Goal: Task Accomplishment & Management: Manage account settings

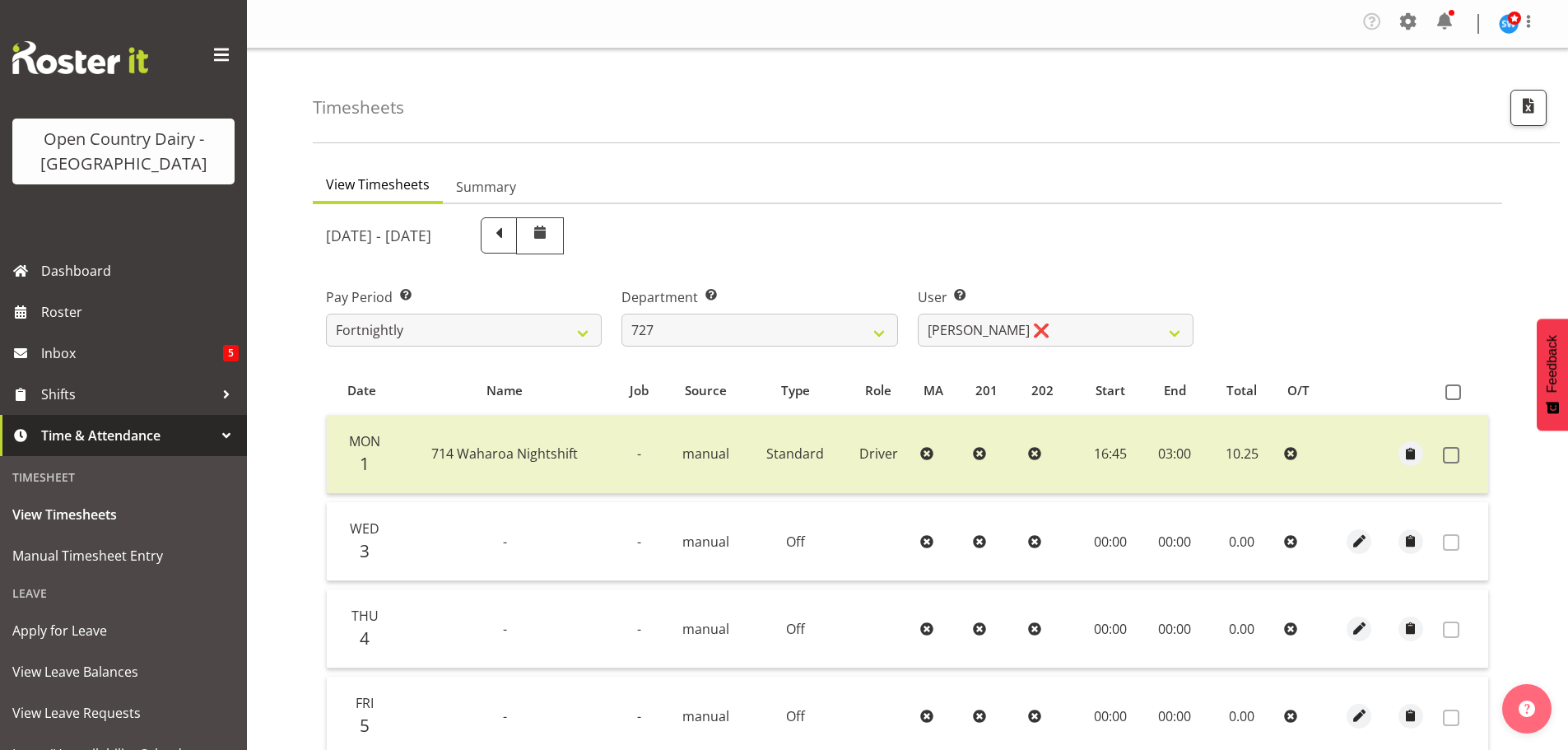
select select "761"
select select "11012"
click at [876, 327] on select "701 702 703 704 705 706 707 708 709 710 711 712 713 714 715 716 717 718 719 720" at bounding box center [760, 330] width 276 height 33
select select "823"
click at [622, 314] on select "701 702 703 704 705 706 707 708 709 710 711 712 713 714 715 716 717 718 719 720" at bounding box center [760, 330] width 276 height 33
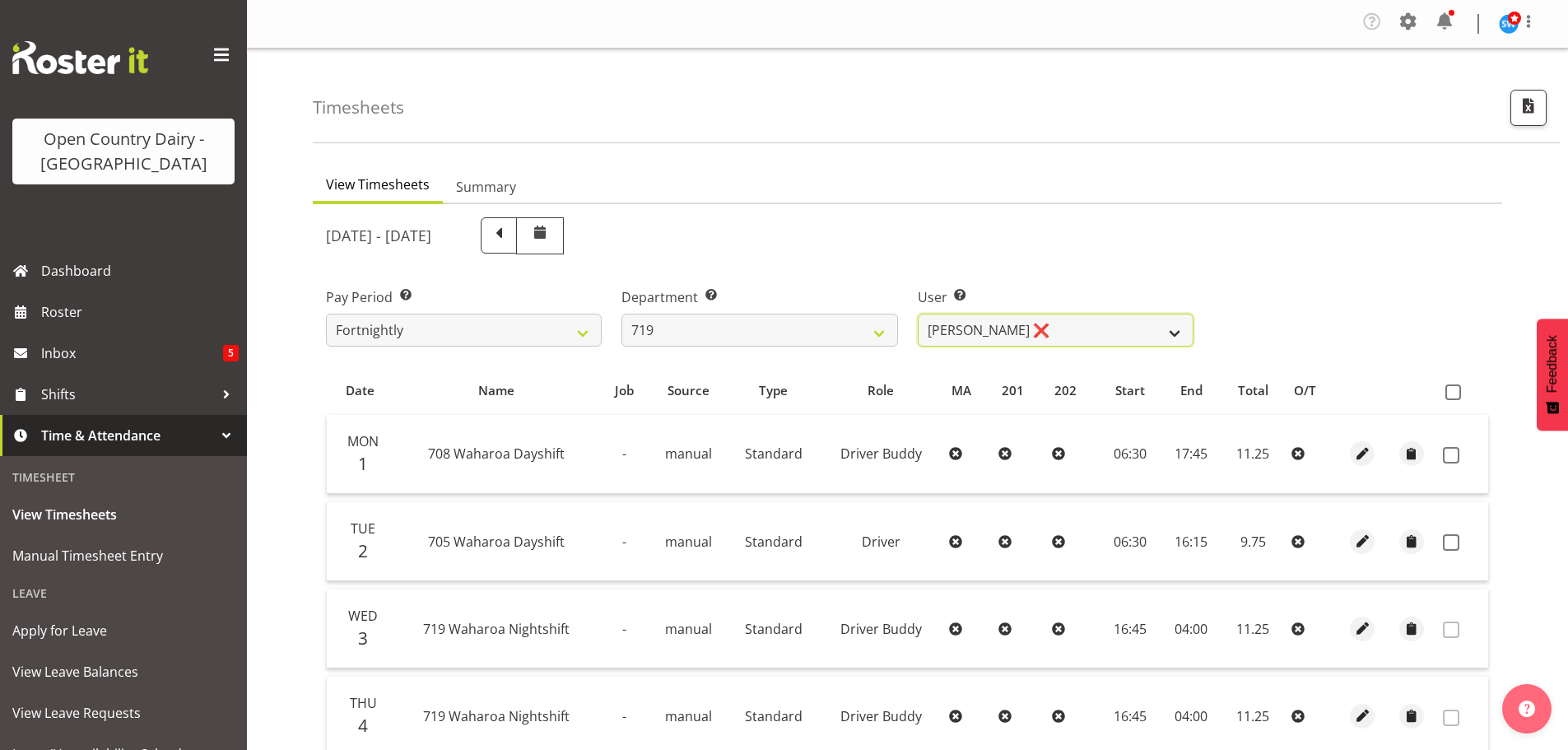
click at [1021, 331] on select "Andrew de Lautour ❌ James Wellington ❌ Sami Ovesen ❌" at bounding box center [1056, 330] width 276 height 33
select select "11013"
click at [918, 314] on select "Andrew de Lautour ❌ James Wellington ❌ Sami Ovesen ❌" at bounding box center [1056, 330] width 276 height 33
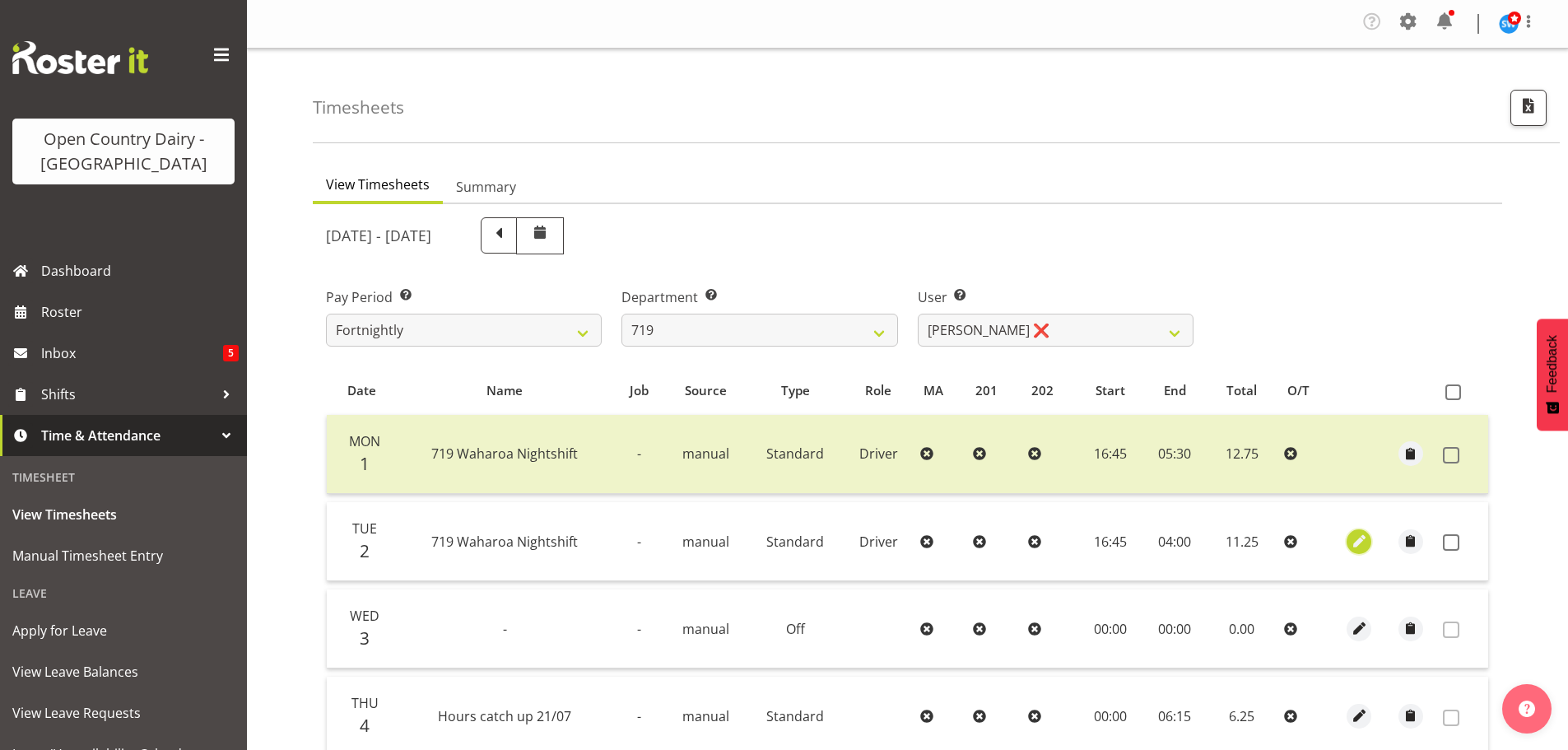
click at [1360, 542] on span "button" at bounding box center [1359, 540] width 18 height 18
select select "Standard"
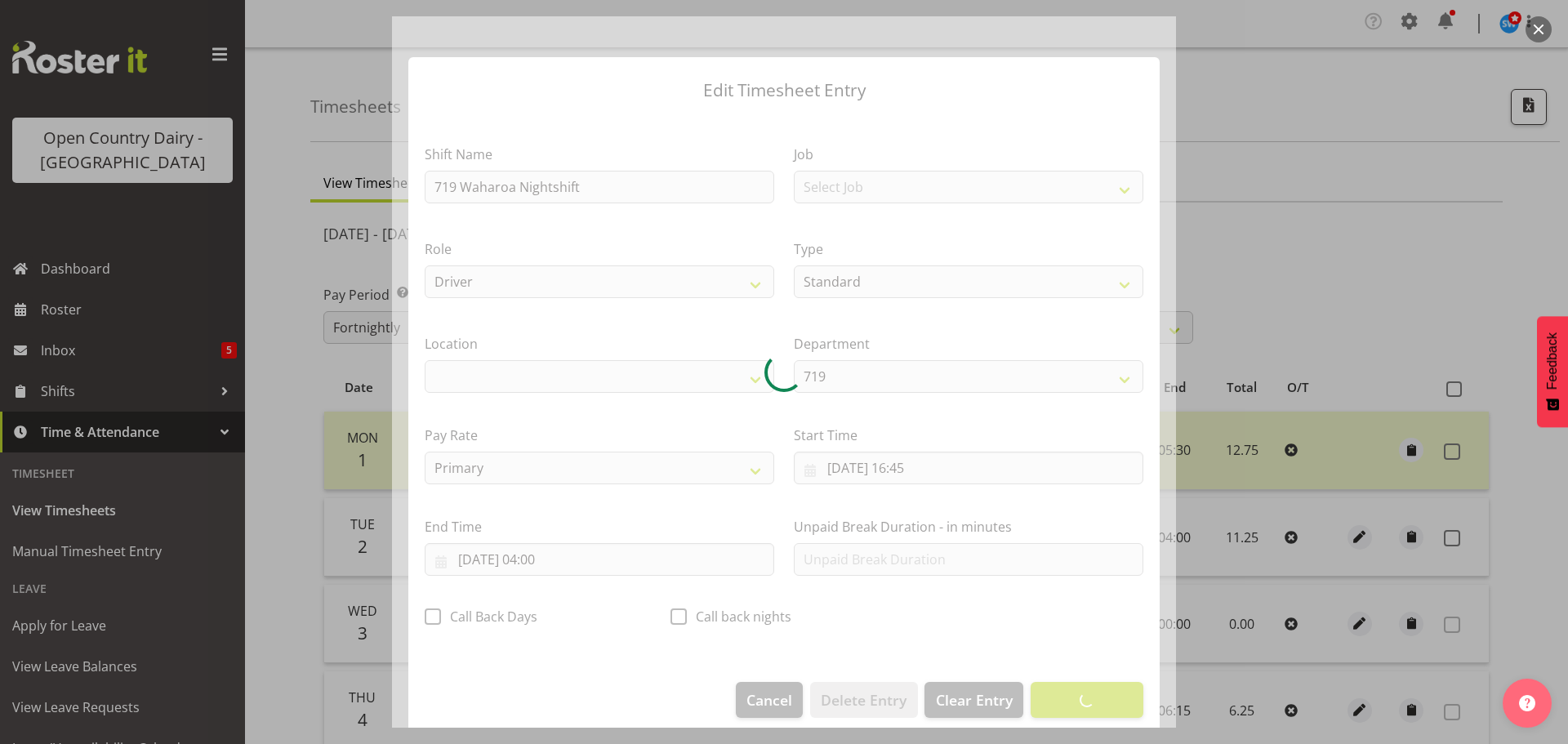
select select "1054"
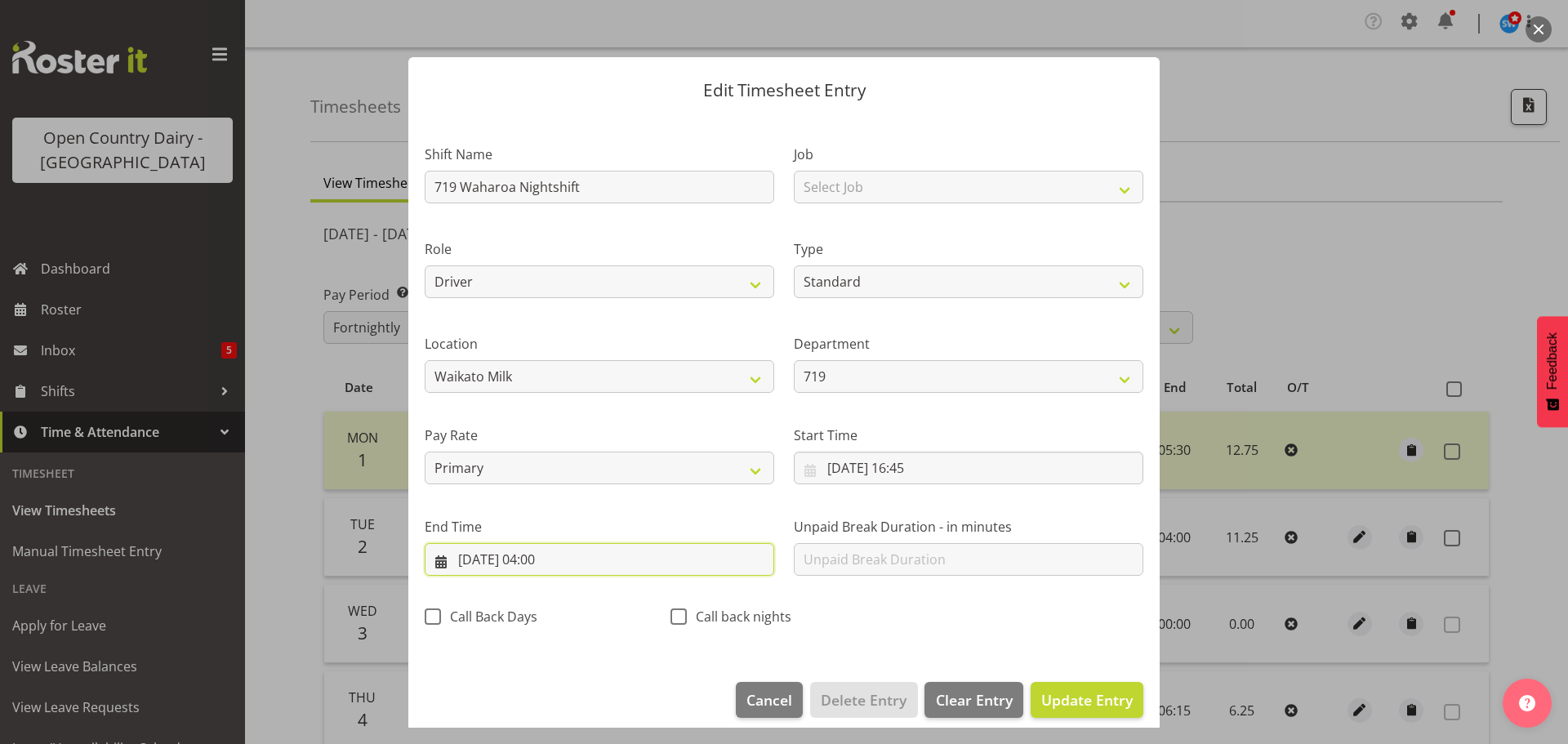
click at [542, 556] on input "[DATE] 04:00" at bounding box center [599, 560] width 350 height 33
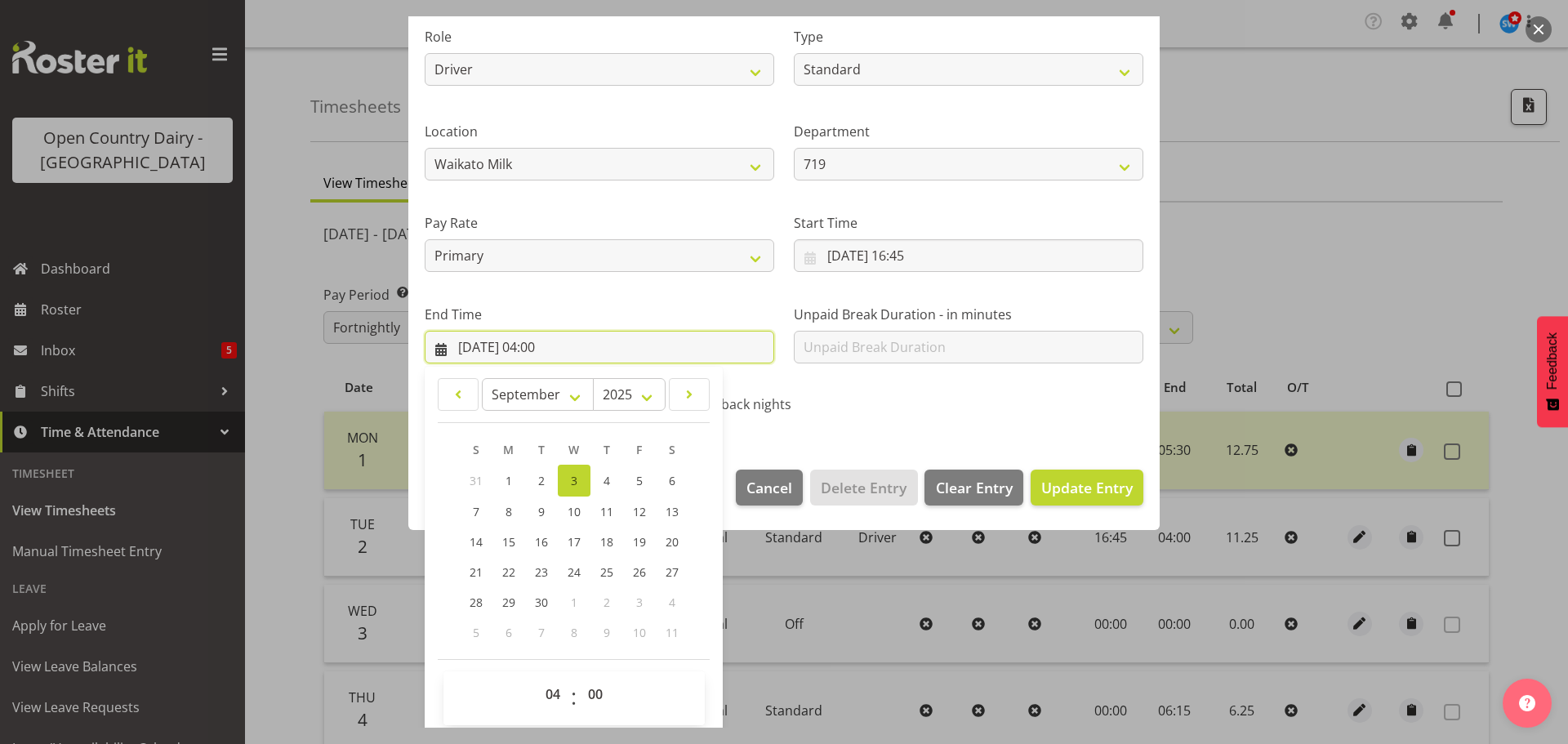
scroll to position [222, 0]
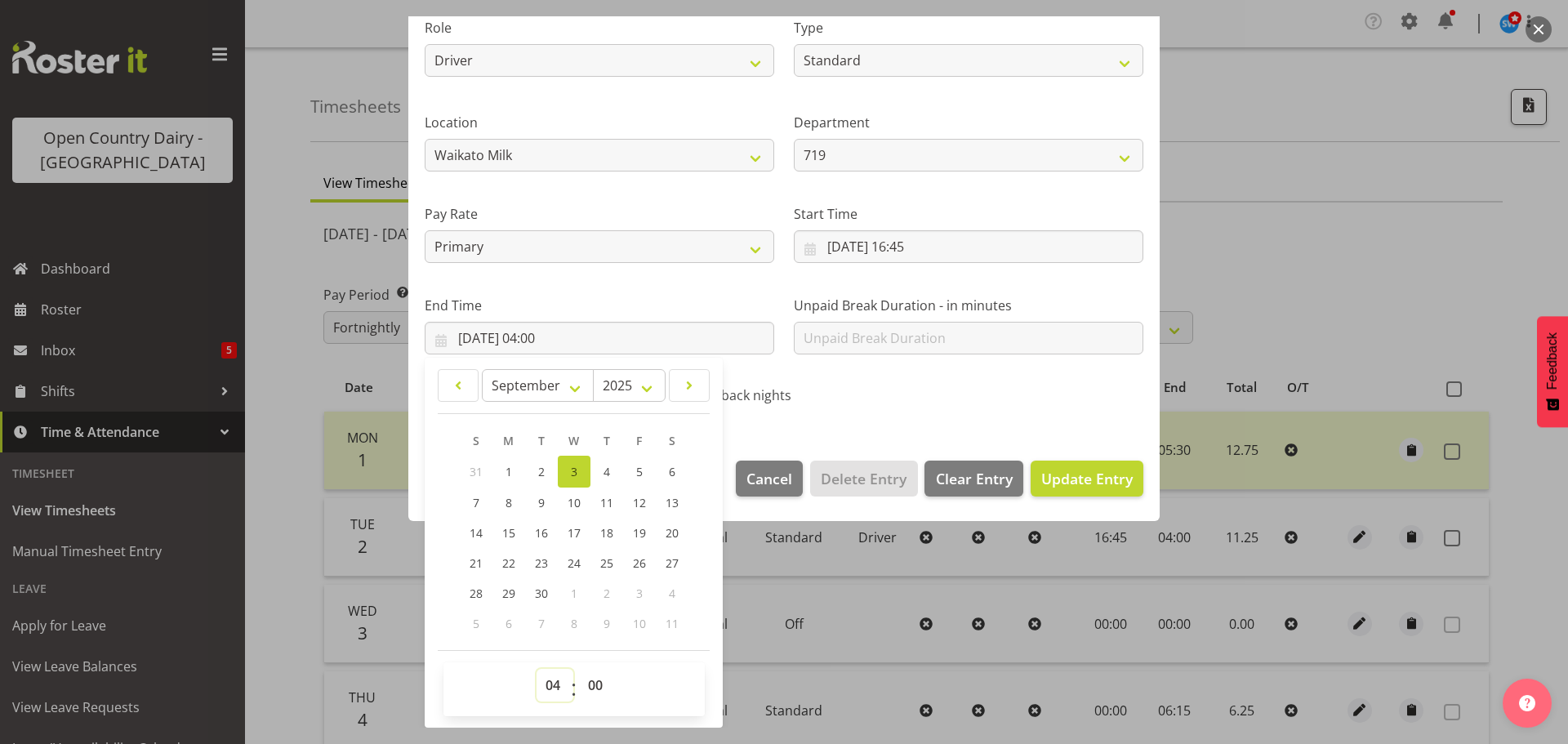
click at [559, 678] on select "00 01 02 03 04 05 06 07 08 09 10 11 12 13 14 15 16 17 18 19 20 21 22 23" at bounding box center [555, 685] width 37 height 33
select select "2"
click at [537, 669] on select "00 01 02 03 04 05 06 07 08 09 10 11 12 13 14 15 16 17 18 19 20 21 22 23" at bounding box center [555, 685] width 37 height 33
type input "03/09/2025, 02:00"
click at [596, 688] on select "00 01 02 03 04 05 06 07 08 09 10 11 12 13 14 15 16 17 18 19 20 21 22 23 24 25 2…" at bounding box center [598, 685] width 37 height 33
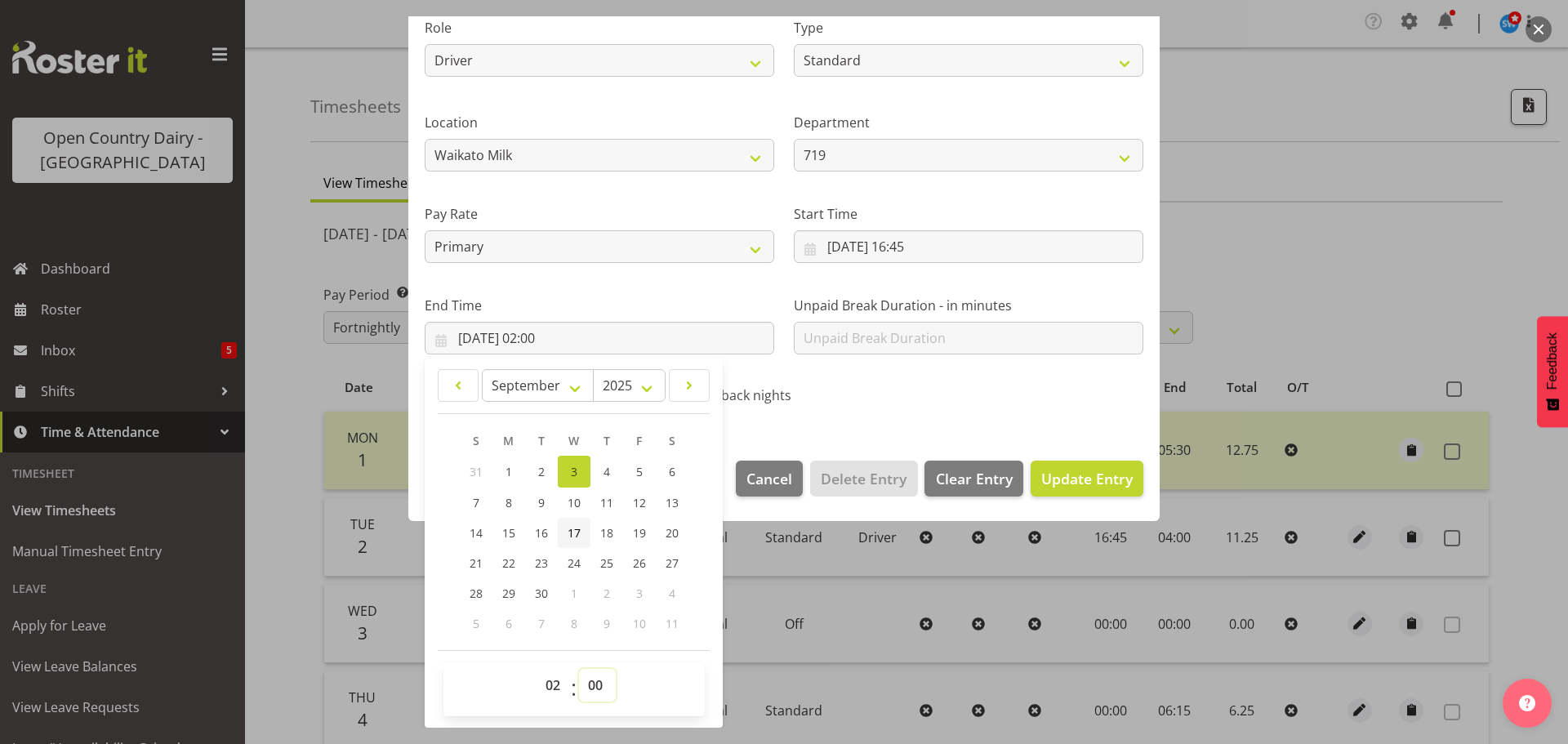
select select "30"
click at [579, 669] on select "00 01 02 03 04 05 06 07 08 09 10 11 12 13 14 15 16 17 18 19 20 21 22 23 24 25 2…" at bounding box center [598, 685] width 37 height 33
type input "03/09/2025, 02:30"
click at [1057, 479] on span "Update Entry" at bounding box center [1086, 478] width 92 height 19
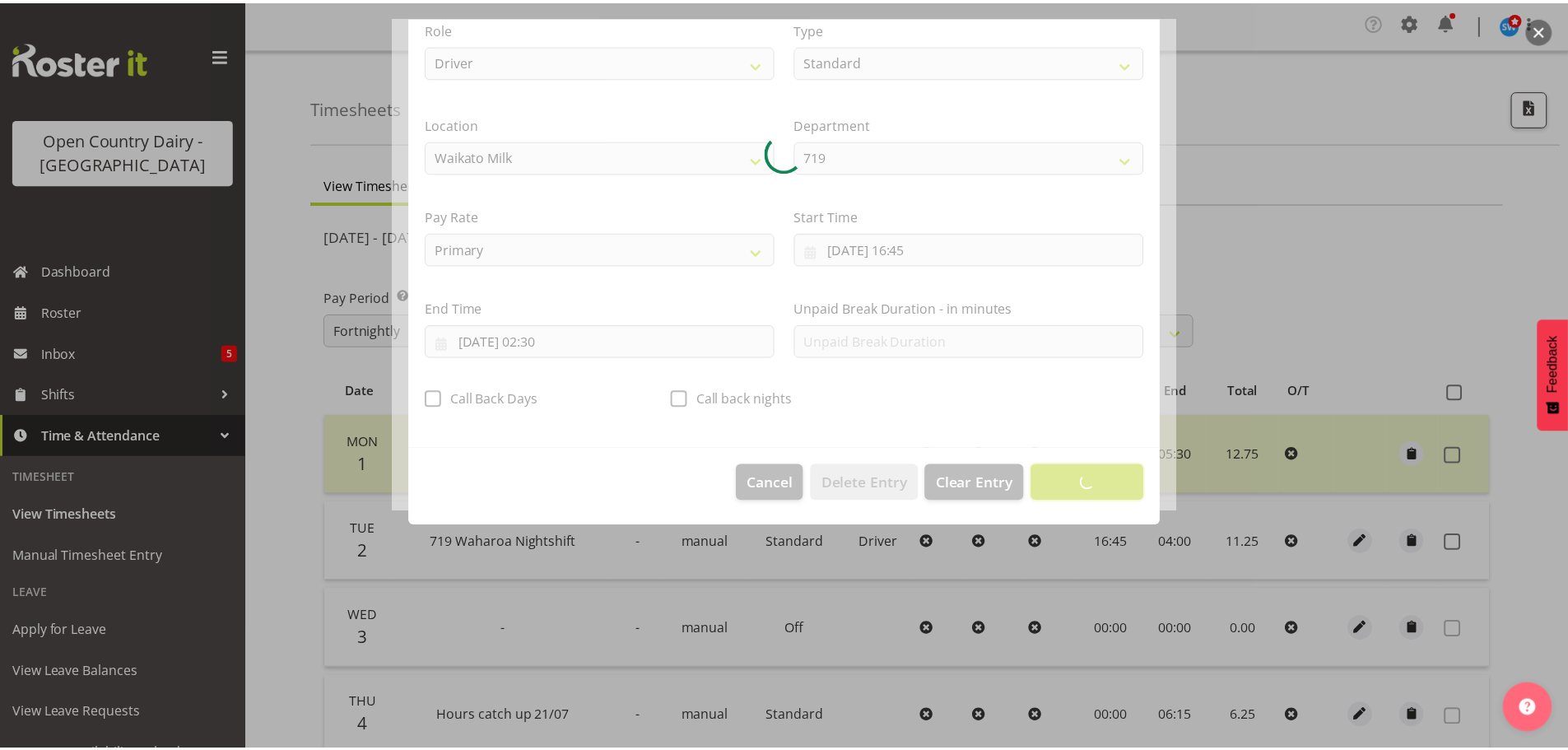
scroll to position [15, 0]
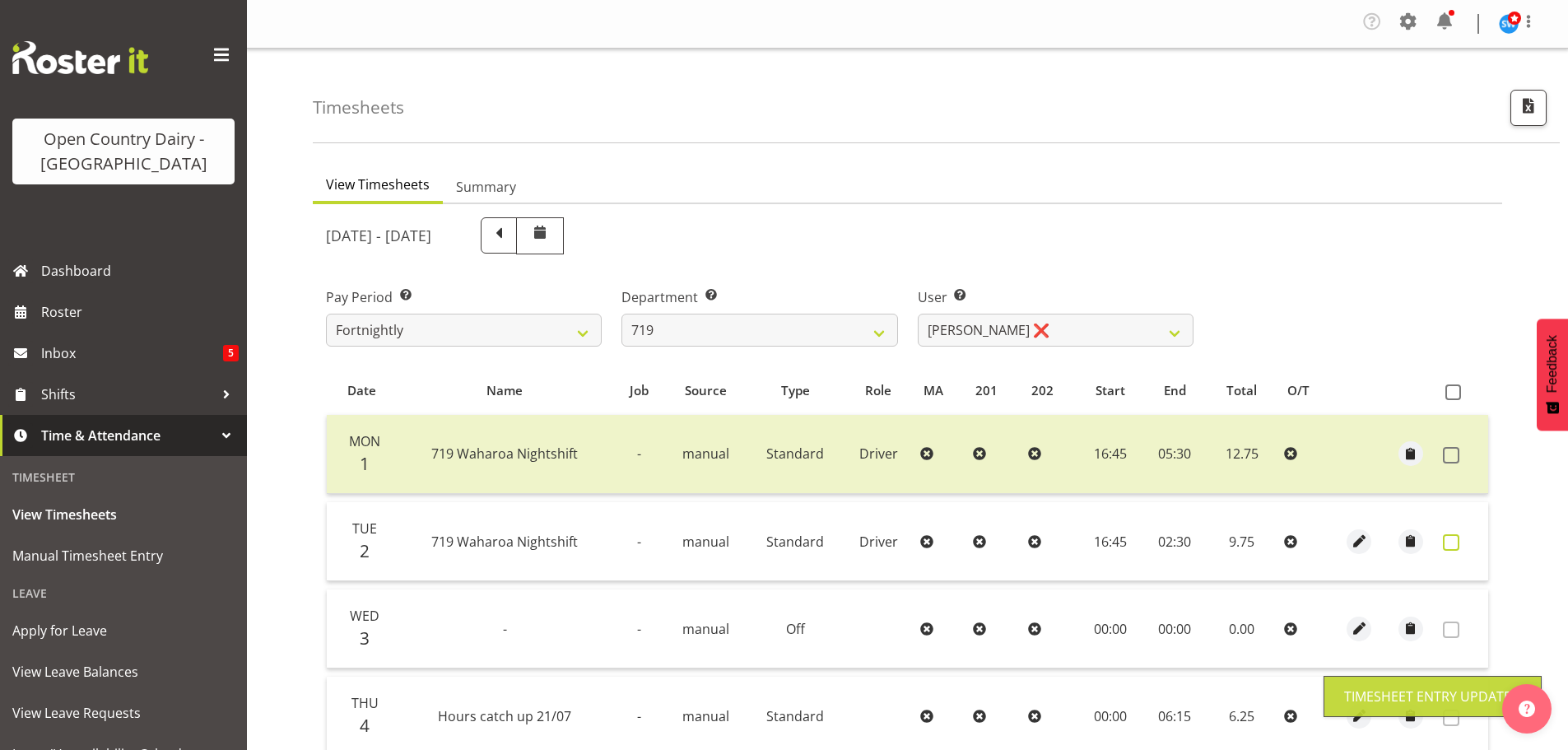
click at [1452, 544] on span at bounding box center [1450, 542] width 17 height 17
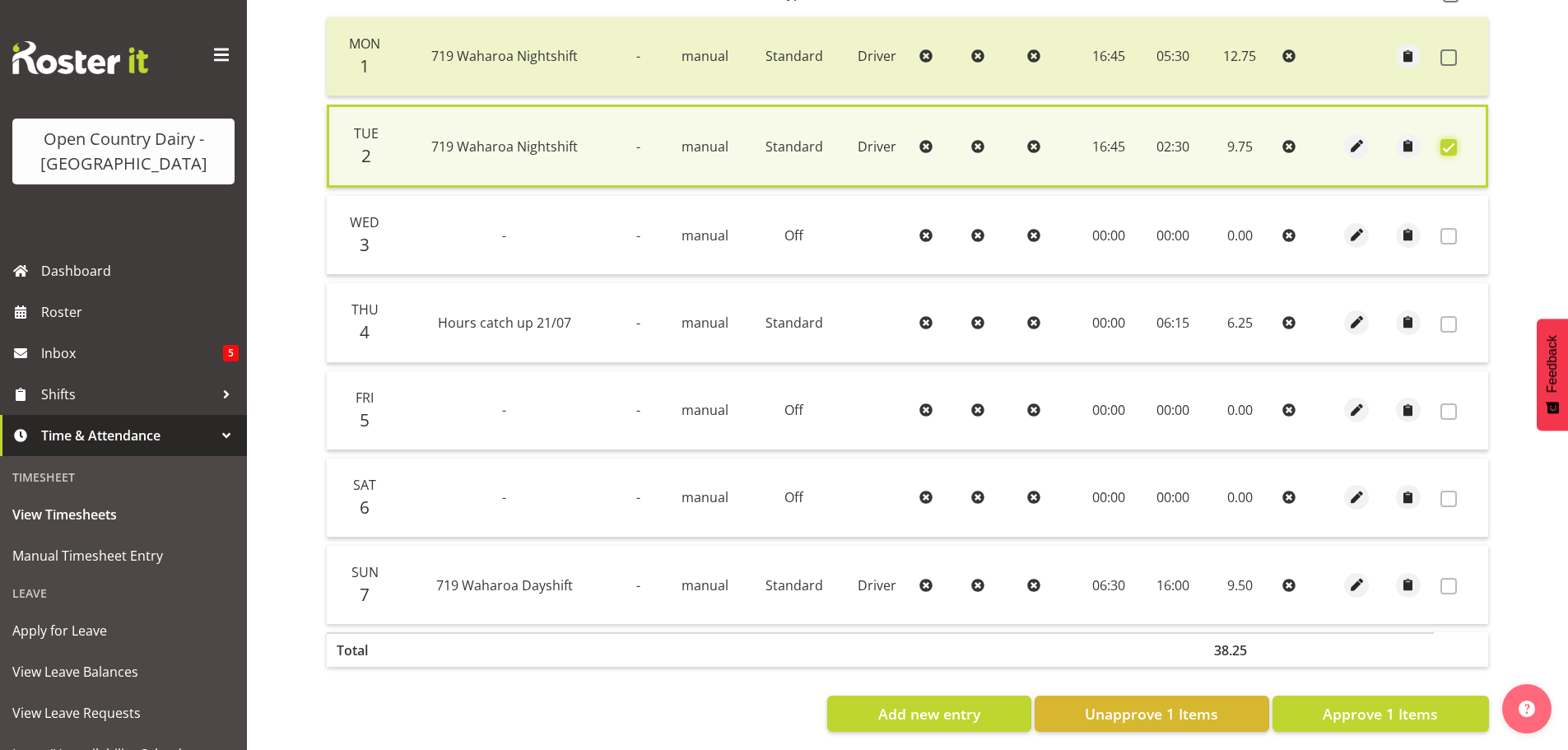
scroll to position [418, 0]
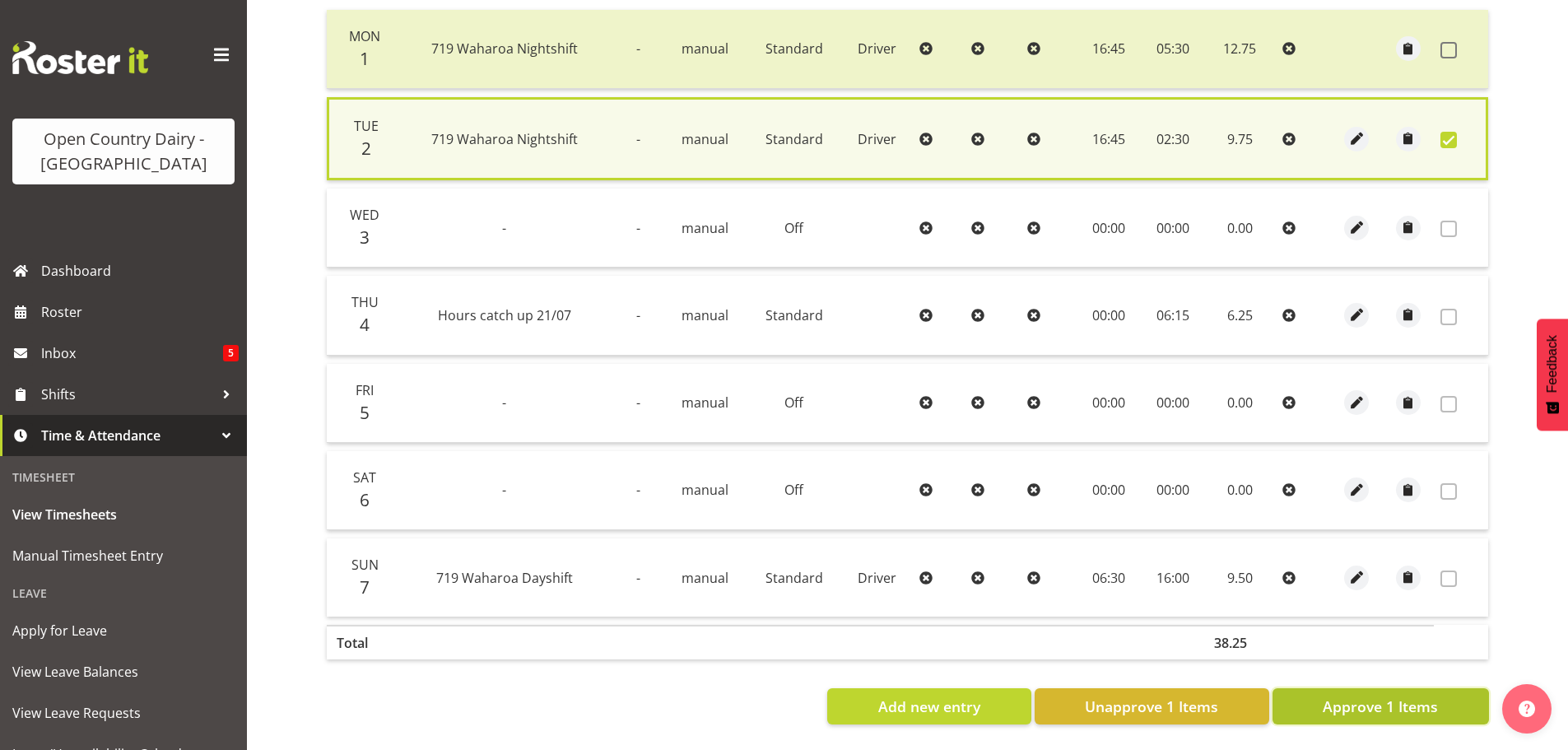
click at [1433, 699] on span "Approve 1 Items" at bounding box center [1381, 706] width 116 height 21
checkbox input "false"
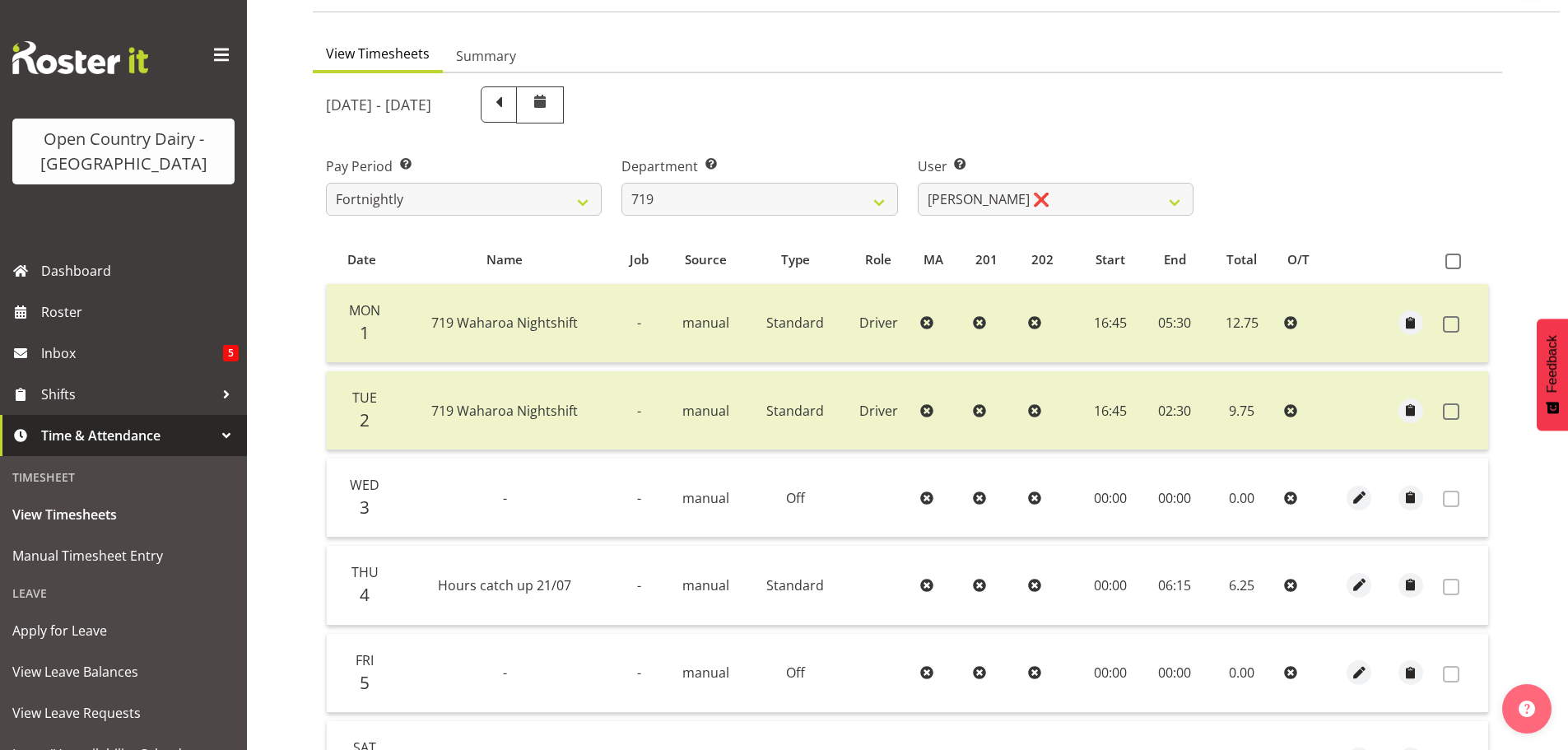
scroll to position [84, 0]
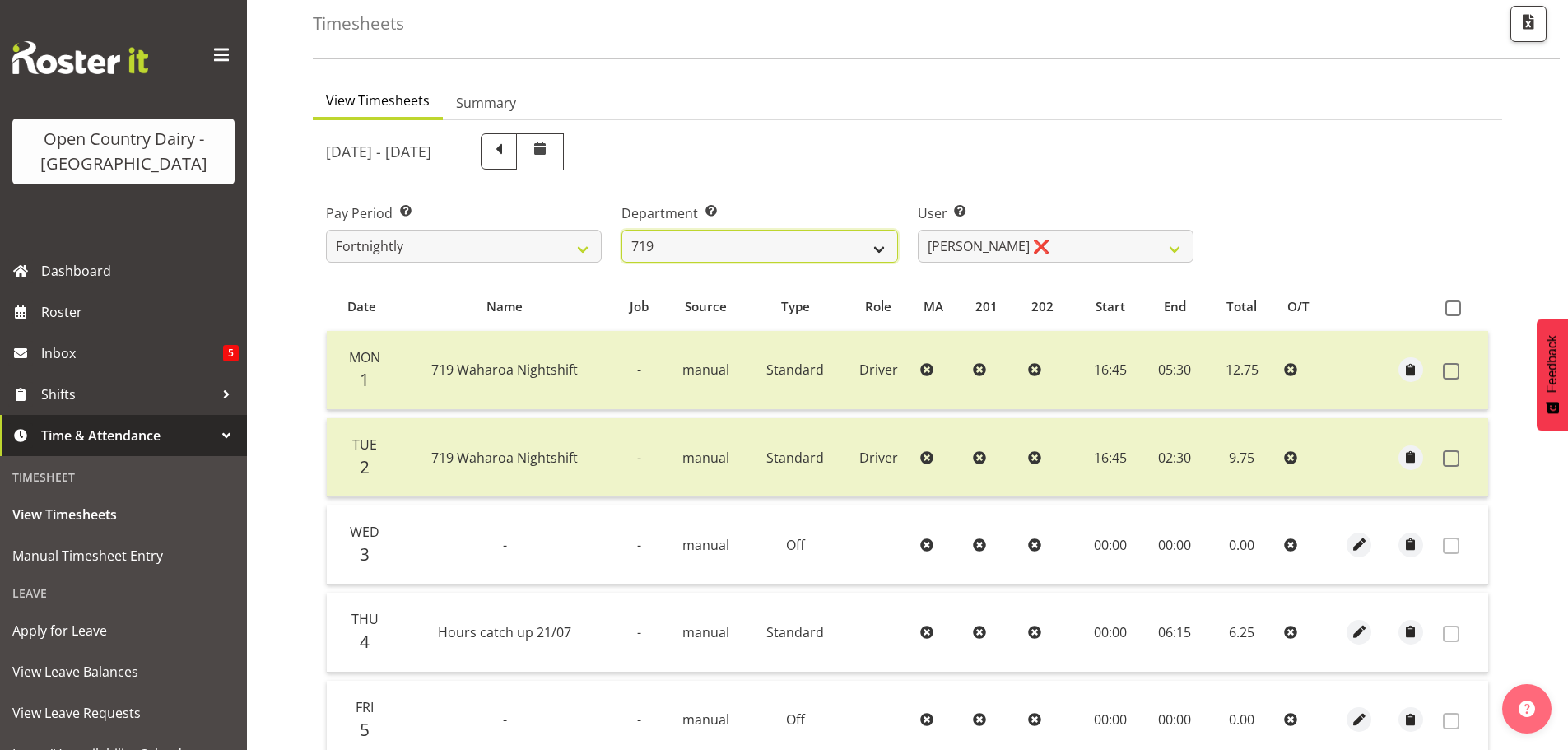
click at [821, 259] on select "701 702 703 704 705 706 707 708 709 710 711 712 713 714 715 716 717 718 719 720" at bounding box center [760, 246] width 276 height 33
select select "757"
click at [622, 229] on select "701 702 703 704 705 706 707 708 709 710 711 712 713 714 715 716 717 718 719 720" at bounding box center [760, 246] width 276 height 33
select select "8183"
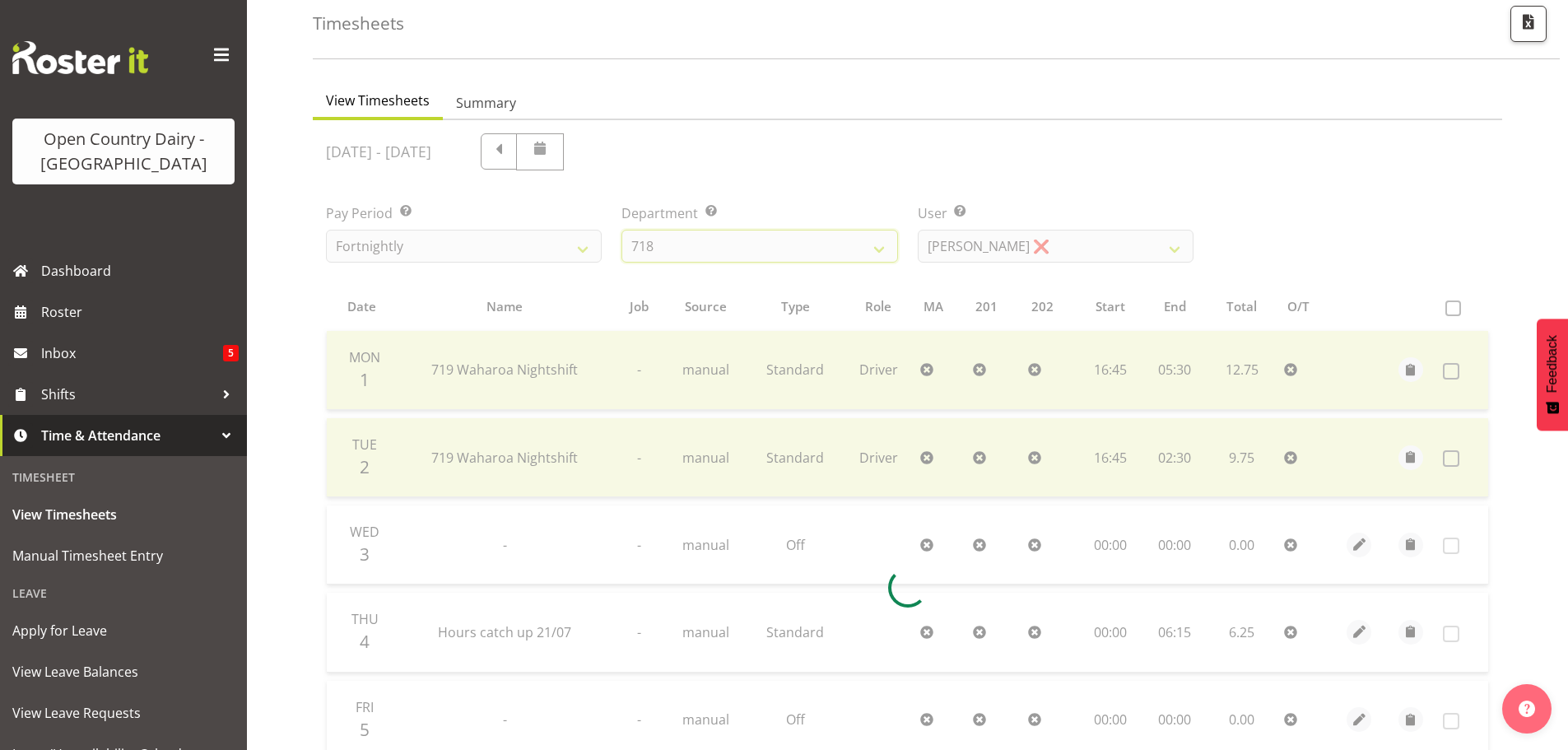
scroll to position [77, 0]
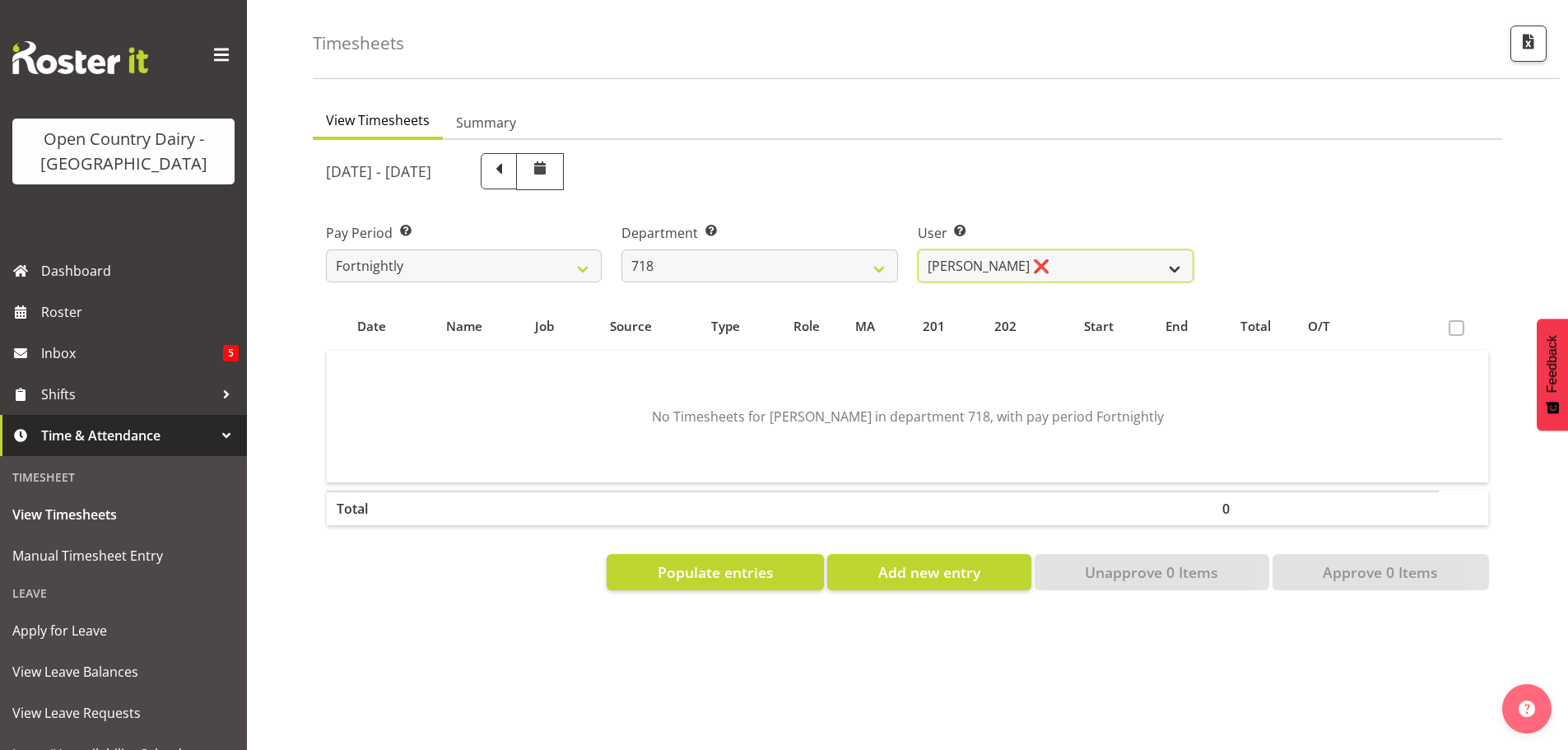
click at [1040, 256] on select "Graeme Raupi ❌ Jimmy Boult ❌ Linsay Bourne ❌ Tony Fielding ❌" at bounding box center [1056, 266] width 276 height 33
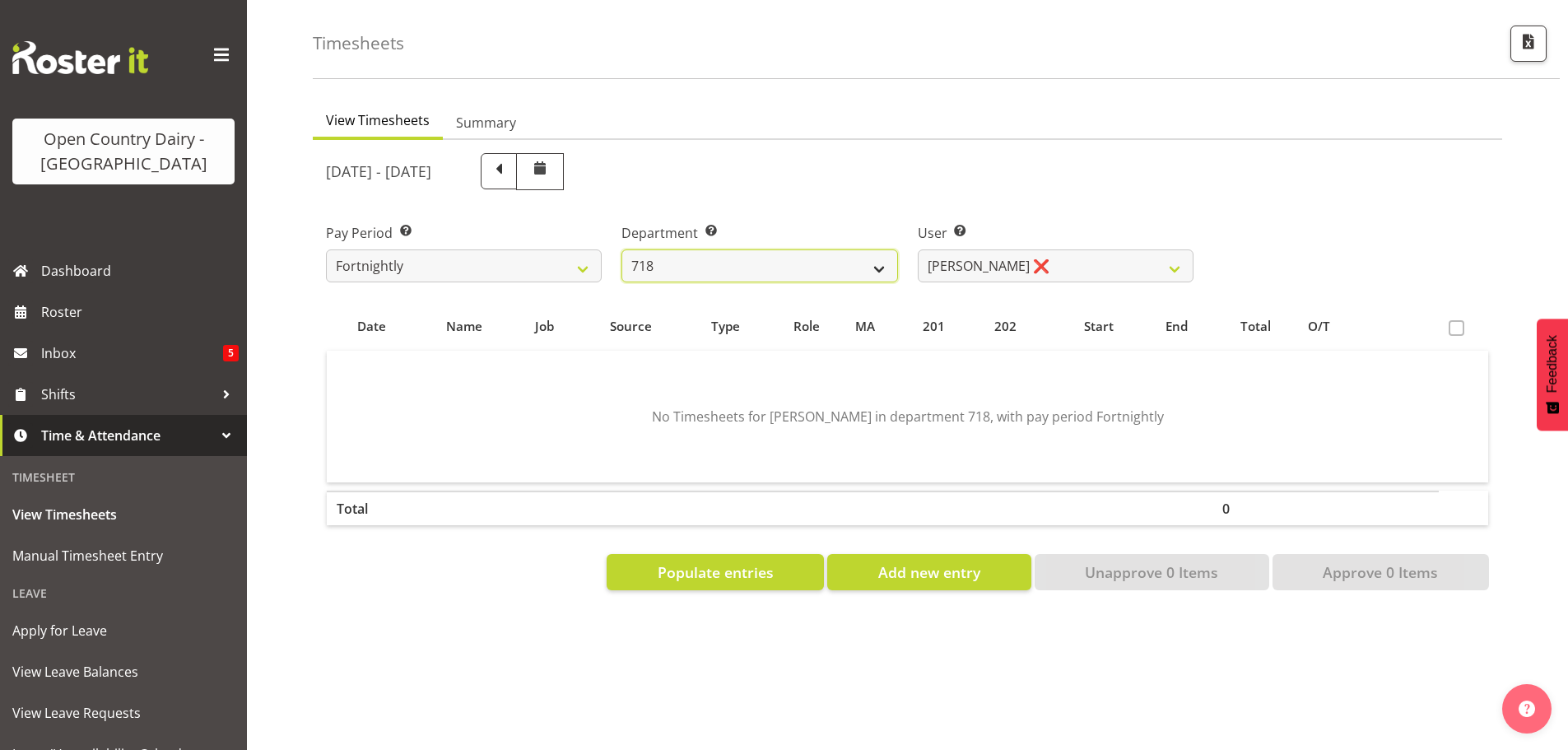
click at [731, 251] on select "701 702 703 704 705 706 707 708 709 710 711 712 713 714 715 716 717 718 719 720" at bounding box center [760, 266] width 276 height 33
select select "842"
click at [622, 250] on select "701 702 703 704 705 706 707 708 709 710 711 712 713 714 715 716 717 718 719 720" at bounding box center [760, 266] width 276 height 33
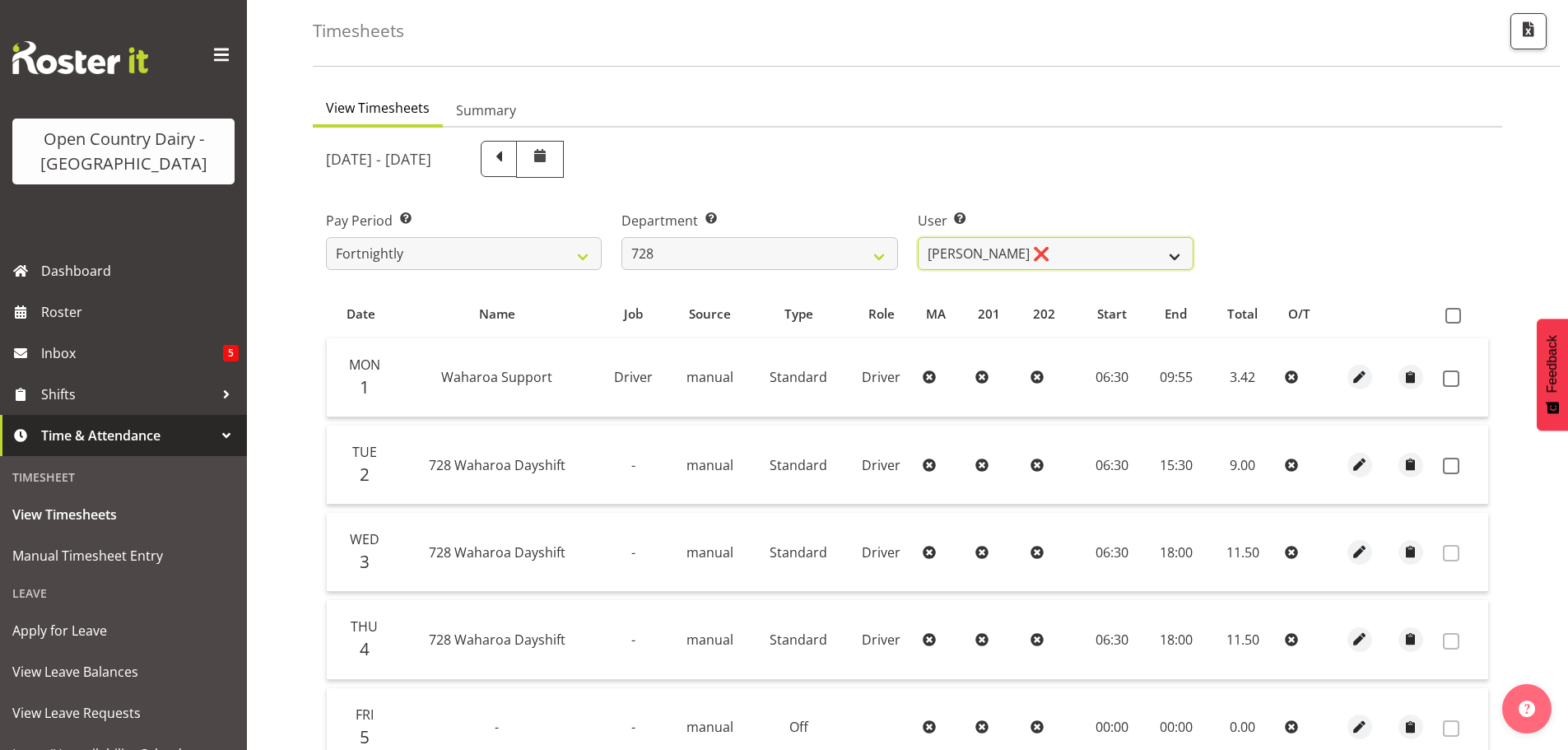
click at [1018, 256] on select "Callum Leslie ❌ Nick Warren ❌ Ross Robert Hamilton ❌ Stuart Cherrington ❌ Wally…" at bounding box center [1056, 254] width 276 height 33
select select "9502"
click at [918, 237] on select "Callum Leslie ❌ Nick Warren ❌ Ross Robert Hamilton ❌ Stuart Cherrington ❌ Wally…" at bounding box center [1056, 254] width 276 height 33
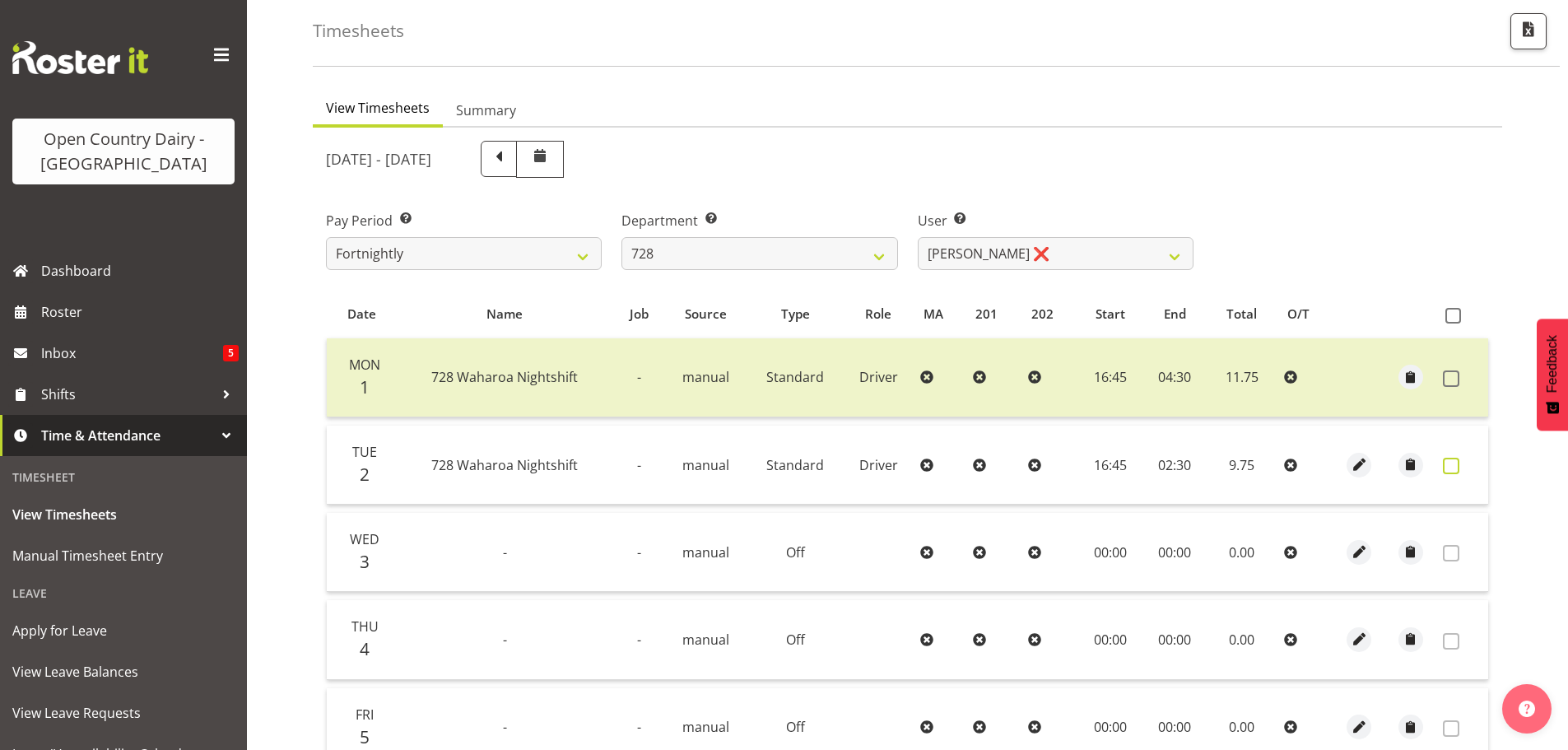
click at [1455, 466] on span at bounding box center [1450, 465] width 17 height 17
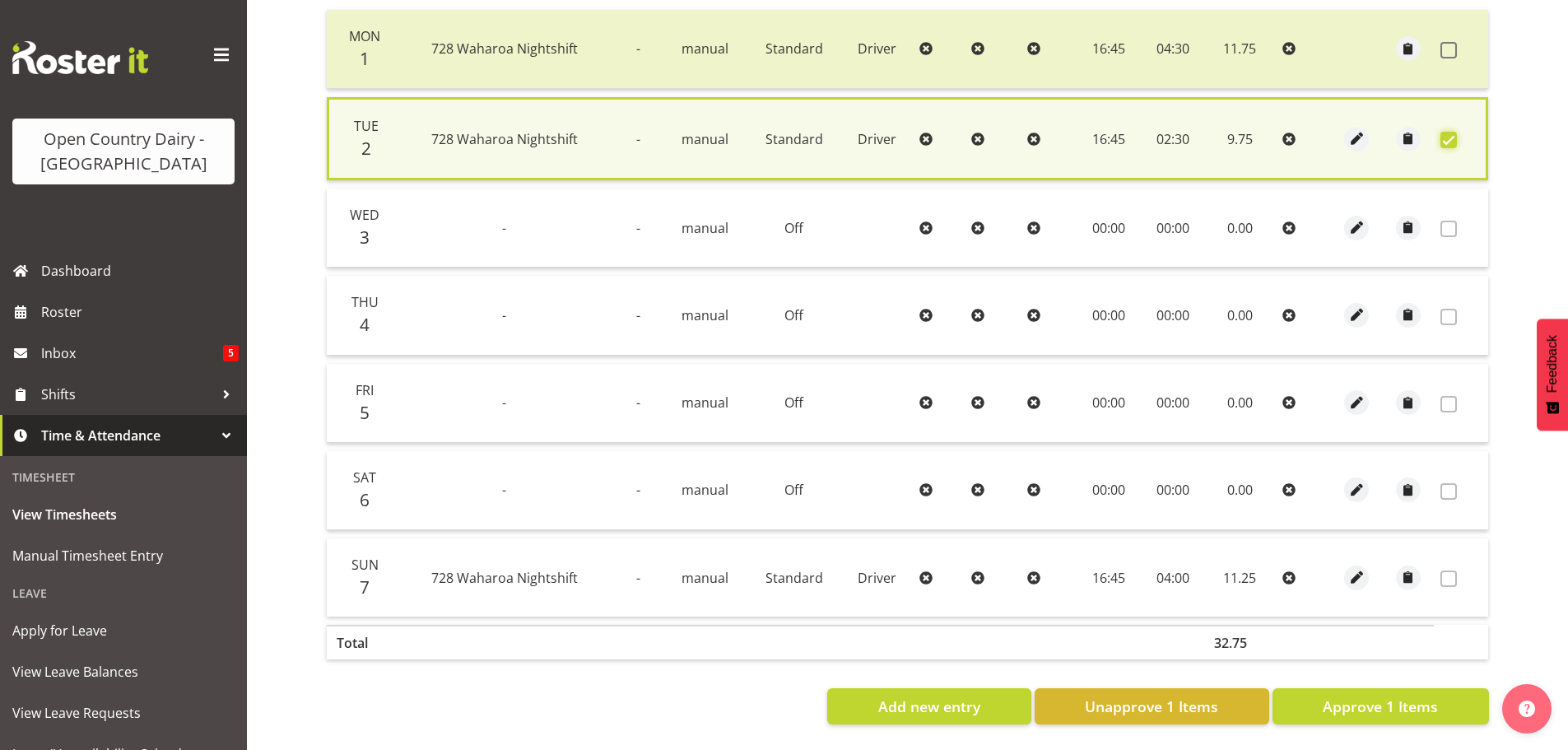
scroll to position [418, 0]
click at [1383, 696] on span "Approve 1 Items" at bounding box center [1381, 706] width 116 height 21
checkbox input "false"
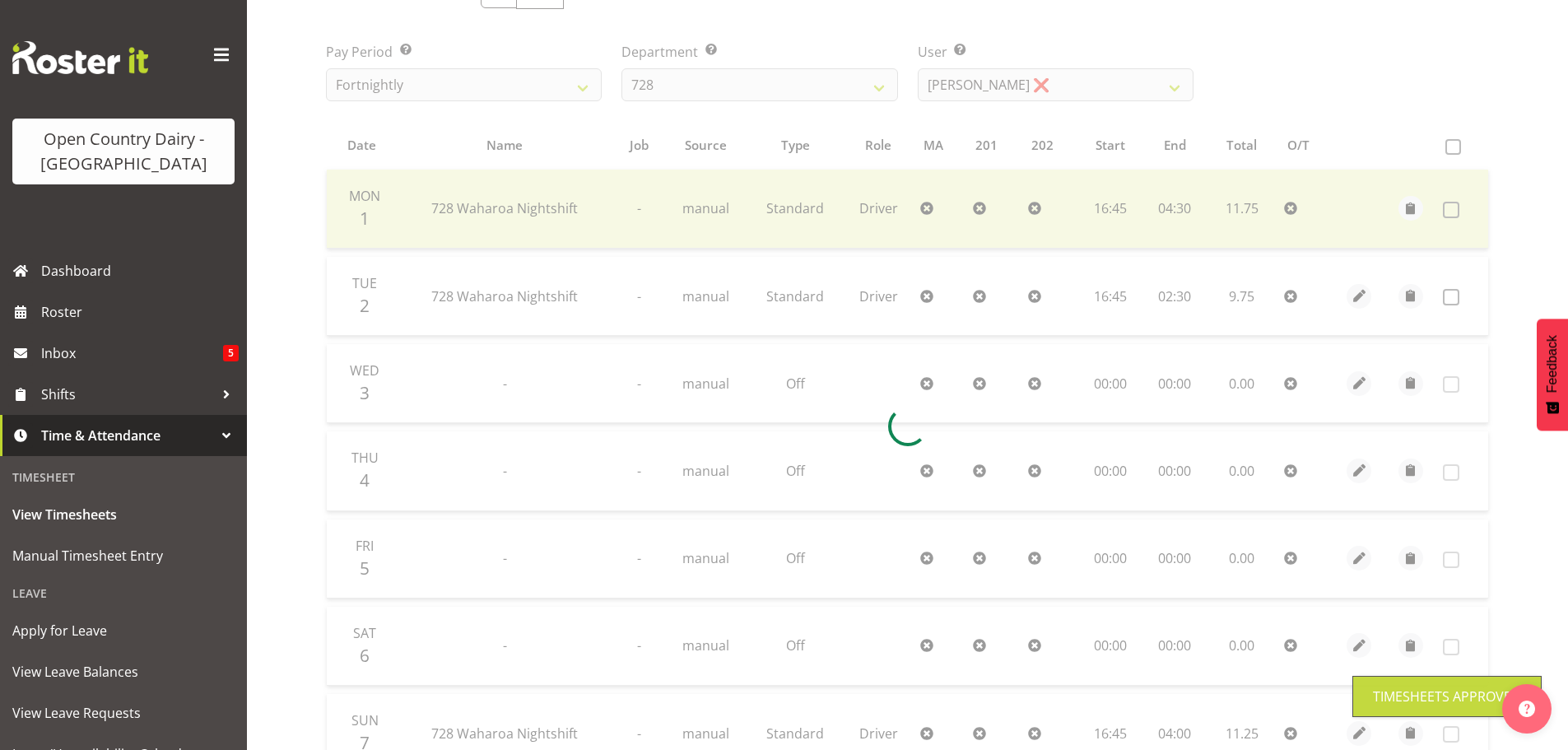
scroll to position [84, 0]
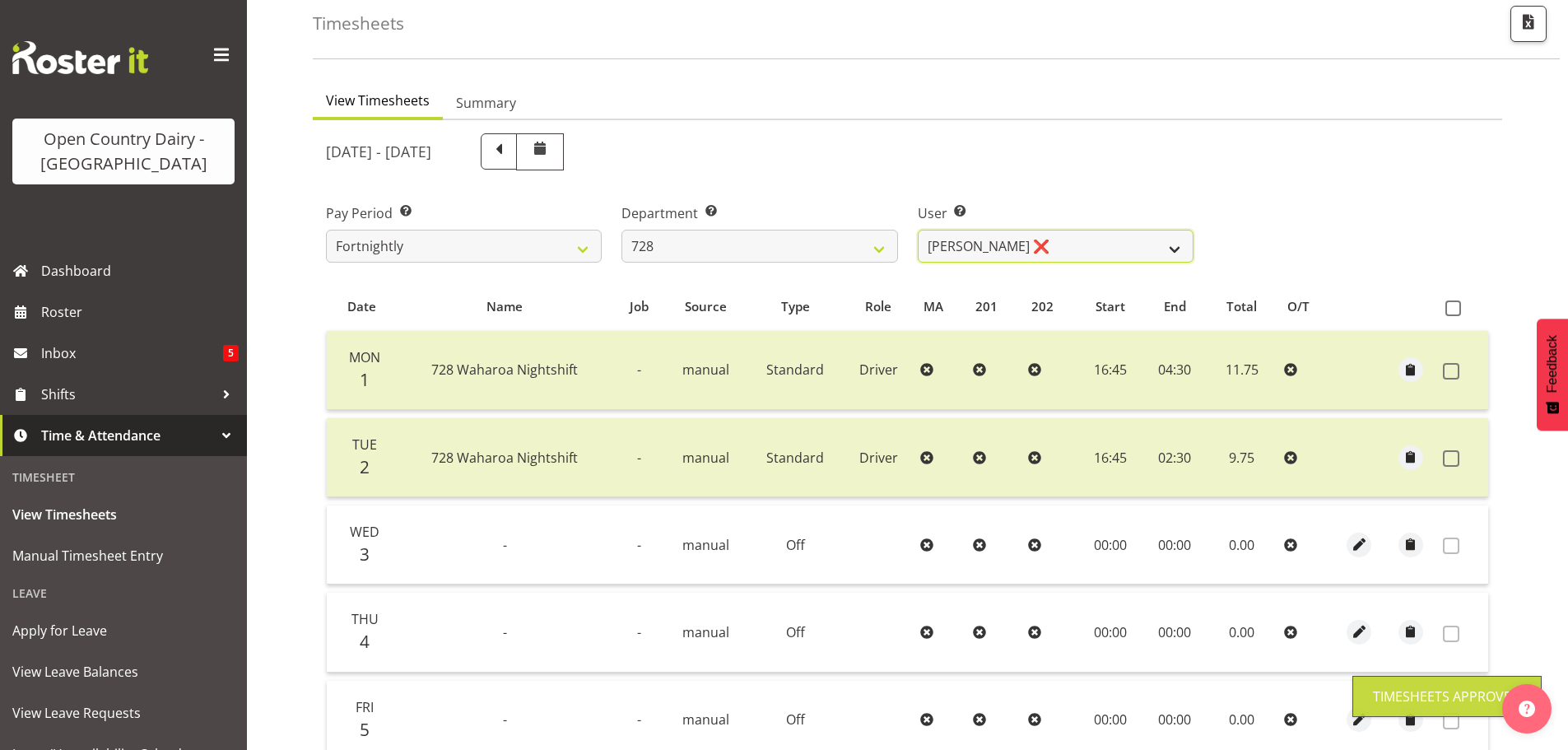
click at [1011, 241] on select "Callum Leslie ❌ Nick Warren ❌ Ross Robert Hamilton ❌ Stuart Cherrington ❌ Wally…" at bounding box center [1056, 246] width 276 height 33
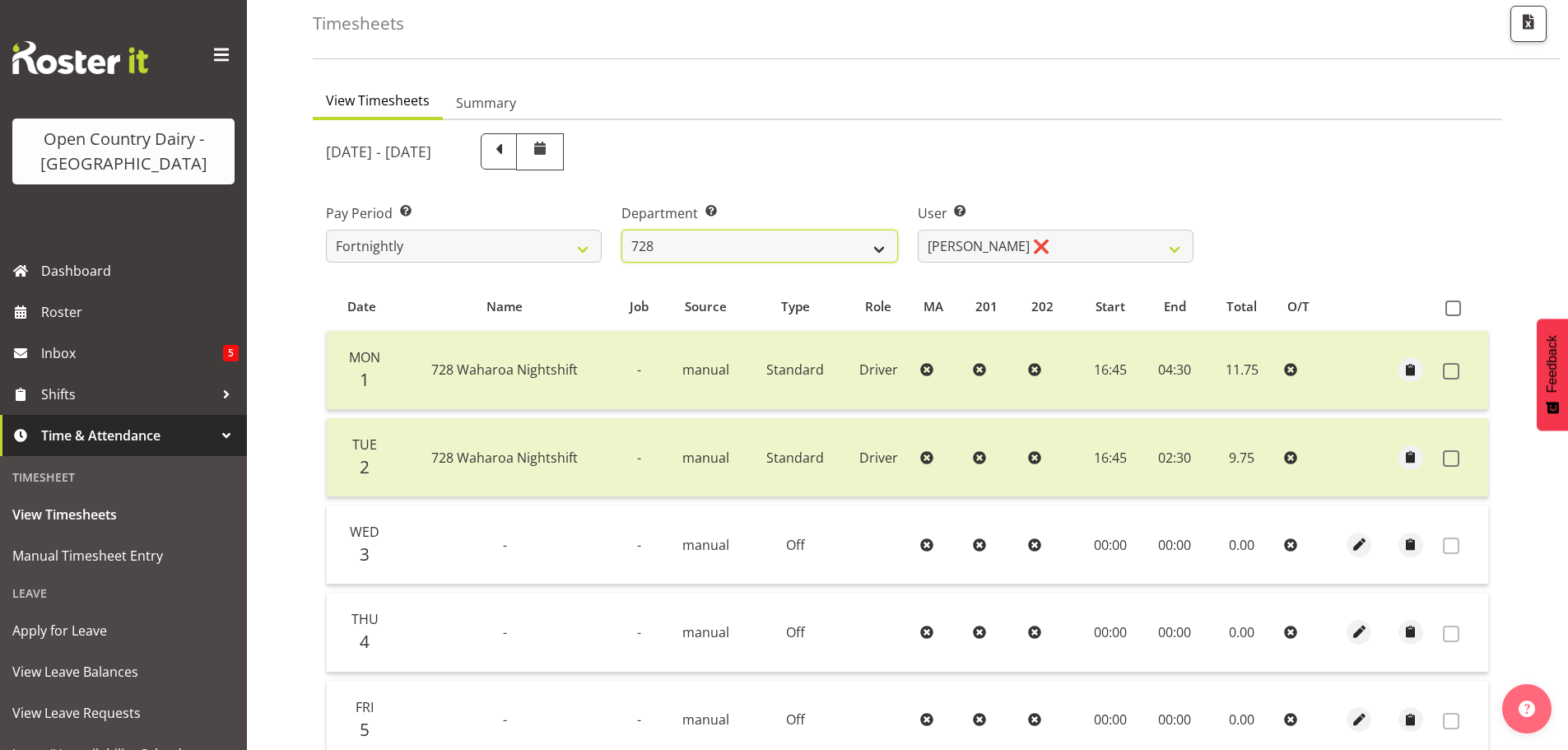
click at [781, 250] on select "701 702 703 704 705 706 707 708 709 710 711 712 713 714 715 716 717 718 719 720" at bounding box center [760, 246] width 276 height 33
select select "720"
click at [622, 229] on select "701 702 703 704 705 706 707 708 709 710 711 712 713 714 715 716 717 718 719 720" at bounding box center [760, 246] width 276 height 33
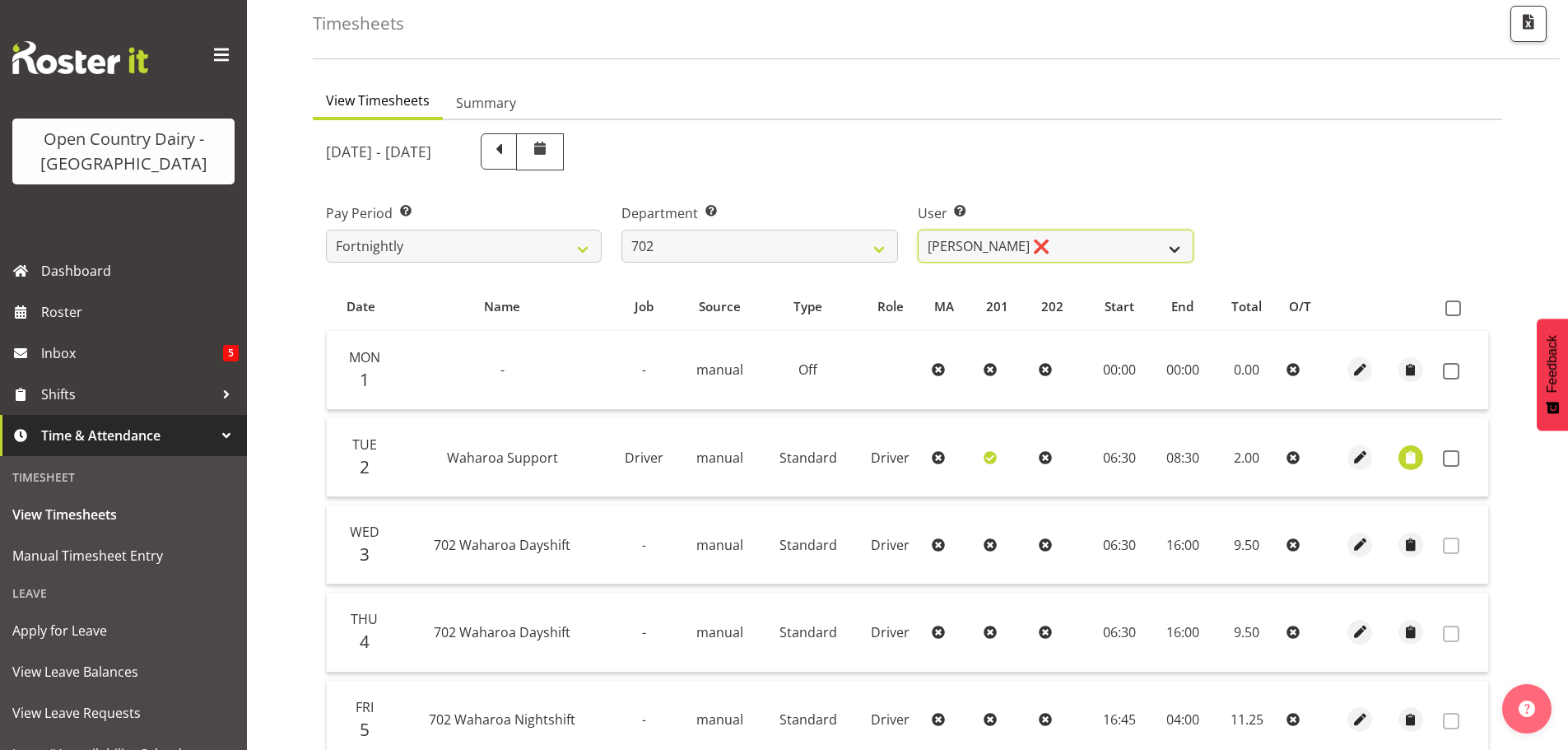
click at [1106, 250] on select "Brian Riddle ❌ Denica Tapiki ❌ Nick Adlington ❌ Simon Phillpott ❌" at bounding box center [1056, 246] width 276 height 33
select select "10345"
click at [918, 229] on select "Brian Riddle ❌ Denica Tapiki ❌ Nick Adlington ❌ Simon Phillpott ❌" at bounding box center [1056, 246] width 276 height 33
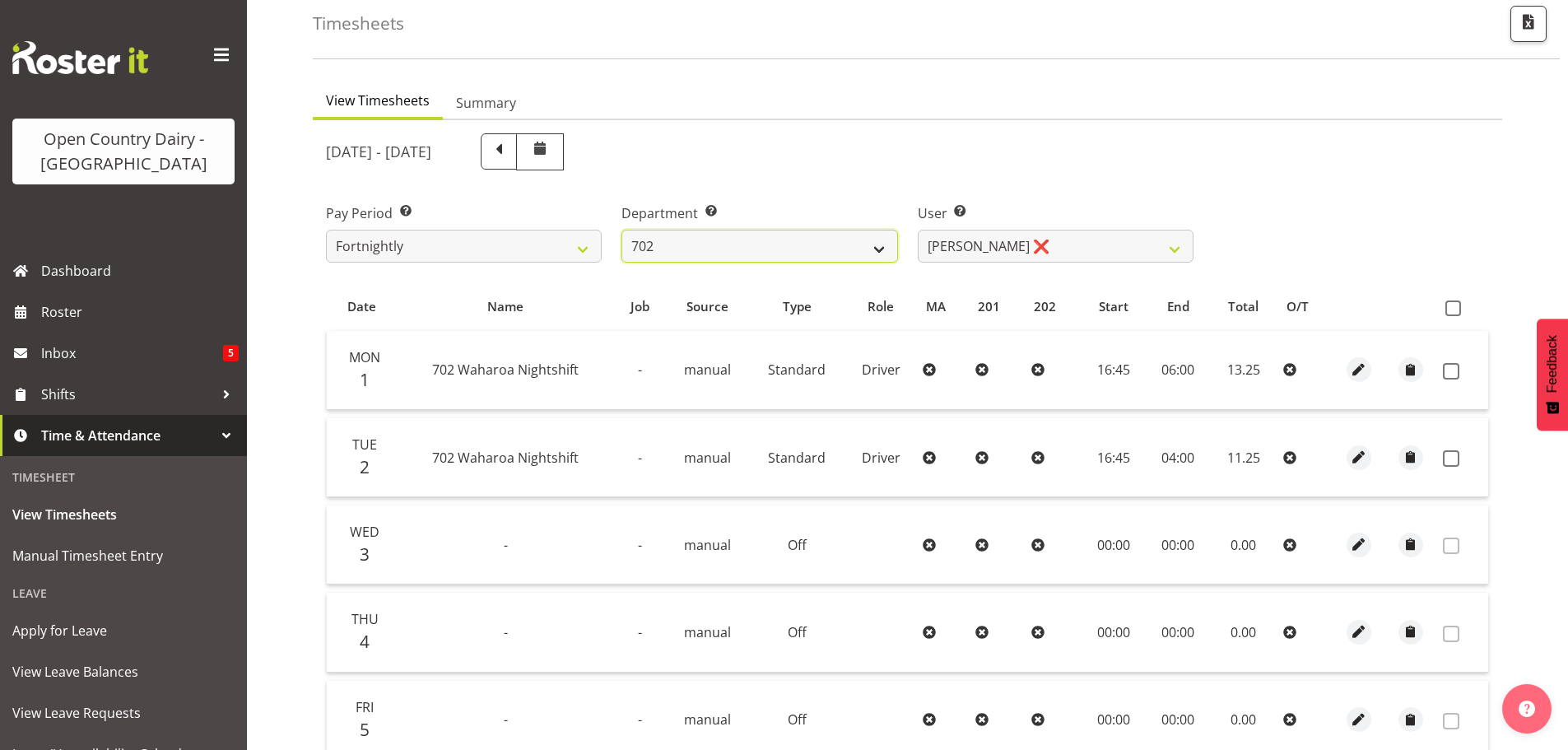
click at [733, 247] on select "701 702 703 704 705 706 707 708 709 710 711 712 713 714 715 716 717 718 719 720" at bounding box center [760, 246] width 276 height 33
select select "820"
click at [622, 229] on select "701 702 703 704 705 706 707 708 709 710 711 712 713 714 715 716 717 718 719 720" at bounding box center [760, 246] width 276 height 33
select select "10151"
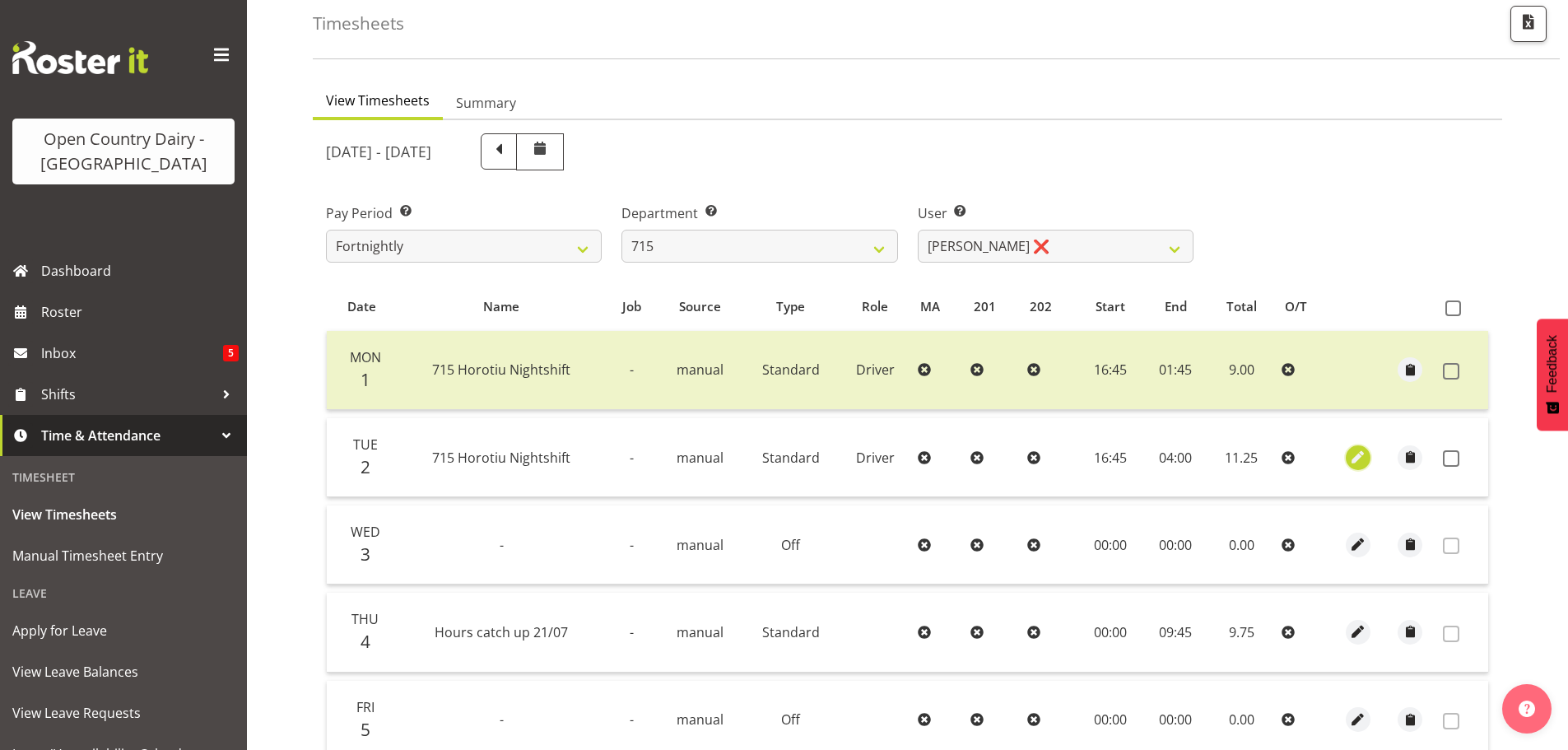
click at [1360, 455] on span "button" at bounding box center [1357, 457] width 18 height 18
select select "Standard"
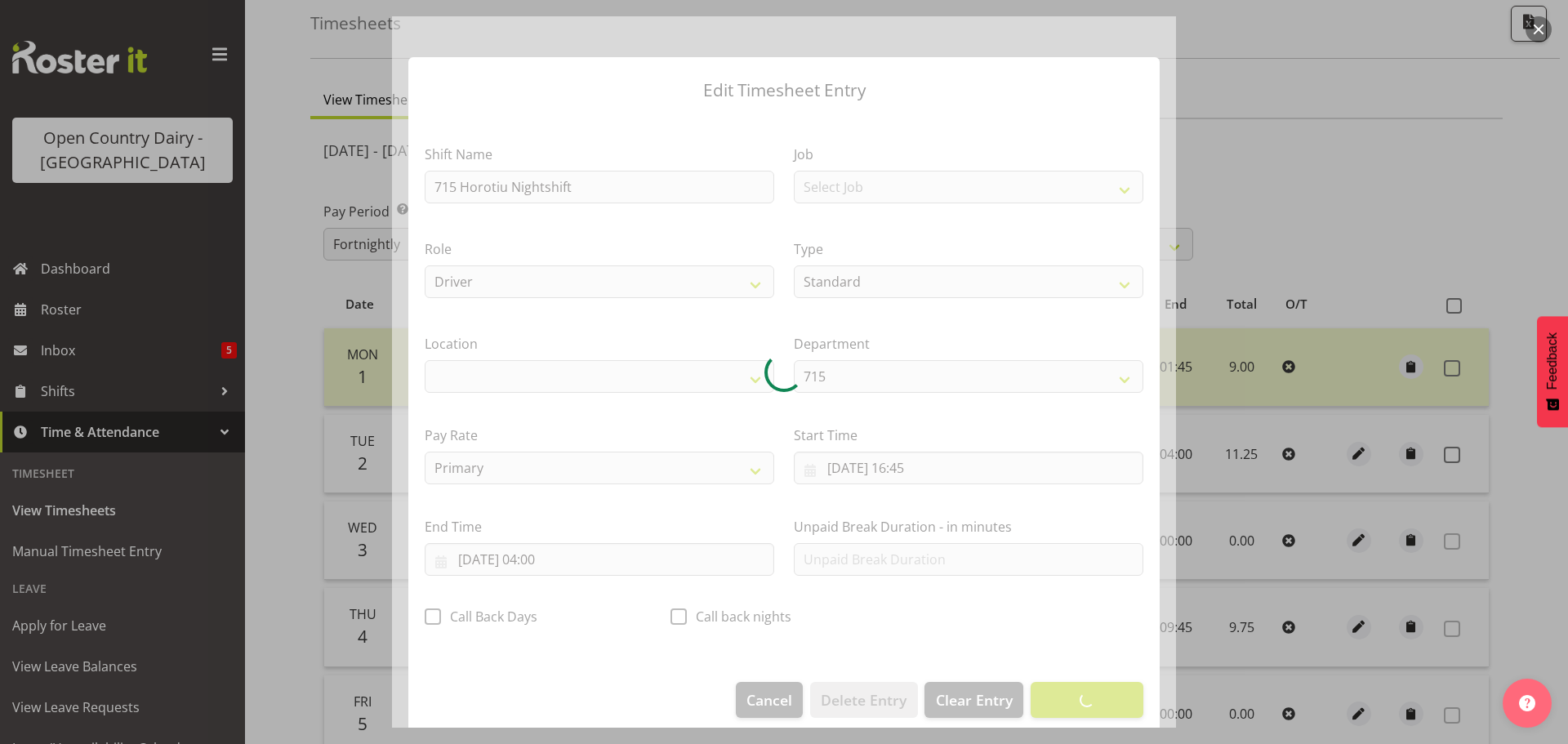
select select "1054"
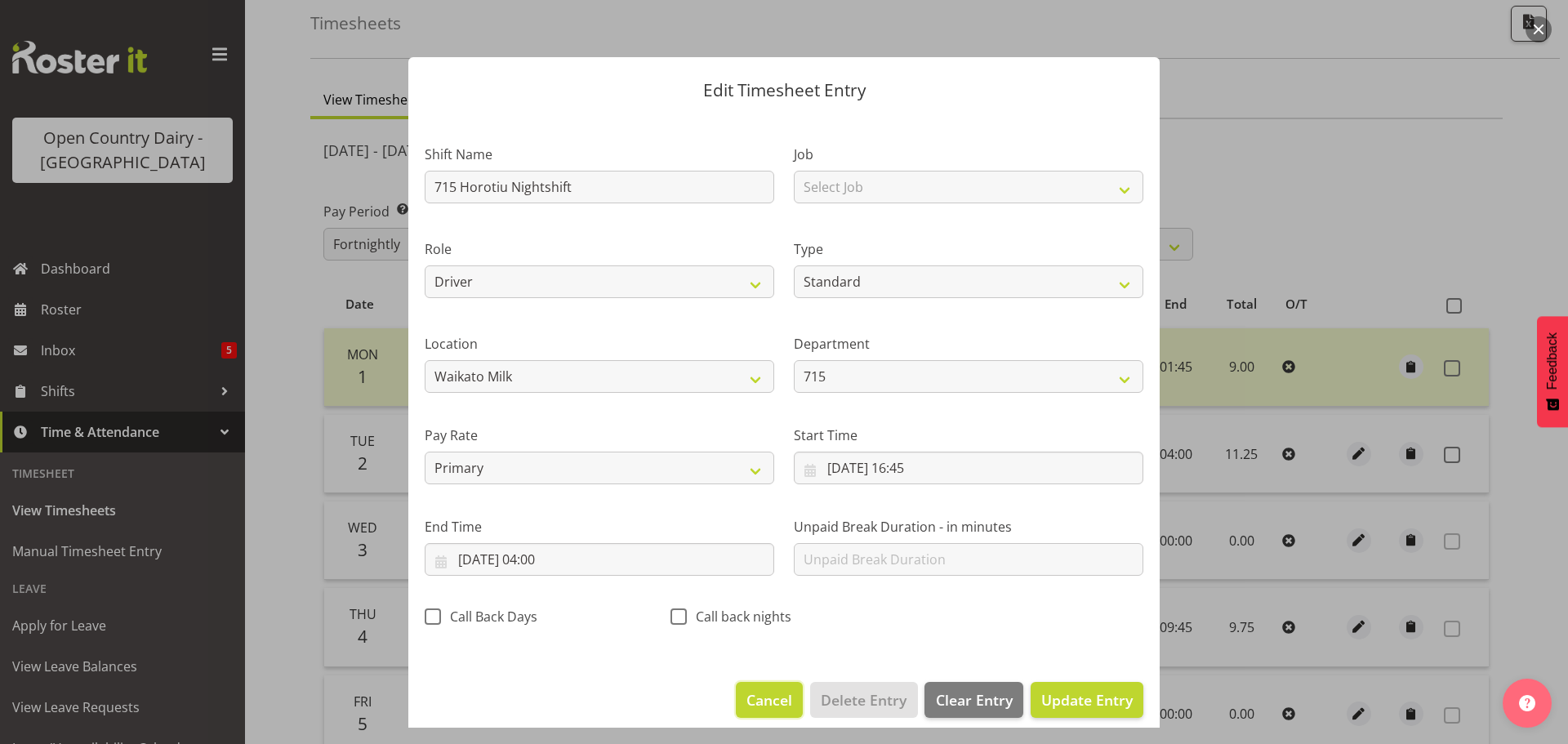
click at [768, 697] on span "Cancel" at bounding box center [769, 700] width 45 height 21
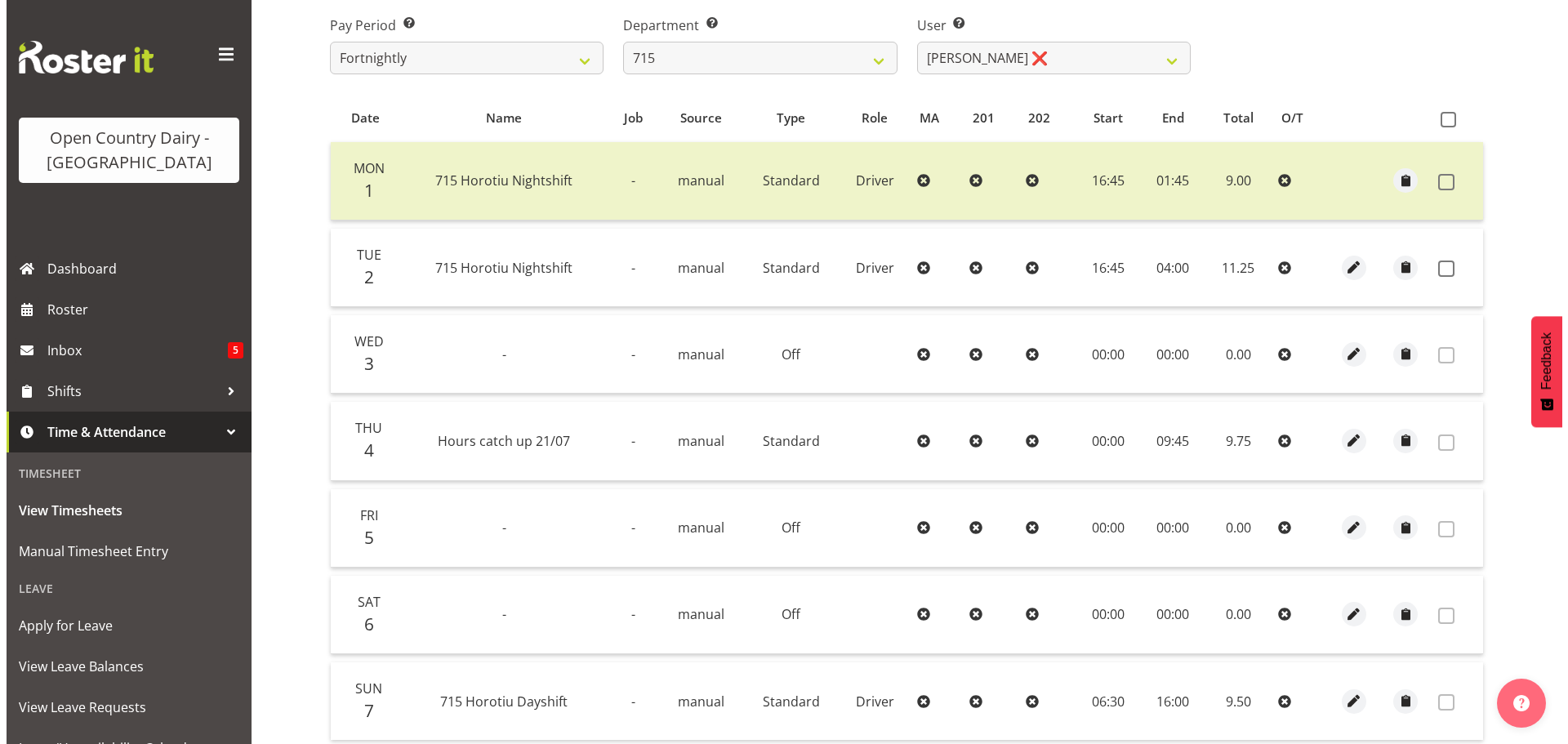
scroll to position [247, 0]
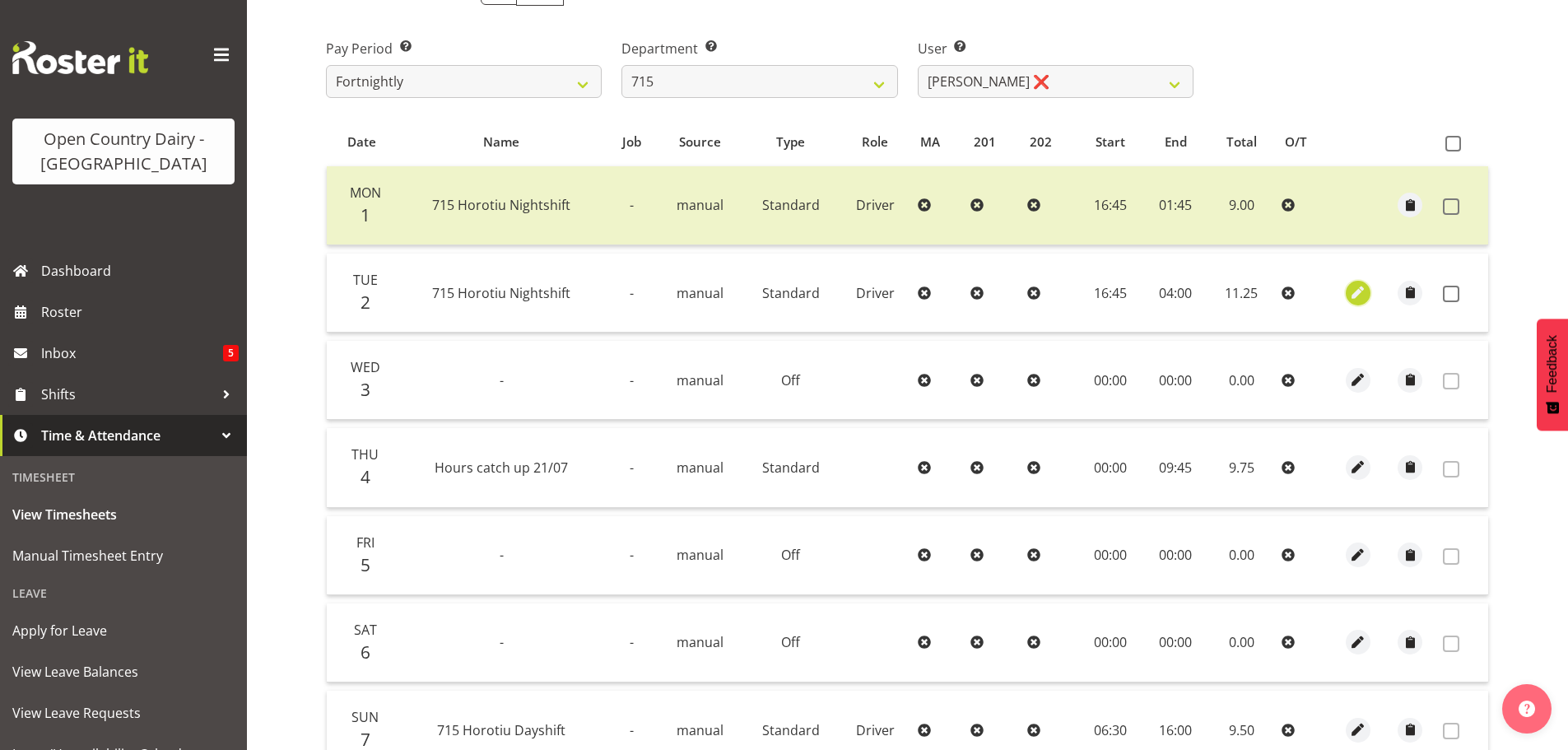
click at [1355, 290] on span "button" at bounding box center [1357, 291] width 18 height 18
select select "Standard"
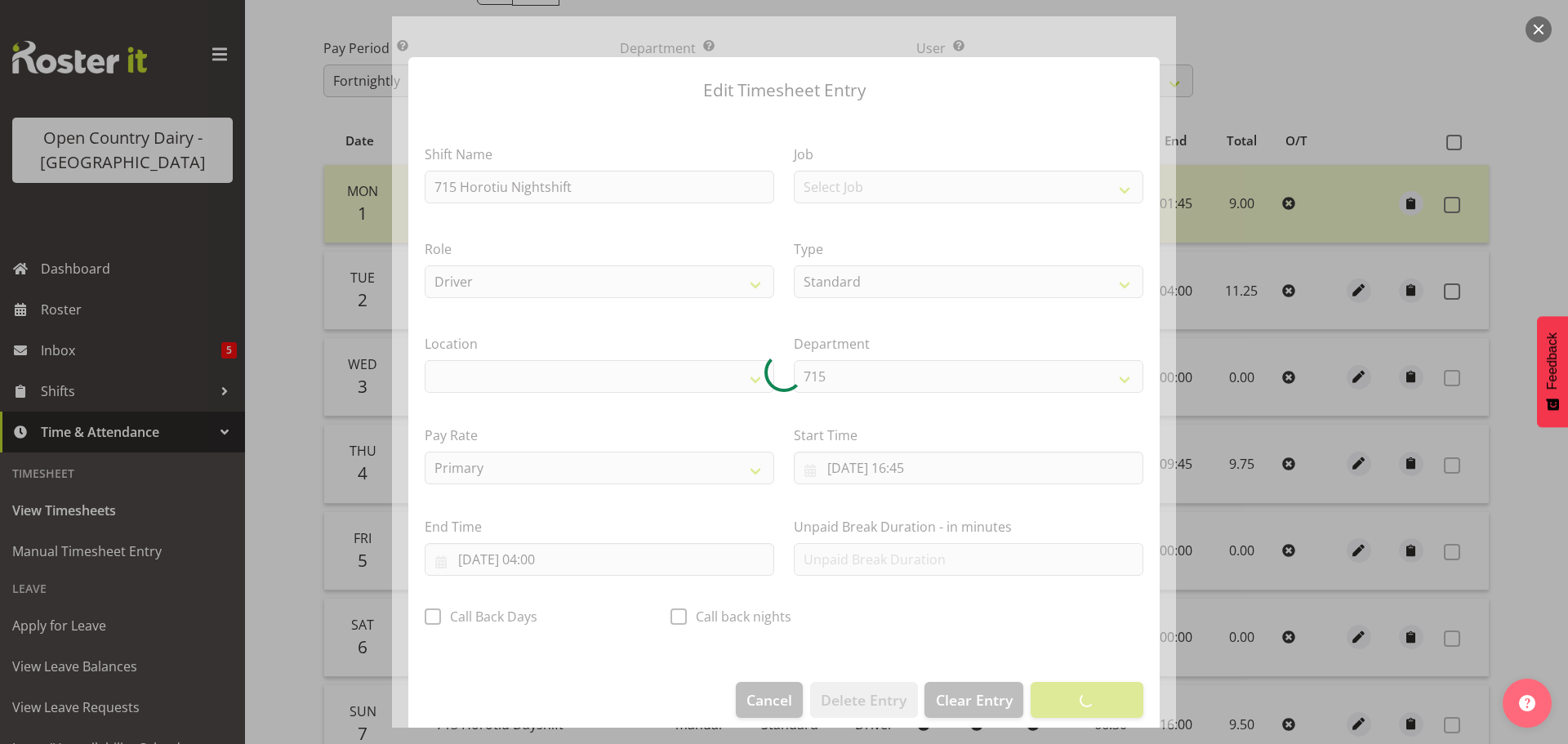
select select "1054"
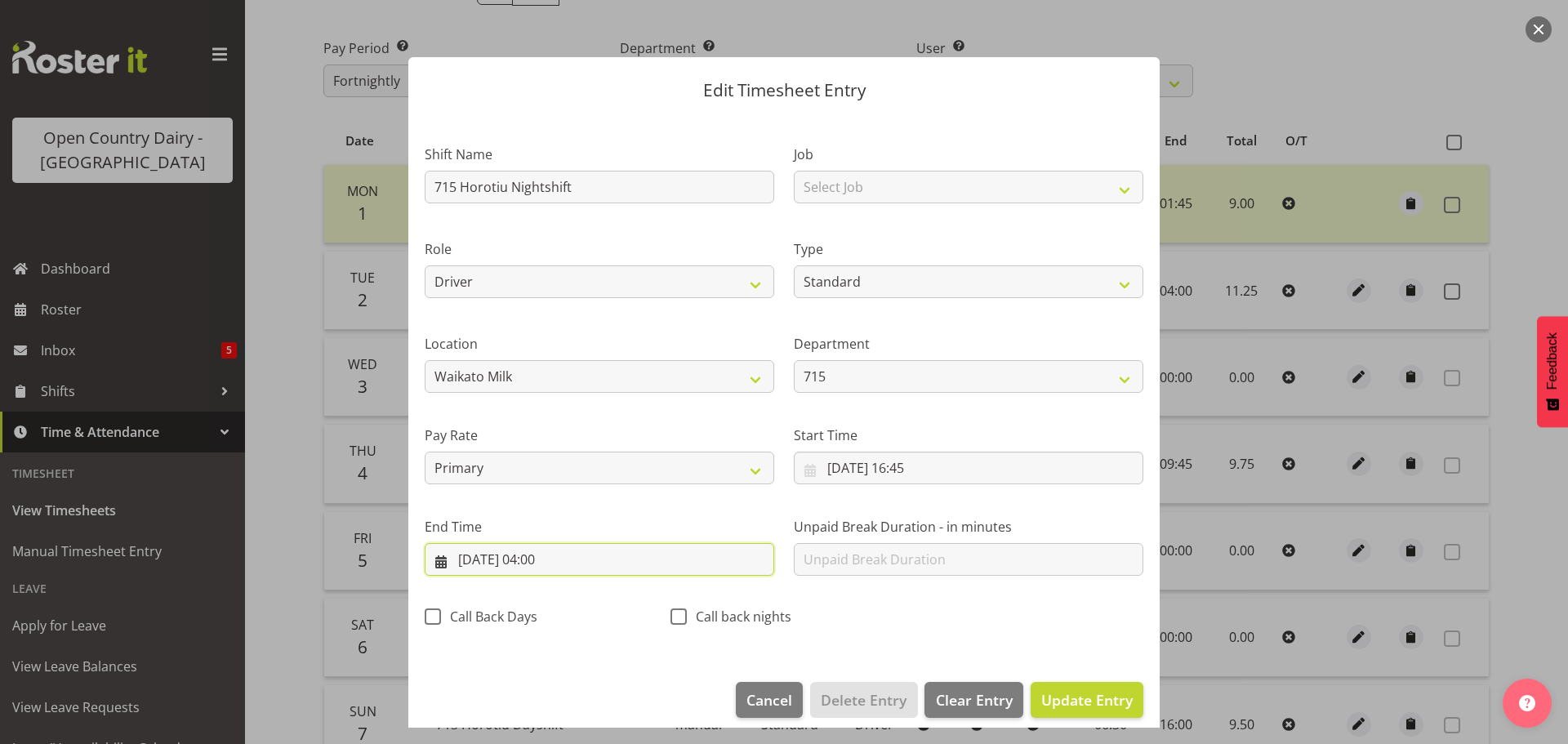
click at [542, 559] on input "[DATE] 04:00" at bounding box center [599, 560] width 350 height 33
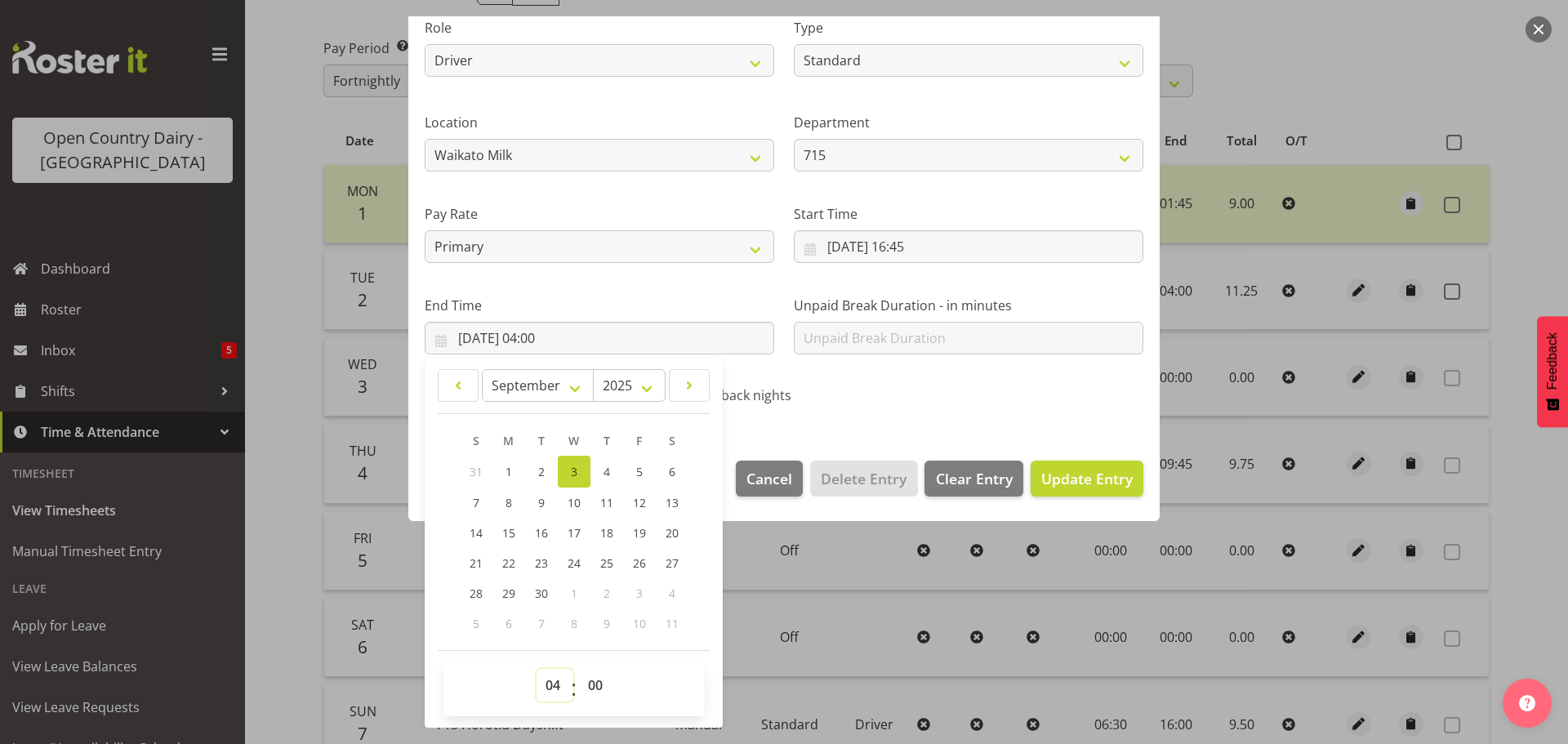
click at [549, 681] on select "00 01 02 03 04 05 06 07 08 09 10 11 12 13 14 15 16 17 18 19 20 21 22 23" at bounding box center [555, 685] width 37 height 33
select select "2"
click at [537, 669] on select "00 01 02 03 04 05 06 07 08 09 10 11 12 13 14 15 16 17 18 19 20 21 22 23" at bounding box center [555, 685] width 37 height 33
type input "03/09/2025, 02:00"
click at [597, 680] on select "00 01 02 03 04 05 06 07 08 09 10 11 12 13 14 15 16 17 18 19 20 21 22 23 24 25 2…" at bounding box center [598, 685] width 37 height 33
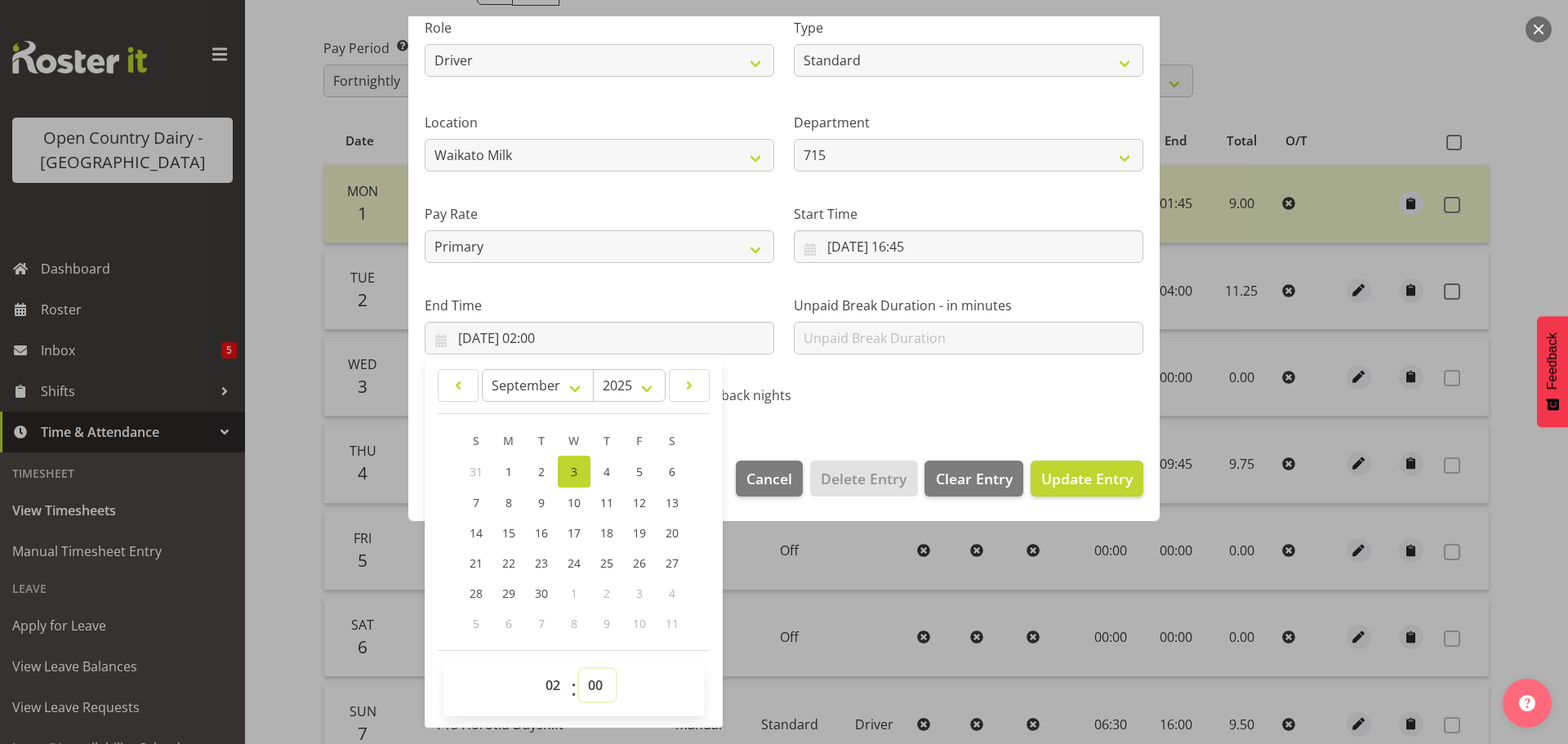
select select "45"
click at [579, 669] on select "00 01 02 03 04 05 06 07 08 09 10 11 12 13 14 15 16 17 18 19 20 21 22 23 24 25 2…" at bounding box center [598, 685] width 37 height 33
type input "03/09/2025, 02:45"
click at [1096, 476] on span "Update Entry" at bounding box center [1086, 478] width 92 height 19
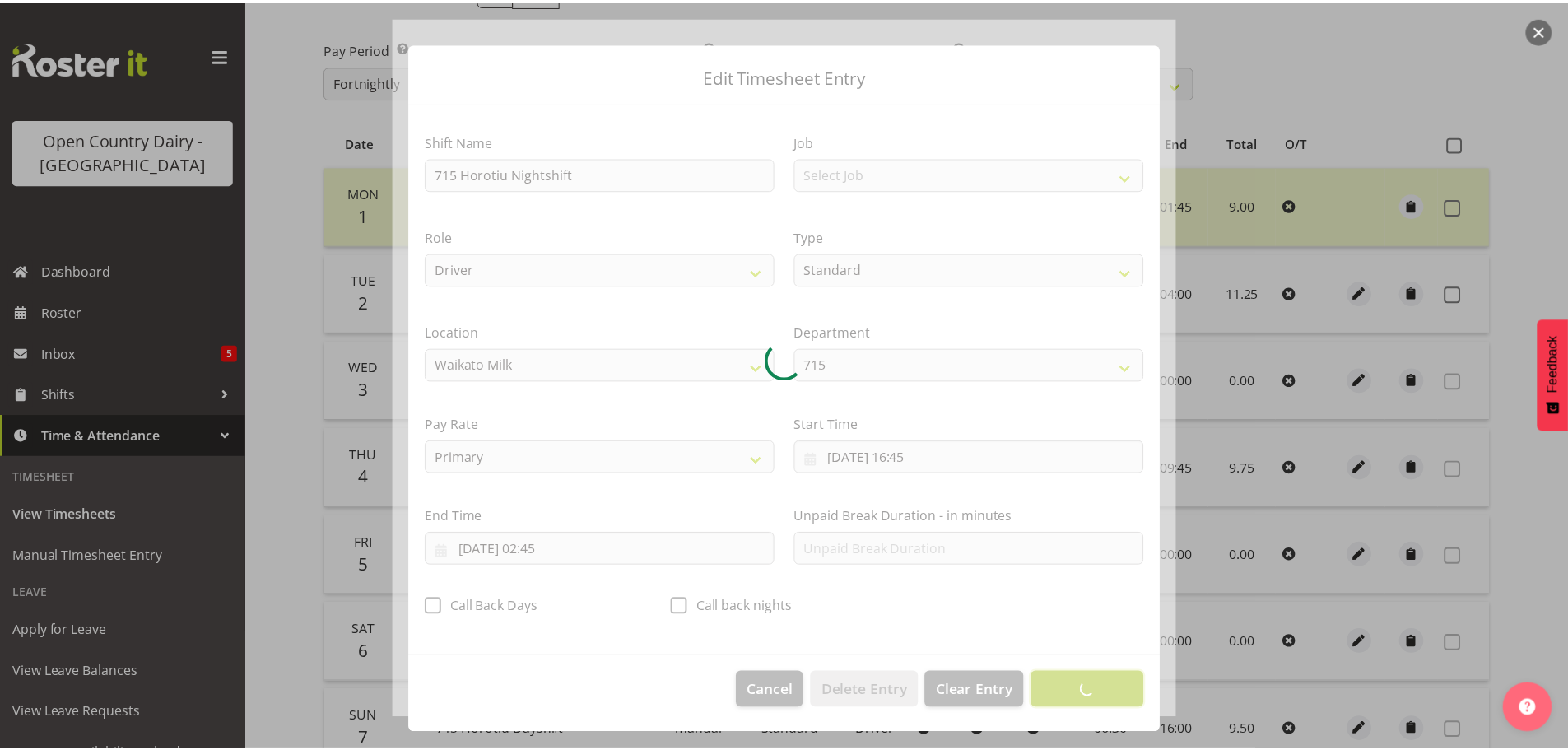
scroll to position [15, 0]
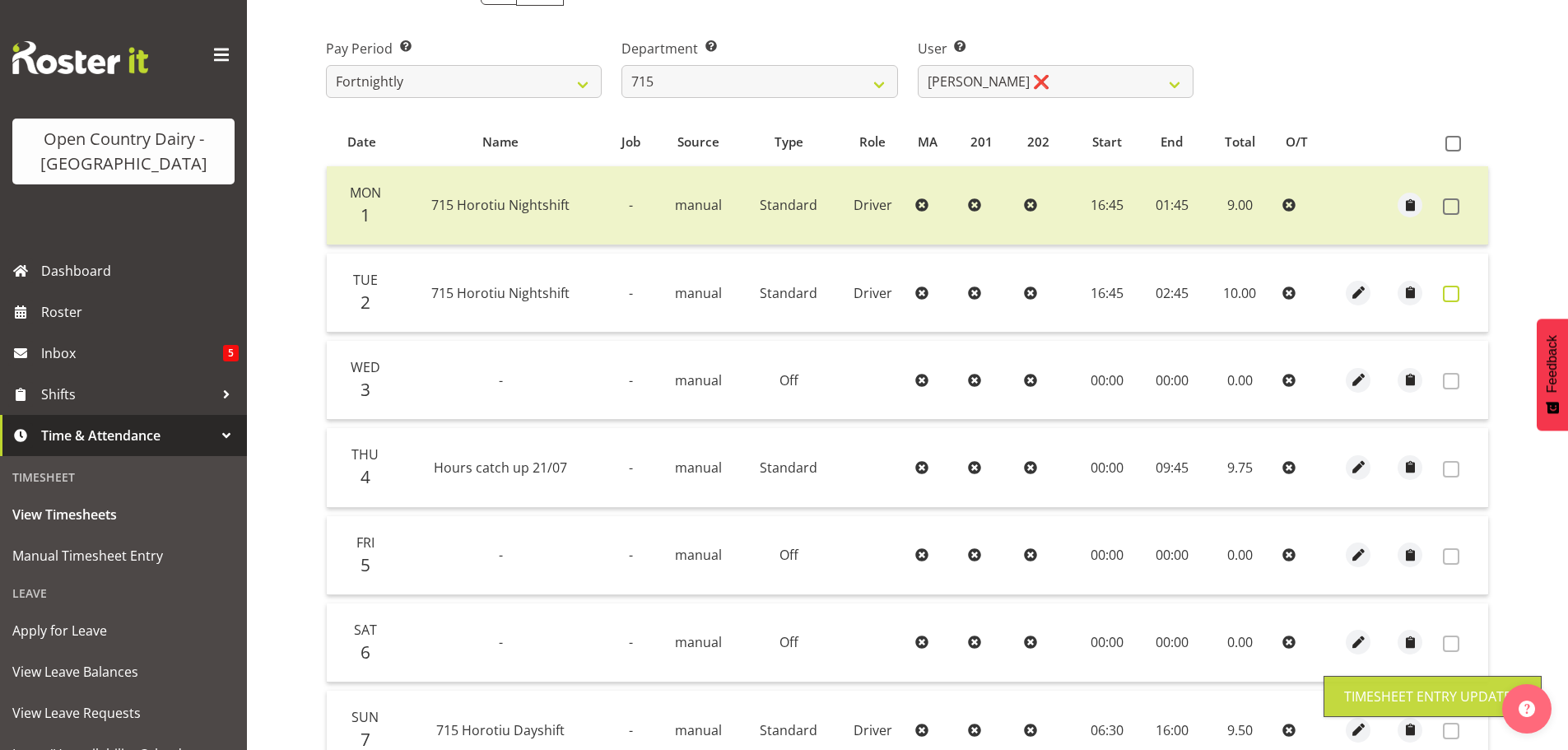
click at [1449, 293] on span at bounding box center [1450, 293] width 17 height 17
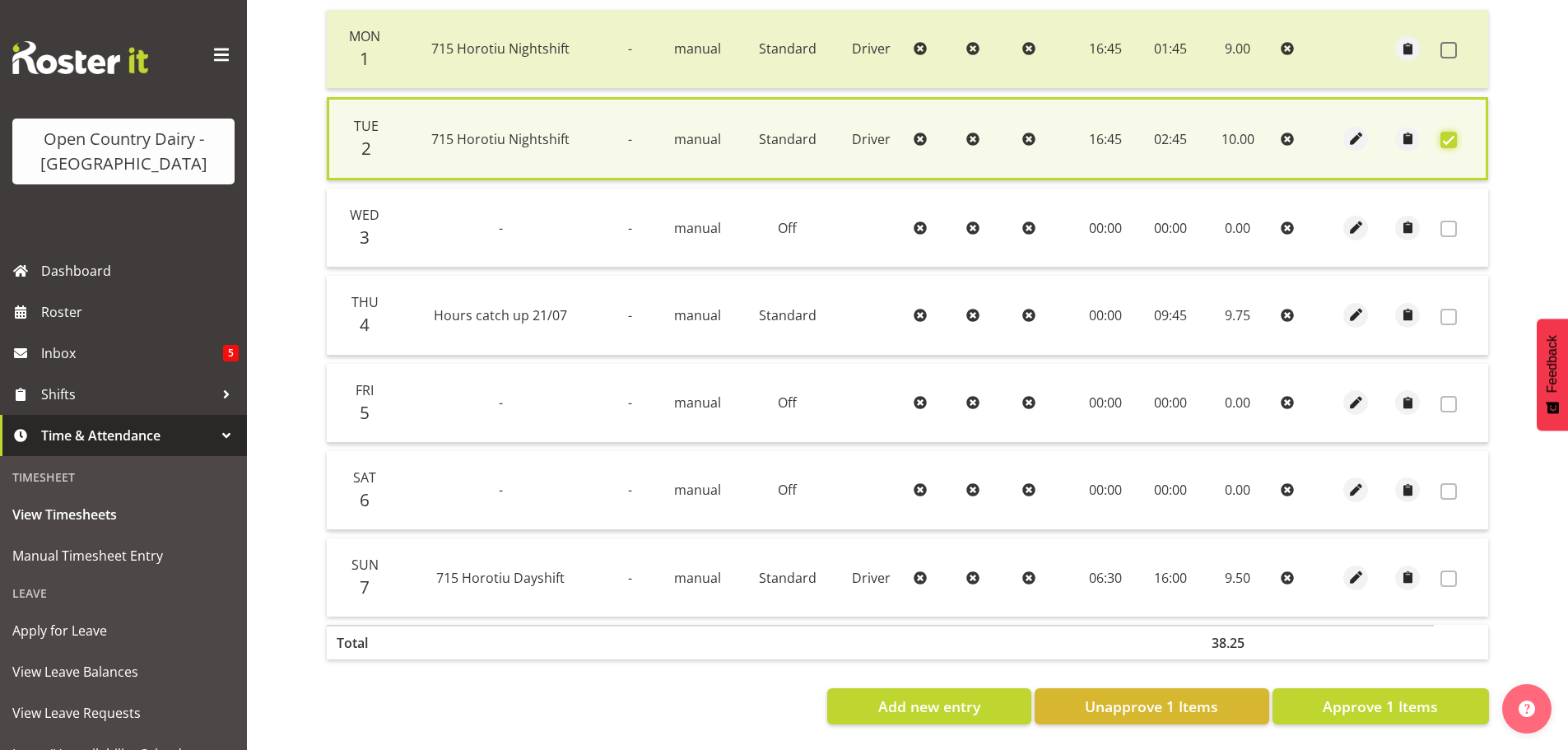
scroll to position [418, 0]
click at [1402, 697] on span "Approve 1 Items" at bounding box center [1381, 706] width 116 height 21
checkbox input "false"
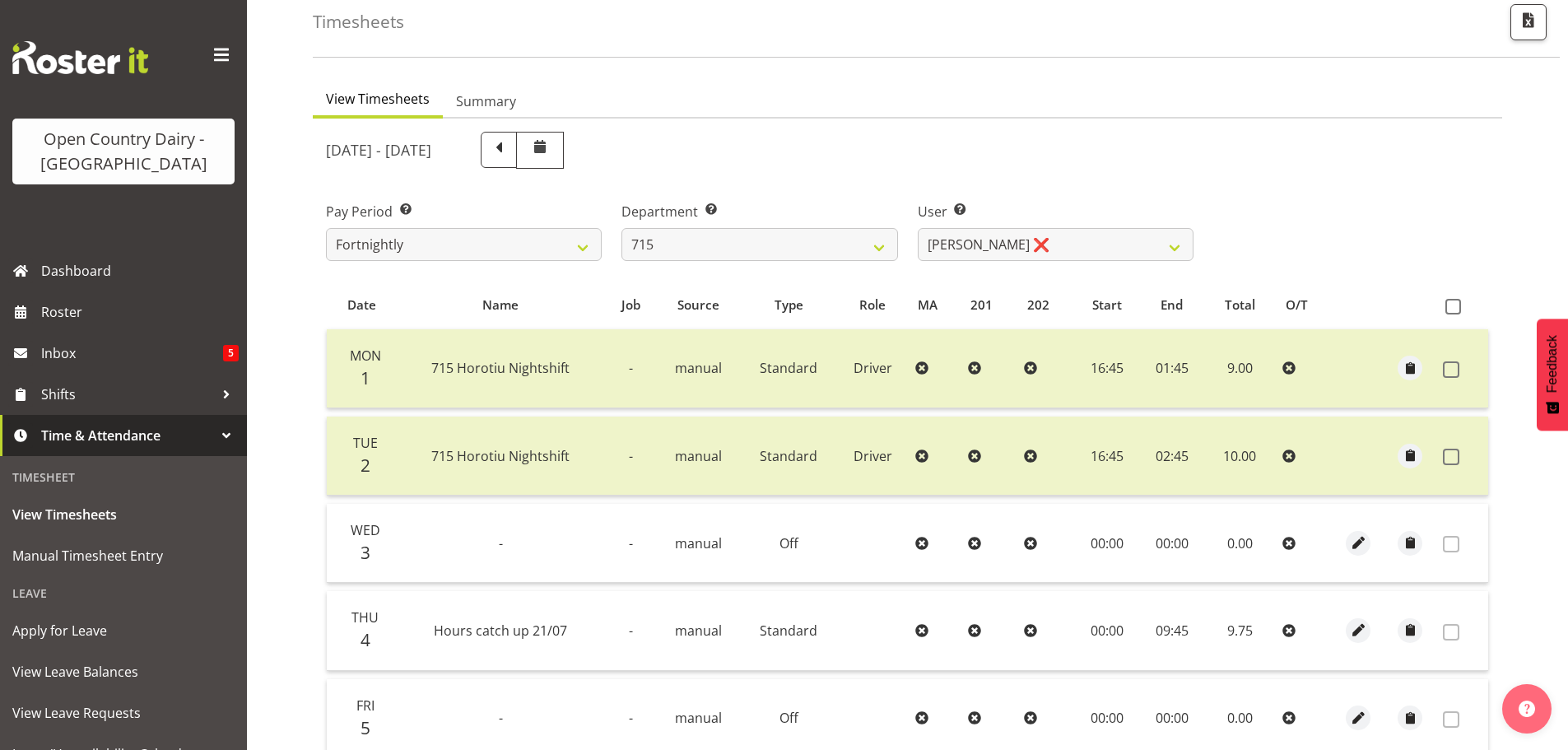
scroll to position [84, 0]
click at [782, 256] on select "701 702 703 704 705 706 707 708 709 710 711 712 713 714 715 716 717 718 719 720" at bounding box center [760, 246] width 276 height 33
select select "720"
click at [622, 229] on select "701 702 703 704 705 706 707 708 709 710 711 712 713 714 715 716 717 718 719 720" at bounding box center [760, 246] width 276 height 33
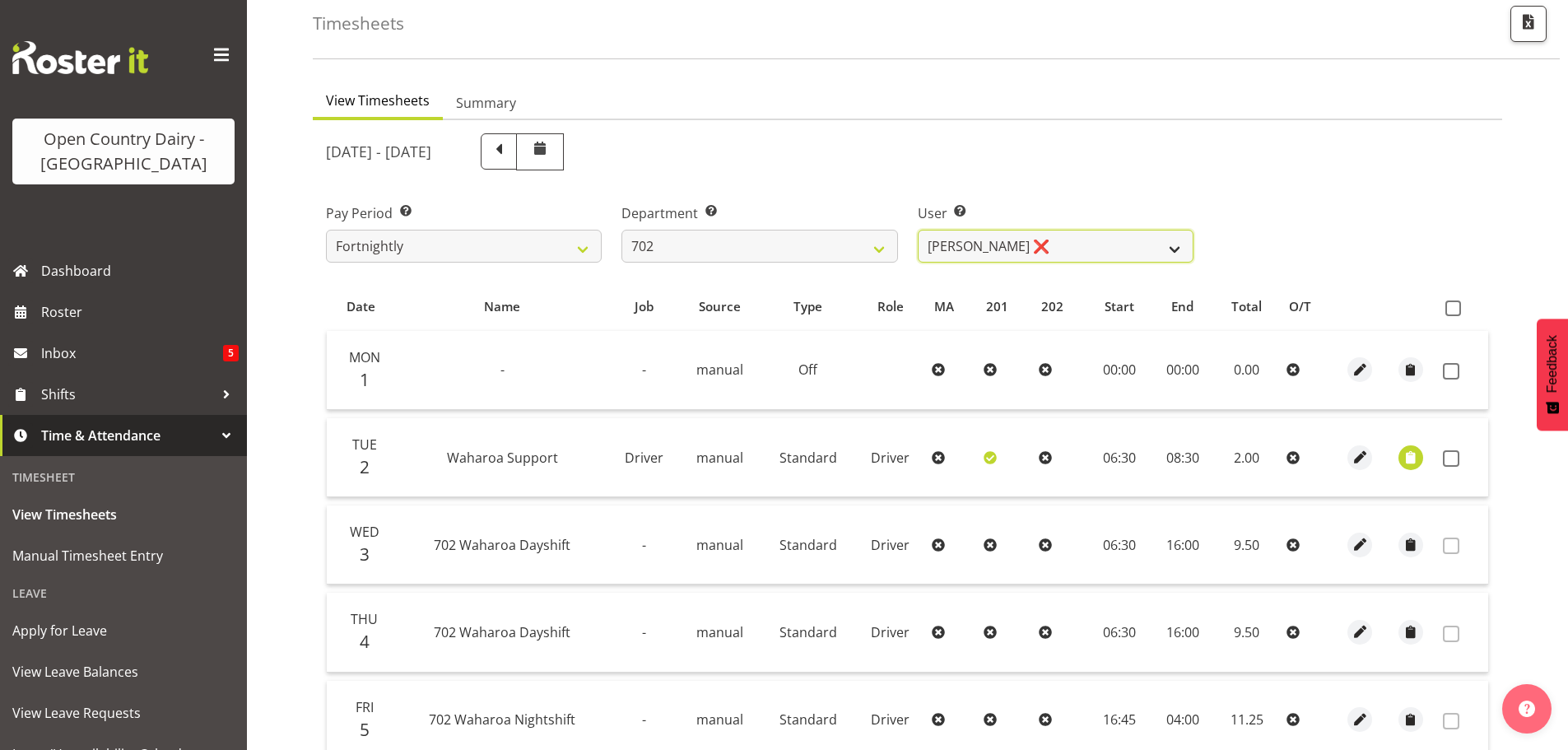
click at [1019, 246] on select "Brian Riddle ❌ Denica Tapiki ❌ Nick Adlington ❌ Simon Phillpott ❌" at bounding box center [1056, 246] width 276 height 33
select select "10345"
click at [918, 229] on select "Brian Riddle ❌ Denica Tapiki ❌ Nick Adlington ❌ Simon Phillpott ❌" at bounding box center [1056, 246] width 276 height 33
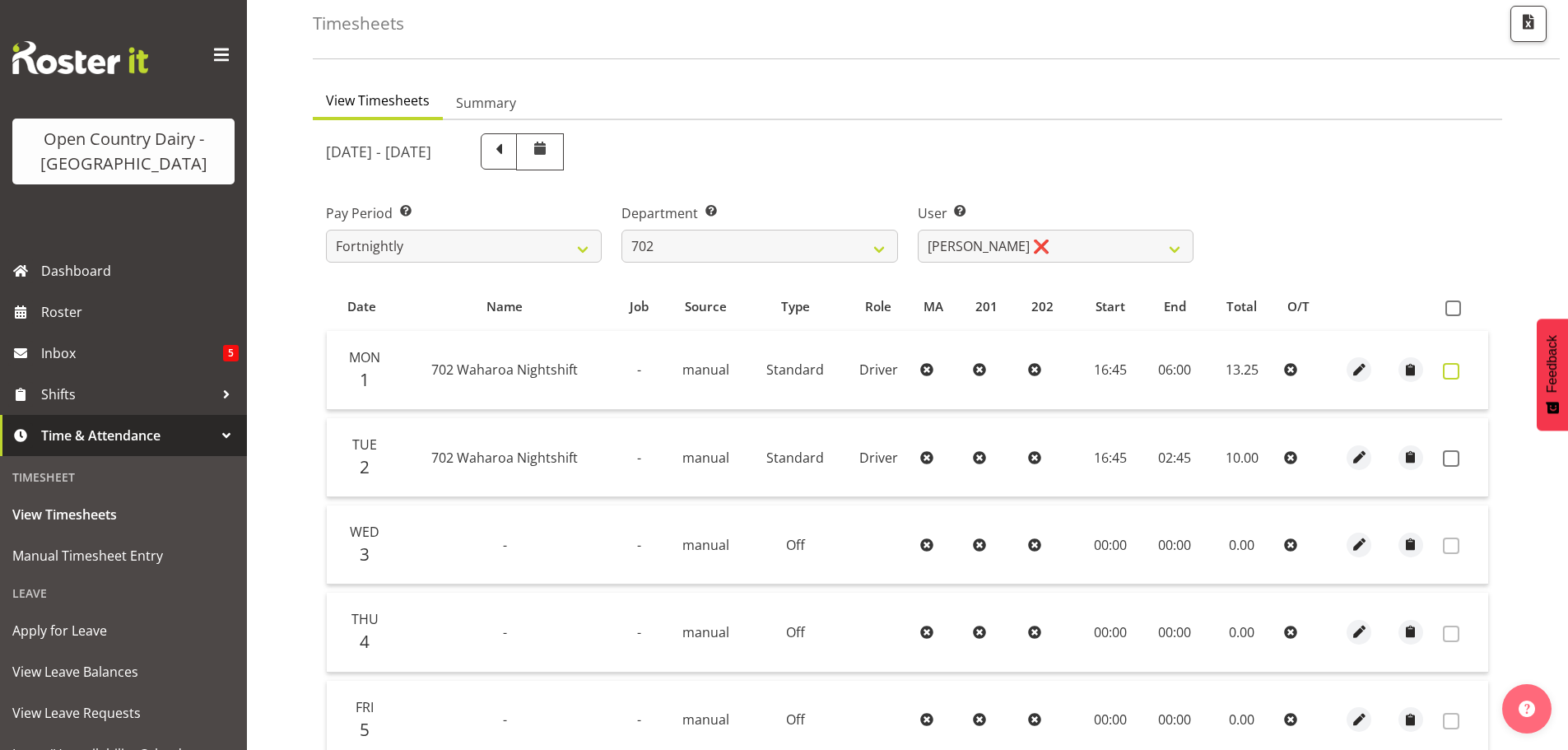
click at [1450, 373] on span at bounding box center [1450, 371] width 17 height 17
checkbox input "true"
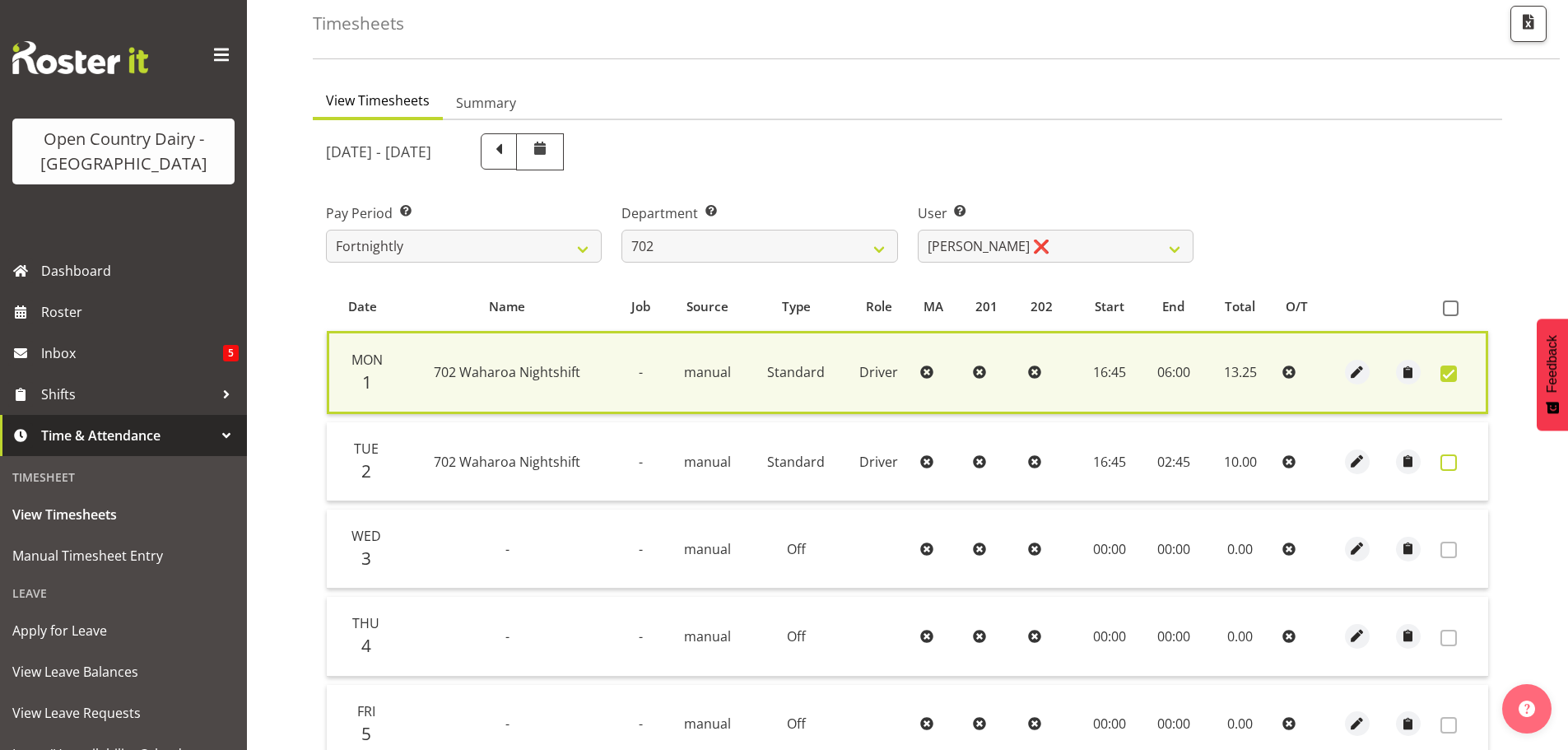
click at [1449, 460] on span at bounding box center [1449, 462] width 17 height 17
checkbox input "true"
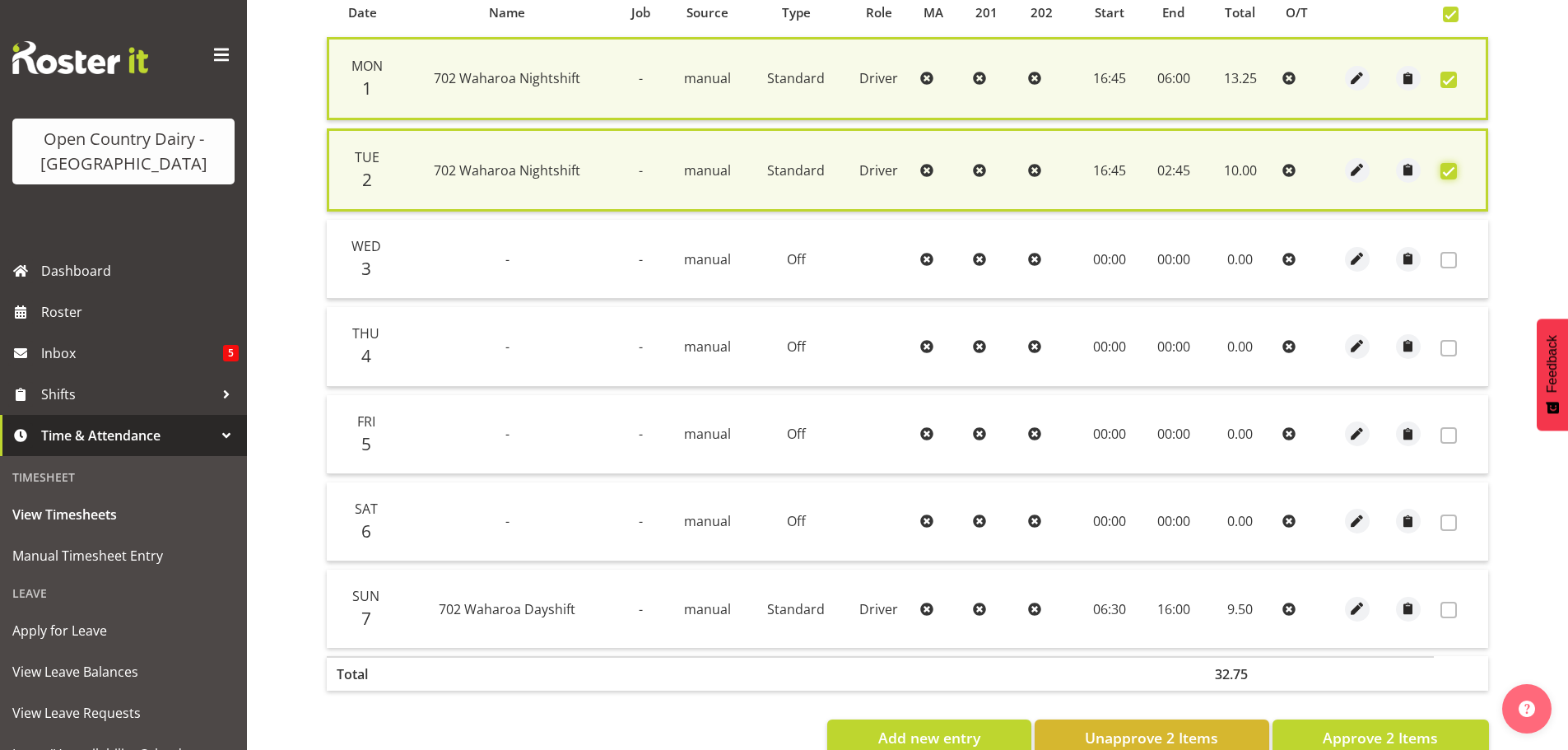
scroll to position [422, 0]
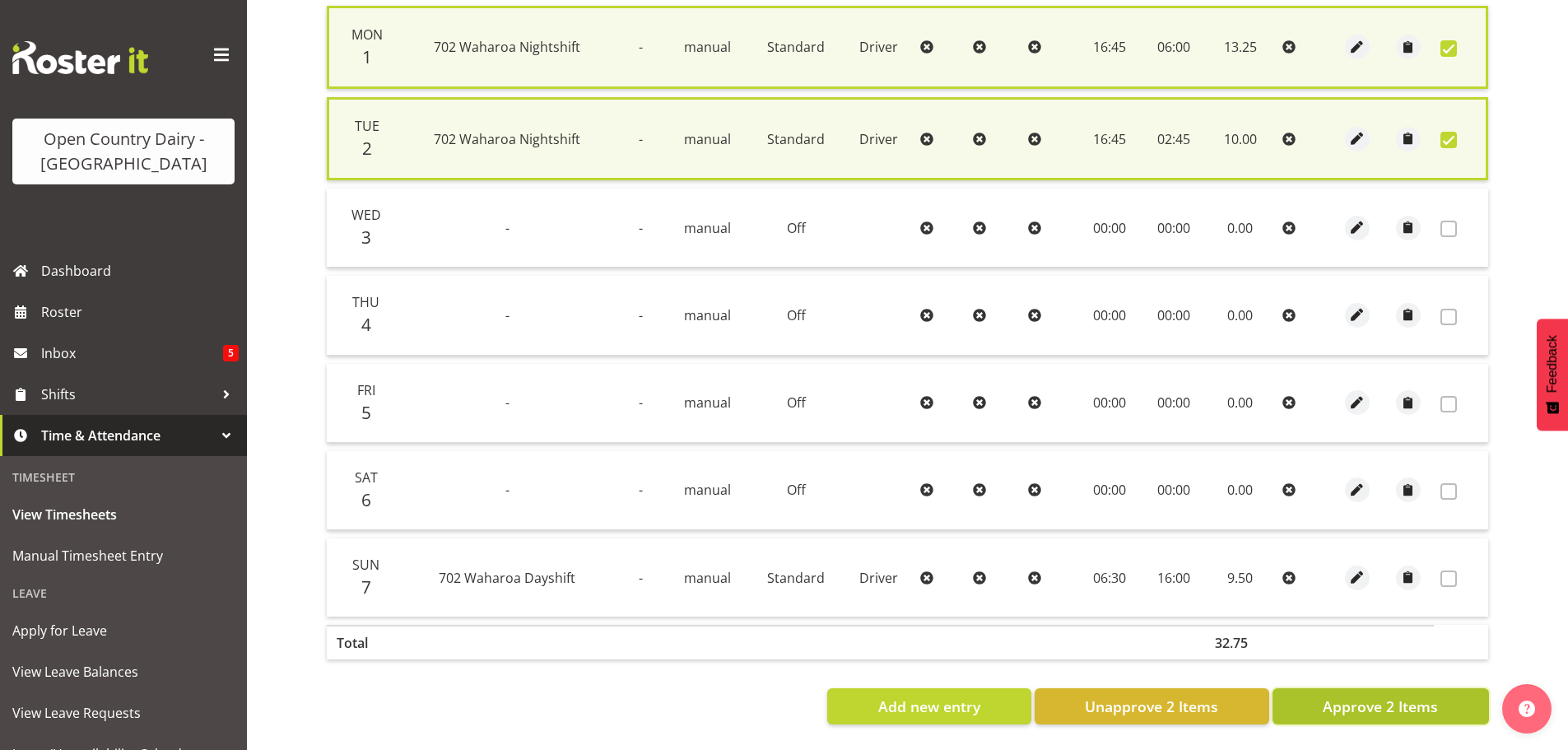
click at [1371, 698] on span "Approve 2 Items" at bounding box center [1381, 706] width 116 height 21
checkbox input "false"
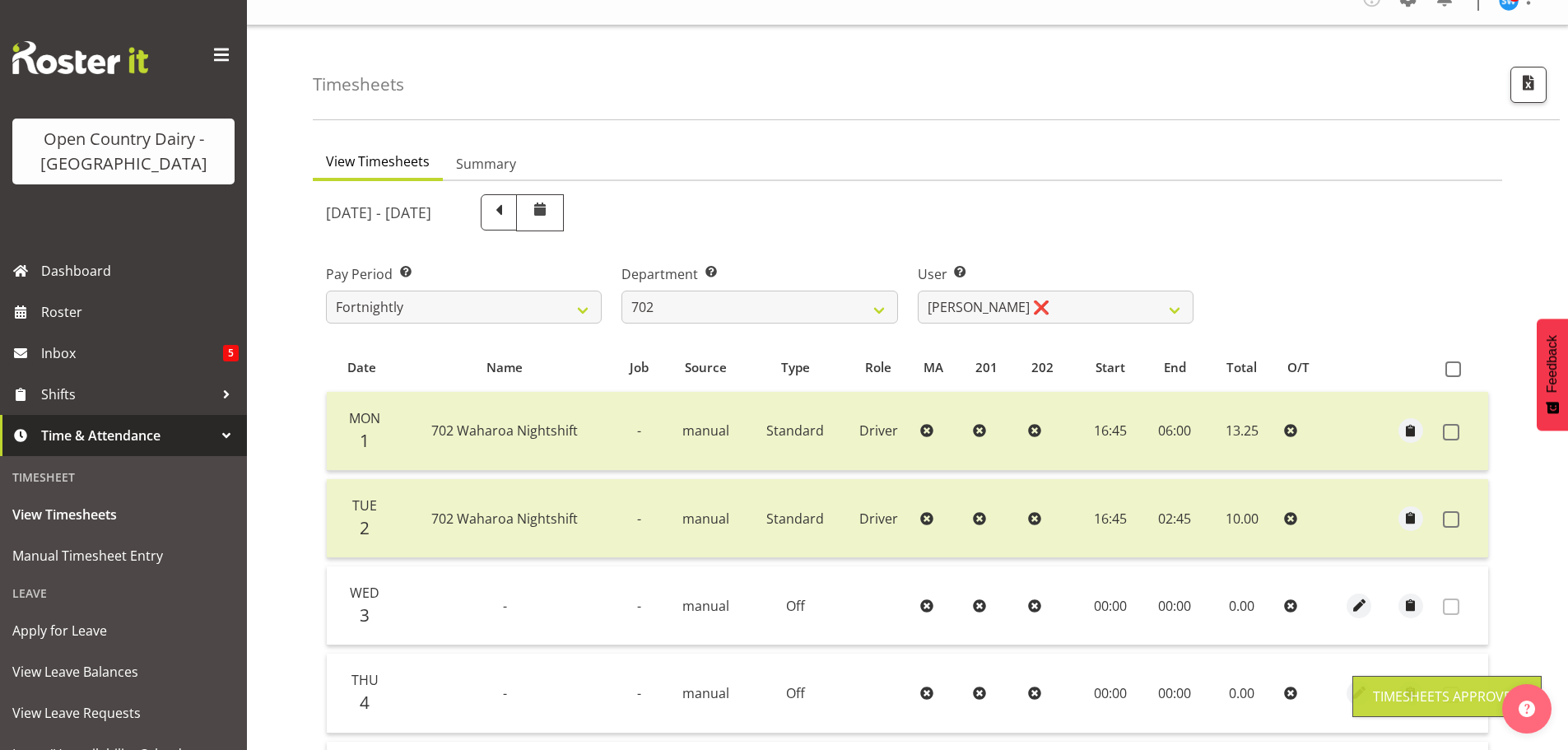
scroll to position [2, 0]
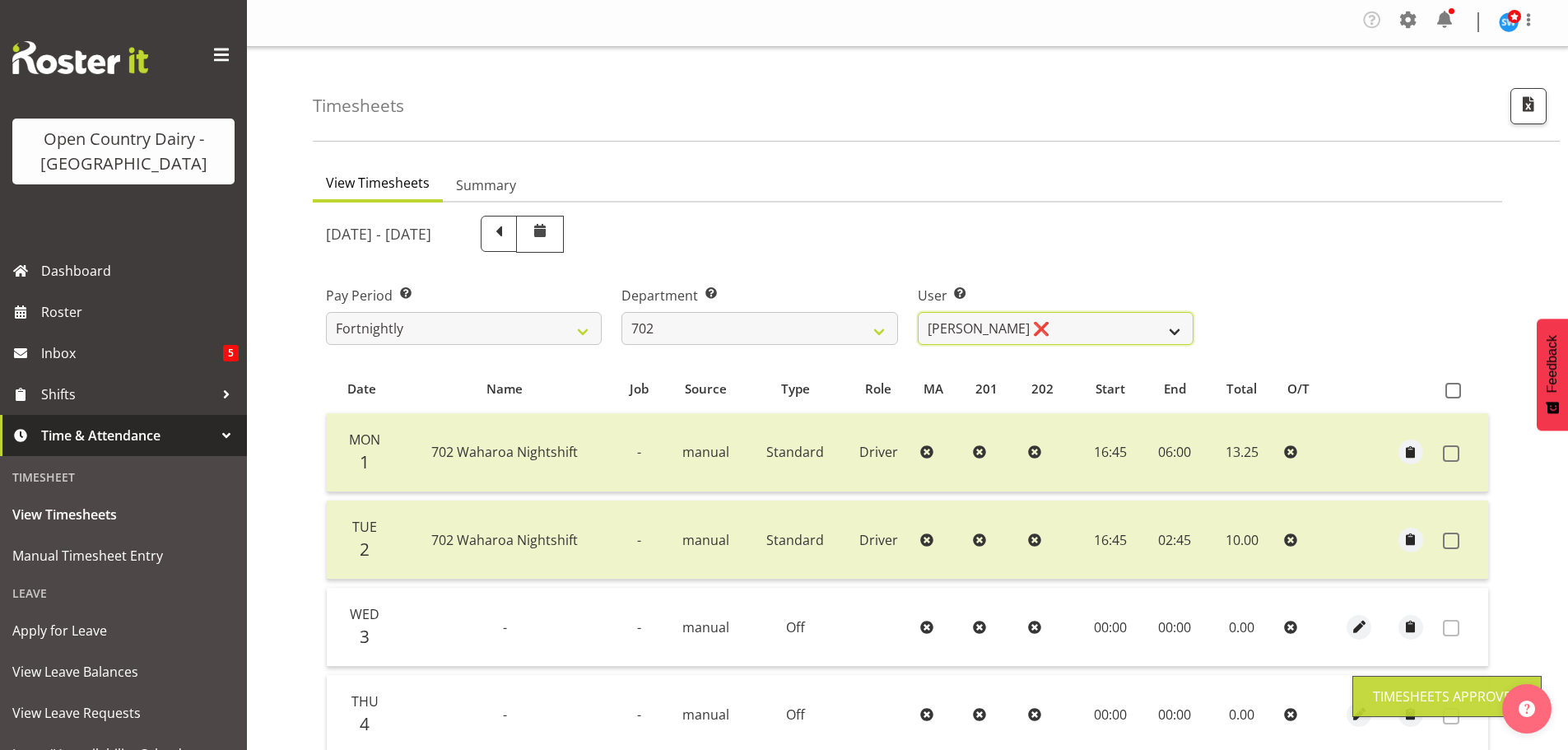
click at [1041, 326] on select "Brian Riddle ❌ Denica Tapiki ❌ Nick Adlington ❌ Simon Phillpott ❌" at bounding box center [1056, 328] width 276 height 33
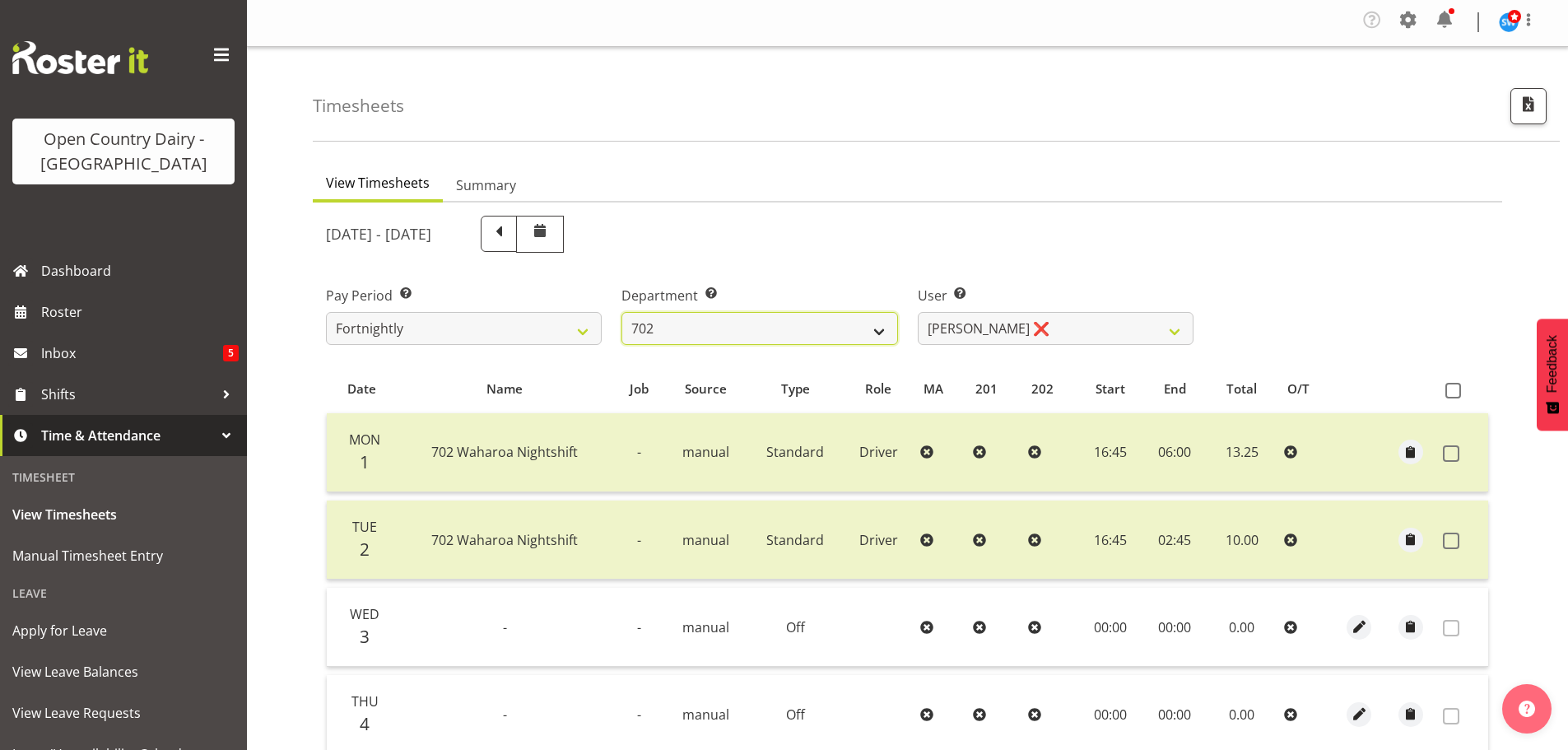
click at [795, 328] on select "701 702 703 704 705 706 707 708 709 710 711 712 713 714 715 716 717 718 719 720" at bounding box center [760, 328] width 276 height 33
select select "898"
click at [622, 312] on select "701 702 703 704 705 706 707 708 709 710 711 712 713 714 715 716 717 718 719 720" at bounding box center [760, 328] width 276 height 33
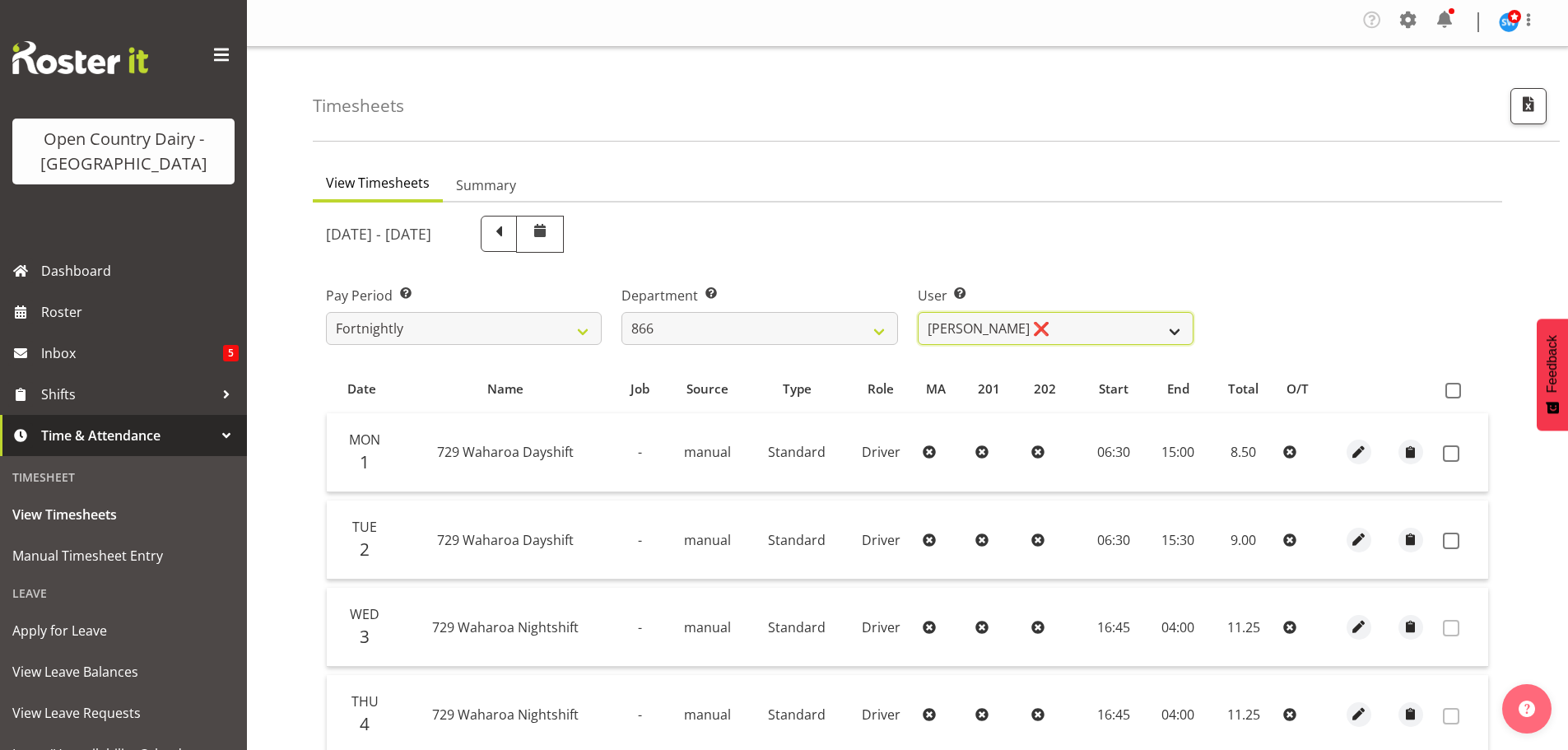
click at [1108, 333] on select "Harshdeep Singh ❌ Jacques Nel ❌ Navreet Jawanda ❌ Neil Abrahams ❌" at bounding box center [1056, 328] width 276 height 33
select select "11210"
click at [918, 312] on select "Harshdeep Singh ❌ Jacques Nel ❌ Navreet Jawanda ❌ Neil Abrahams ❌" at bounding box center [1056, 328] width 276 height 33
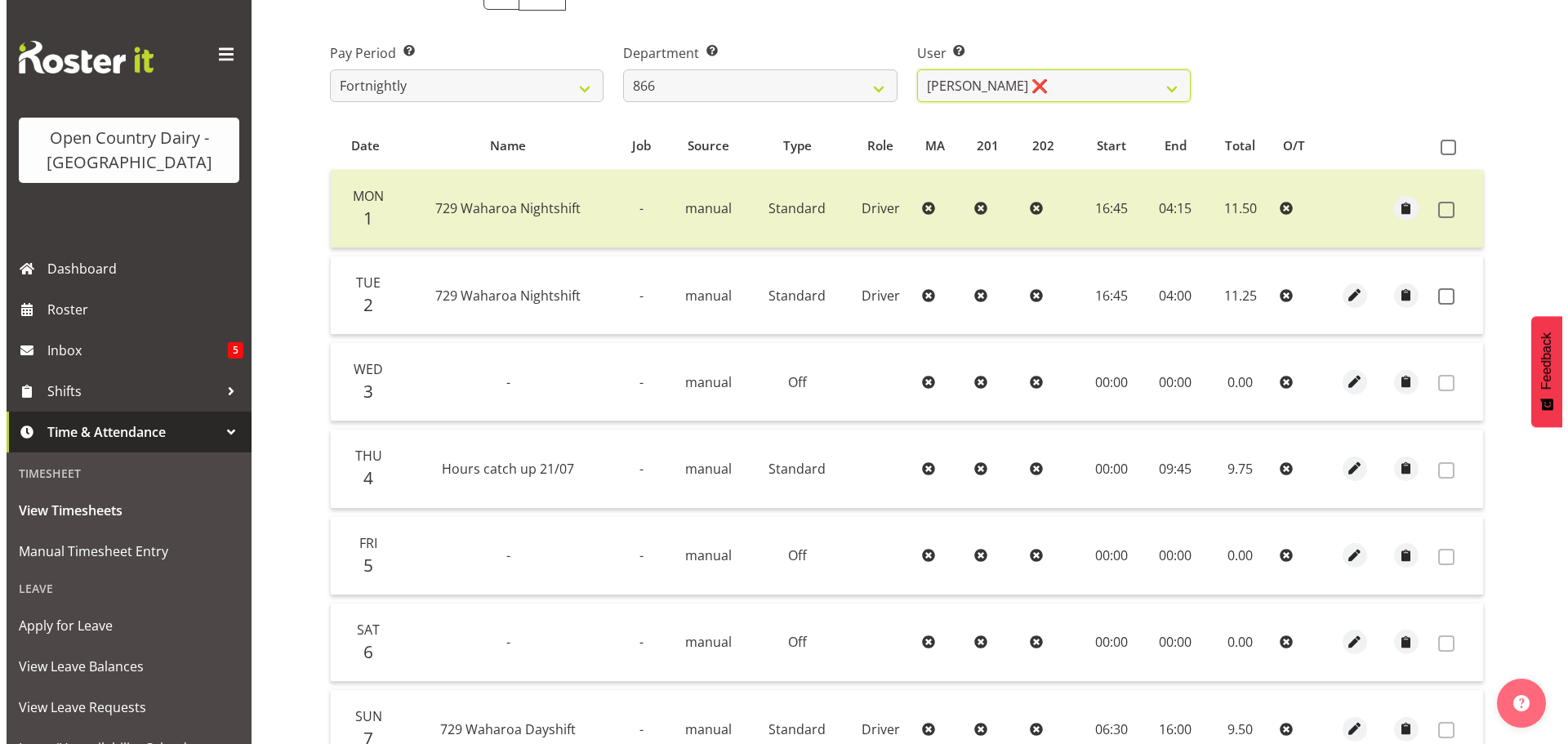
scroll to position [247, 0]
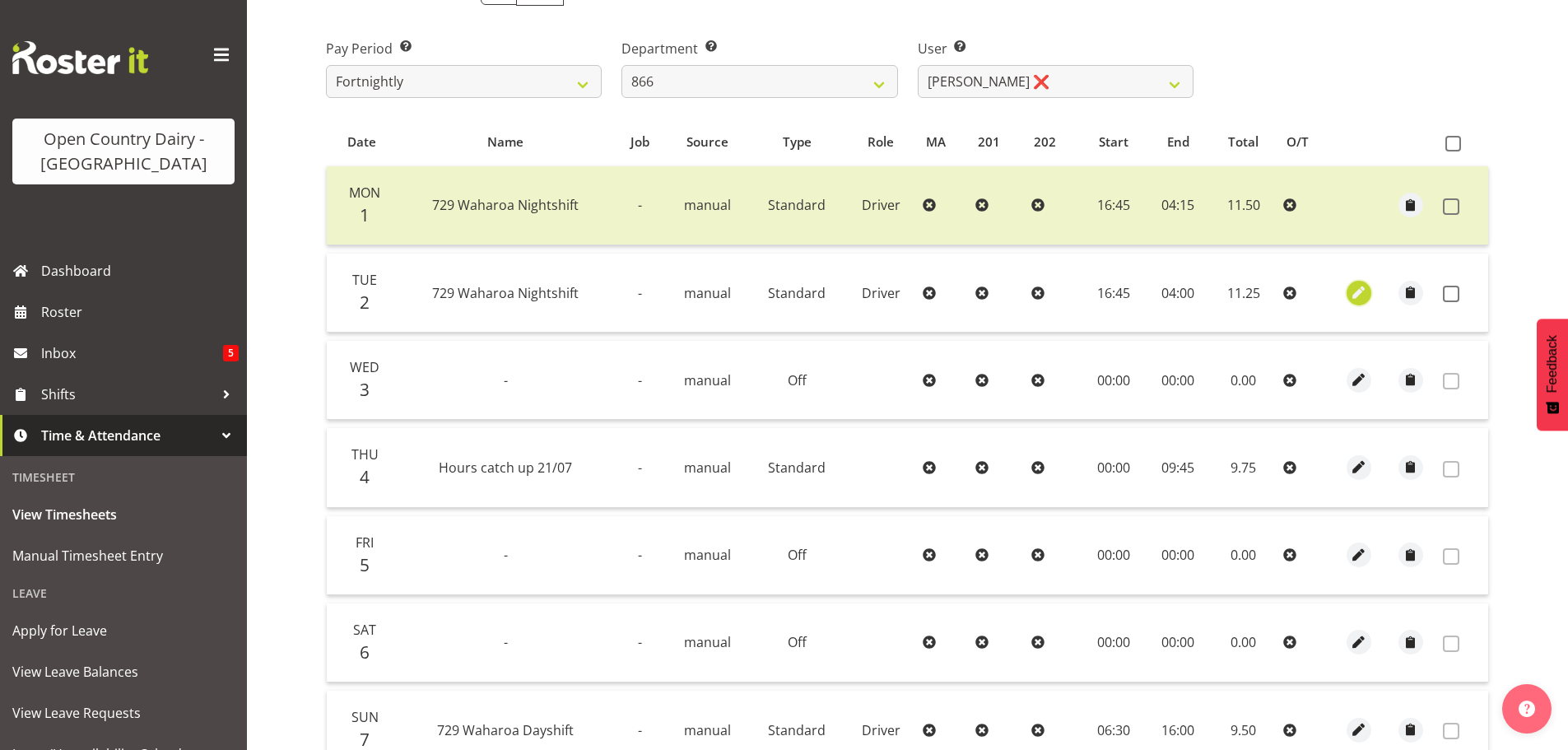
click at [1353, 294] on span "button" at bounding box center [1358, 291] width 18 height 18
select select "Standard"
select select "727"
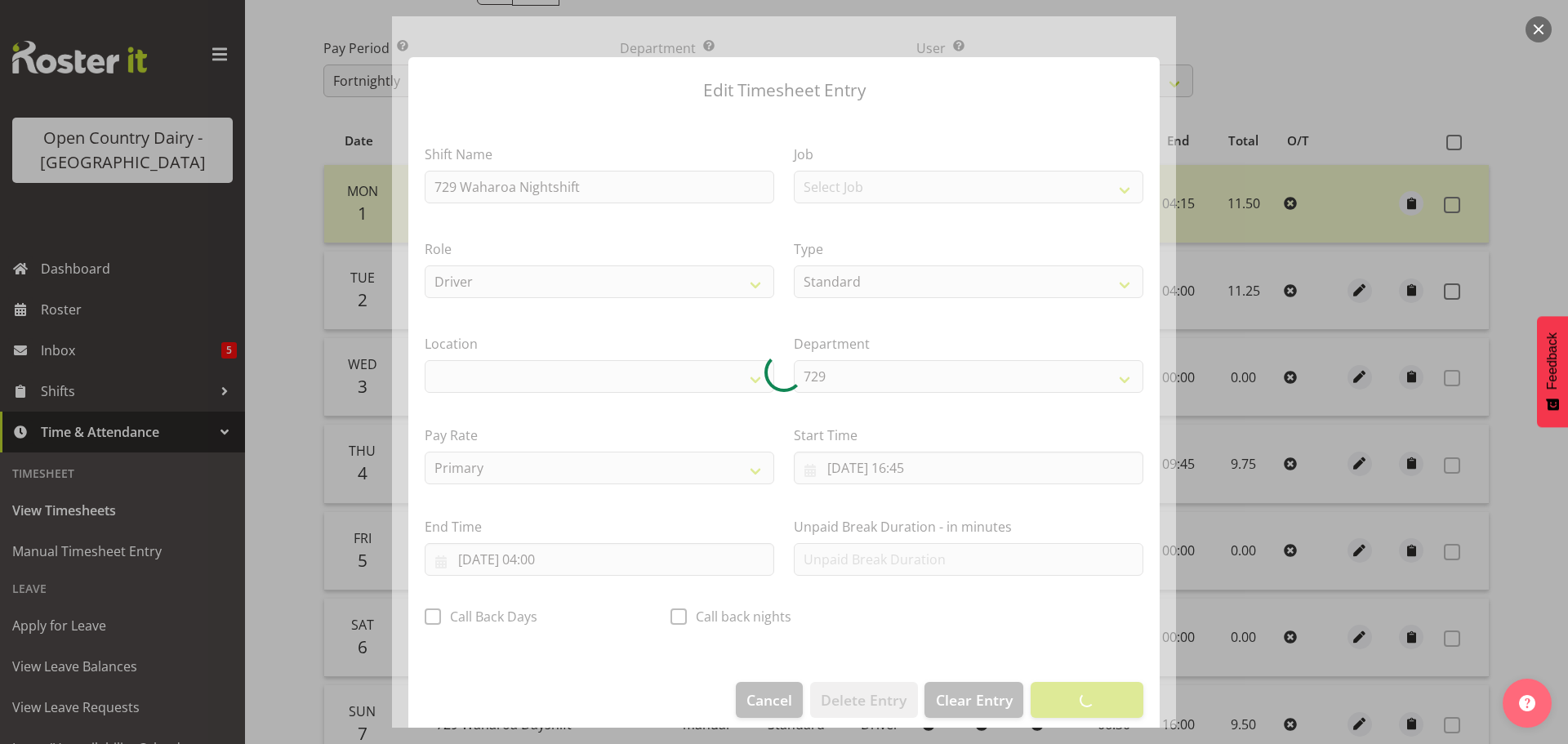
select select "1054"
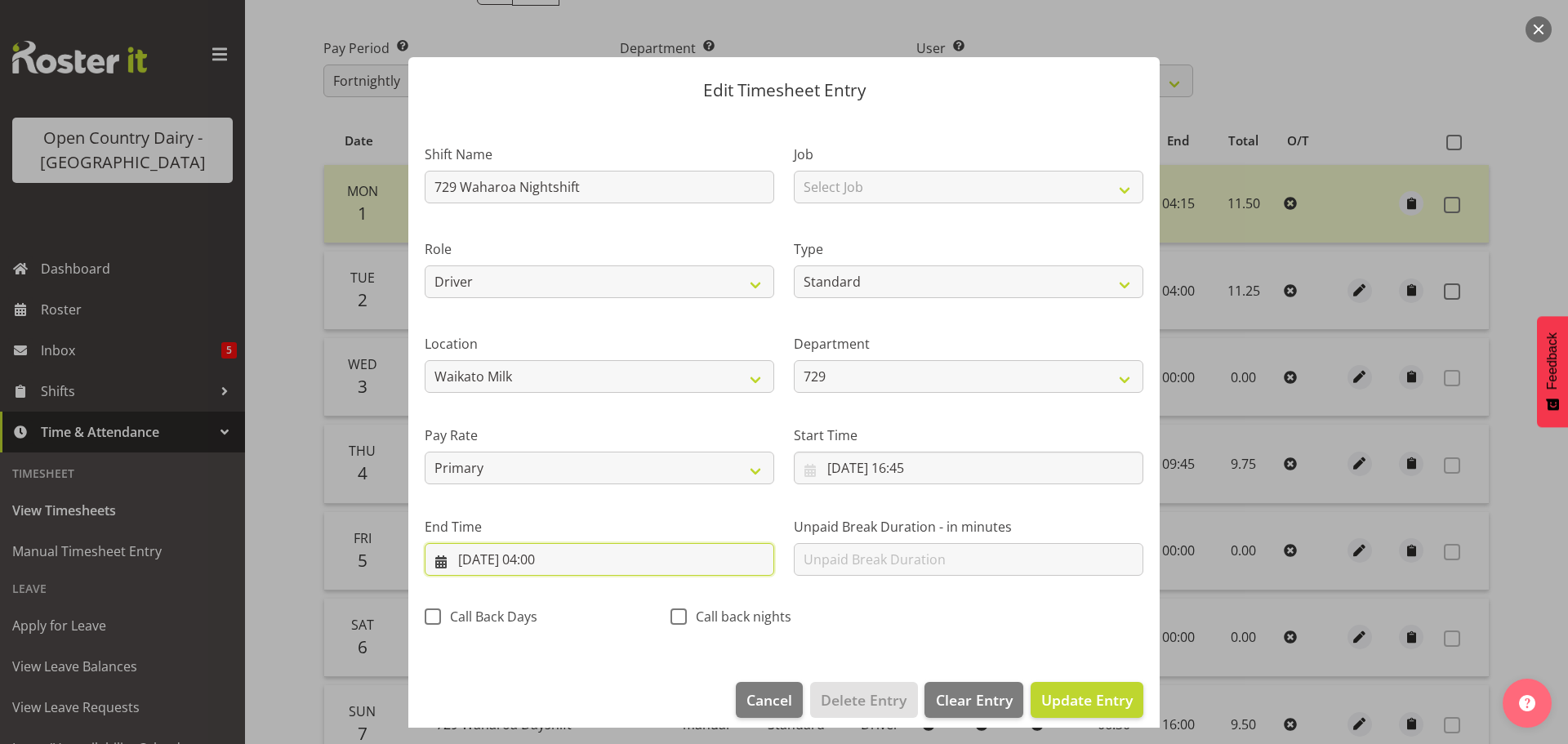
click at [545, 557] on input "[DATE] 04:00" at bounding box center [599, 560] width 350 height 33
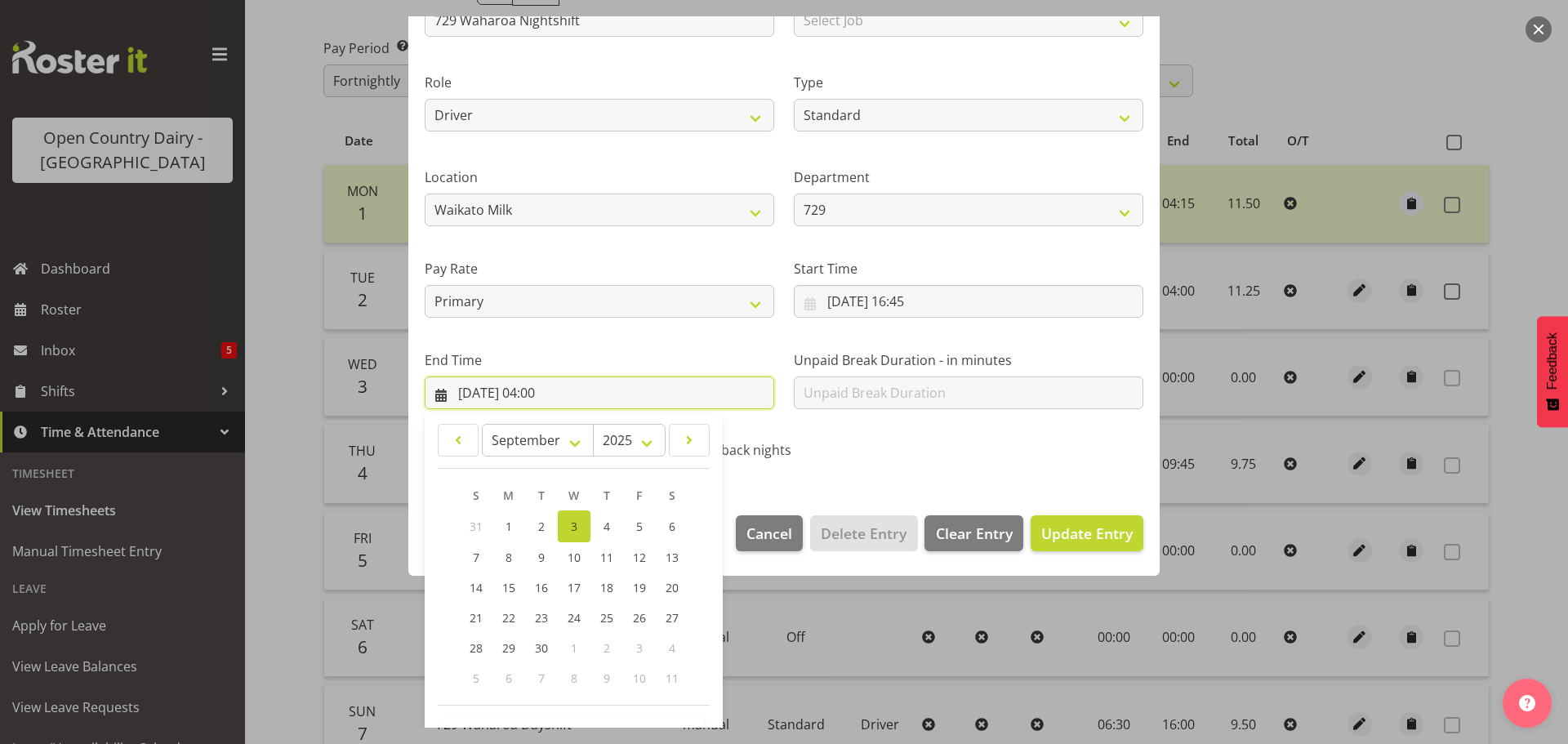
scroll to position [222, 0]
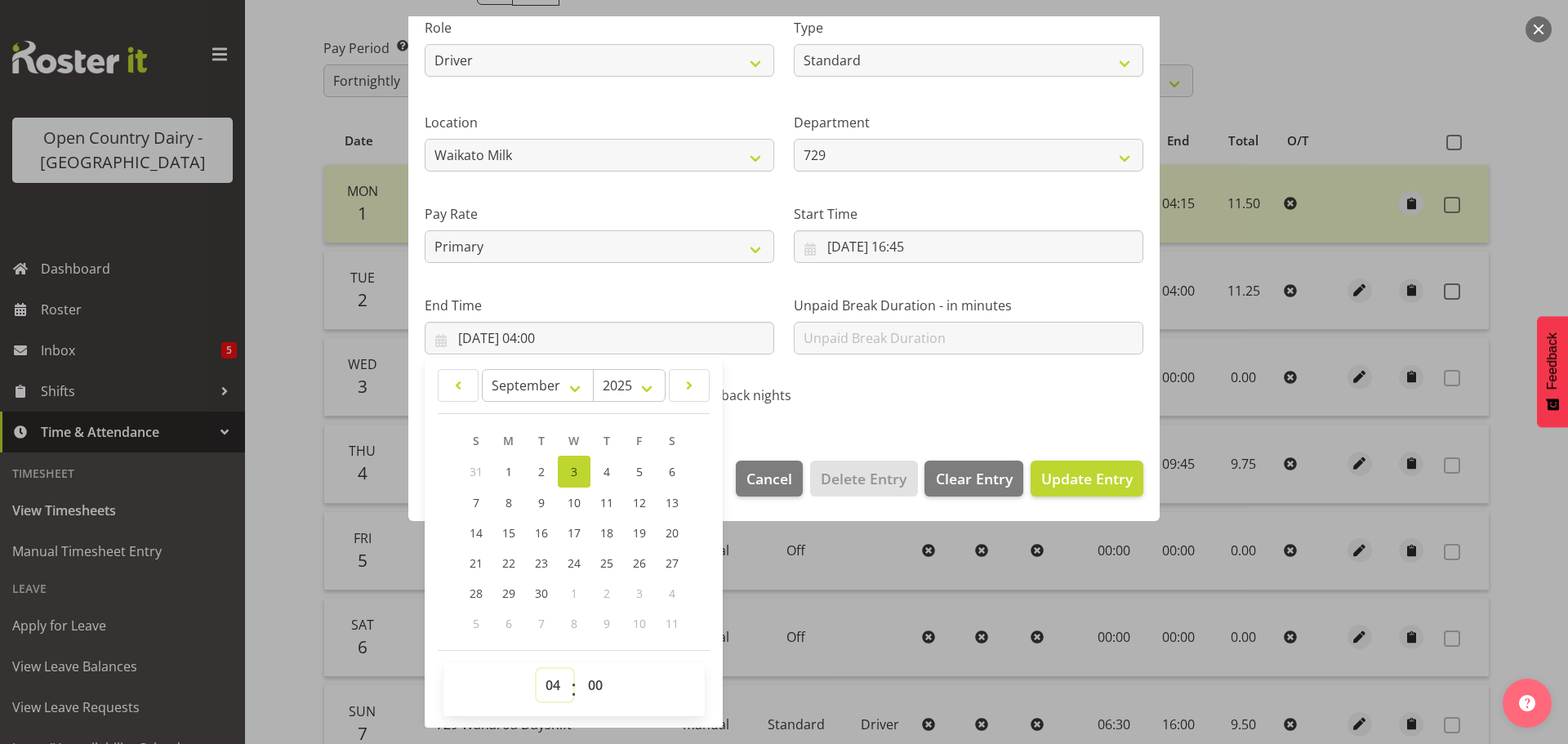
click at [546, 691] on select "00 01 02 03 04 05 06 07 08 09 10 11 12 13 14 15 16 17 18 19 20 21 22 23" at bounding box center [555, 685] width 37 height 33
select select "2"
click at [537, 669] on select "00 01 02 03 04 05 06 07 08 09 10 11 12 13 14 15 16 17 18 19 20 21 22 23" at bounding box center [555, 685] width 37 height 33
type input "03/09/2025, 02:00"
click at [598, 677] on select "00 01 02 03 04 05 06 07 08 09 10 11 12 13 14 15 16 17 18 19 20 21 22 23 24 25 2…" at bounding box center [598, 685] width 37 height 33
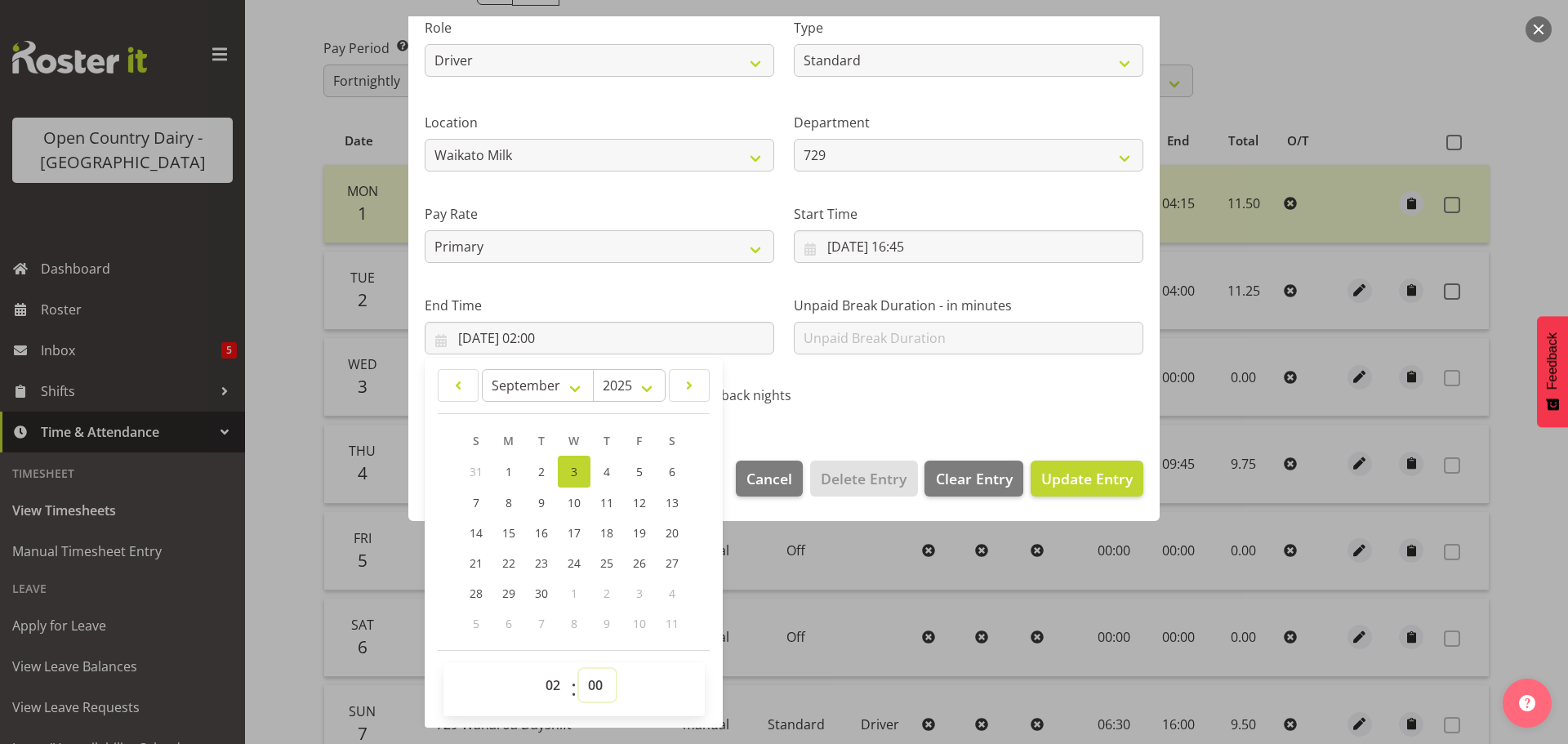
select select "45"
click at [579, 669] on select "00 01 02 03 04 05 06 07 08 09 10 11 12 13 14 15 16 17 18 19 20 21 22 23 24 25 2…" at bounding box center [598, 685] width 37 height 33
type input "03/09/2025, 02:45"
click at [1062, 468] on span "Update Entry" at bounding box center [1086, 478] width 92 height 19
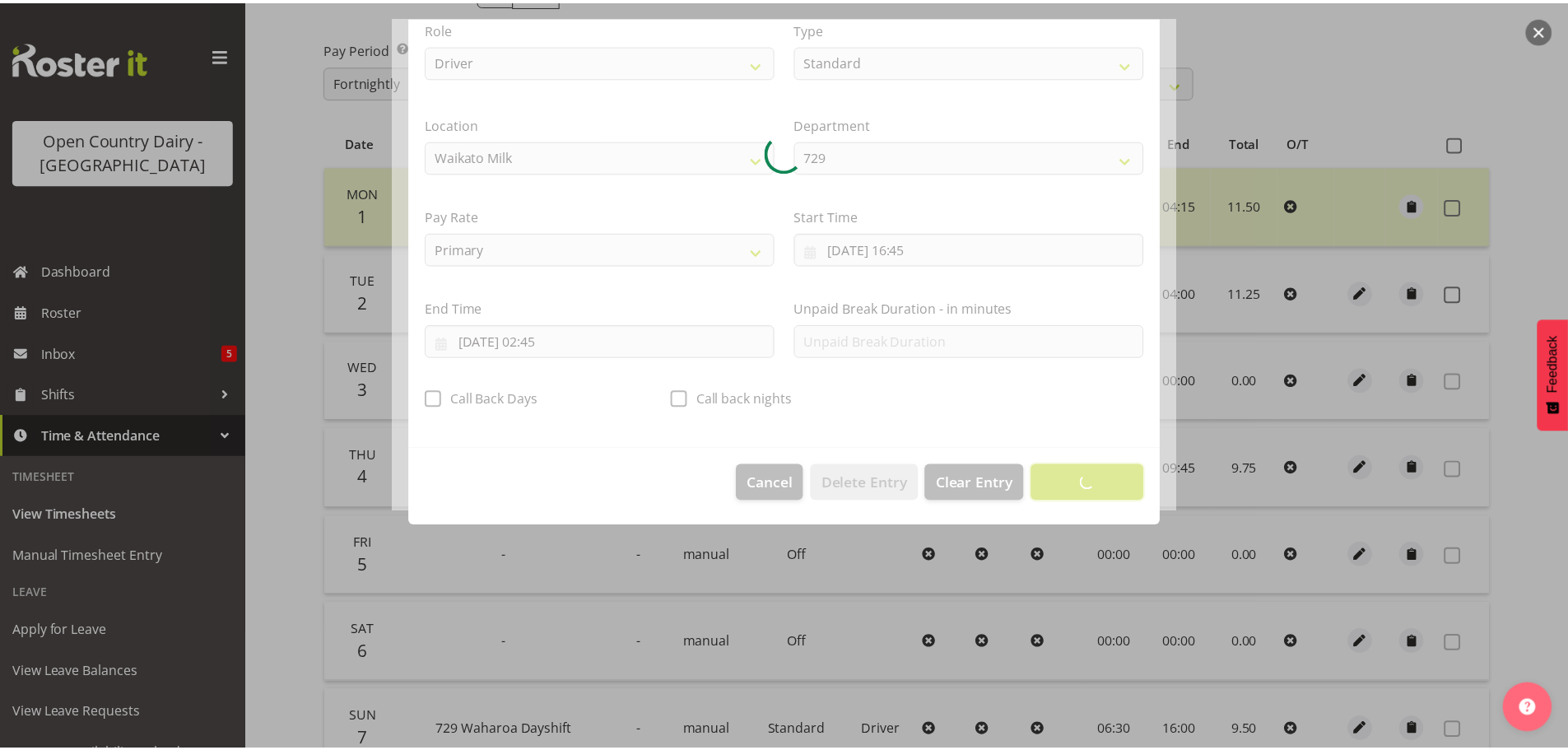
scroll to position [15, 0]
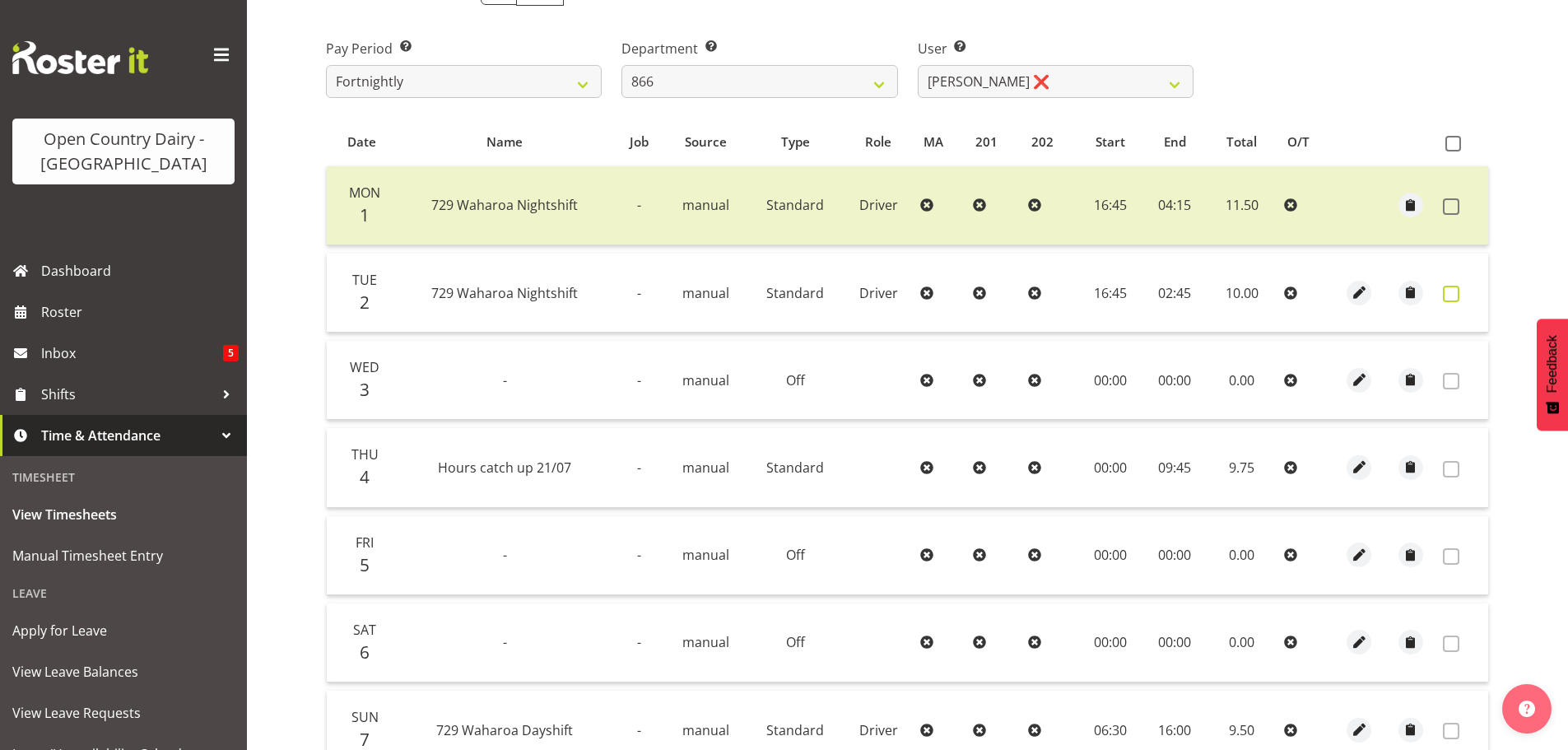
click at [1457, 295] on span at bounding box center [1450, 293] width 17 height 17
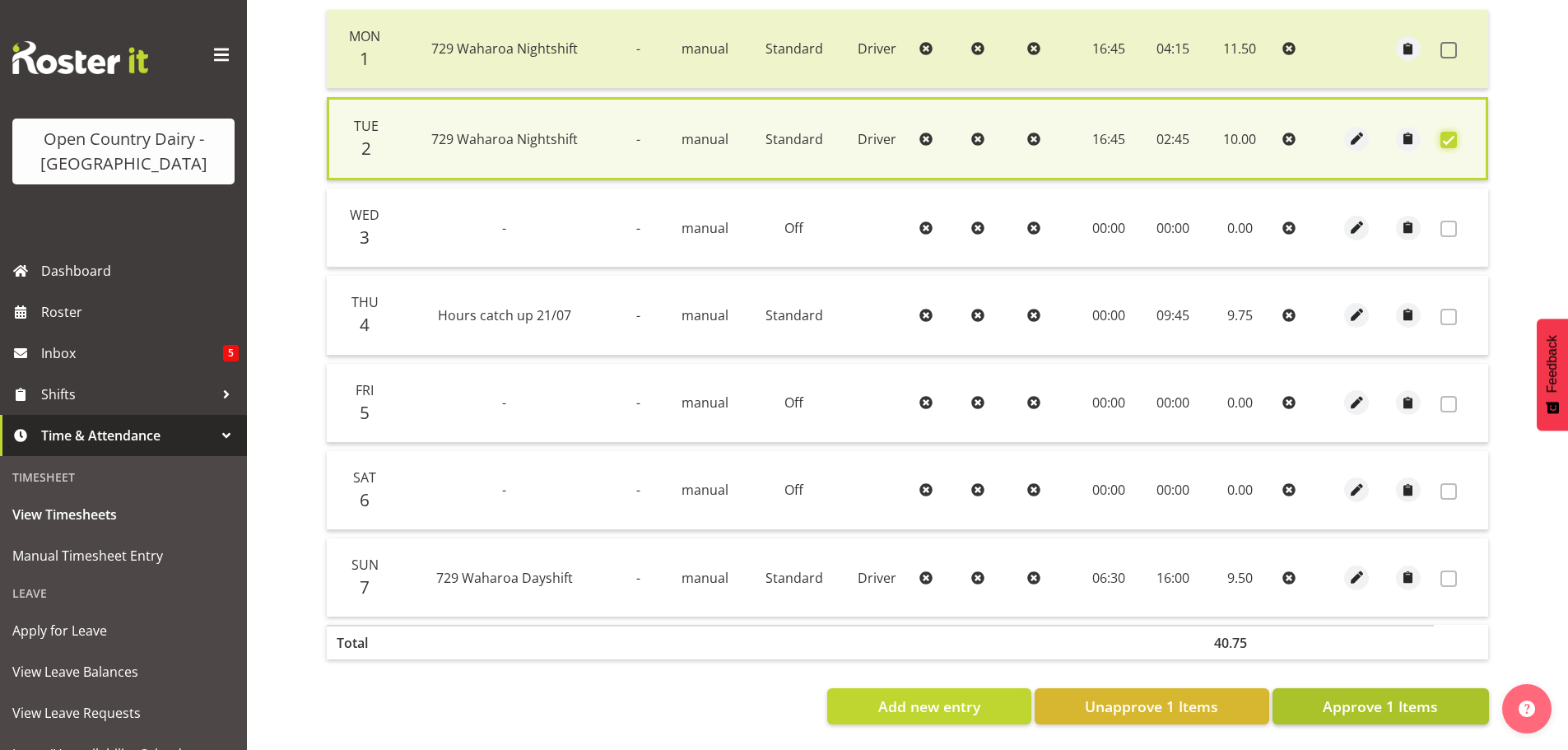
scroll to position [418, 0]
click at [1373, 699] on span "Approve 1 Items" at bounding box center [1381, 706] width 116 height 21
checkbox input "false"
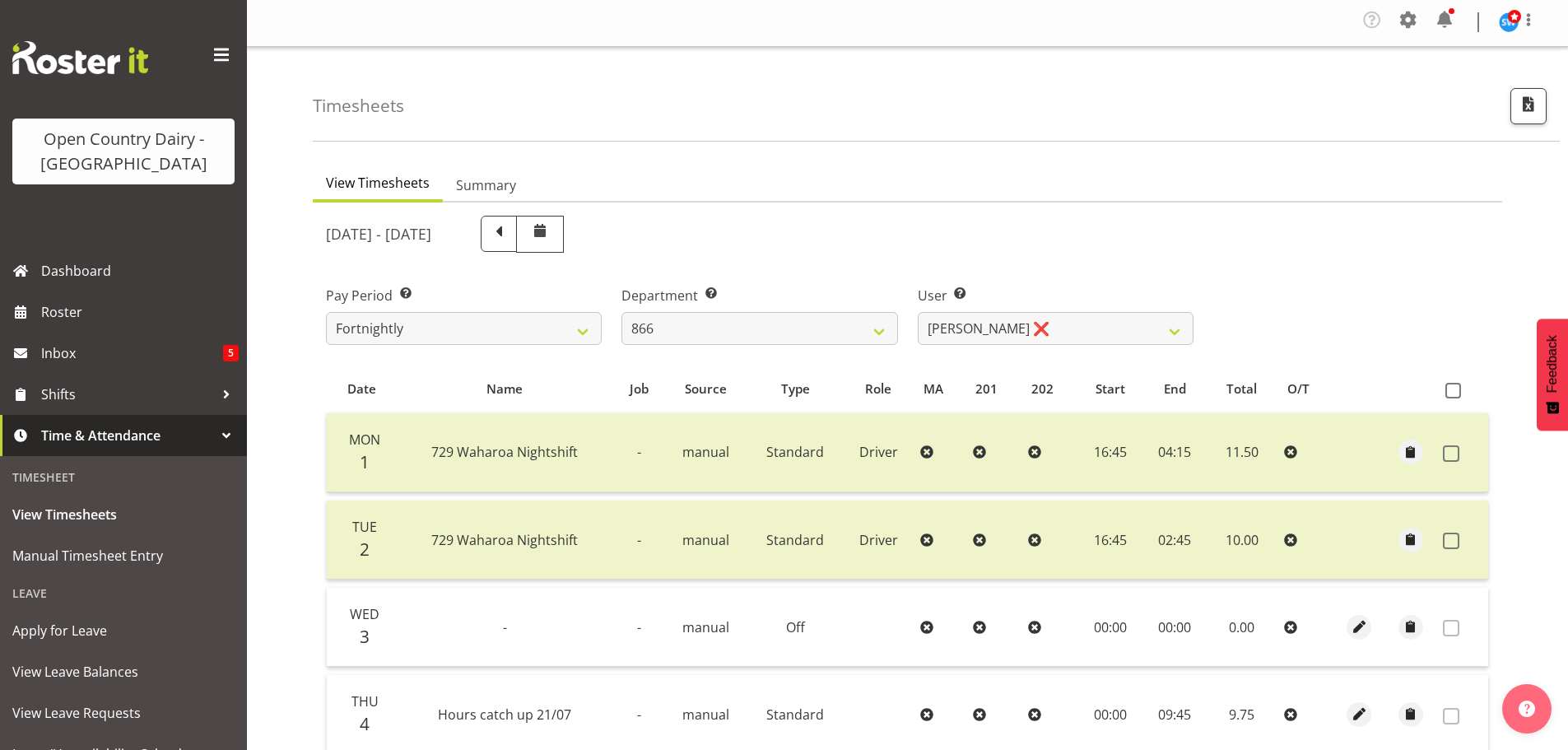
scroll to position [0, 0]
click at [764, 330] on select "701 702 703 704 705 706 707 708 709 710 711 712 713 714 715 716 717 718 719 720" at bounding box center [760, 330] width 276 height 33
select select "717"
click at [622, 314] on select "701 702 703 704 705 706 707 708 709 710 711 712 713 714 715 716 717 718 719 720" at bounding box center [760, 330] width 276 height 33
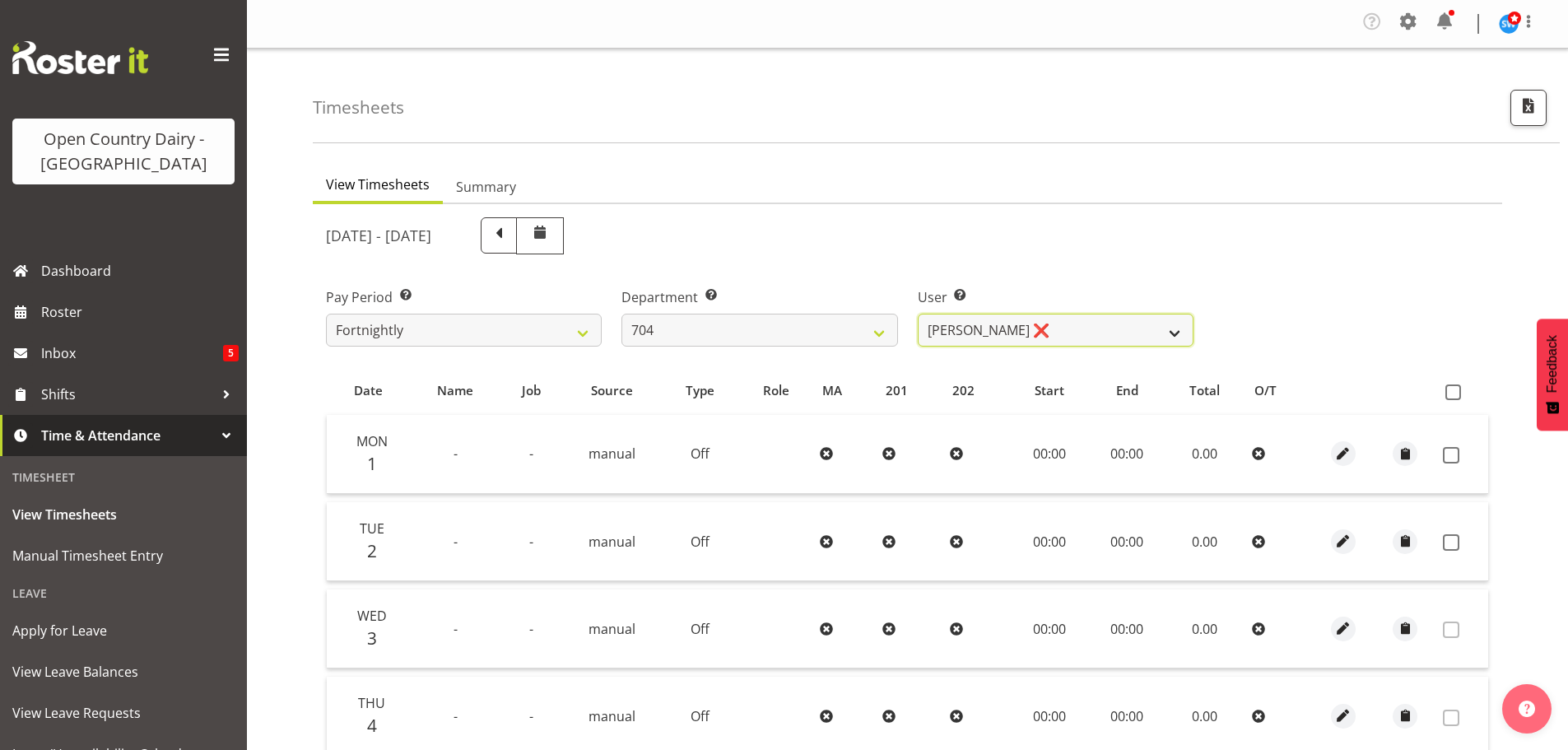
click at [1046, 324] on select "Graham Houghton ❌ Jon Williams ❌ Stephen Rae ❌" at bounding box center [1056, 330] width 276 height 33
select select "11257"
click at [918, 314] on select "Graham Houghton ❌ Jon Williams ❌ Stephen Rae ❌" at bounding box center [1056, 330] width 276 height 33
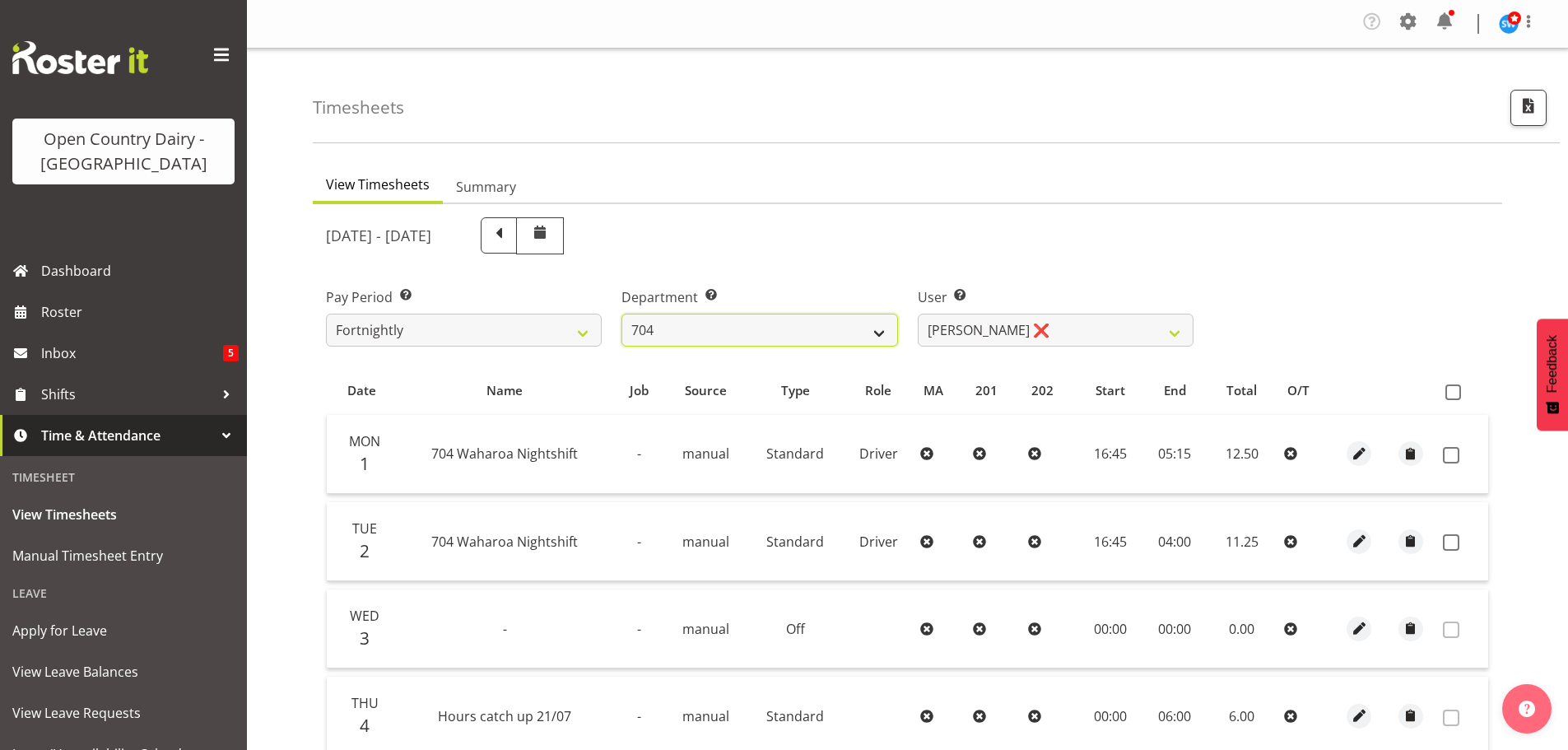
click at [733, 335] on select "701 702 703 704 705 706 707 708 709 710 711 712 713 714 715 716 717 718 719 720" at bounding box center [760, 330] width 276 height 33
select select "758"
click at [622, 314] on select "701 702 703 704 705 706 707 708 709 710 711 712 713 714 715 716 717 718 719 720" at bounding box center [760, 330] width 276 height 33
select select "8176"
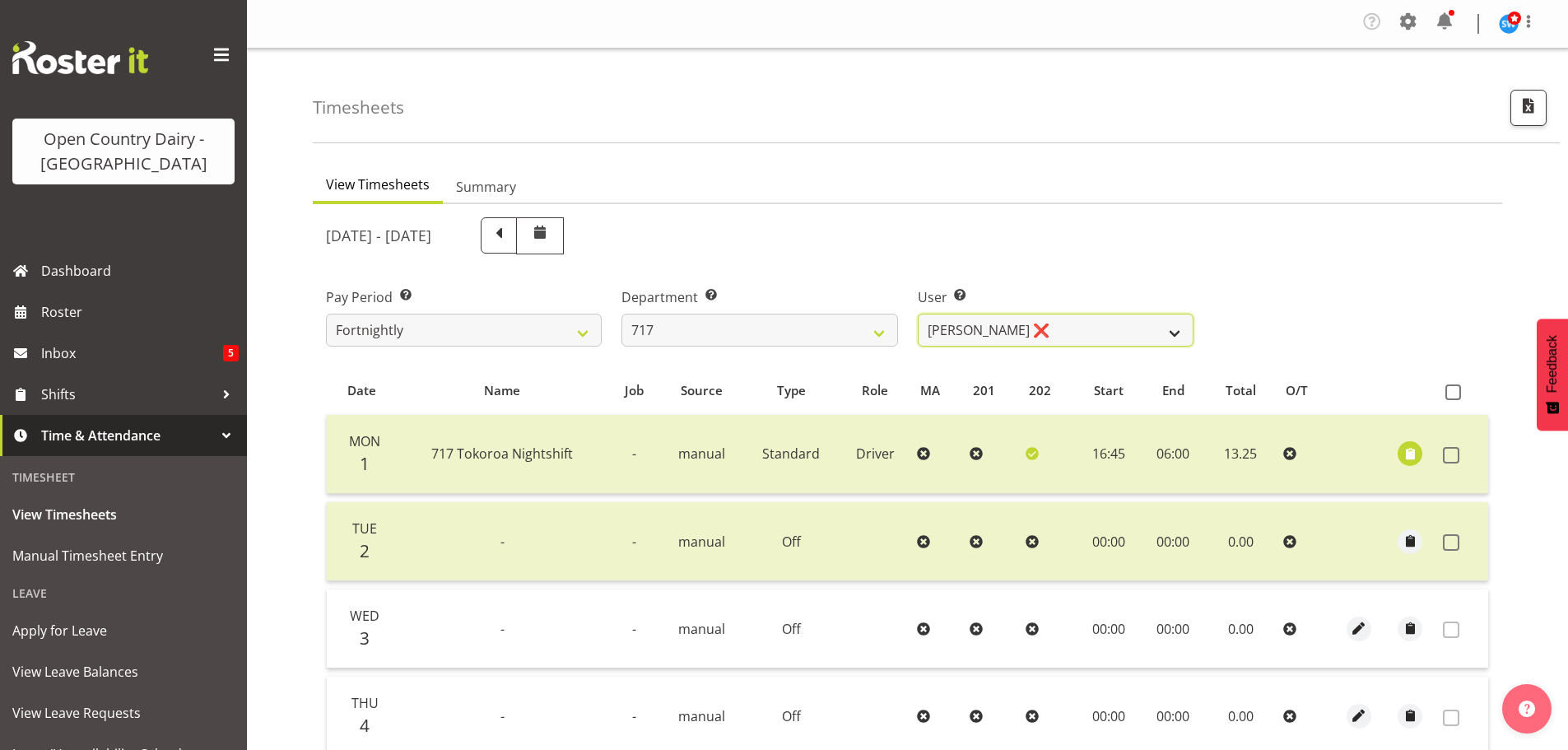
click at [1024, 325] on select "Daryl Wrigley ❌ Dodge Lindsay Laing ✔ Eric Stothers ❌ Jeff Anderson ❌" at bounding box center [1056, 330] width 276 height 33
click at [731, 331] on select "701 702 703 704 705 706 707 708 709 710 711 712 713 714 715 716 717 718 719 720" at bounding box center [760, 330] width 276 height 33
select select "805"
click at [622, 314] on select "701 702 703 704 705 706 707 708 709 710 711 712 713 714 715 716 717 718 719 720" at bounding box center [760, 330] width 276 height 33
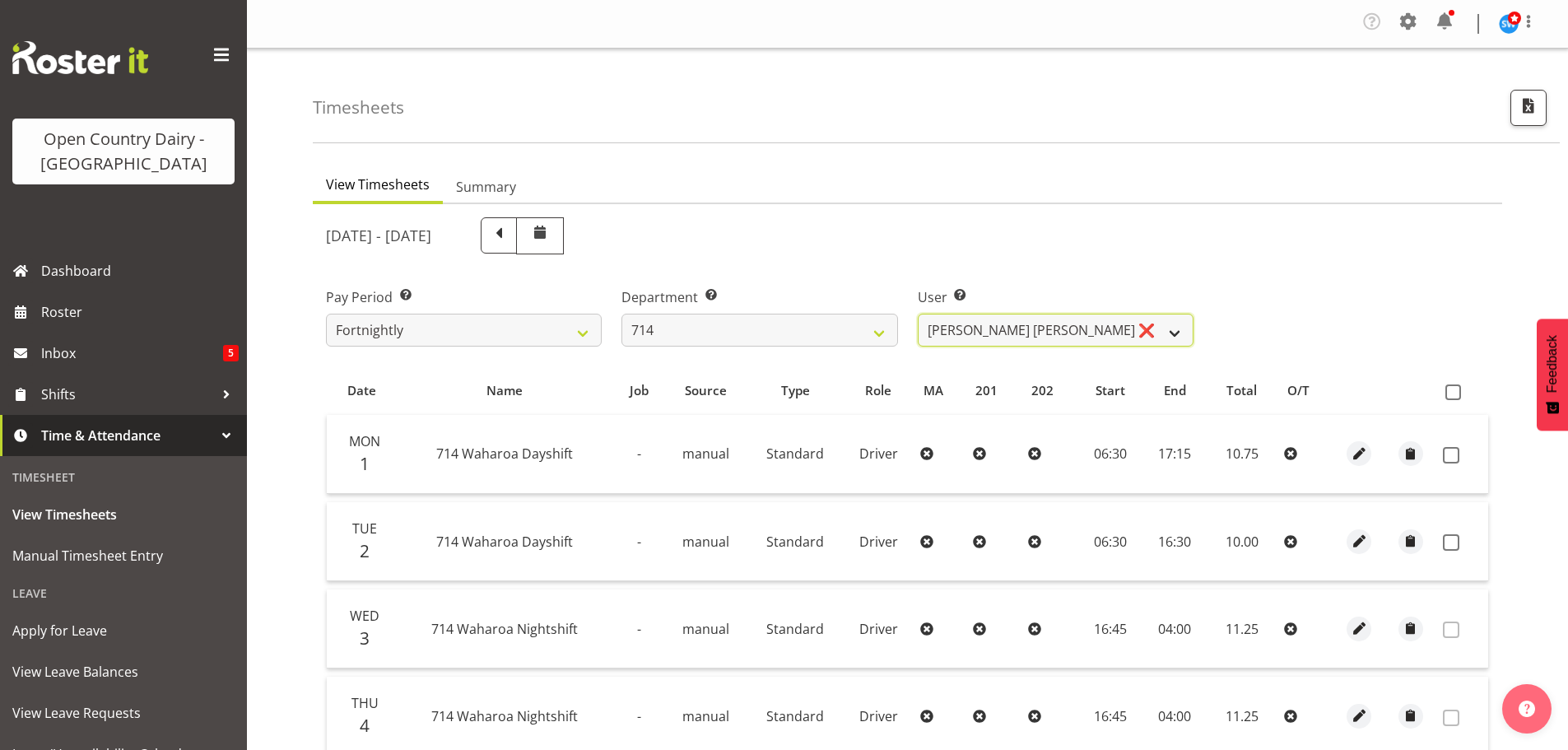
click at [1028, 320] on select "Fraser Stephens ❌ Nev Brewster ❌ Stephen Parsons ❌ Tom Gaelic ❌" at bounding box center [1056, 330] width 276 height 33
select select "10982"
click at [918, 314] on select "Fraser Stephens ❌ Nev Brewster ❌ Stephen Parsons ❌ Tom Gaelic ❌" at bounding box center [1056, 330] width 276 height 33
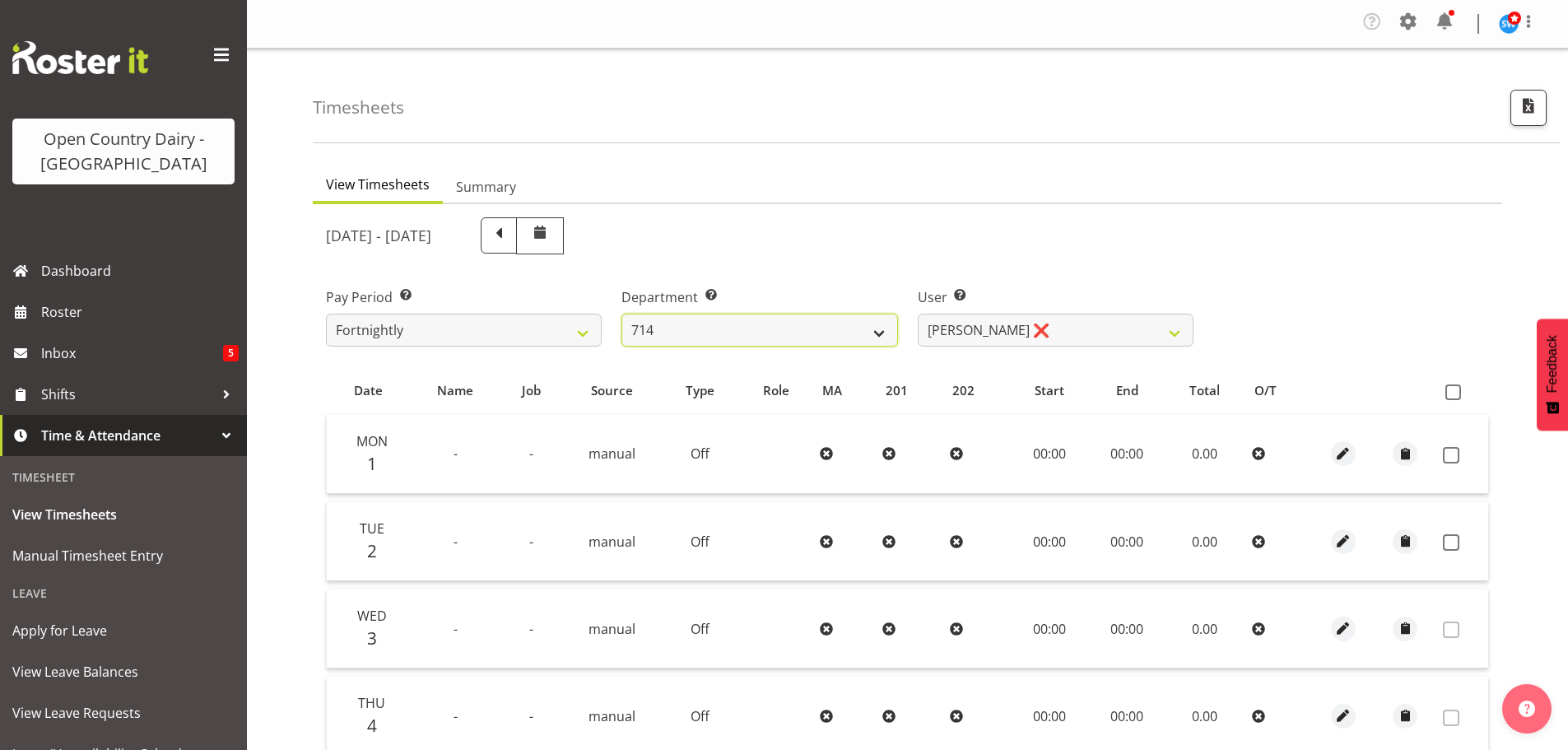
click at [723, 332] on select "701 702 703 704 705 706 707 708 709 710 711 712 713 714 715 716 717 718 719 720" at bounding box center [760, 330] width 276 height 33
select select "762"
click at [622, 314] on select "701 702 703 704 705 706 707 708 709 710 711 712 713 714 715 716 717 718 719 720" at bounding box center [760, 330] width 276 height 33
select select "11587"
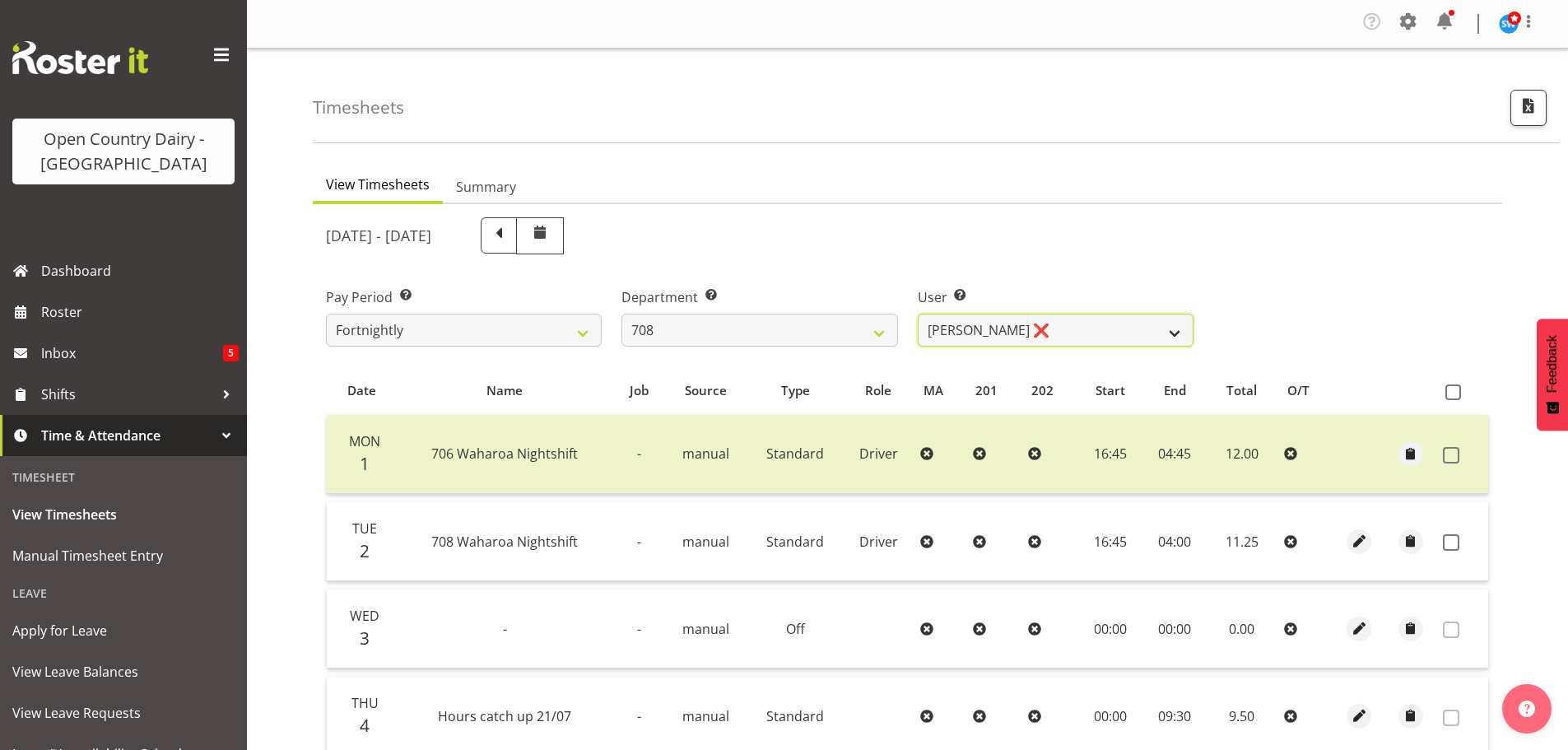
click at [1033, 320] on select "David Foote ❌ Mark Himiona ❌" at bounding box center [1056, 330] width 276 height 33
click at [760, 328] on select "701 702 703 704 705 706 707 708 709 710 711 712 713 714 715 716 717 718 719 720" at bounding box center [760, 330] width 276 height 33
click at [622, 314] on select "701 702 703 704 705 706 707 708 709 710 711 712 713 714 715 716 717 718 719 720" at bounding box center [760, 330] width 276 height 33
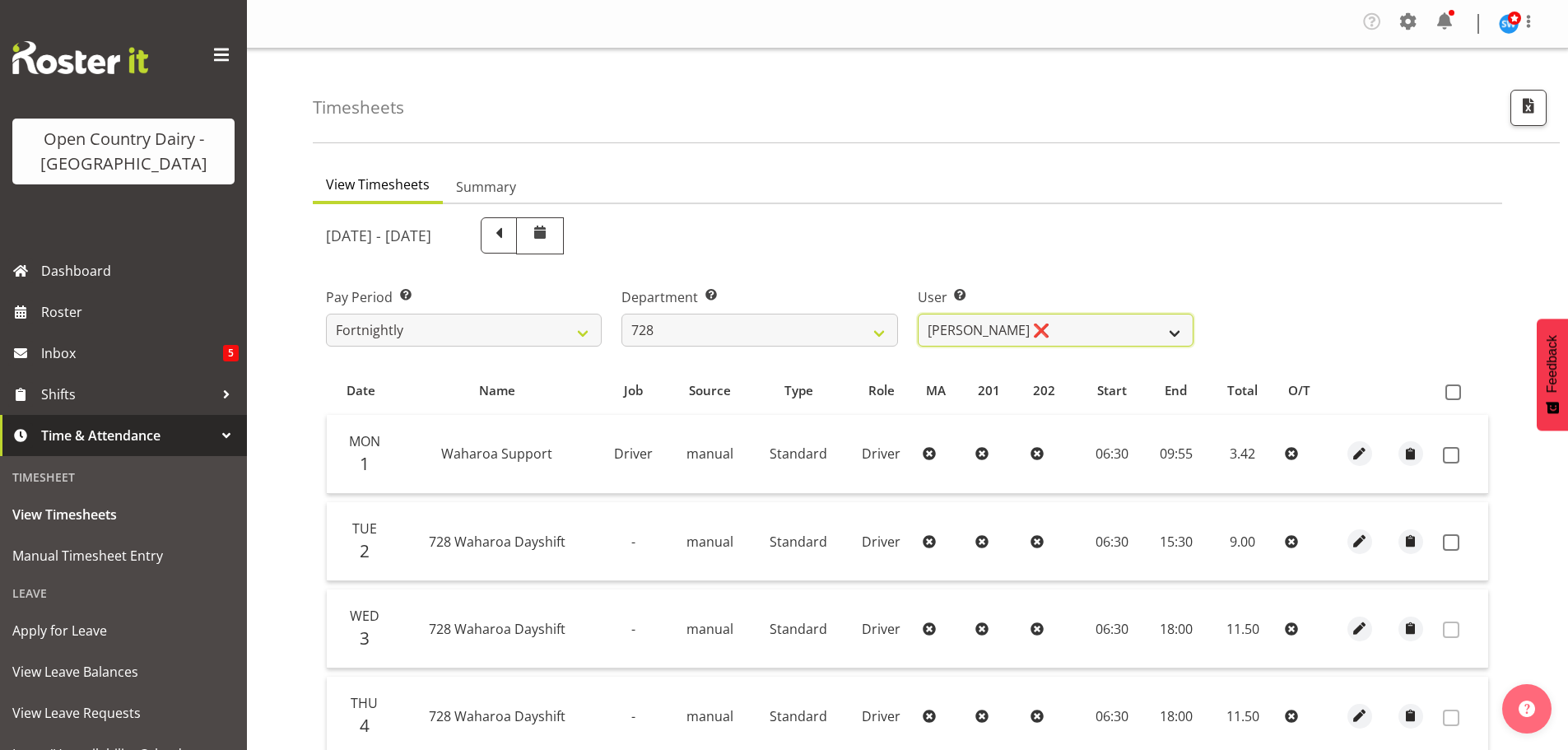
click at [1056, 324] on select "Callum Leslie ❌ Nick Warren ❌ Ross Robert Hamilton ❌ Stuart Cherrington ❌ Wally…" at bounding box center [1056, 330] width 276 height 33
click at [733, 321] on select "701 702 703 704 705 706 707 708 709 710 711 712 713 714 715 716 717 718 719 720" at bounding box center [760, 330] width 276 height 33
click at [622, 314] on select "701 702 703 704 705 706 707 708 709 710 711 712 713 714 715 716 717 718 719 720" at bounding box center [760, 330] width 276 height 33
click at [1045, 325] on select "[PERSON_NAME] ❌ [PERSON_NAME] ❌ [PERSON_NAME] ❌ [PERSON_NAME] ❌" at bounding box center [1056, 330] width 276 height 33
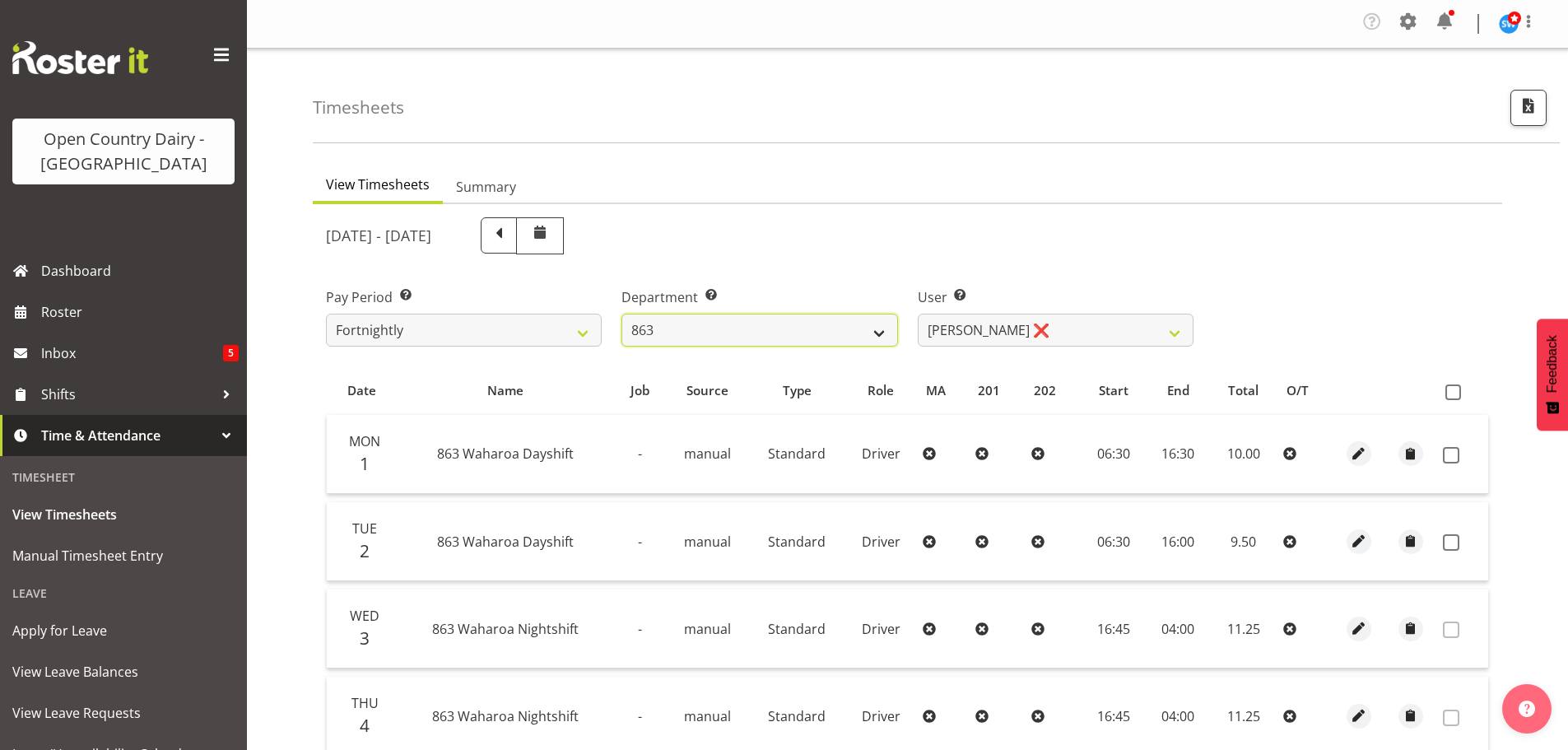
click at [761, 341] on select "701 702 703 704 705 706 707 708 709 710 711 712 713 714 715 716 717 718 719 720" at bounding box center [760, 330] width 276 height 33
select select "761"
click at [622, 314] on select "701 702 703 704 705 706 707 708 709 710 711 712 713 714 715 716 717 718 719 720" at bounding box center [760, 330] width 276 height 33
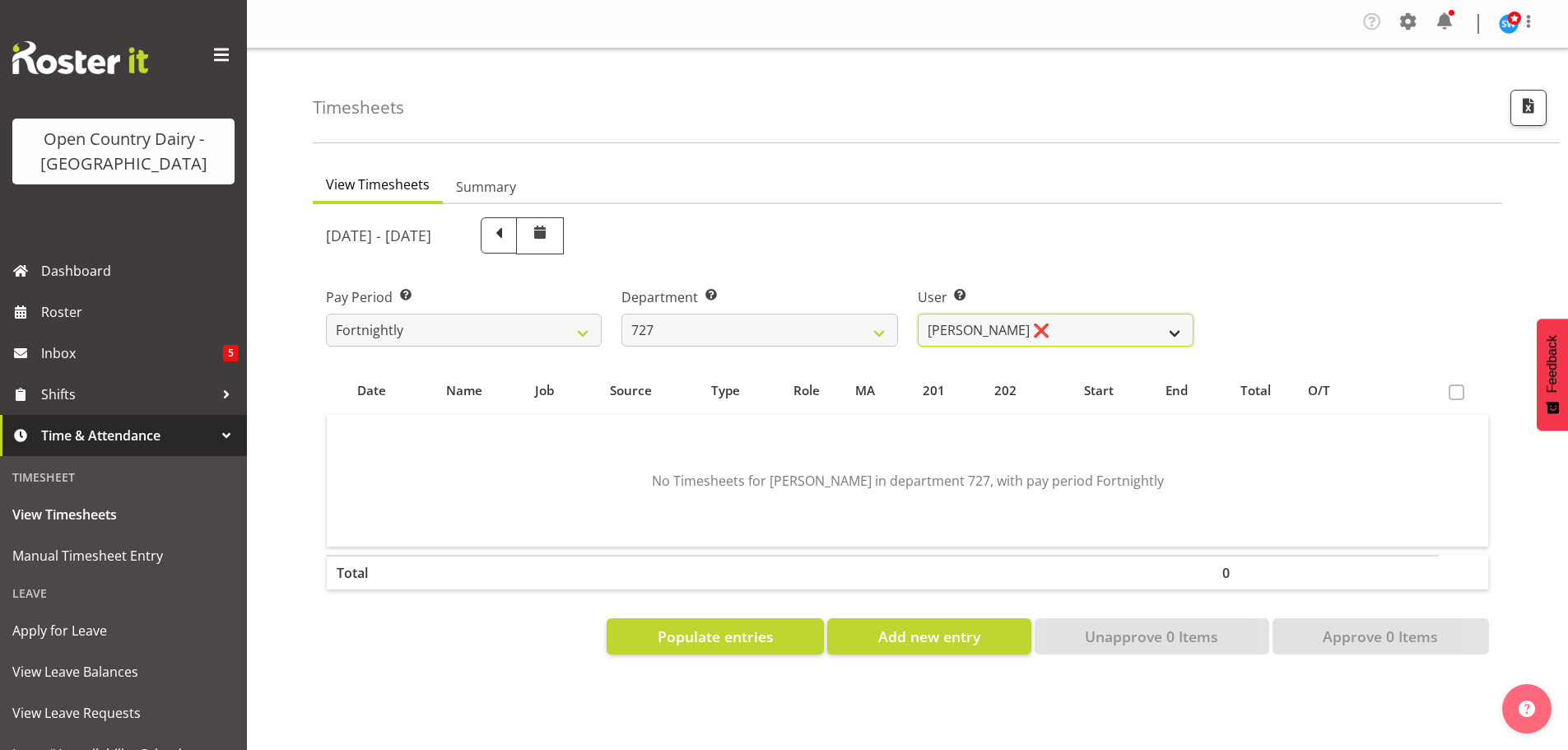
click at [1036, 325] on select "David Pawley ❌ Kase Hussey ❌ Rhys Greener ❌" at bounding box center [1056, 330] width 276 height 33
select select "11012"
click at [918, 314] on select "David Pawley ❌ Kase Hussey ❌ Rhys Greener ❌" at bounding box center [1056, 330] width 276 height 33
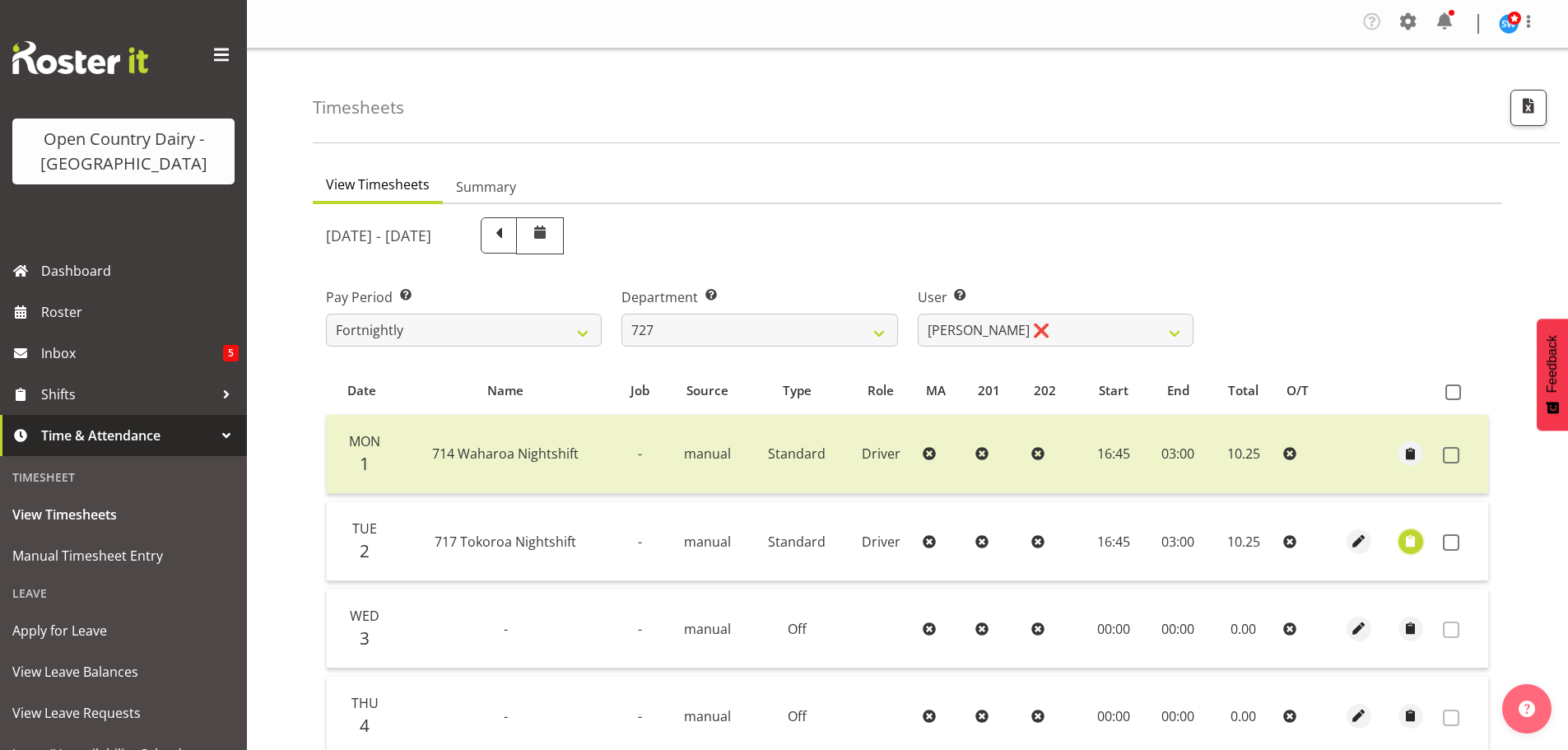
click at [1410, 540] on span "button" at bounding box center [1410, 540] width 18 height 18
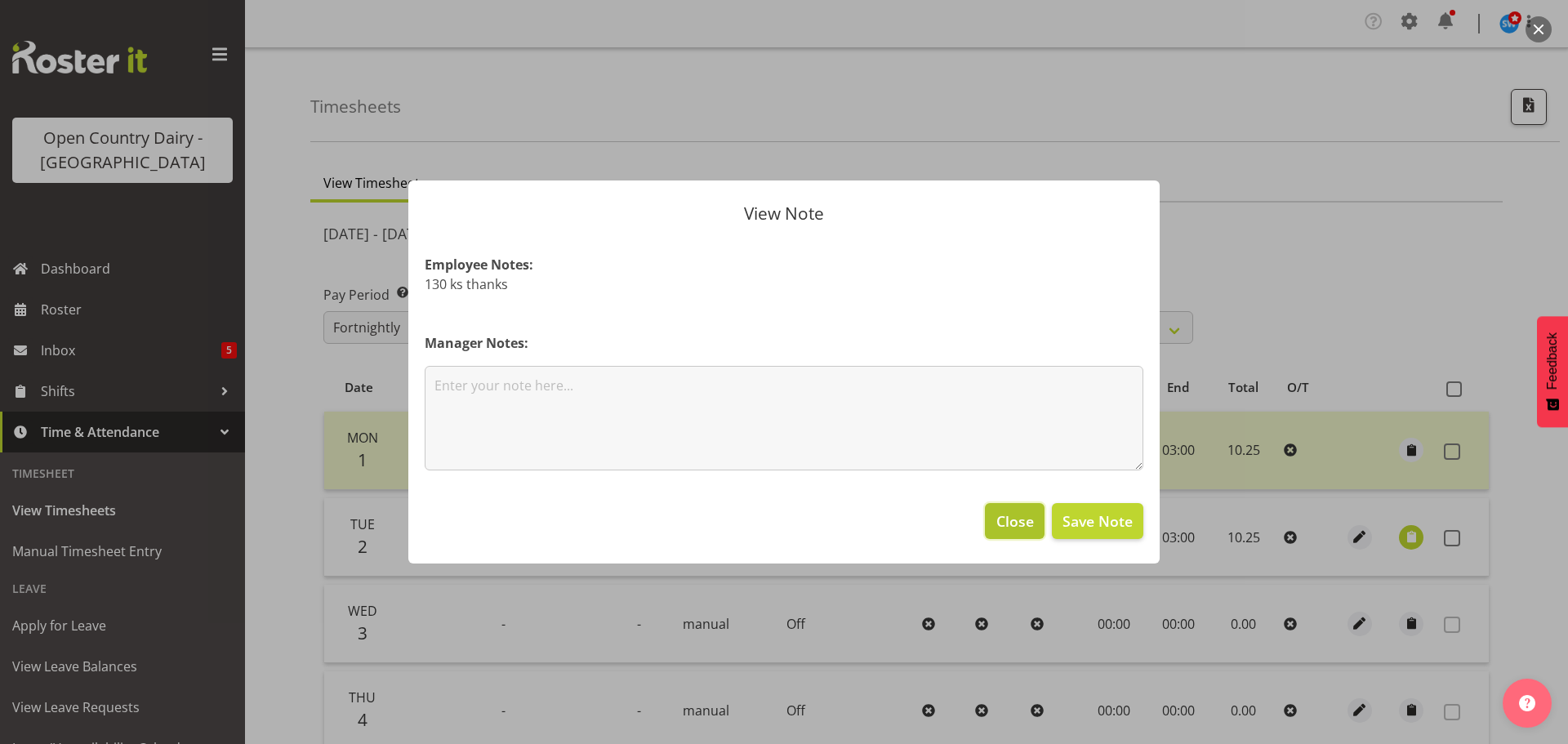
click at [1013, 519] on span "Close" at bounding box center [1015, 521] width 38 height 21
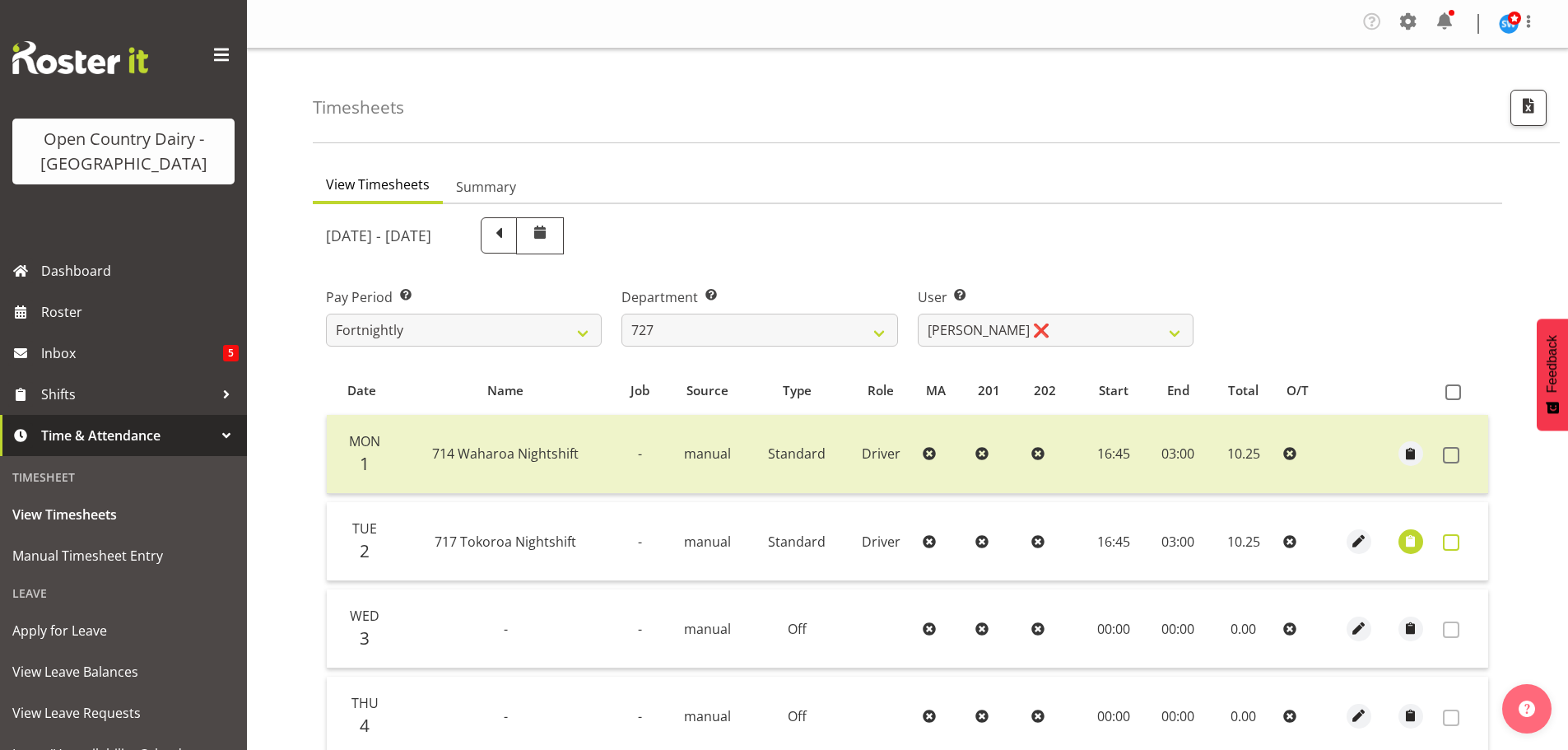
click at [1453, 541] on span at bounding box center [1450, 542] width 17 height 17
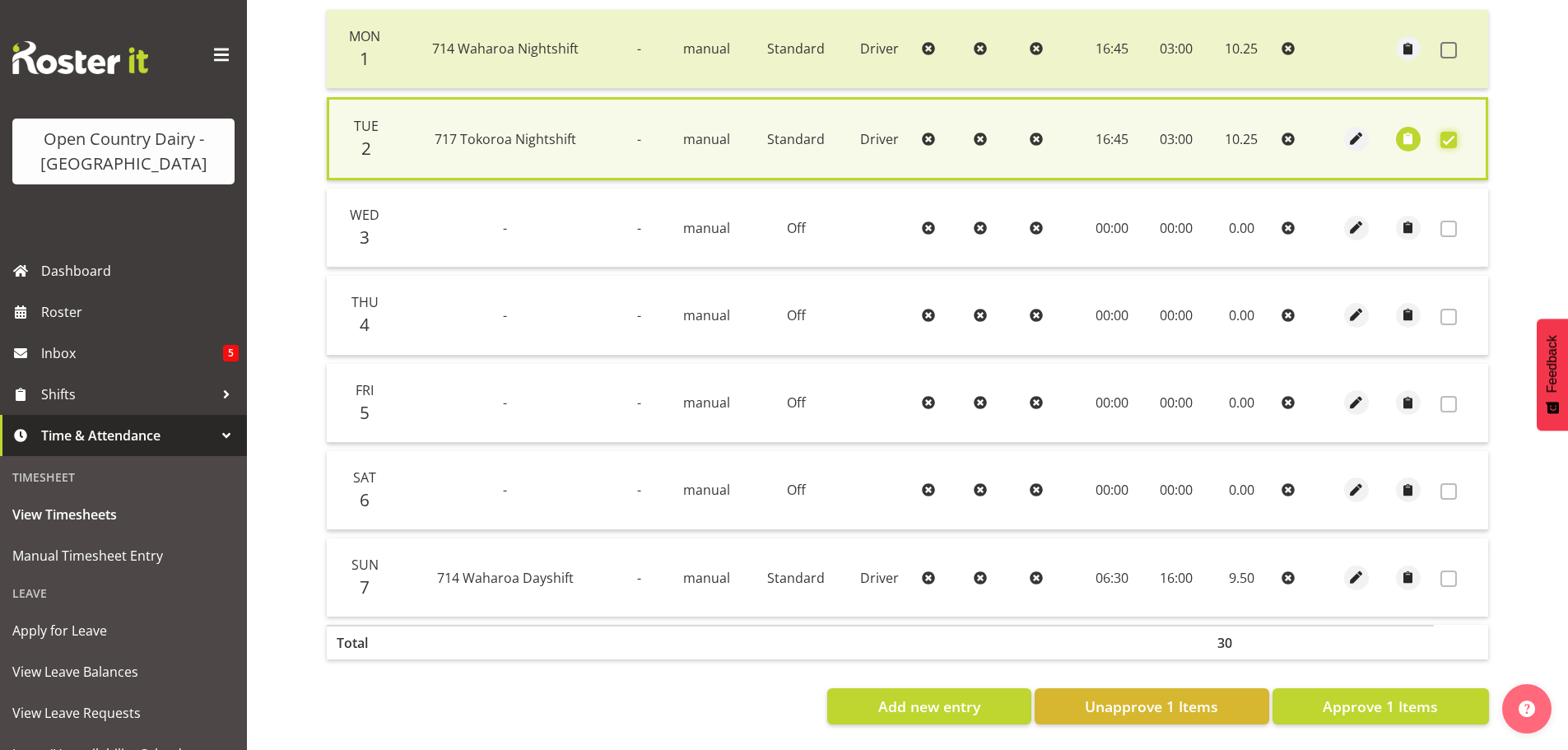
scroll to position [412, 0]
click at [1355, 702] on span "Approve 1 Items" at bounding box center [1381, 706] width 116 height 21
checkbox input "false"
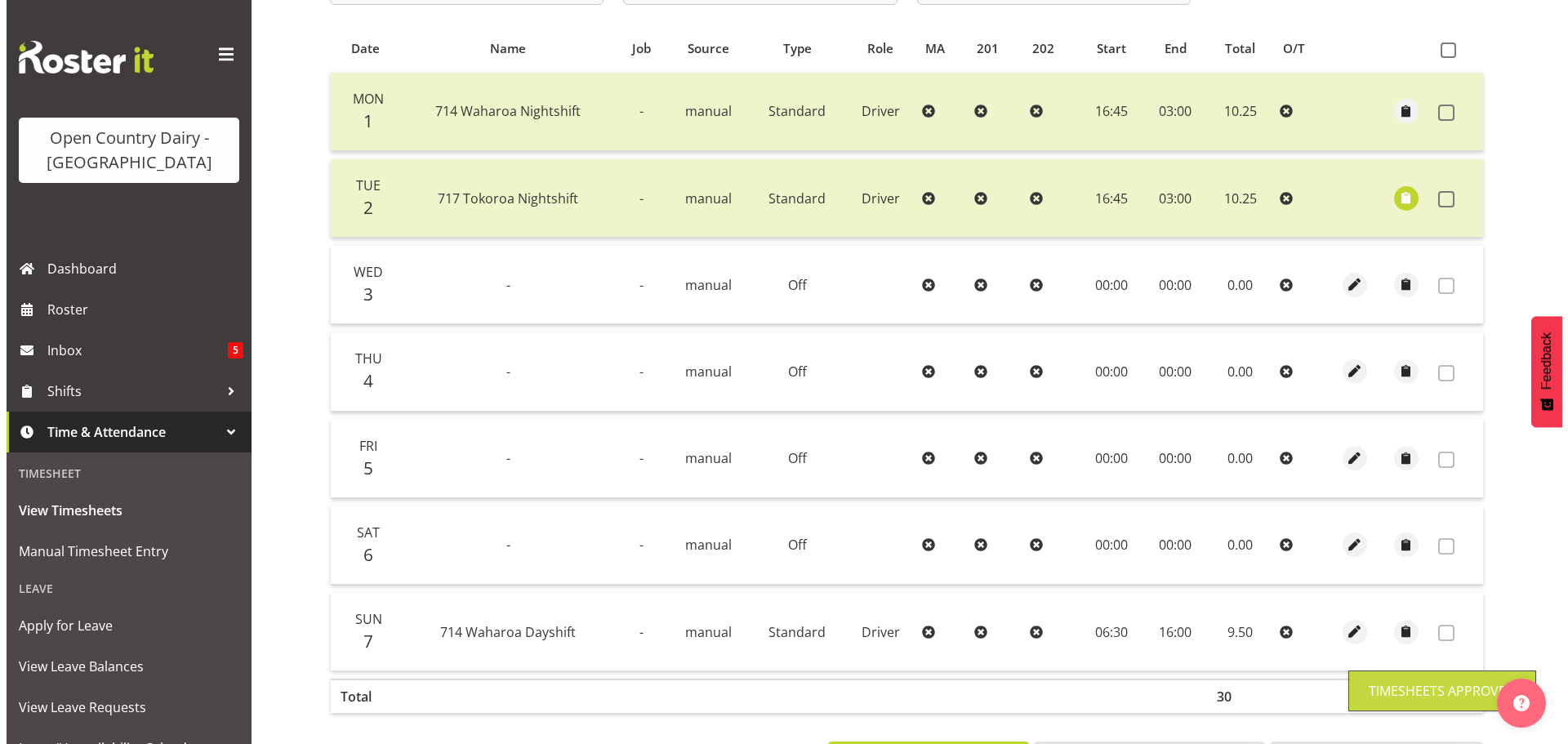
scroll to position [0, 0]
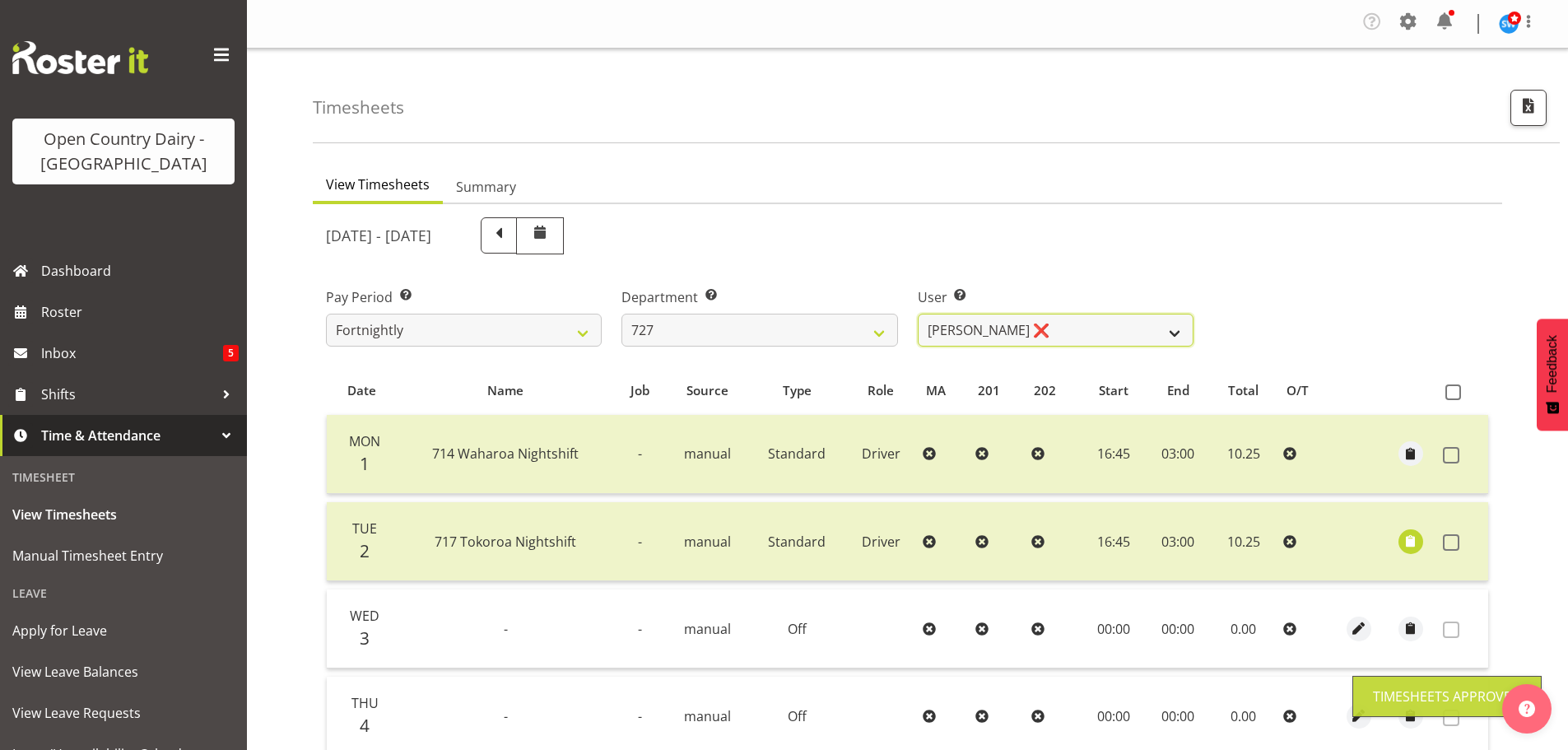
click at [978, 334] on select "David Pawley ❌ Kase Hussey ❌ Rhys Greener ❌" at bounding box center [1056, 330] width 276 height 33
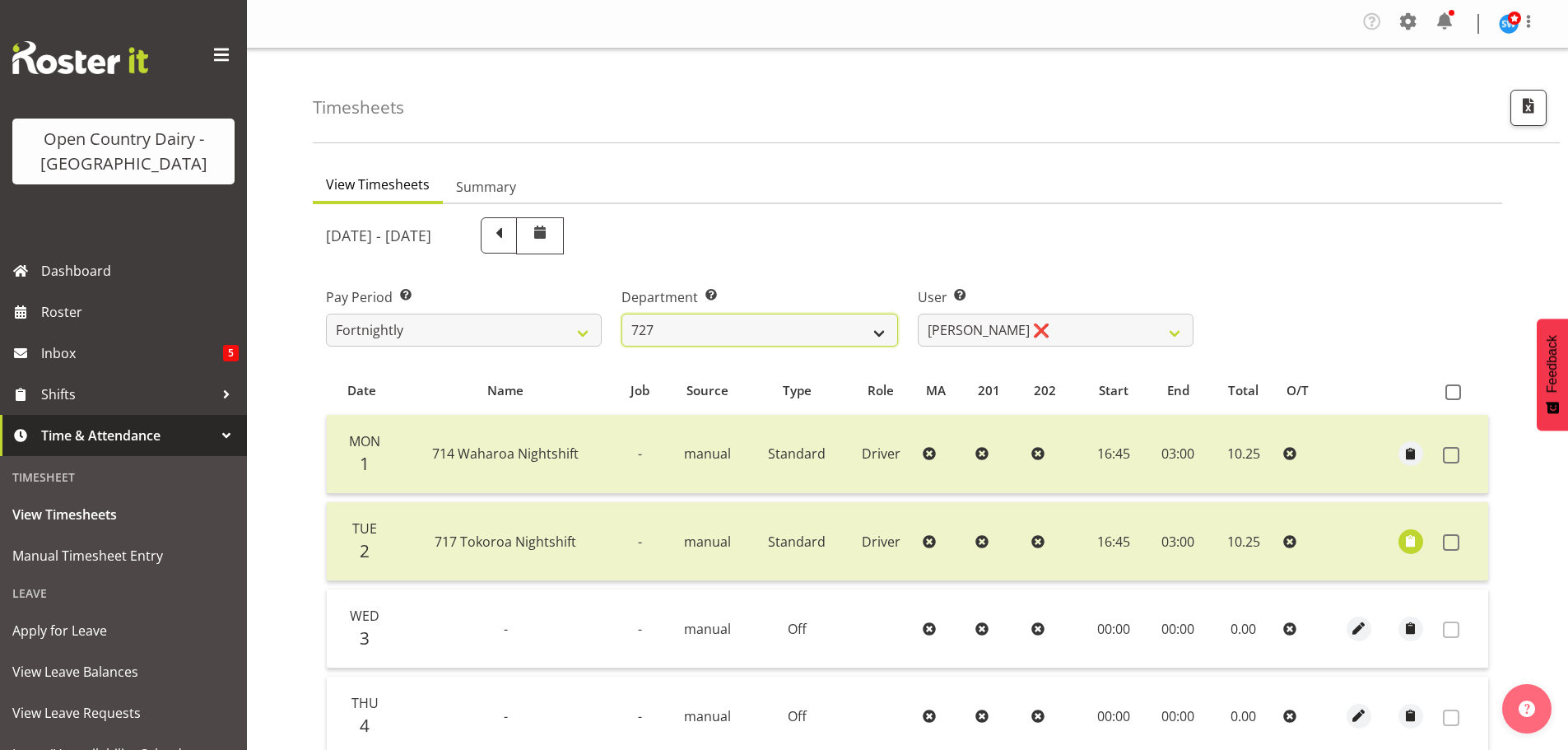
click at [719, 334] on select "701 702 703 704 705 706 707 708 709 710 711 712 713 714 715 716 717 718 719 720" at bounding box center [760, 330] width 276 height 33
select select "717"
click at [622, 314] on select "701 702 703 704 705 706 707 708 709 710 711 712 713 714 715 716 717 718 719 720" at bounding box center [760, 330] width 276 height 33
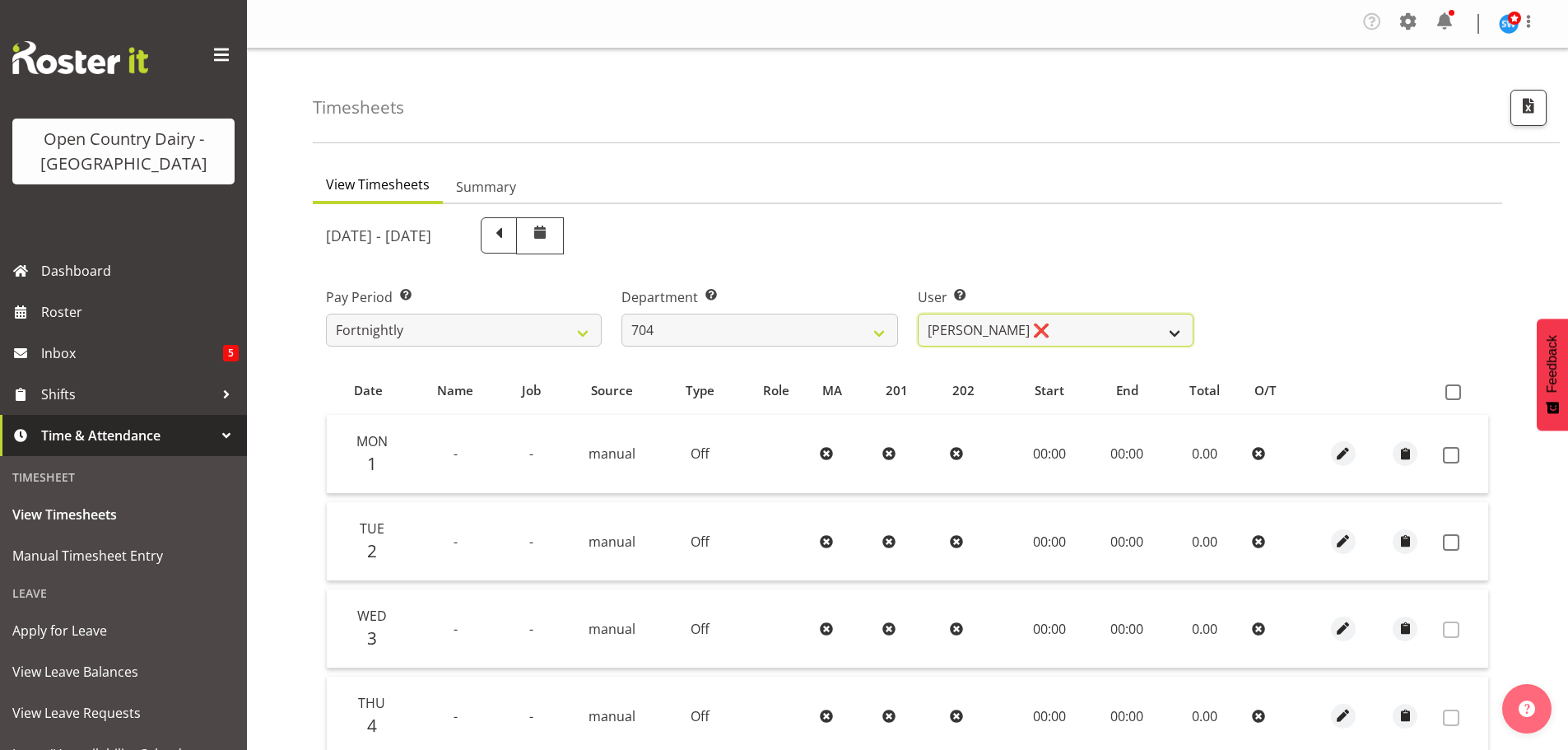
click at [1006, 321] on select "Graham Houghton ❌ Jon Williams ❌ Stephen Rae ❌" at bounding box center [1056, 330] width 276 height 33
select select "11257"
click at [918, 314] on select "Graham Houghton ❌ Jon Williams ❌ Stephen Rae ❌" at bounding box center [1056, 330] width 276 height 33
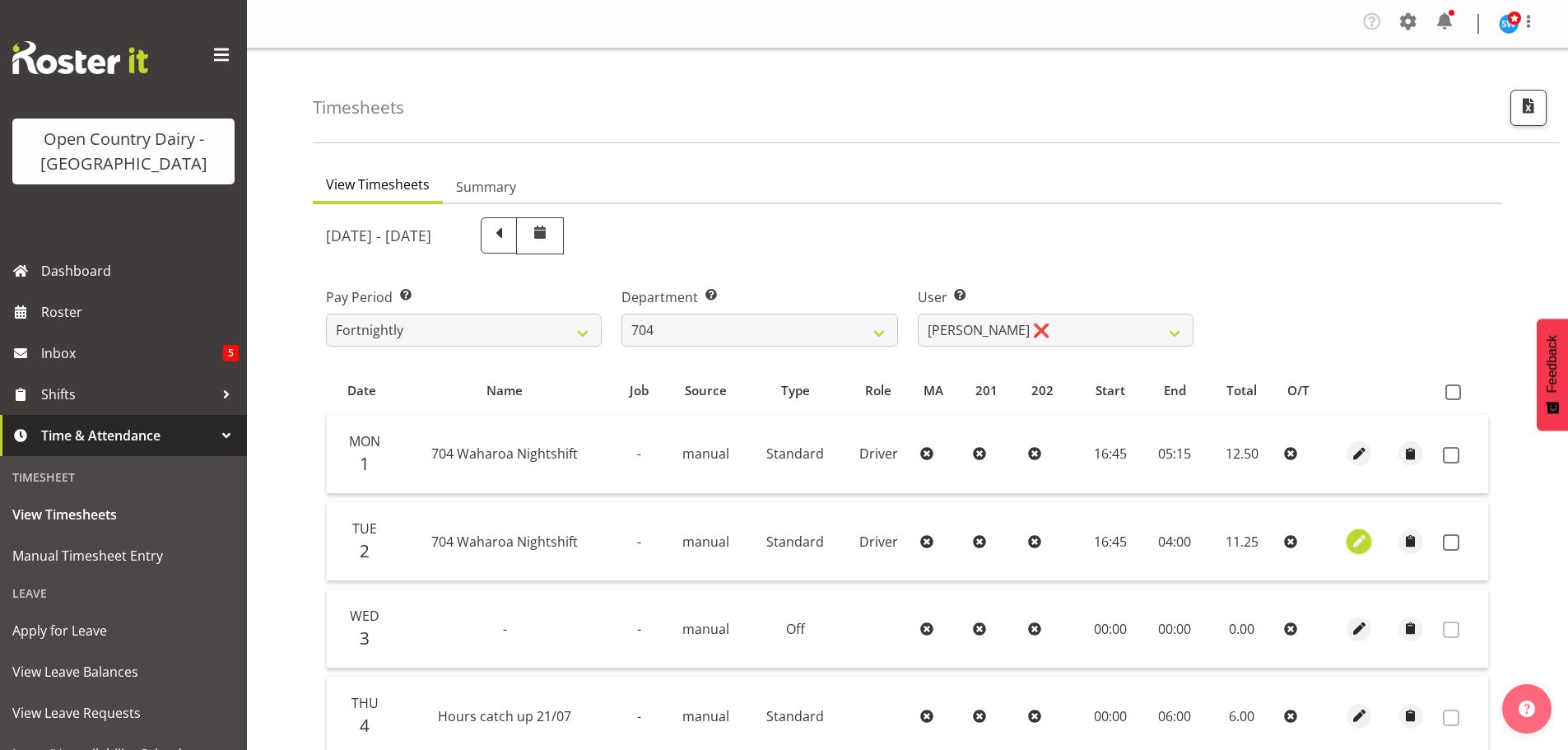
click at [1351, 539] on span "button" at bounding box center [1359, 540] width 18 height 18
select select "Standard"
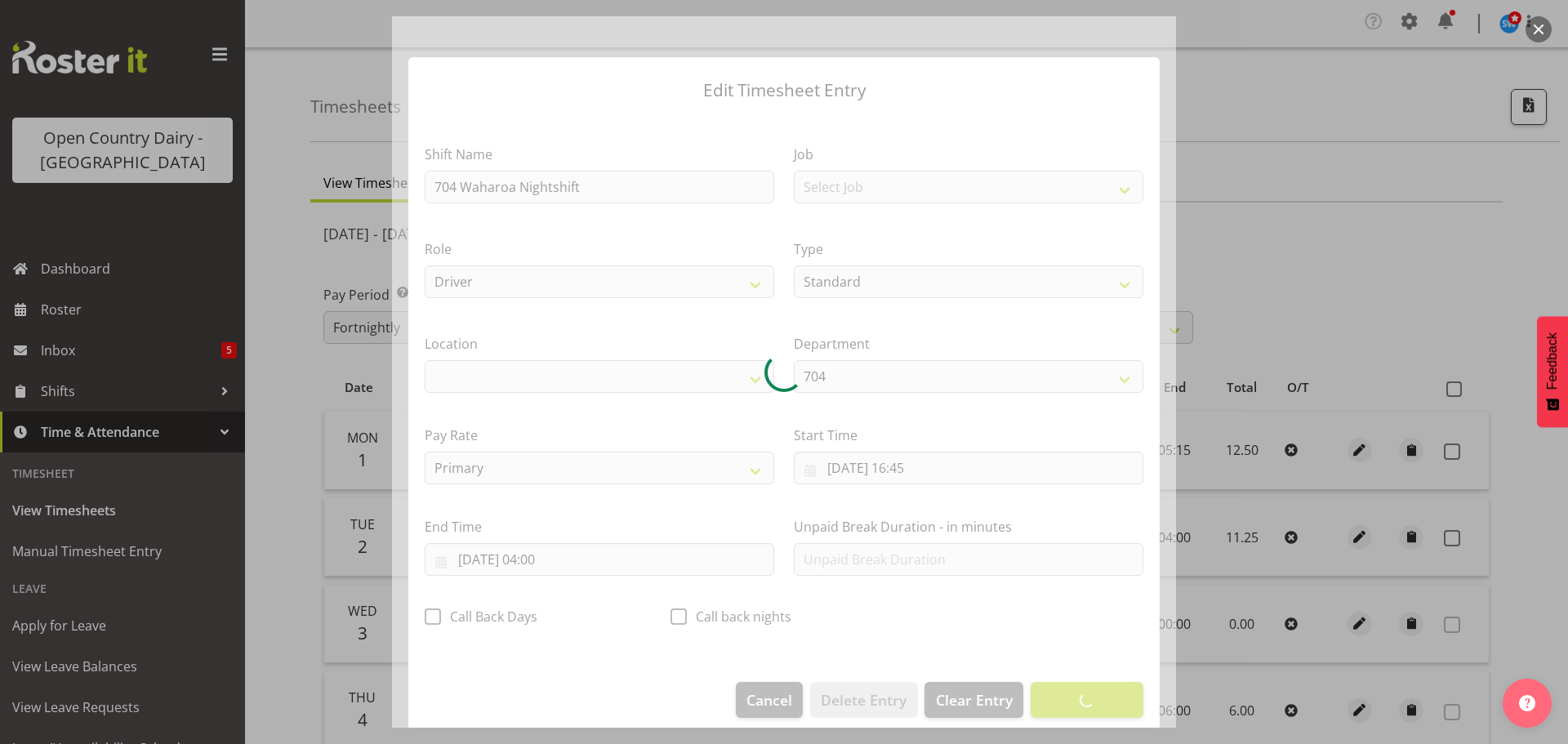
select select "1054"
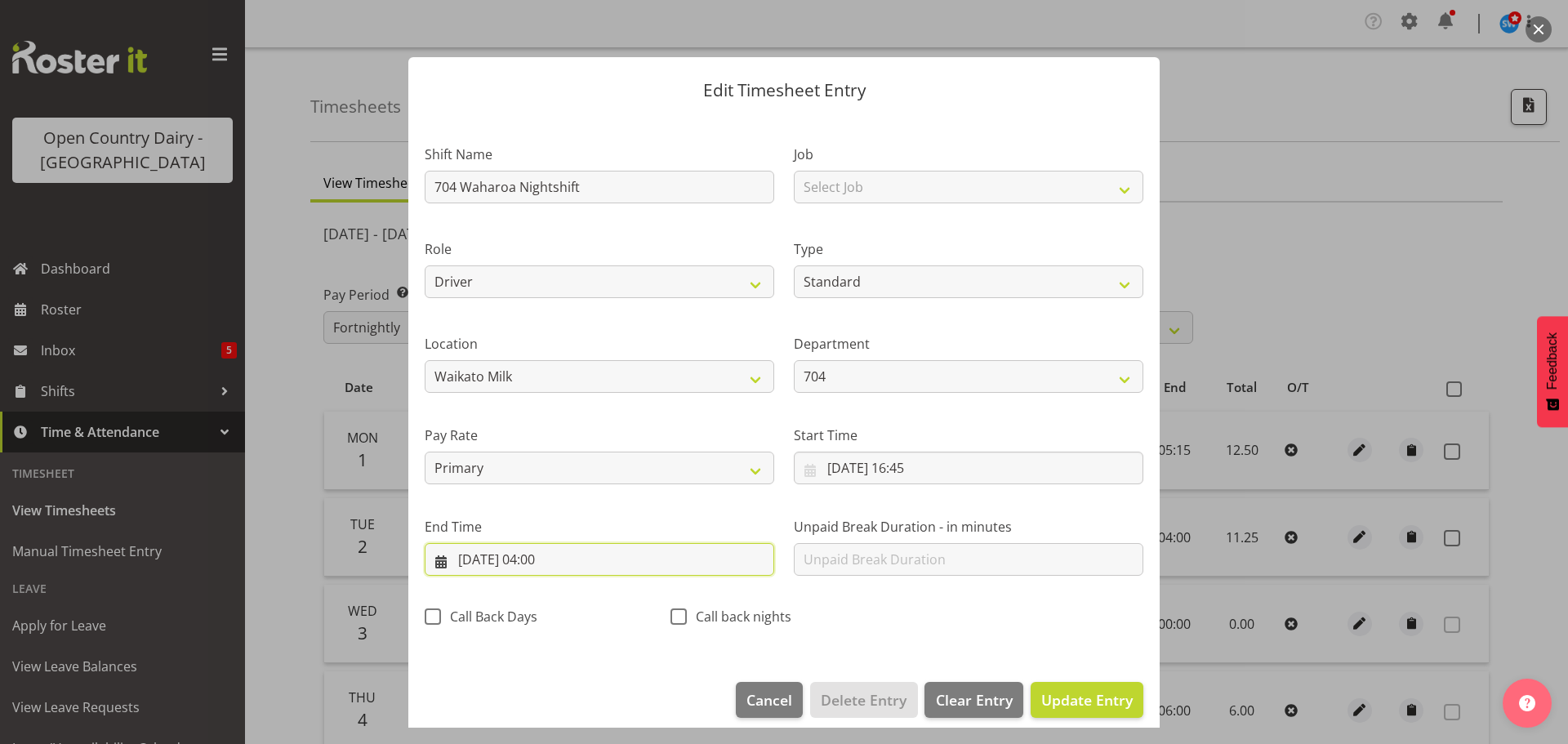
click at [540, 558] on input "[DATE] 04:00" at bounding box center [599, 560] width 350 height 33
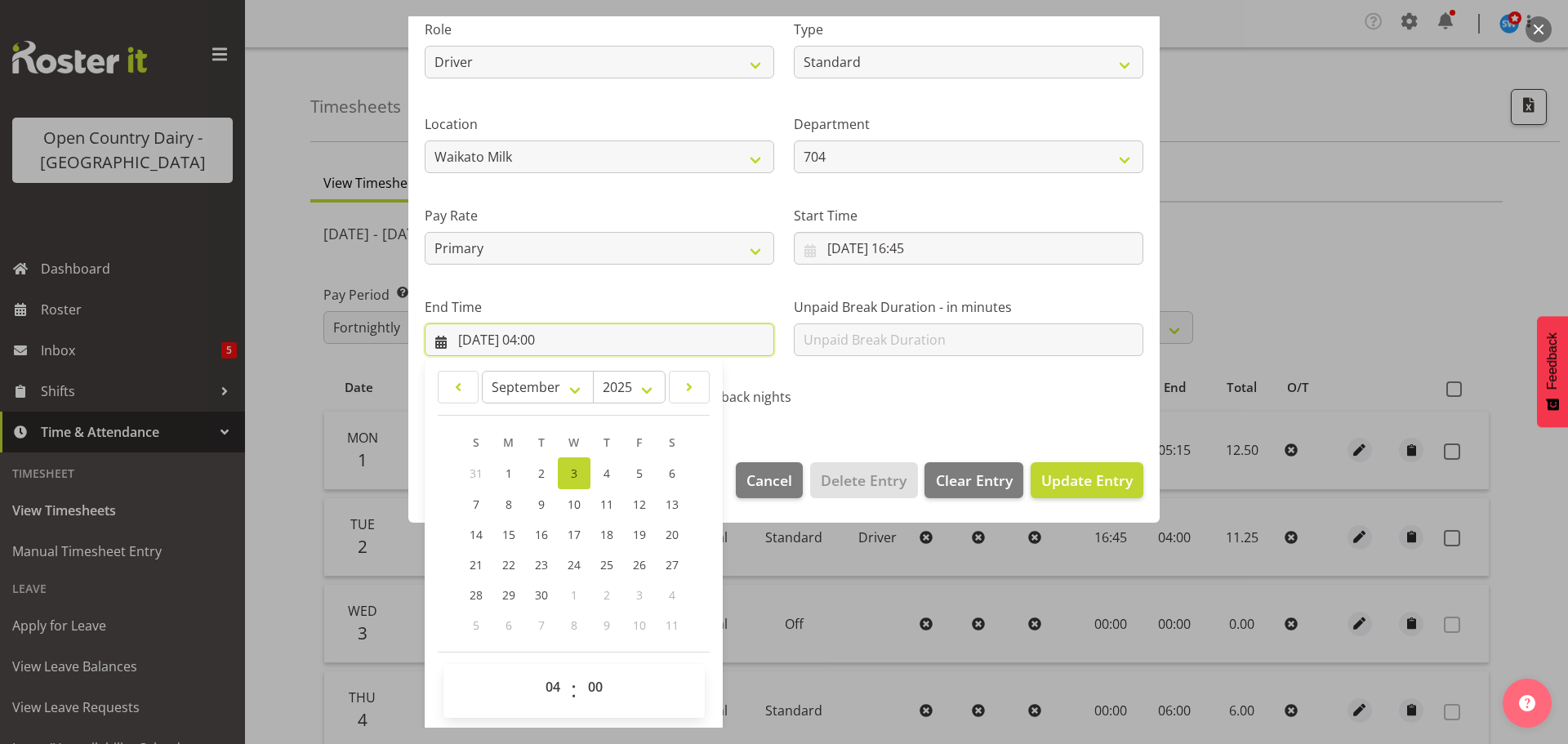
scroll to position [222, 0]
click at [555, 681] on select "00 01 02 03 04 05 06 07 08 09 10 11 12 13 14 15 16 17 18 19 20 21 22 23" at bounding box center [555, 685] width 37 height 33
select select "3"
click at [537, 669] on select "00 01 02 03 04 05 06 07 08 09 10 11 12 13 14 15 16 17 18 19 20 21 22 23" at bounding box center [555, 685] width 37 height 33
type input "[DATE] 03:00"
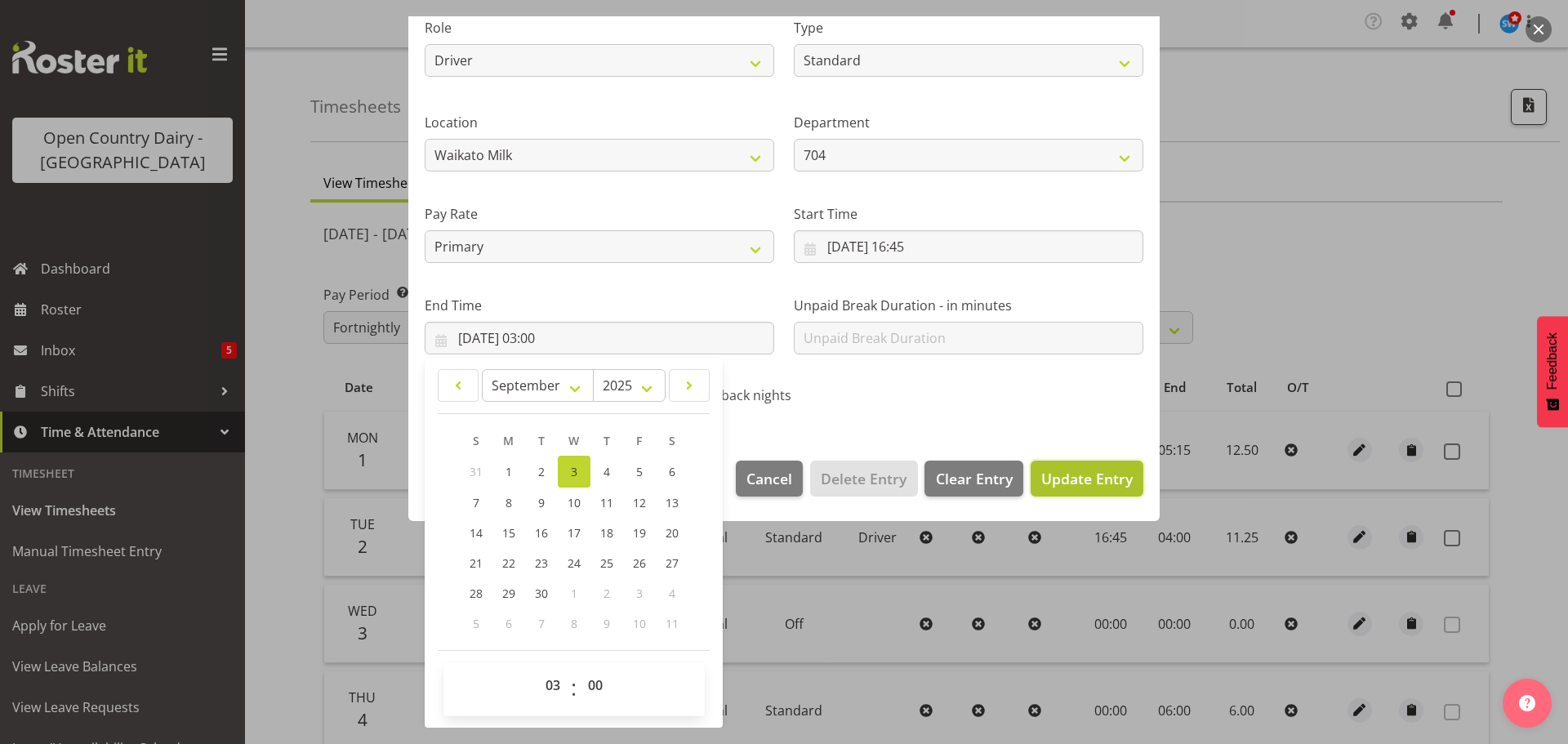
click at [1046, 479] on span "Update Entry" at bounding box center [1086, 478] width 92 height 19
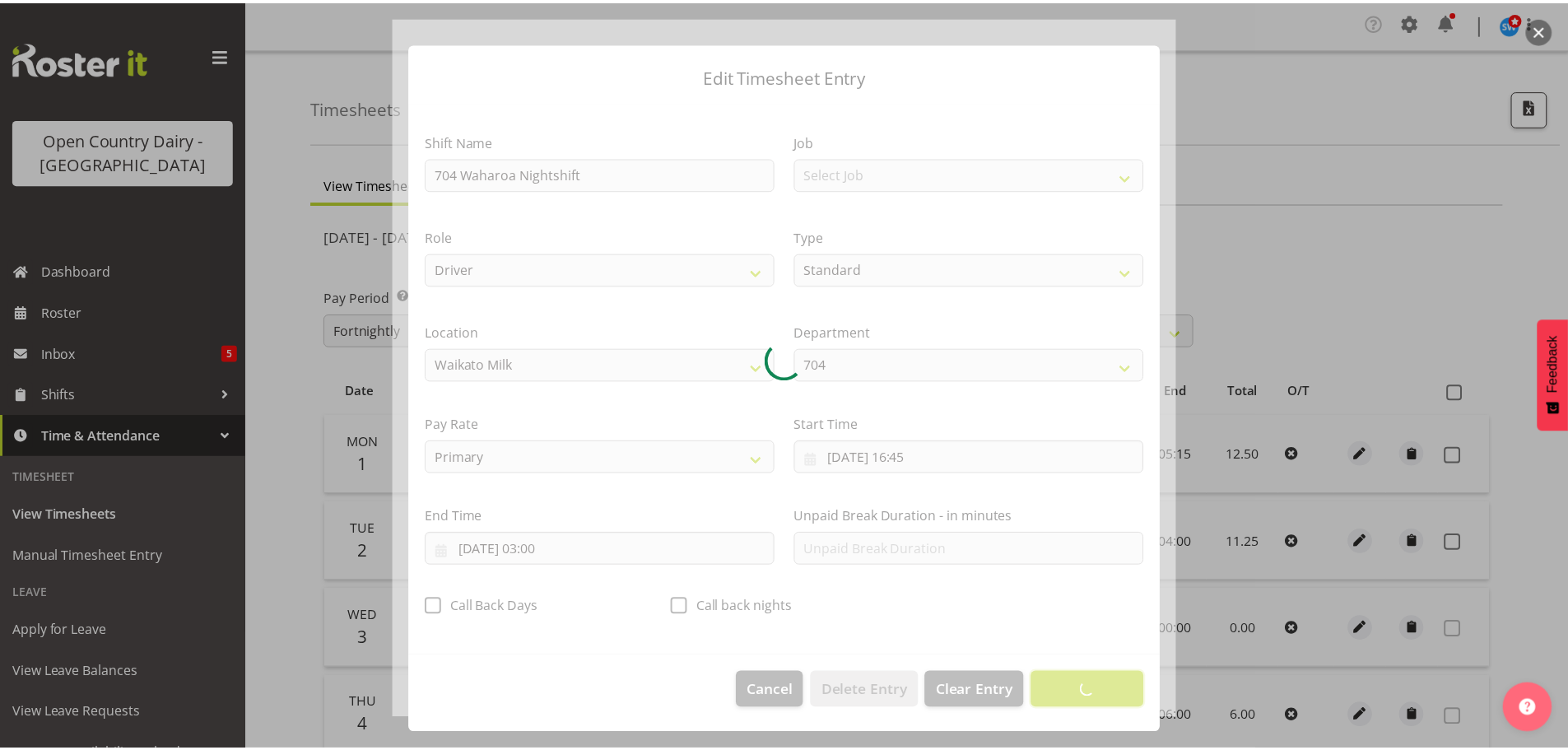
scroll to position [15, 0]
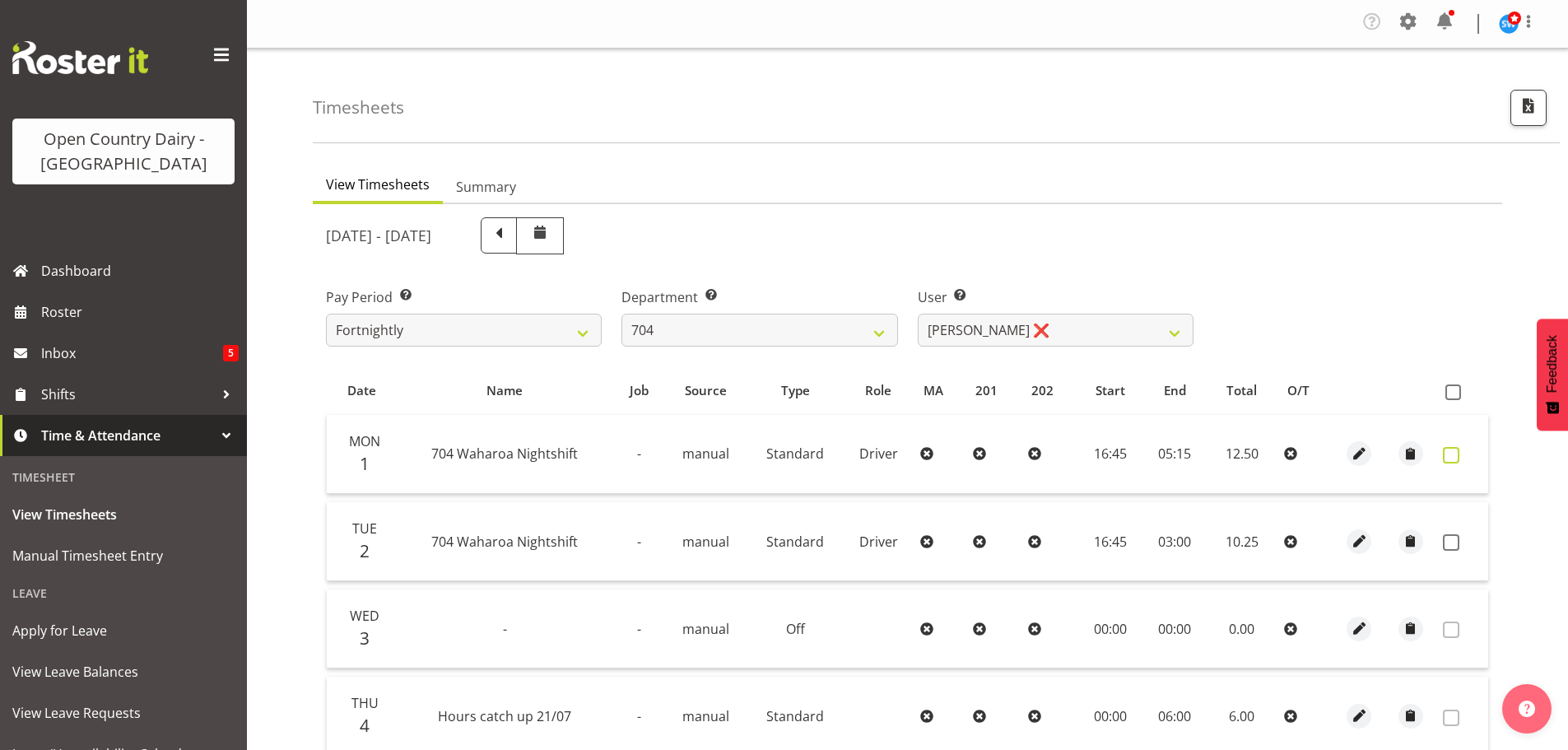
click at [1447, 453] on span at bounding box center [1450, 455] width 17 height 17
checkbox input "true"
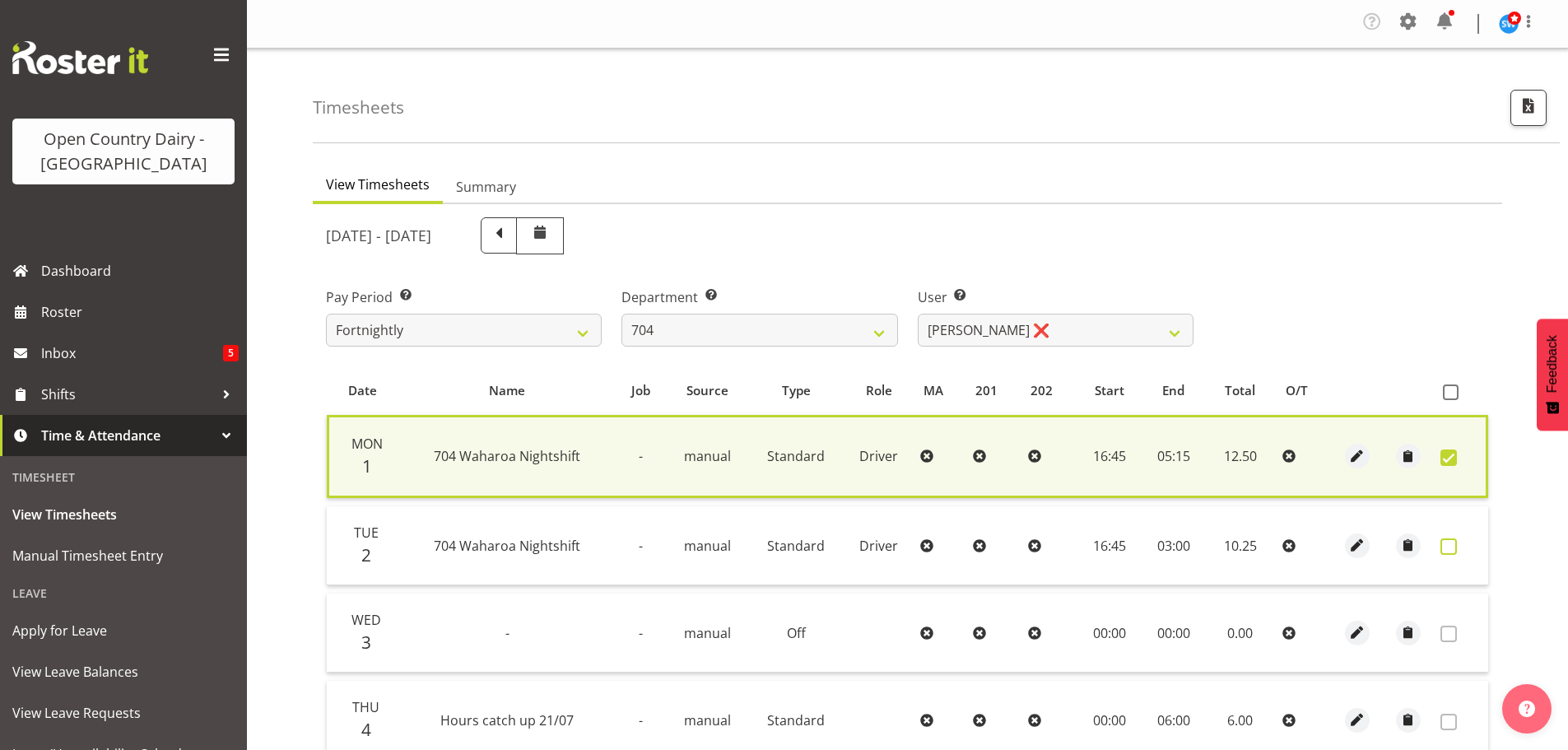
click at [1448, 548] on span at bounding box center [1449, 546] width 17 height 17
checkbox input "true"
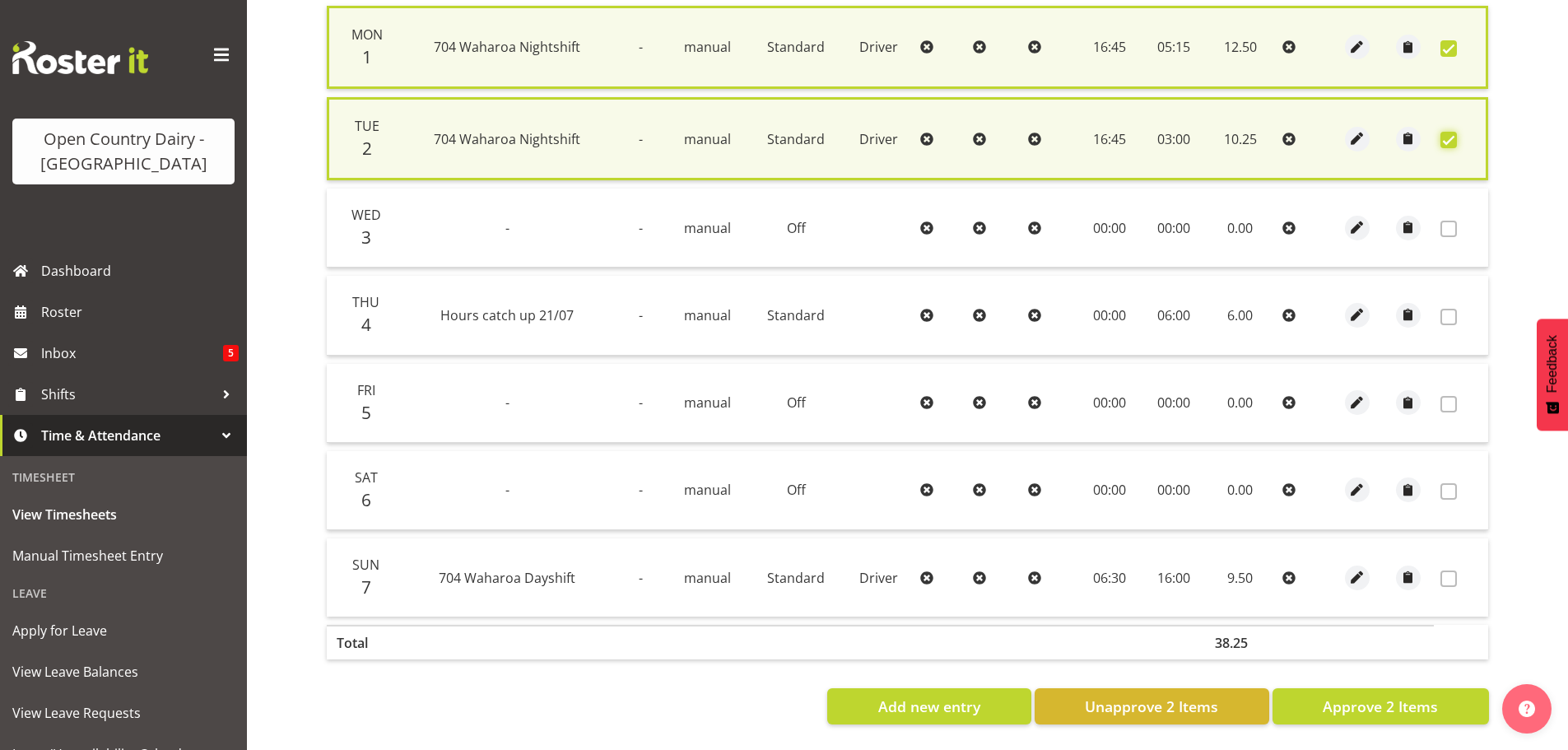
scroll to position [422, 0]
click at [1421, 696] on span "Approve 2 Items" at bounding box center [1381, 706] width 116 height 21
checkbox input "false"
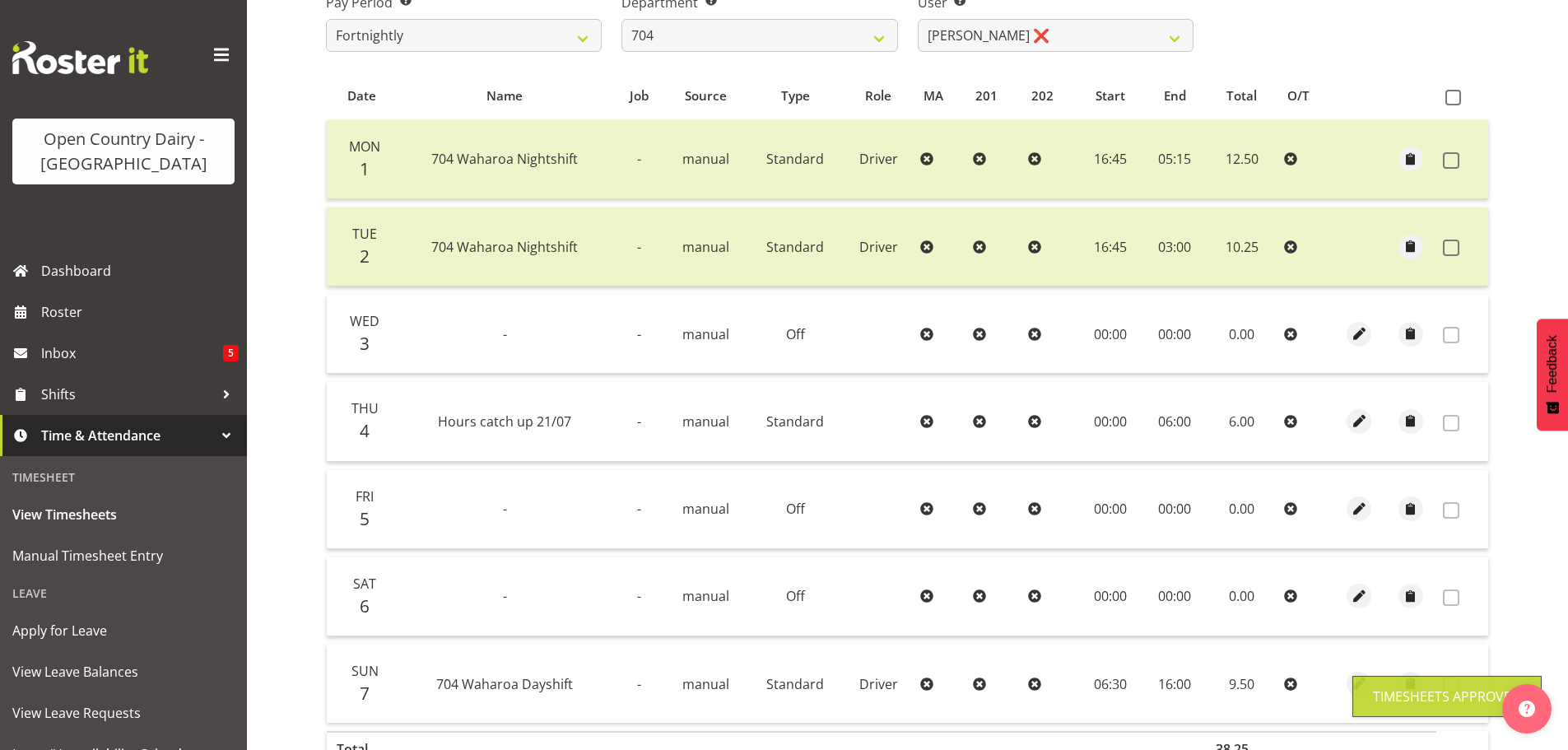
scroll to position [84, 0]
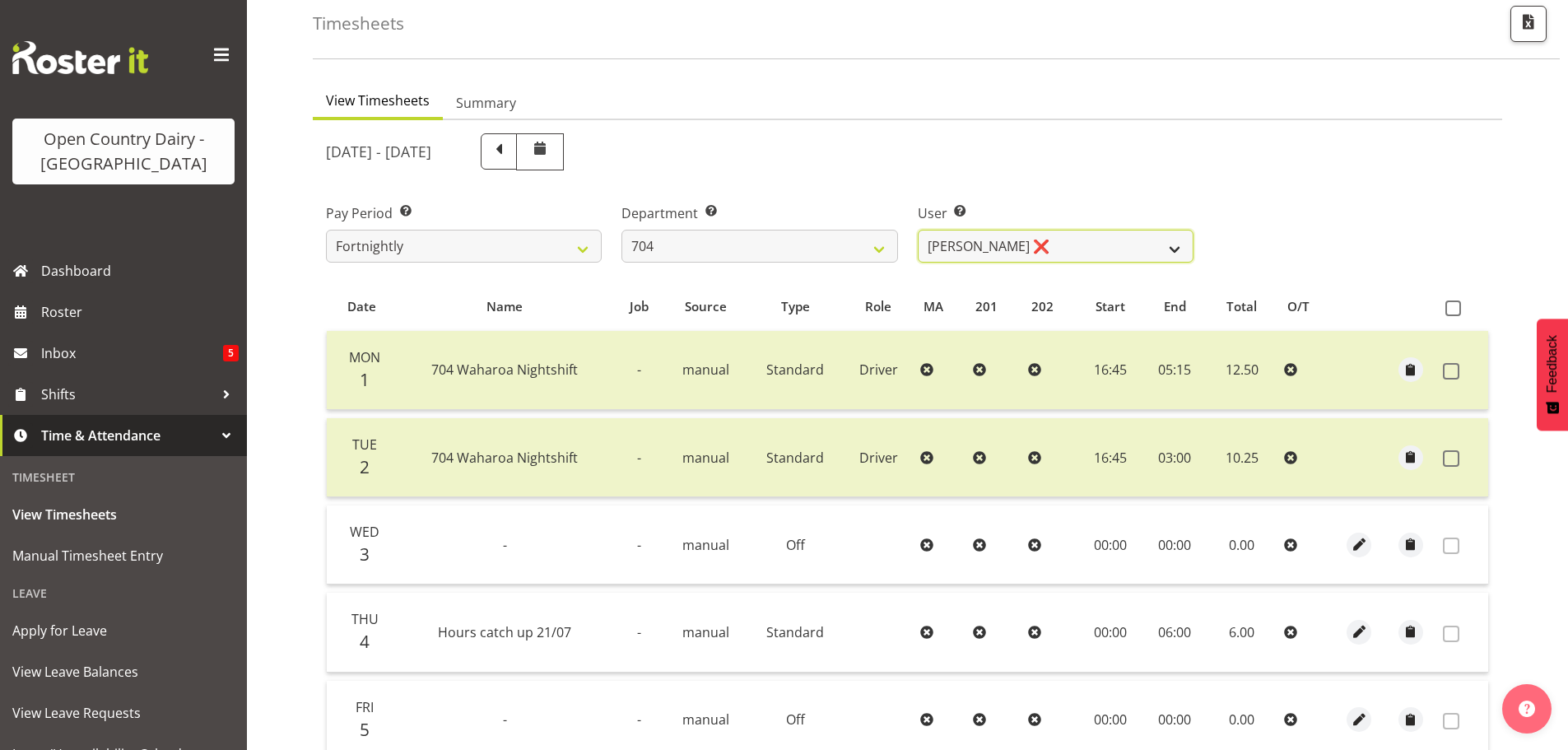
click at [1013, 245] on select "Graham Houghton ❌ Jon Williams ❌ Stephen Rae ❌" at bounding box center [1056, 246] width 276 height 33
click at [751, 260] on select "701 702 703 704 705 706 707 708 709 710 711 712 713 714 715 716 717 718 719 720" at bounding box center [760, 246] width 276 height 33
select select "805"
click at [622, 229] on select "701 702 703 704 705 706 707 708 709 710 711 712 713 714 715 716 717 718 719 720" at bounding box center [760, 246] width 276 height 33
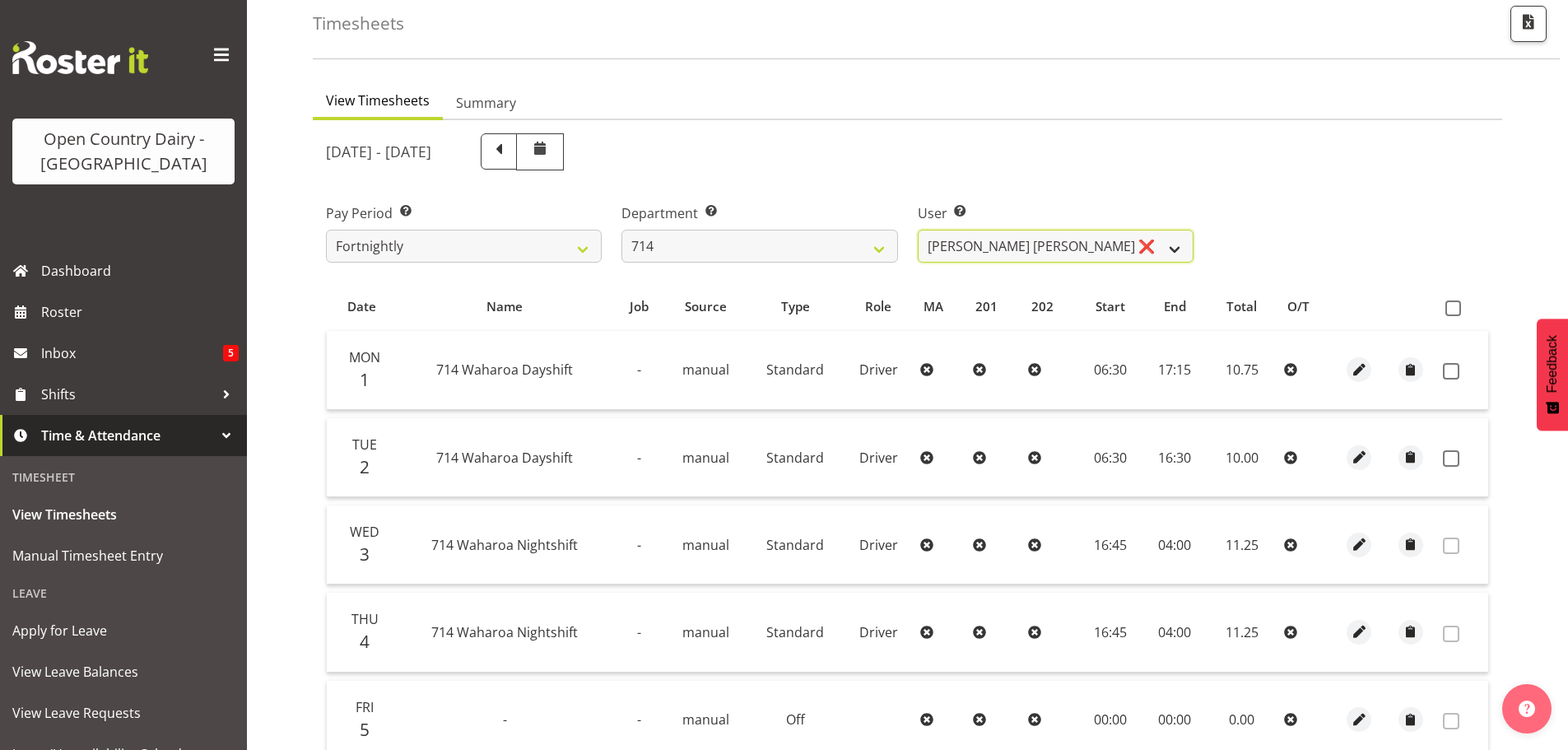
click at [1064, 249] on select "Fraser Stephens ❌ Nev Brewster ❌ Stephen Parsons ❌ Tom Gaelic ❌" at bounding box center [1056, 246] width 276 height 33
select select "10982"
click at [918, 229] on select "Fraser Stephens ❌ Nev Brewster ❌ Stephen Parsons ❌ Tom Gaelic ❌" at bounding box center [1056, 246] width 276 height 33
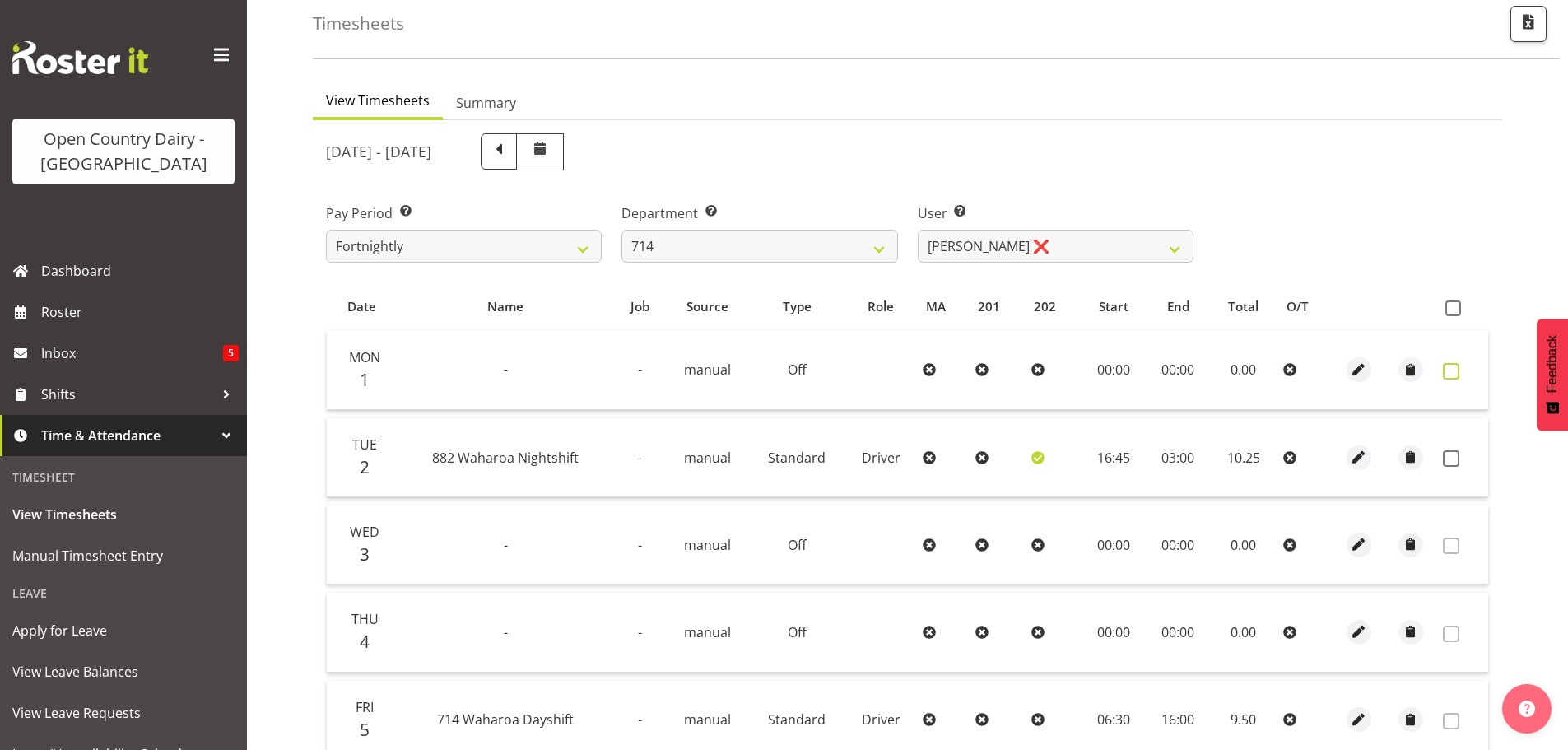
click at [1454, 369] on span at bounding box center [1450, 371] width 17 height 17
checkbox input "true"
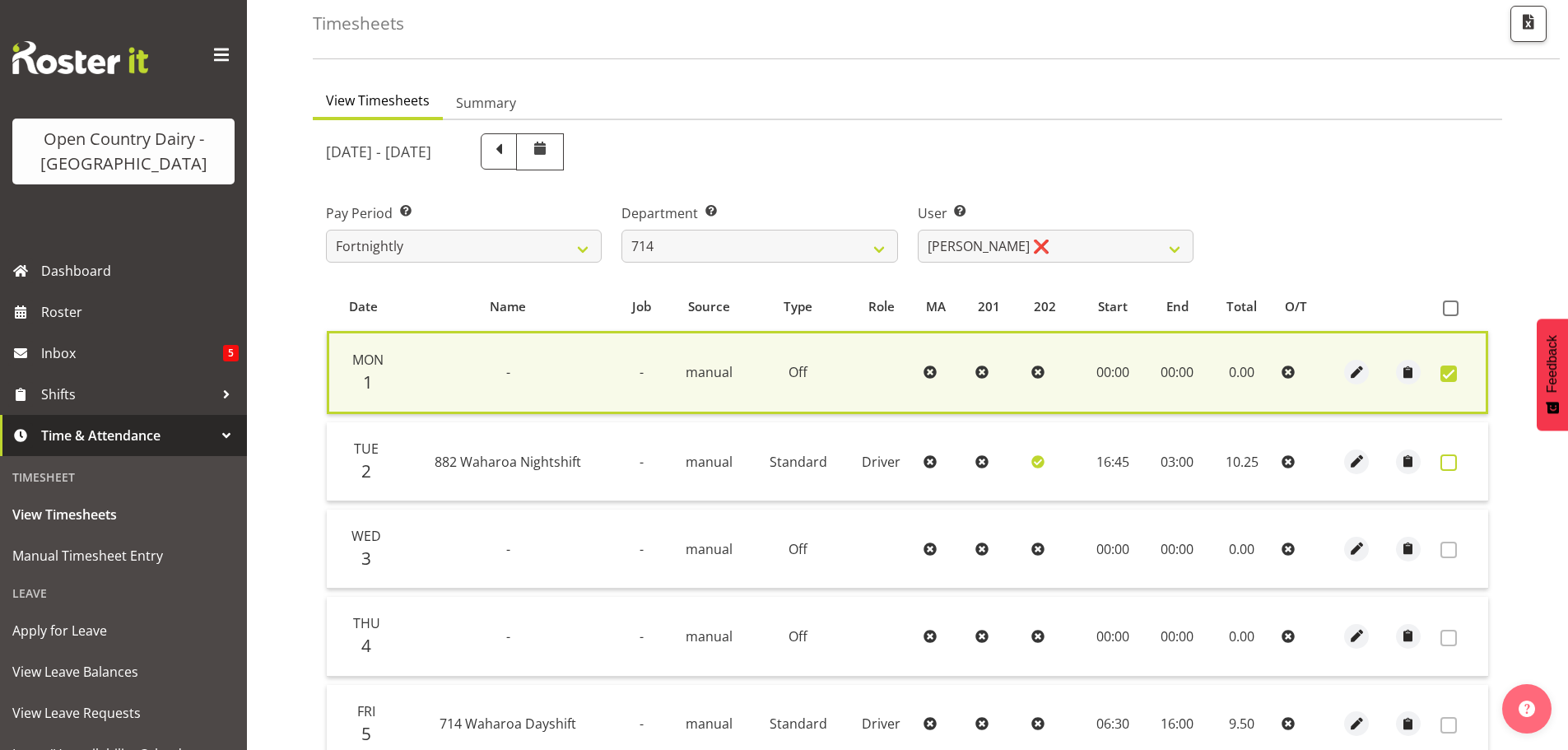
click at [1445, 460] on span at bounding box center [1449, 462] width 17 height 17
checkbox input "true"
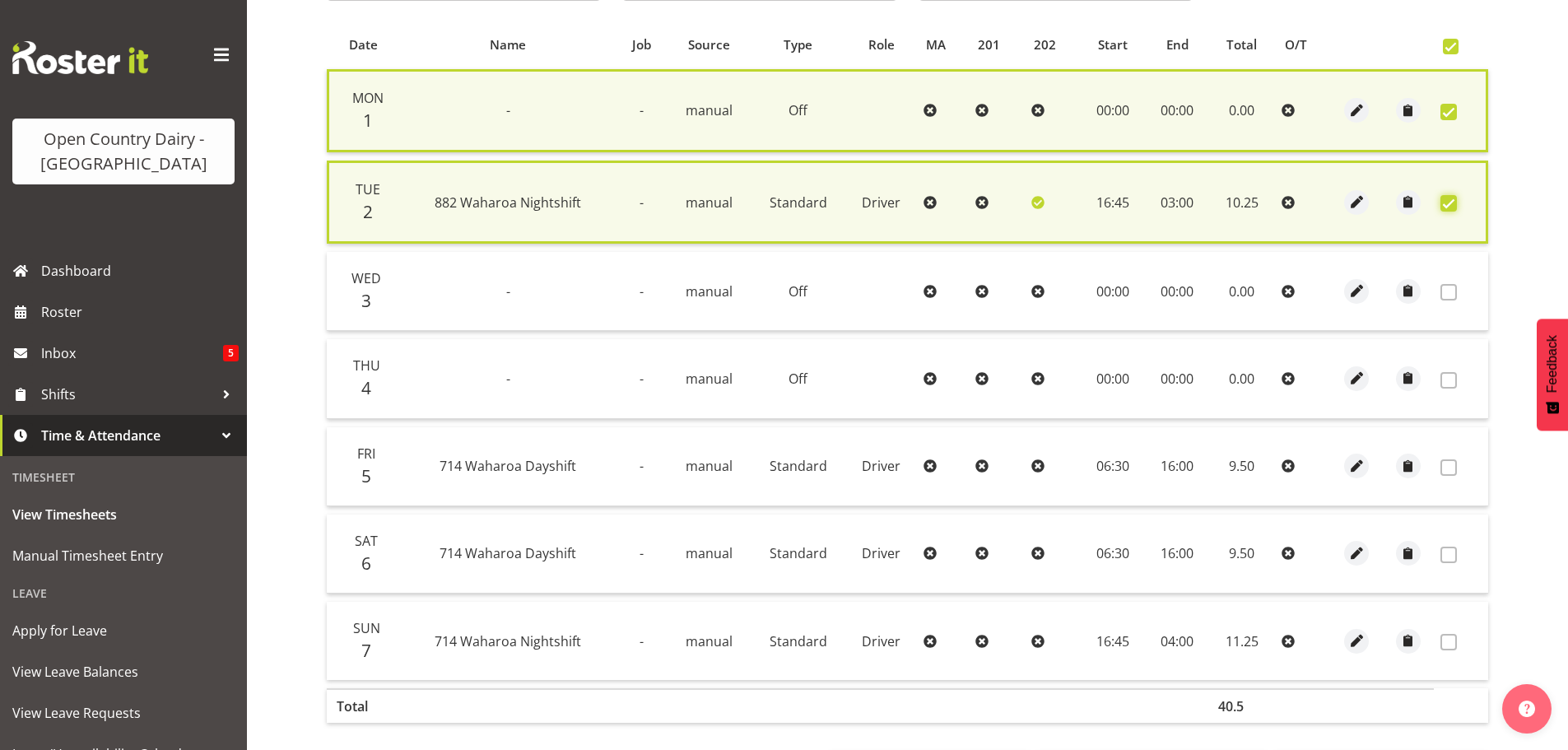
scroll to position [413, 0]
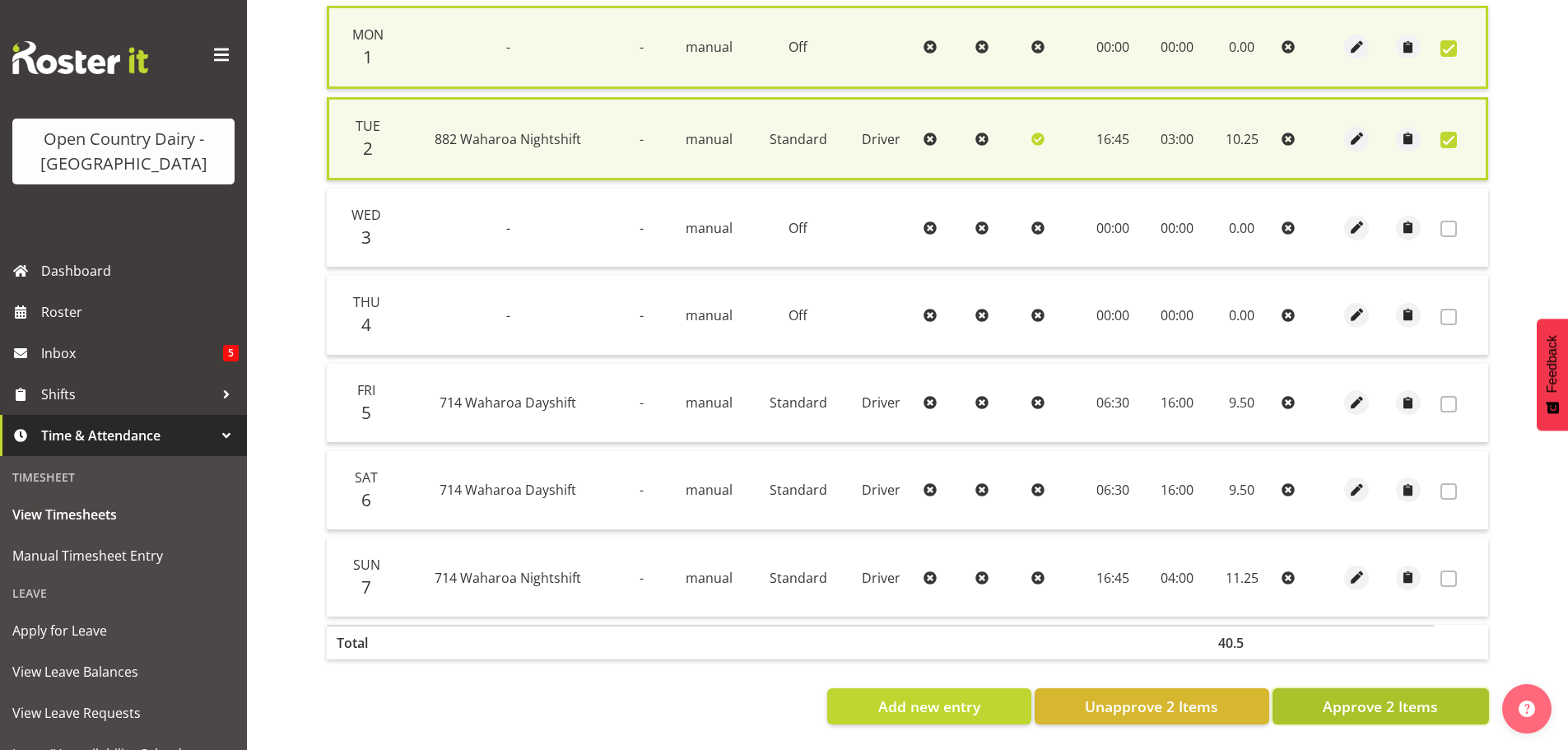
click at [1389, 699] on span "Approve 2 Items" at bounding box center [1381, 706] width 116 height 21
checkbox input "false"
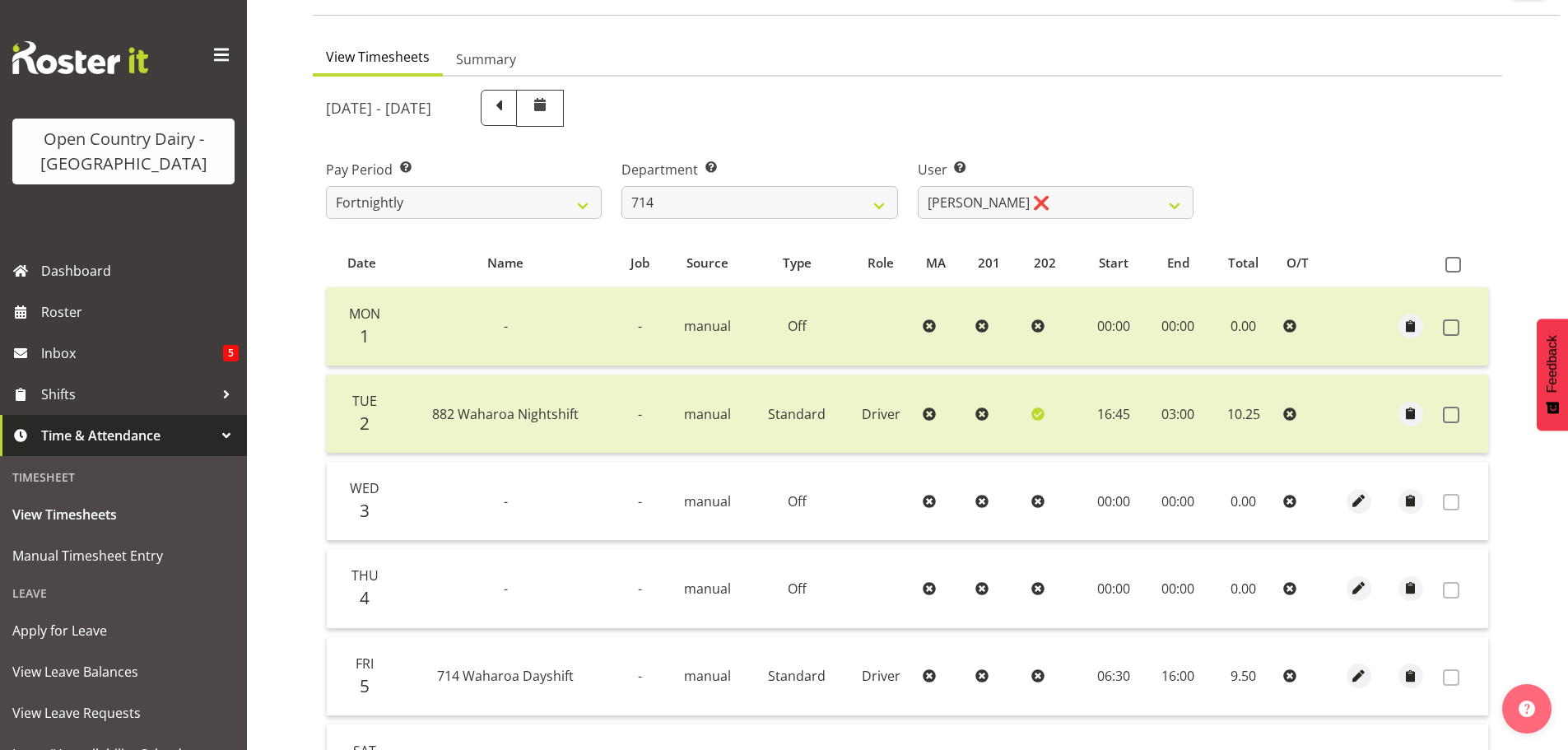
scroll to position [84, 0]
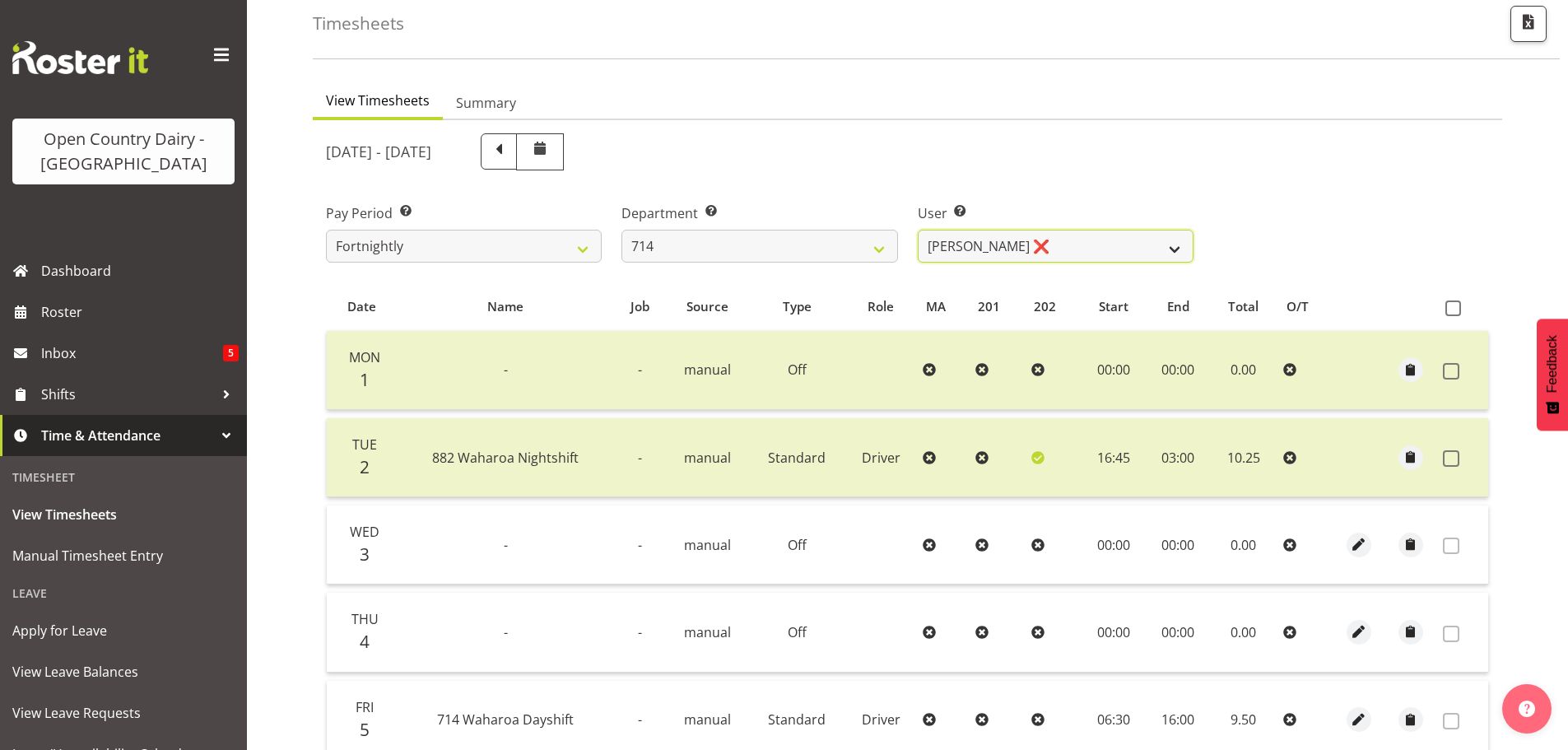
click at [1058, 249] on select "Fraser Stephens ❌ Nev Brewster ❌ Stephen Parsons ❌ Tom Gaelic ❌" at bounding box center [1056, 246] width 276 height 33
click at [725, 249] on select "701 702 703 704 705 706 707 708 709 710 711 712 713 714 715 716 717 718 719 720" at bounding box center [760, 246] width 276 height 33
select select "735"
click at [622, 229] on select "701 702 703 704 705 706 707 708 709 710 711 712 713 714 715 716 717 718 719 720" at bounding box center [760, 246] width 276 height 33
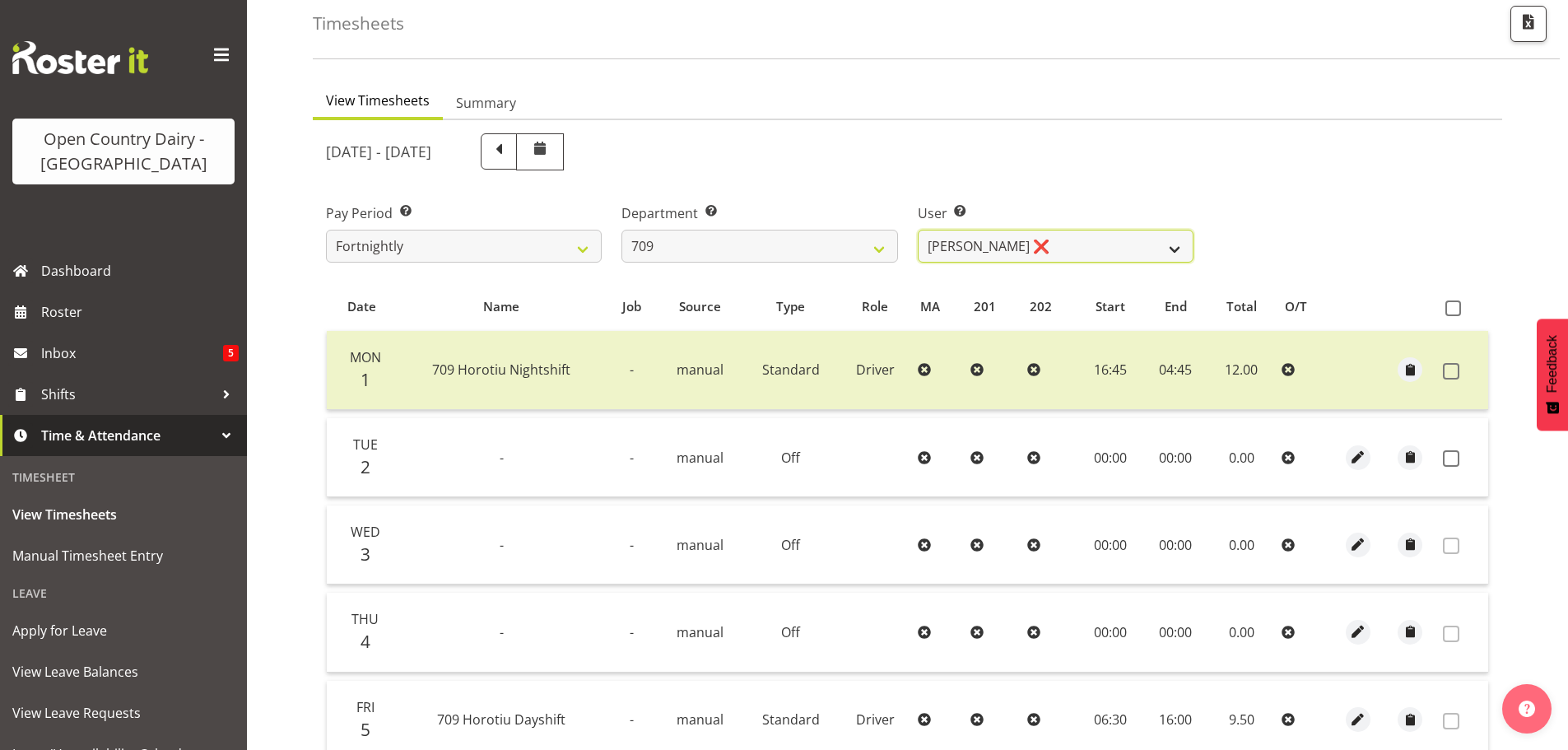
click at [1046, 248] on select "Alex Barclay ❌ Craig Knudsen ❌ Jaswant Singh ❌ Ross Cook ✔" at bounding box center [1056, 246] width 276 height 33
select select "10973"
click at [918, 229] on select "Alex Barclay ❌ Craig Knudsen ❌ Jaswant Singh ❌ Ross Cook ✔" at bounding box center [1056, 246] width 276 height 33
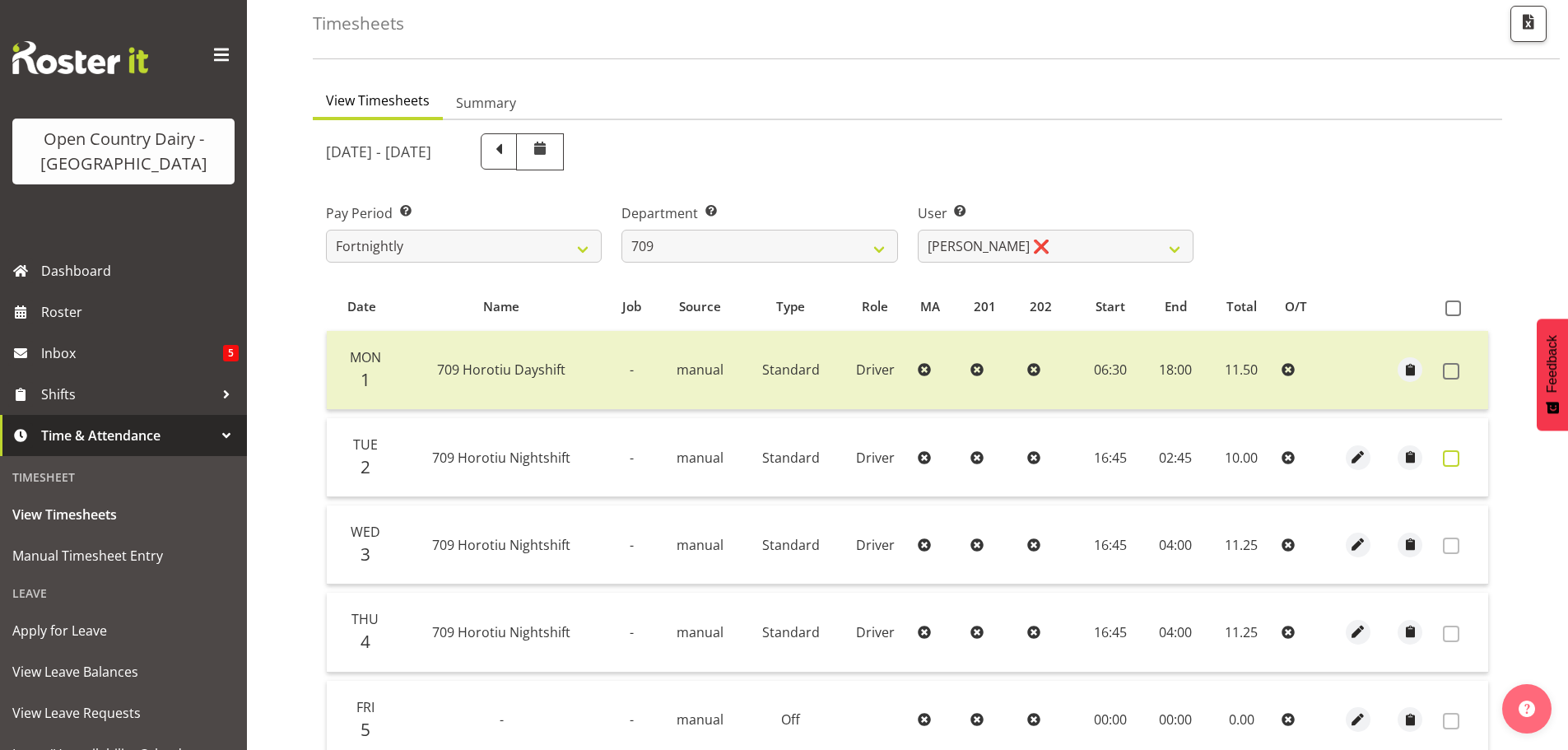
click at [1455, 460] on span at bounding box center [1450, 459] width 17 height 17
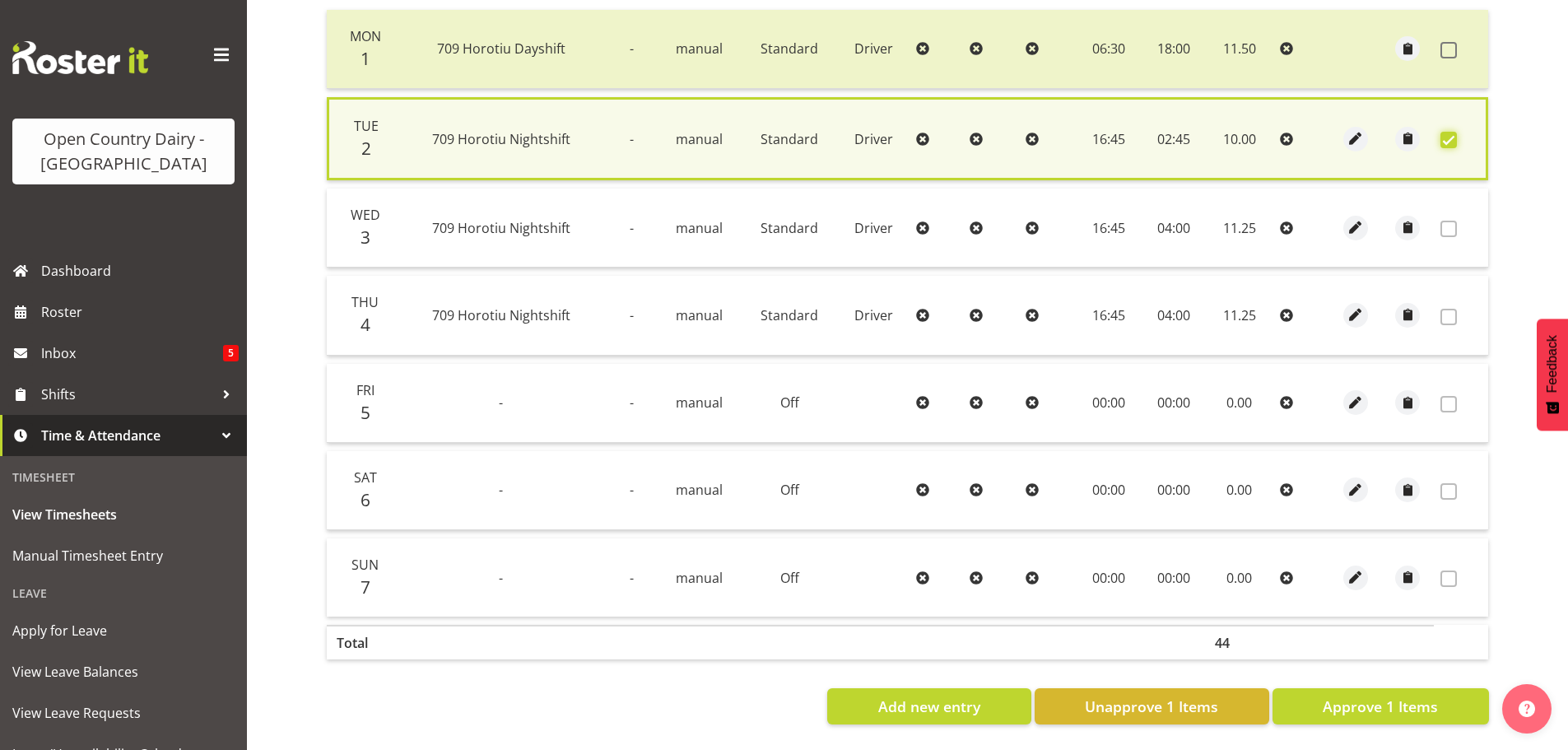
scroll to position [418, 0]
click at [1332, 696] on span "Approve 1 Items" at bounding box center [1381, 706] width 116 height 21
checkbox input "false"
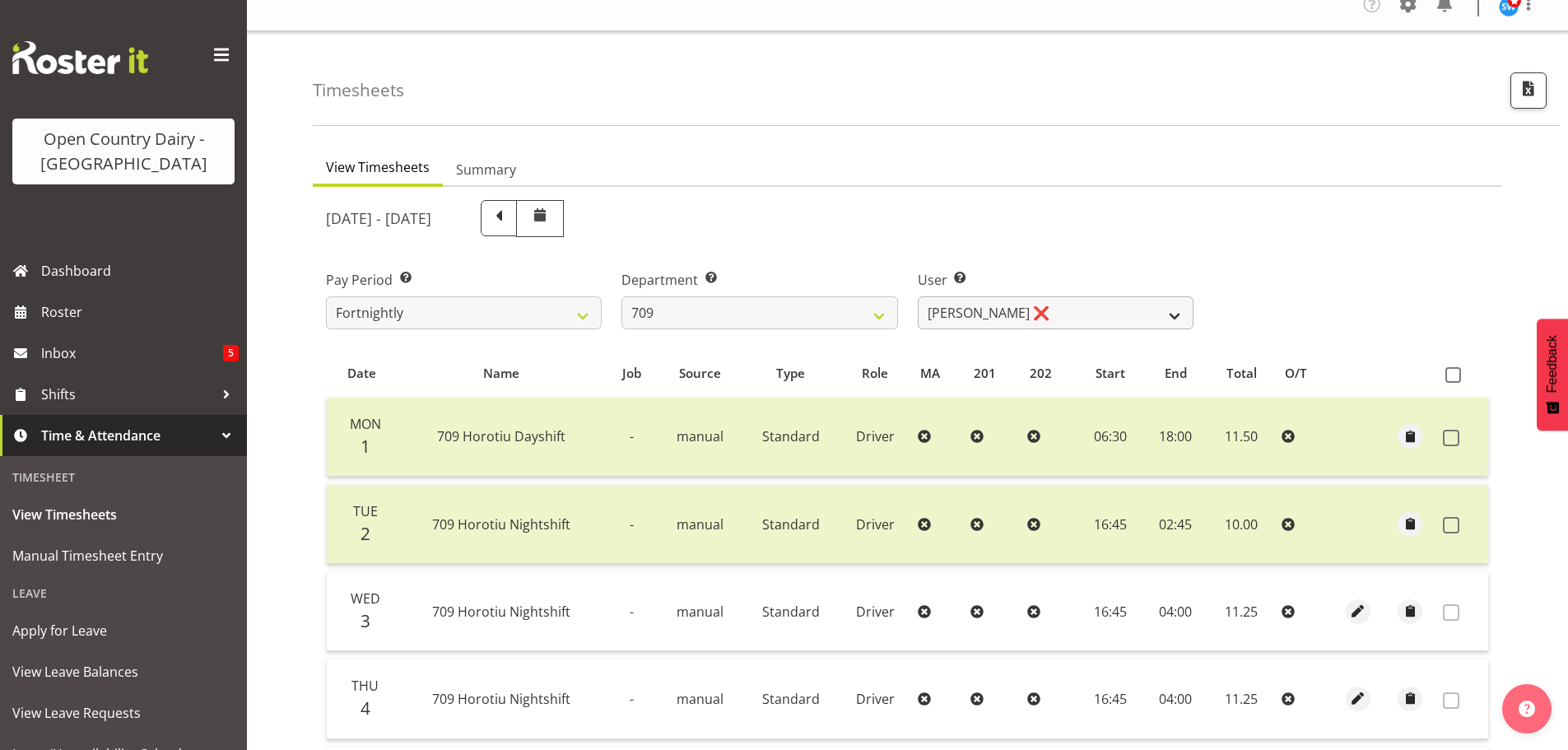
scroll to position [2, 0]
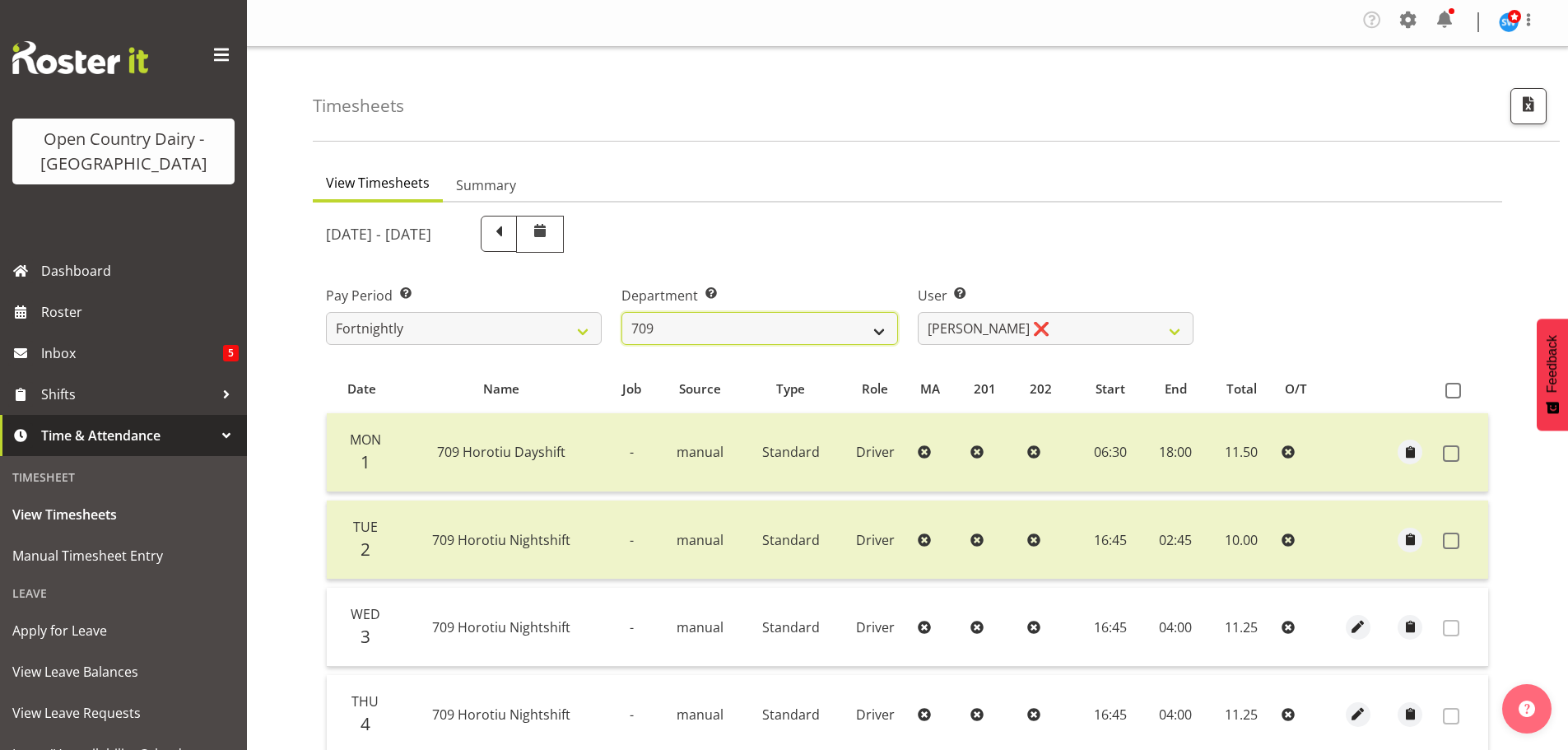
click at [787, 321] on select "701 702 703 704 705 706 707 708 709 710 711 712 713 714 715 716 717 718 719 720" at bounding box center [760, 328] width 276 height 33
select select "875"
click at [622, 312] on select "701 702 703 704 705 706 707 708 709 710 711 712 713 714 715 716 717 718 719 720" at bounding box center [760, 328] width 276 height 33
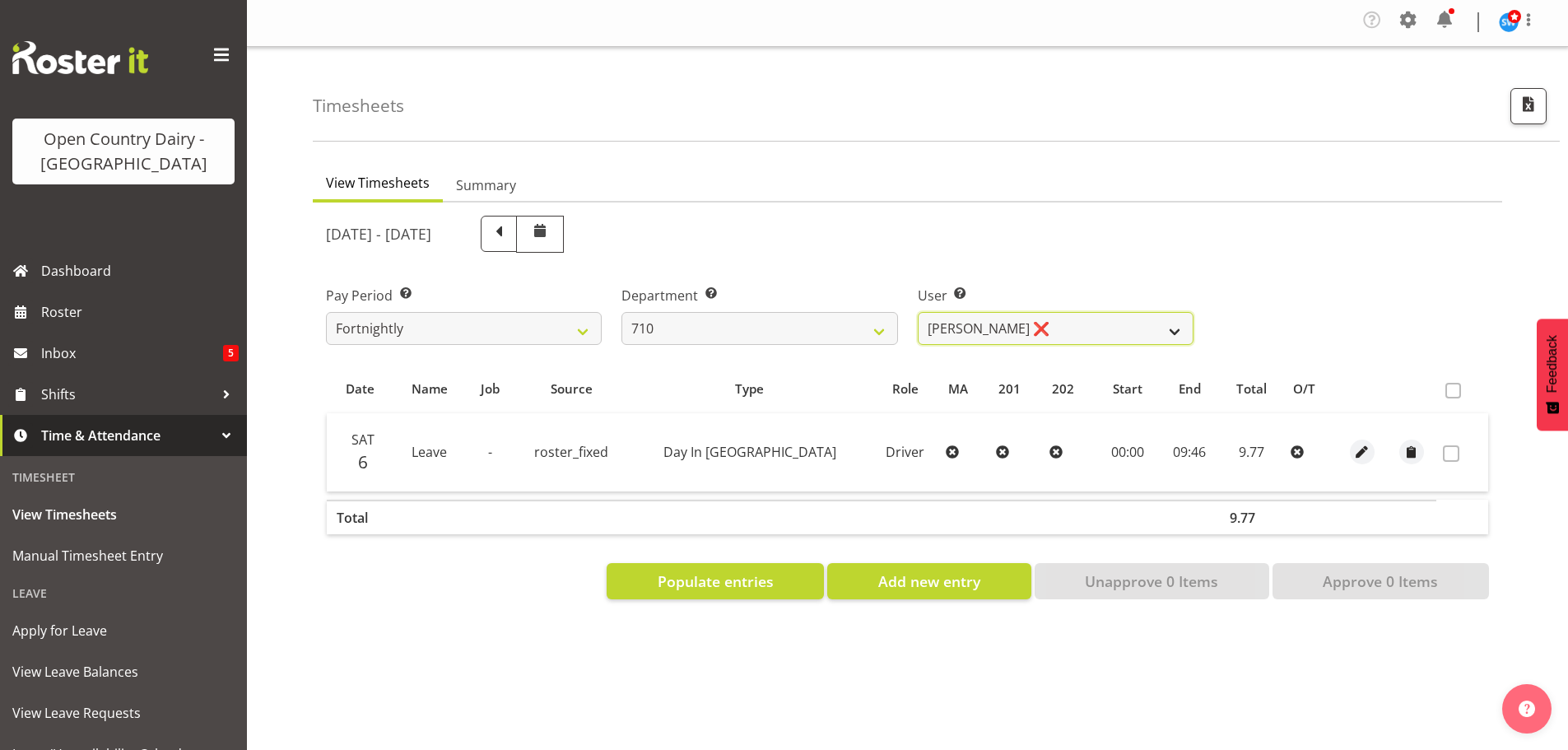
click at [1039, 325] on select "Dean Chapman ❌ George Megchelse ❌ Kris Gambhir ❌ Richie Epere ❌" at bounding box center [1056, 328] width 276 height 33
select select "10161"
click at [918, 312] on select "Dean Chapman ❌ George Megchelse ❌ Kris Gambhir ❌ Richie Epere ❌" at bounding box center [1056, 328] width 276 height 33
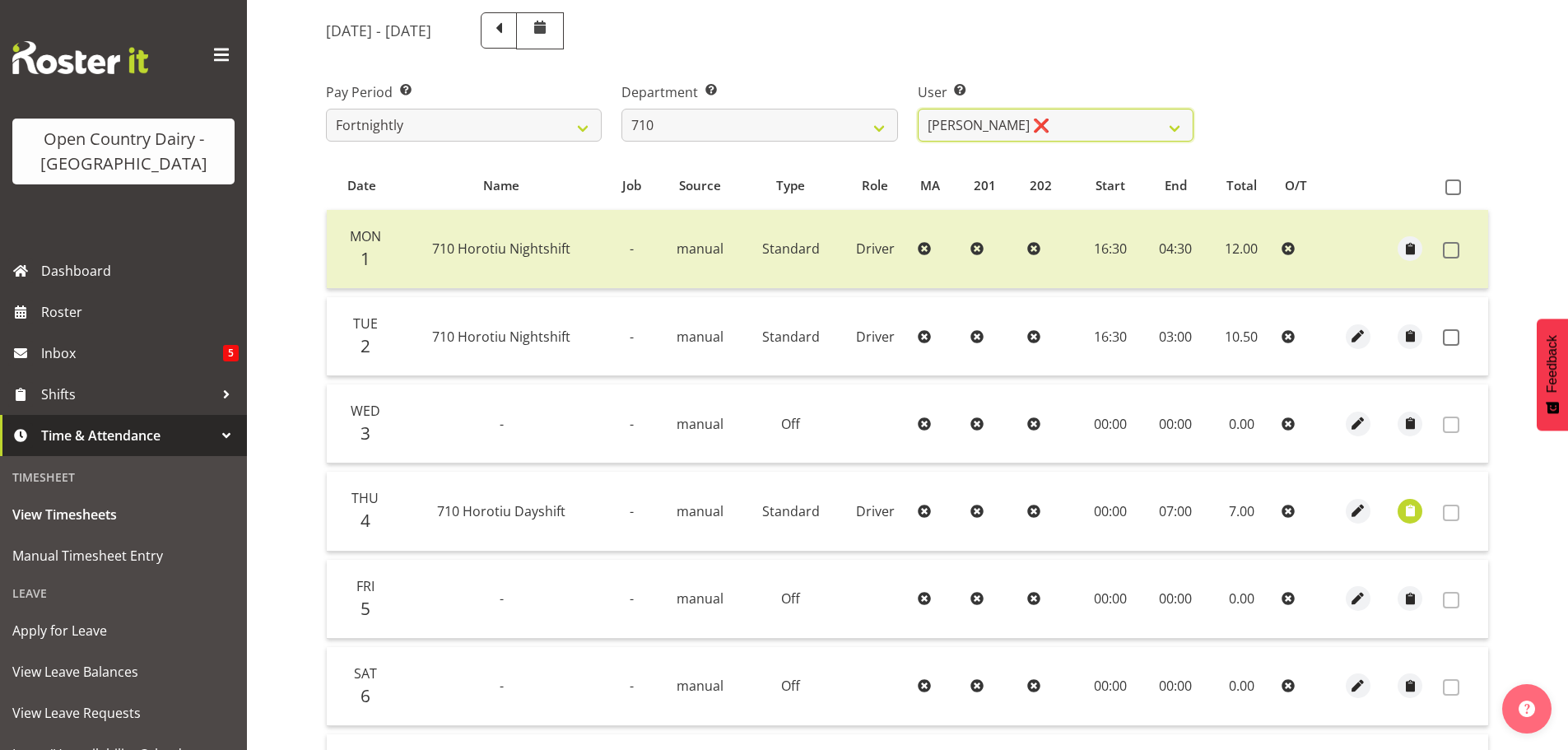
scroll to position [331, 0]
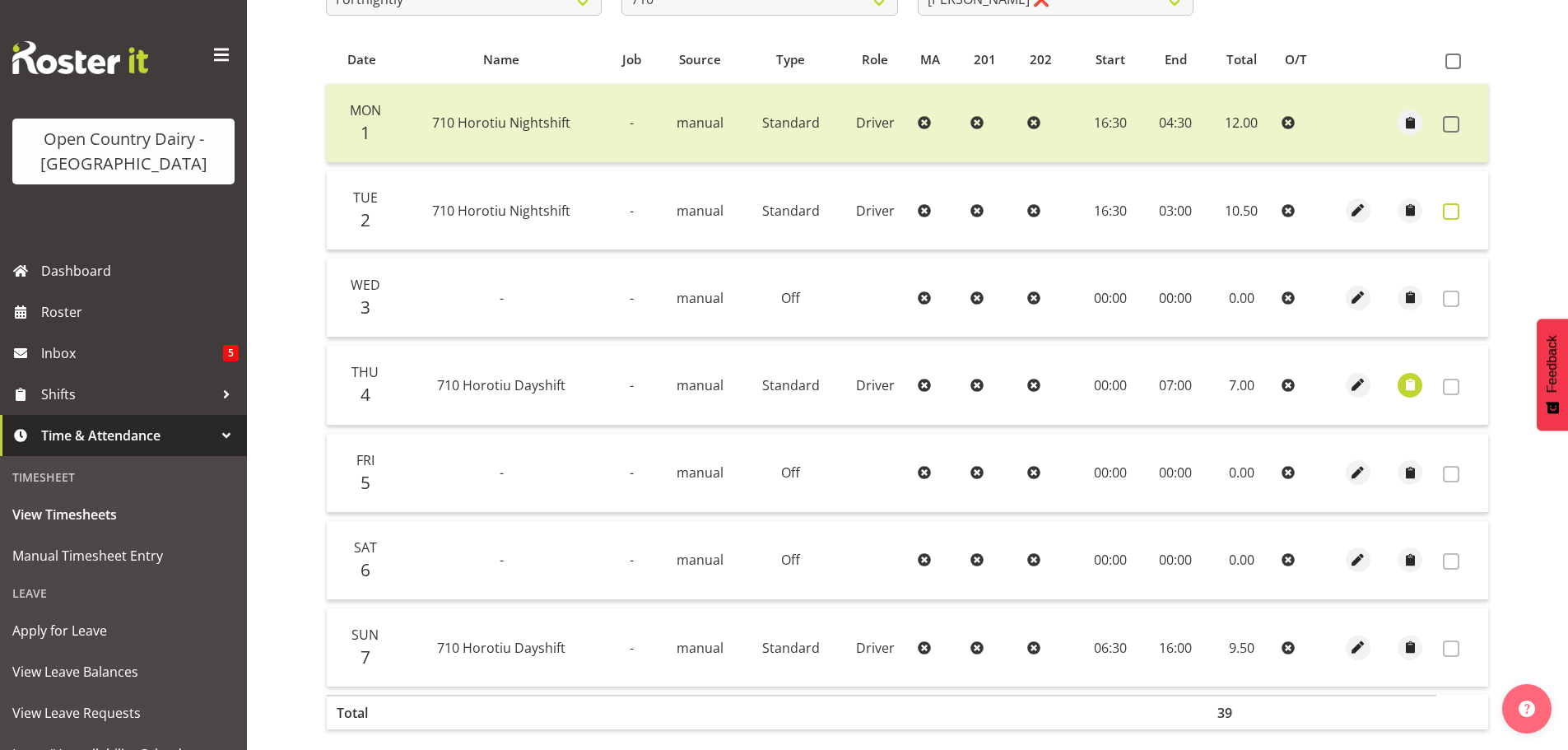
click at [1453, 212] on span at bounding box center [1450, 211] width 17 height 17
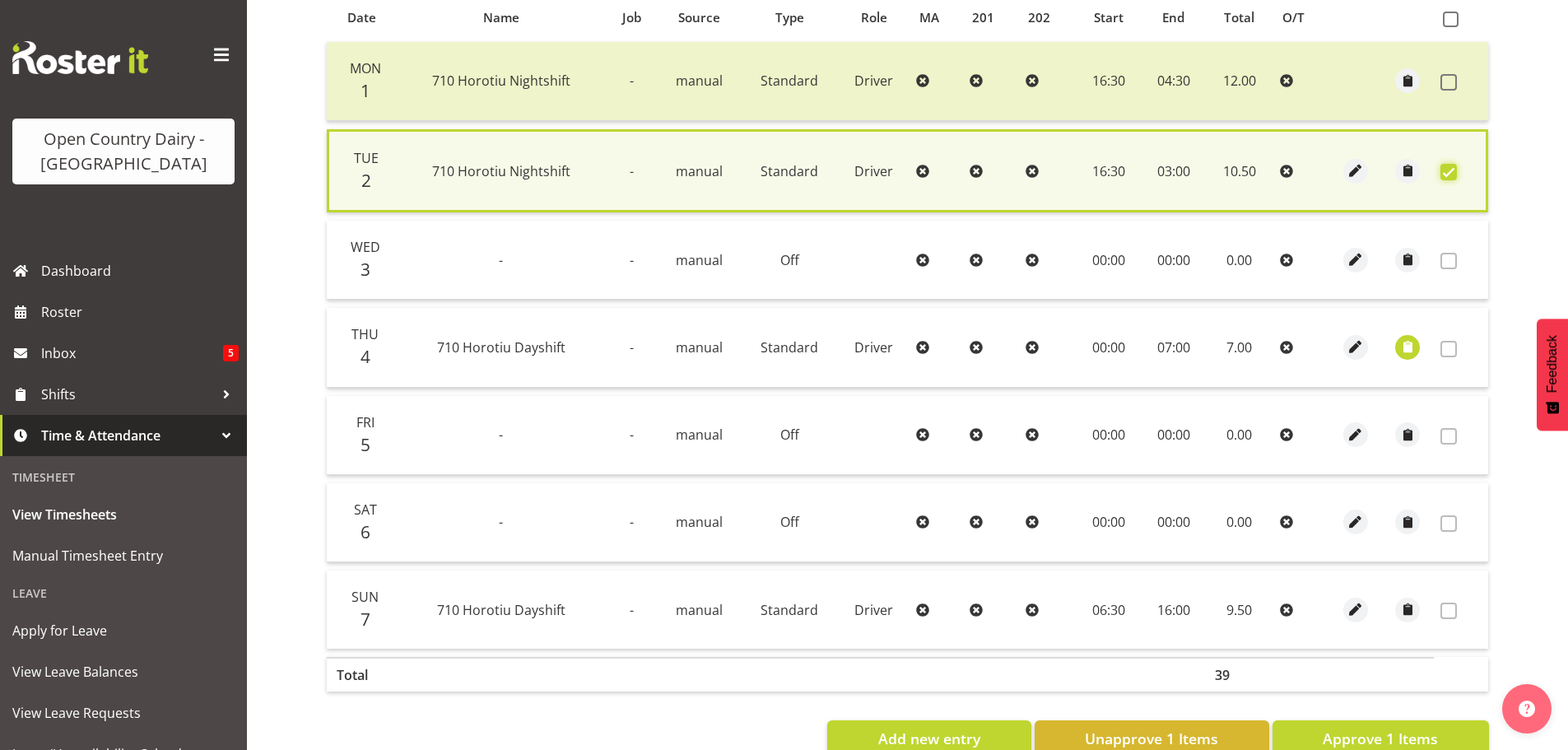
scroll to position [418, 0]
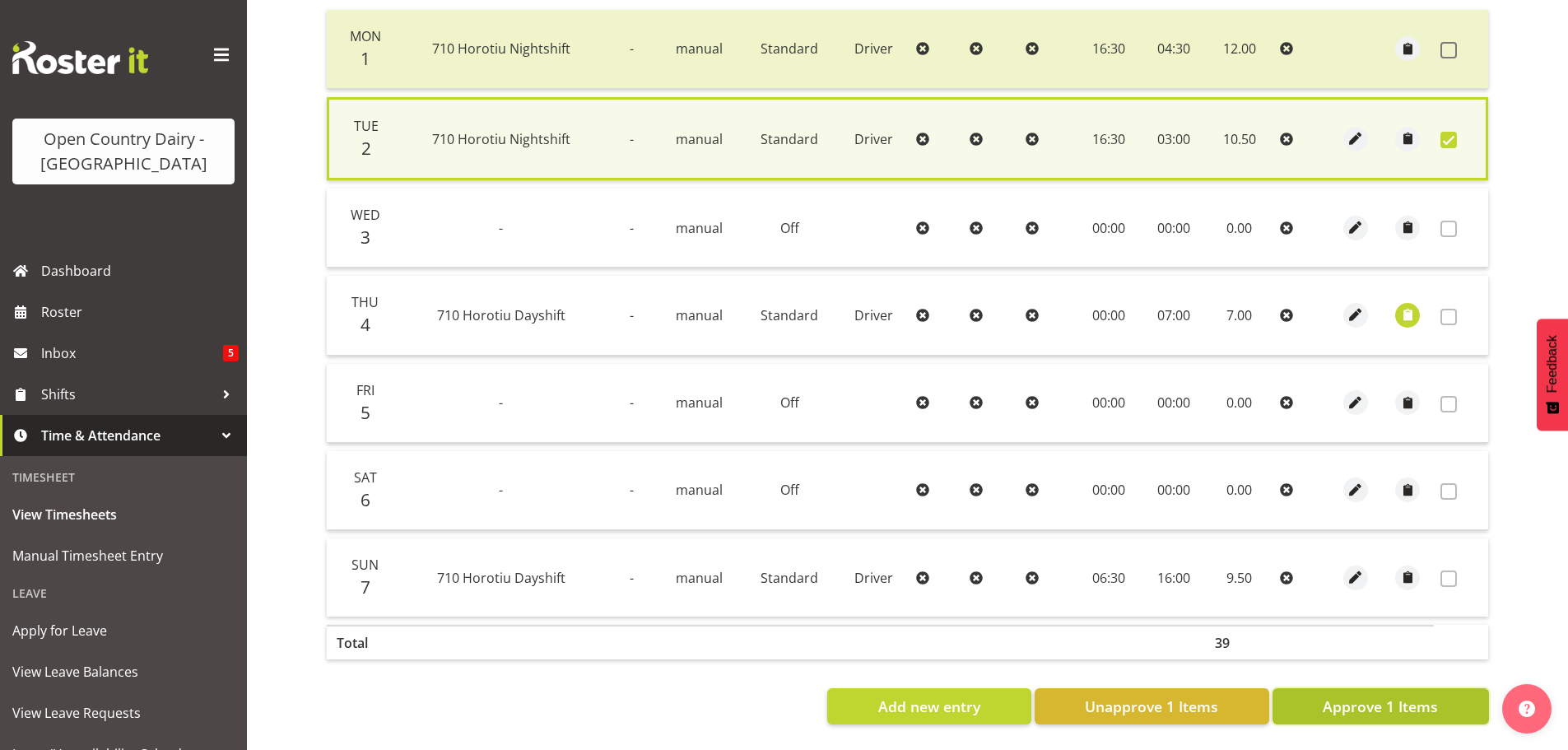
click at [1342, 696] on span "Approve 1 Items" at bounding box center [1381, 706] width 116 height 21
checkbox input "false"
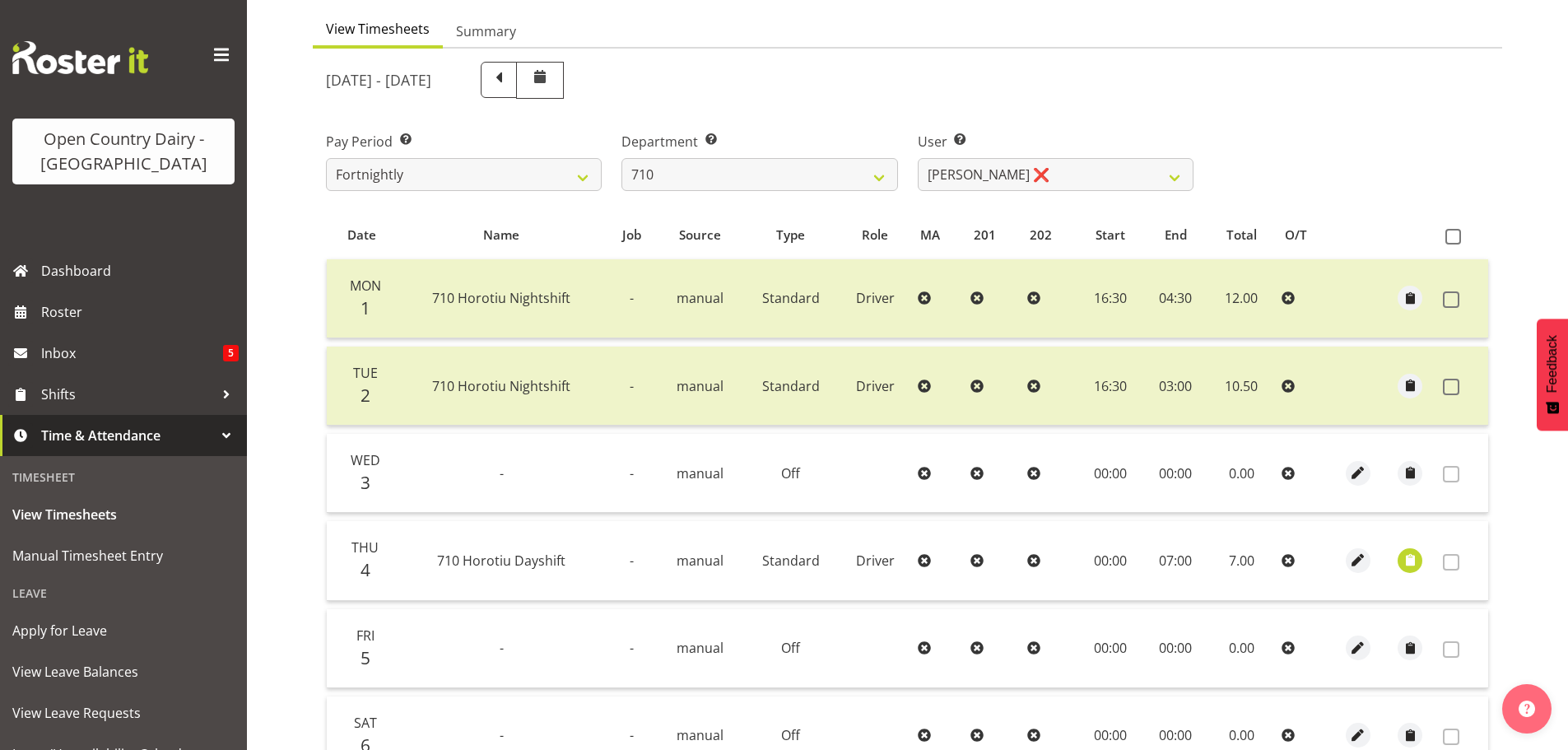
scroll to position [84, 0]
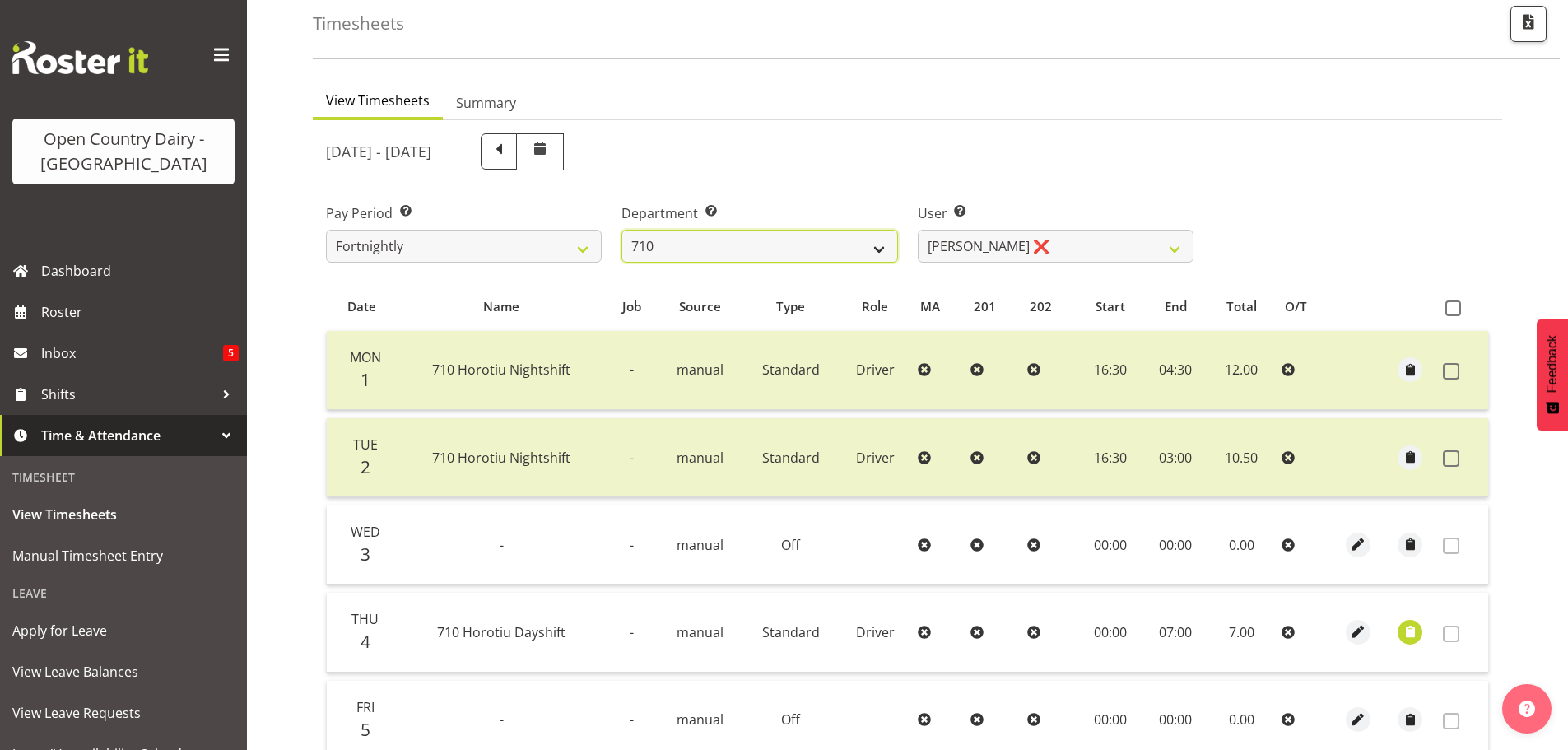
click at [764, 241] on select "701 702 703 704 705 706 707 708 709 710 711 712 713 714 715 716 717 718 719 720" at bounding box center [760, 246] width 276 height 33
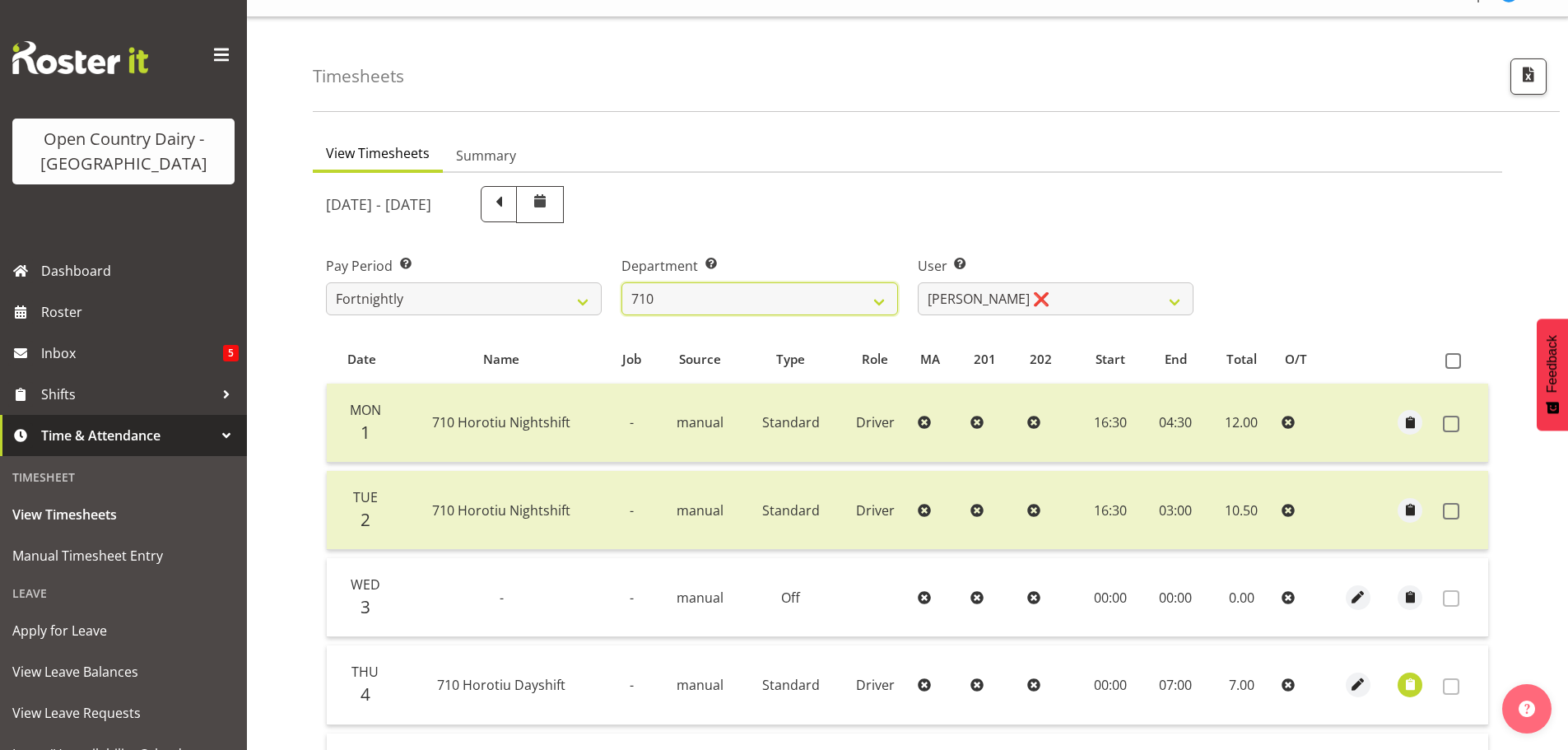
scroll to position [2, 0]
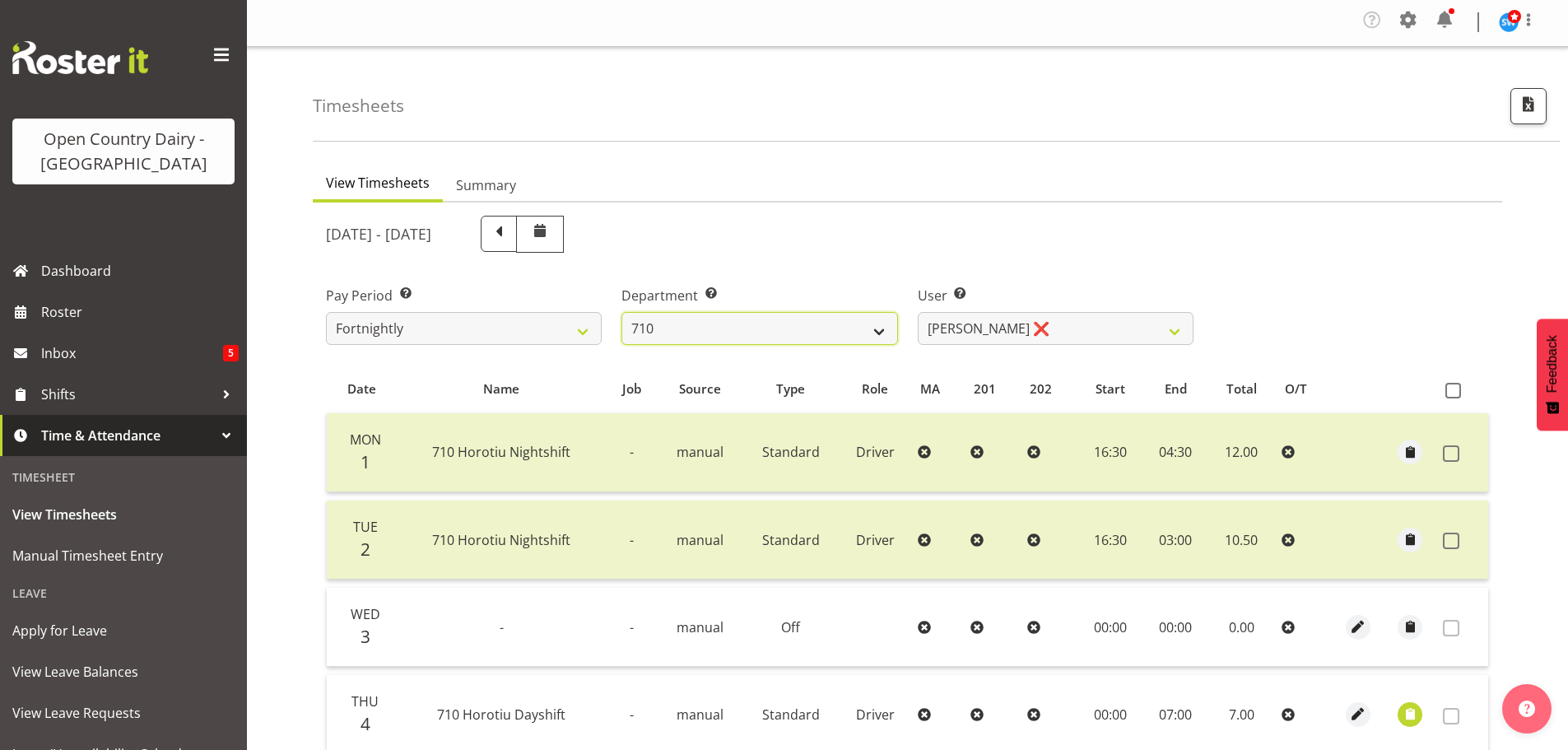
click at [774, 323] on select "701 702 703 704 705 706 707 708 709 710 711 712 713 714 715 716 717 718 719 720" at bounding box center [760, 328] width 276 height 33
select select "814"
click at [622, 312] on select "701 702 703 704 705 706 707 708 709 710 711 712 713 714 715 716 717 718 719 720" at bounding box center [760, 328] width 276 height 33
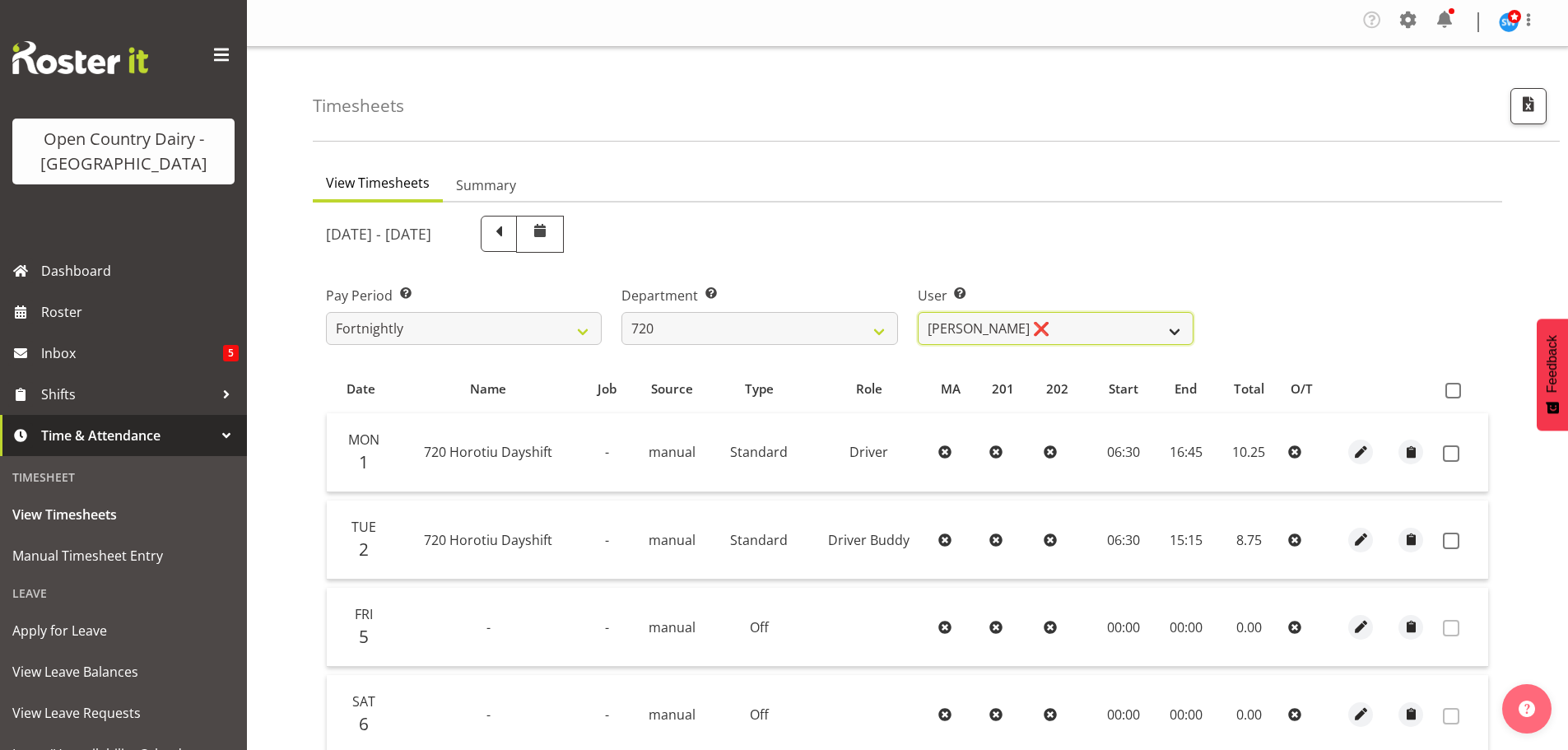
click at [1048, 321] on select "[PERSON_NAME] ❌ [PERSON_NAME] ❌ [PERSON_NAME] ❌ [PERSON_NAME] ❌" at bounding box center [1056, 328] width 276 height 33
select select "8200"
click at [918, 312] on select "[PERSON_NAME] ❌ [PERSON_NAME] ❌ [PERSON_NAME] ❌ [PERSON_NAME] ❌" at bounding box center [1056, 328] width 276 height 33
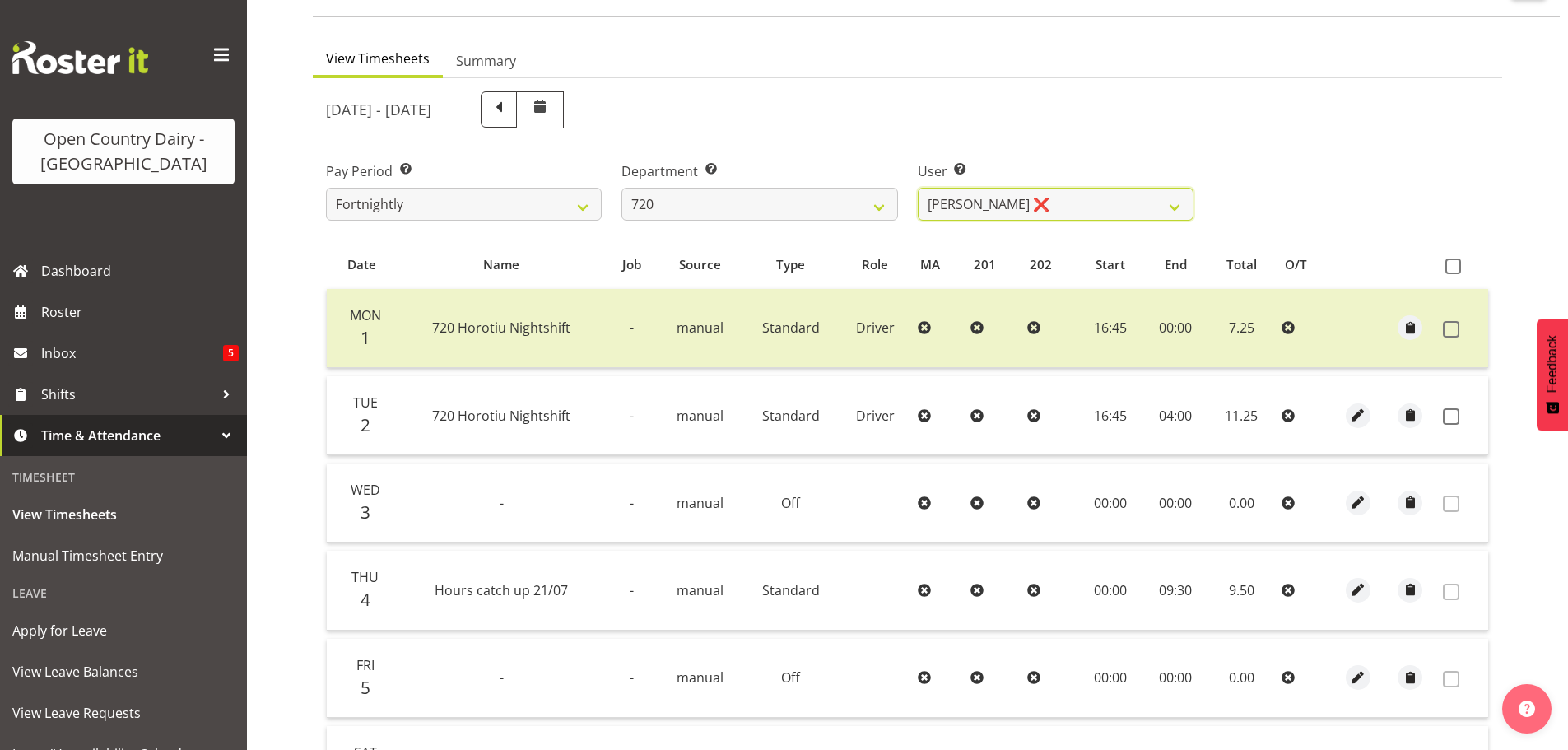
scroll to position [166, 0]
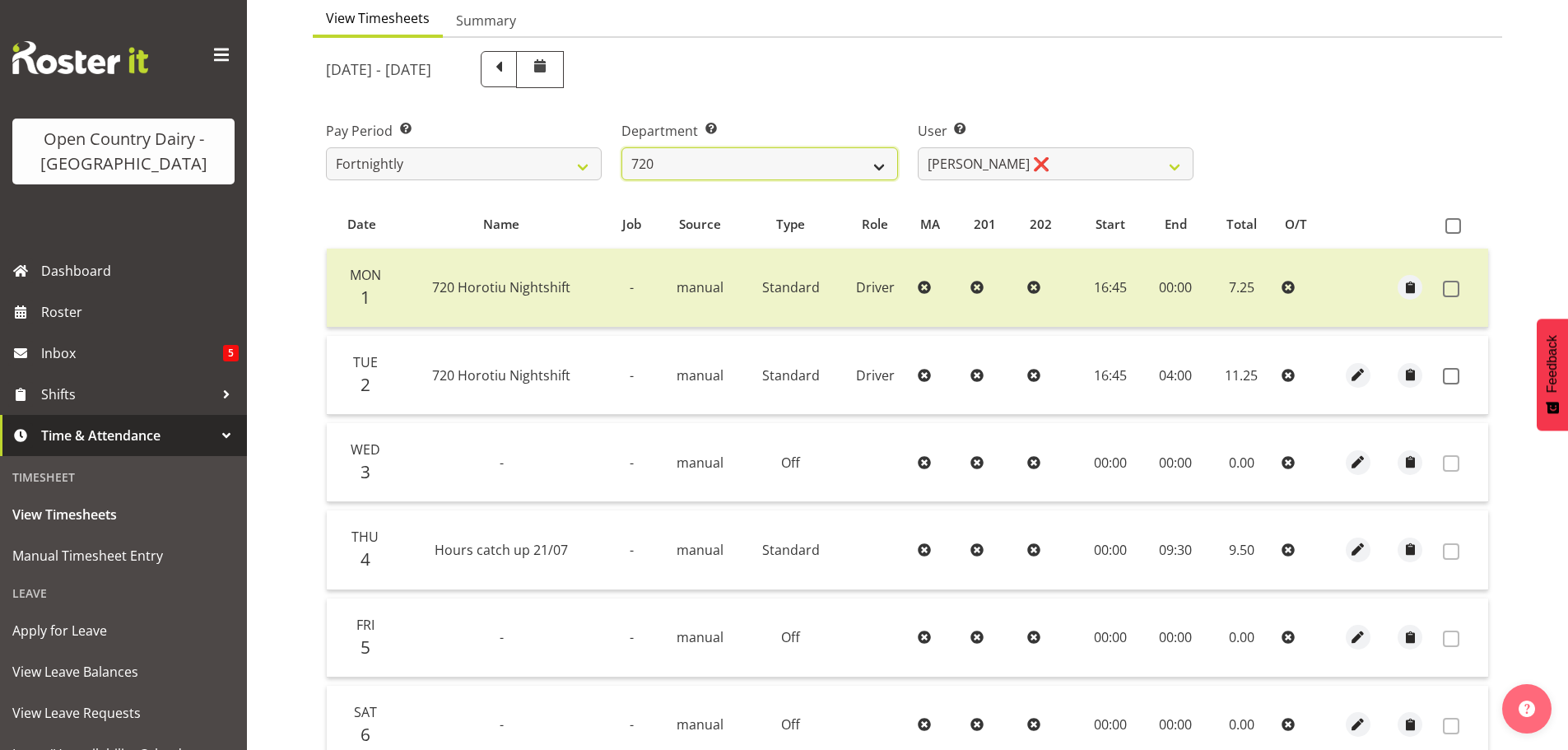
click at [776, 168] on select "701 702 703 704 705 706 707 708 709 710 711 712 713 714 715 716 717 718 719 720" at bounding box center [760, 164] width 276 height 33
select select "716"
click at [622, 148] on select "701 702 703 704 705 706 707 708 709 710 711 712 713 714 715 716 717 718 719 720" at bounding box center [760, 164] width 276 height 33
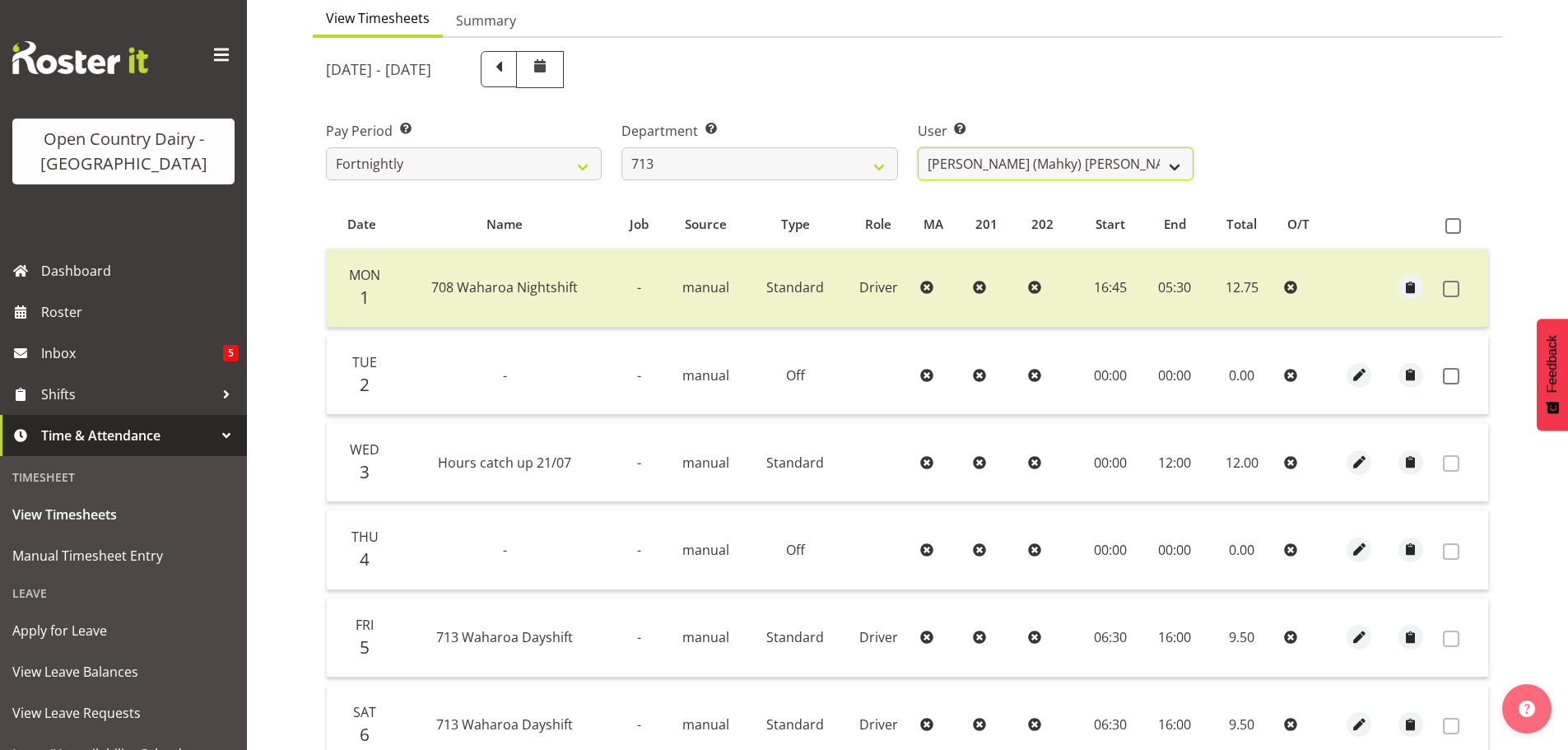
click at [1004, 169] on select "Harmanpreet (Mahky) Dhillon ❌ Marcus Waretini ❌ Norman Sellen ❌" at bounding box center [1056, 164] width 276 height 33
select select "10300"
click at [918, 148] on select "Harmanpreet (Mahky) Dhillon ❌ Marcus Waretini ❌ Norman Sellen ❌" at bounding box center [1056, 164] width 276 height 33
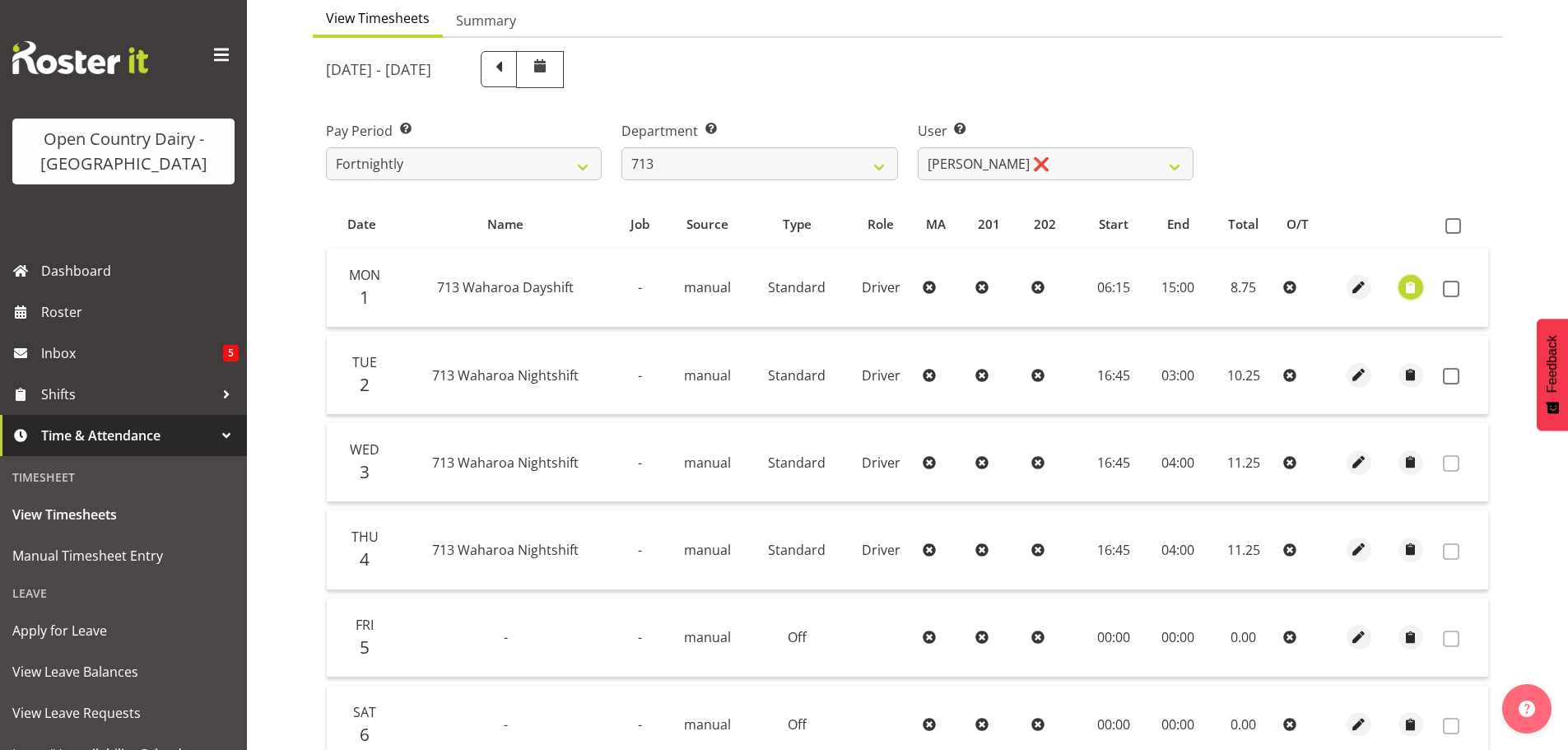
click at [1414, 289] on span "button" at bounding box center [1410, 287] width 18 height 18
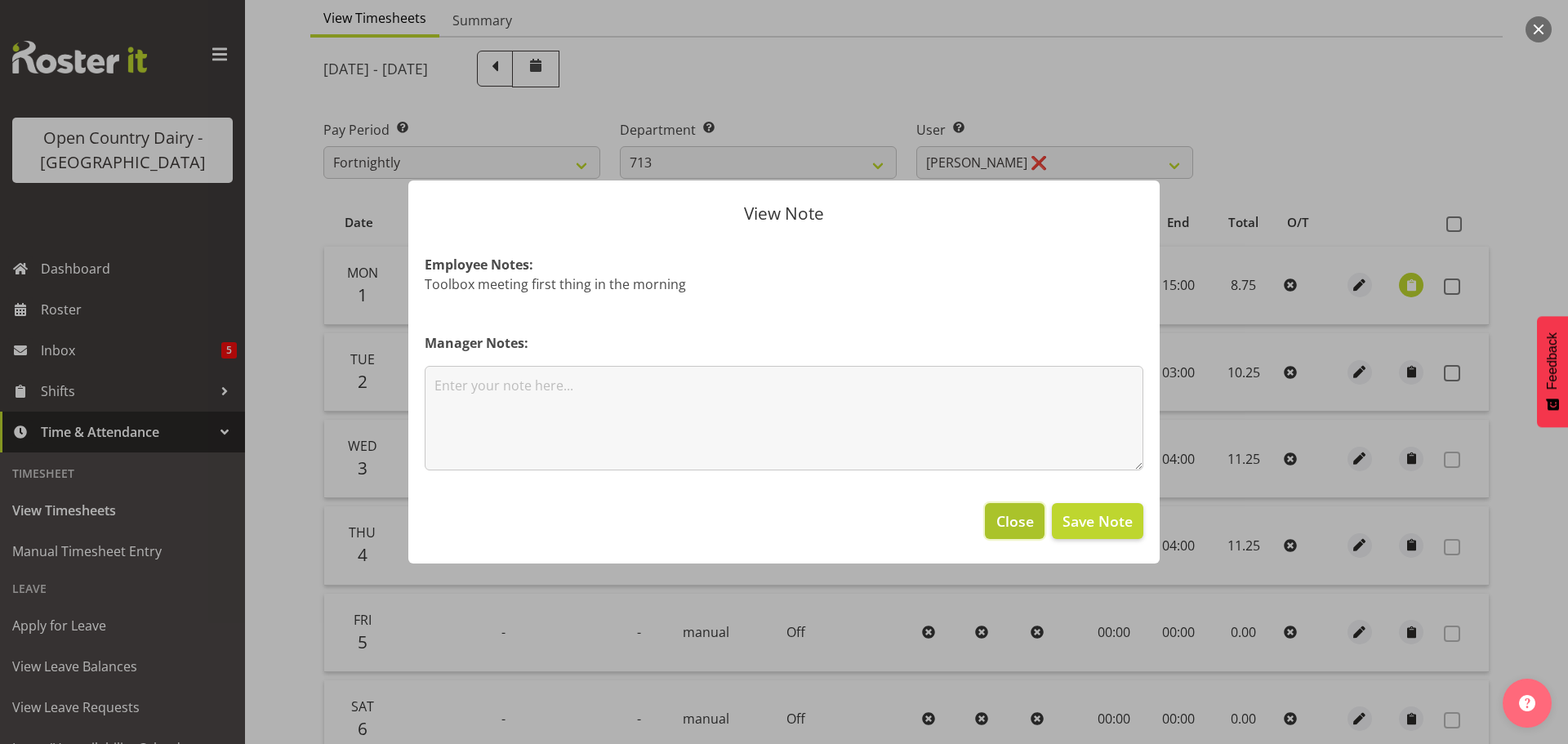
click at [1014, 523] on span "Close" at bounding box center [1015, 521] width 38 height 21
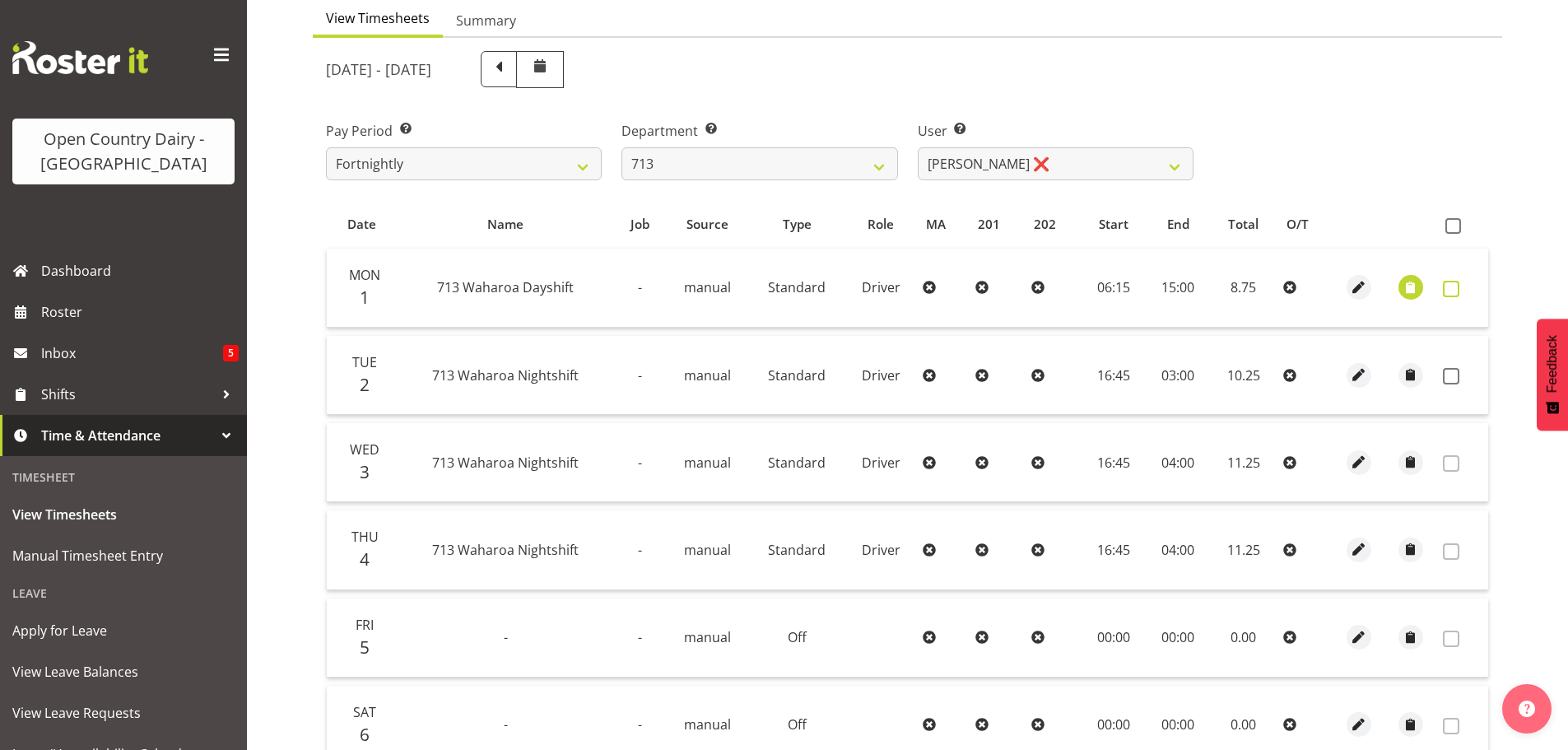
click at [1450, 285] on span at bounding box center [1450, 289] width 17 height 17
checkbox input "true"
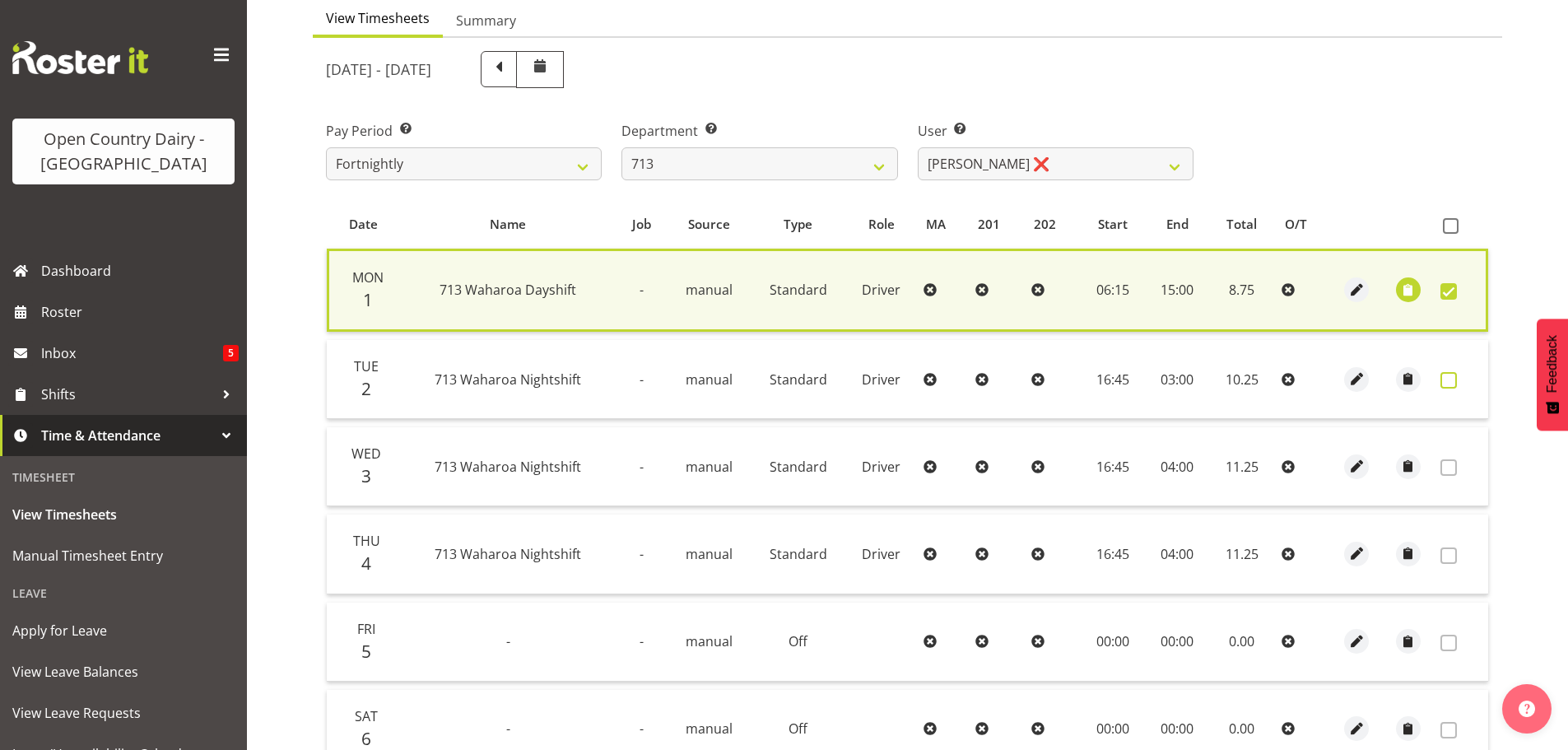
click at [1446, 380] on span at bounding box center [1449, 380] width 17 height 17
checkbox input "true"
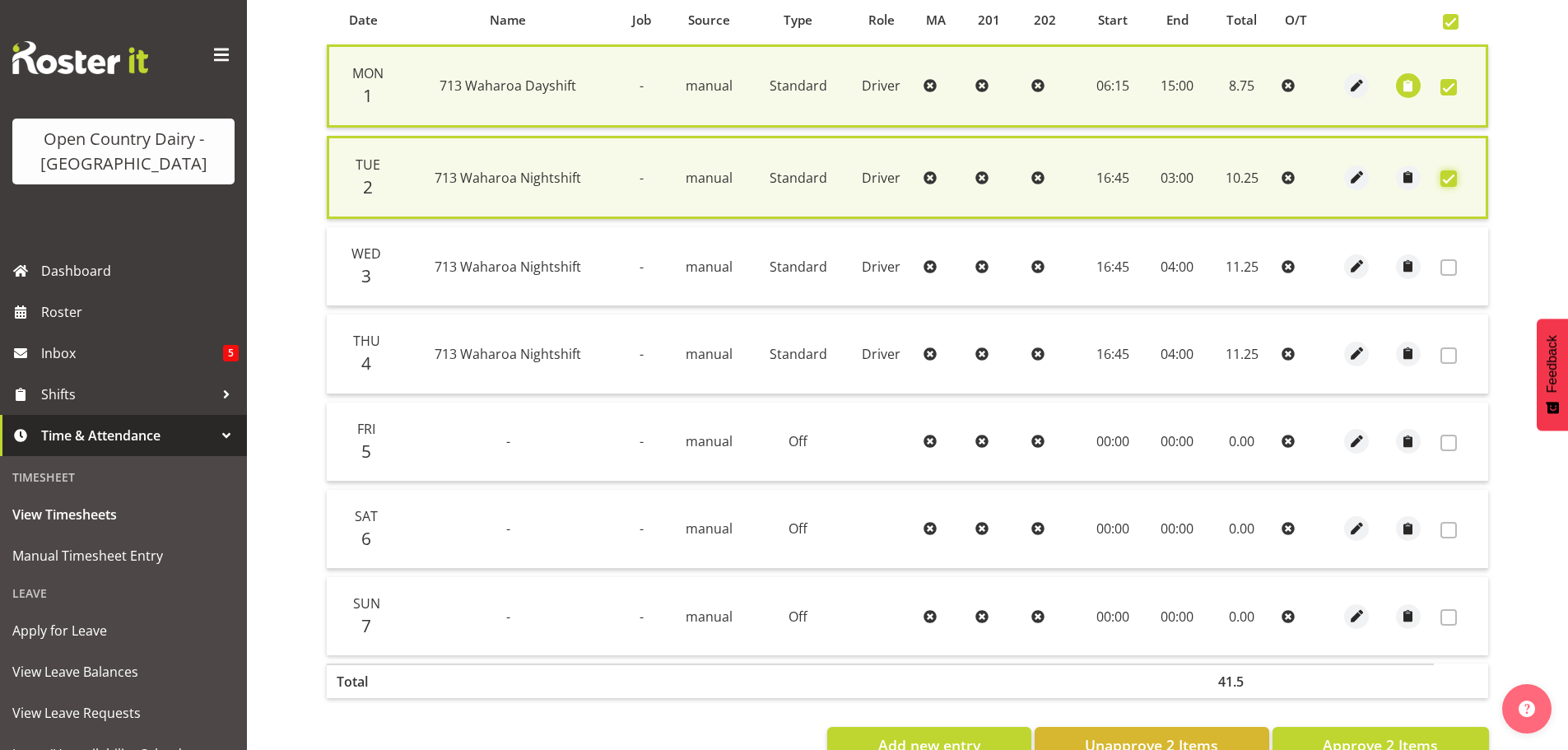
scroll to position [422, 0]
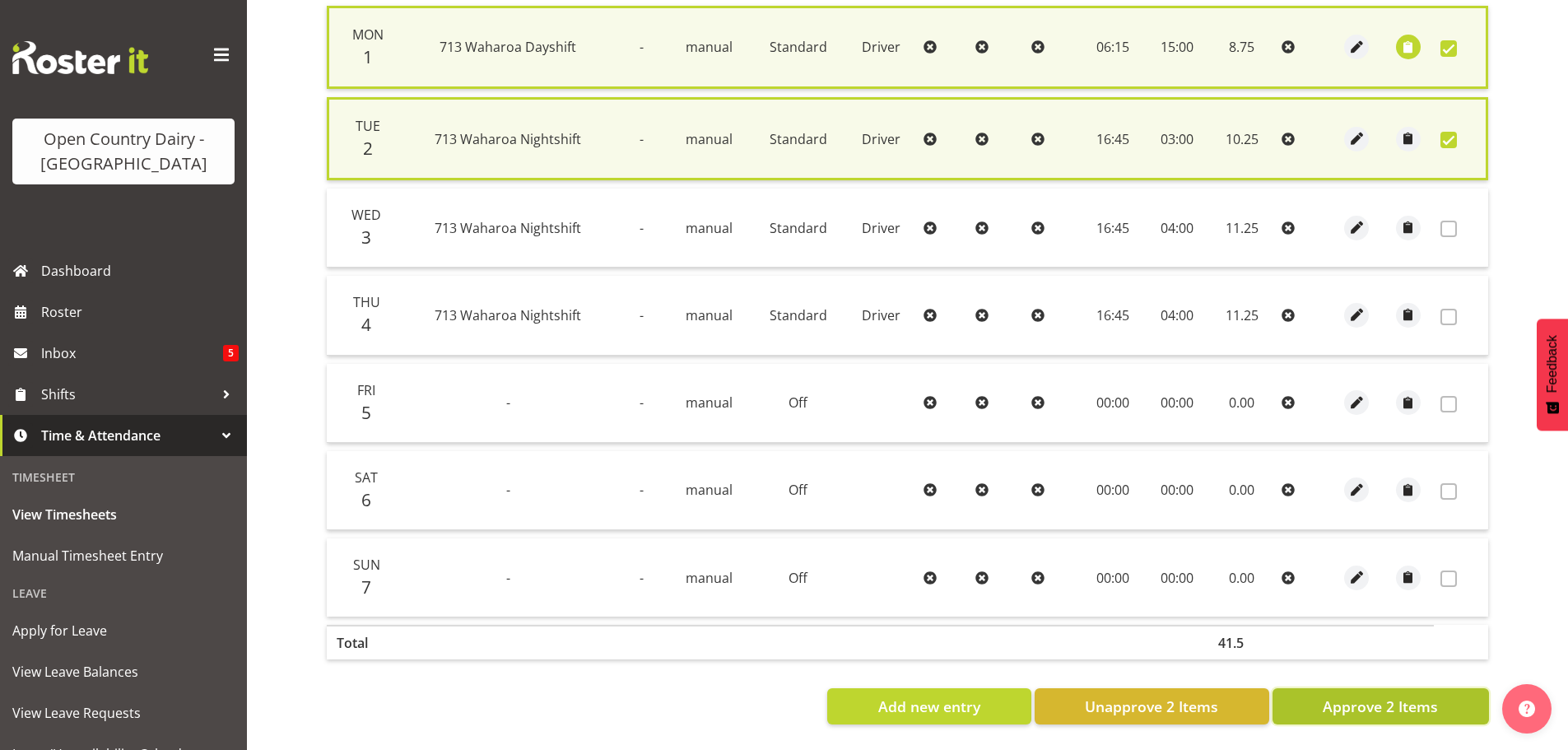
click at [1375, 696] on span "Approve 2 Items" at bounding box center [1381, 706] width 116 height 21
checkbox input "false"
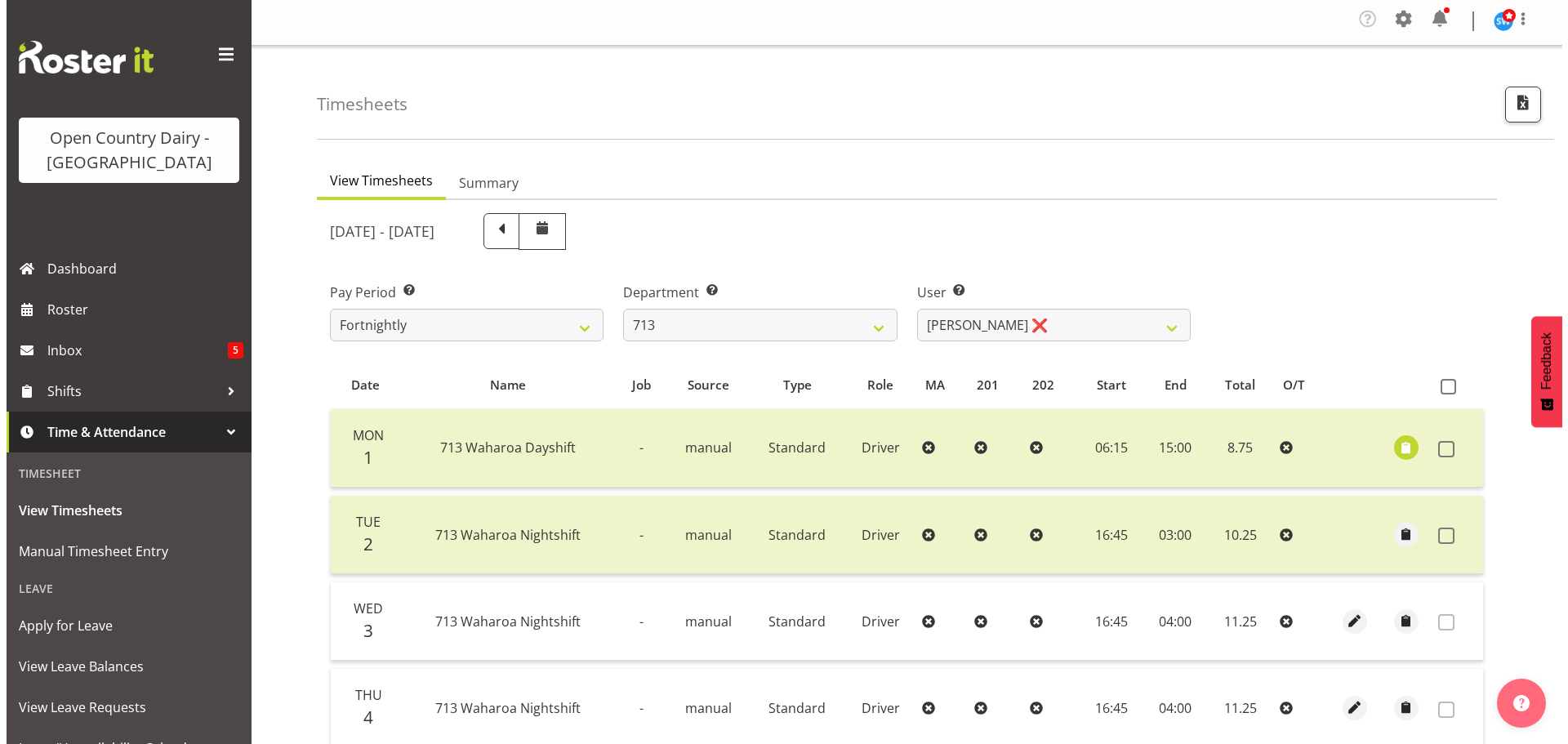
scroll to position [2, 0]
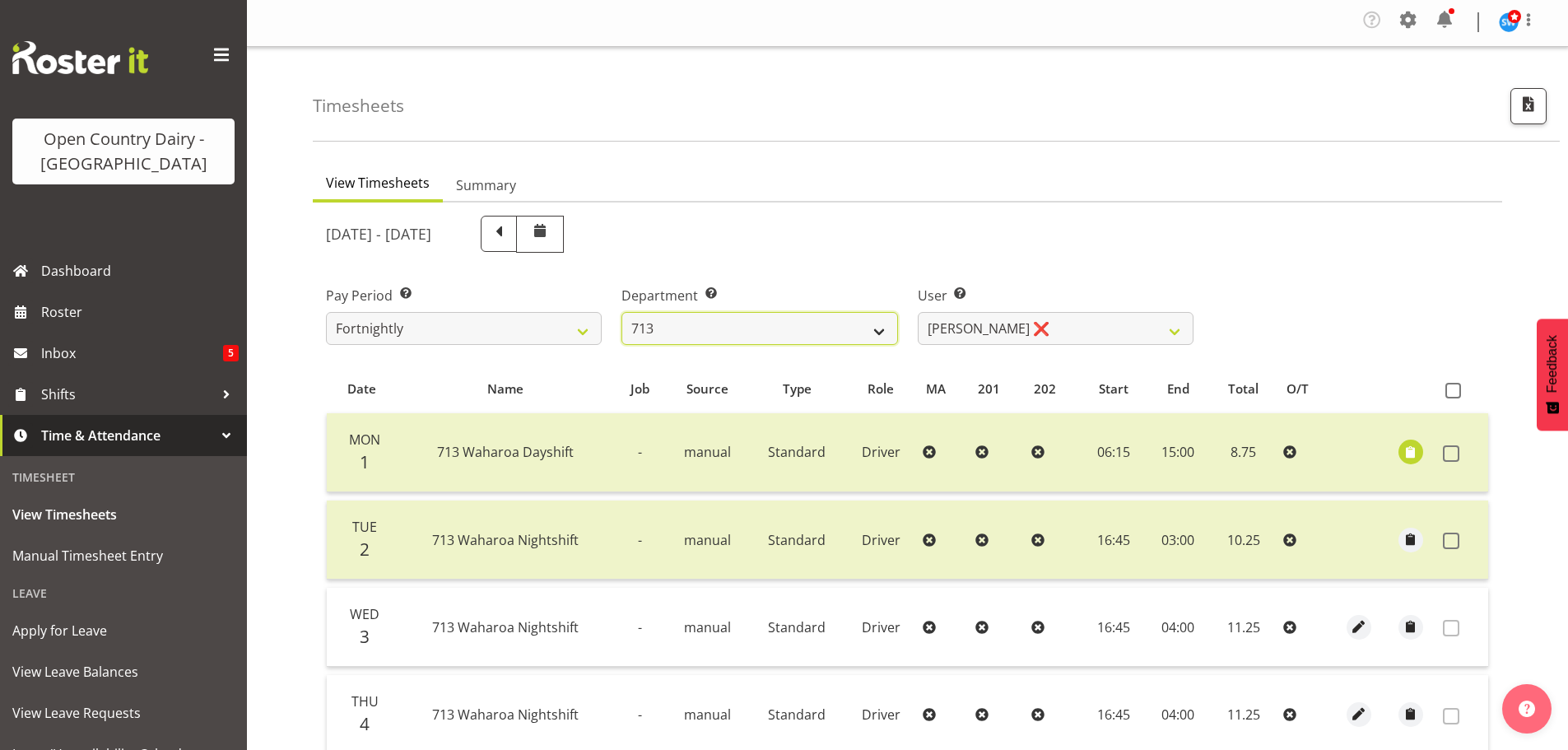
click at [745, 325] on select "701 702 703 704 705 706 707 708 709 710 711 712 713 714 715 716 717 718 719 720" at bounding box center [760, 328] width 276 height 33
select select "808"
click at [622, 312] on select "701 702 703 704 705 706 707 708 709 710 711 712 713 714 715 716 717 718 719 720" at bounding box center [760, 328] width 276 height 33
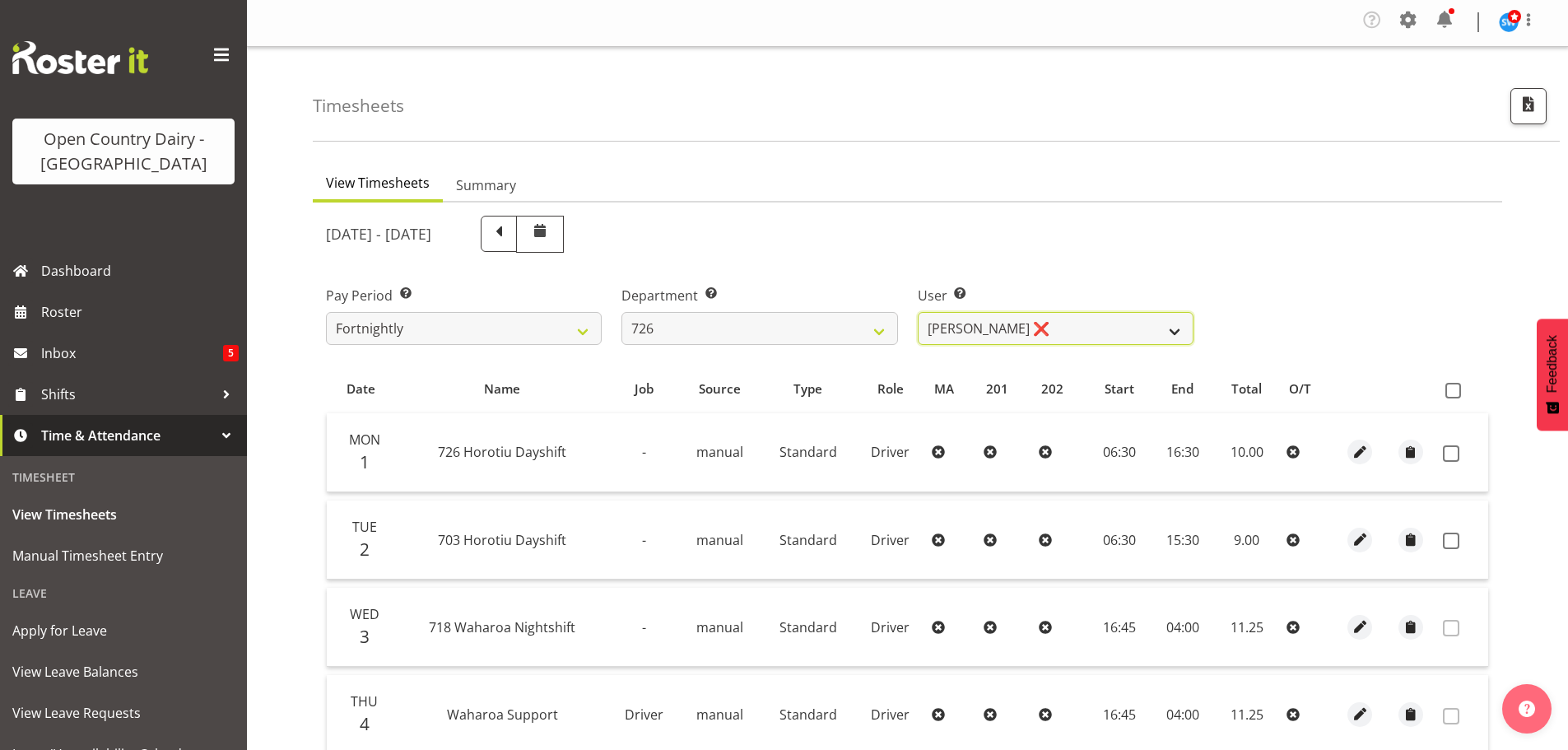
click at [1097, 321] on select "[PERSON_NAME] ❌ [PERSON_NAME] ❌ [PERSON_NAME] ❌ [PERSON_NAME] ❌" at bounding box center [1056, 328] width 276 height 33
select select "11081"
click at [918, 312] on select "[PERSON_NAME] ❌ [PERSON_NAME] ❌ [PERSON_NAME] ❌ [PERSON_NAME] ❌" at bounding box center [1056, 328] width 276 height 33
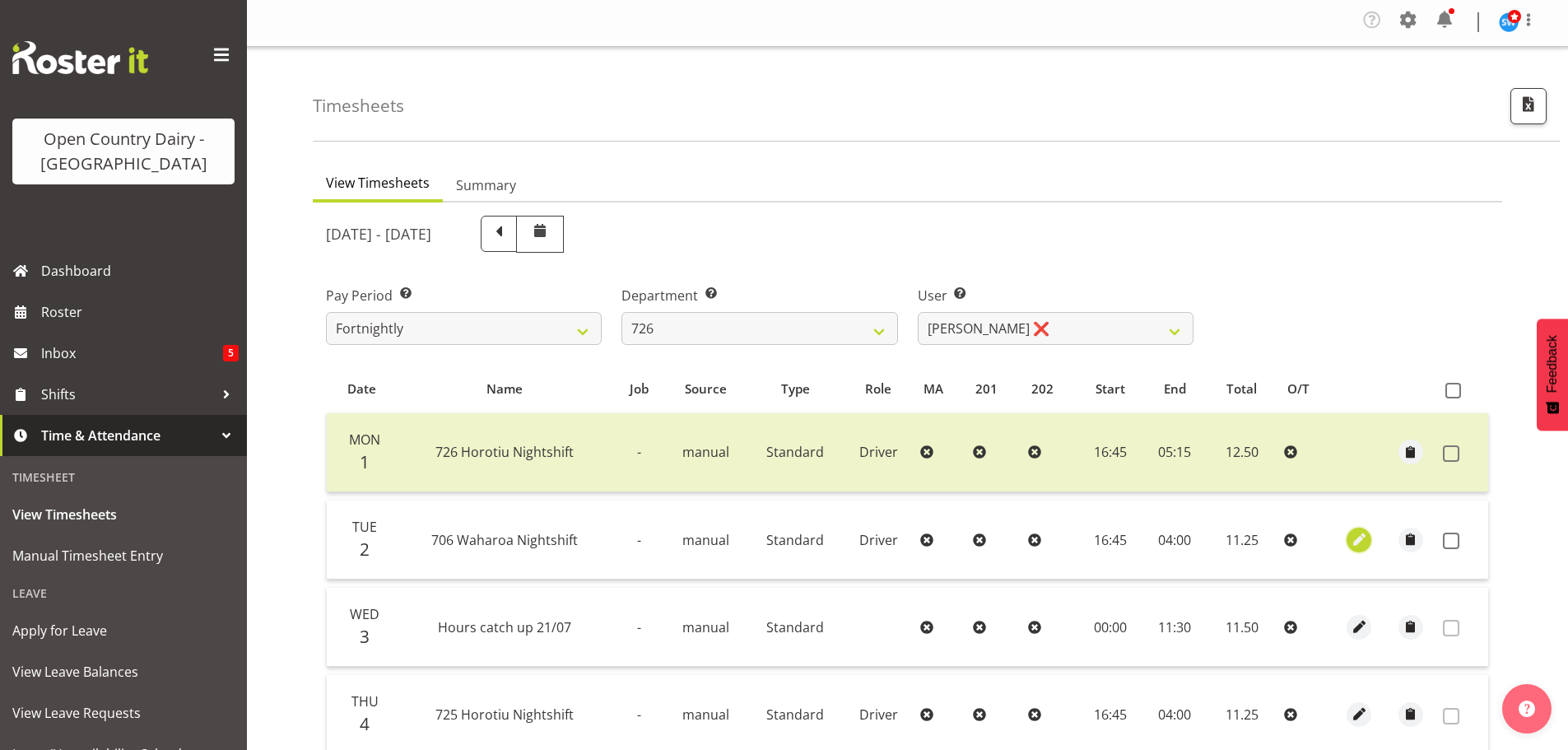
click at [1362, 536] on span "button" at bounding box center [1359, 539] width 18 height 18
select select "Standard"
select select "721"
select select "8"
select select "2025"
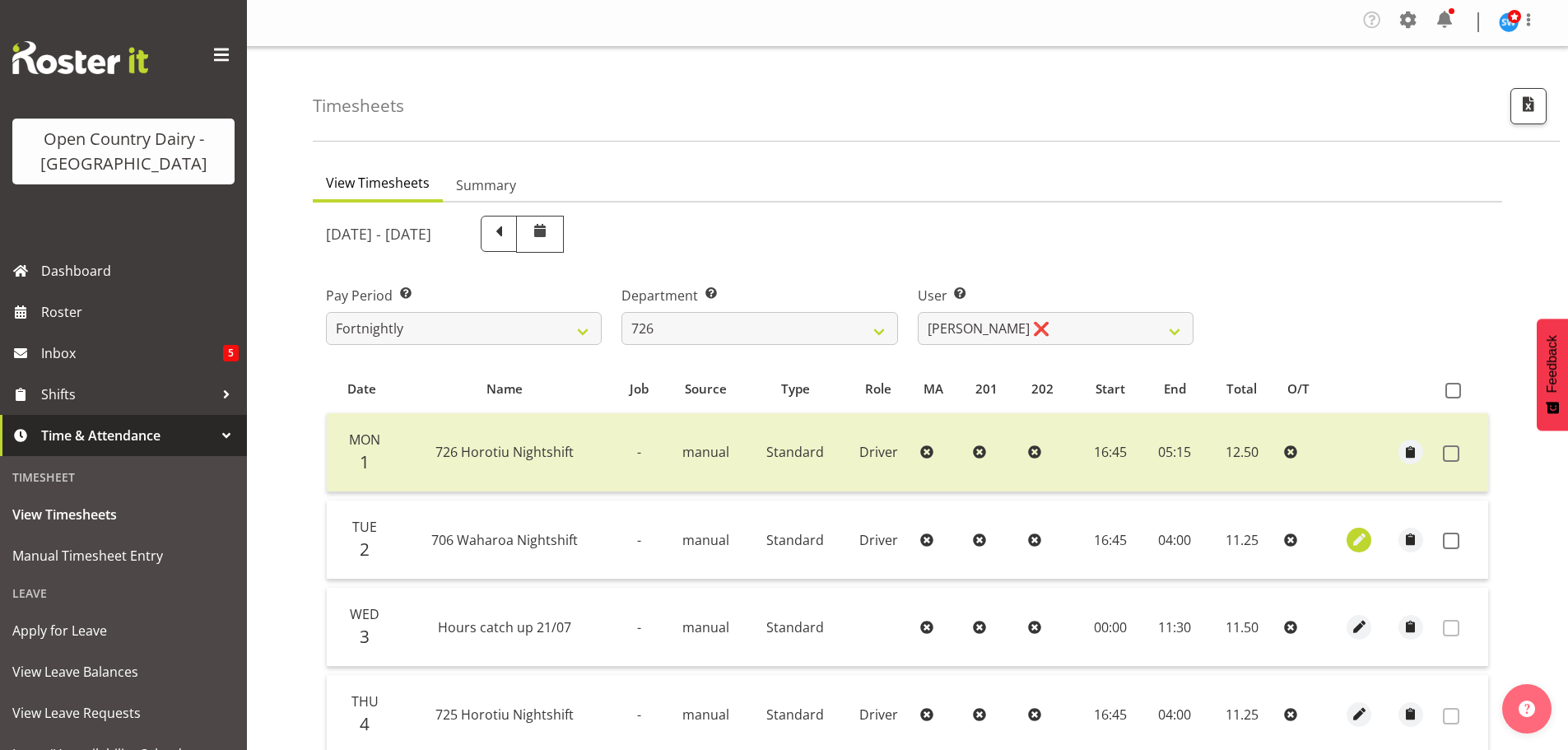
select select "4"
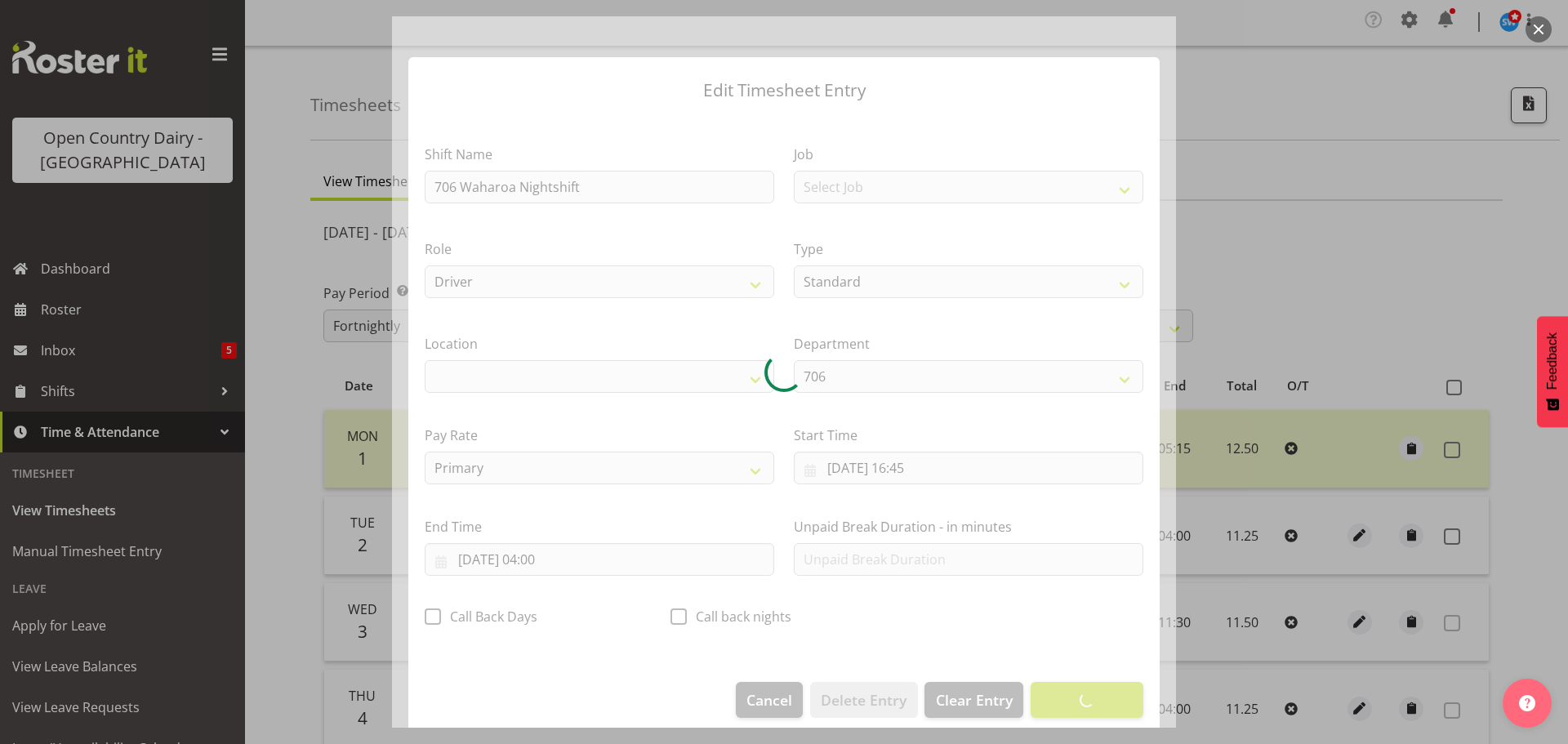
select select "1054"
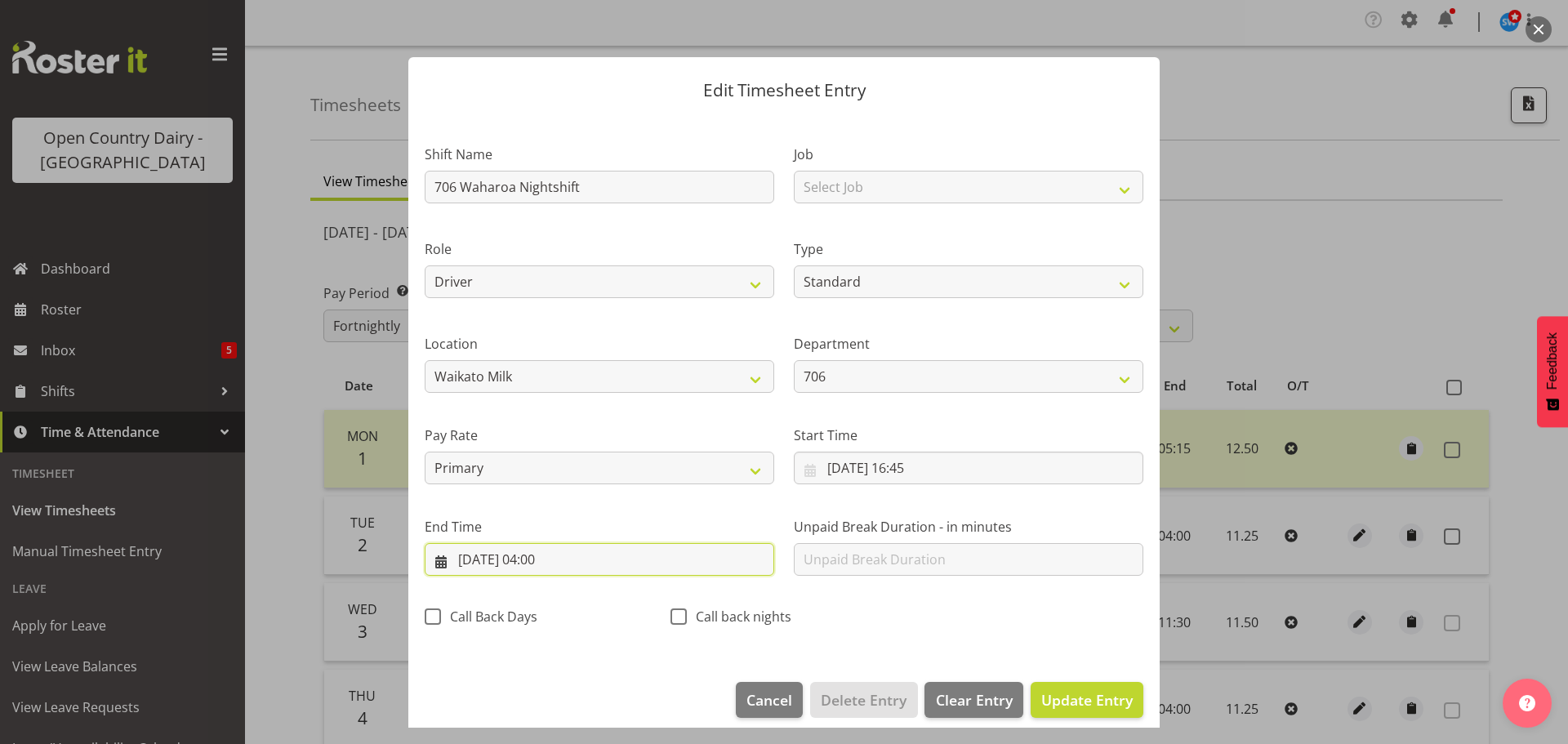
click at [543, 559] on input "[DATE] 04:00" at bounding box center [599, 560] width 350 height 33
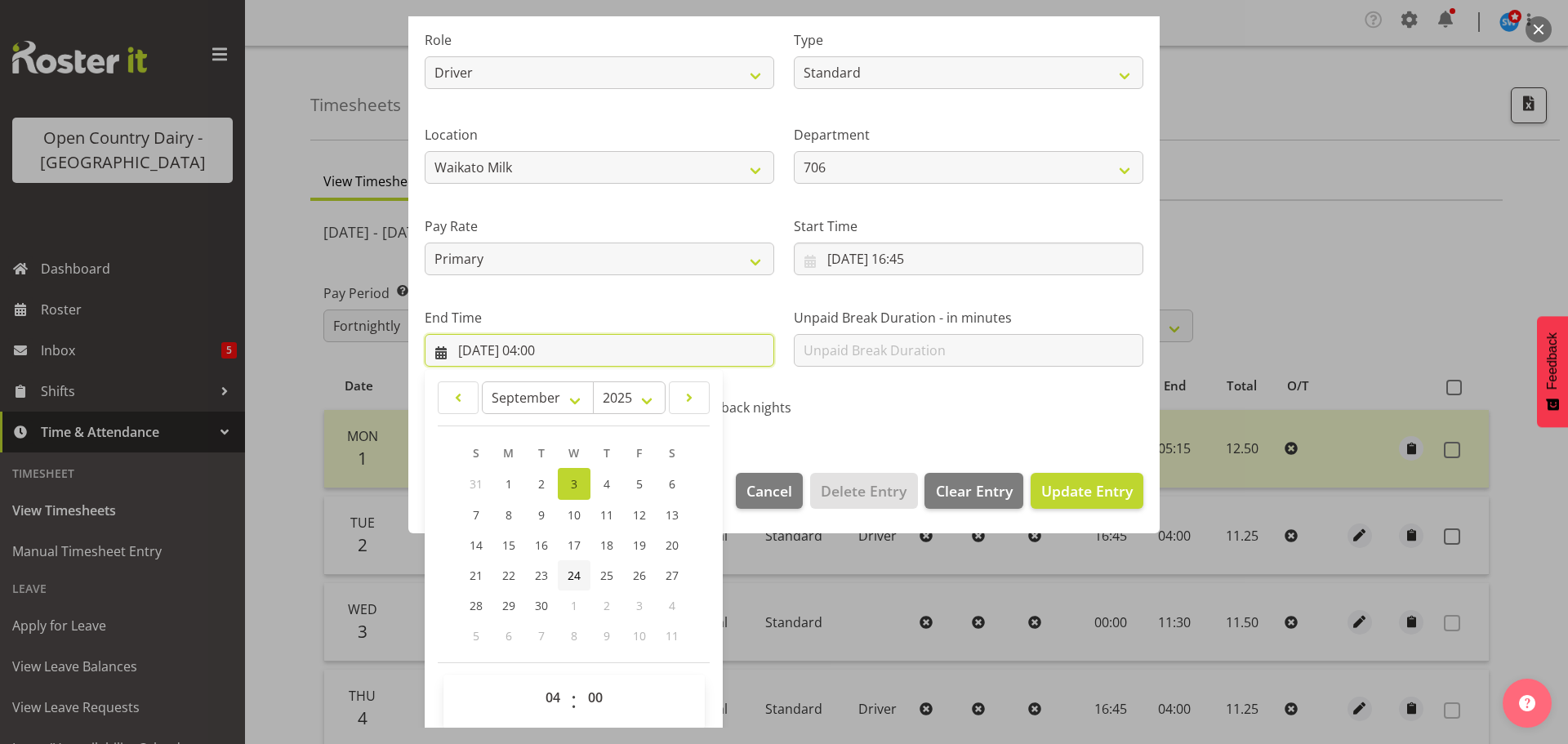
scroll to position [222, 0]
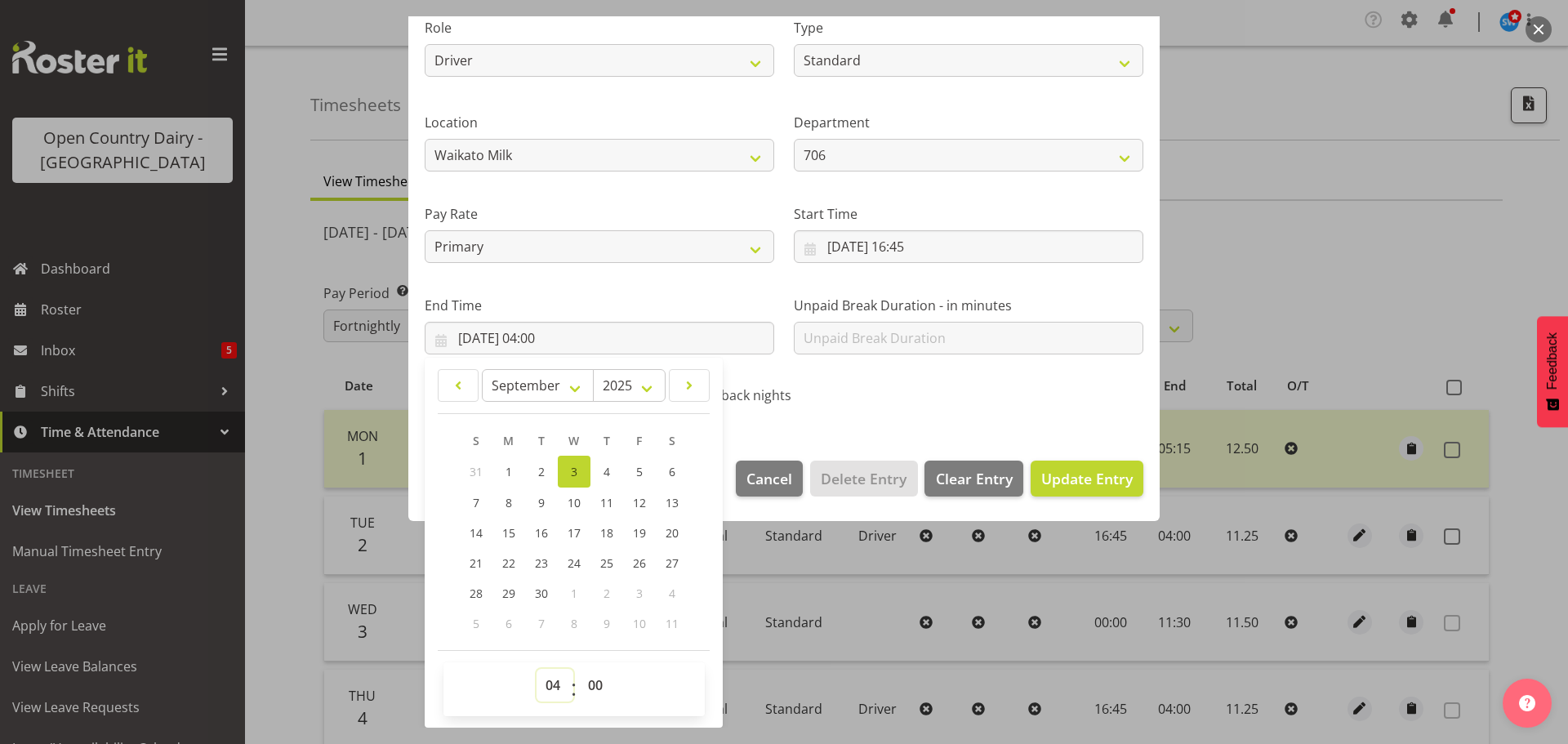
click at [549, 686] on select "00 01 02 03 04 05 06 07 08 09 10 11 12 13 14 15 16 17 18 19 20 21 22 23" at bounding box center [555, 685] width 37 height 33
select select "1"
click at [537, 669] on select "00 01 02 03 04 05 06 07 08 09 10 11 12 13 14 15 16 17 18 19 20 21 22 23" at bounding box center [555, 685] width 37 height 33
type input "[DATE] 01:00"
click at [599, 681] on select "00 01 02 03 04 05 06 07 08 09 10 11 12 13 14 15 16 17 18 19 20 21 22 23 24 25 2…" at bounding box center [598, 685] width 37 height 33
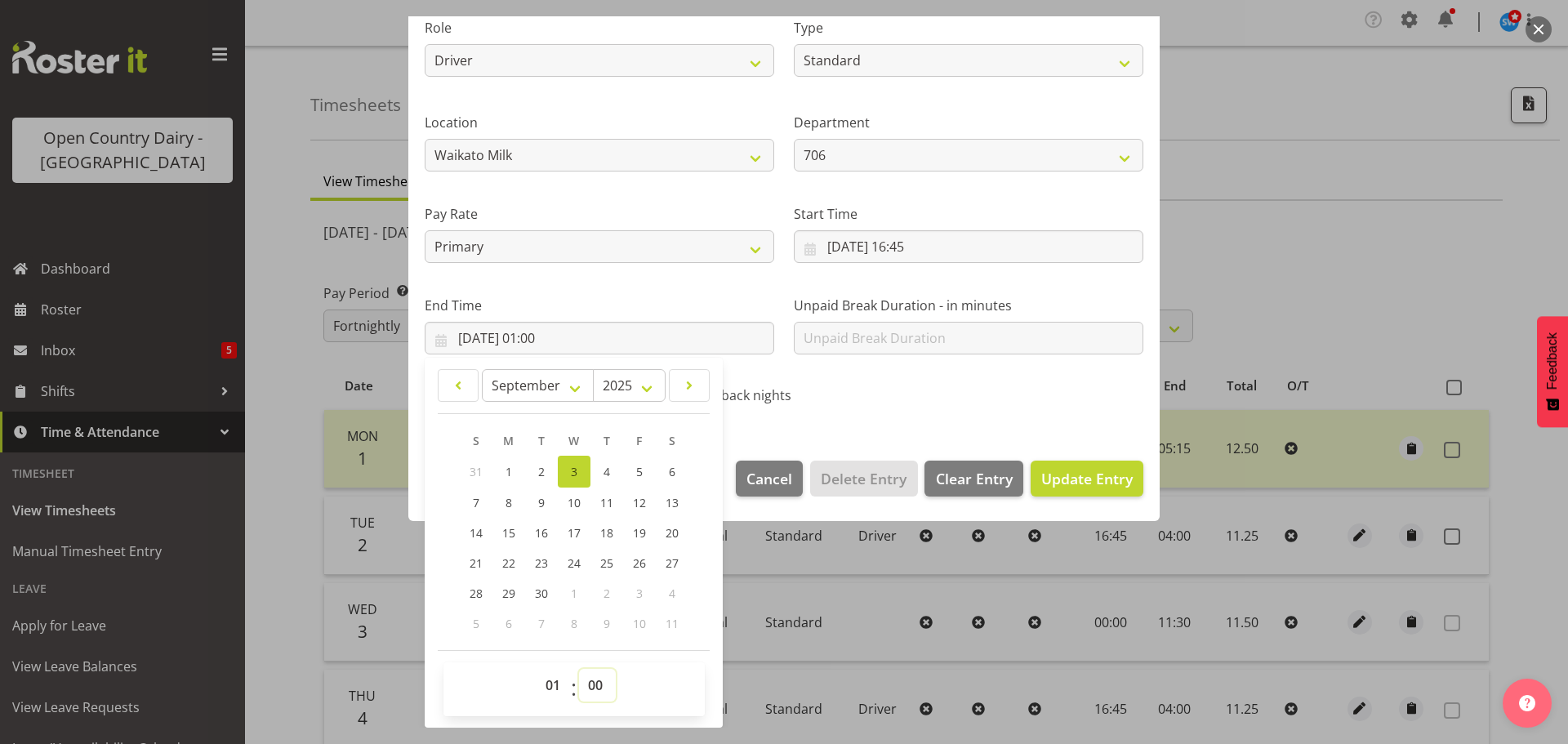
select select "30"
click at [579, 669] on select "00 01 02 03 04 05 06 07 08 09 10 11 12 13 14 15 16 17 18 19 20 21 22 23 24 25 2…" at bounding box center [598, 685] width 37 height 33
type input "[DATE] 01:30"
click at [1046, 475] on span "Update Entry" at bounding box center [1086, 478] width 92 height 19
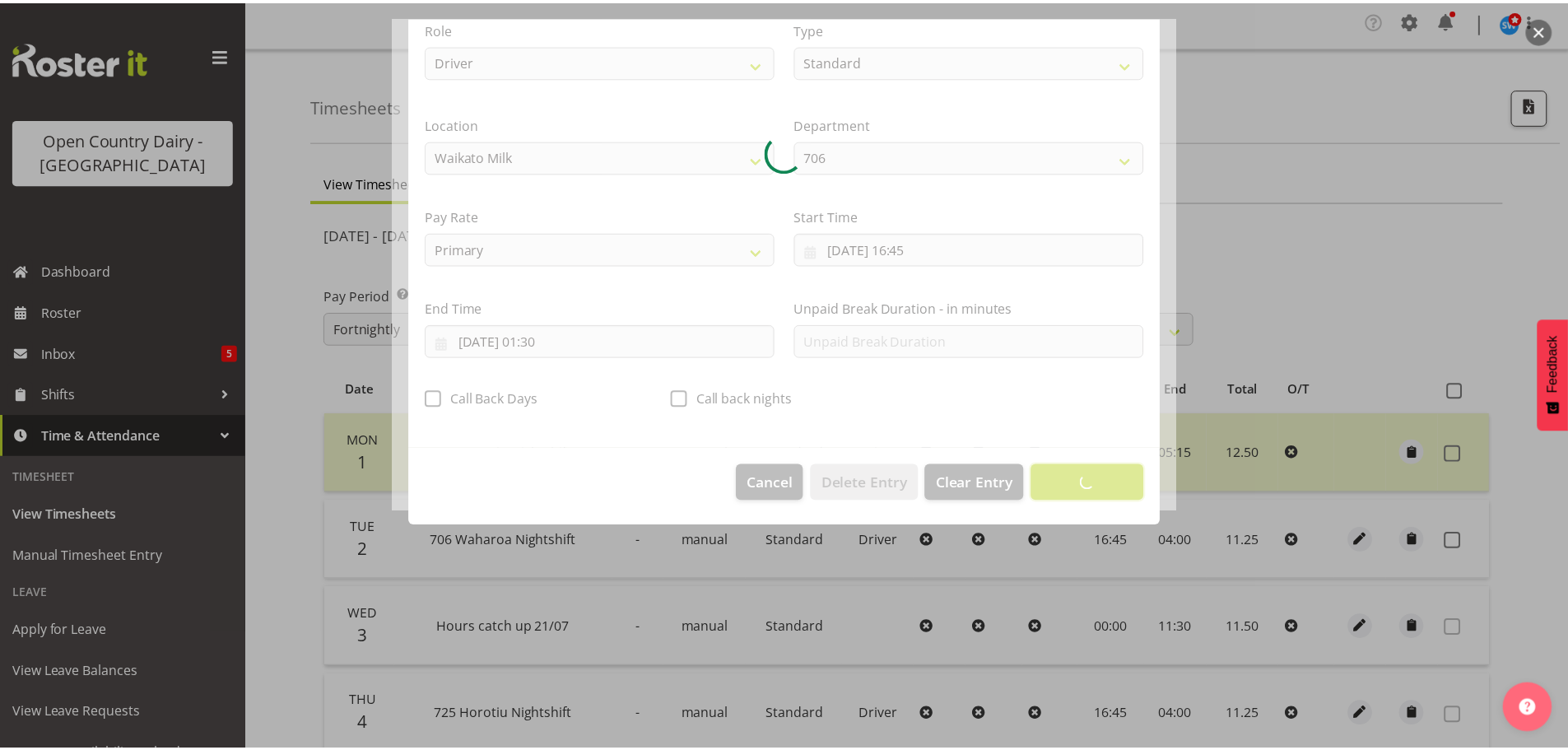
scroll to position [15, 0]
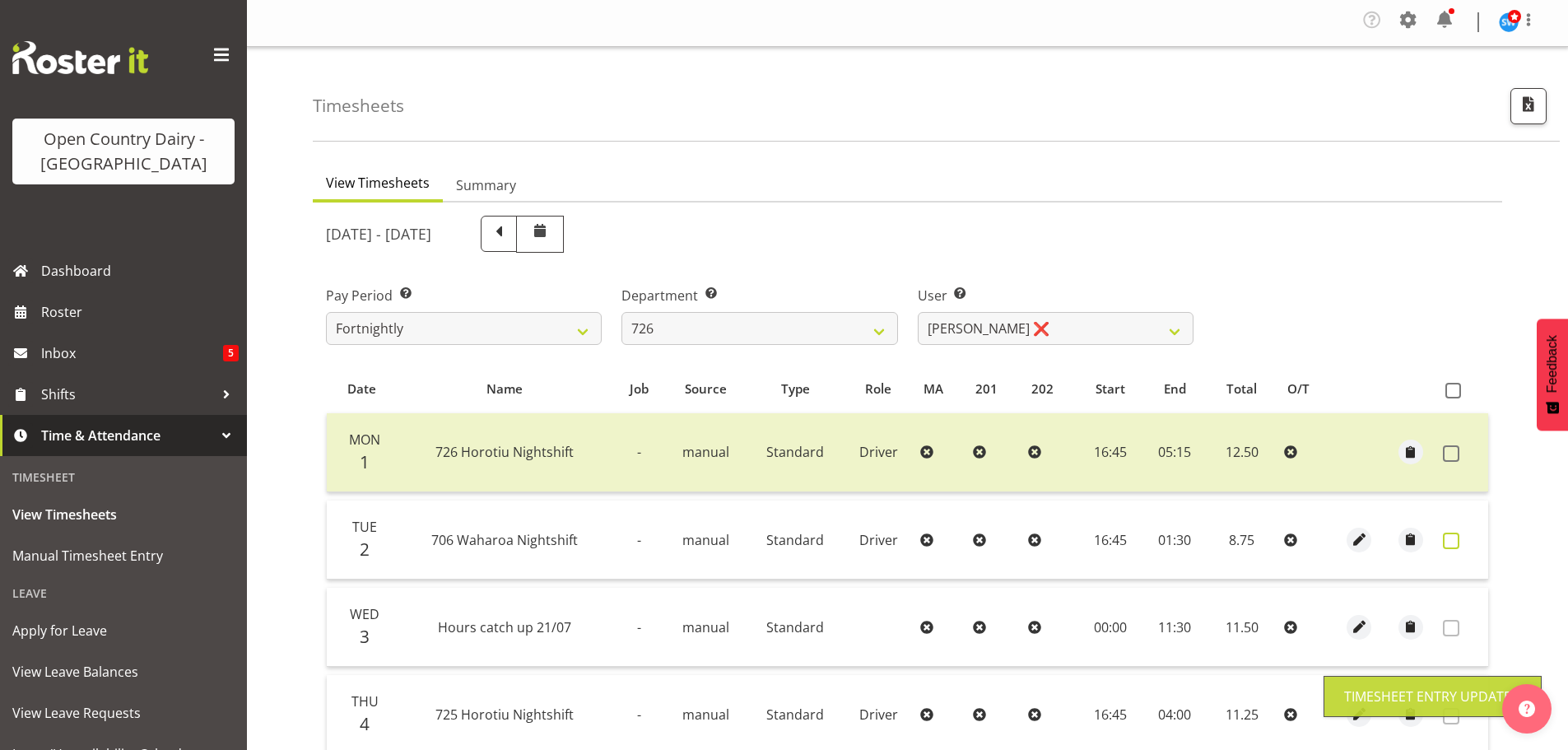
click at [1453, 539] on span at bounding box center [1450, 540] width 17 height 17
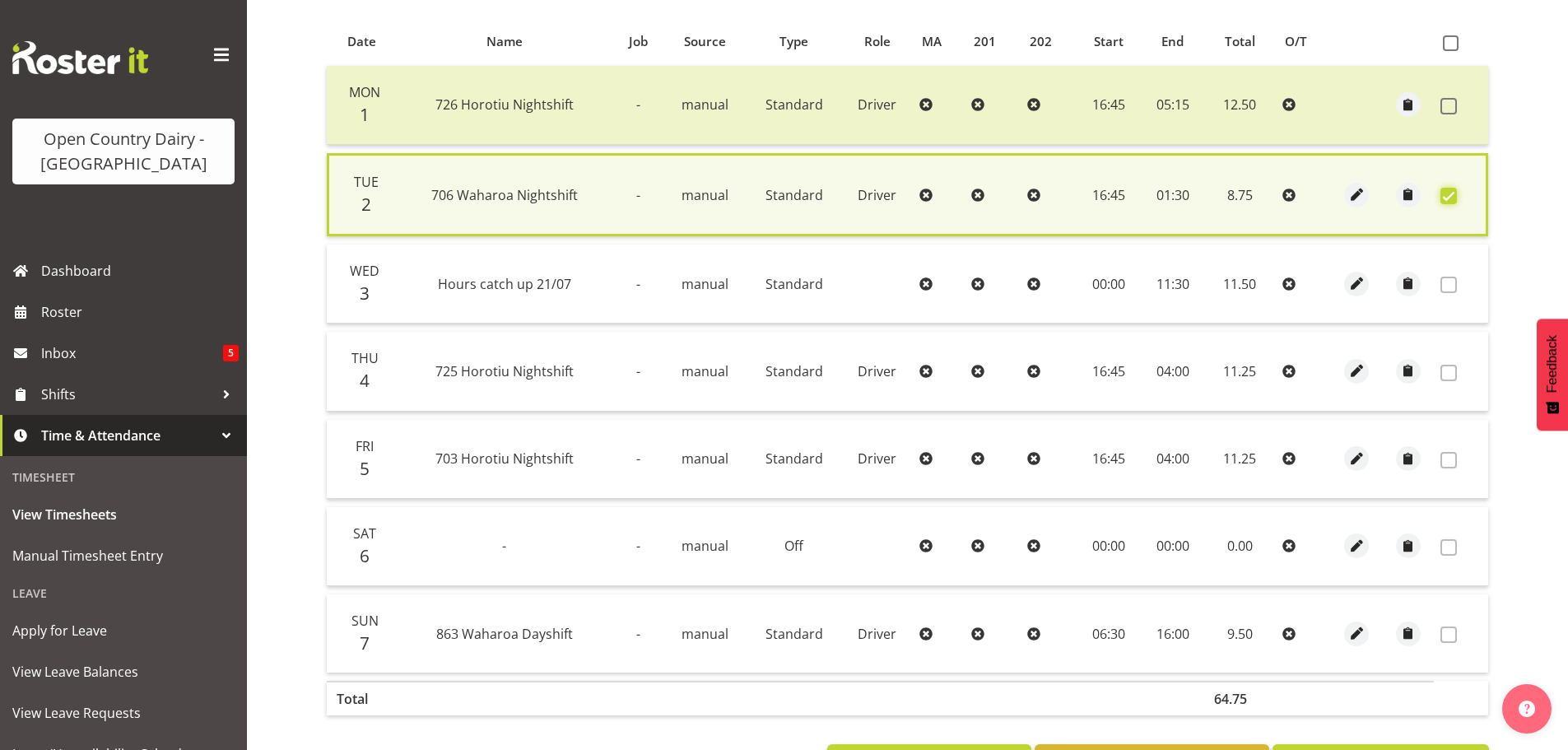
scroll to position [418, 0]
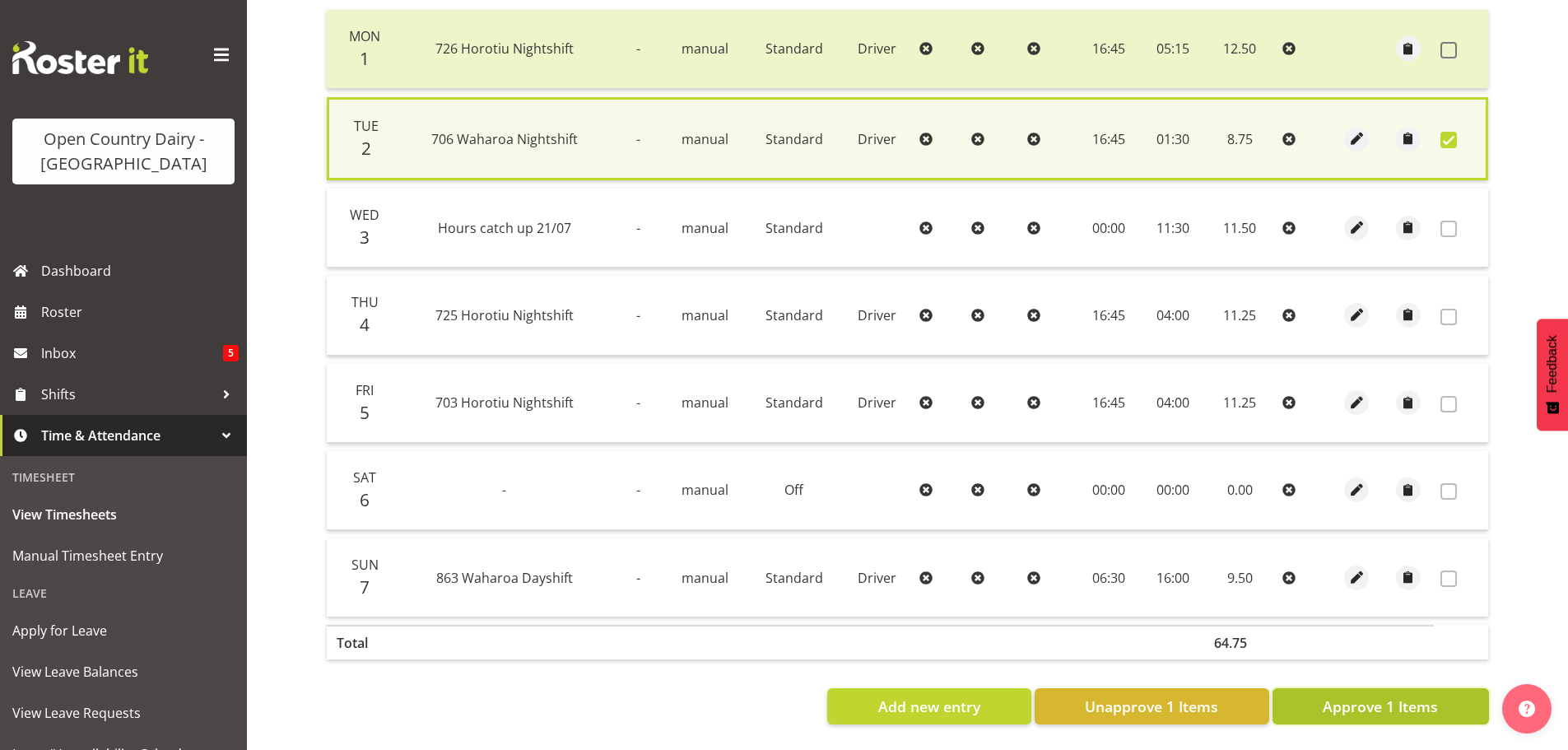
click at [1390, 696] on span "Approve 1 Items" at bounding box center [1381, 706] width 116 height 21
checkbox input "false"
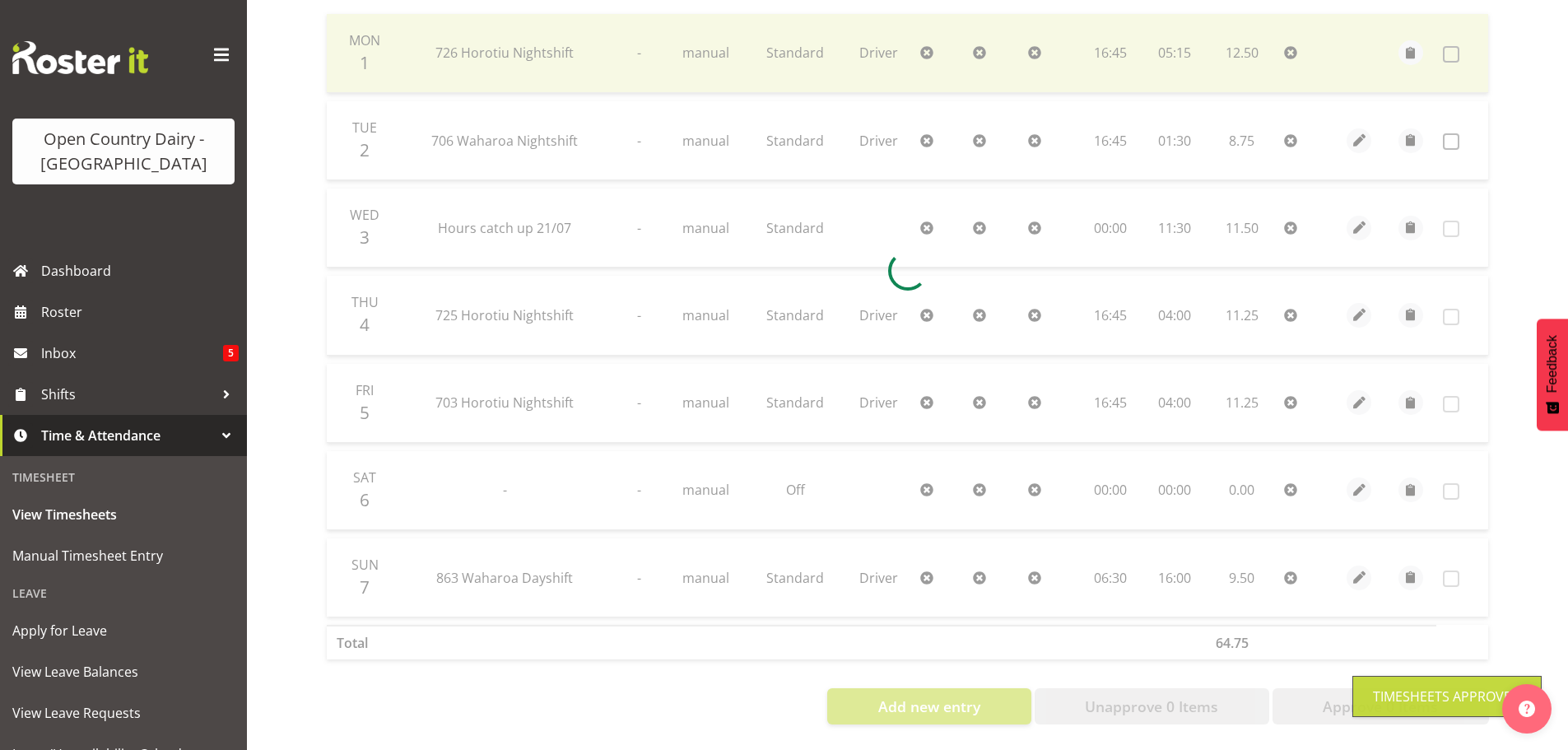
scroll to position [413, 0]
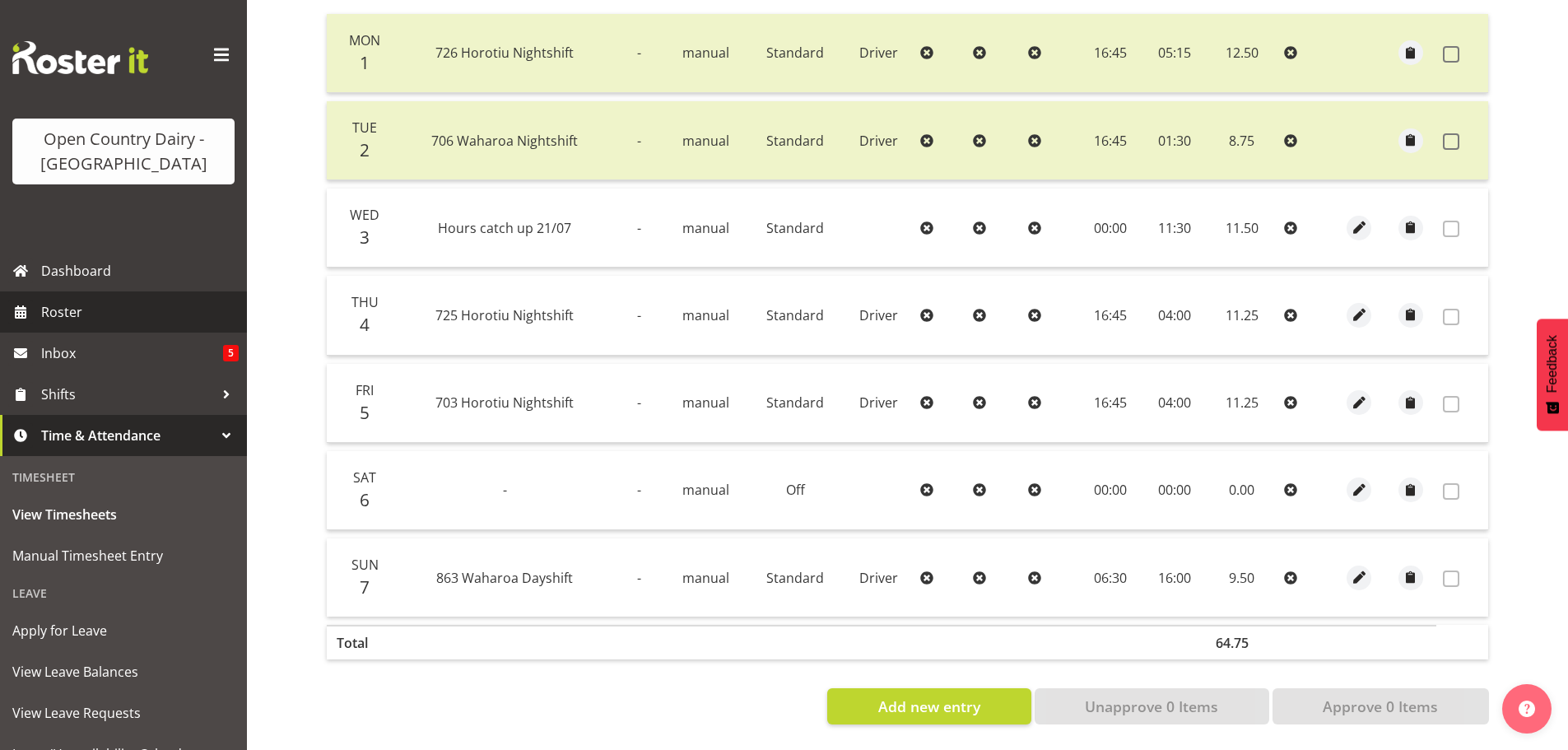
click at [72, 309] on span "Roster" at bounding box center [139, 311] width 197 height 24
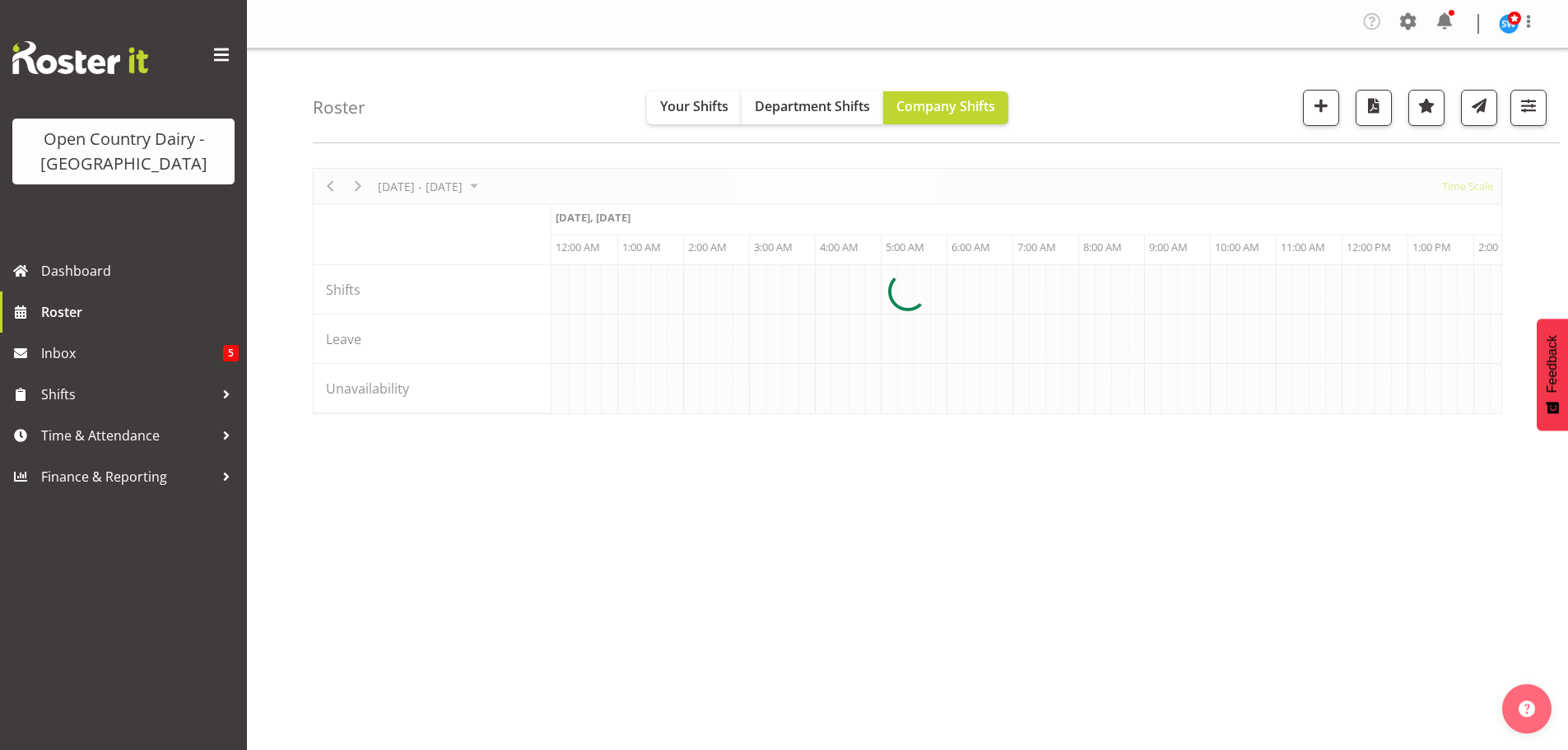
scroll to position [0, 3161]
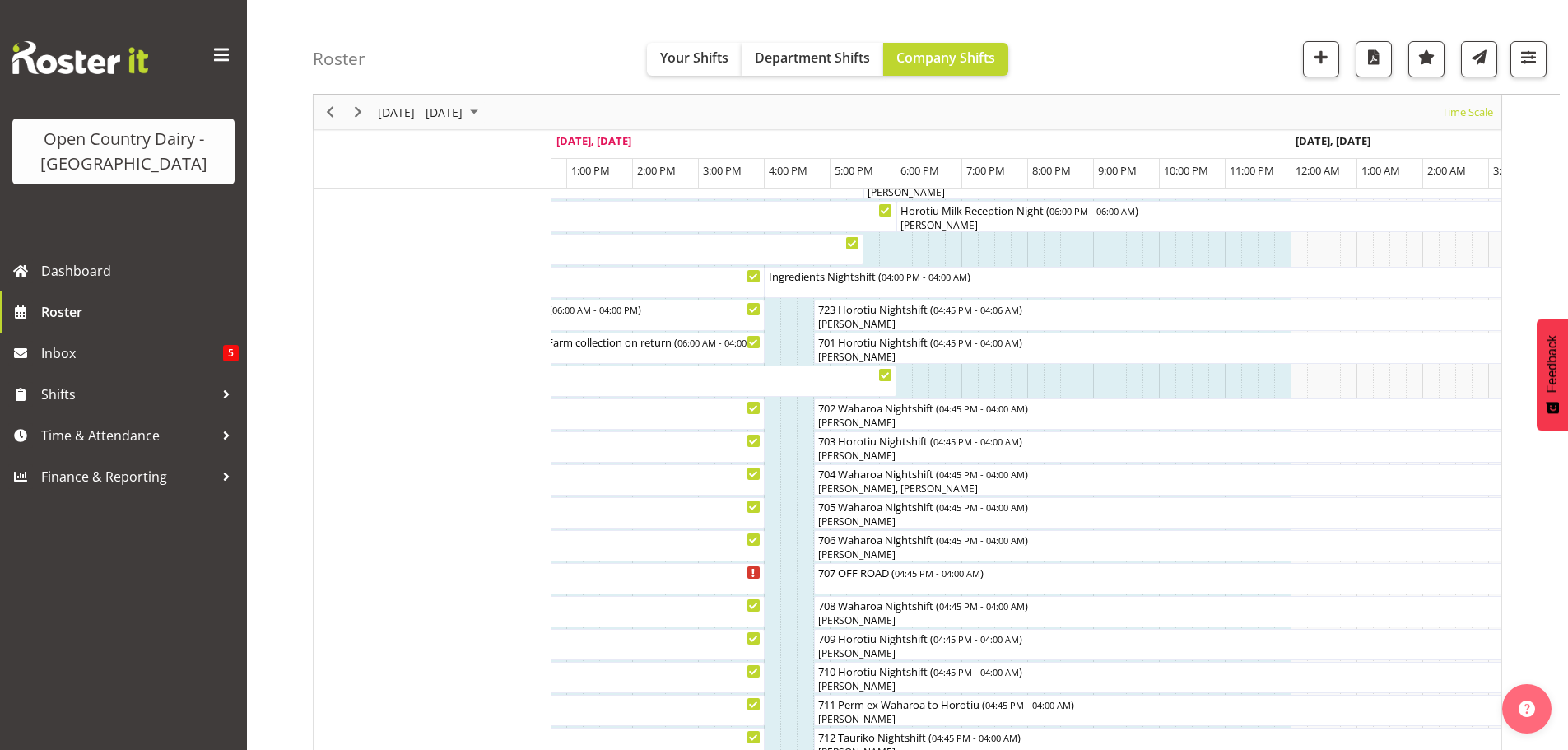
scroll to position [214, 0]
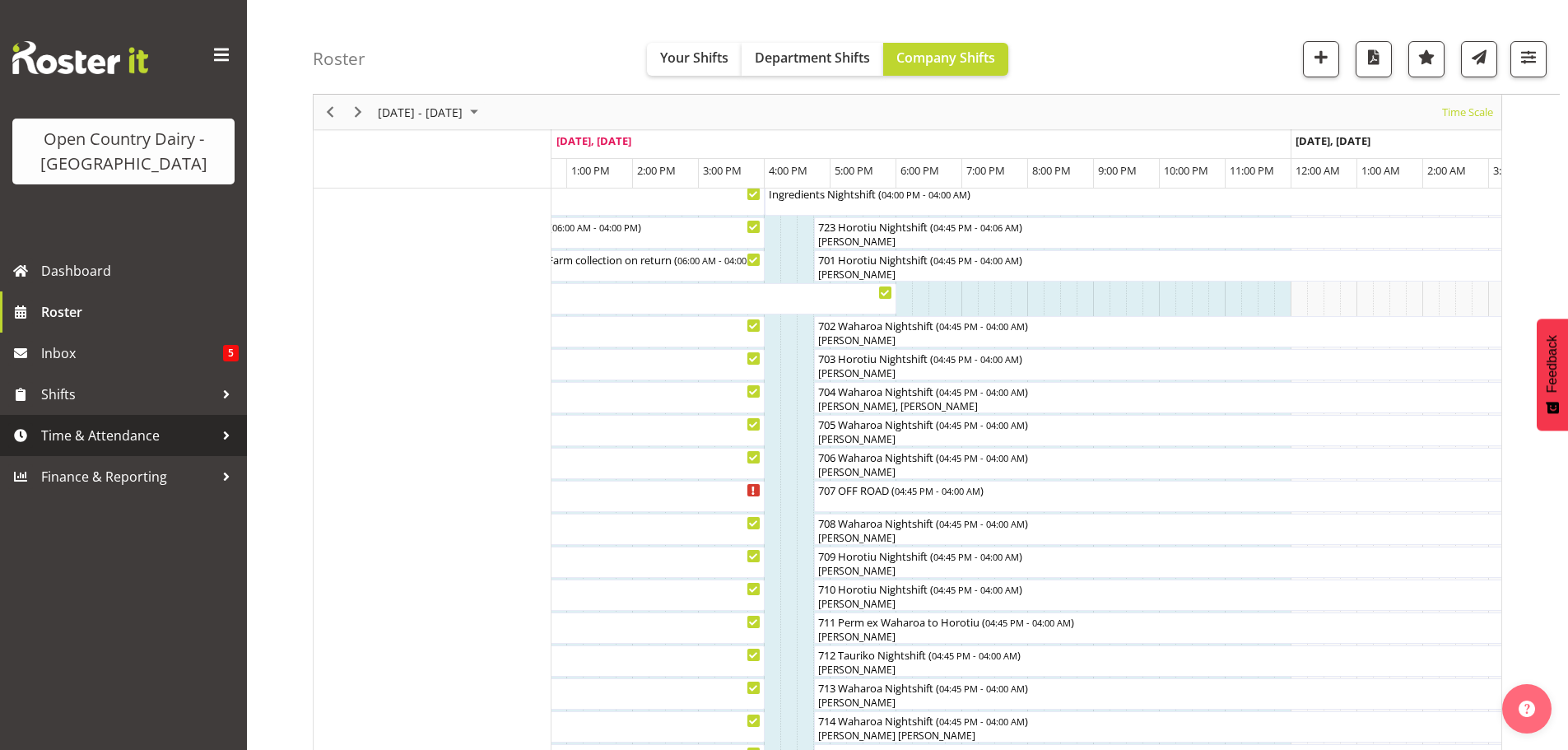
click at [87, 426] on span "Time & Attendance" at bounding box center [127, 435] width 173 height 24
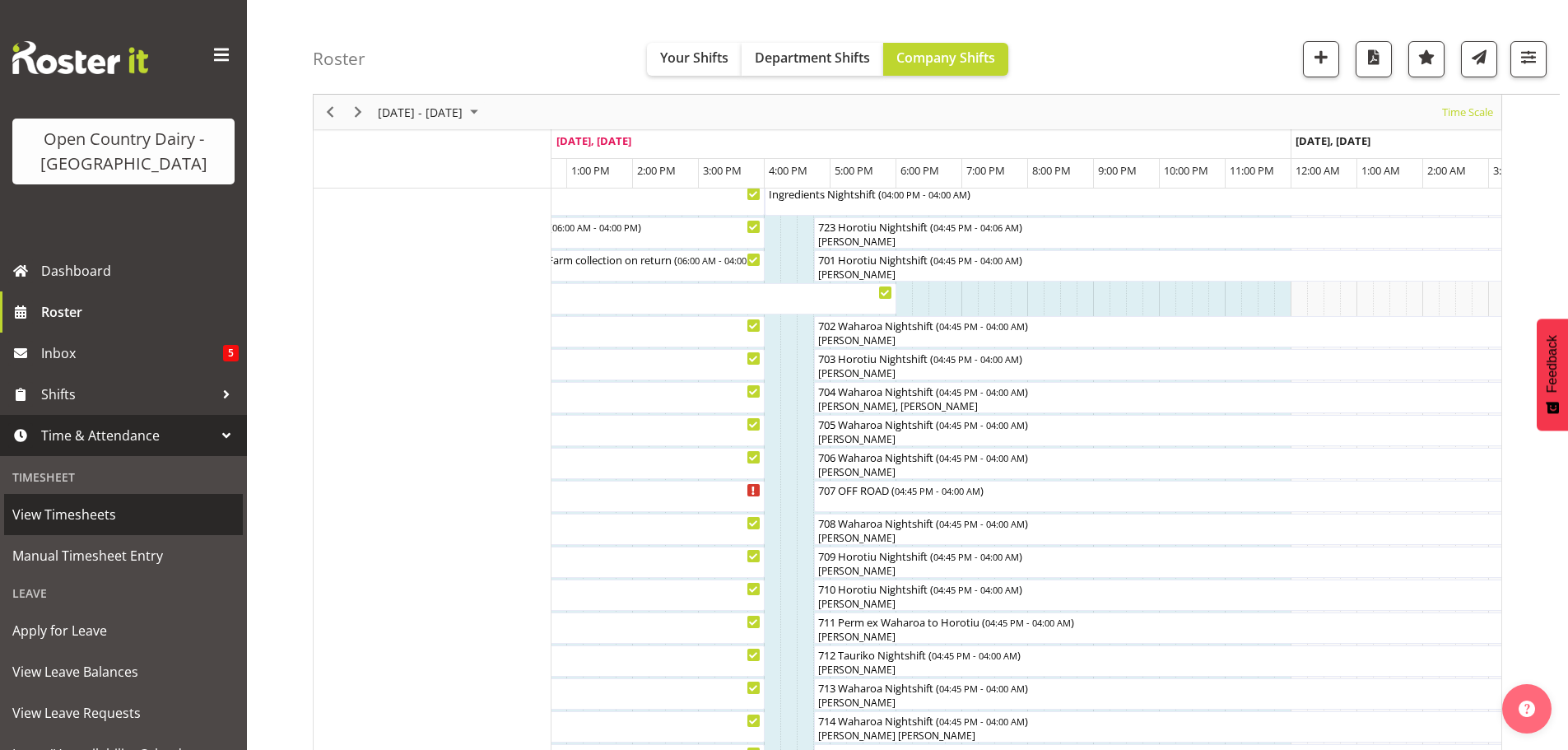
click at [73, 524] on span "View Timesheets" at bounding box center [123, 514] width 222 height 24
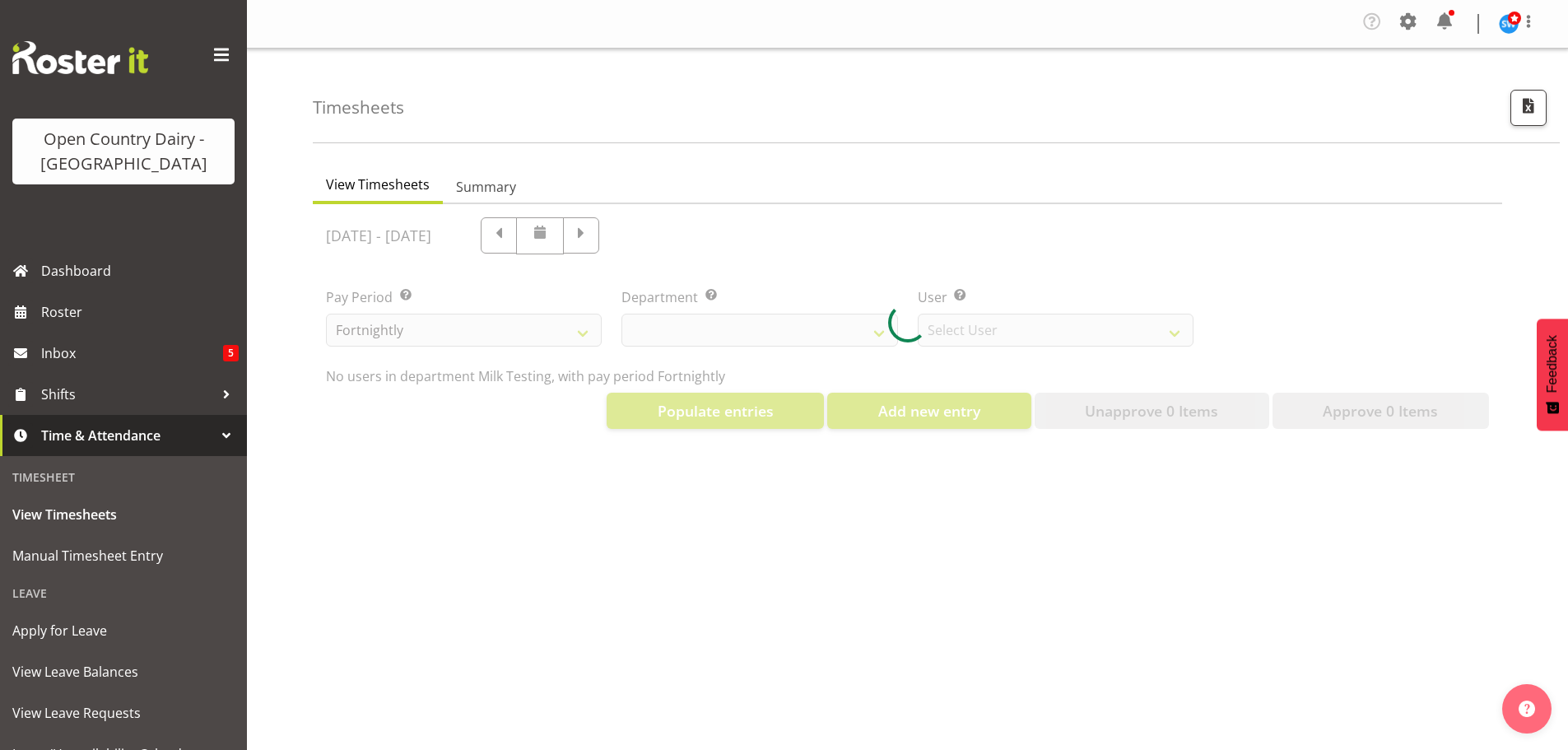
click at [681, 240] on div at bounding box center [907, 323] width 1189 height 238
select select "733"
select select "7414"
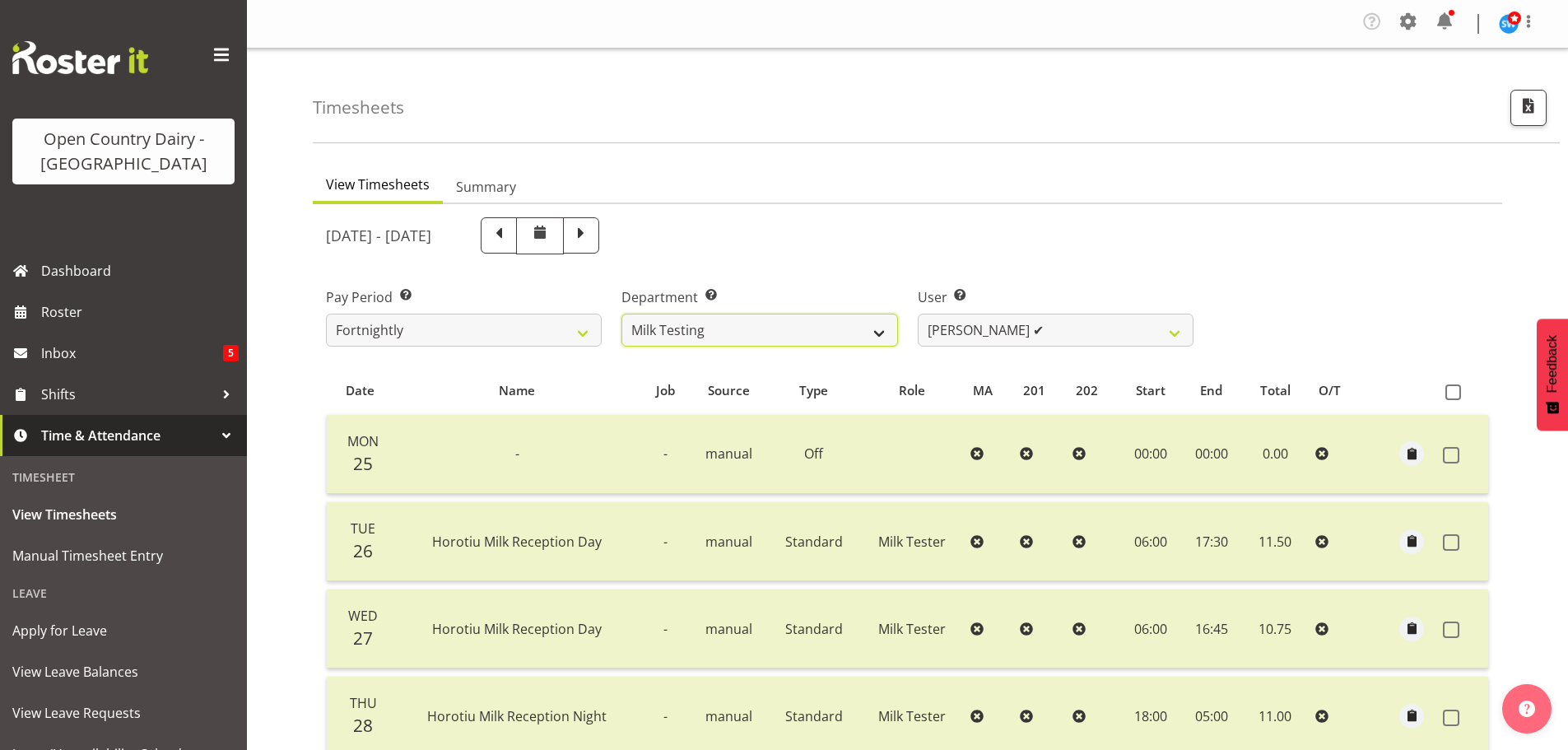
click at [749, 332] on select "701 702 703 704 705 706 707 708 709 710 711 712 713 714 715 716 717 718 719 720" at bounding box center [760, 330] width 276 height 33
click at [1010, 242] on div "[DATE] - [DATE]" at bounding box center [760, 236] width 868 height 37
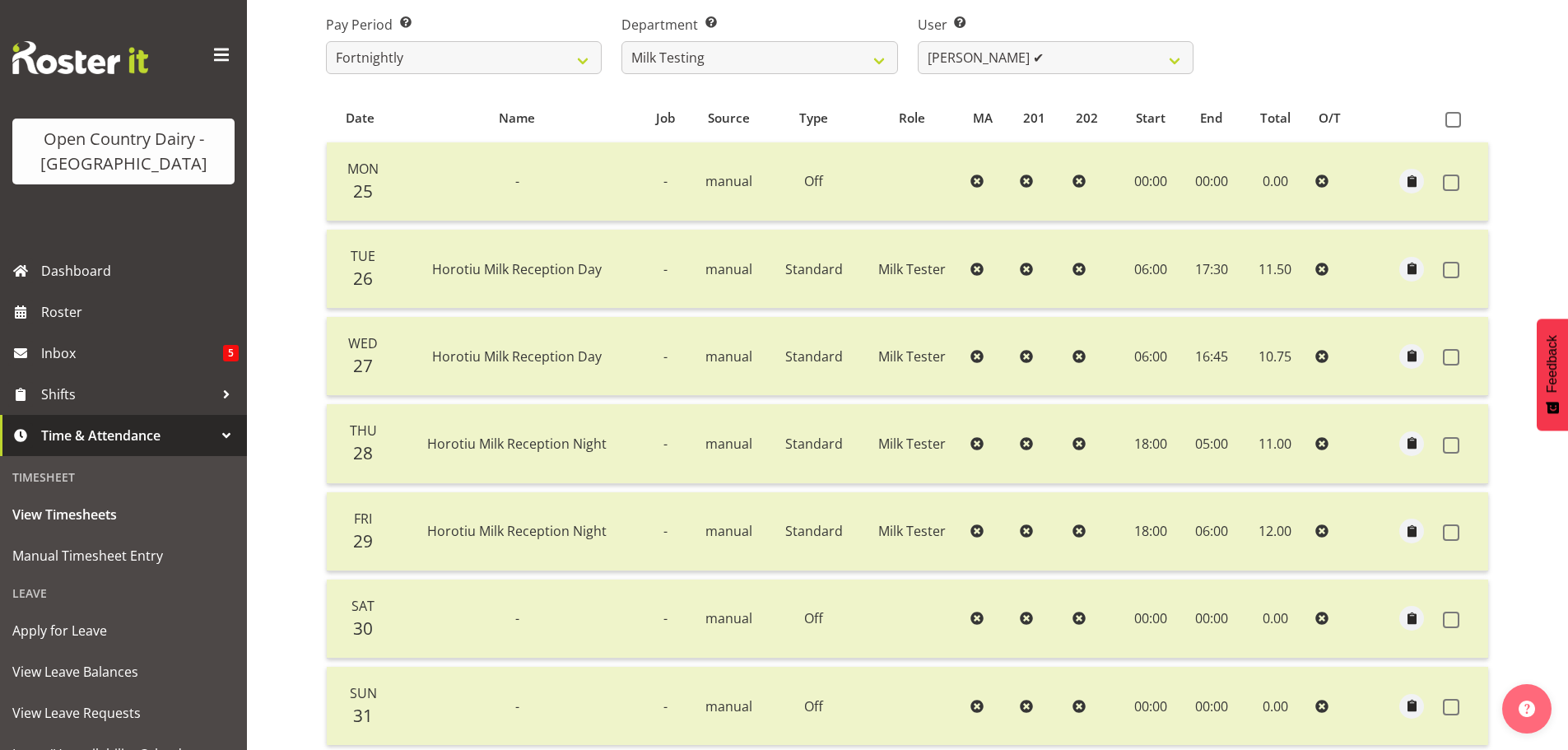
scroll to position [2, 0]
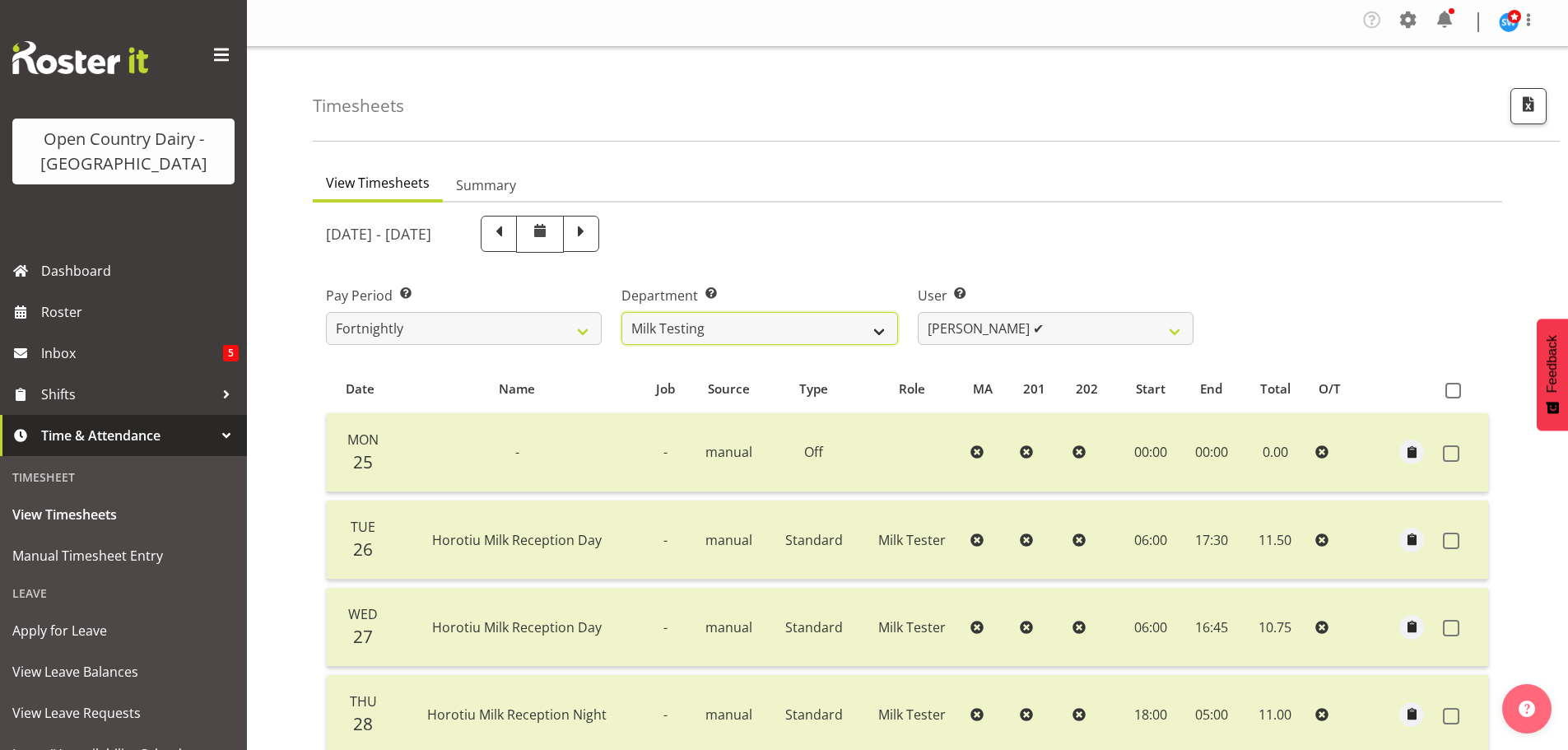
click at [770, 322] on select "701 702 703 704 705 706 707 708 709 710 711 712 713 714 715 716 717 718 719 720" at bounding box center [760, 328] width 276 height 33
click at [1028, 255] on div "[DATE] - [DATE]" at bounding box center [759, 234] width 887 height 56
click at [812, 337] on select "701 702 703 704 705 706 707 708 709 710 711 712 713 714 715 716 717 718 719 720" at bounding box center [760, 328] width 276 height 33
select select "880"
click at [622, 312] on select "701 702 703 704 705 706 707 708 709 710 711 712 713 714 715 716 717 718 719 720" at bounding box center [760, 328] width 276 height 33
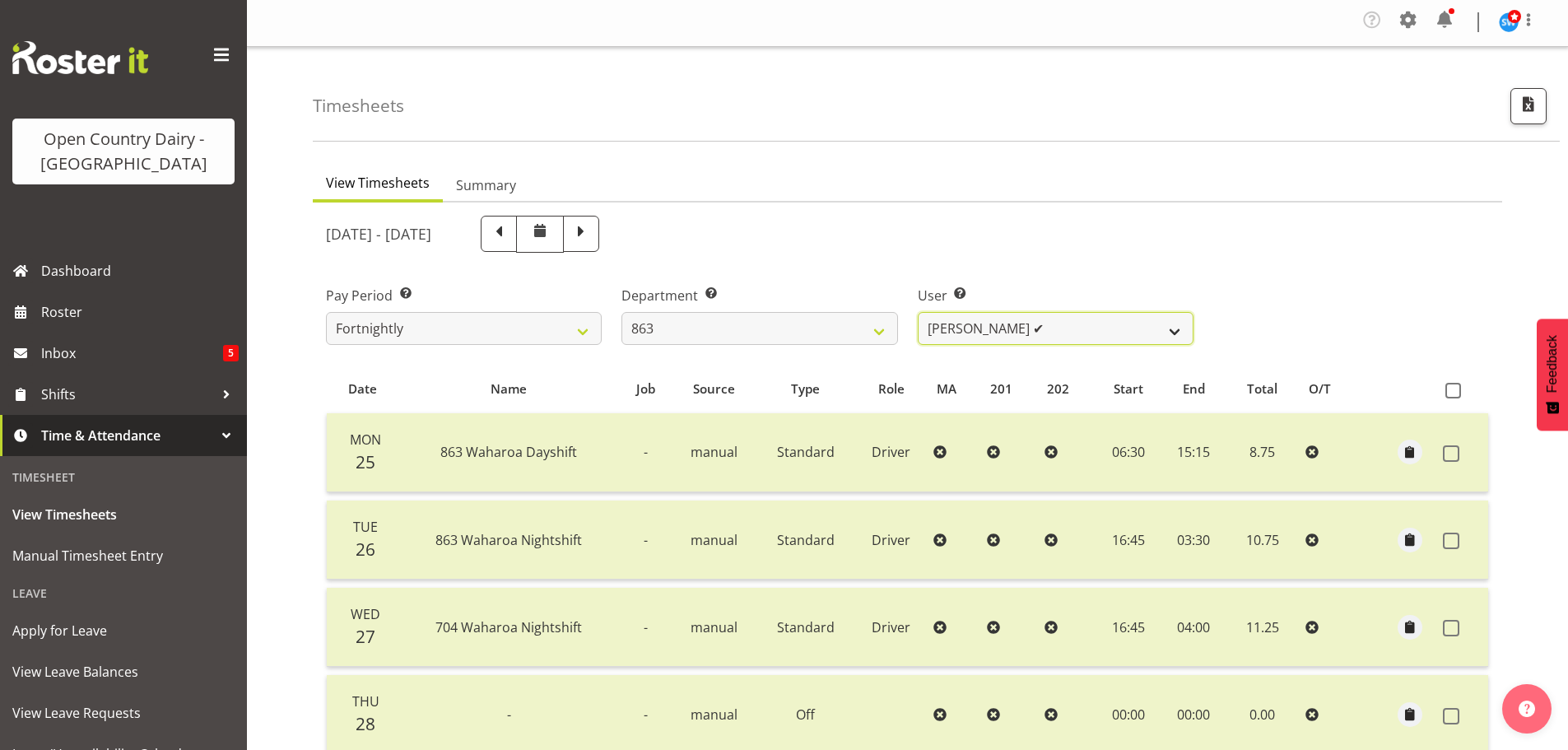
click at [1041, 328] on select "[PERSON_NAME] ✔ [PERSON_NAME] ✔ [PERSON_NAME] ✔ [PERSON_NAME] ✔" at bounding box center [1056, 328] width 276 height 33
click at [599, 244] on span at bounding box center [581, 233] width 36 height 36
select select
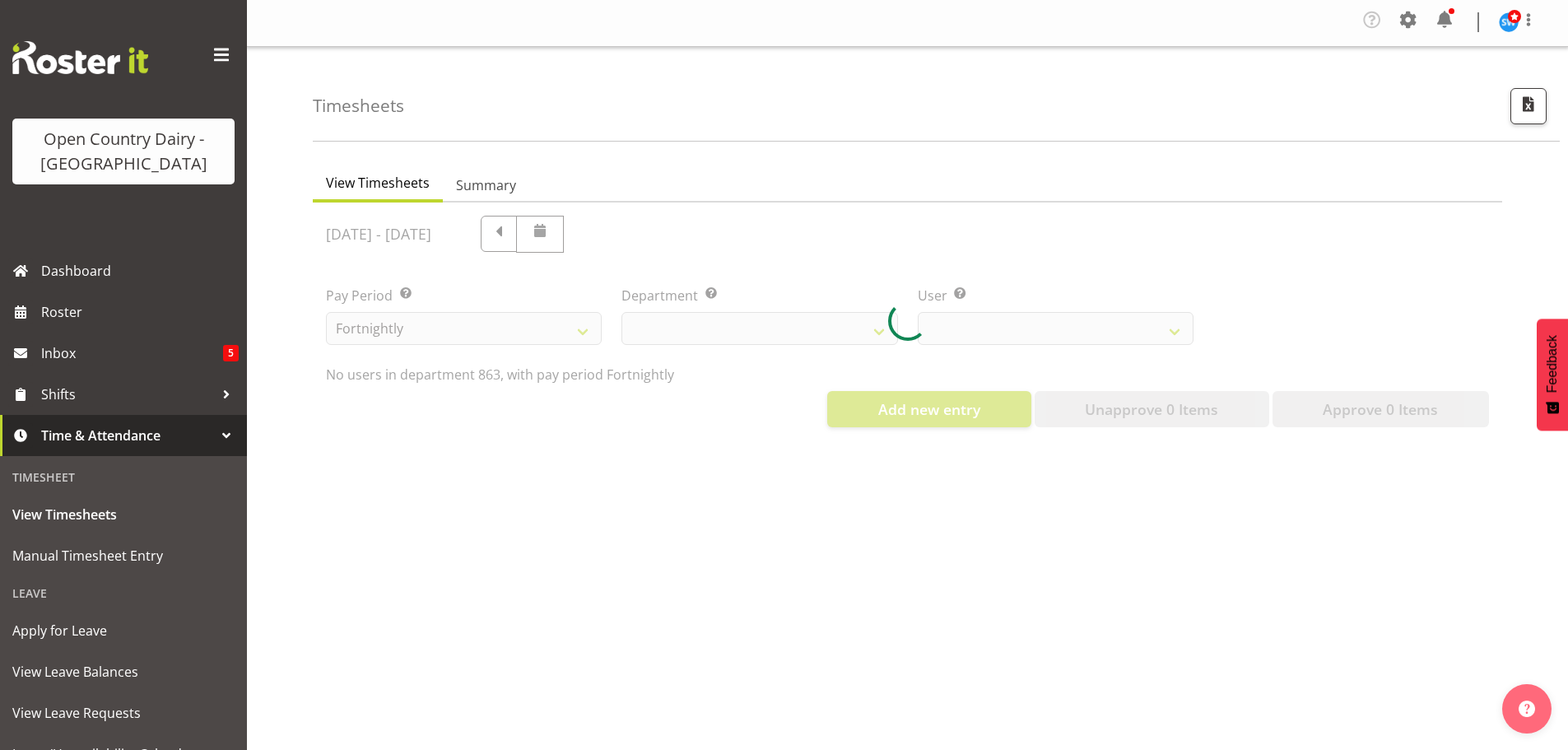
select select "880"
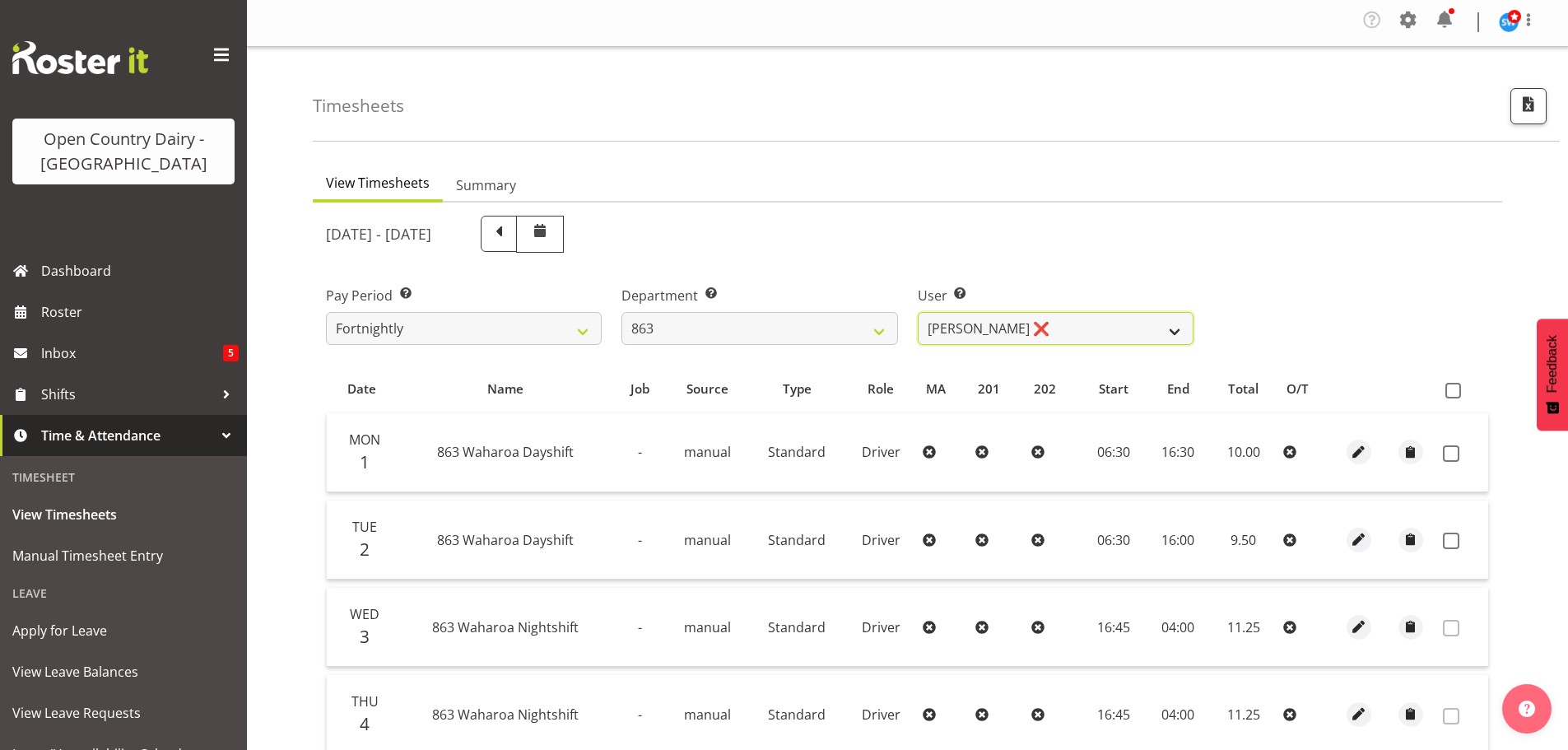
click at [1101, 330] on select "[PERSON_NAME] ❌ [PERSON_NAME] ❌ [PERSON_NAME] ❌ [PERSON_NAME] ❌" at bounding box center [1056, 328] width 276 height 33
select select "11251"
click at [918, 312] on select "[PERSON_NAME] ❌ [PERSON_NAME] ❌ [PERSON_NAME] ❌ [PERSON_NAME] ❌" at bounding box center [1056, 328] width 276 height 33
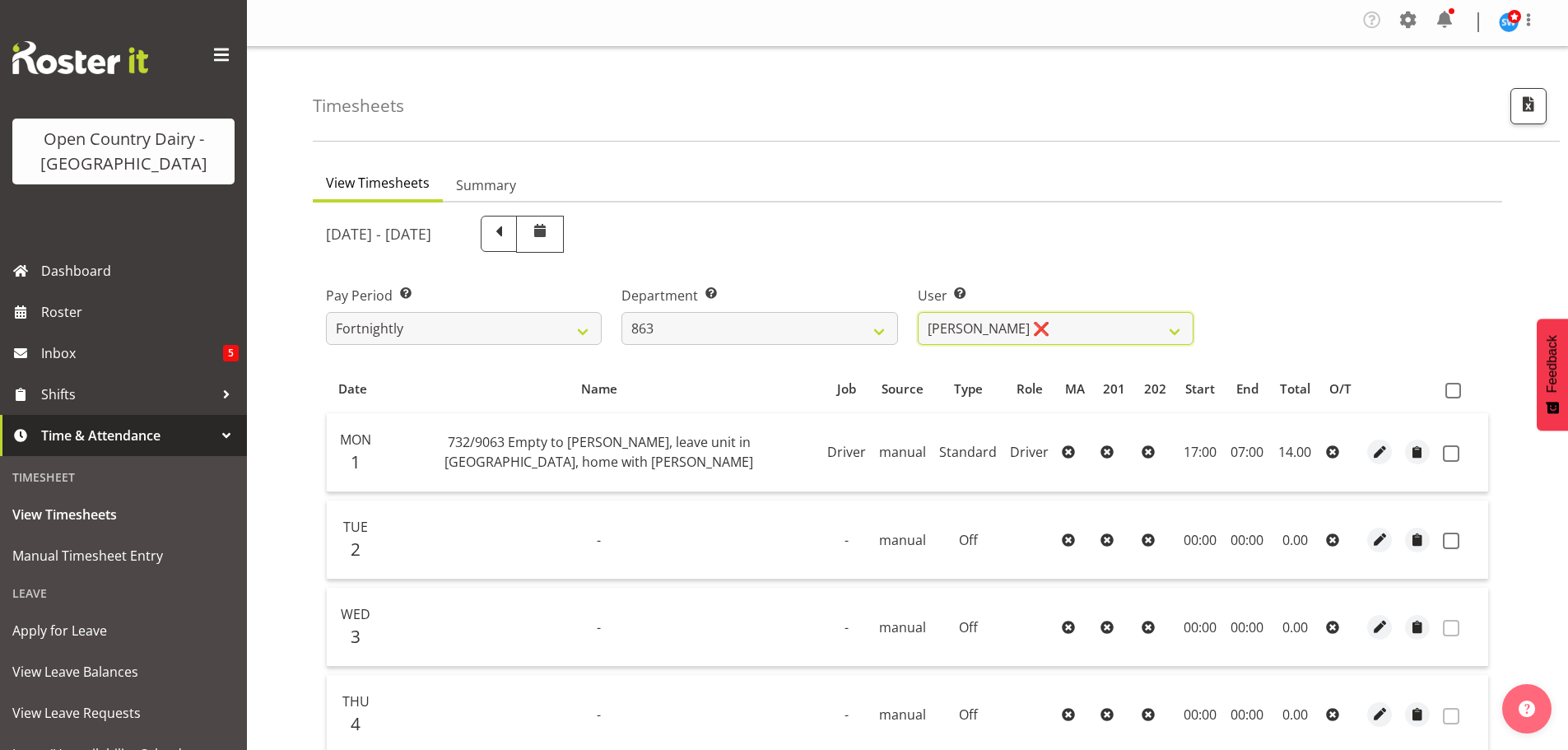
scroll to position [0, 0]
click at [702, 332] on select "701 702 703 704 705 706 707 708 709 710 711 712 713 714 715 716 717 718 719 720" at bounding box center [760, 330] width 276 height 33
select select "808"
click at [622, 314] on select "701 702 703 704 705 706 707 708 709 710 711 712 713 714 715 716 717 718 719 720" at bounding box center [760, 330] width 276 height 33
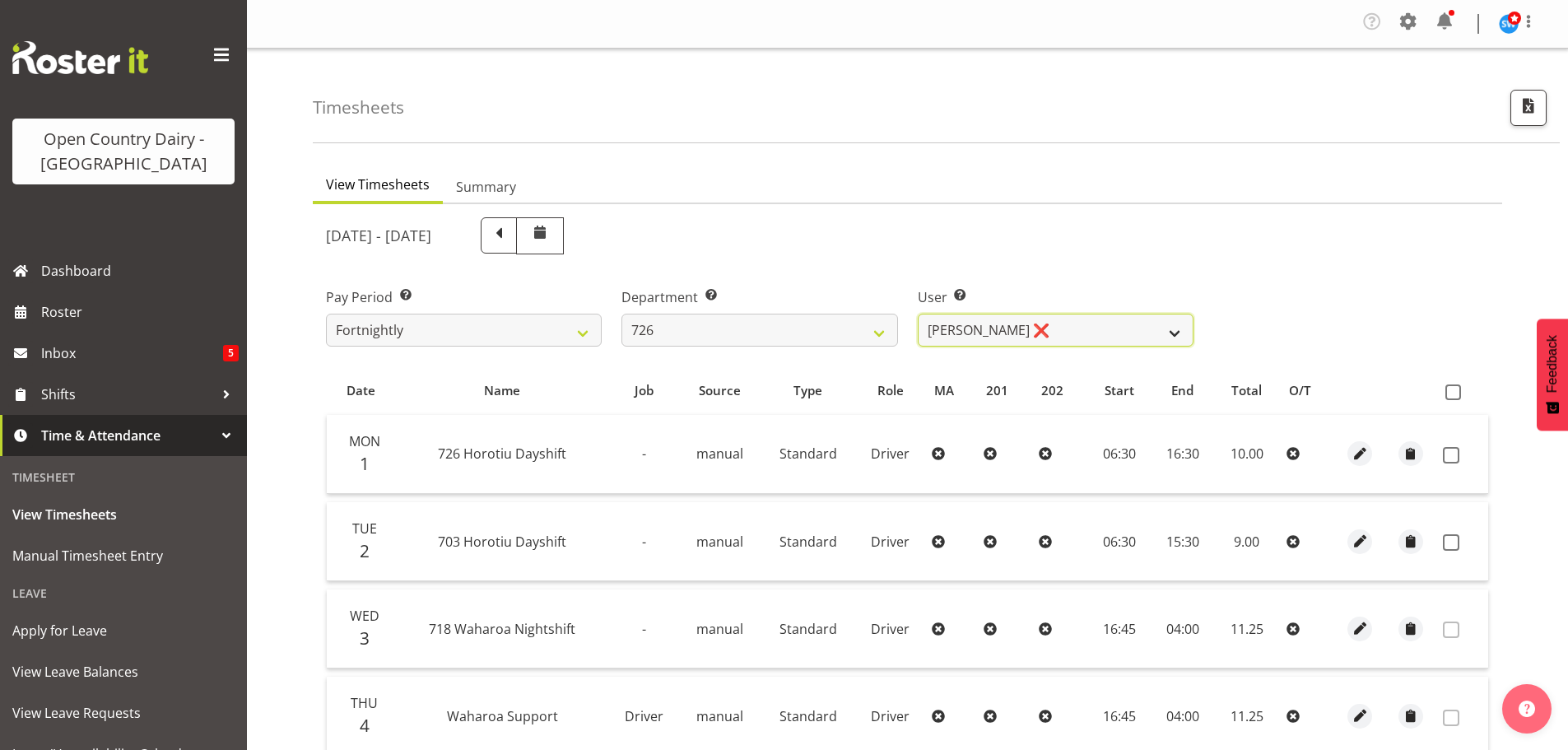
click at [1052, 329] on select "[PERSON_NAME] ❌ [PERSON_NAME] ❌ [PERSON_NAME] ❌ [PERSON_NAME] ❌" at bounding box center [1056, 330] width 276 height 33
select select "11081"
click at [918, 314] on select "[PERSON_NAME] ❌ [PERSON_NAME] ❌ [PERSON_NAME] ❌ [PERSON_NAME] ❌" at bounding box center [1056, 330] width 276 height 33
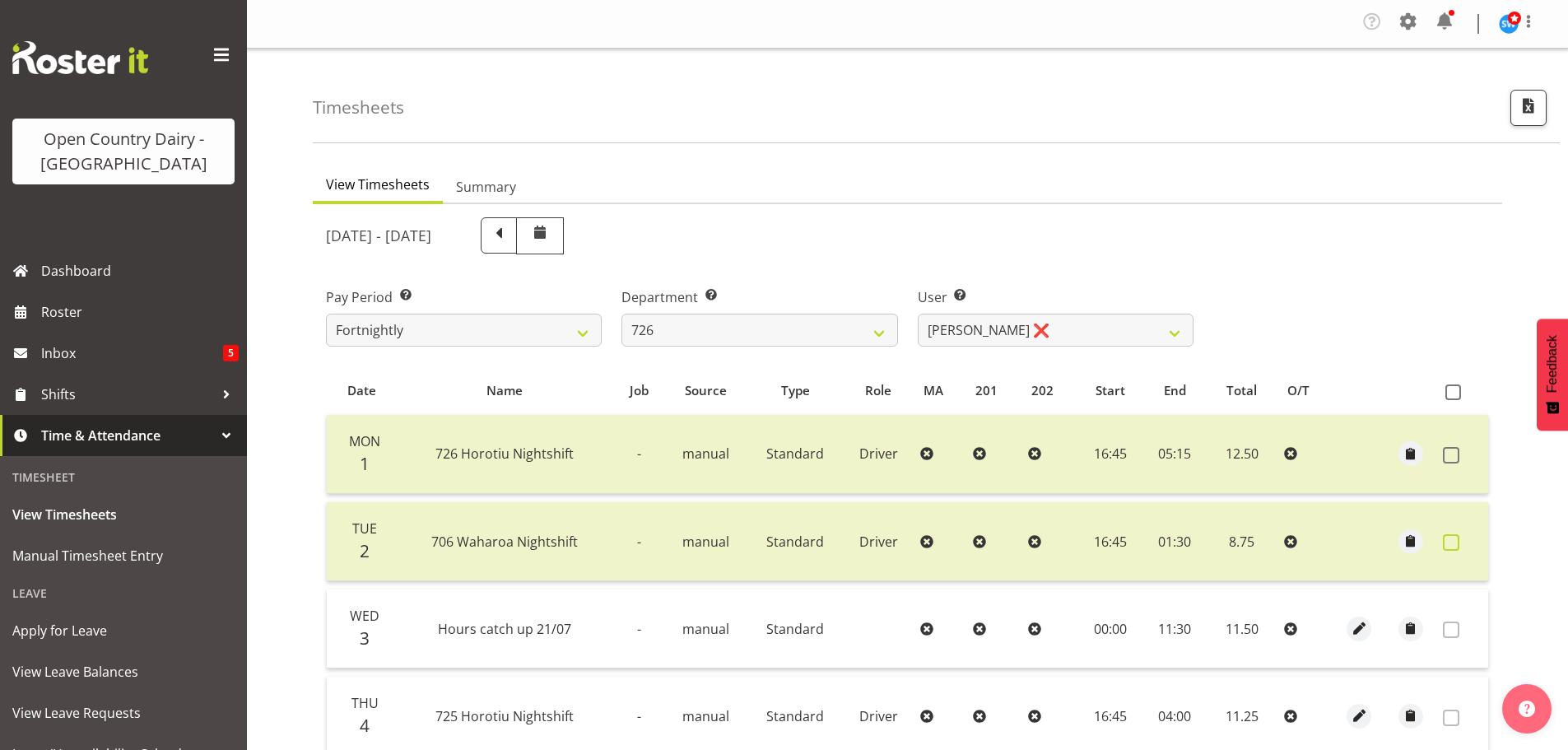
click at [1449, 543] on span at bounding box center [1450, 542] width 17 height 17
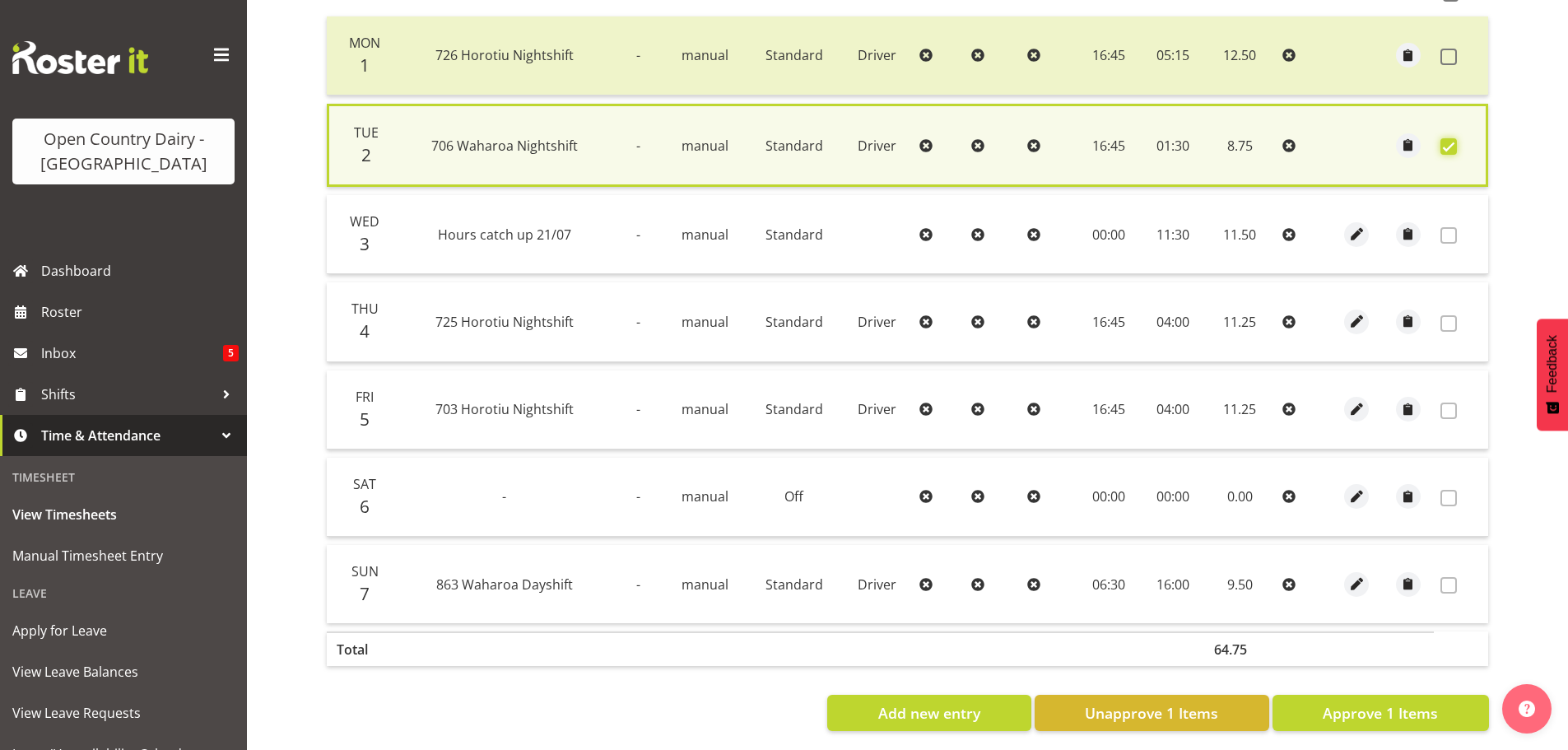
scroll to position [412, 0]
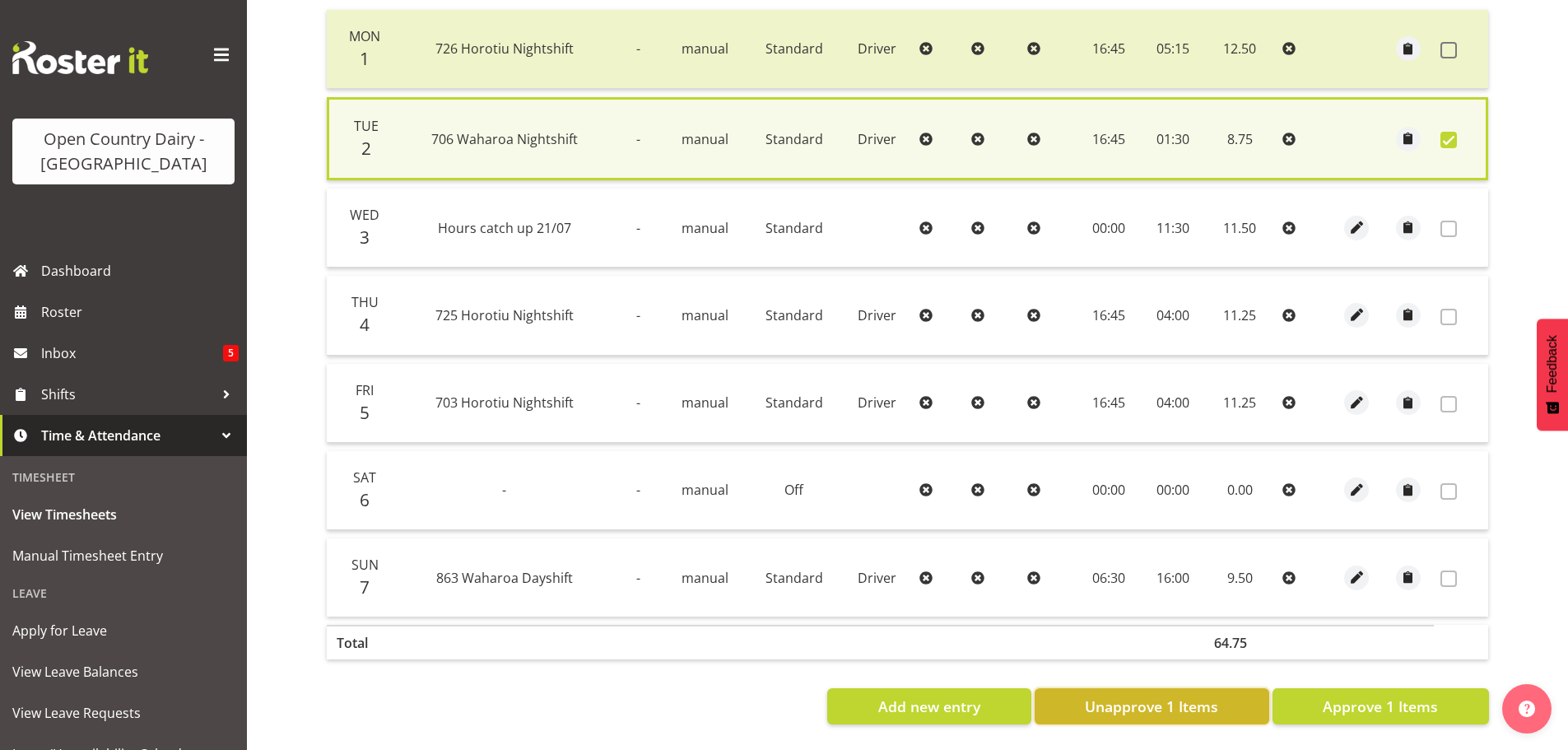
click at [1223, 696] on button "Unapprove 1 Items" at bounding box center [1152, 705] width 235 height 36
checkbox input "false"
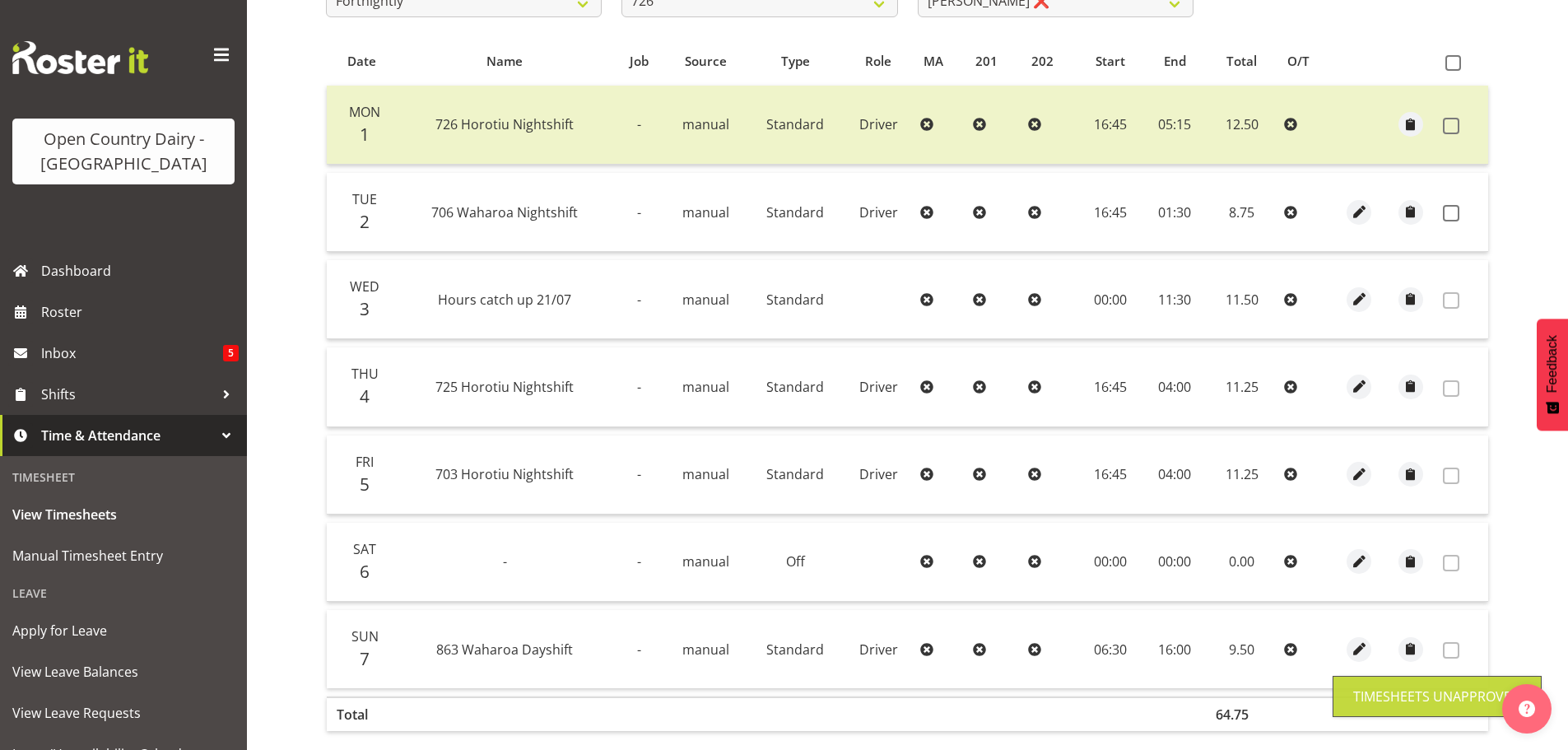
scroll to position [247, 0]
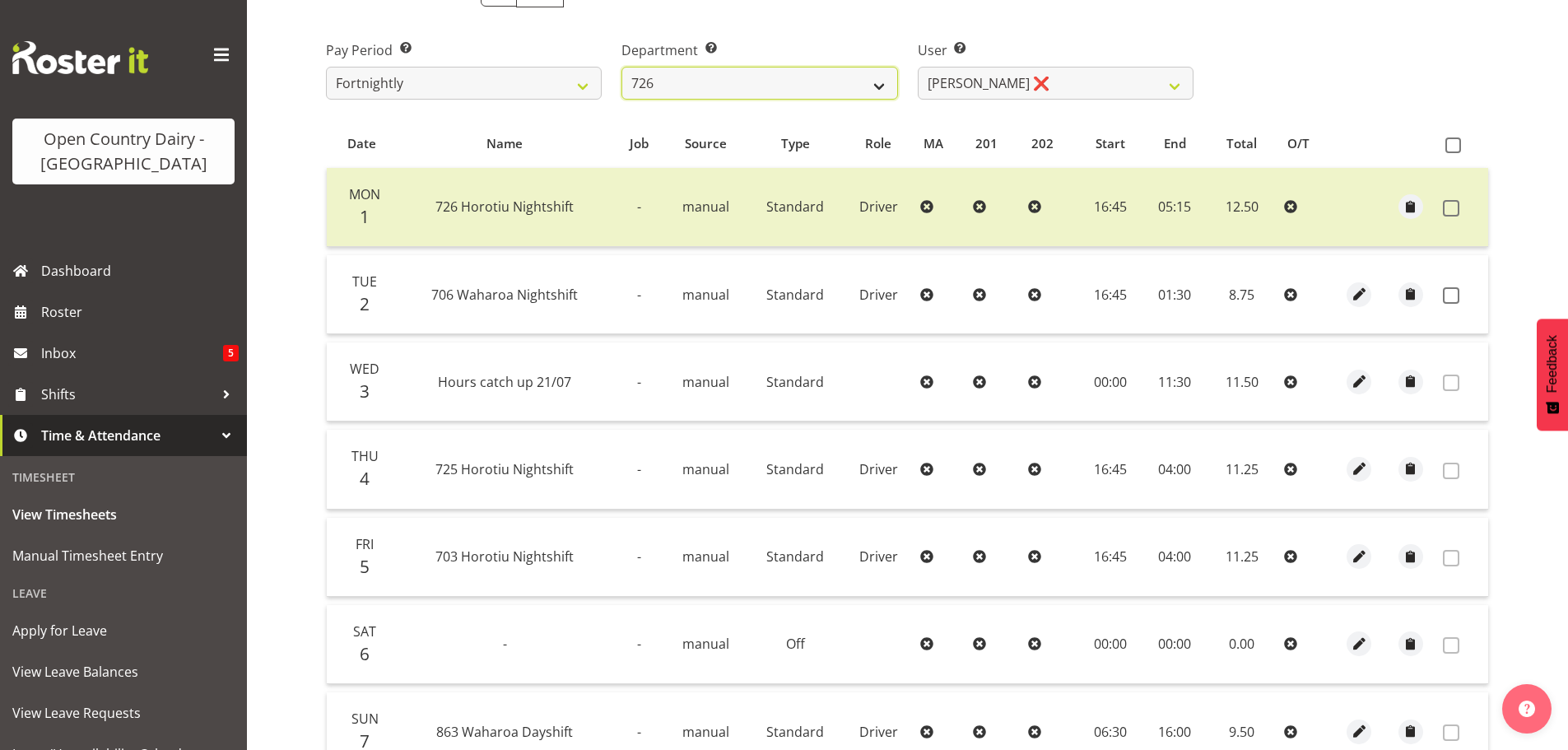
click at [751, 88] on select "701 702 703 704 705 706 707 708 709 710 711 712 713 714 715 716 717 718 719 720" at bounding box center [760, 84] width 276 height 33
select select "814"
click at [622, 67] on select "701 702 703 704 705 706 707 708 709 710 711 712 713 714 715 716 717 718 719 720" at bounding box center [760, 84] width 276 height 33
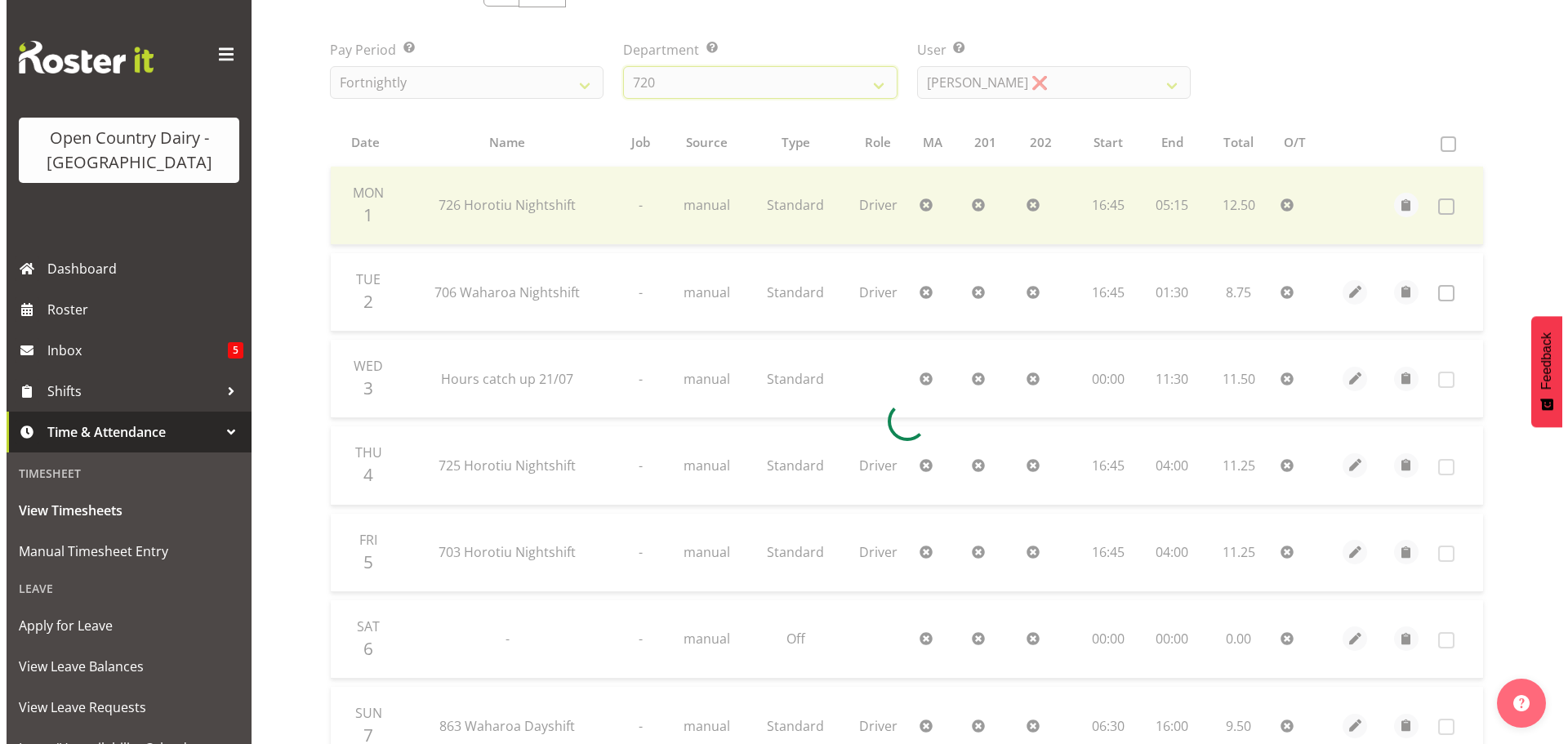
scroll to position [237, 0]
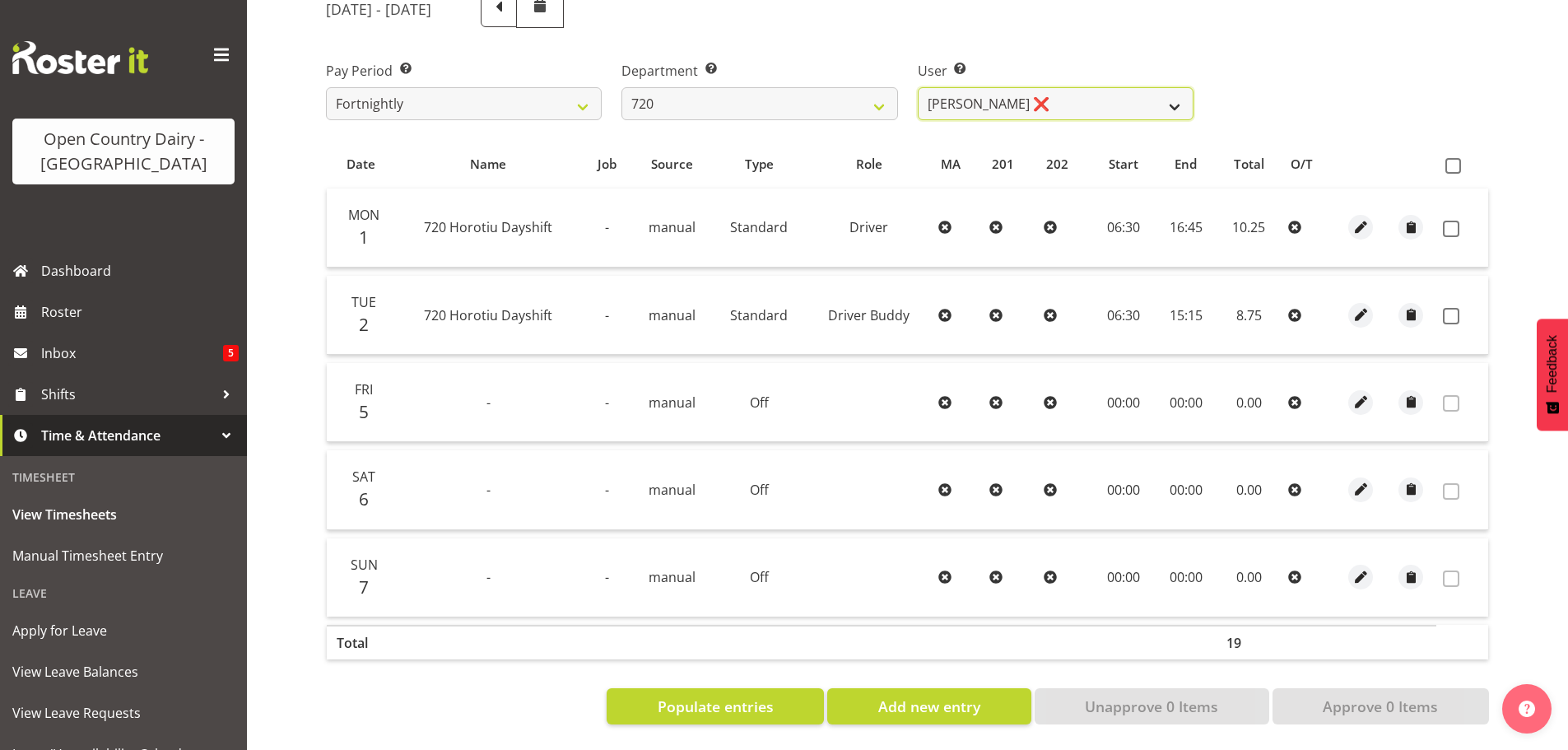
click at [1043, 90] on select "[PERSON_NAME] ❌ [PERSON_NAME] ❌ [PERSON_NAME] ❌ [PERSON_NAME] ❌" at bounding box center [1056, 104] width 276 height 33
select select "8200"
click at [918, 87] on select "[PERSON_NAME] ❌ [PERSON_NAME] ❌ [PERSON_NAME] ❌ [PERSON_NAME] ❌" at bounding box center [1056, 104] width 276 height 33
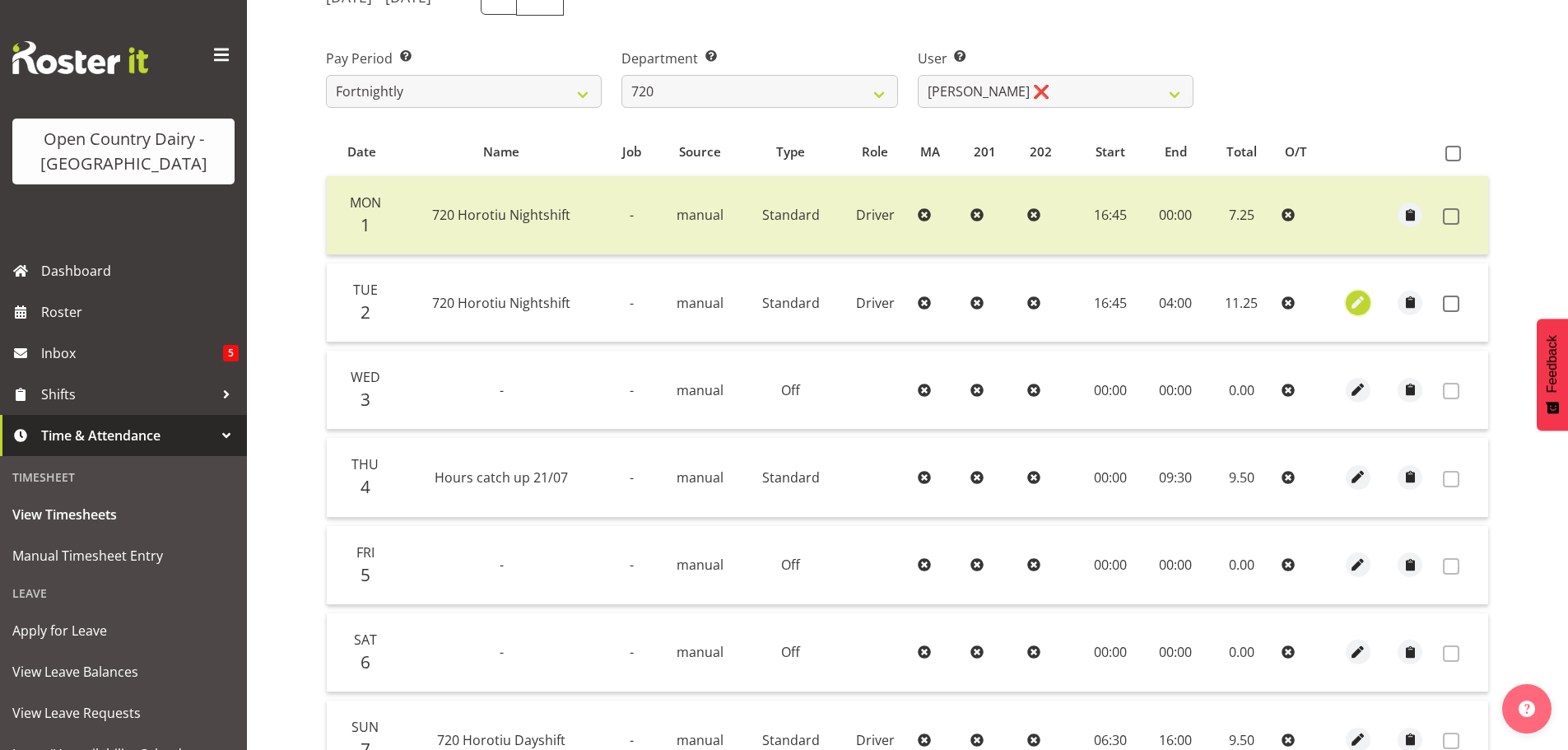
click at [1359, 300] on span "button" at bounding box center [1357, 302] width 18 height 18
select select "Standard"
select select "8"
select select "2025"
select select "4"
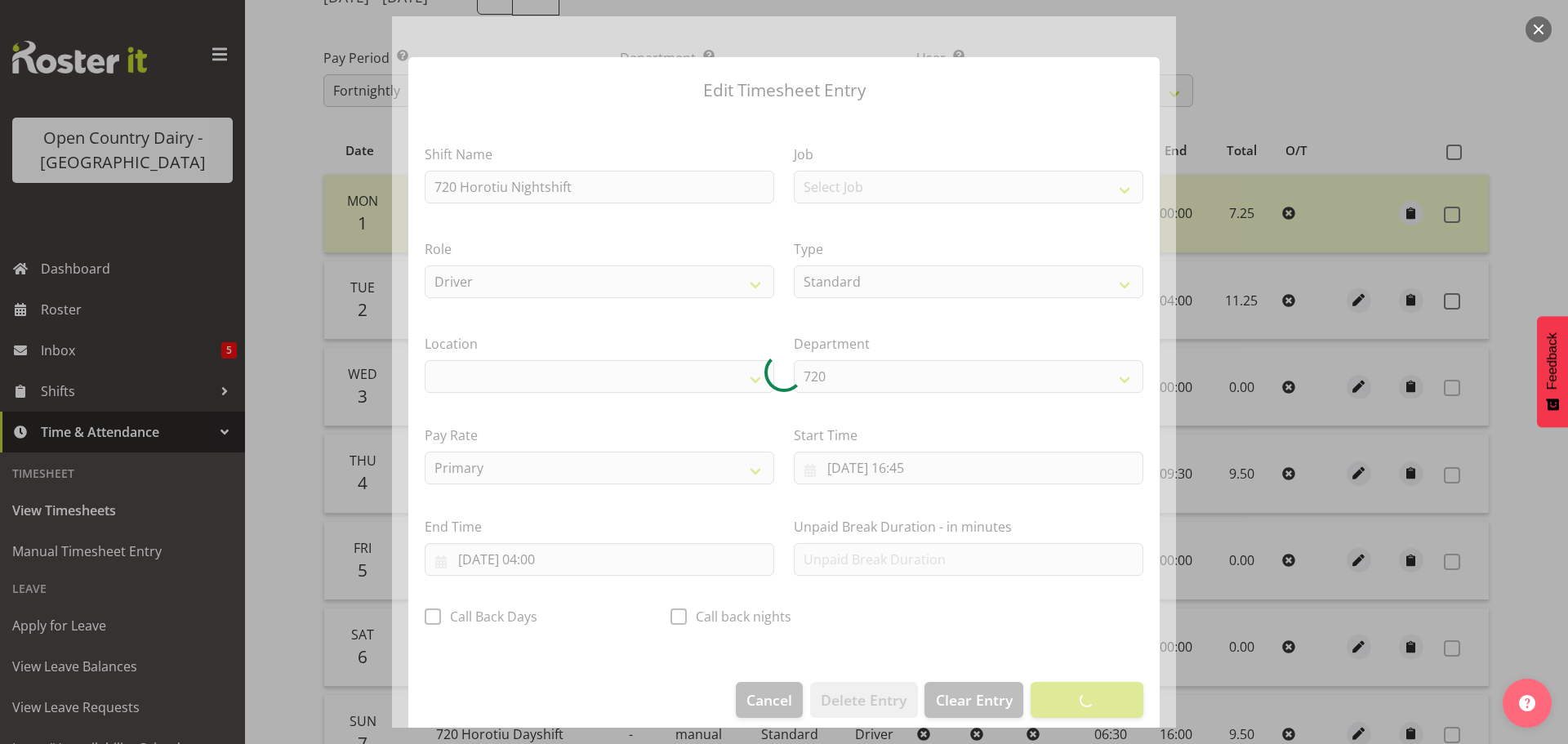
select select "1054"
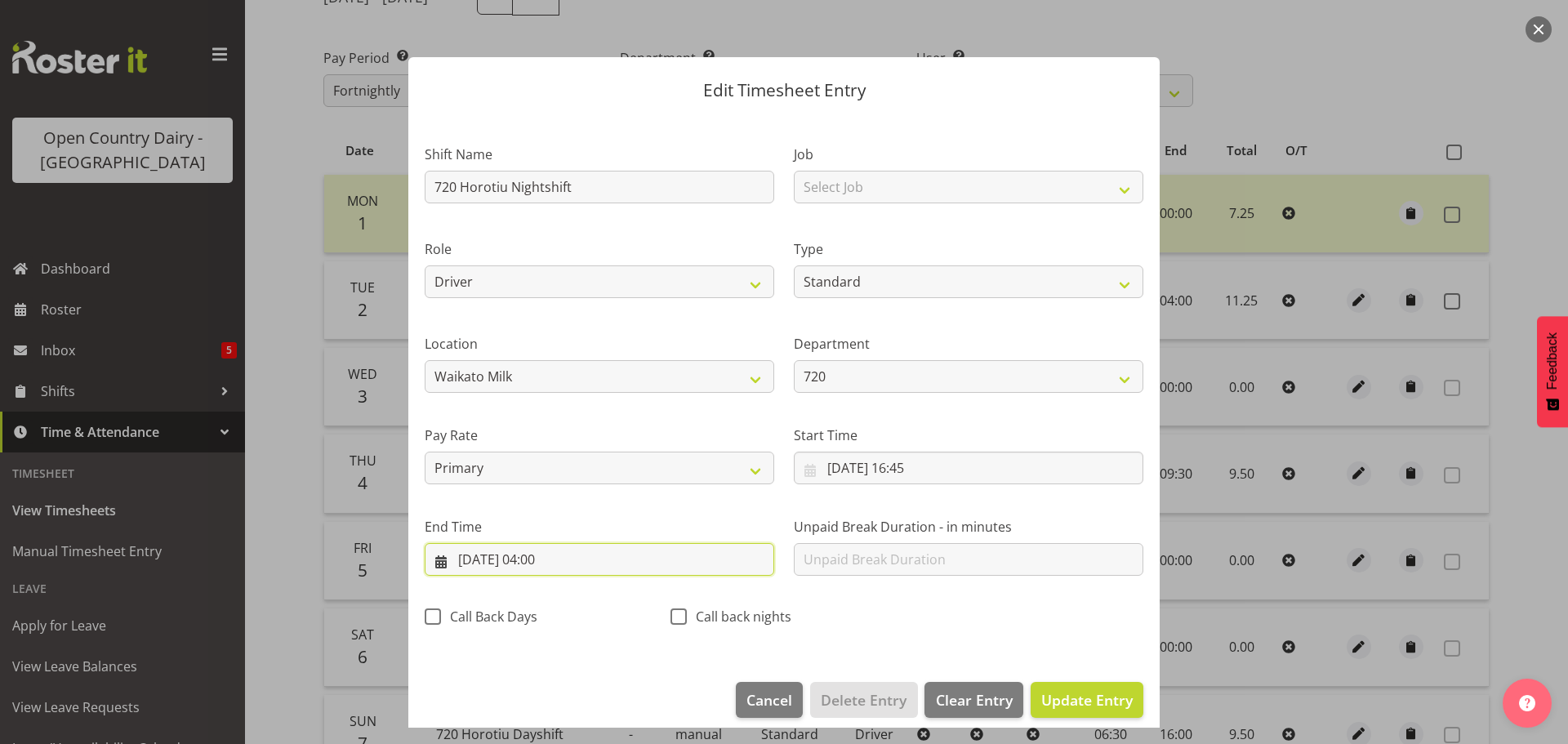
click at [545, 558] on input "[DATE] 04:00" at bounding box center [599, 560] width 350 height 33
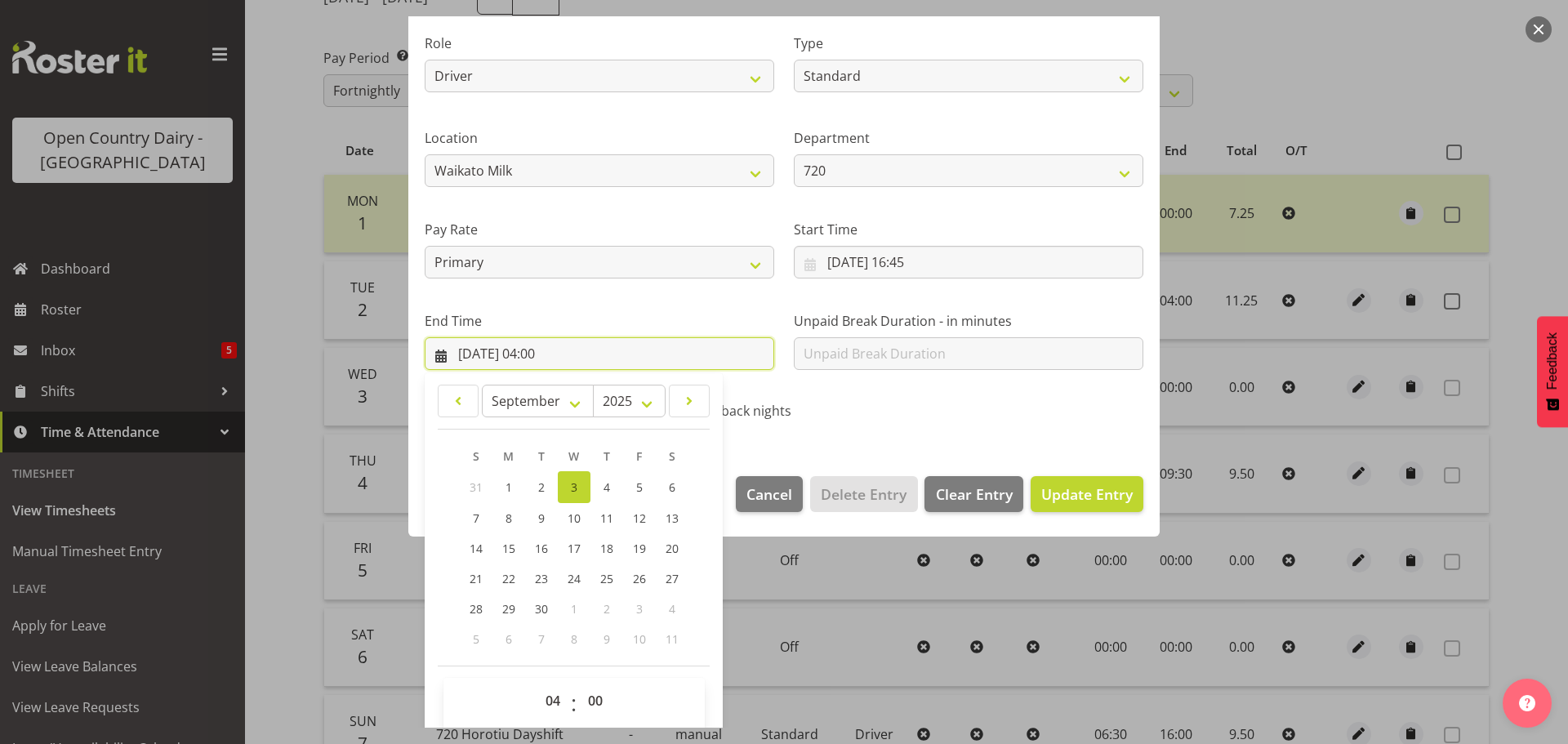
scroll to position [222, 0]
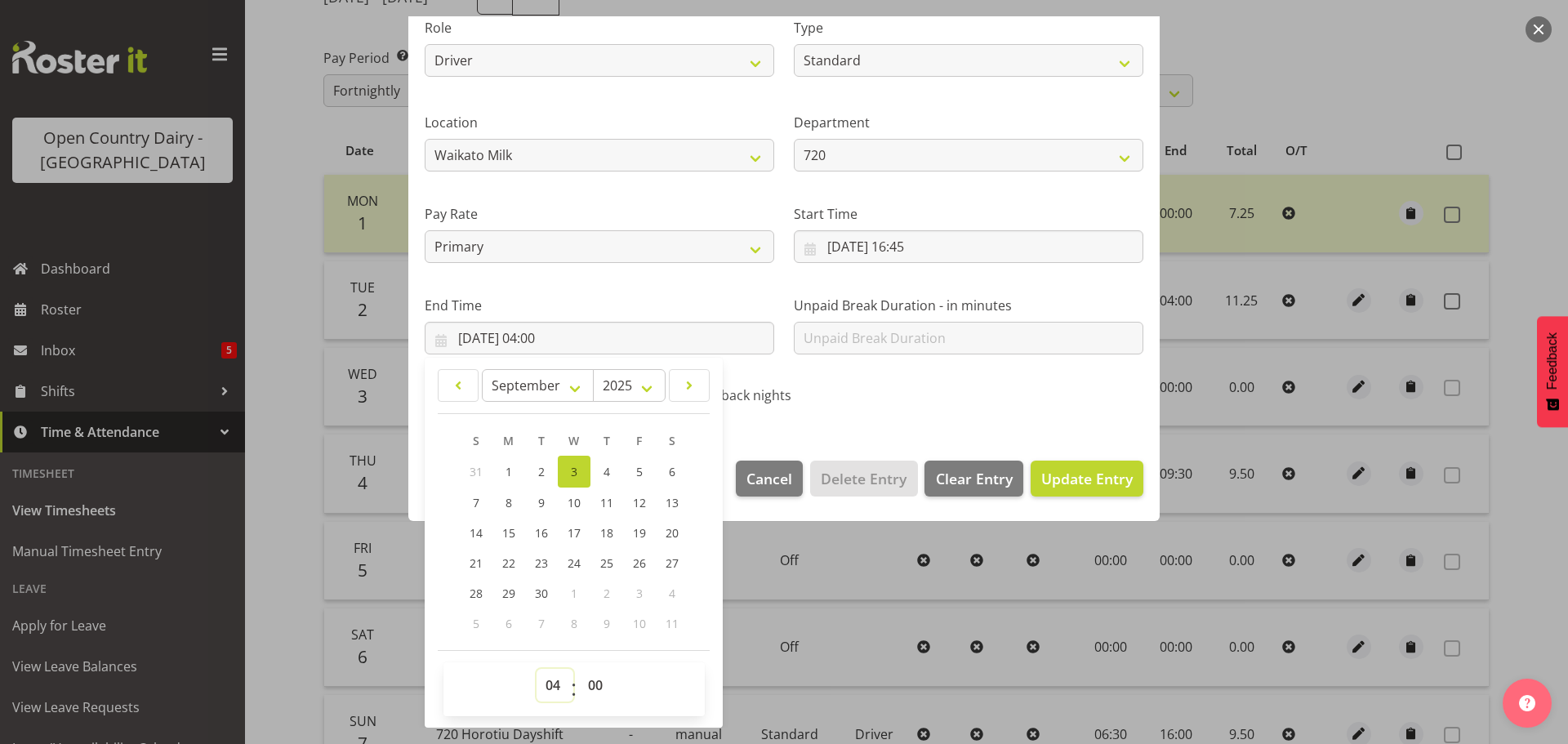
click at [552, 682] on select "00 01 02 03 04 05 06 07 08 09 10 11 12 13 14 15 16 17 18 19 20 21 22 23" at bounding box center [555, 685] width 37 height 33
select select "1"
click at [537, 669] on select "00 01 02 03 04 05 06 07 08 09 10 11 12 13 14 15 16 17 18 19 20 21 22 23" at bounding box center [555, 685] width 37 height 33
type input "[DATE] 01:00"
click at [598, 684] on select "00 01 02 03 04 05 06 07 08 09 10 11 12 13 14 15 16 17 18 19 20 21 22 23 24 25 2…" at bounding box center [598, 685] width 37 height 33
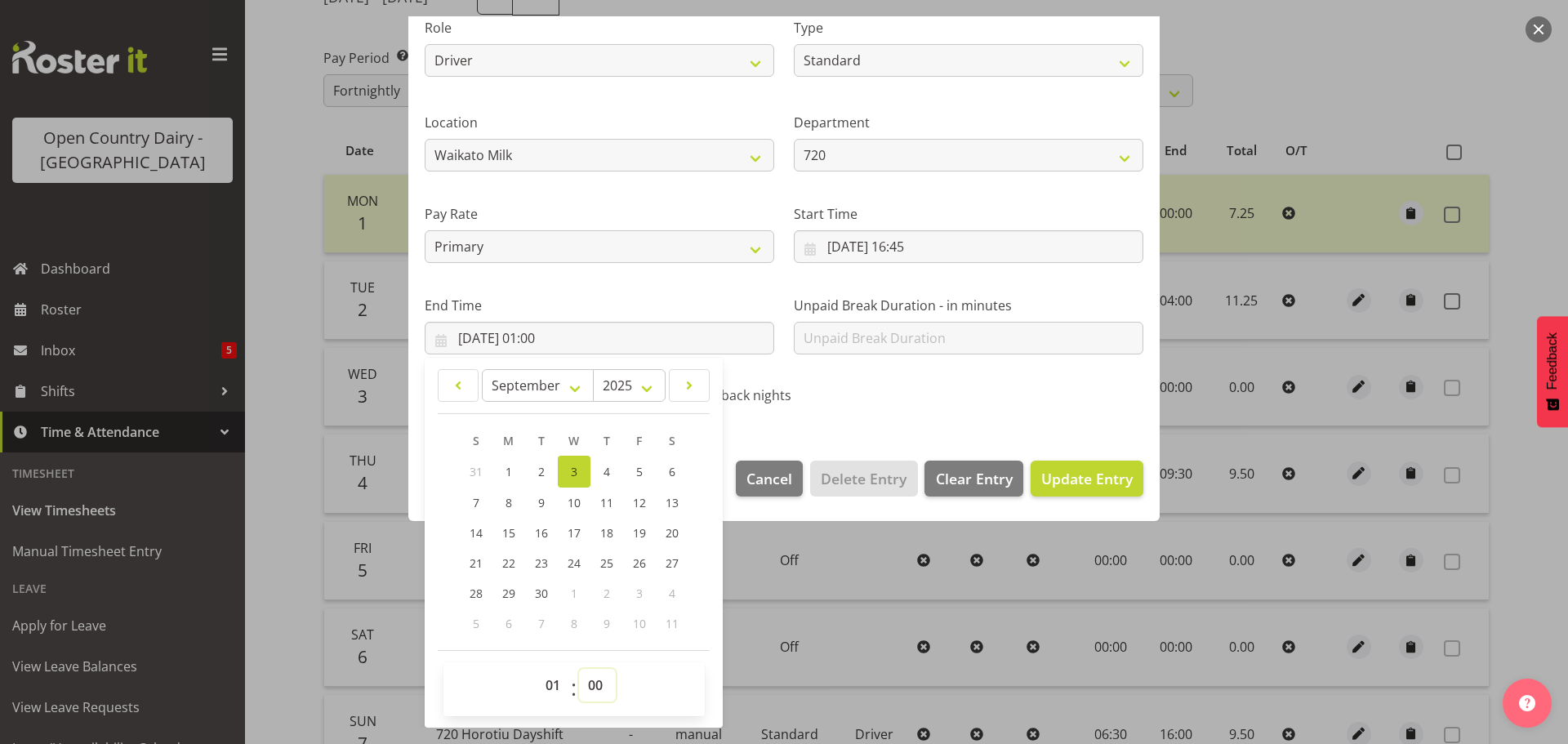
select select "30"
click at [579, 669] on select "00 01 02 03 04 05 06 07 08 09 10 11 12 13 14 15 16 17 18 19 20 21 22 23 24 25 2…" at bounding box center [598, 685] width 37 height 33
type input "[DATE] 01:30"
click at [1041, 483] on span "Update Entry" at bounding box center [1086, 478] width 92 height 19
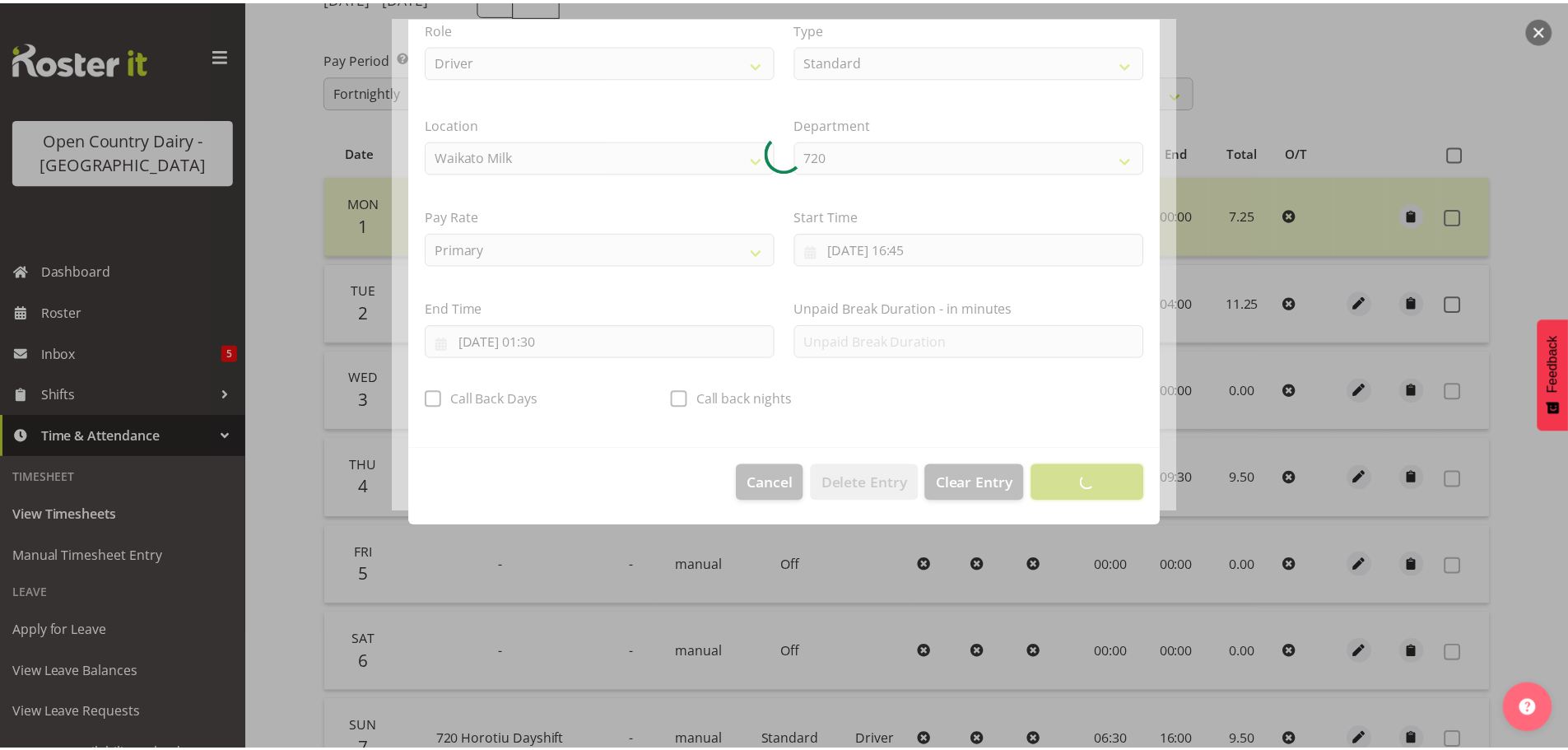
scroll to position [15, 0]
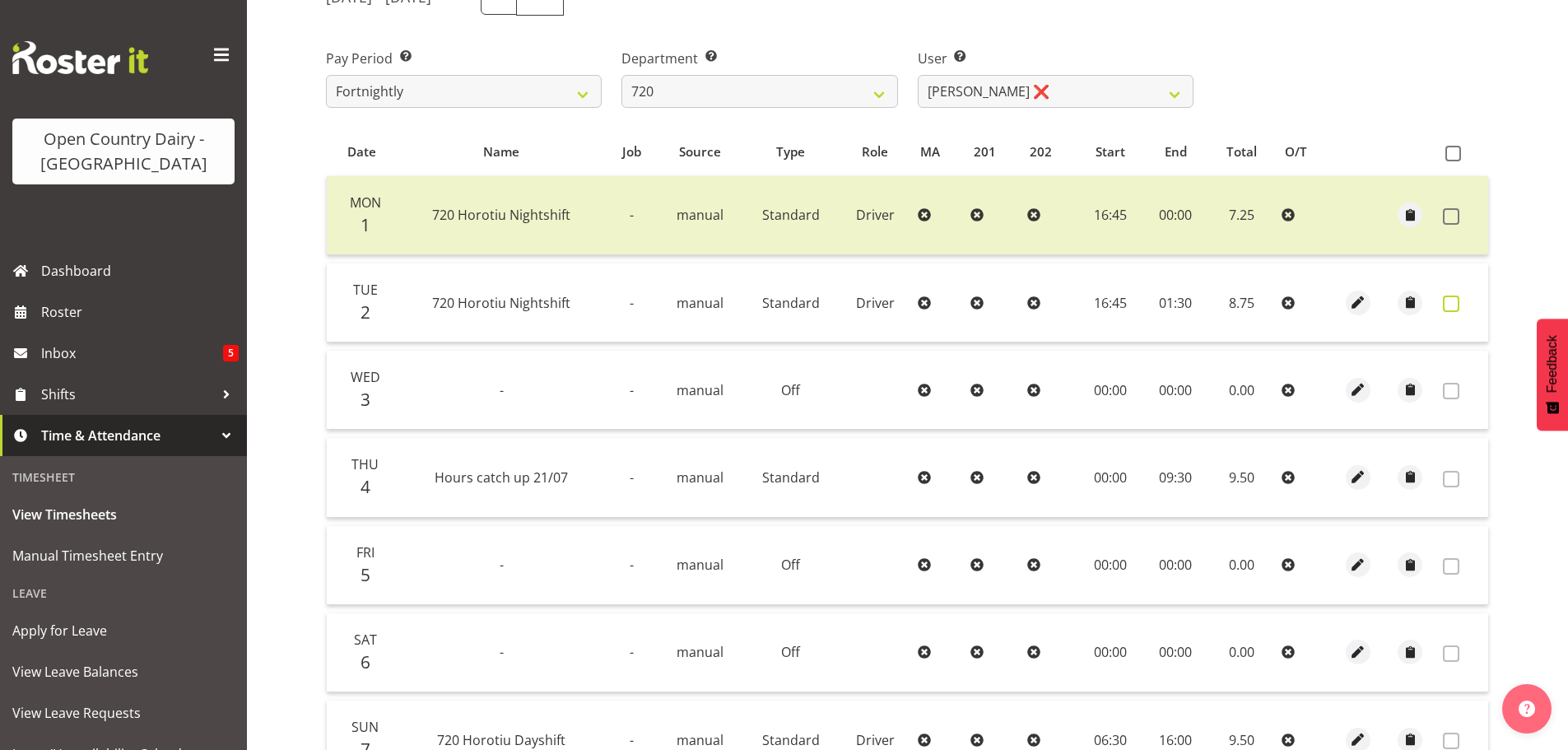
click at [1453, 301] on span at bounding box center [1450, 303] width 17 height 17
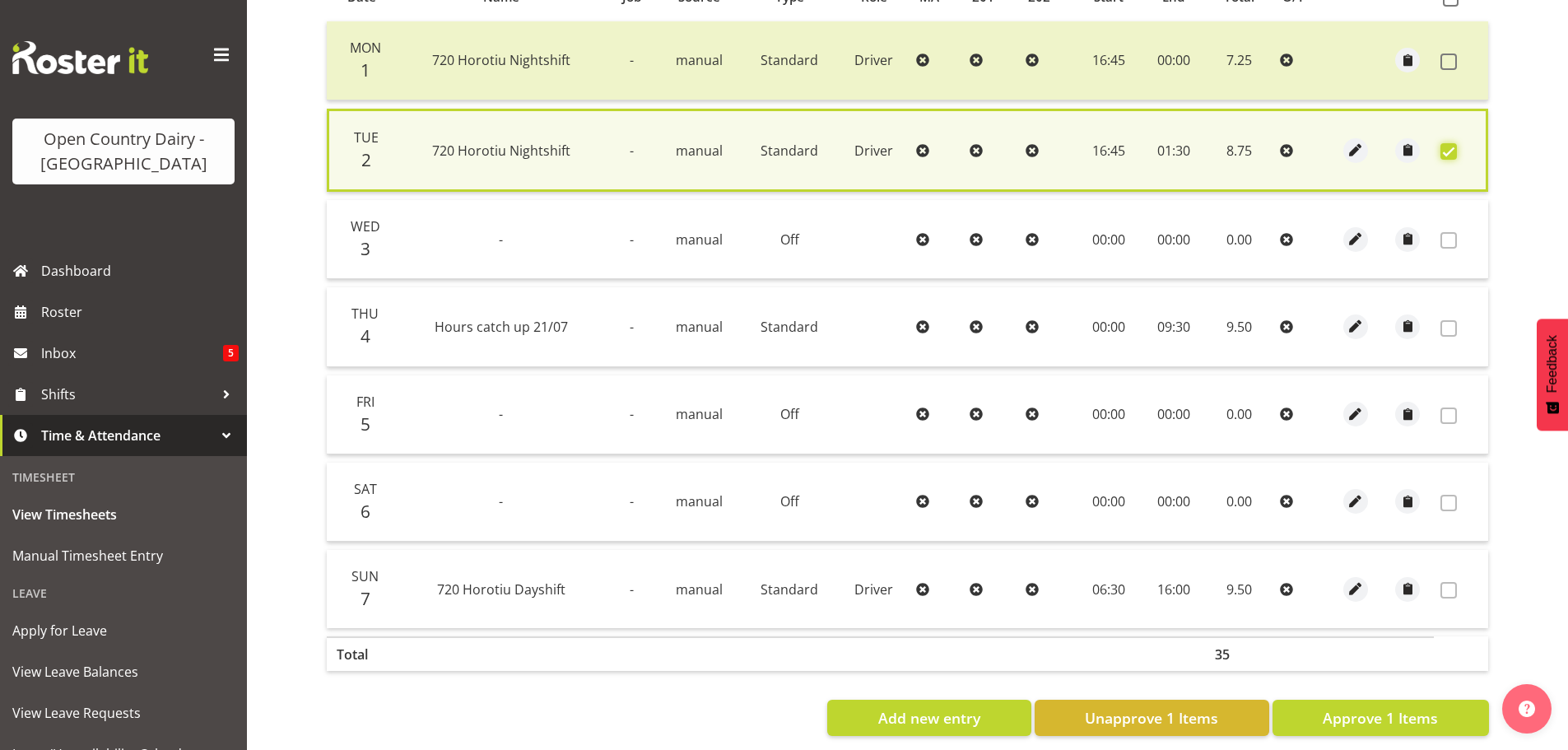
scroll to position [418, 0]
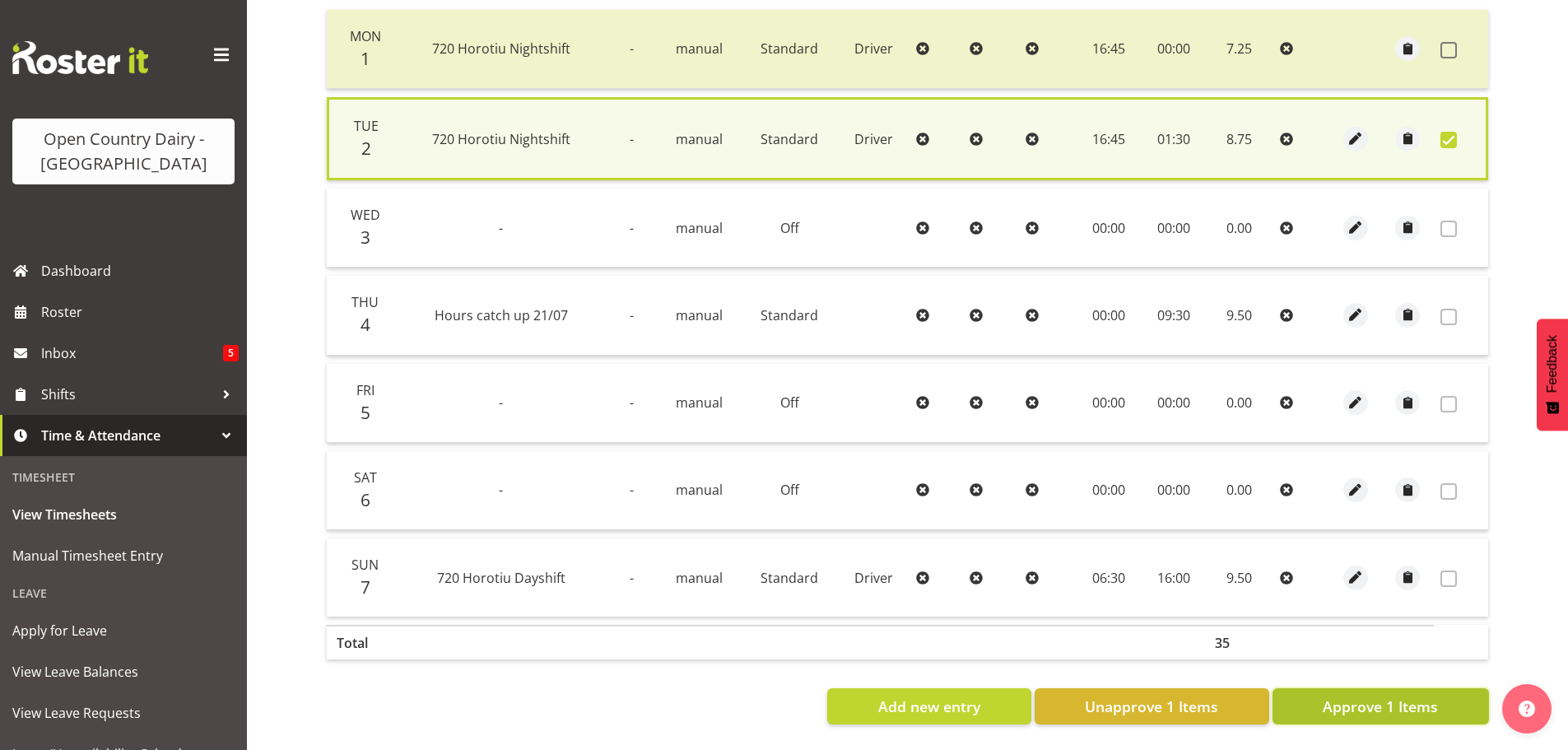
click at [1379, 696] on span "Approve 1 Items" at bounding box center [1381, 706] width 116 height 21
checkbox input "false"
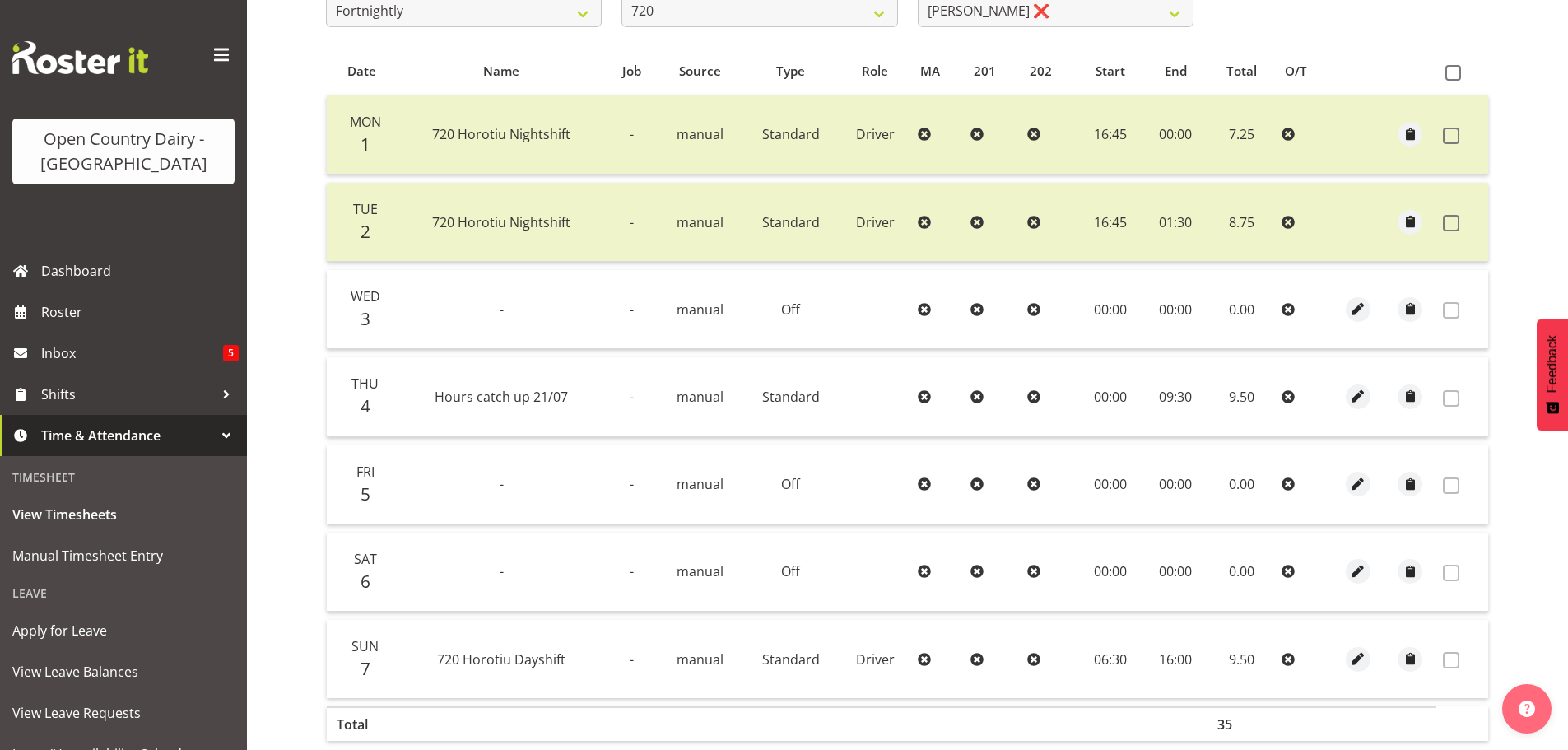
scroll to position [2, 0]
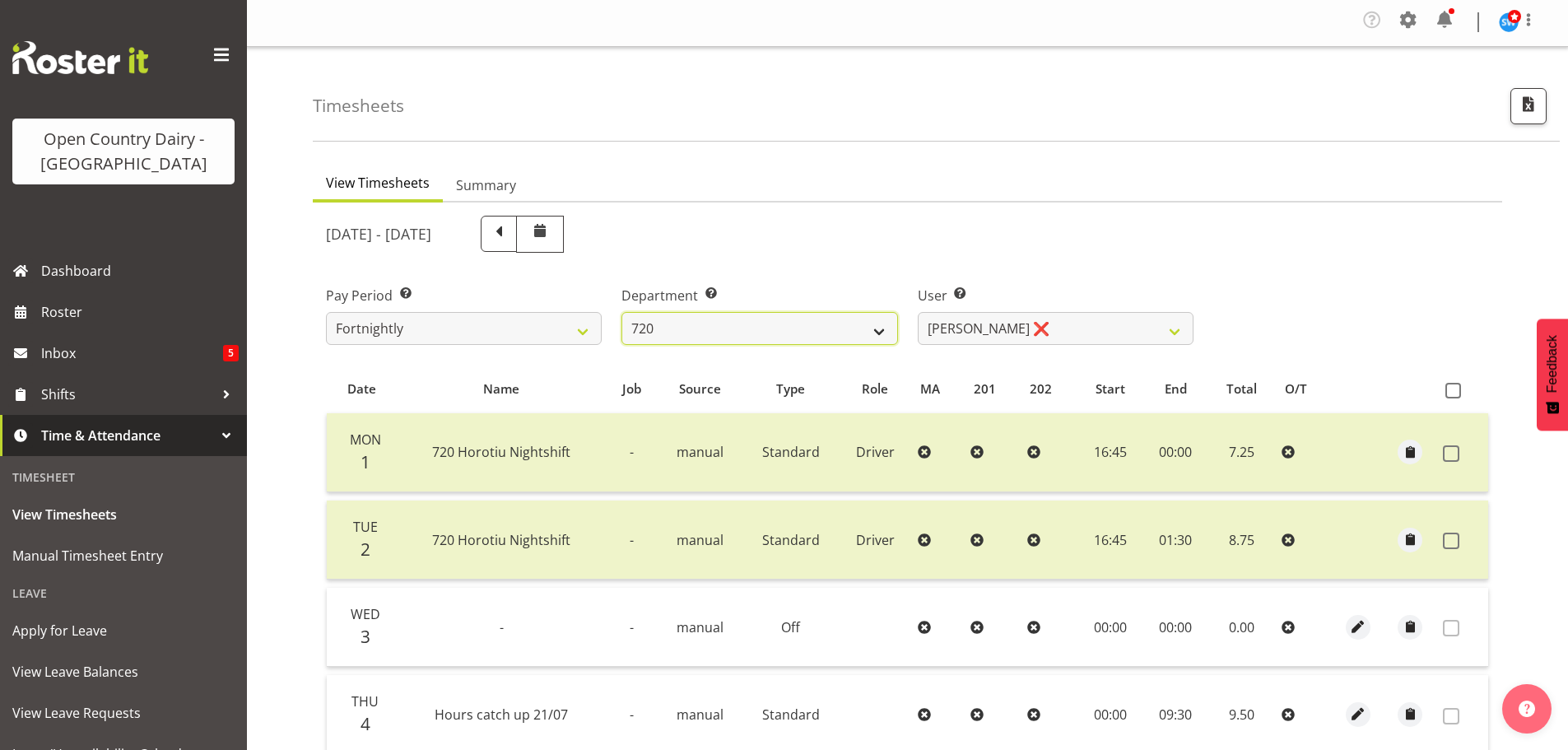
click at [781, 331] on select "701 702 703 704 705 706 707 708 709 710 711 712 713 714 715 716 717 718 719 720" at bounding box center [760, 328] width 276 height 33
select select "808"
click at [622, 312] on select "701 702 703 704 705 706 707 708 709 710 711 712 713 714 715 716 717 718 719 720" at bounding box center [760, 328] width 276 height 33
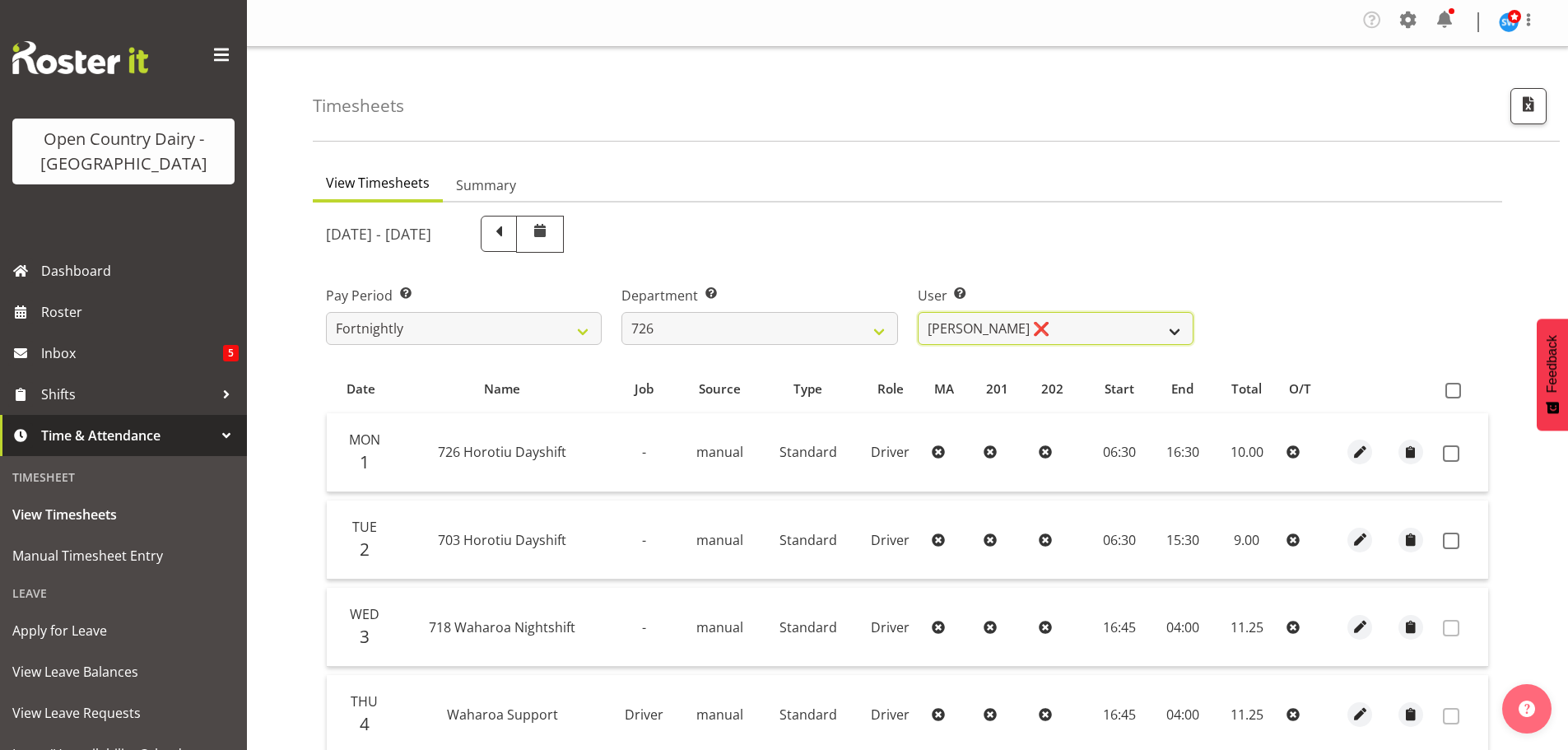
click at [1056, 329] on select "[PERSON_NAME] ❌ [PERSON_NAME] ❌ [PERSON_NAME] ❌ [PERSON_NAME] ❌" at bounding box center [1056, 328] width 276 height 33
select select "11081"
click at [918, 312] on select "[PERSON_NAME] ❌ [PERSON_NAME] ❌ [PERSON_NAME] ❌ [PERSON_NAME] ❌" at bounding box center [1056, 328] width 276 height 33
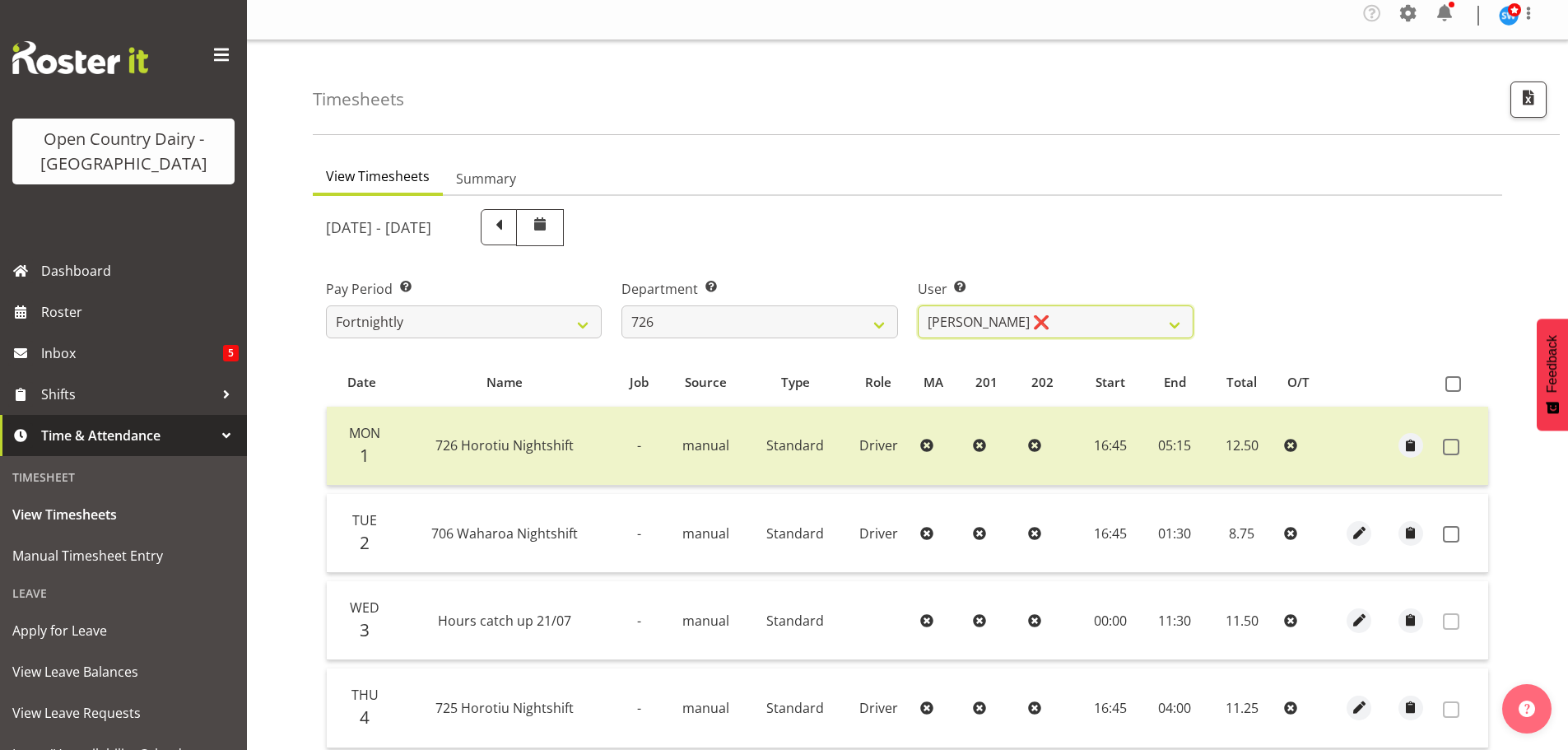
scroll to position [0, 0]
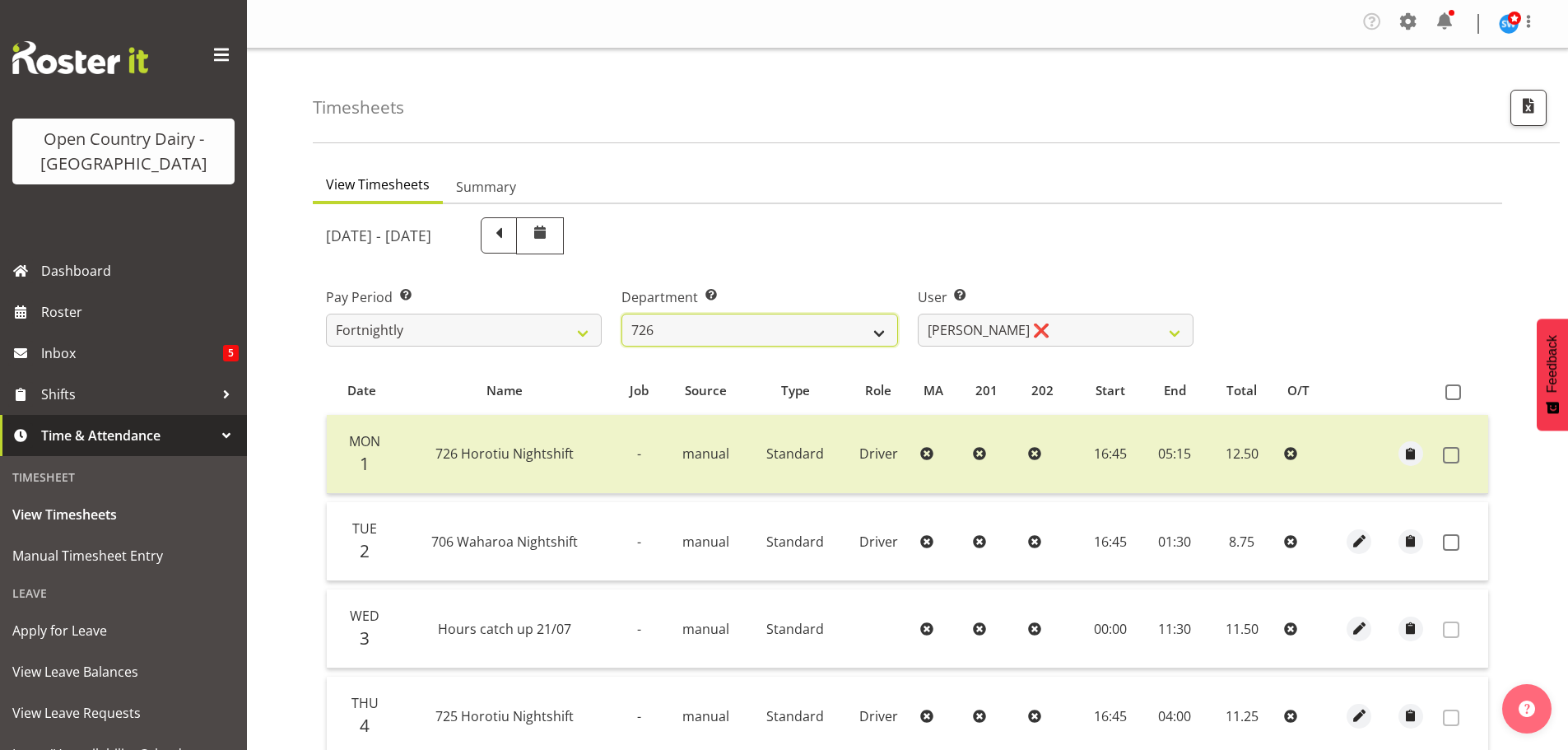
click at [677, 331] on select "701 702 703 704 705 706 707 708 709 710 711 712 713 714 715 716 717 718 719 720" at bounding box center [760, 330] width 276 height 33
select select "727"
click at [622, 314] on select "701 702 703 704 705 706 707 708 709 710 711 712 713 714 715 716 717 718 719 720" at bounding box center [760, 330] width 276 height 33
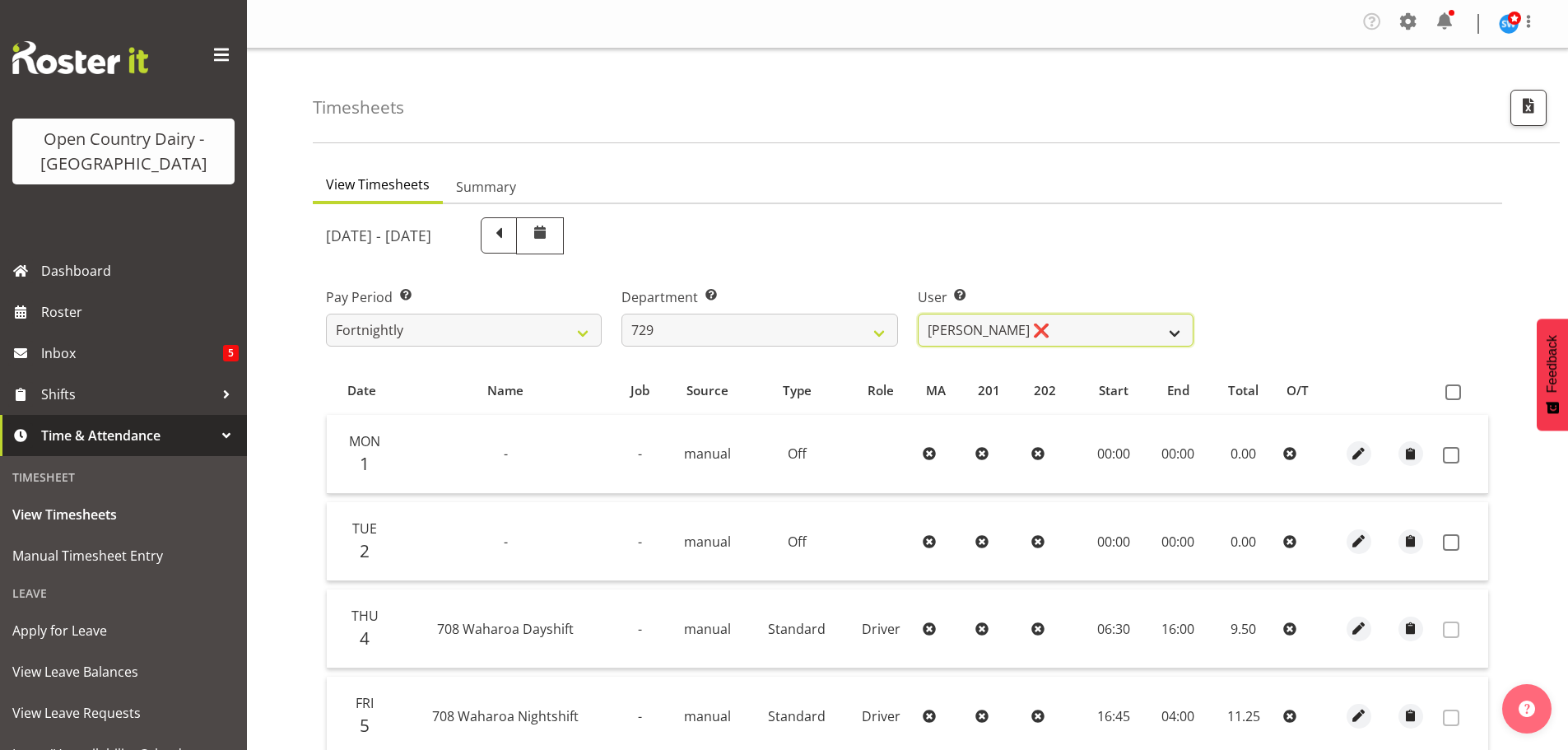
click at [1122, 325] on select "[PERSON_NAME] ❌ [PERSON_NAME] ❌ [PERSON_NAME] ❌ [PERSON_NAME] ❌" at bounding box center [1056, 330] width 276 height 33
select select "11232"
click at [918, 314] on select "[PERSON_NAME] ❌ [PERSON_NAME] ❌ [PERSON_NAME] ❌ [PERSON_NAME] ❌" at bounding box center [1056, 330] width 276 height 33
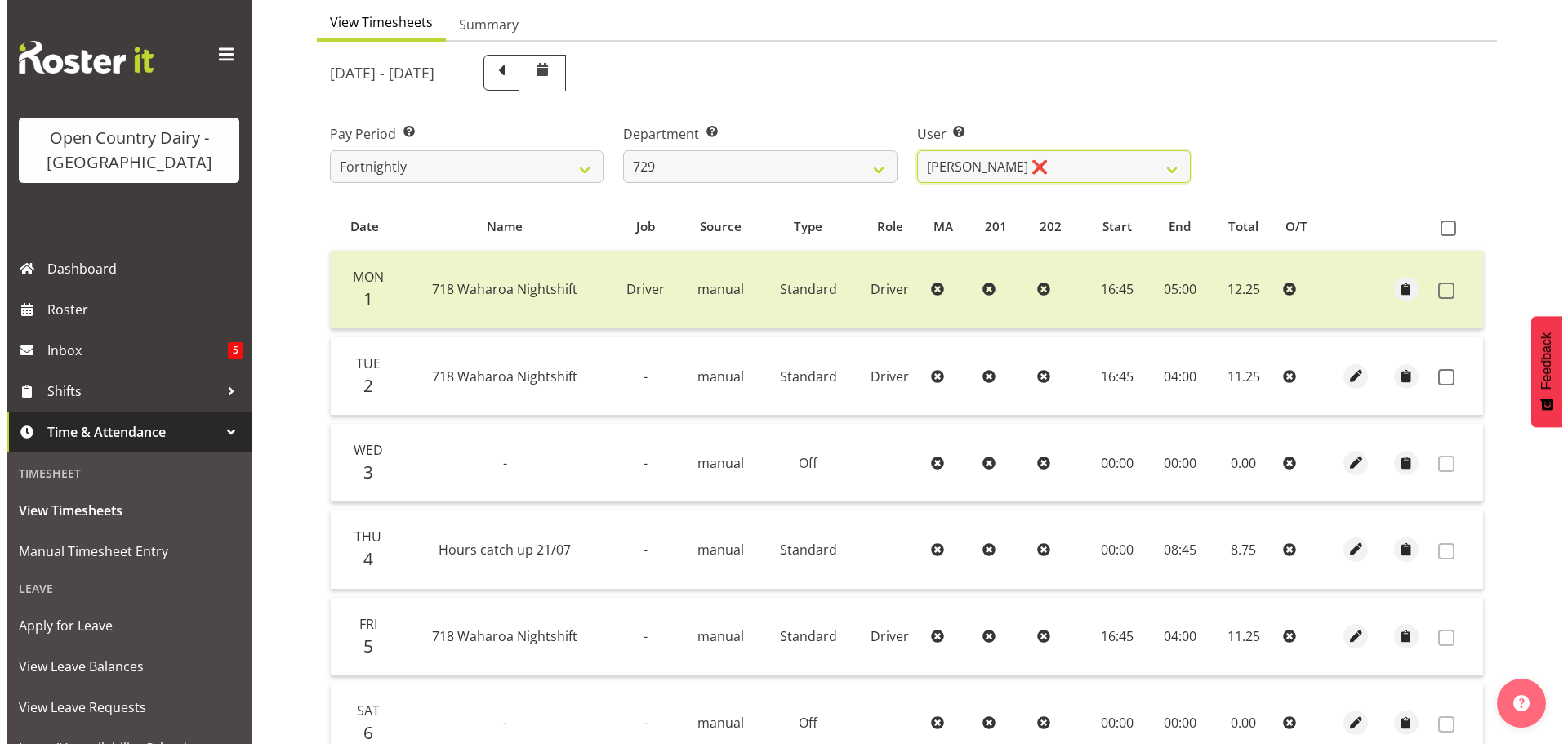
scroll to position [163, 0]
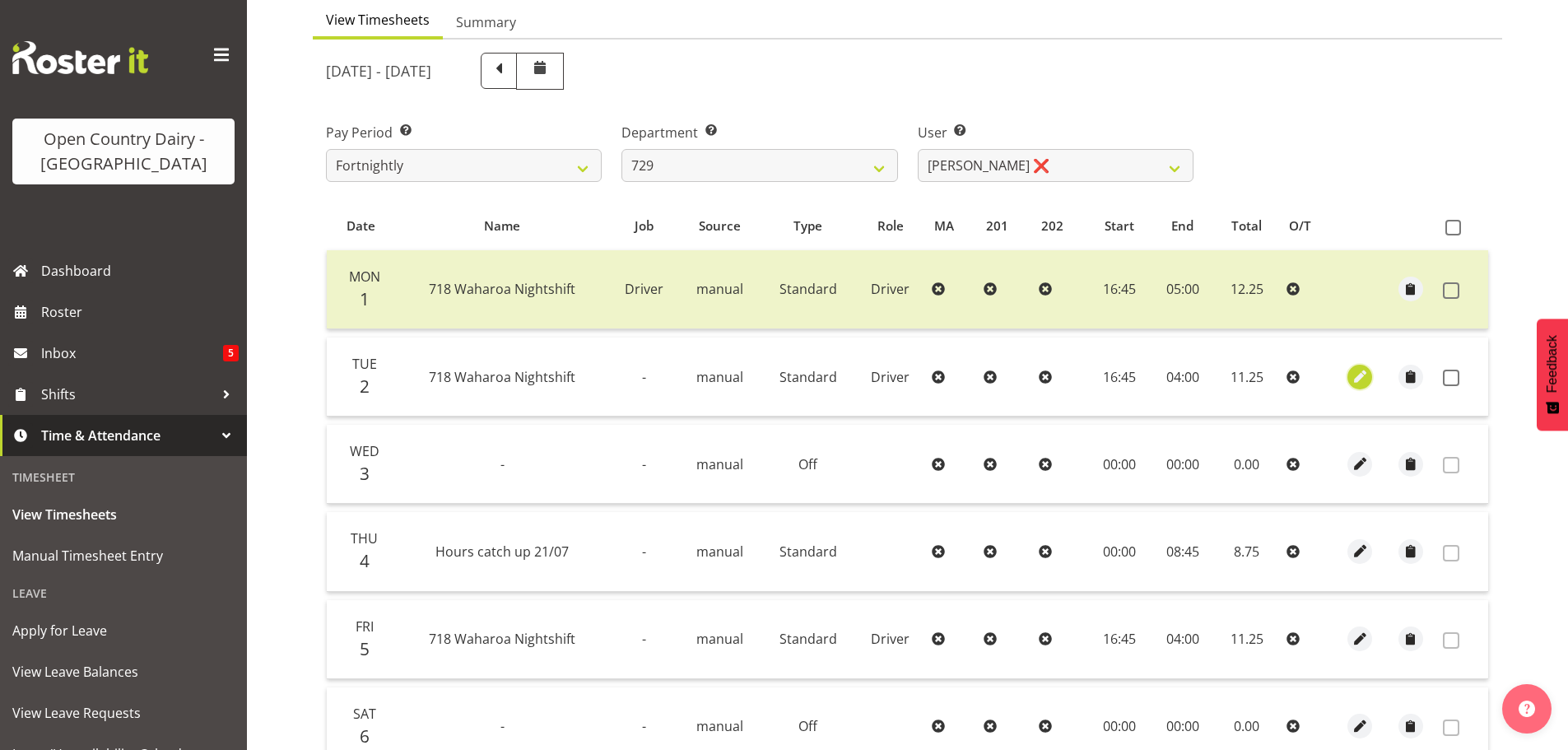
click at [1355, 380] on span "button" at bounding box center [1360, 376] width 18 height 18
select select "Standard"
select select "757"
select select "8"
select select "2025"
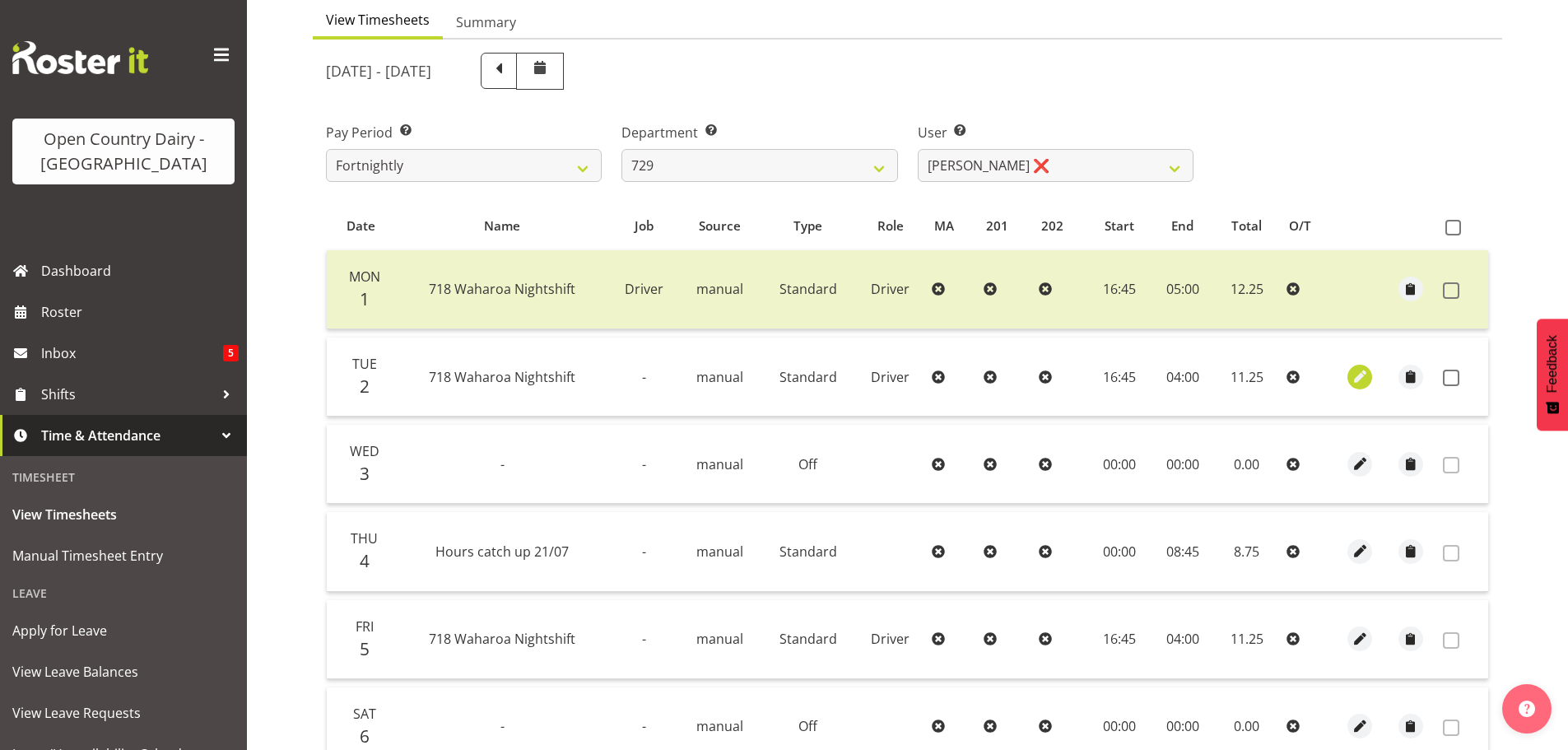
select select "4"
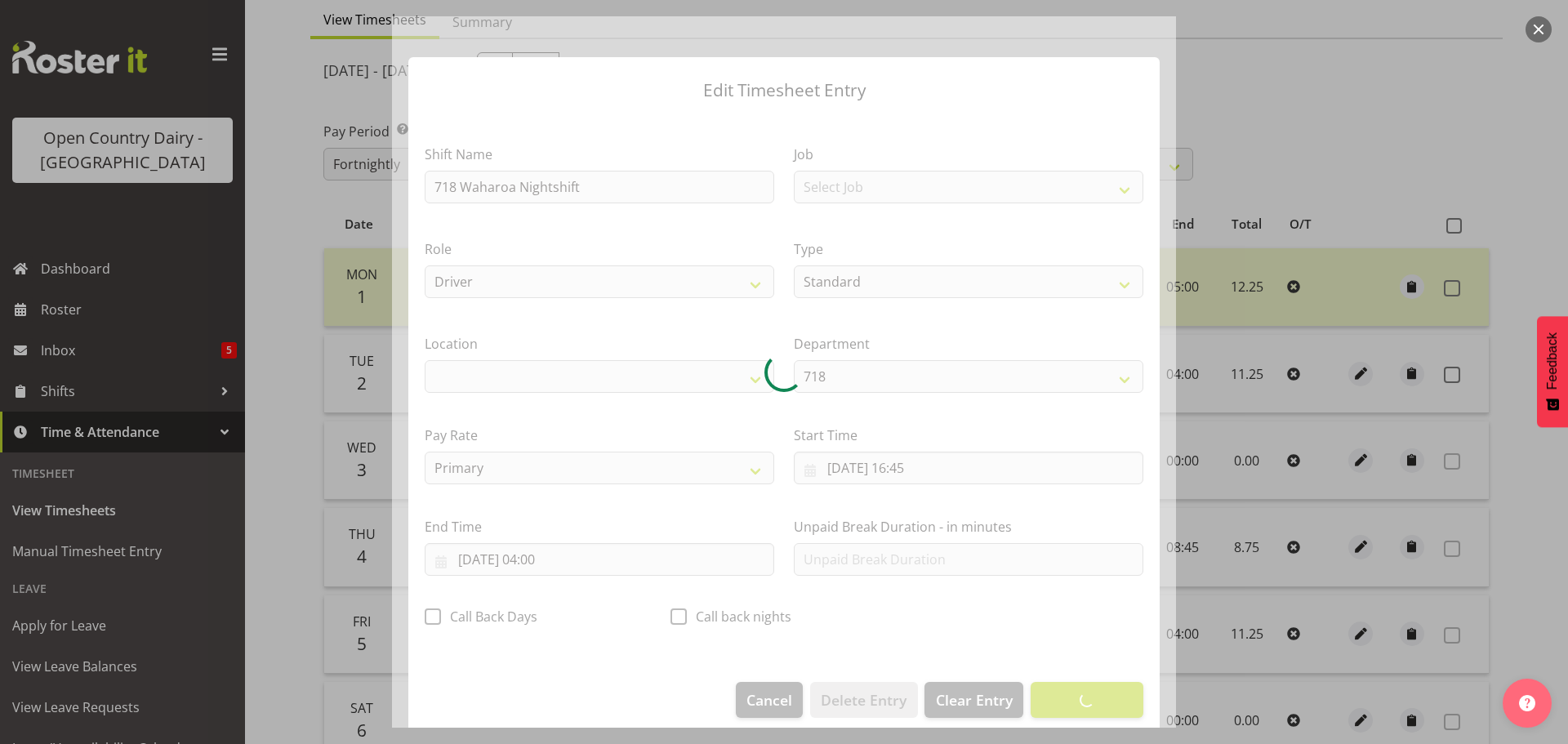
select select "1054"
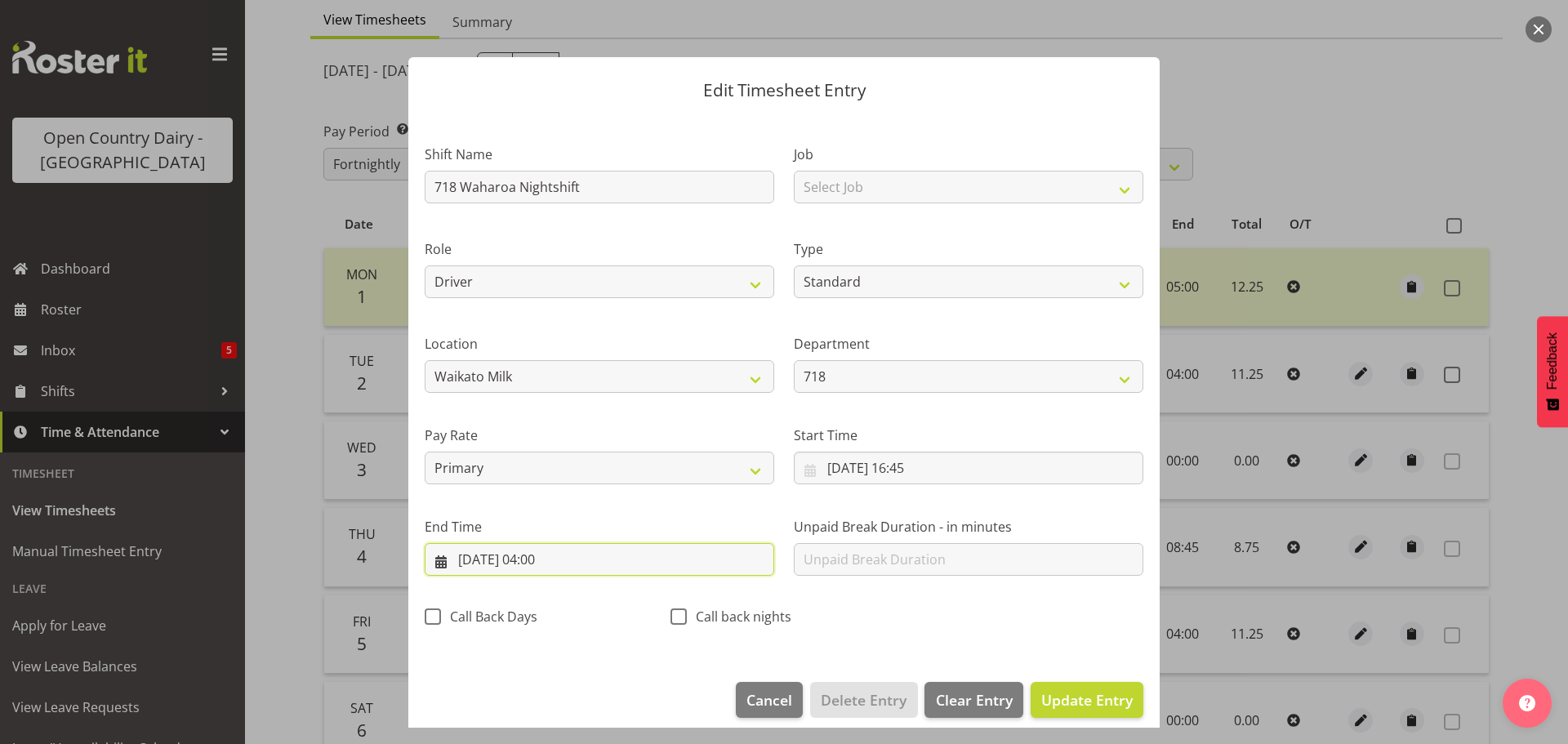
click at [544, 558] on input "[DATE] 04:00" at bounding box center [599, 560] width 350 height 33
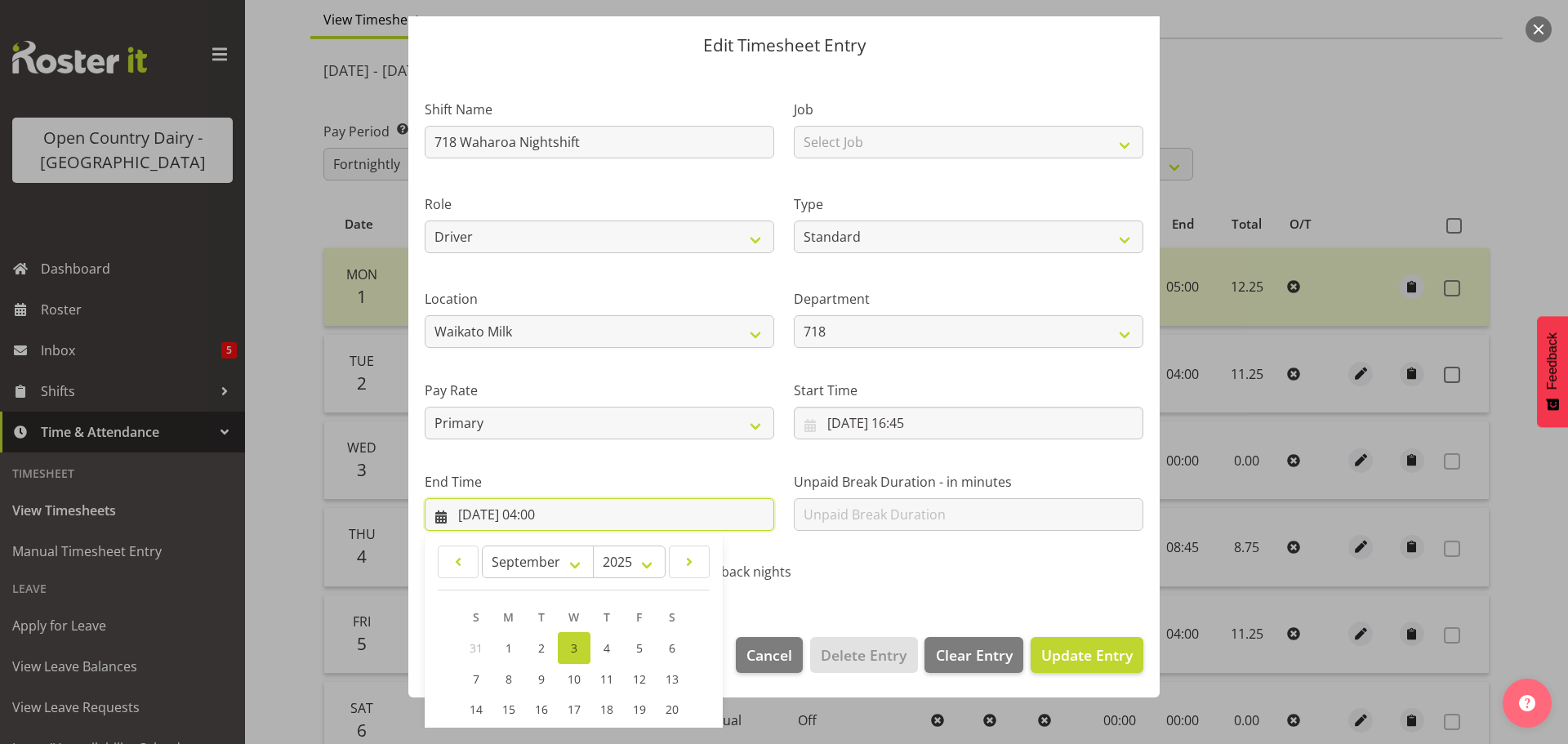
scroll to position [222, 0]
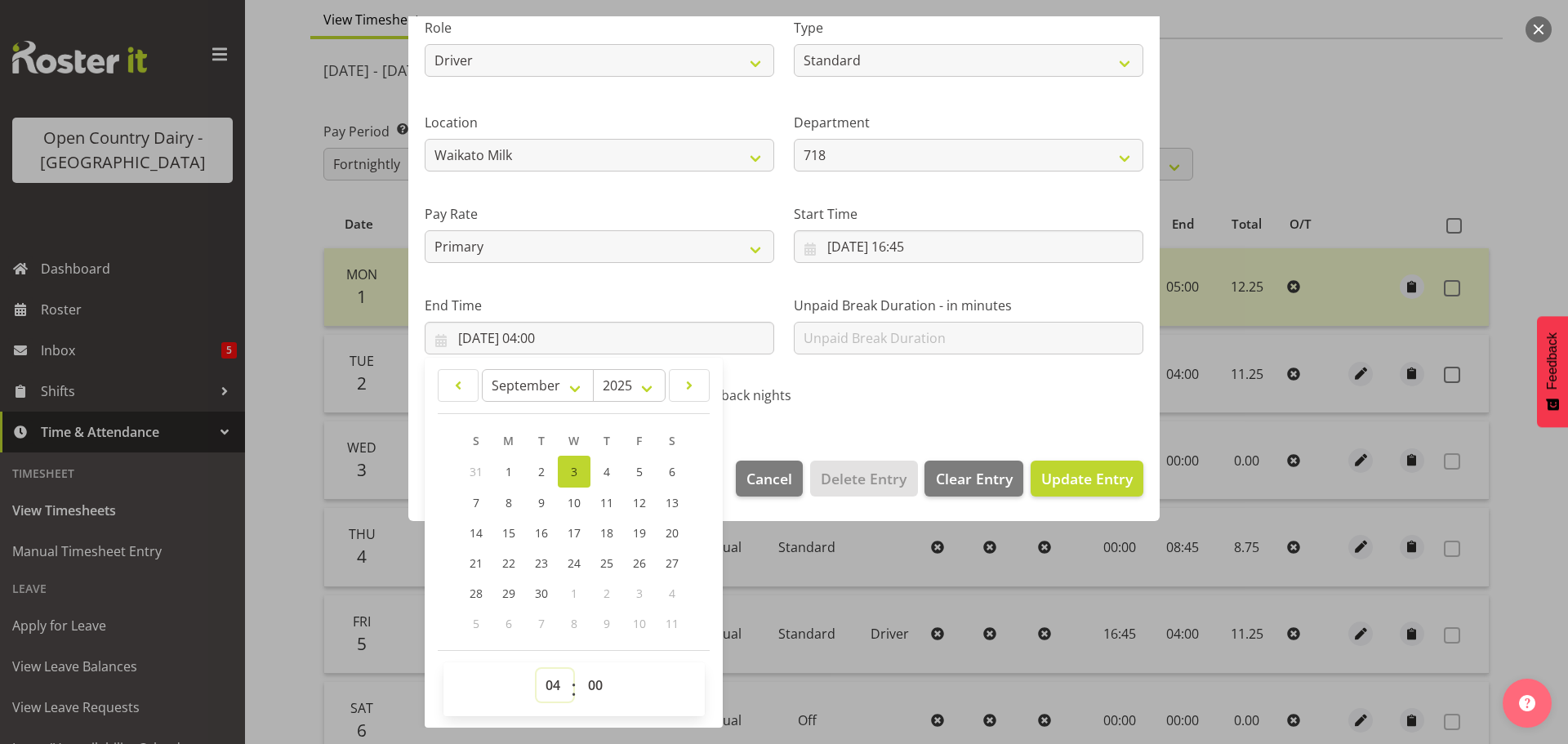
click at [552, 679] on select "00 01 02 03 04 05 06 07 08 09 10 11 12 13 14 15 16 17 18 19 20 21 22 23" at bounding box center [555, 685] width 37 height 33
select select "3"
click at [537, 669] on select "00 01 02 03 04 05 06 07 08 09 10 11 12 13 14 15 16 17 18 19 20 21 22 23" at bounding box center [555, 685] width 37 height 33
type input "[DATE] 03:00"
click at [592, 684] on select "00 01 02 03 04 05 06 07 08 09 10 11 12 13 14 15 16 17 18 19 20 21 22 23 24 25 2…" at bounding box center [598, 685] width 37 height 33
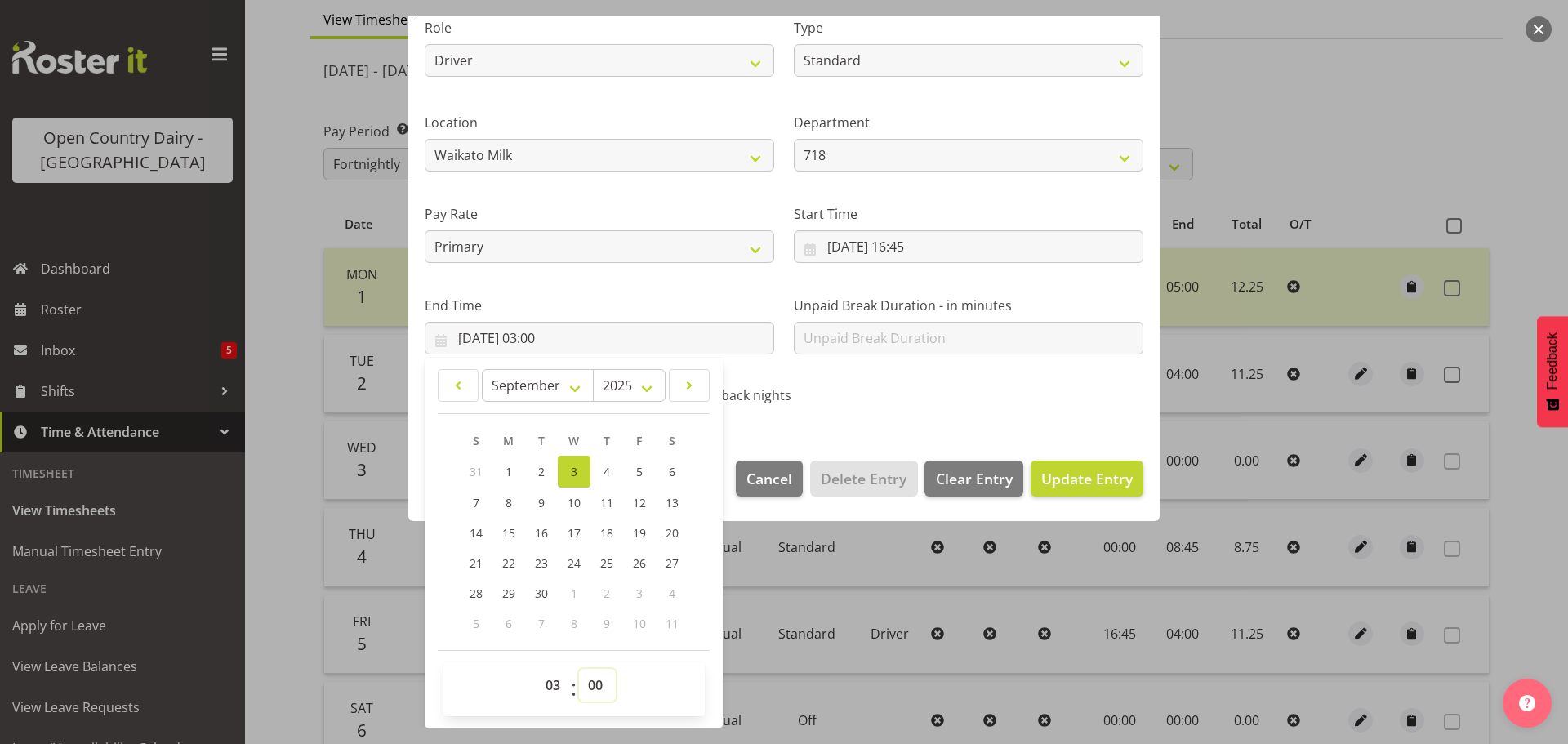
select select "30"
click at [579, 669] on select "00 01 02 03 04 05 06 07 08 09 10 11 12 13 14 15 16 17 18 19 20 21 22 23 24 25 2…" at bounding box center [598, 685] width 37 height 33
type input "[DATE] 03:30"
click at [1079, 477] on span "Update Entry" at bounding box center [1086, 478] width 92 height 19
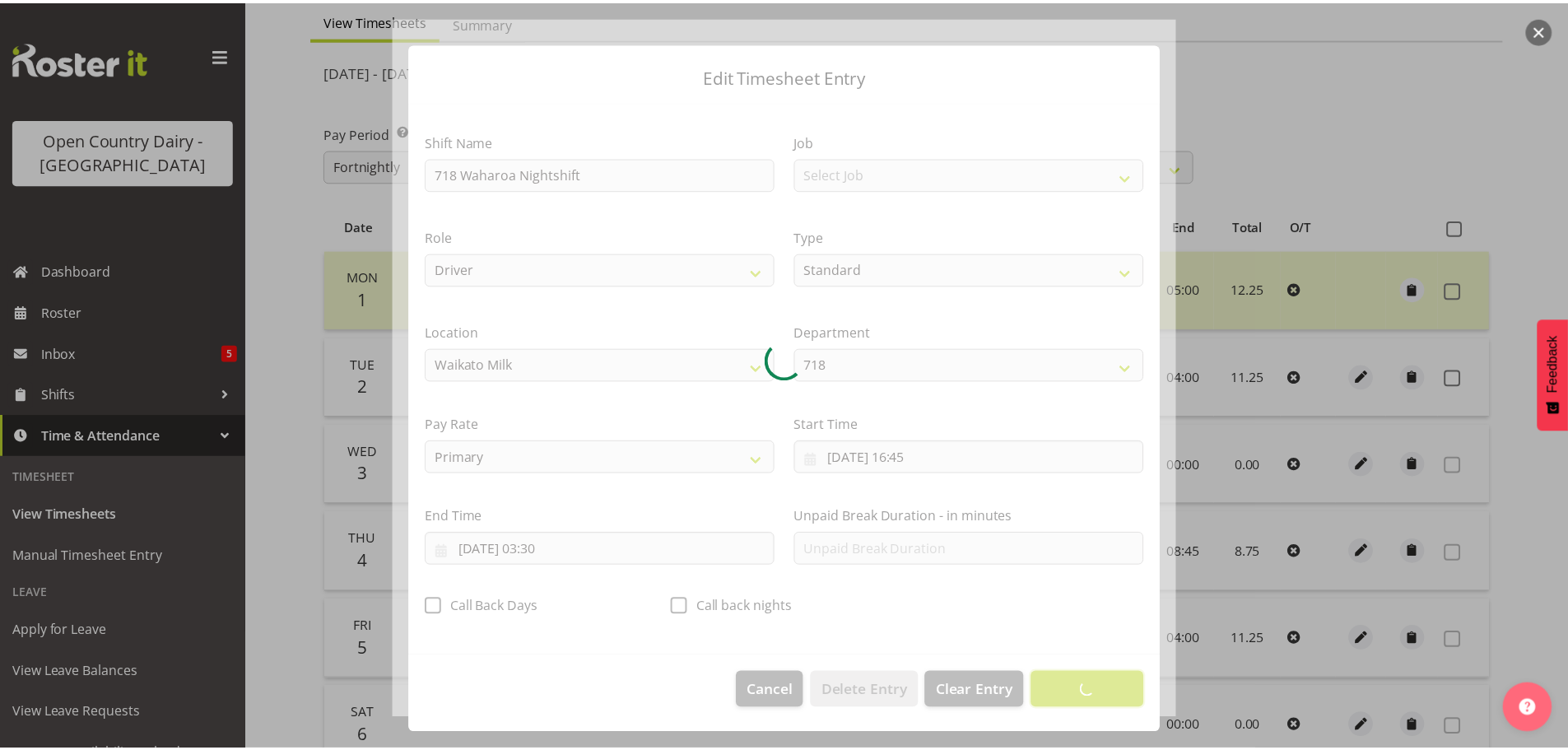
scroll to position [15, 0]
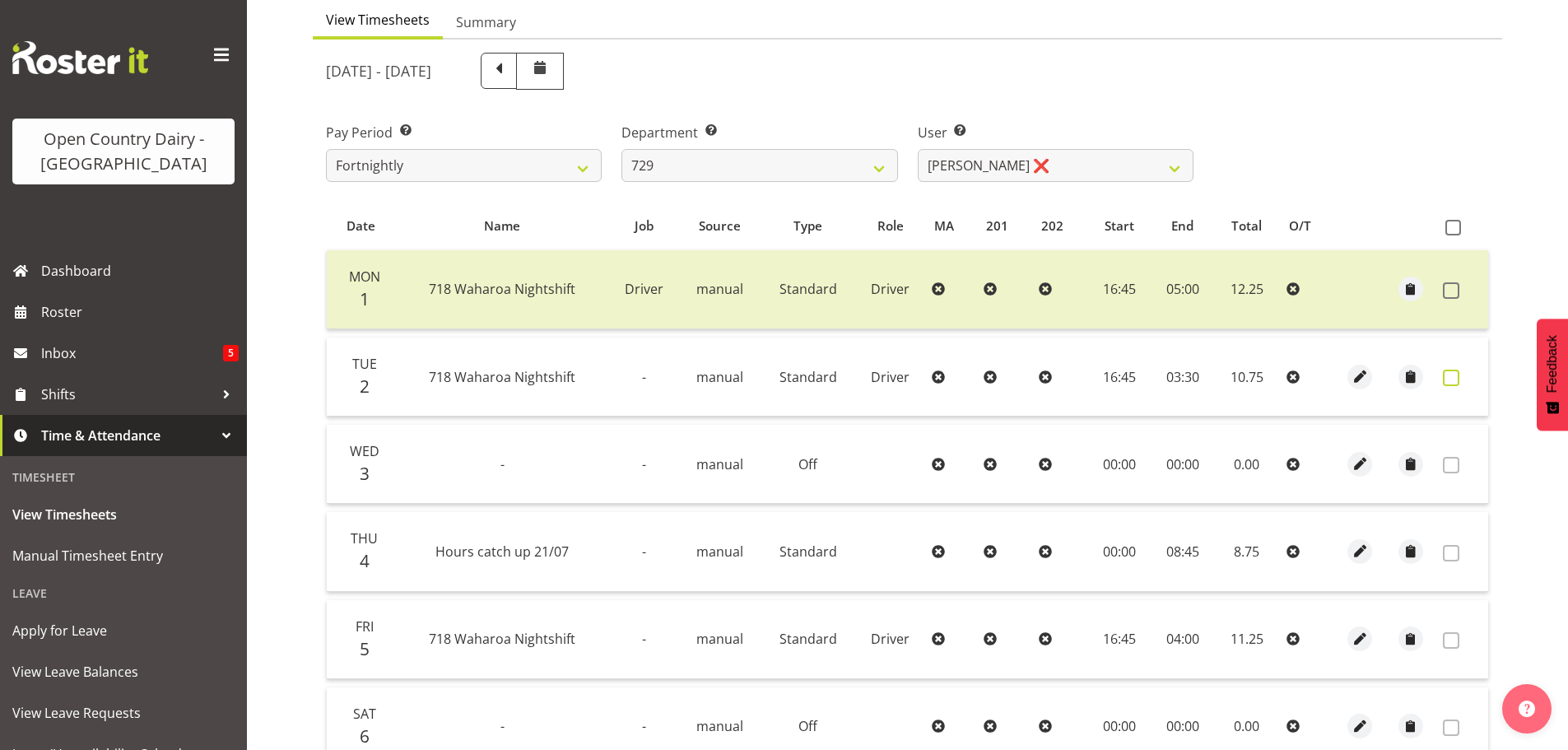
click at [1445, 380] on span at bounding box center [1450, 377] width 17 height 17
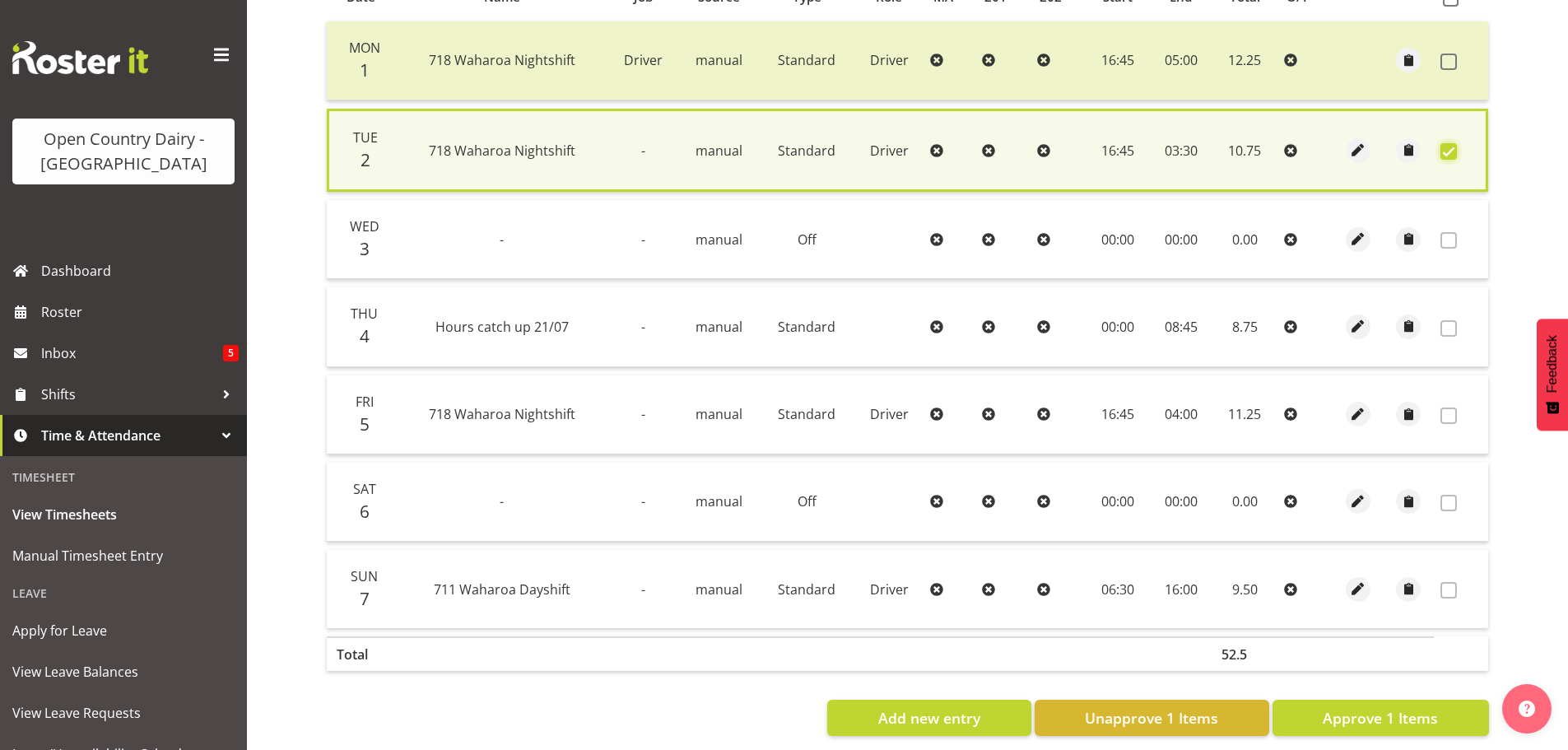
scroll to position [418, 0]
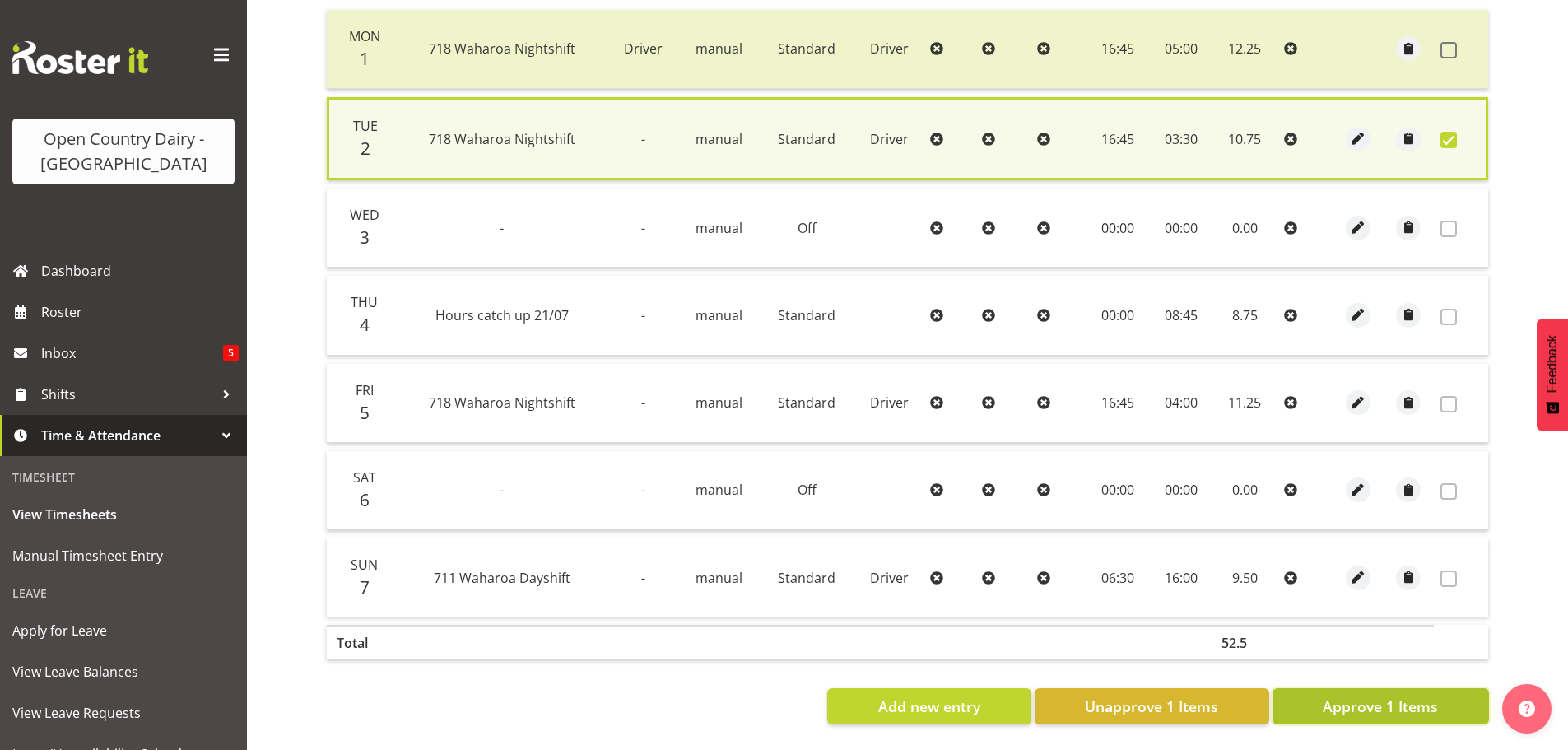
click at [1376, 696] on span "Approve 1 Items" at bounding box center [1381, 706] width 116 height 21
checkbox input "false"
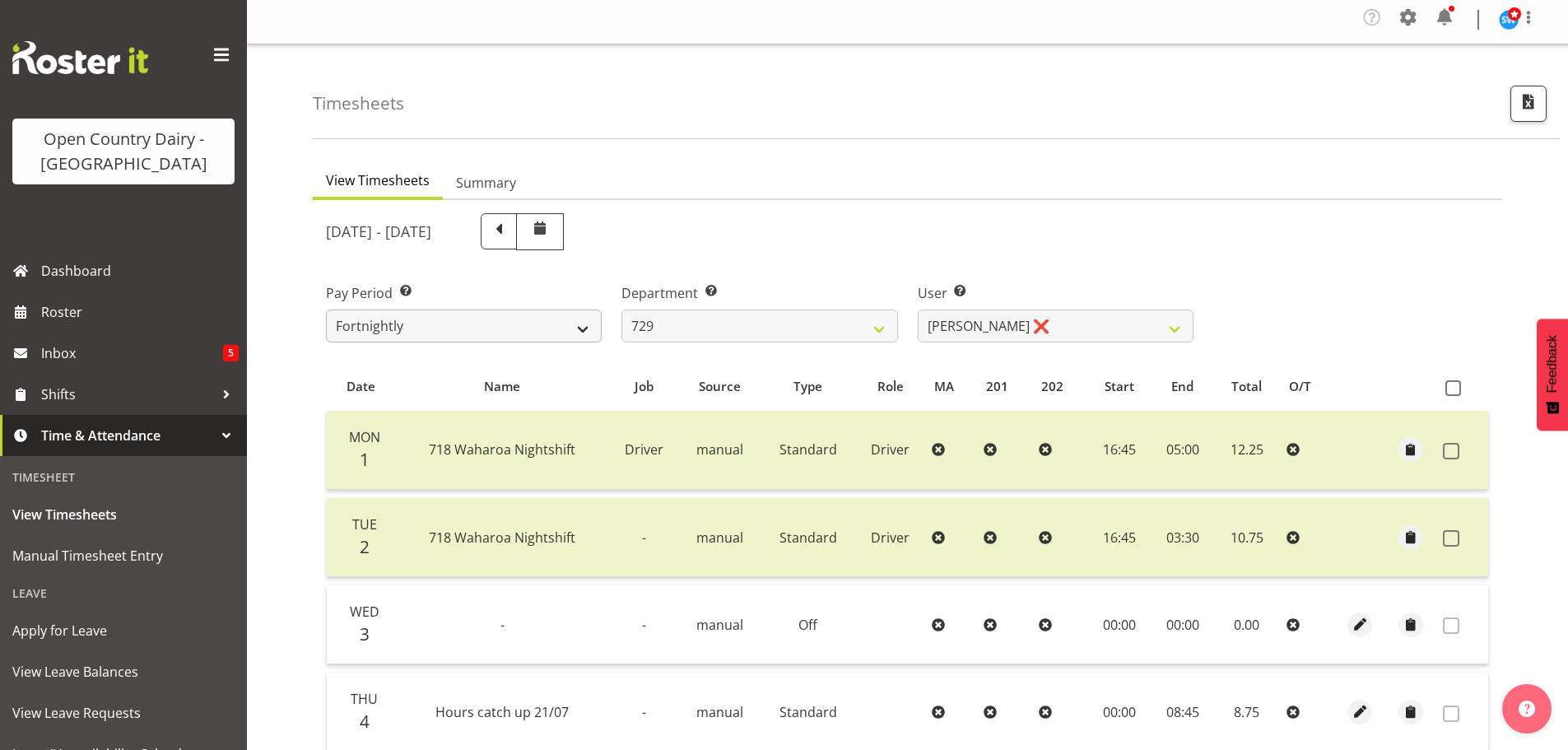
scroll to position [0, 0]
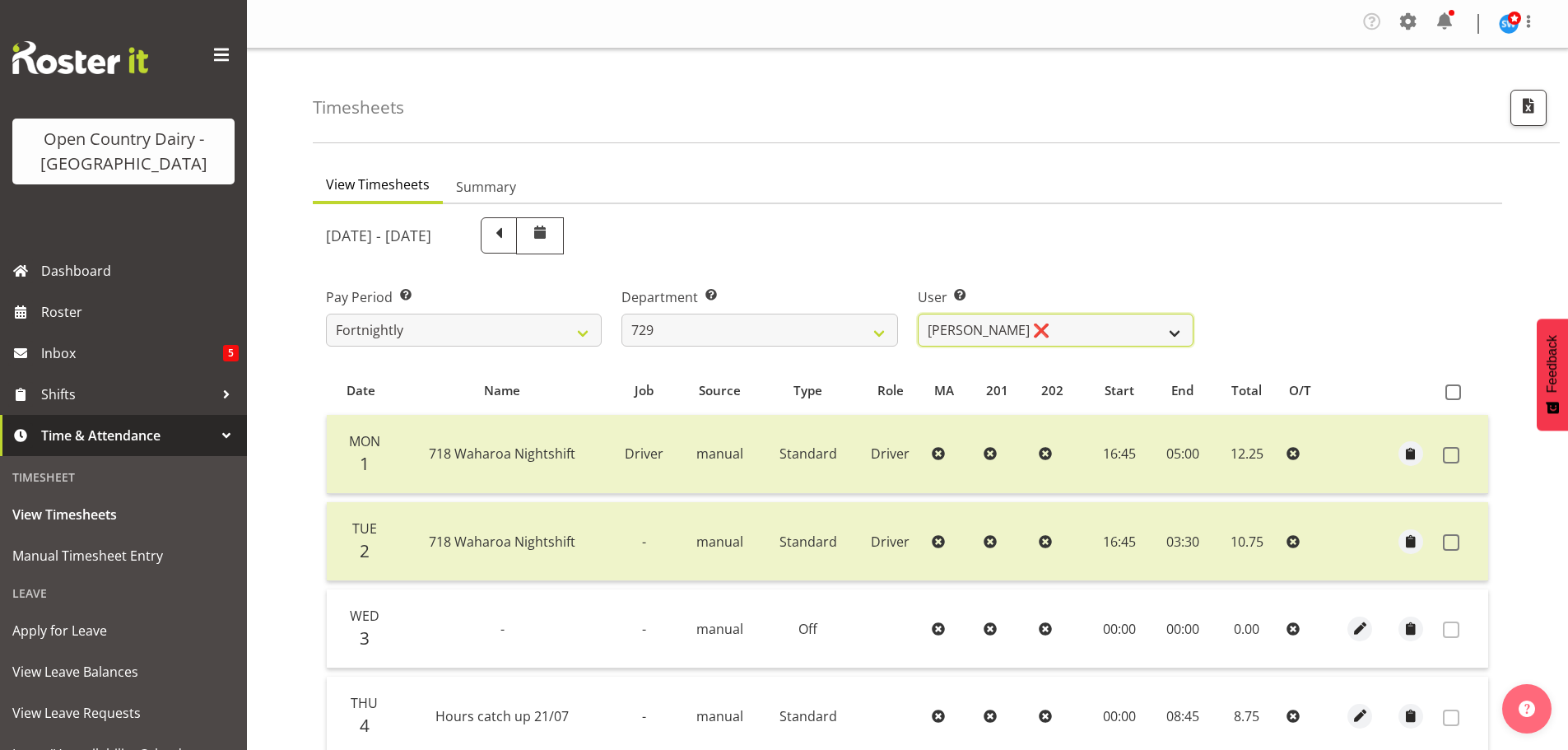
click at [1105, 328] on select "[PERSON_NAME] ❌ [PERSON_NAME] ❌ [PERSON_NAME] ❌ [PERSON_NAME] ❌" at bounding box center [1056, 330] width 276 height 33
click at [1103, 327] on select "[PERSON_NAME] ❌ [PERSON_NAME] ❌ [PERSON_NAME] ❌ [PERSON_NAME] ❌" at bounding box center [1056, 330] width 276 height 33
click at [674, 336] on select "701 702 703 704 705 706 707 708 709 710 711 712 713 714 715 716 717 718 719 720" at bounding box center [760, 330] width 276 height 33
select select "714"
click at [622, 314] on select "701 702 703 704 705 706 707 708 709 710 711 712 713 714 715 716 717 718 719 720" at bounding box center [760, 330] width 276 height 33
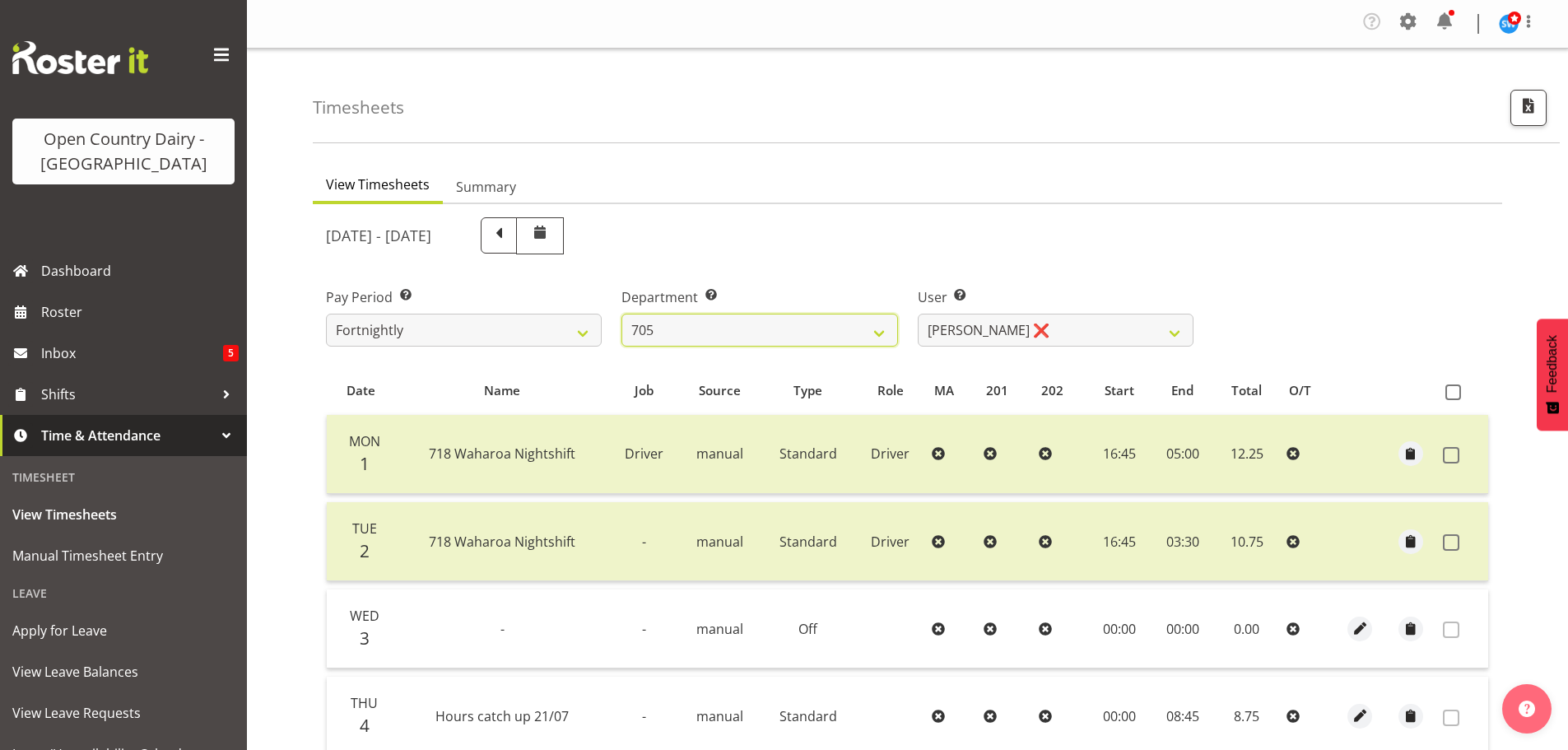
select select "11786"
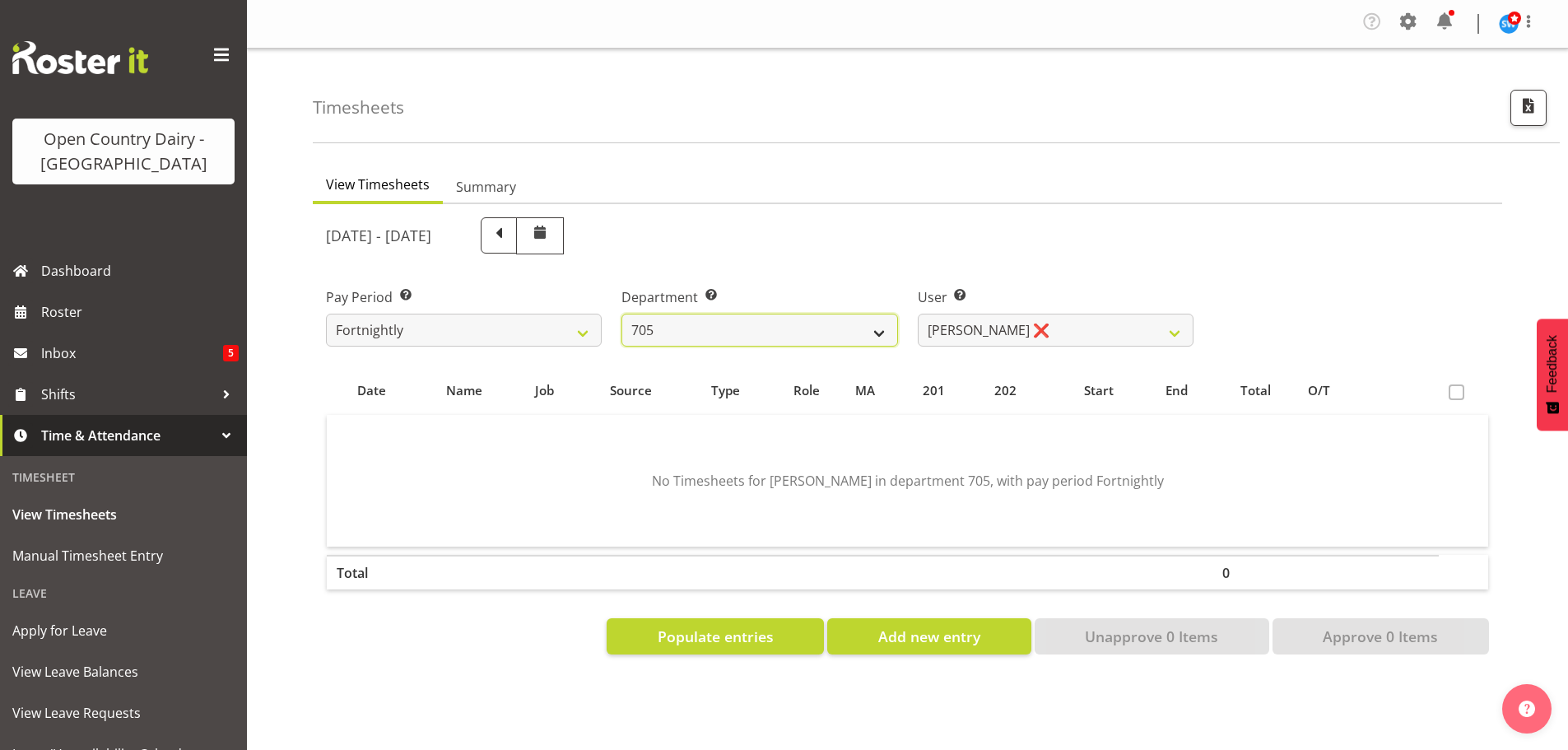
click at [740, 336] on select "701 702 703 704 705 706 707 708 709 710 711 712 713 714 715 716 717 718 719 720" at bounding box center [760, 330] width 276 height 33
select select "756"
click at [622, 314] on select "701 702 703 704 705 706 707 708 709 710 711 712 713 714 715 716 717 718 719 720" at bounding box center [760, 330] width 276 height 33
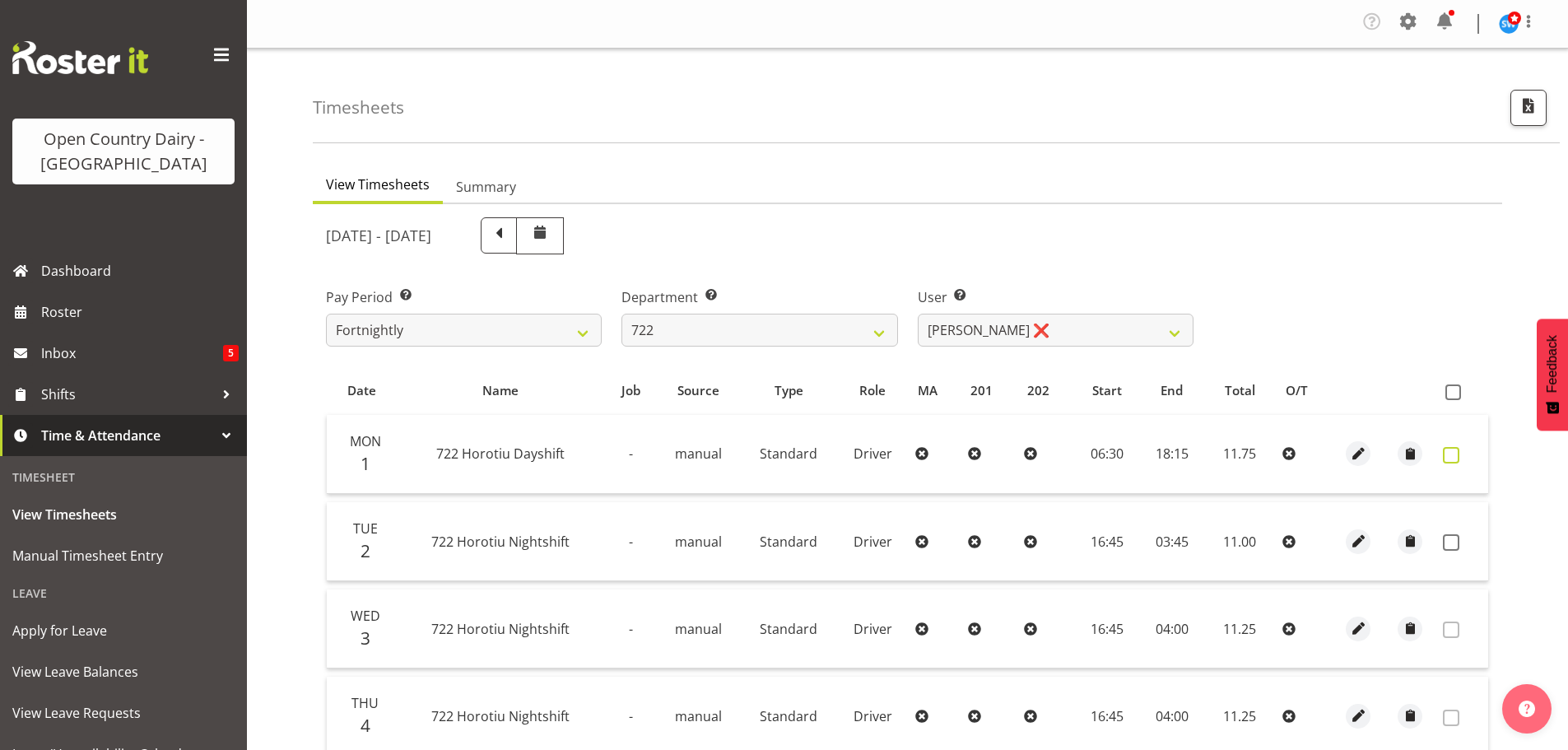
click at [1454, 453] on span at bounding box center [1450, 455] width 17 height 17
checkbox input "true"
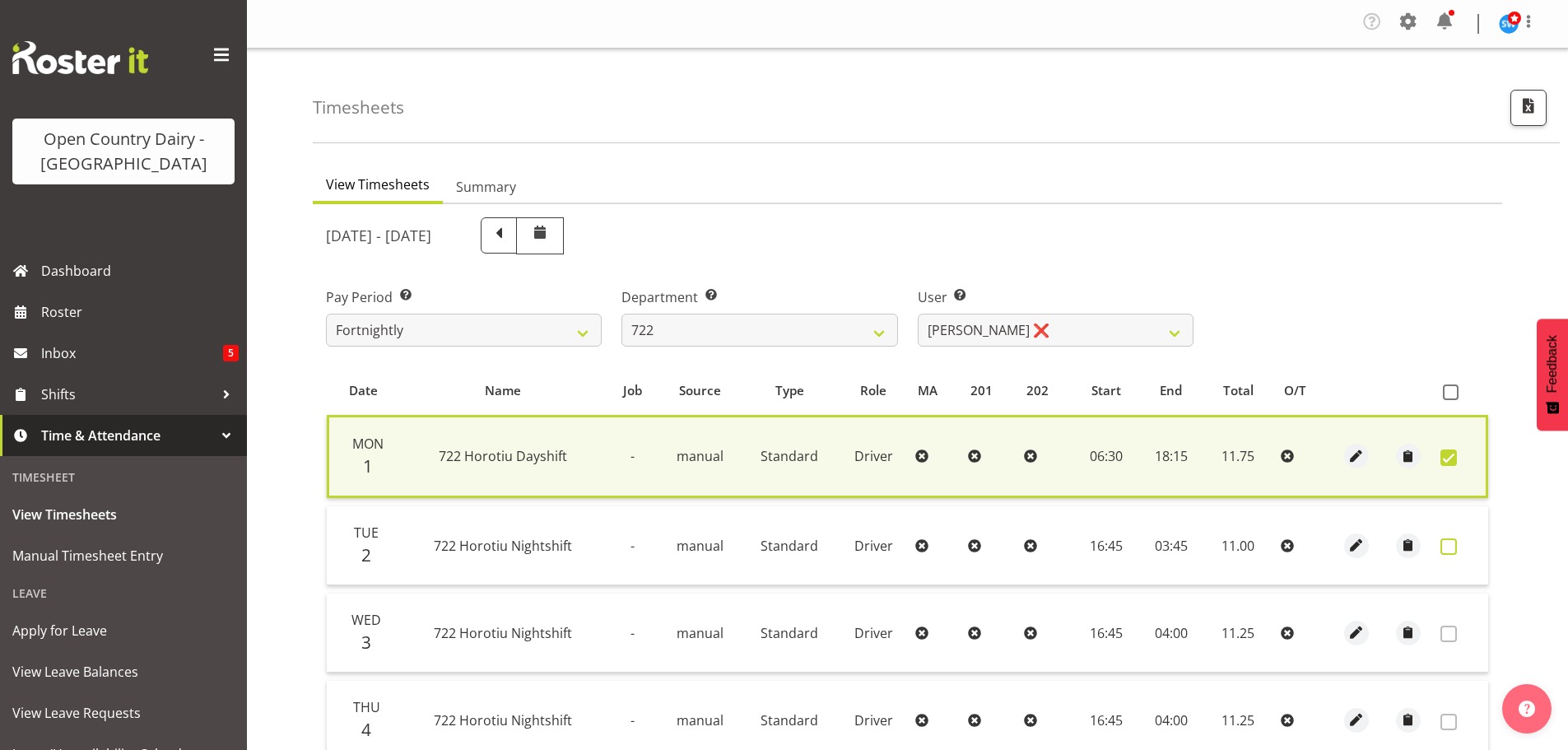
click at [1452, 549] on span at bounding box center [1449, 546] width 17 height 17
checkbox input "true"
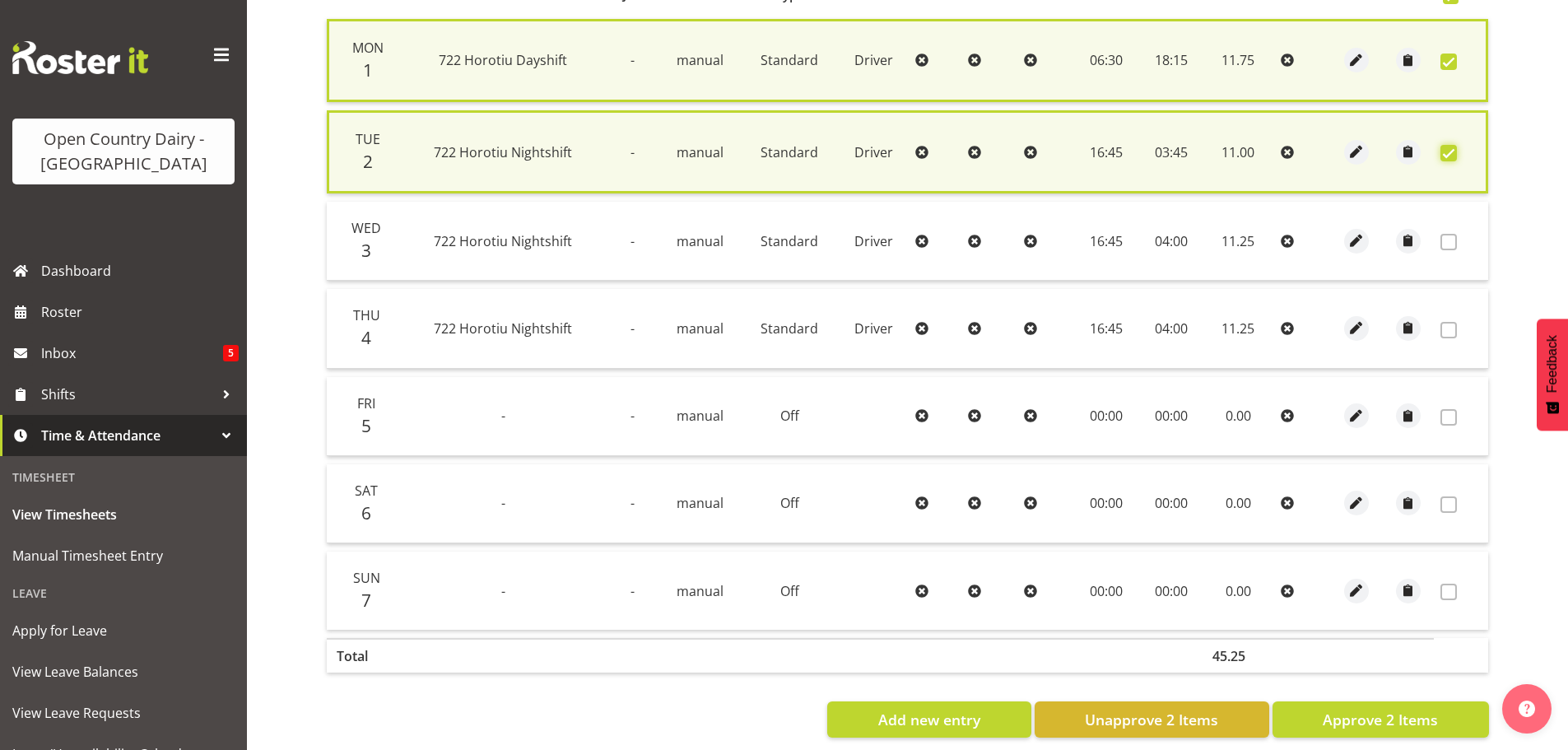
scroll to position [412, 0]
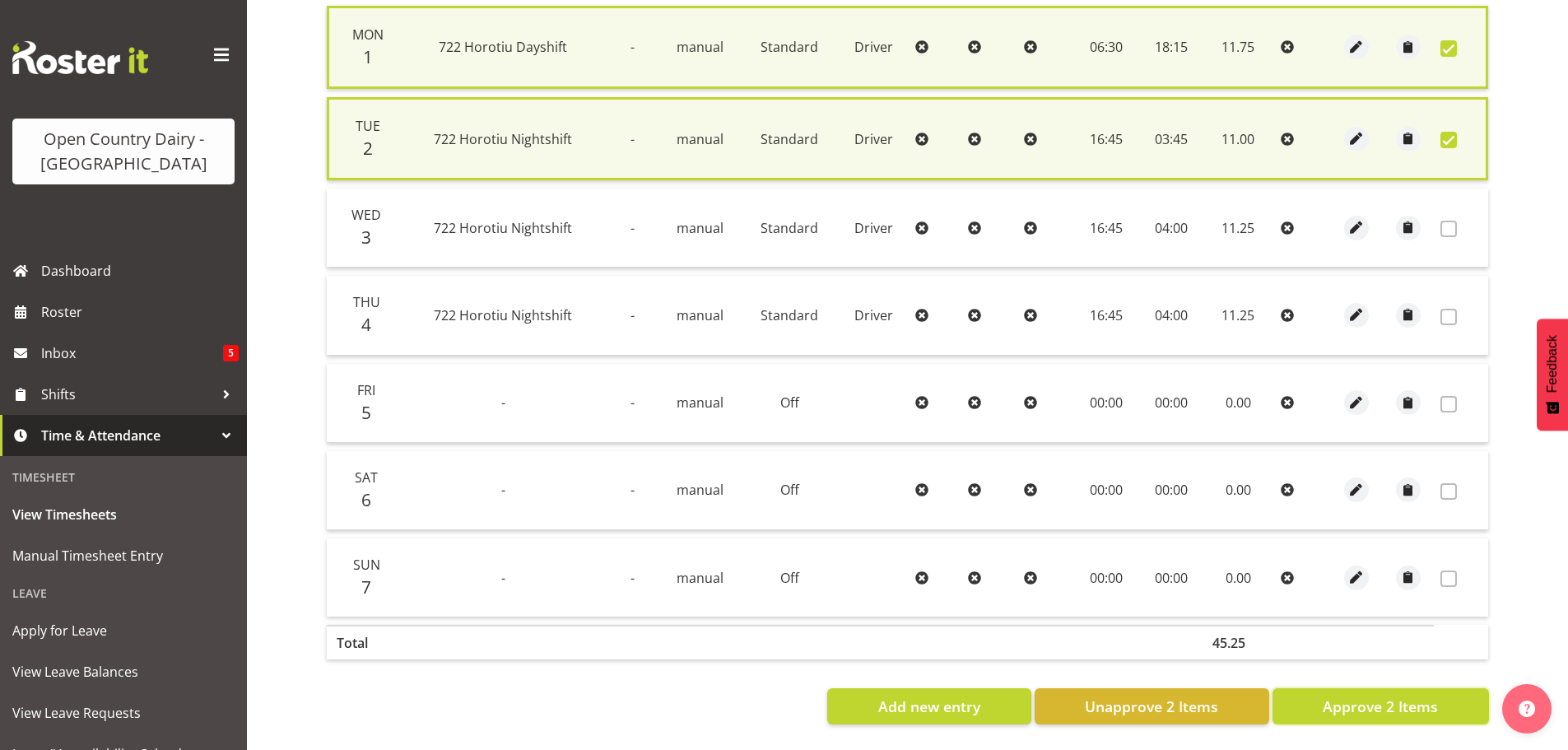
click at [1414, 706] on span "Approve 2 Items" at bounding box center [1381, 706] width 116 height 21
checkbox input "false"
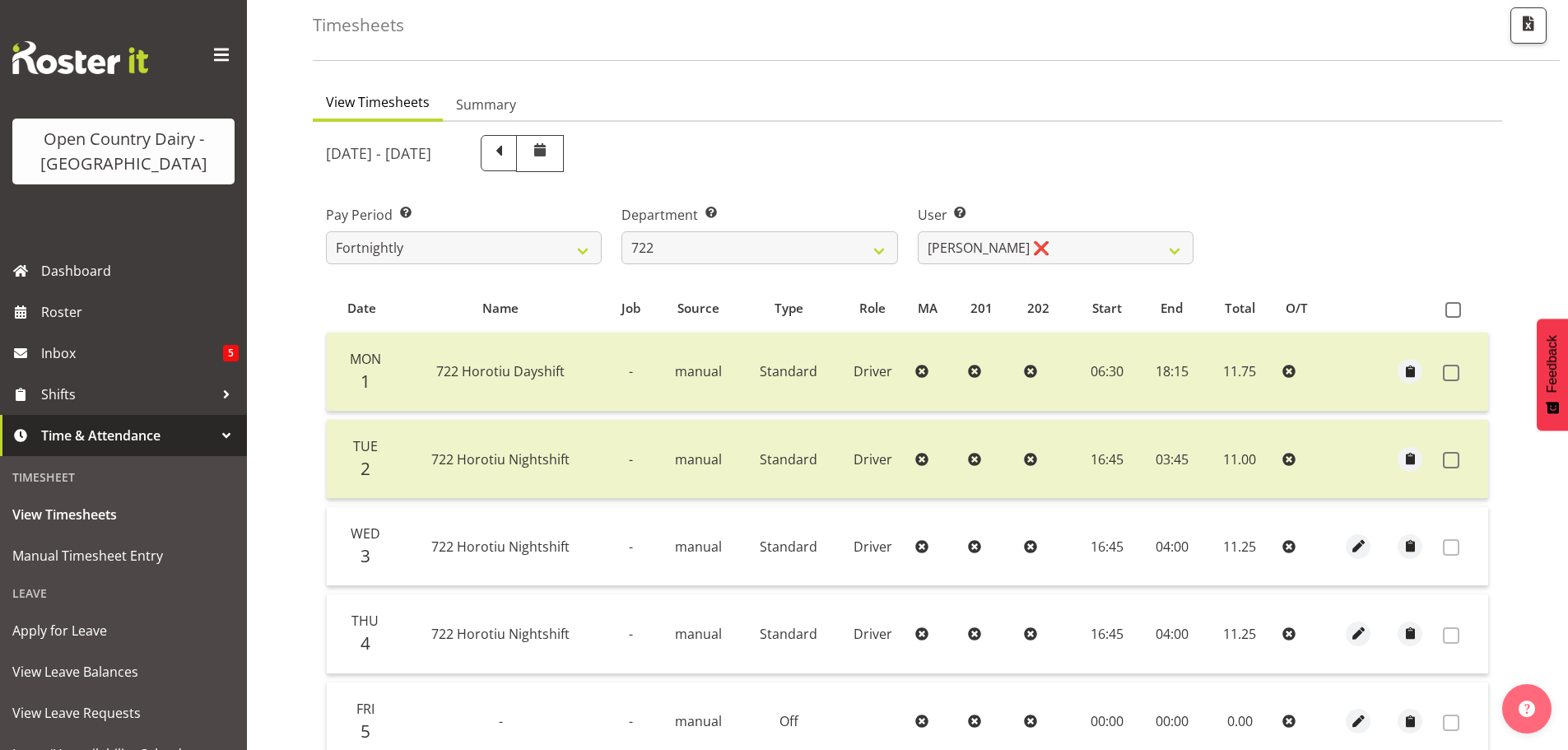
scroll to position [0, 0]
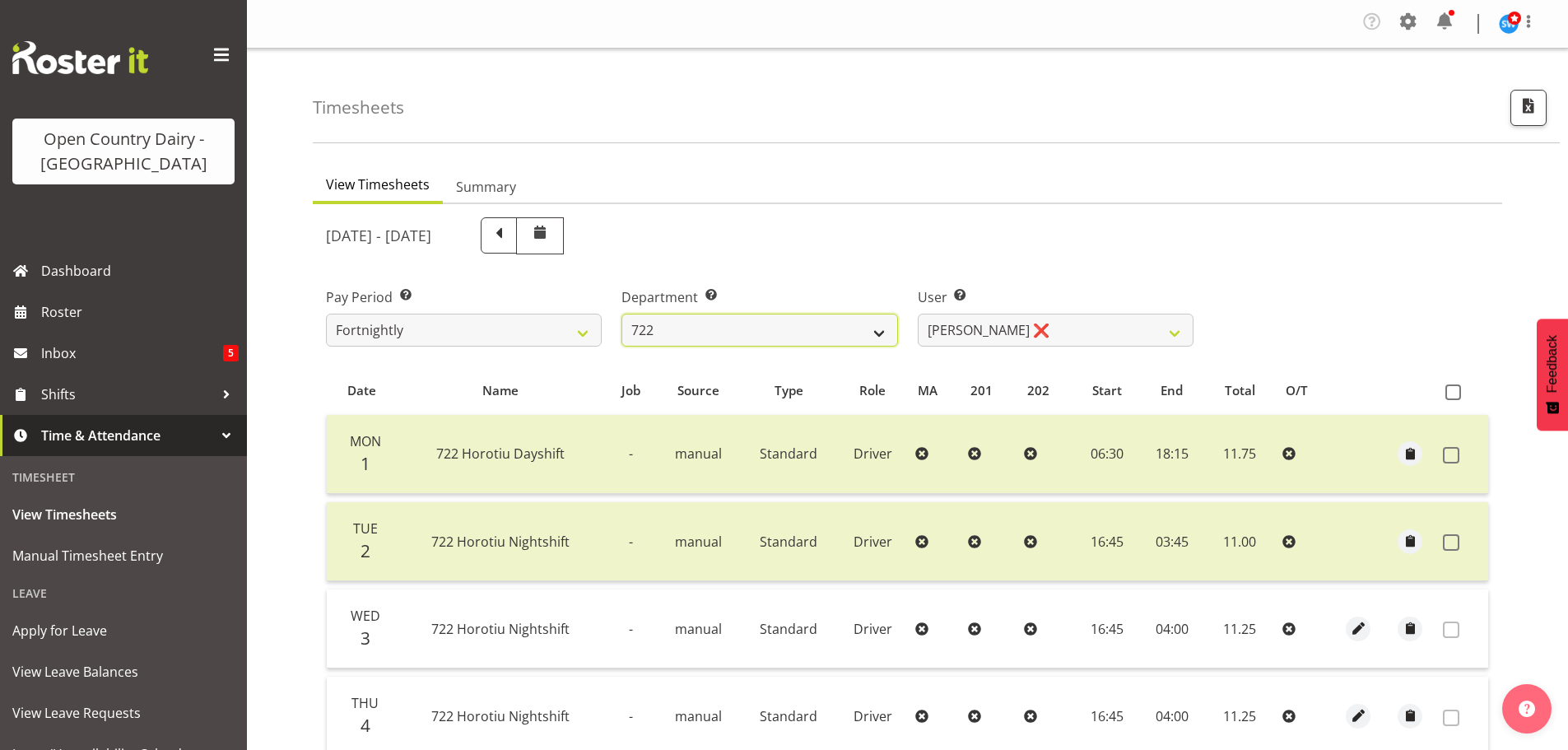
click at [756, 330] on select "701 702 703 704 705 706 707 708 709 710 711 712 713 714 715 716 717 718 719 720" at bounding box center [760, 330] width 276 height 33
select select "714"
click at [622, 314] on select "701 702 703 704 705 706 707 708 709 710 711 712 713 714 715 716 717 718 719 720" at bounding box center [760, 330] width 276 height 33
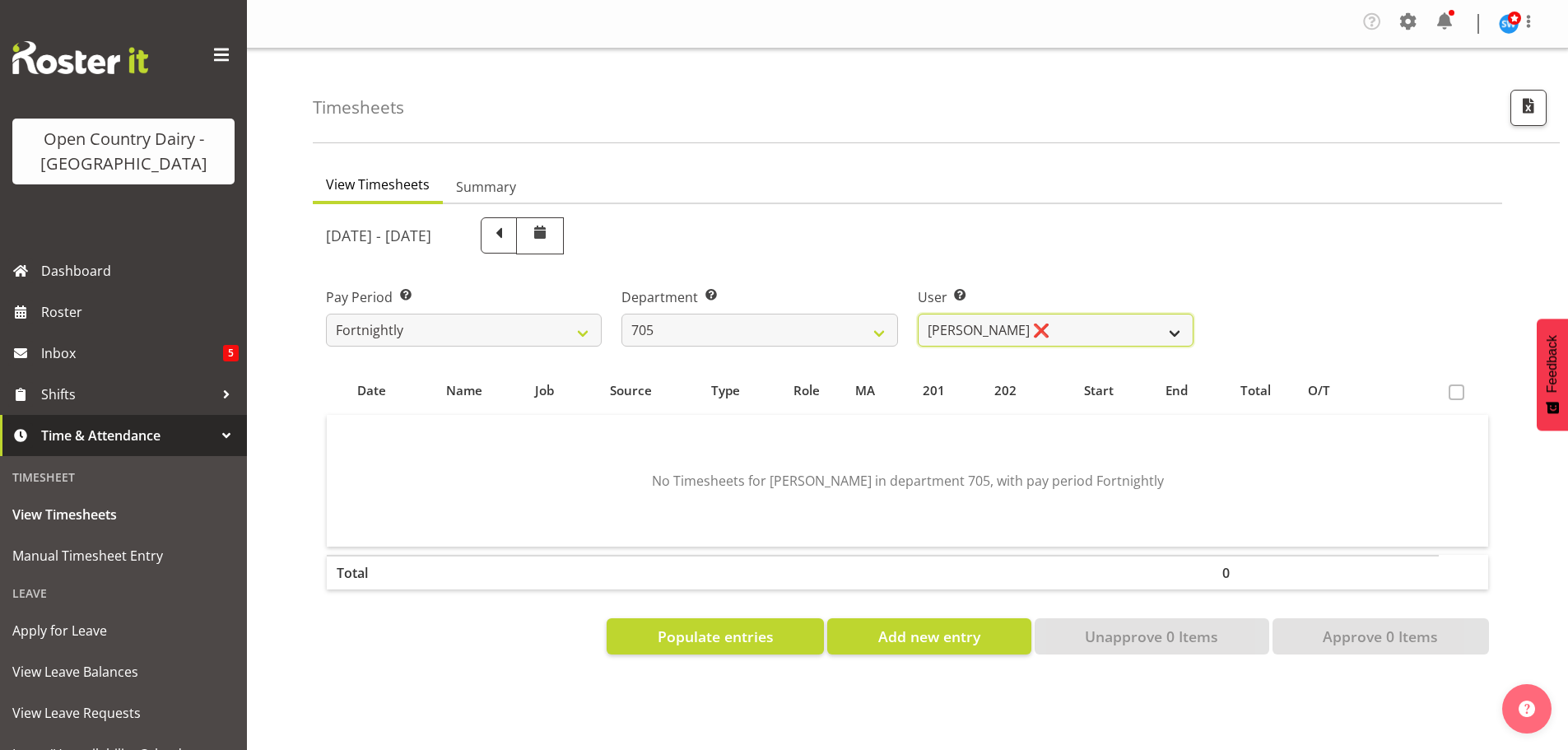
click at [1065, 332] on select "[PERSON_NAME] ❌ [PERSON_NAME] ❌ [PERSON_NAME] ❌ [PERSON_NAME] ❌" at bounding box center [1056, 330] width 276 height 33
select select "8282"
click at [918, 314] on select "[PERSON_NAME] ❌ [PERSON_NAME] ❌ [PERSON_NAME] ❌ [PERSON_NAME] ❌" at bounding box center [1056, 330] width 276 height 33
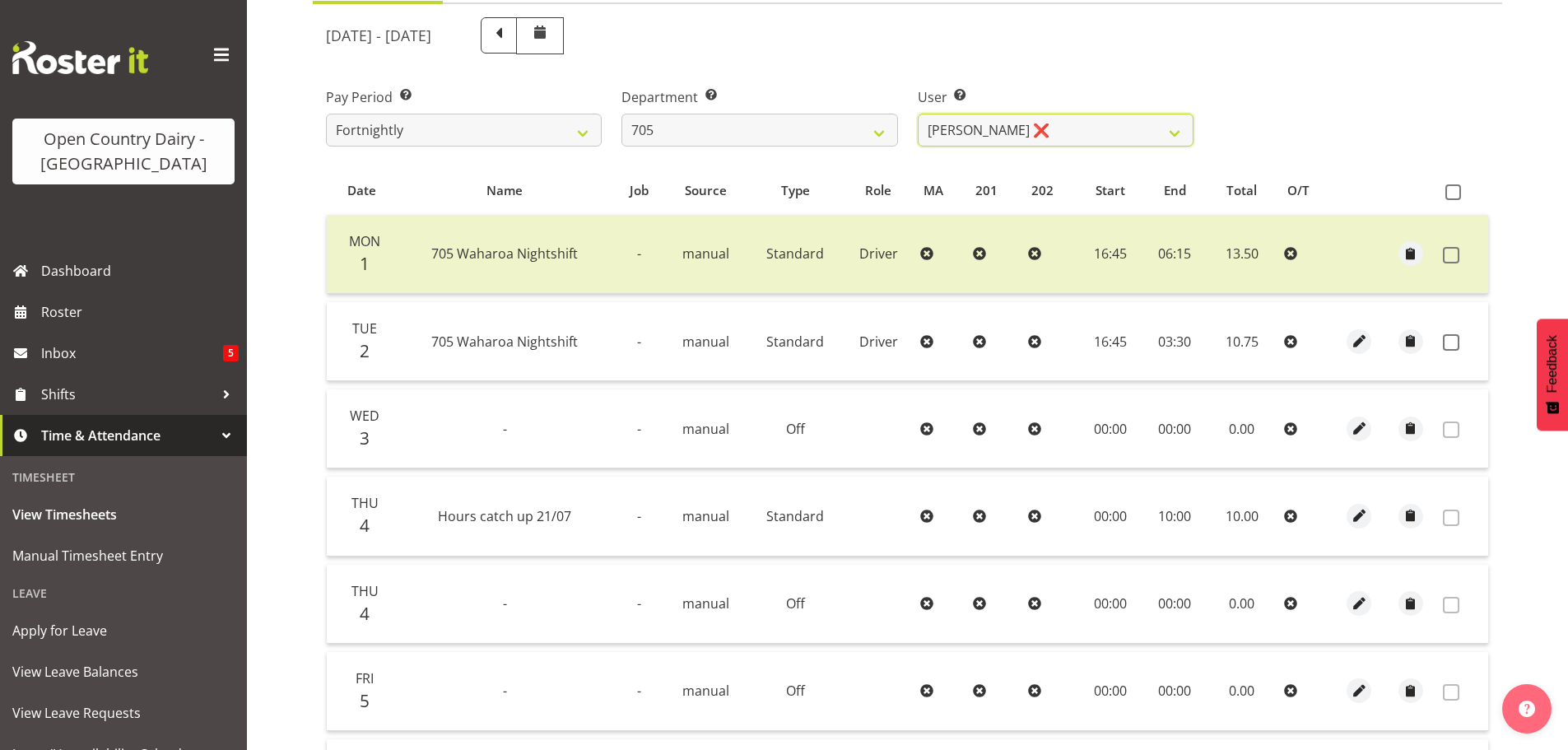
scroll to position [247, 0]
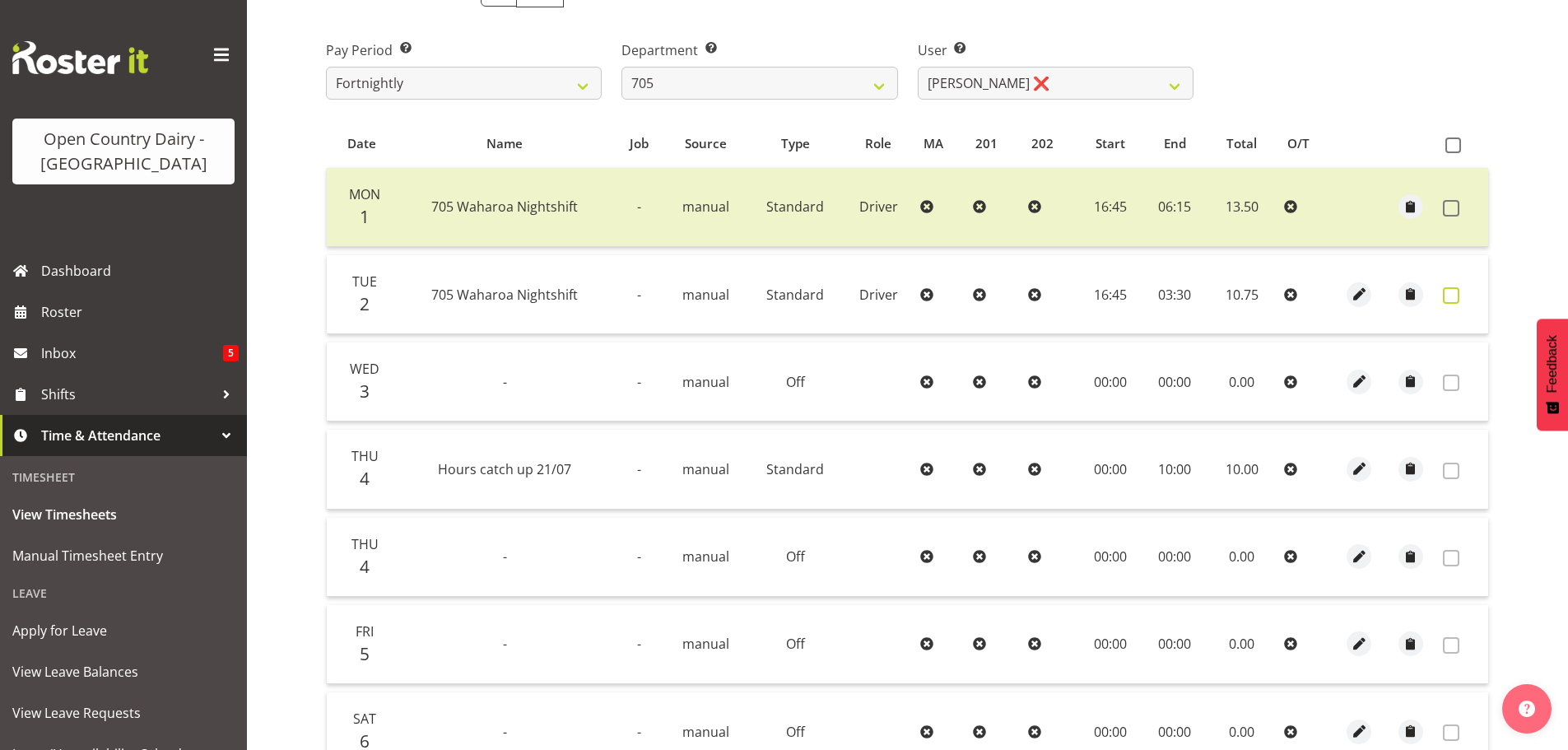
click at [1450, 296] on span at bounding box center [1450, 295] width 17 height 17
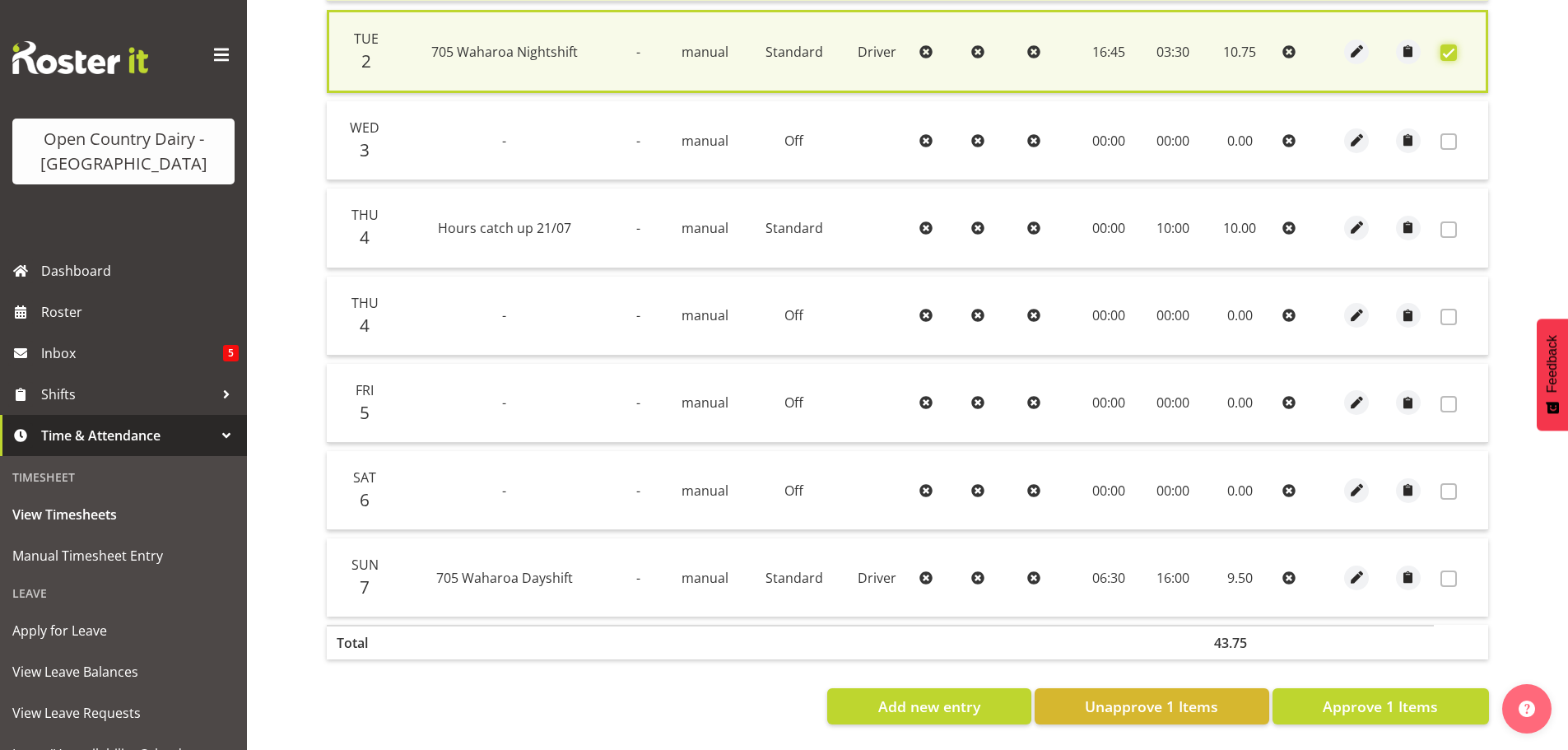
scroll to position [504, 0]
click at [1416, 696] on span "Approve 1 Items" at bounding box center [1381, 706] width 116 height 21
checkbox input "false"
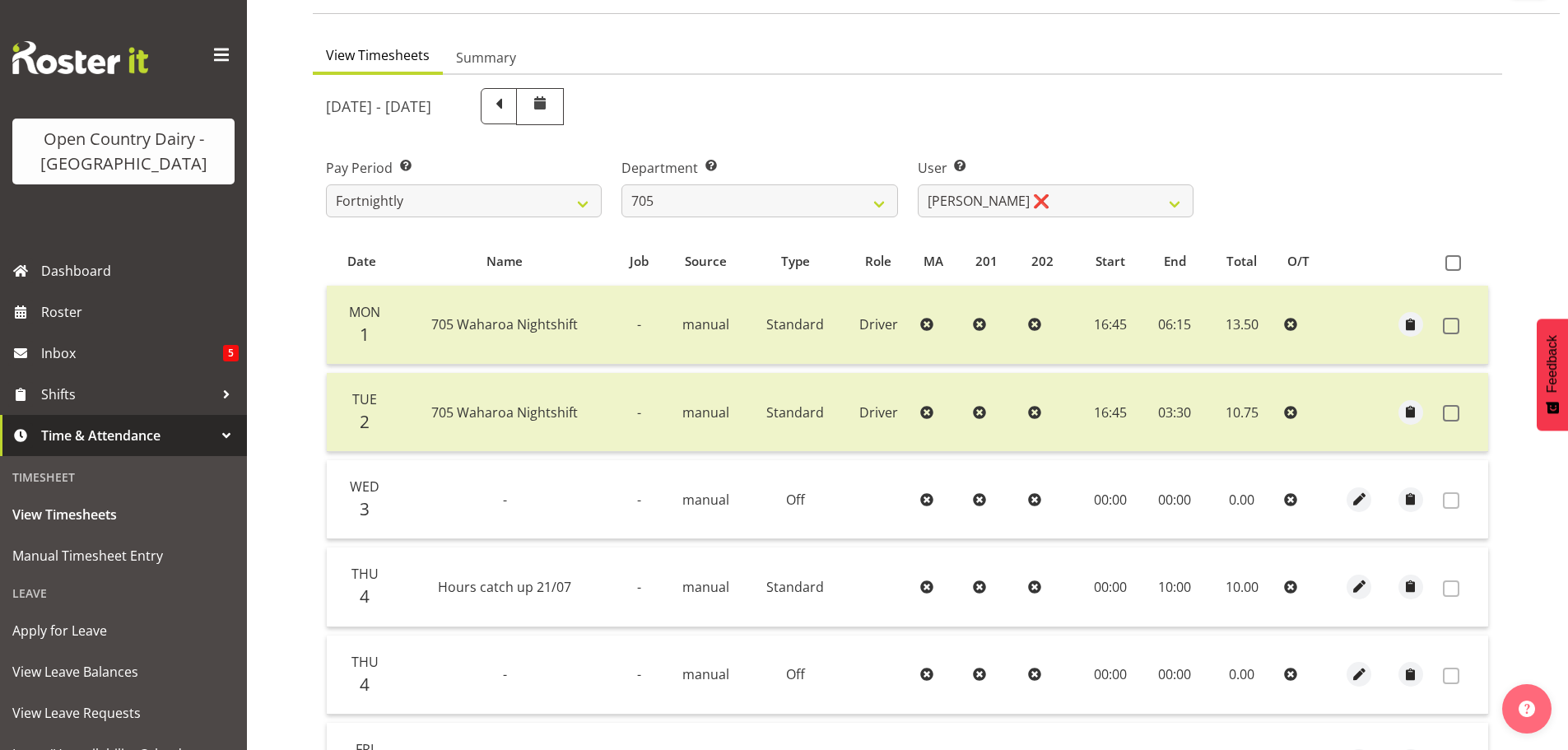
scroll to position [89, 0]
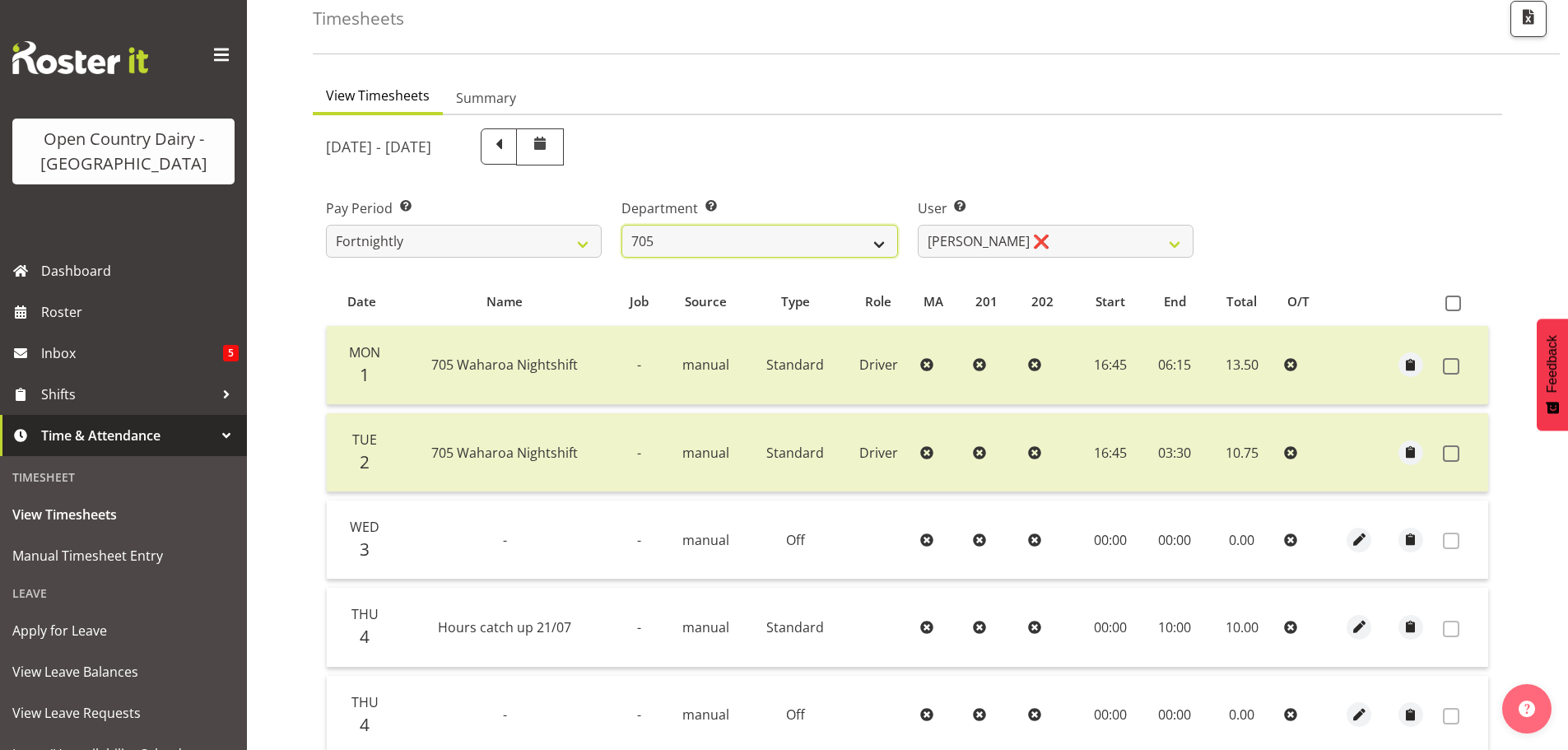
click at [736, 241] on select "701 702 703 704 705 706 707 708 709 710 711 712 713 714 715 716 717 718 719 720" at bounding box center [760, 241] width 276 height 33
select select "880"
click at [622, 224] on select "701 702 703 704 705 706 707 708 709 710 711 712 713 714 715 716 717 718 719 720" at bounding box center [760, 241] width 276 height 33
select select "11252"
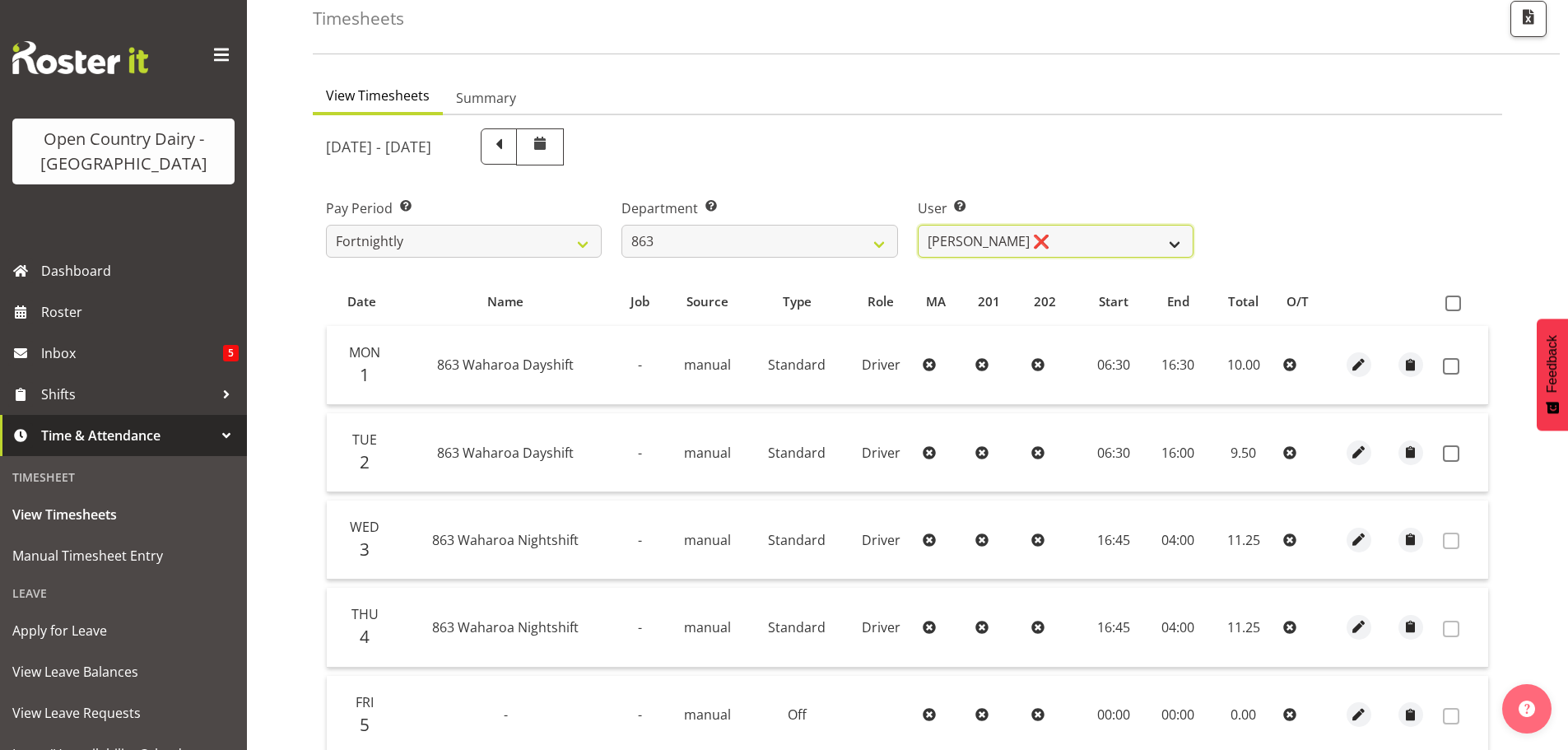
click at [1066, 246] on select "[PERSON_NAME] ❌ [PERSON_NAME] ❌ [PERSON_NAME] ❌ [PERSON_NAME] ❌" at bounding box center [1056, 241] width 276 height 33
click at [1097, 184] on div "User Select user. Note: This is filtered down by the previous two drop-down ite…" at bounding box center [1056, 221] width 295 height 92
click at [769, 239] on select "701 702 703 704 705 706 707 708 709 710 711 712 713 714 715 716 717 718 719 720" at bounding box center [760, 241] width 276 height 33
select select "832"
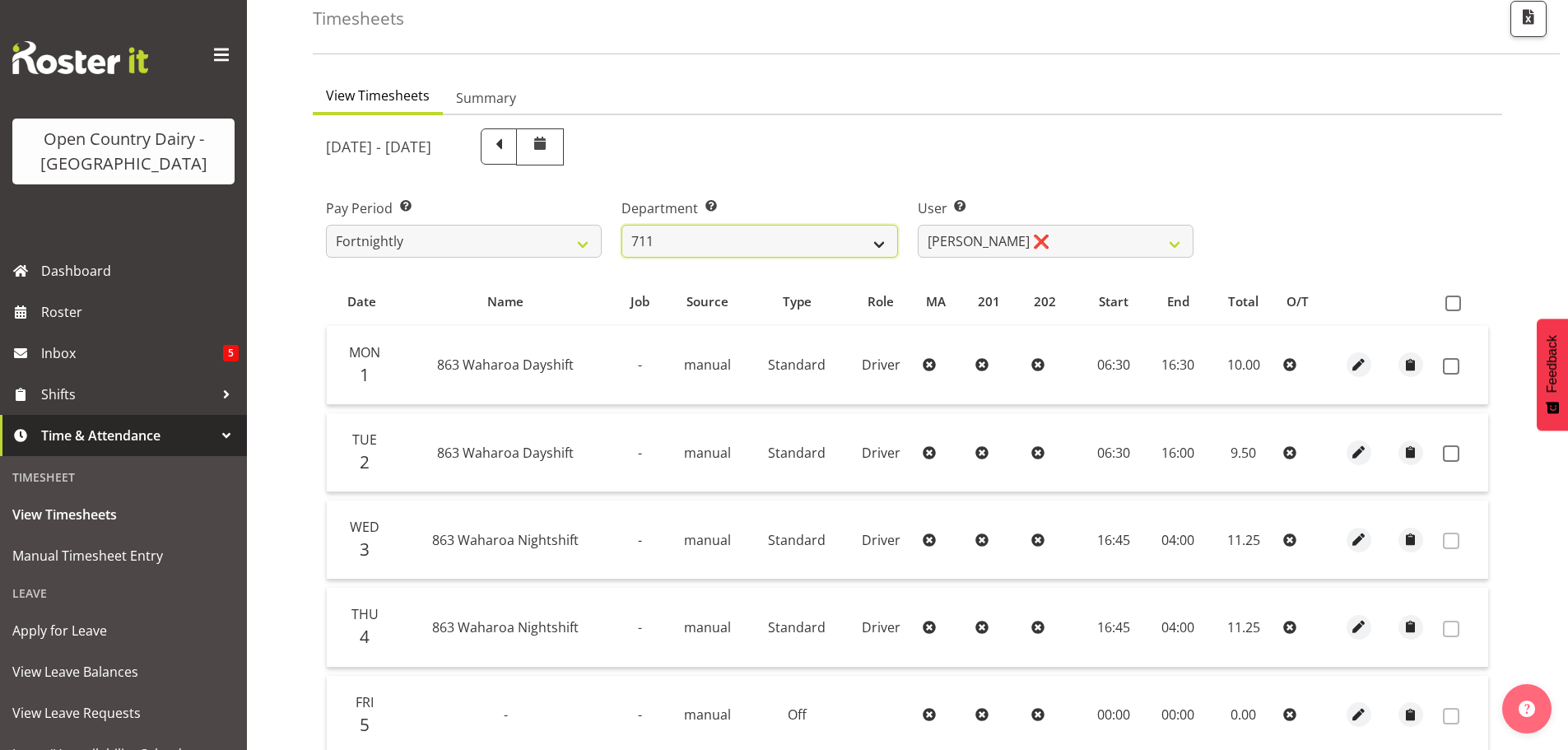
click at [622, 224] on select "701 702 703 704 705 706 707 708 709 710 711 712 713 714 715 716 717 718 719 720" at bounding box center [760, 241] width 276 height 33
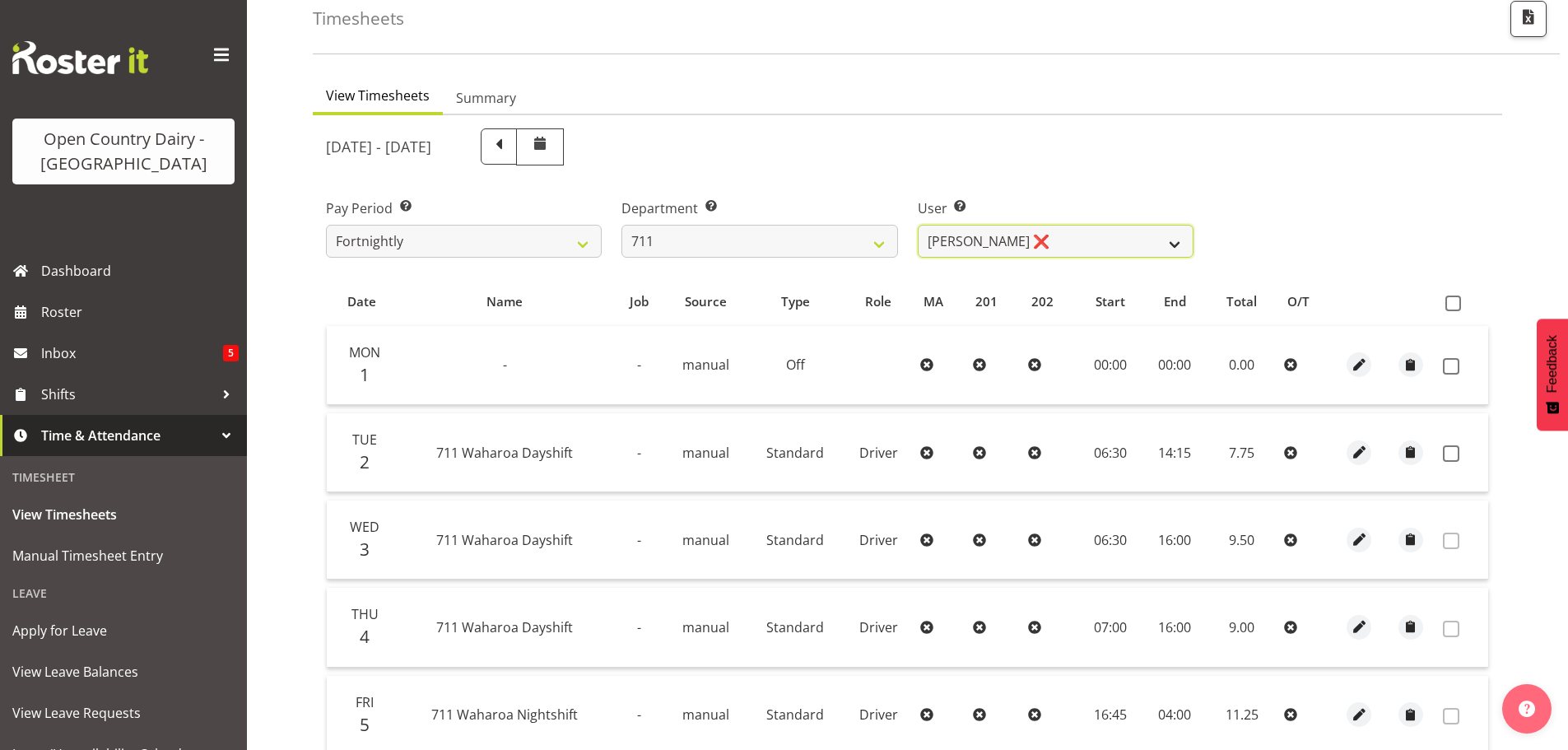
click at [1054, 249] on select "[PERSON_NAME] ❌ [PERSON_NAME] ❌ [PERSON_NAME] ❌" at bounding box center [1056, 241] width 276 height 33
select select "8181"
click at [918, 224] on select "[PERSON_NAME] ❌ [PERSON_NAME] ❌ [PERSON_NAME] ❌" at bounding box center [1056, 241] width 276 height 33
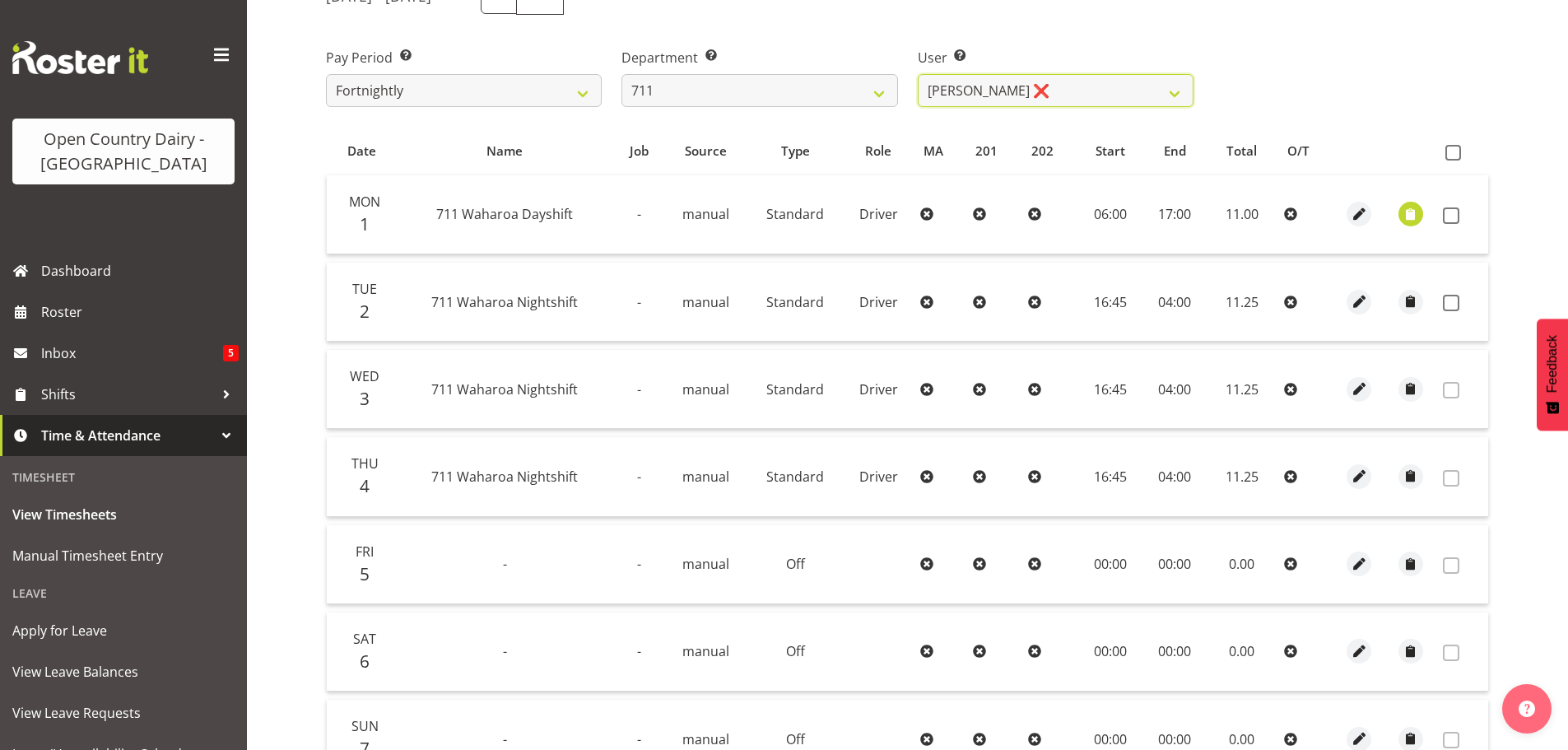
scroll to position [254, 0]
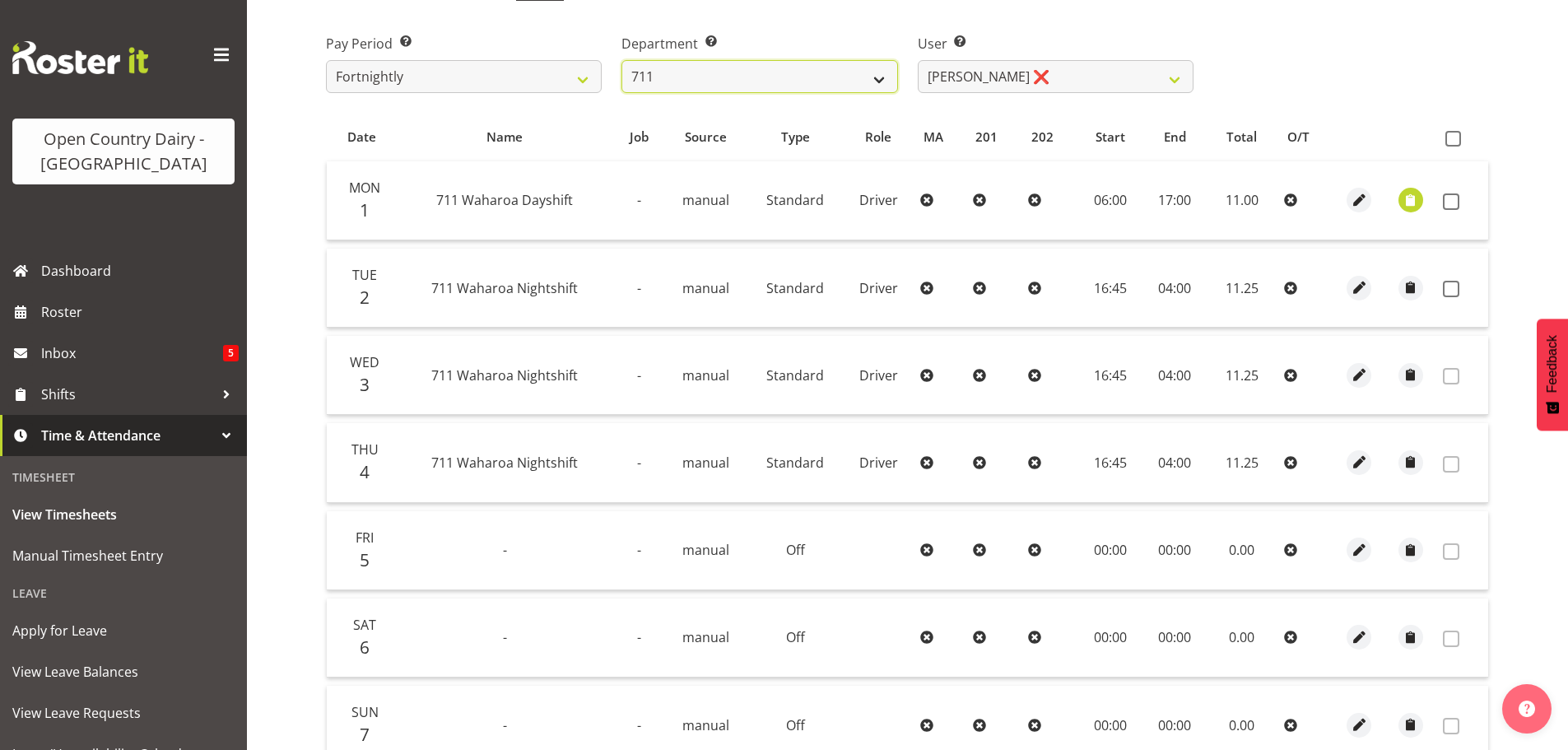
click at [661, 76] on select "701 702 703 704 705 706 707 708 709 710 711 712 713 714 715 716 717 718 719 720" at bounding box center [760, 77] width 276 height 33
select select "822"
click at [622, 60] on select "701 702 703 704 705 706 707 708 709 710 711 712 713 714 715 716 717 718 719 720" at bounding box center [760, 77] width 276 height 33
select select "8162"
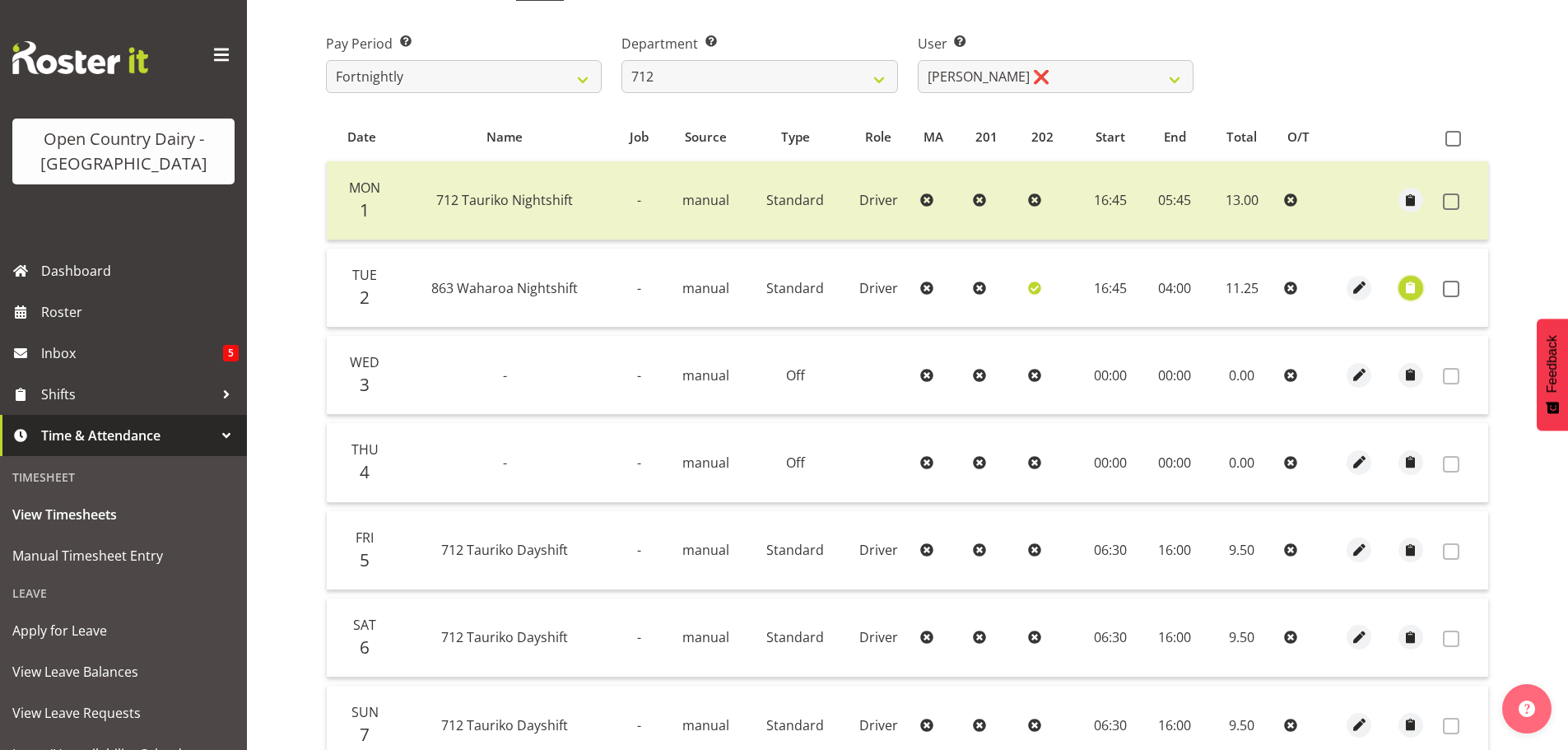
click at [1405, 289] on span "button" at bounding box center [1410, 287] width 18 height 18
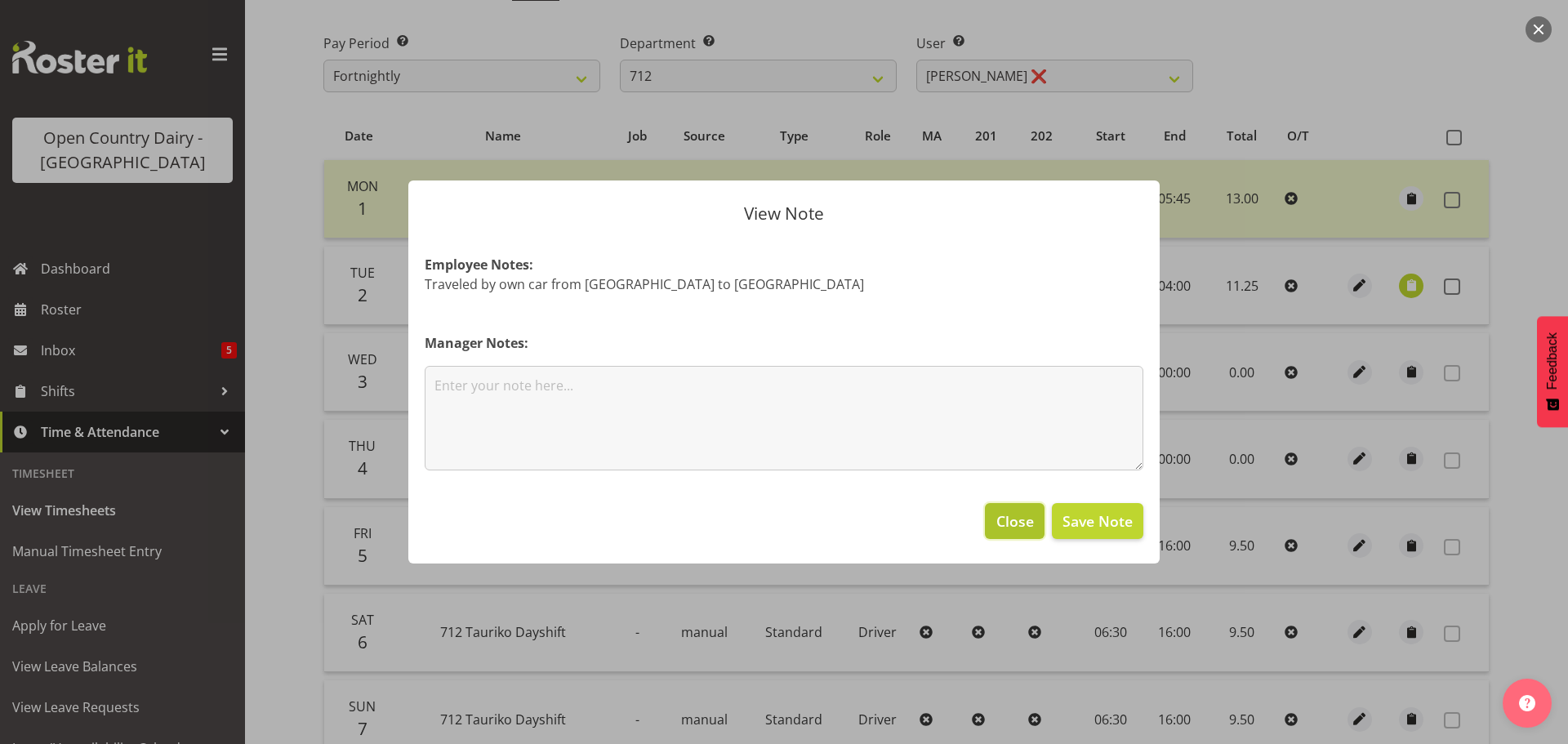
click at [1005, 521] on span "Close" at bounding box center [1015, 521] width 38 height 21
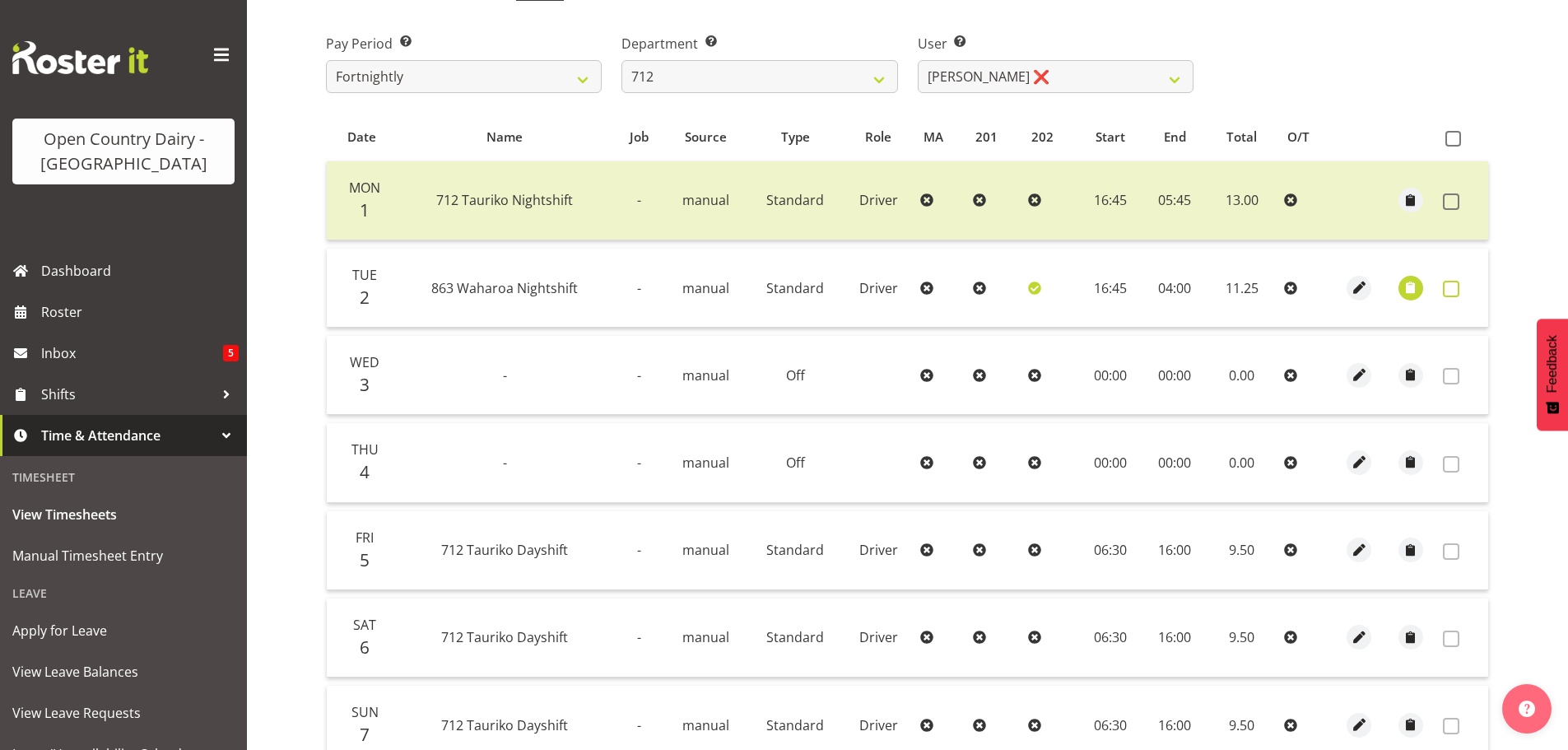
click at [1452, 288] on span at bounding box center [1450, 289] width 17 height 17
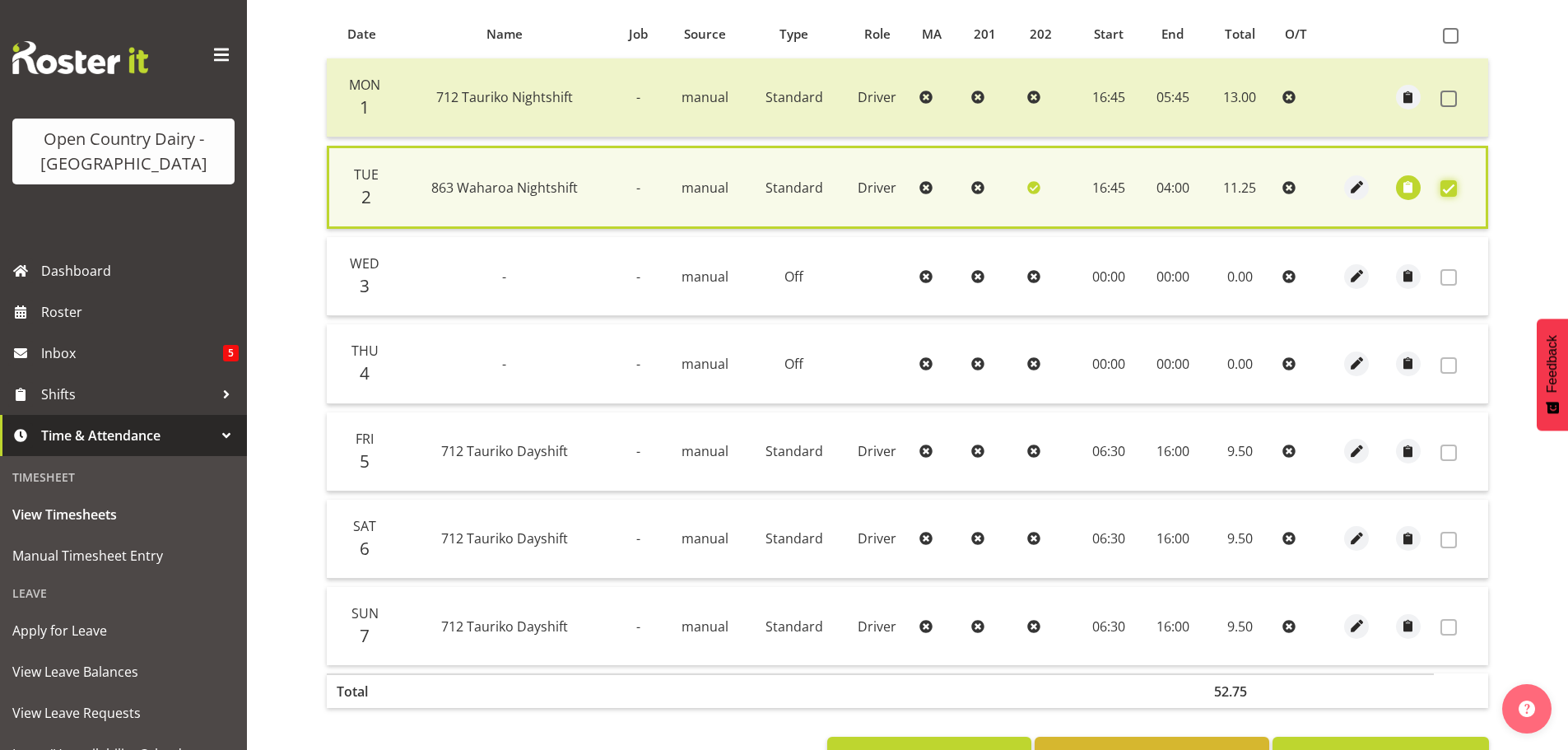
scroll to position [418, 0]
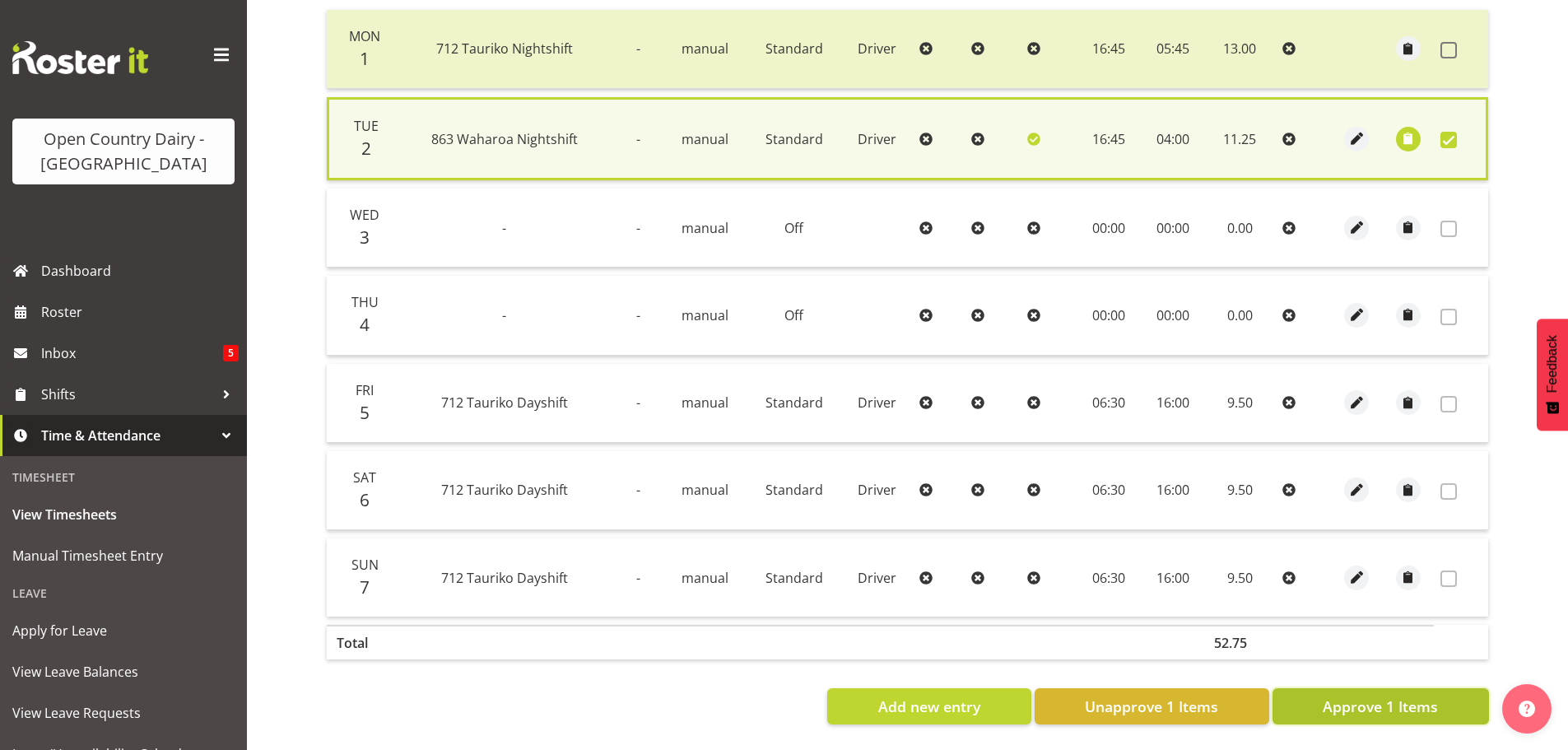
click at [1316, 698] on button "Approve 1 Items" at bounding box center [1381, 705] width 217 height 36
checkbox input "false"
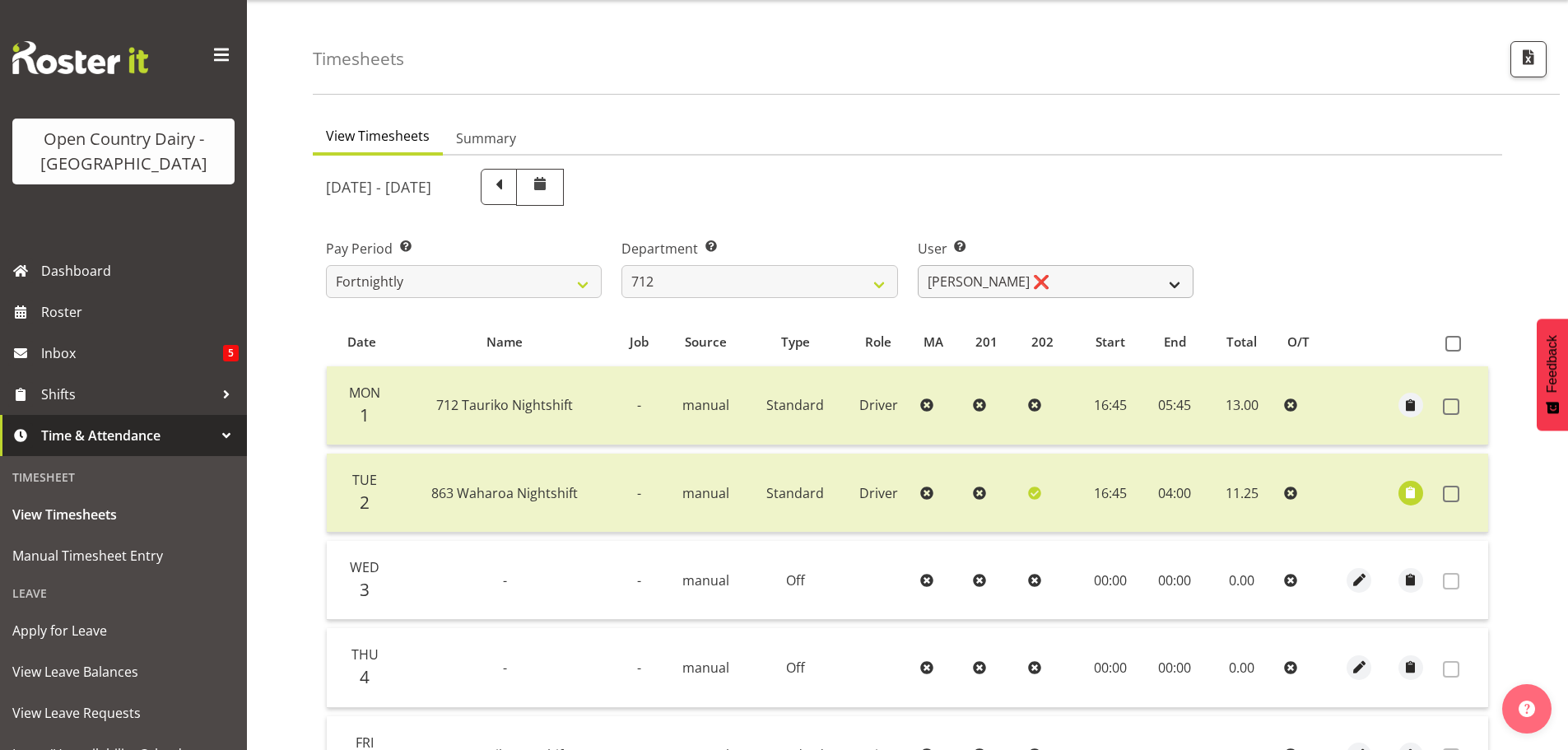
scroll to position [2, 0]
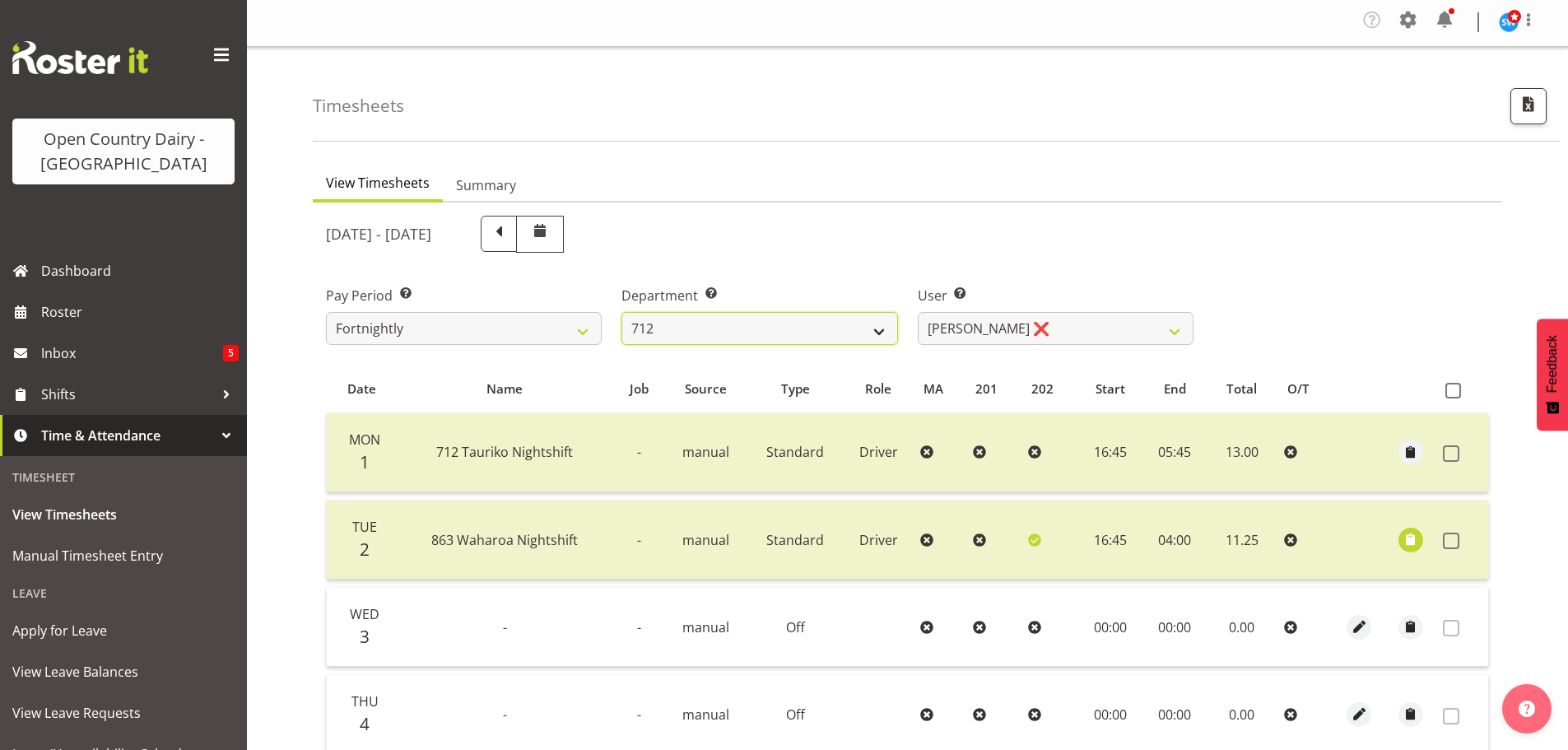
click at [772, 324] on select "701 702 703 704 705 706 707 708 709 710 711 712 713 714 715 716 717 718 719 720" at bounding box center [760, 328] width 276 height 33
select select "710"
click at [622, 312] on select "701 702 703 704 705 706 707 708 709 710 711 712 713 714 715 716 717 718 719 720" at bounding box center [760, 328] width 276 height 33
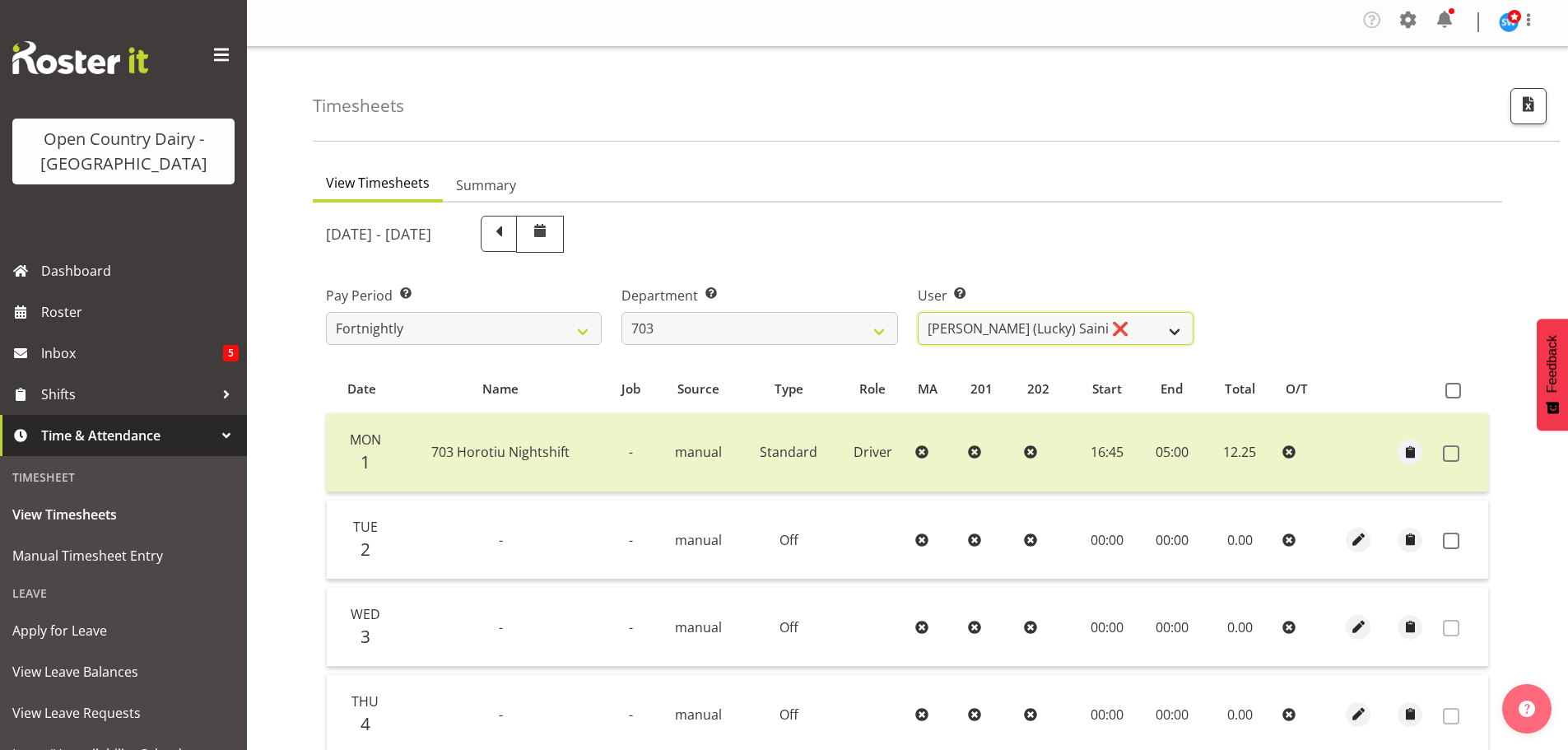
click at [1023, 331] on select "[PERSON_NAME] (Lucky) Saini ❌ [PERSON_NAME] ❌ [PERSON_NAME] ❌" at bounding box center [1056, 328] width 276 height 33
select select "8209"
click at [918, 312] on select "[PERSON_NAME] (Lucky) Saini ❌ [PERSON_NAME] ❌ [PERSON_NAME] ❌" at bounding box center [1056, 328] width 276 height 33
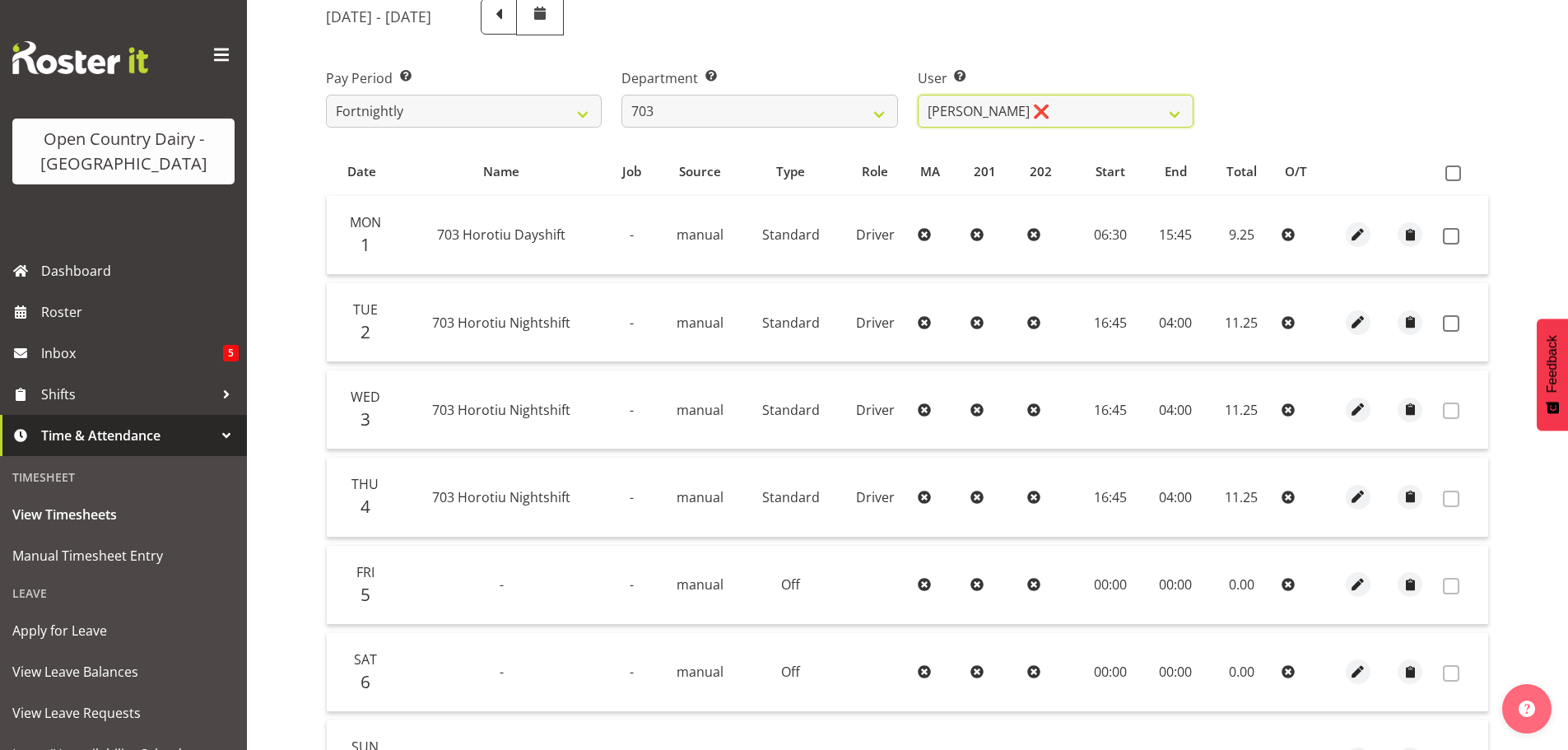
scroll to position [249, 0]
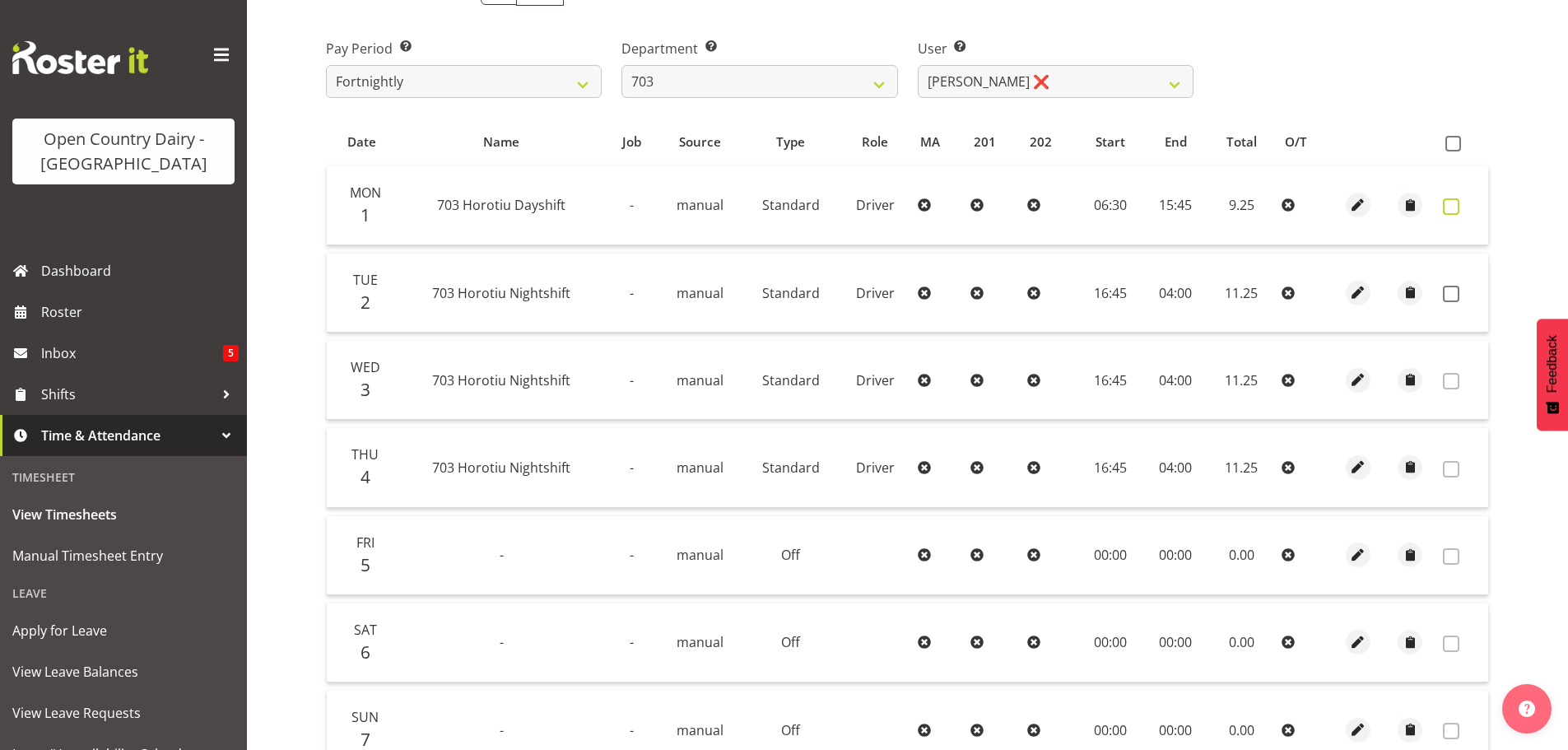
click at [1449, 206] on span at bounding box center [1450, 206] width 17 height 17
checkbox input "true"
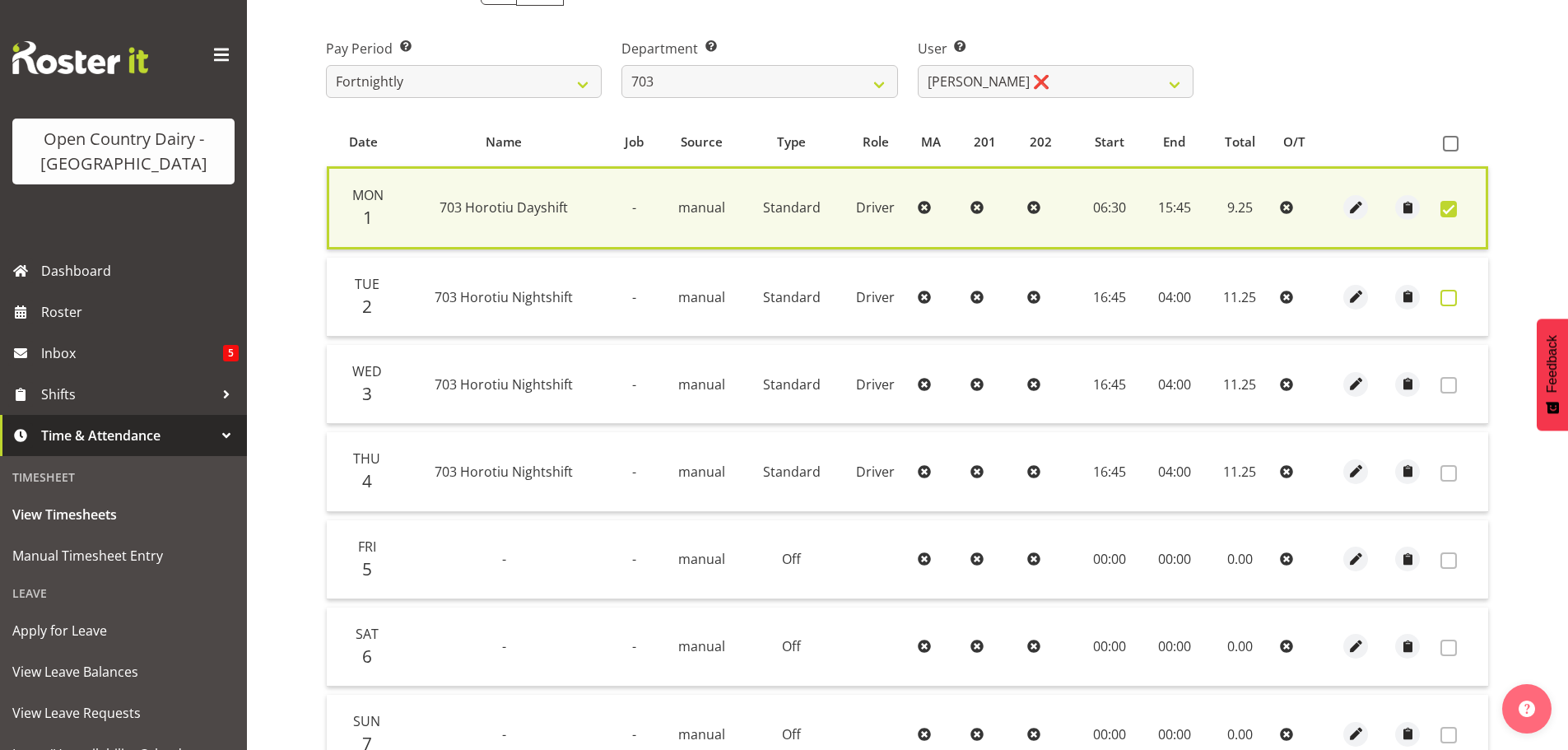
click at [1449, 297] on span at bounding box center [1449, 297] width 17 height 17
checkbox input "true"
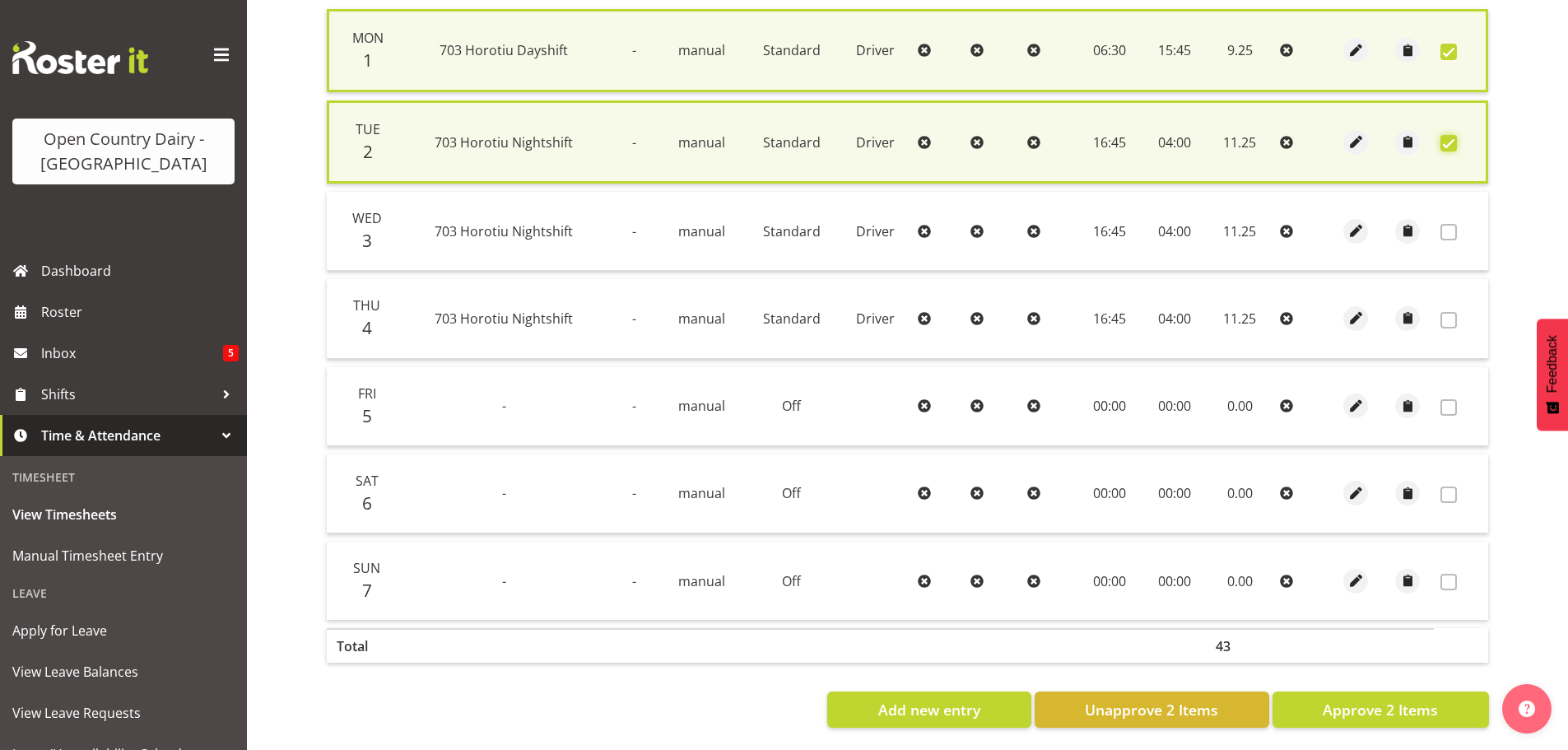
scroll to position [422, 0]
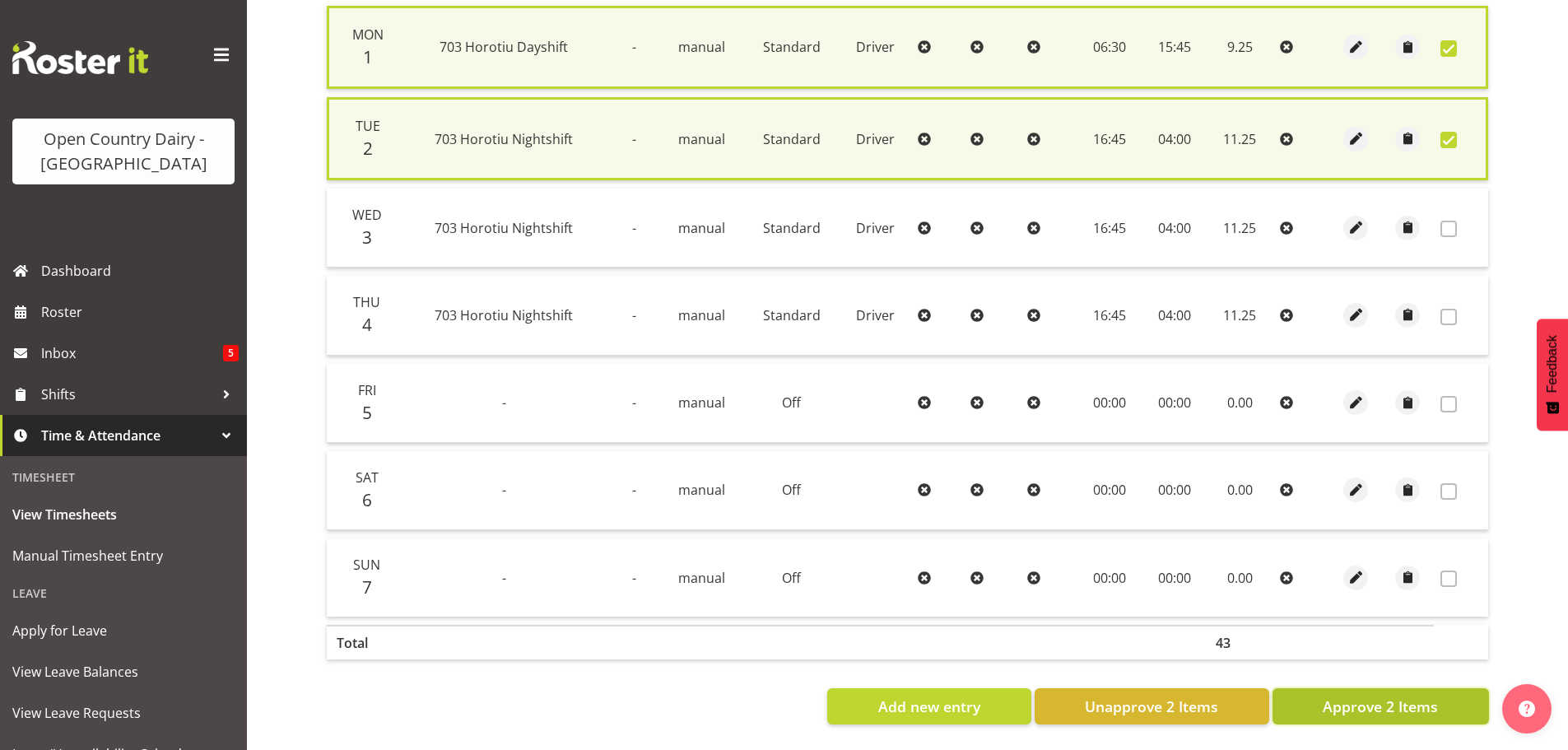
click at [1356, 696] on span "Approve 2 Items" at bounding box center [1381, 706] width 116 height 21
checkbox input "false"
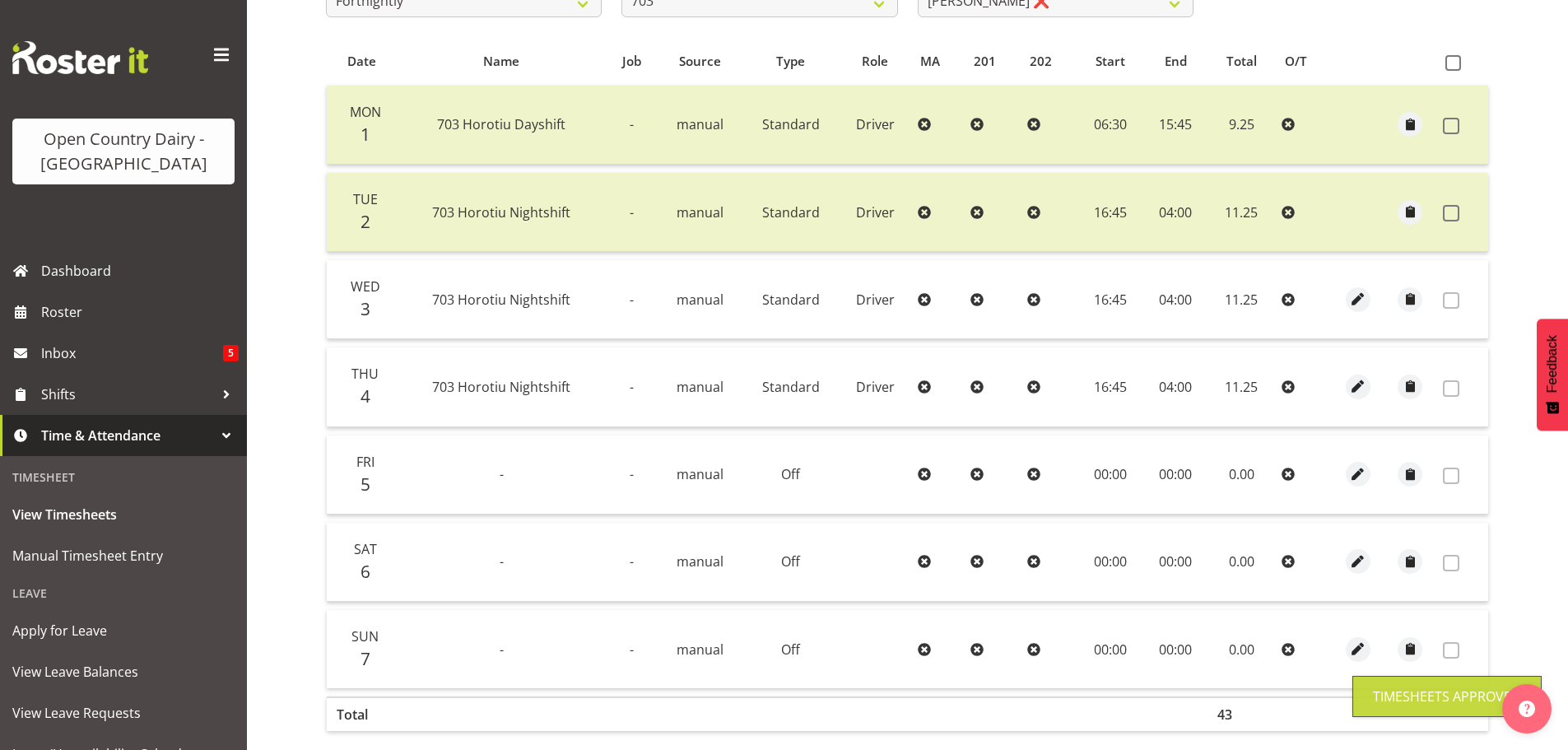
scroll to position [166, 0]
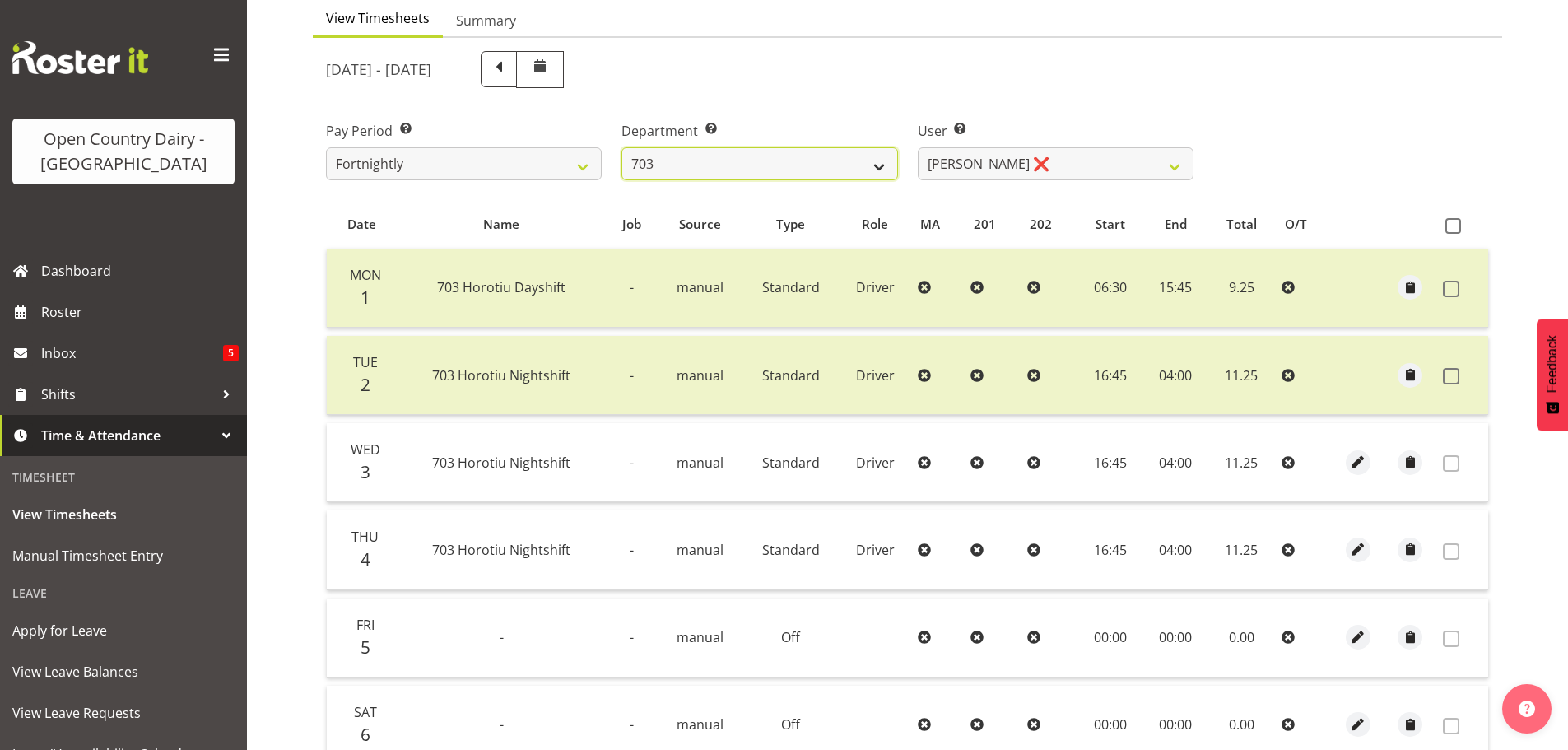
click at [774, 167] on select "701 702 703 704 705 706 707 708 709 710 711 712 713 714 715 716 717 718 719 720" at bounding box center [760, 164] width 276 height 33
select select "760"
click at [622, 148] on select "701 702 703 704 705 706 707 708 709 710 711 712 713 714 715 716 717 718 719 720" at bounding box center [760, 164] width 276 height 33
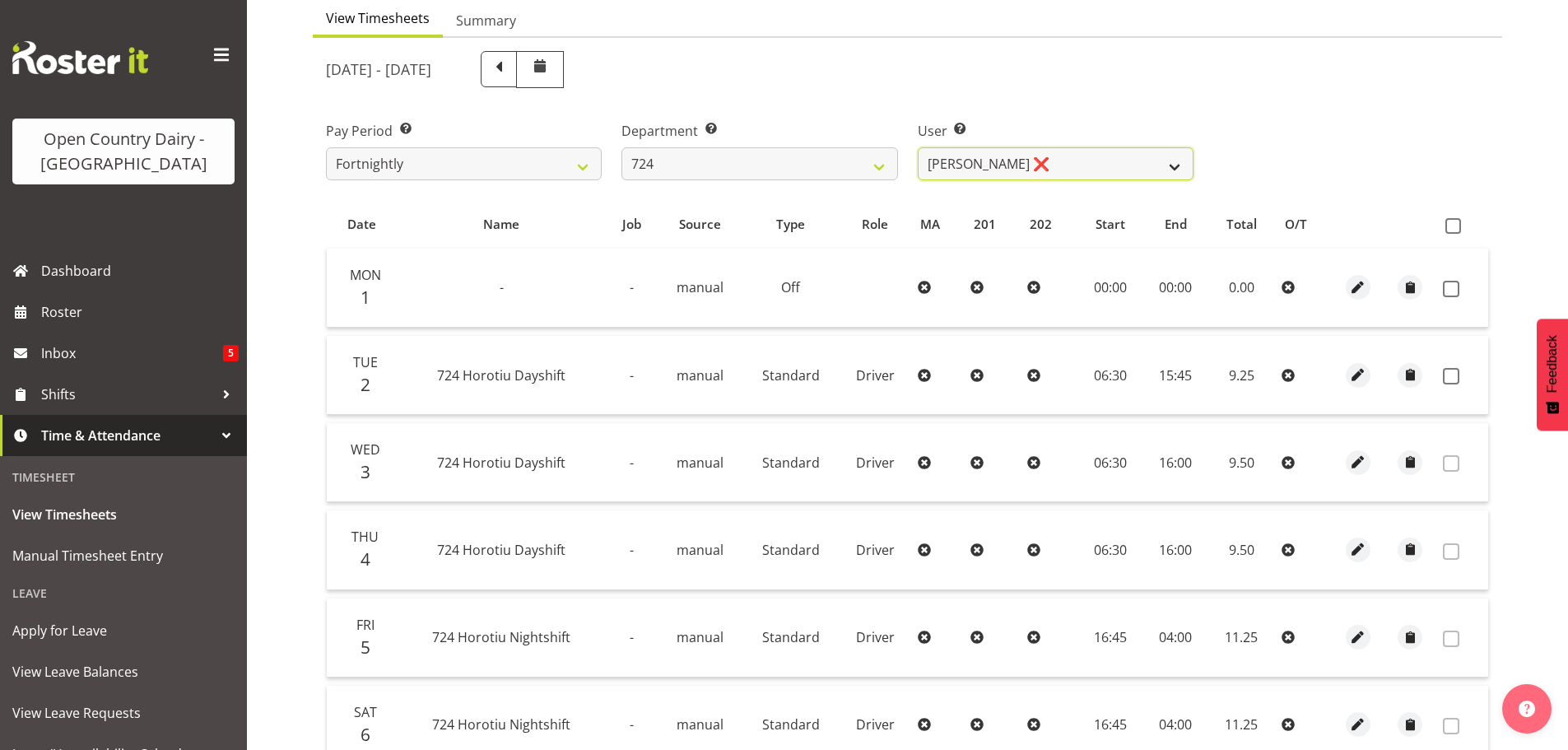
click at [1078, 170] on select "[PERSON_NAME] ❌ [PERSON_NAME] ❌ [PERSON_NAME] ❌" at bounding box center [1056, 164] width 276 height 33
select select "8189"
click at [918, 148] on select "[PERSON_NAME] ❌ [PERSON_NAME] ❌ [PERSON_NAME] ❌" at bounding box center [1056, 164] width 276 height 33
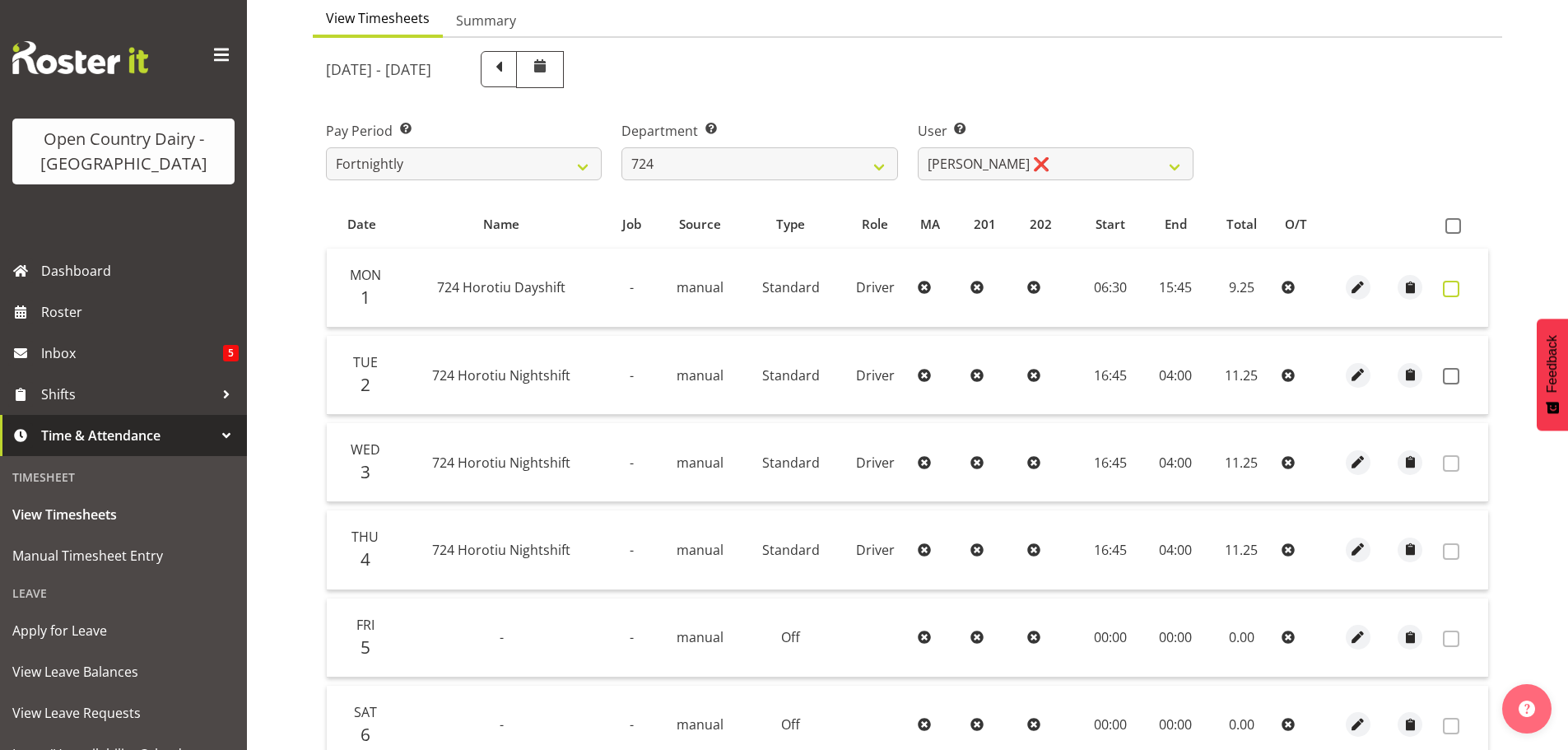
click at [1451, 288] on span at bounding box center [1450, 289] width 17 height 17
checkbox input "true"
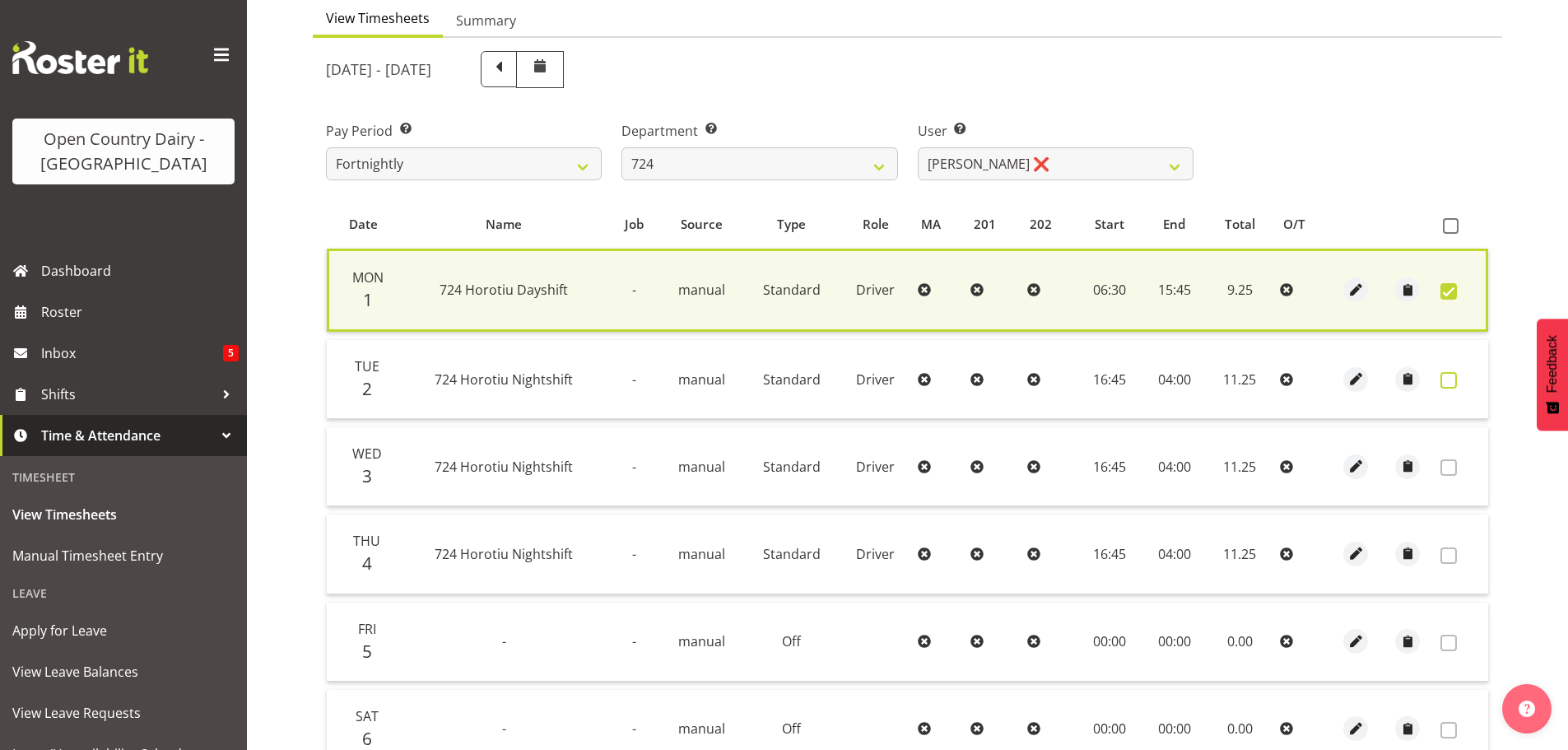
click at [1447, 380] on span at bounding box center [1449, 380] width 17 height 17
checkbox input "true"
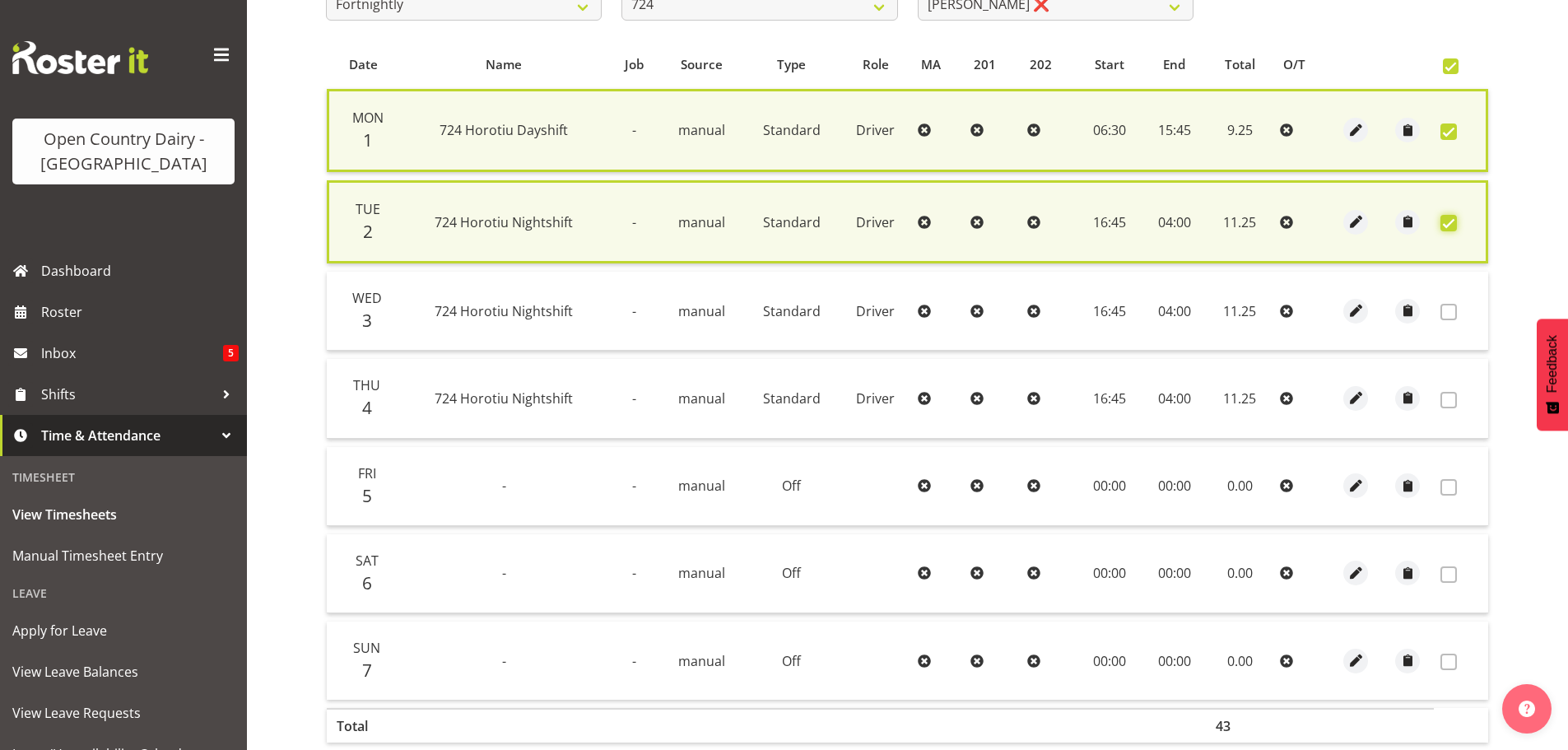
scroll to position [422, 0]
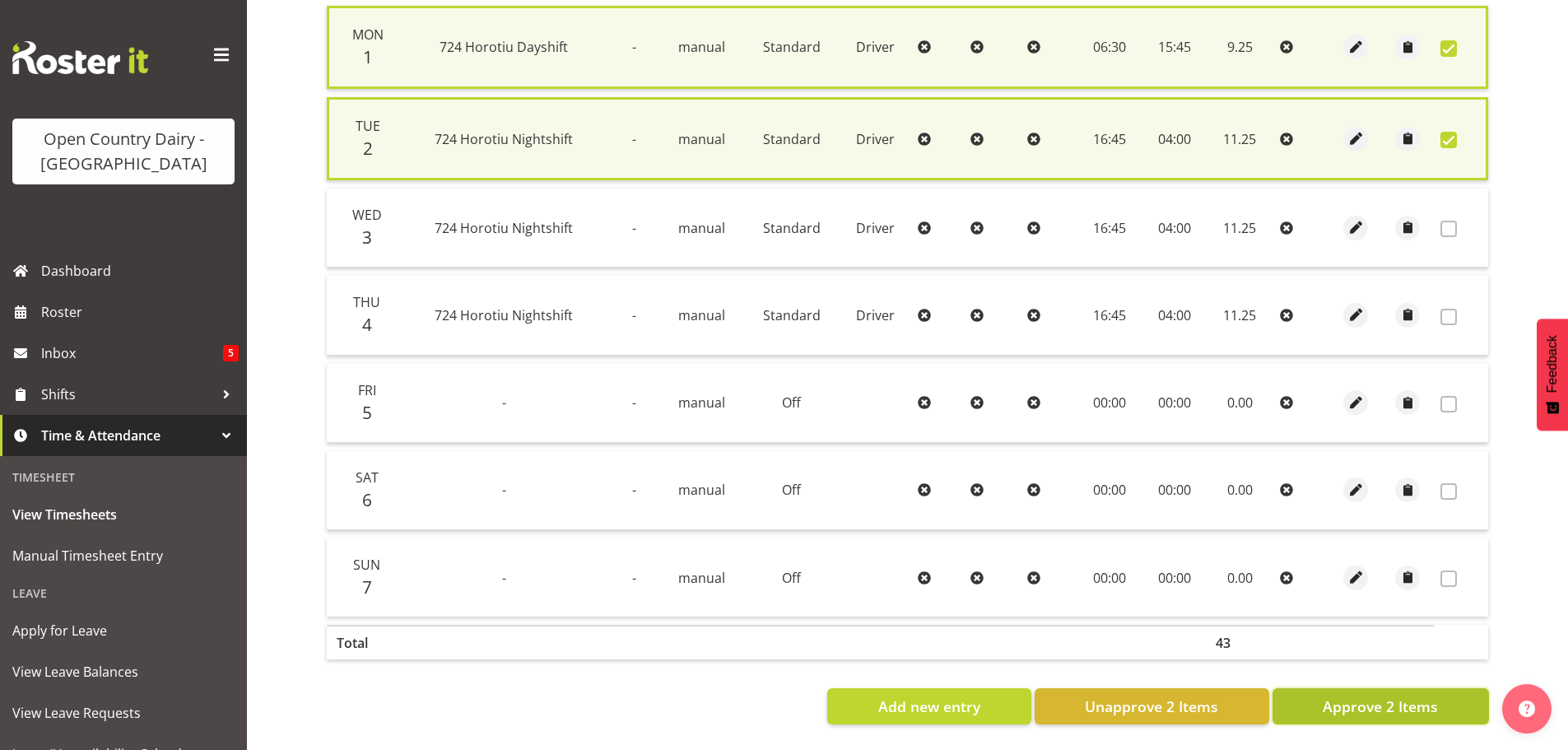
click at [1373, 696] on span "Approve 2 Items" at bounding box center [1381, 706] width 116 height 21
checkbox input "false"
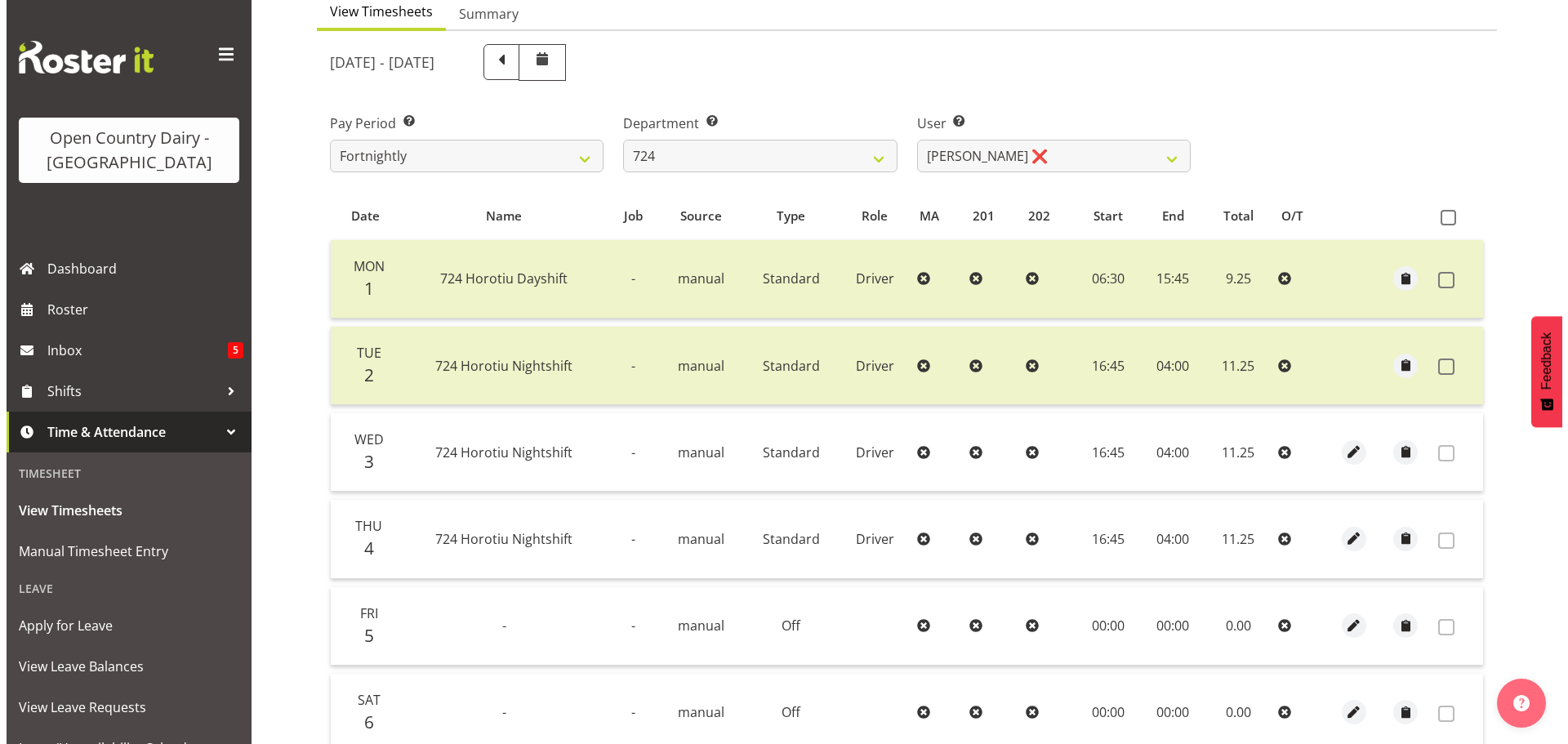
scroll to position [165, 0]
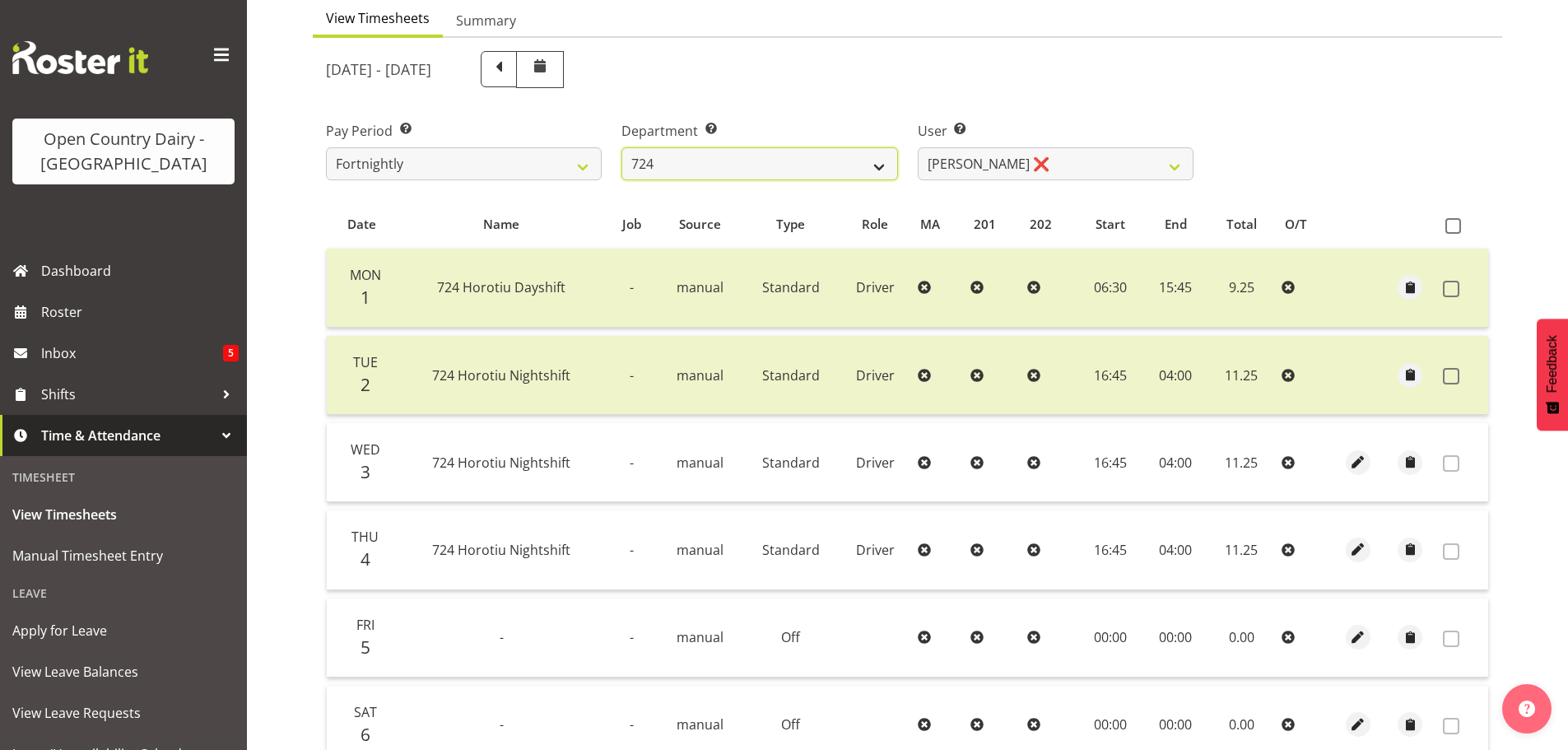
click at [698, 168] on select "701 702 703 704 705 706 707 708 709 710 711 712 713 714 715 716 717 718 719 720" at bounding box center [760, 164] width 276 height 33
select select "808"
click at [622, 148] on select "701 702 703 704 705 706 707 708 709 710 711 712 713 714 715 716 717 718 719 720" at bounding box center [760, 164] width 276 height 33
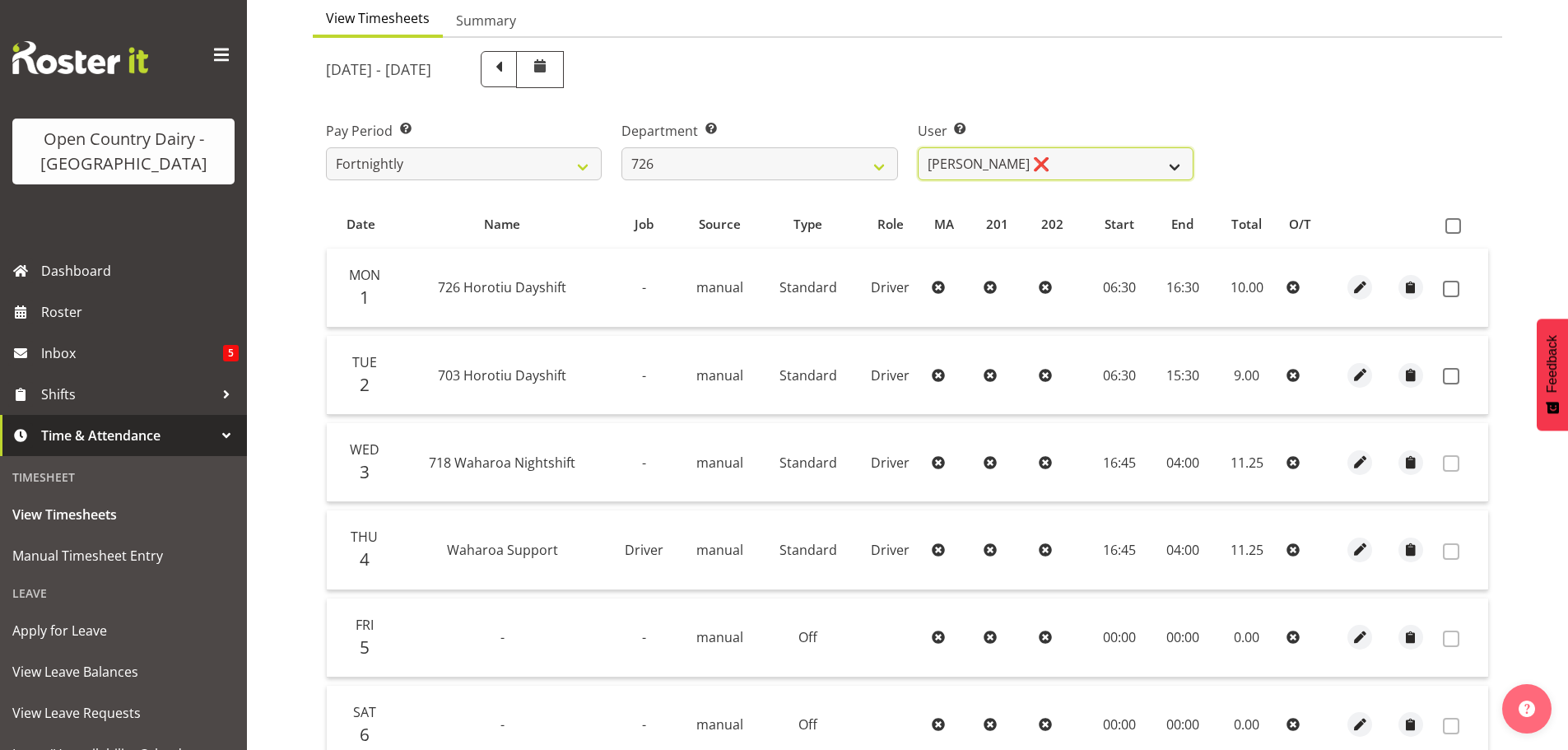
click at [1064, 167] on select "[PERSON_NAME] ❌ [PERSON_NAME] ❌ [PERSON_NAME] ❌ [PERSON_NAME] ❌" at bounding box center [1056, 164] width 276 height 33
select select "11081"
click at [918, 148] on select "[PERSON_NAME] ❌ [PERSON_NAME] ❌ [PERSON_NAME] ❌ [PERSON_NAME] ❌" at bounding box center [1056, 164] width 276 height 33
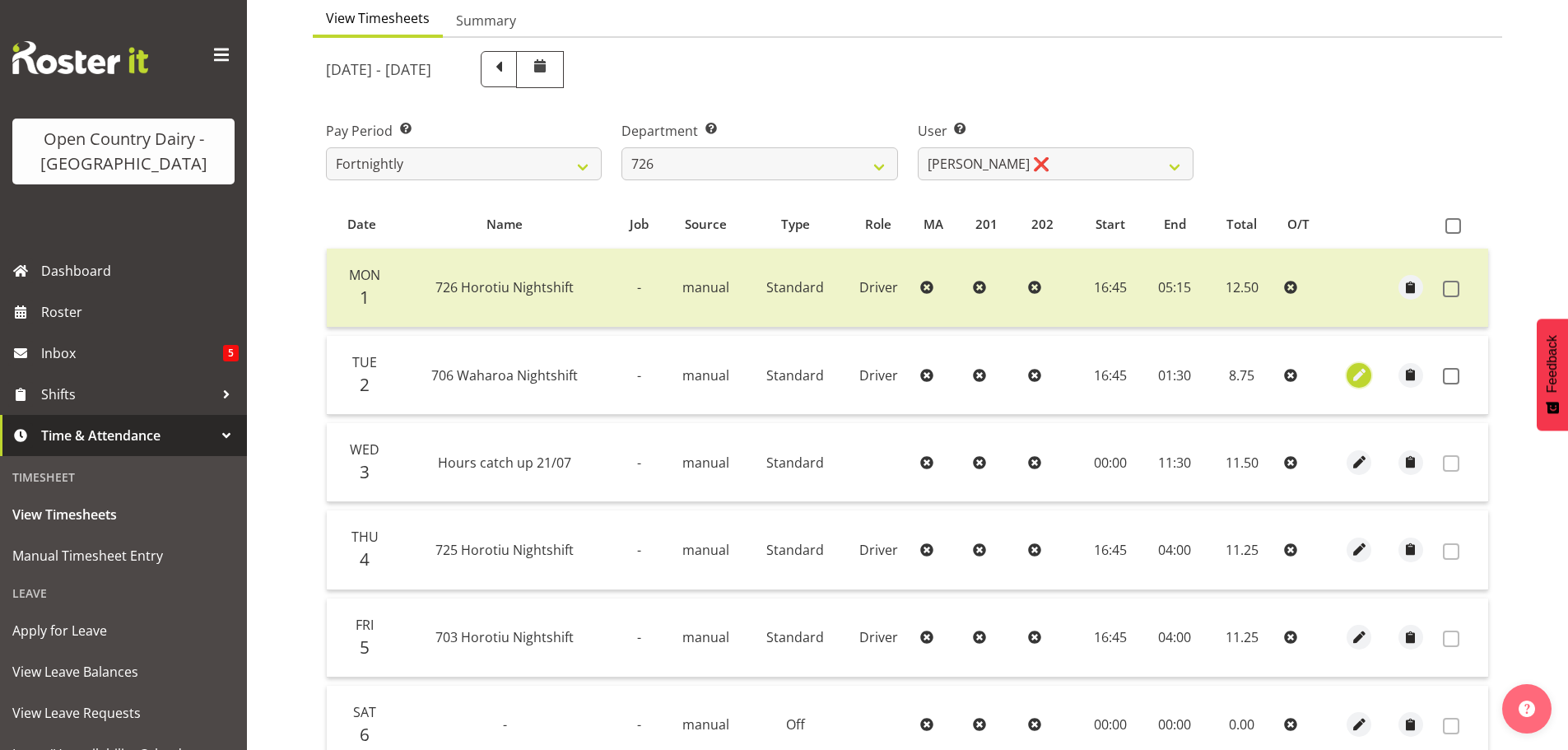
click at [1351, 370] on span "button" at bounding box center [1359, 374] width 18 height 18
select select "Standard"
select select "721"
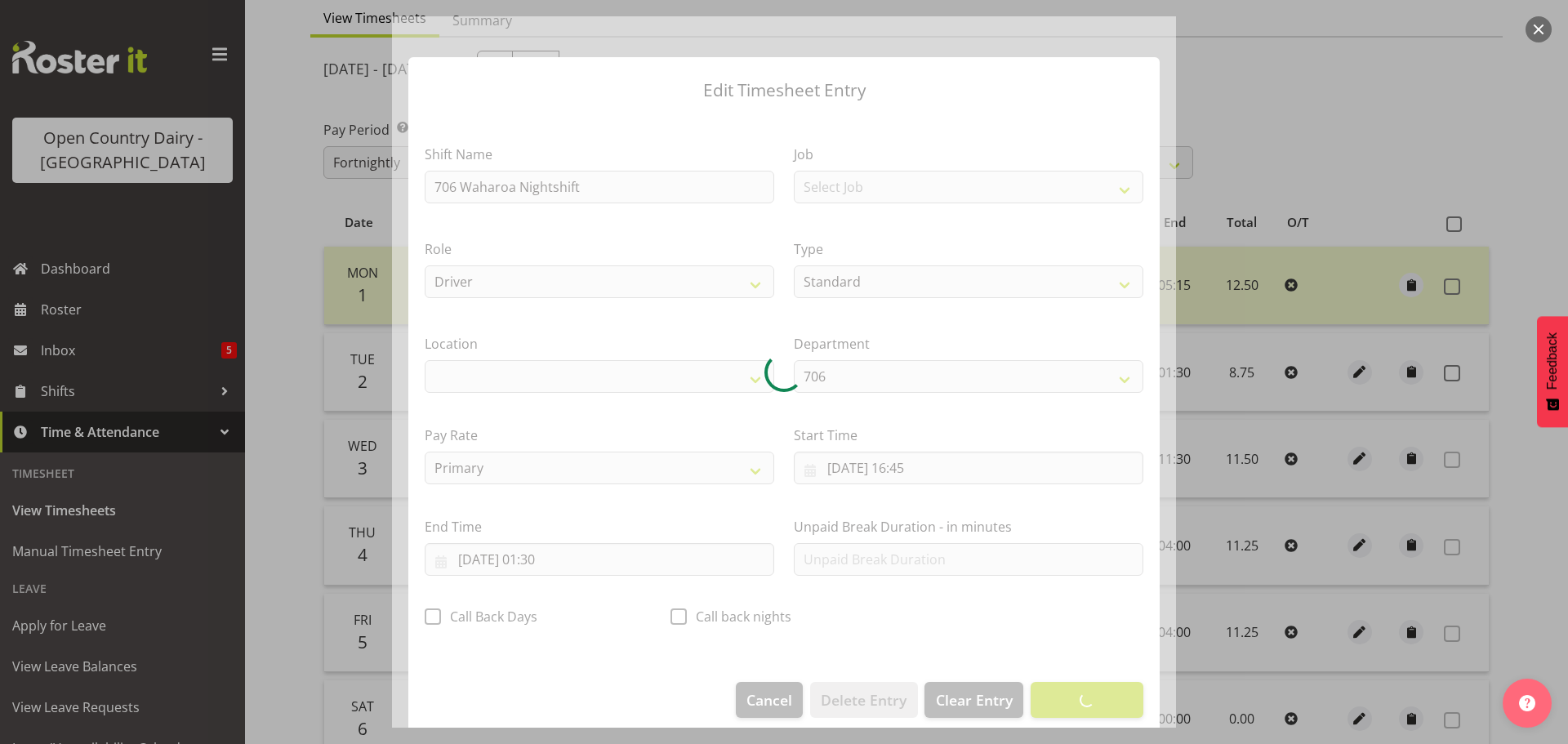
select select "1054"
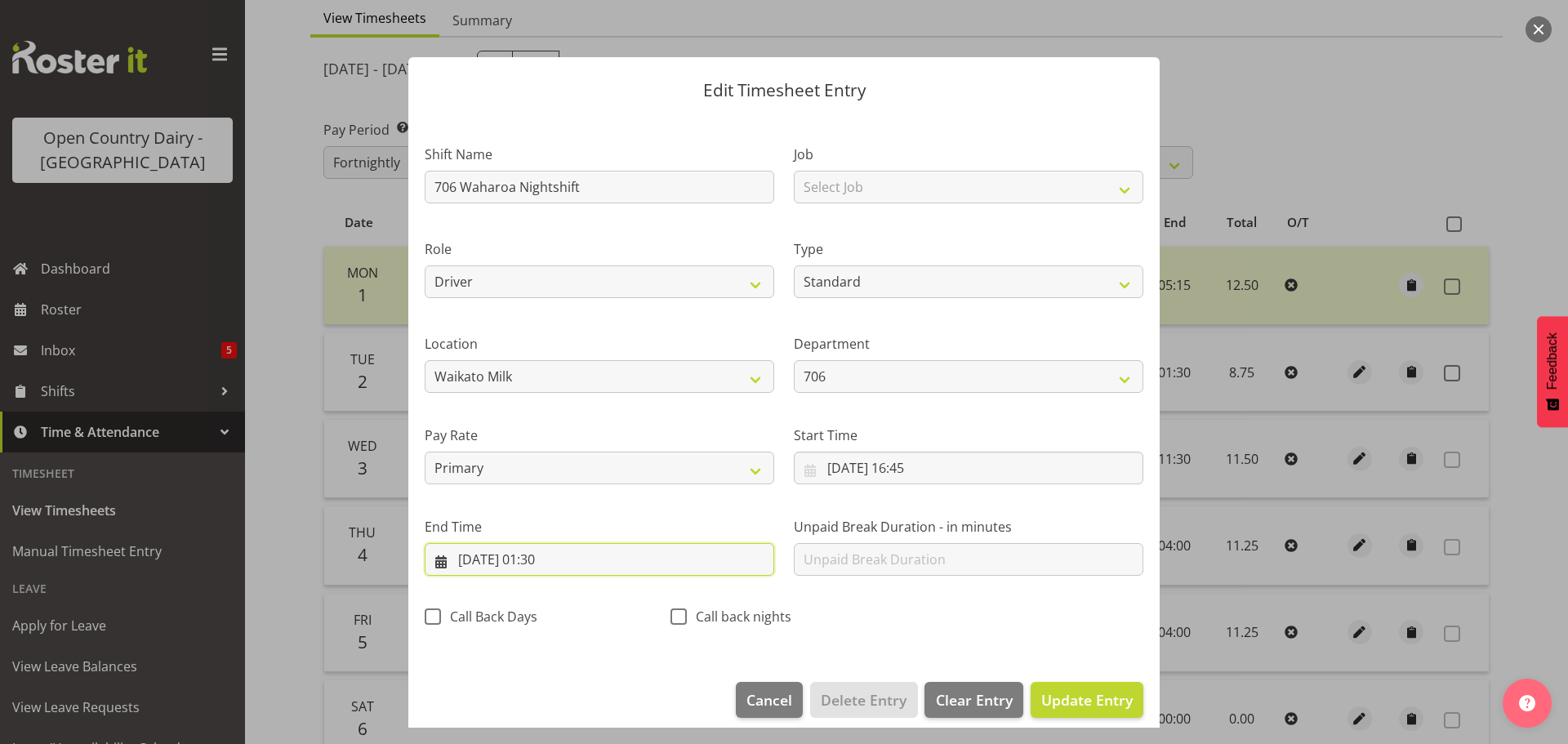
click at [548, 557] on input "[DATE] 01:30" at bounding box center [599, 560] width 350 height 33
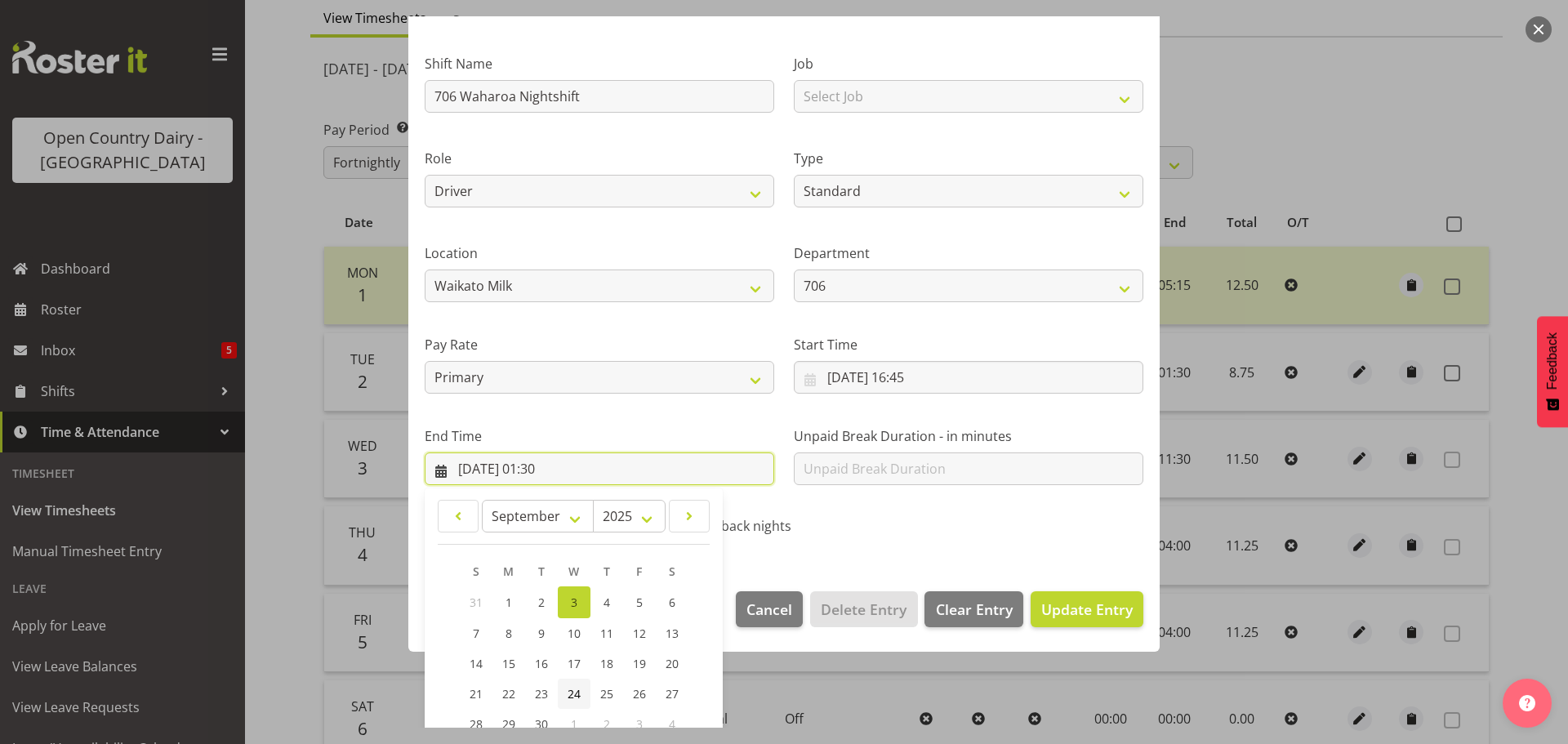
scroll to position [222, 0]
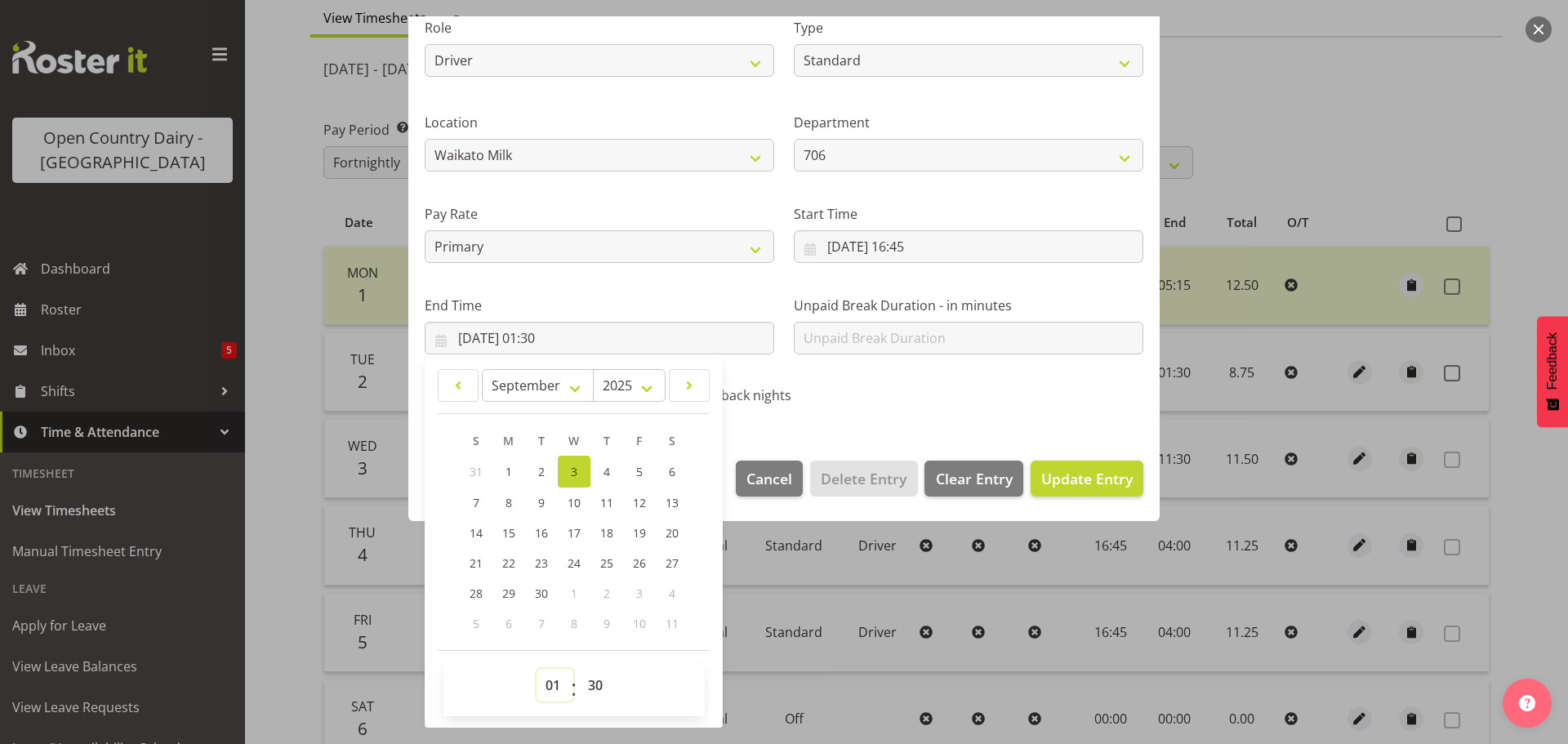
click at [544, 682] on select "00 01 02 03 04 05 06 07 08 09 10 11 12 13 14 15 16 17 18 19 20 21 22 23" at bounding box center [555, 685] width 37 height 33
select select "4"
click at [537, 669] on select "00 01 02 03 04 05 06 07 08 09 10 11 12 13 14 15 16 17 18 19 20 21 22 23" at bounding box center [555, 685] width 37 height 33
type input "[DATE] 04:30"
click at [597, 686] on select "00 01 02 03 04 05 06 07 08 09 10 11 12 13 14 15 16 17 18 19 20 21 22 23 24 25 2…" at bounding box center [598, 685] width 37 height 33
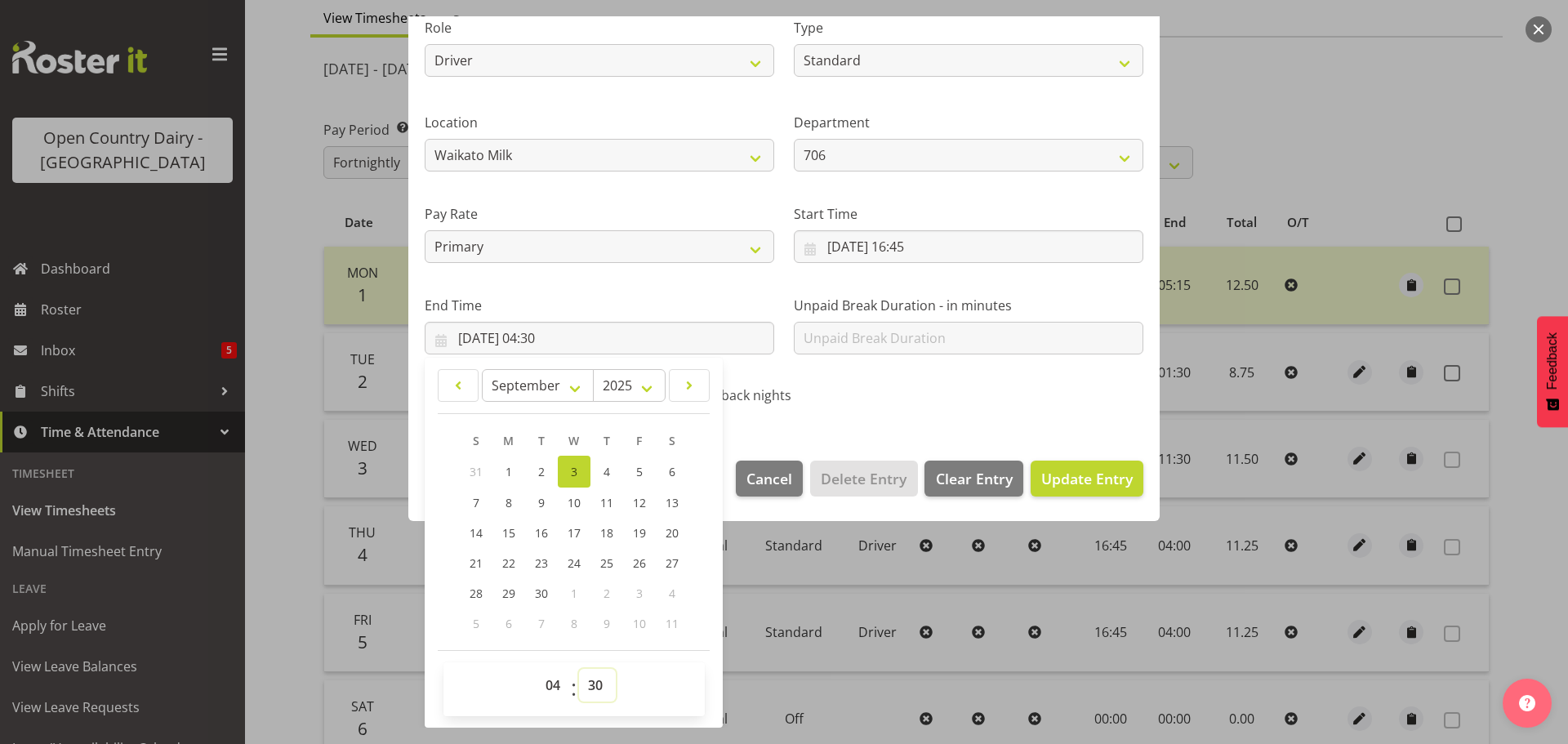
select select "0"
click at [579, 669] on select "00 01 02 03 04 05 06 07 08 09 10 11 12 13 14 15 16 17 18 19 20 21 22 23 24 25 2…" at bounding box center [598, 685] width 37 height 33
type input "[DATE] 04:00"
click at [1078, 487] on span "Update Entry" at bounding box center [1086, 478] width 92 height 19
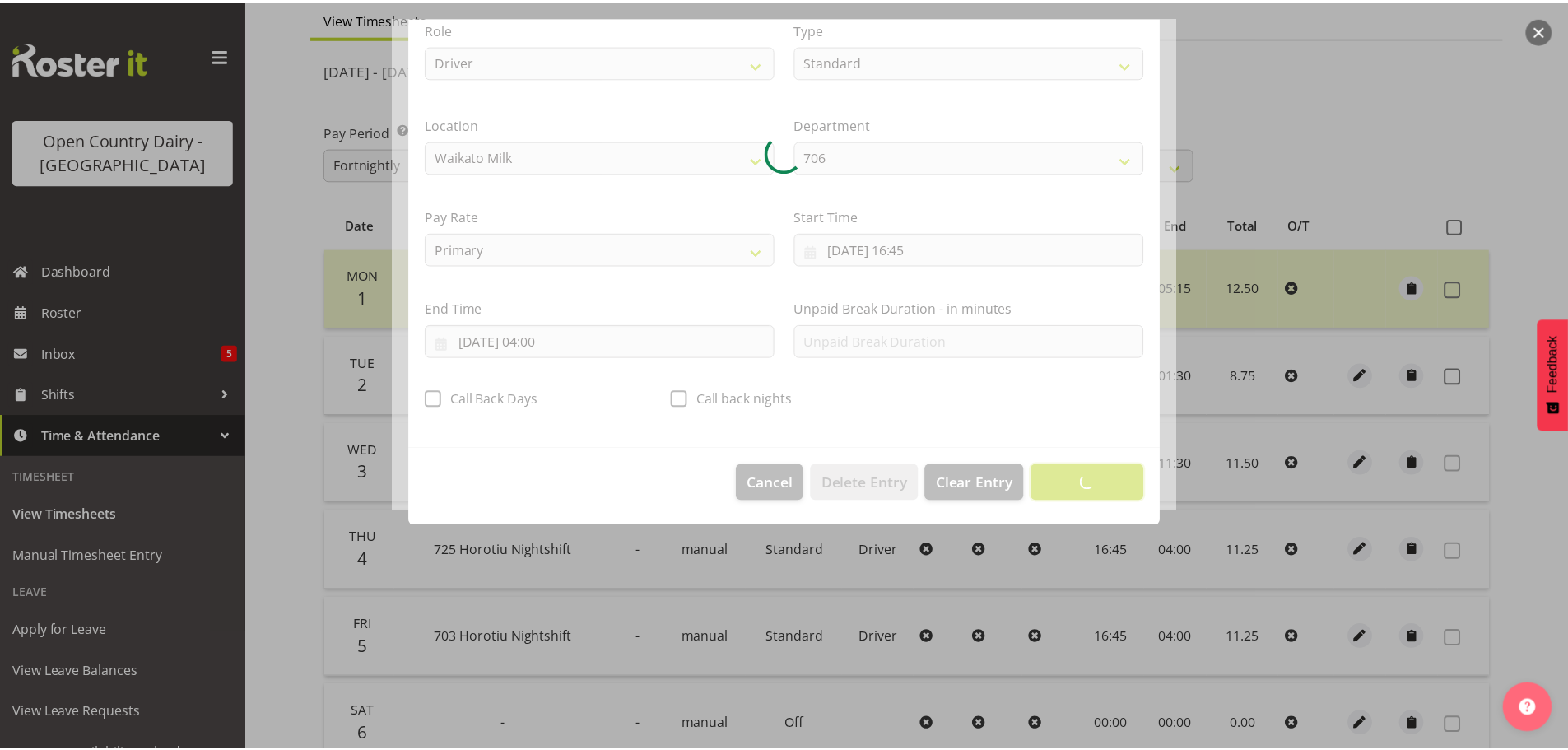
scroll to position [15, 0]
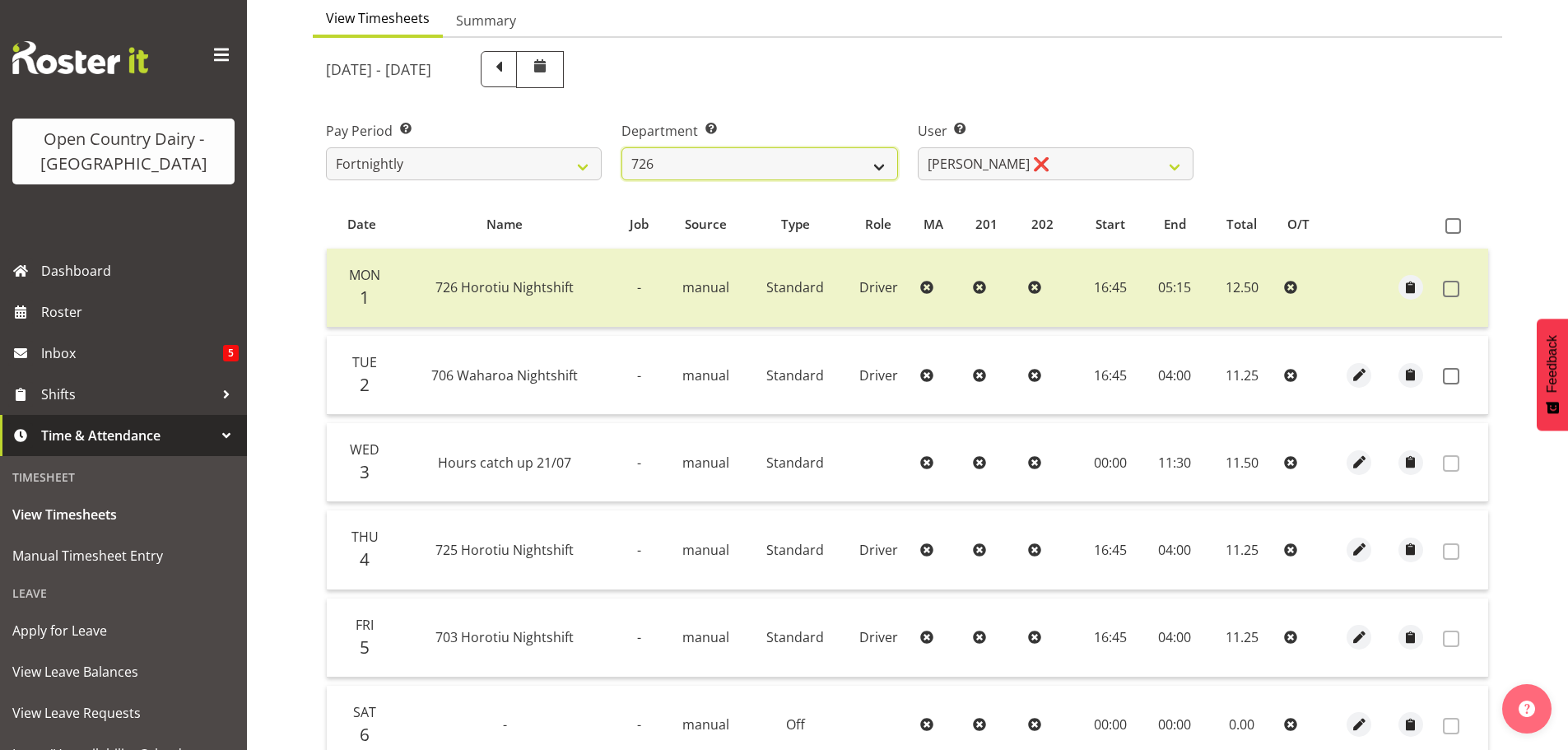
click at [711, 170] on select "701 702 703 704 705 706 707 708 709 710 711 712 713 714 715 716 717 718 719 720" at bounding box center [760, 164] width 276 height 33
select select "880"
click at [622, 148] on select "701 702 703 704 705 706 707 708 709 710 711 712 713 714 715 716 717 718 719 720" at bounding box center [760, 164] width 276 height 33
select select "11252"
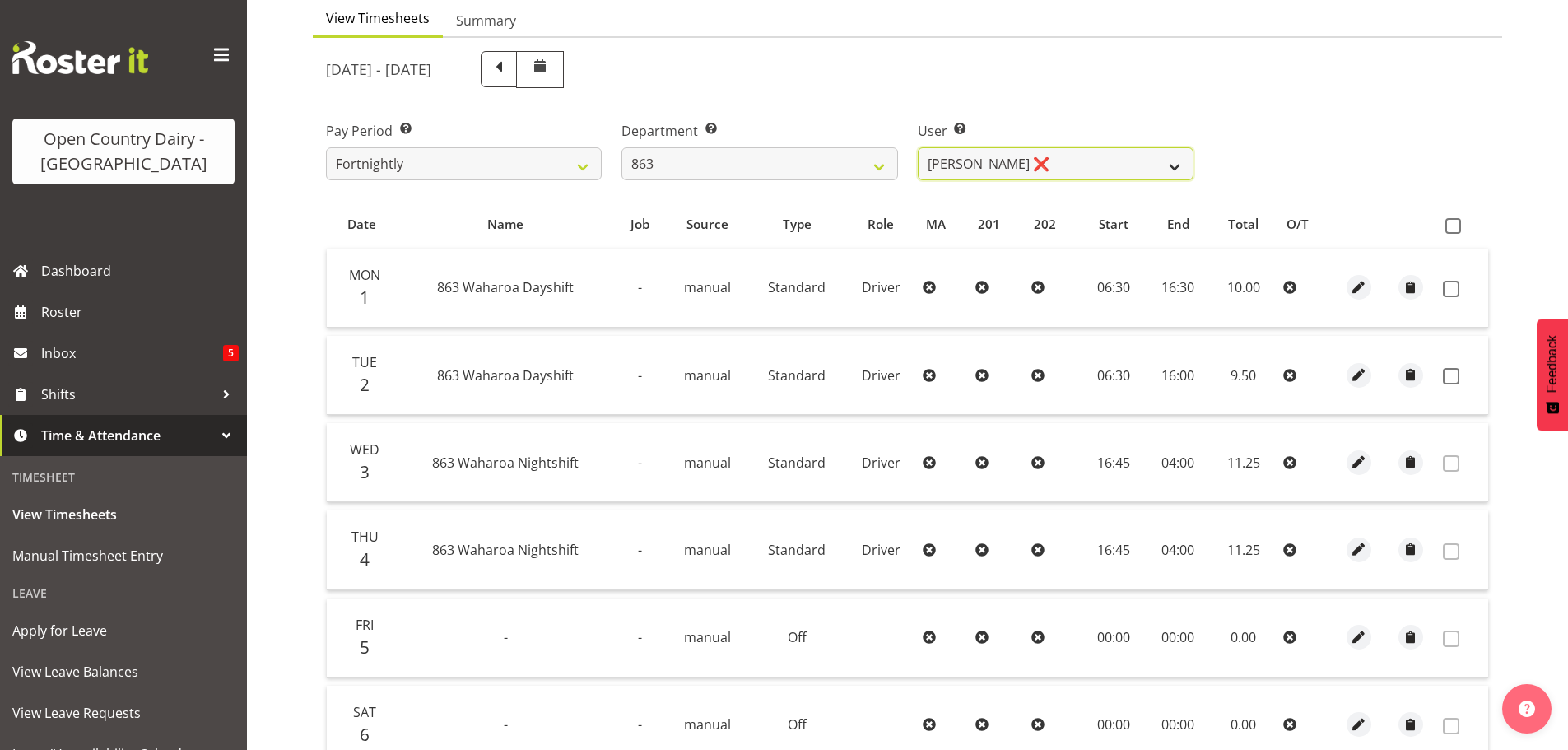
click at [1067, 166] on select "[PERSON_NAME] ❌ [PERSON_NAME] ❌ [PERSON_NAME] ❌ [PERSON_NAME] ❌" at bounding box center [1056, 164] width 276 height 33
click at [1098, 98] on div "User Select user. Note: This is filtered down by the previous two drop-down ite…" at bounding box center [1056, 144] width 295 height 92
click at [766, 157] on select "701 702 703 704 705 706 707 708 709 710 711 712 713 714 715 716 717 718 719 720" at bounding box center [760, 164] width 276 height 33
select select "803"
click at [622, 148] on select "701 702 703 704 705 706 707 708 709 710 711 712 713 714 715 716 717 718 719 720" at bounding box center [760, 164] width 276 height 33
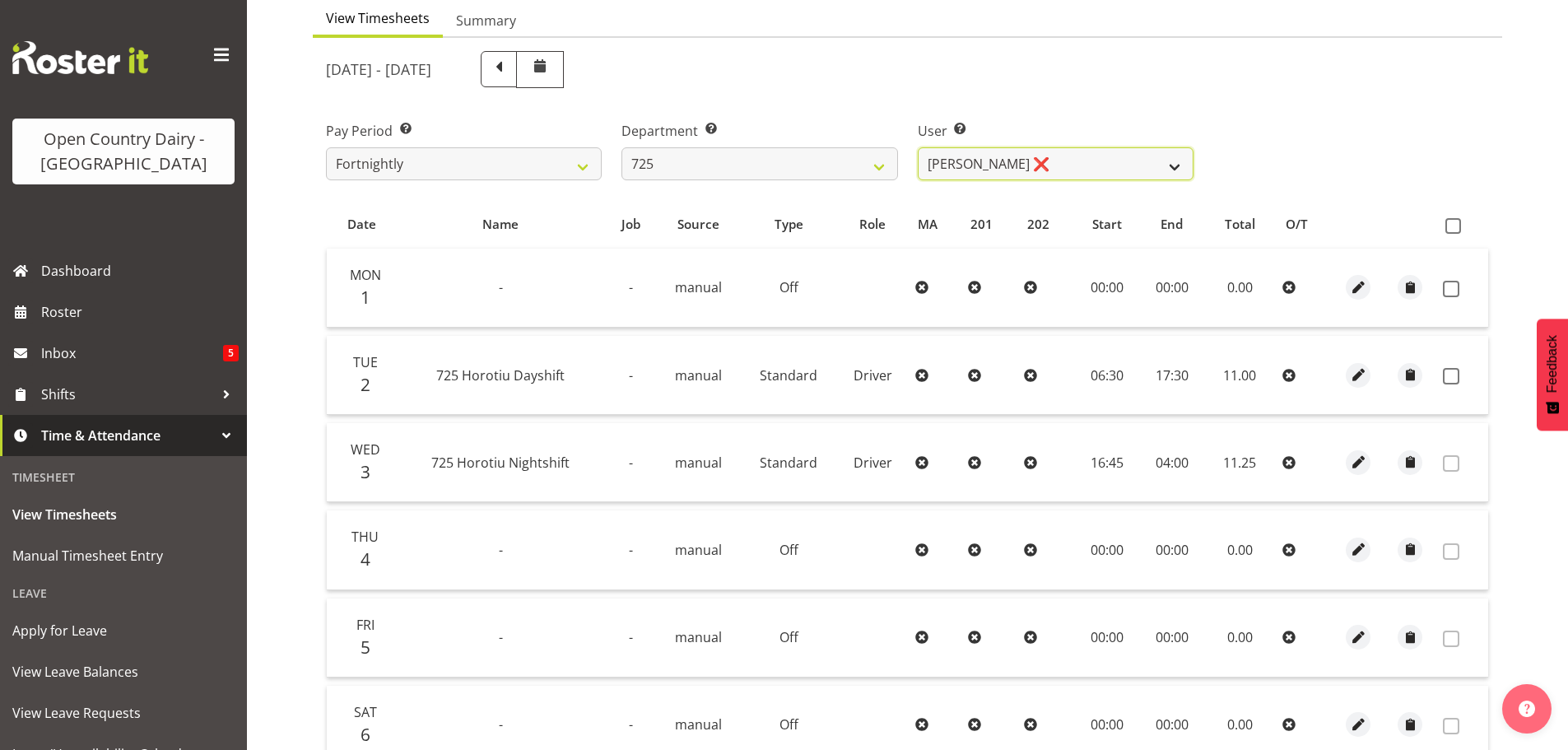
click at [1069, 159] on select "[PERSON_NAME] ❌ [PERSON_NAME] [PERSON_NAME] ❌ [PERSON_NAME] ❌ [PERSON_NAME] ❌" at bounding box center [1056, 164] width 276 height 33
select select "11235"
click at [918, 148] on select "[PERSON_NAME] ❌ [PERSON_NAME] [PERSON_NAME] ❌ [PERSON_NAME] ❌ [PERSON_NAME] ❌" at bounding box center [1056, 164] width 276 height 33
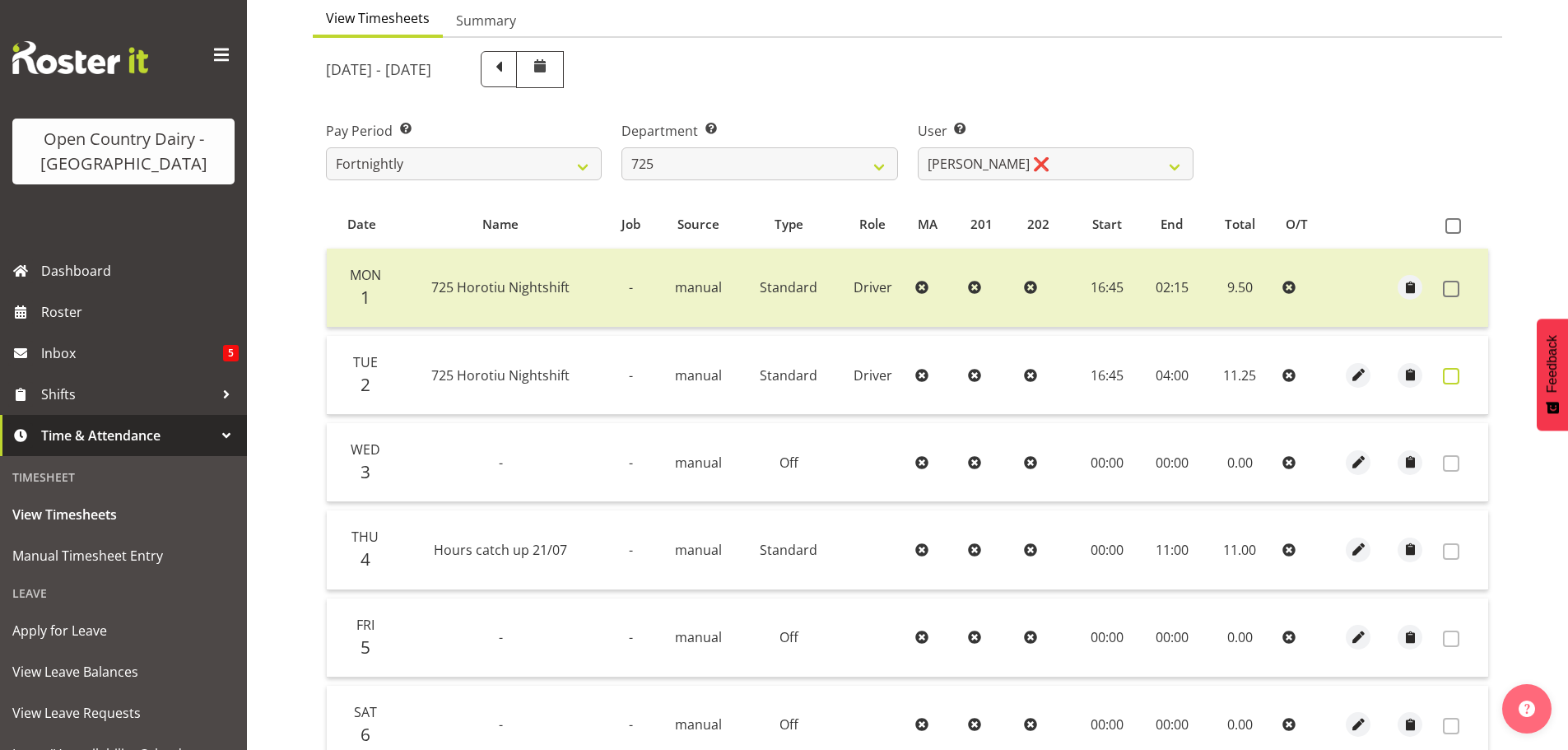
click at [1449, 379] on span at bounding box center [1450, 376] width 17 height 17
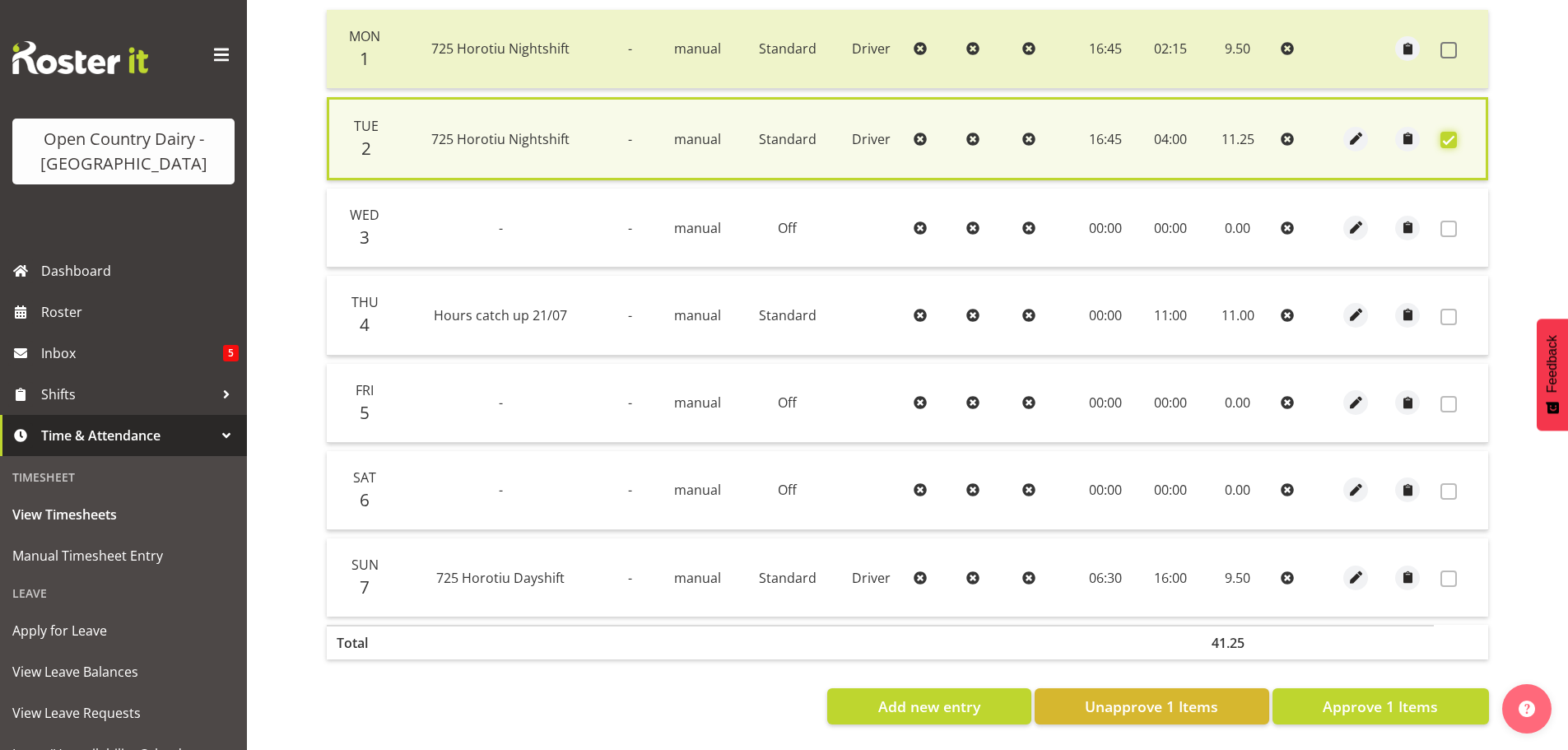
scroll to position [418, 0]
click at [1334, 696] on span "Approve 1 Items" at bounding box center [1381, 706] width 116 height 21
checkbox input "false"
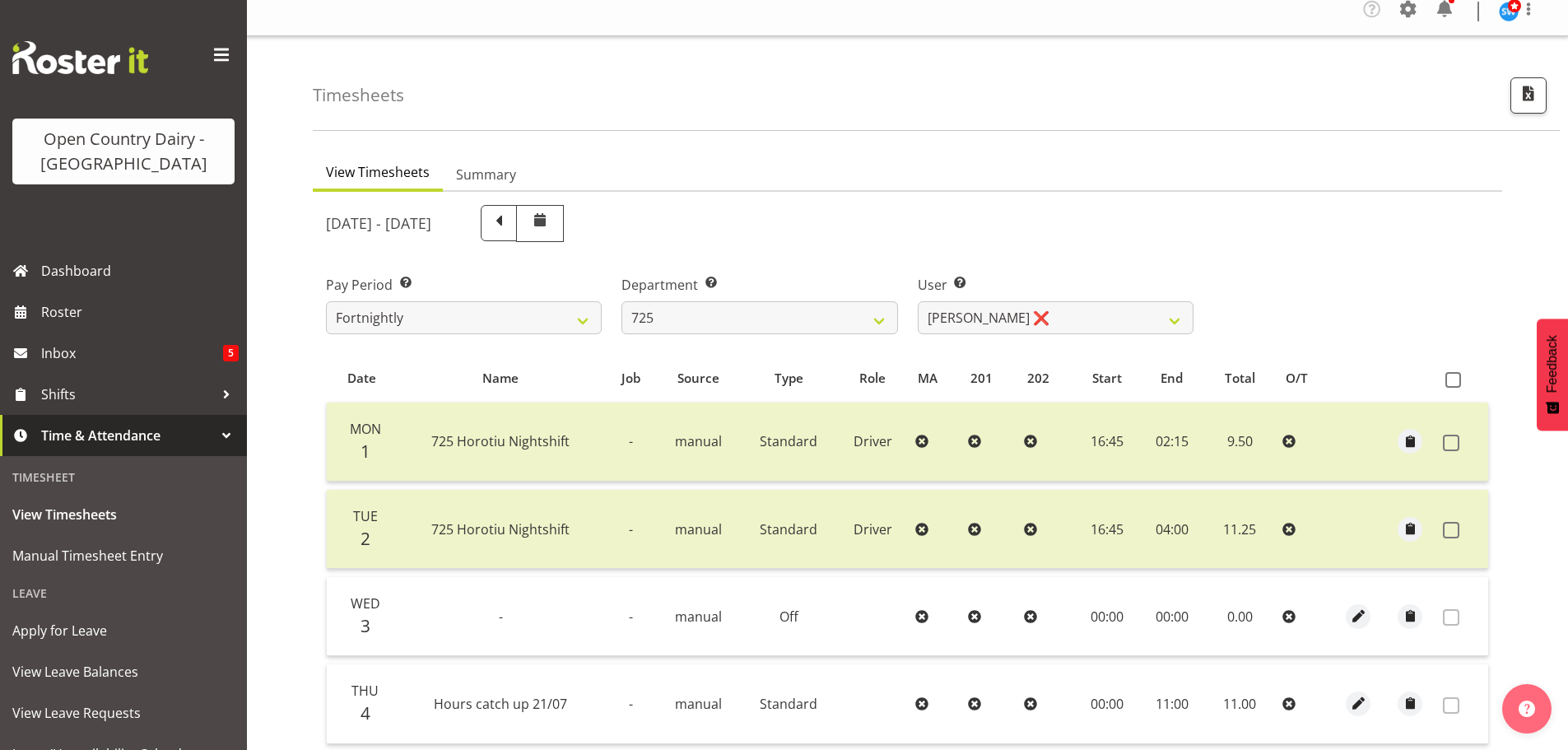
scroll to position [0, 0]
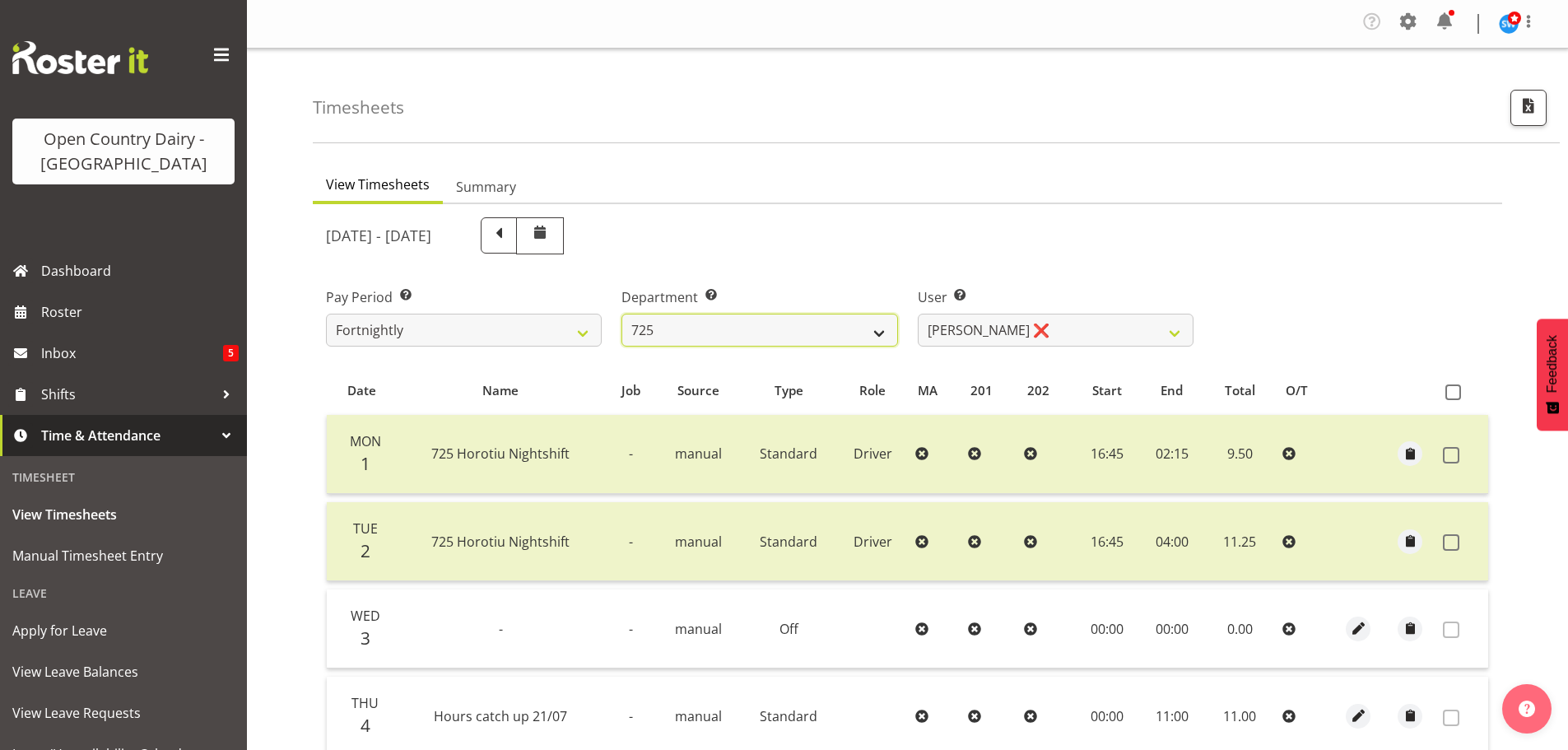
click at [687, 323] on select "701 702 703 704 705 706 707 708 709 710 711 712 713 714 715 716 717 718 719 720" at bounding box center [760, 330] width 276 height 33
select select "808"
click at [622, 314] on select "701 702 703 704 705 706 707 708 709 710 711 712 713 714 715 716 717 718 719 720" at bounding box center [760, 330] width 276 height 33
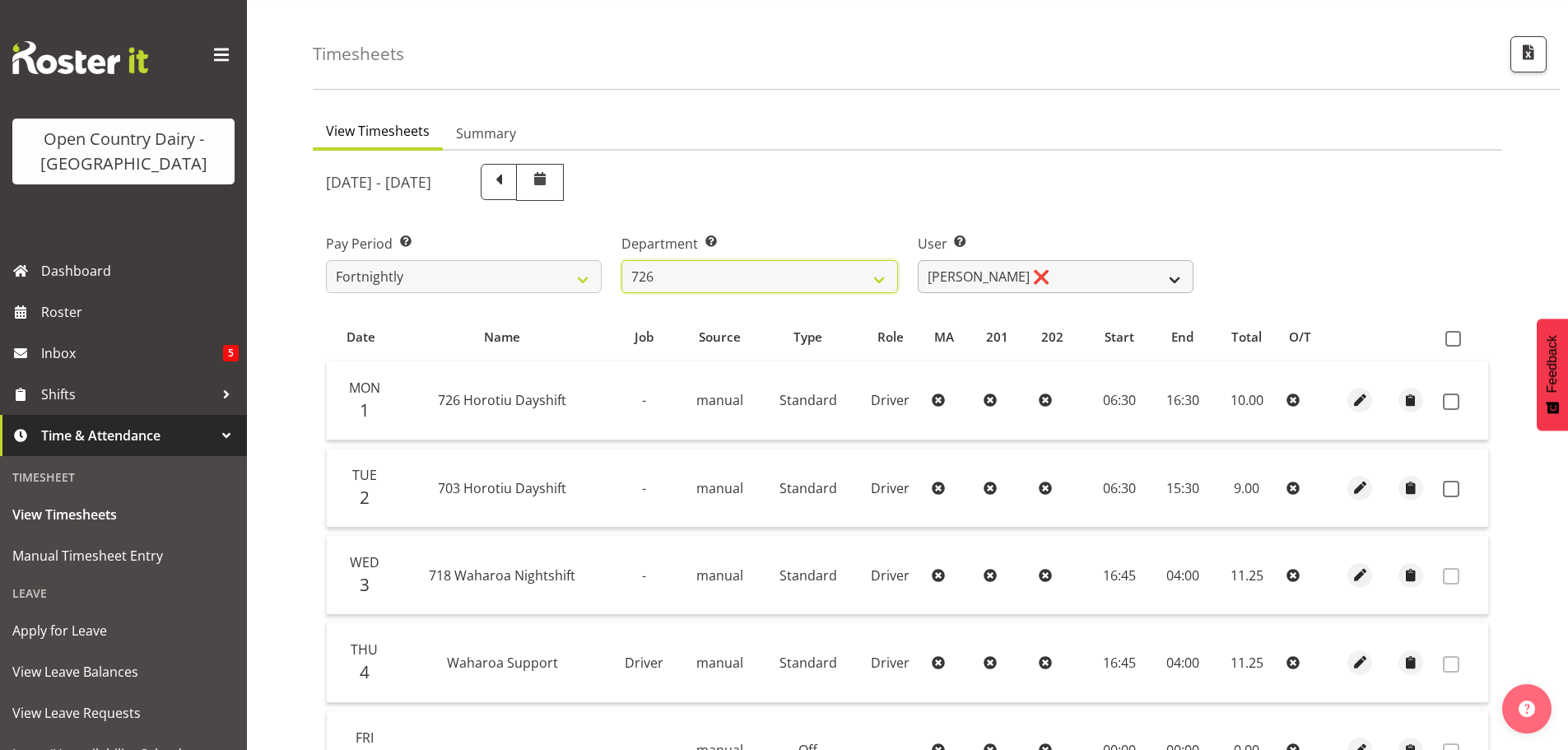
scroll to position [83, 0]
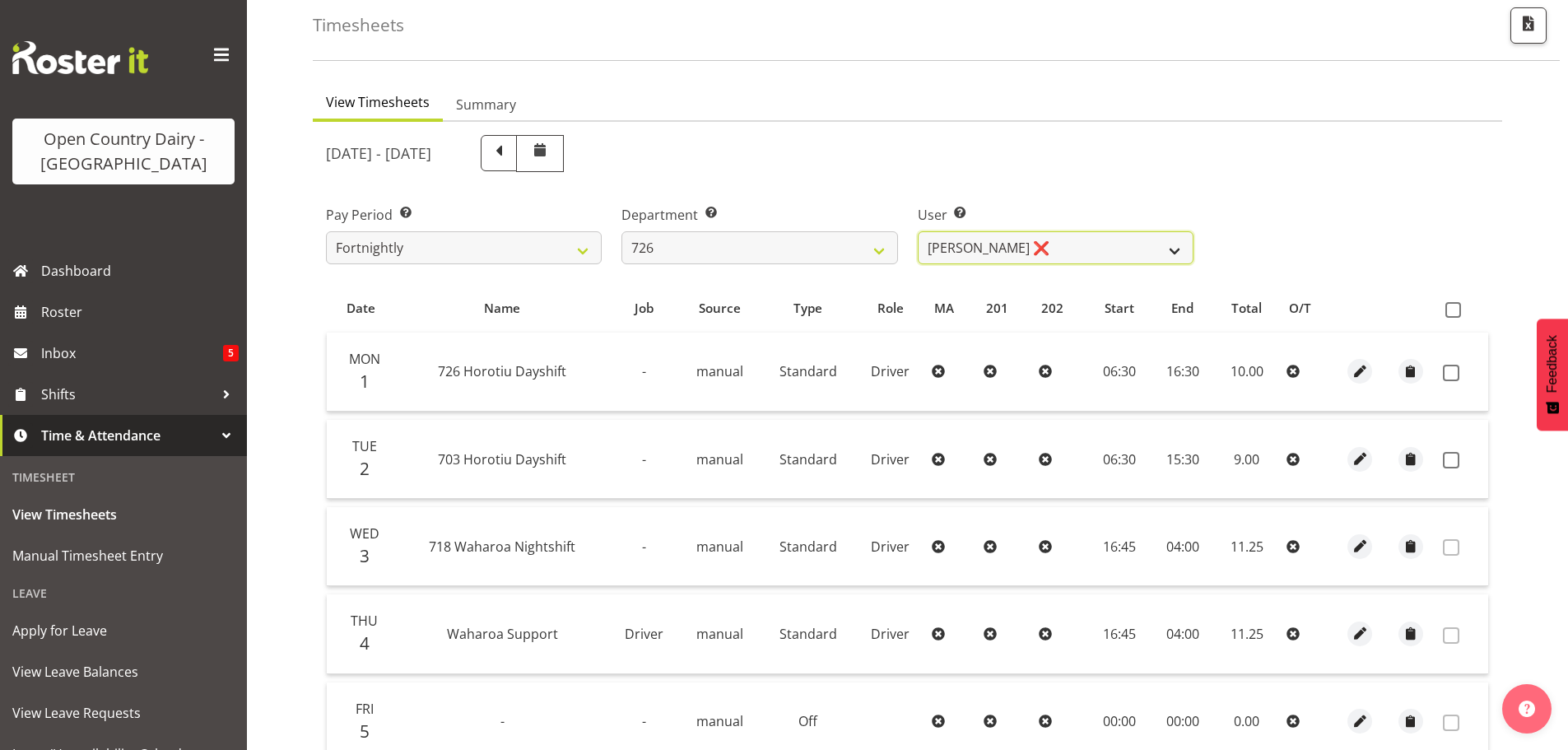
click at [1071, 253] on select "[PERSON_NAME] ❌ [PERSON_NAME] ❌ [PERSON_NAME] ❌ [PERSON_NAME] ❌" at bounding box center [1056, 248] width 276 height 33
select select "11081"
click at [918, 231] on select "[PERSON_NAME] ❌ [PERSON_NAME] ❌ [PERSON_NAME] ❌ [PERSON_NAME] ❌" at bounding box center [1056, 248] width 276 height 33
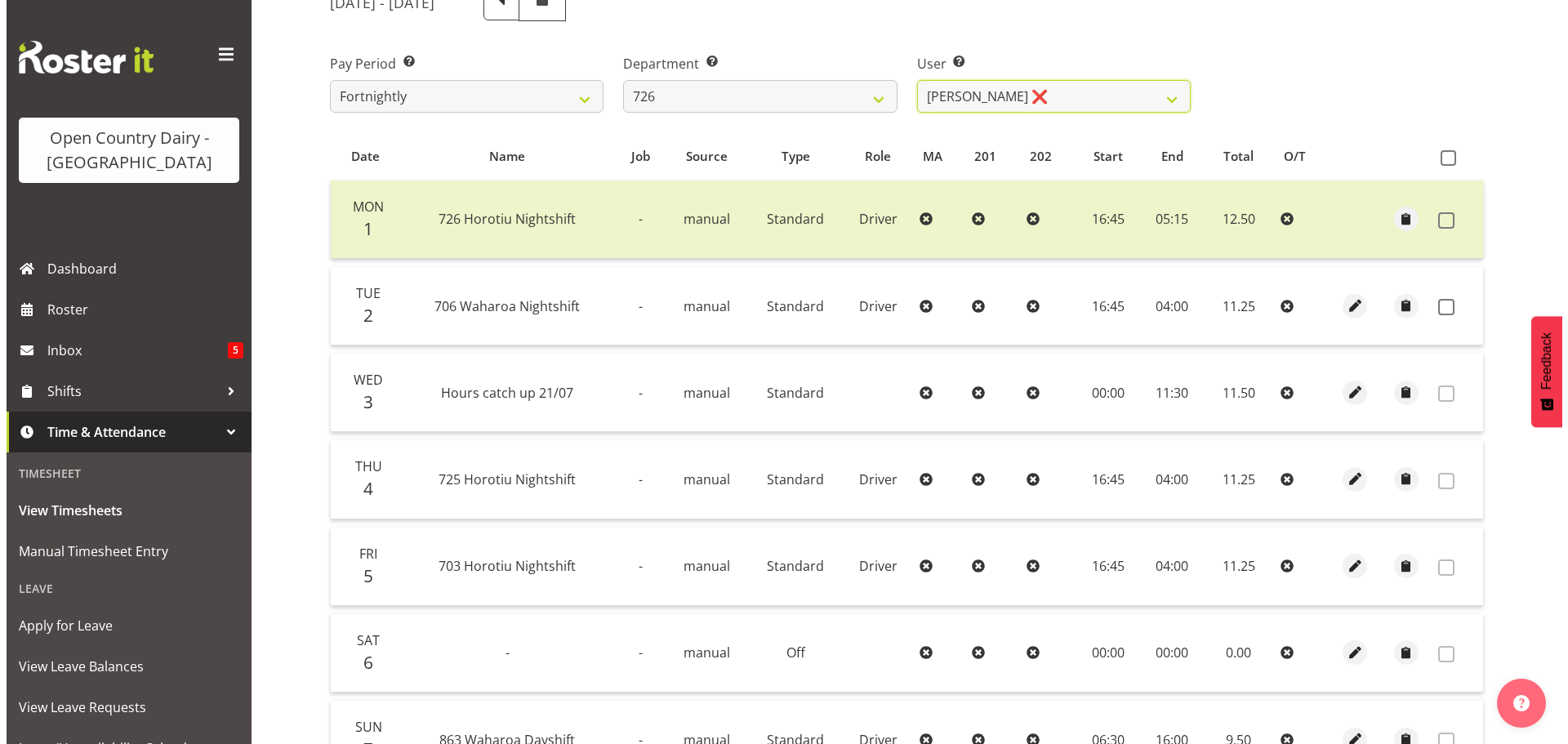
scroll to position [245, 0]
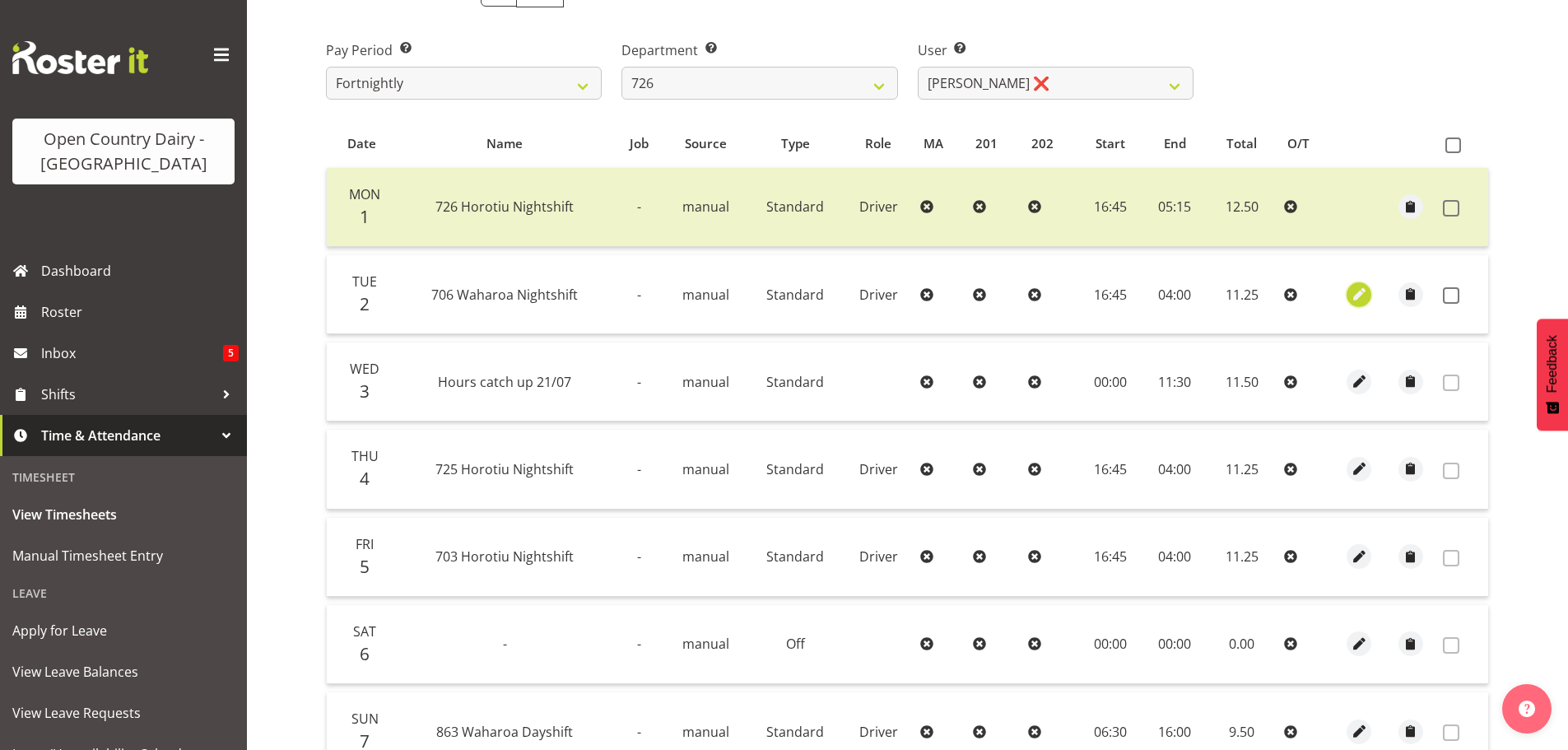
click at [1359, 293] on span "button" at bounding box center [1359, 293] width 18 height 18
select select "Standard"
select select "721"
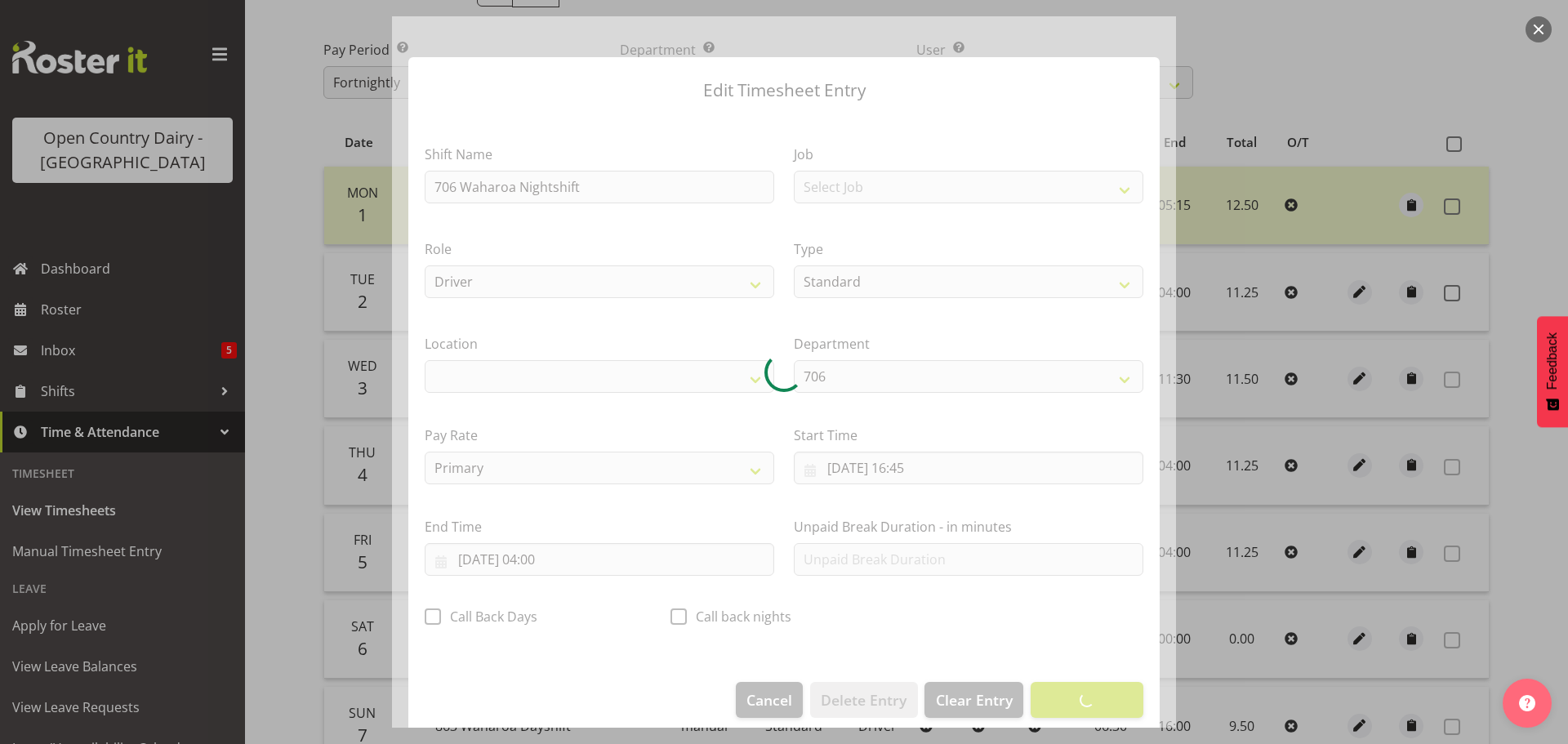
select select "1054"
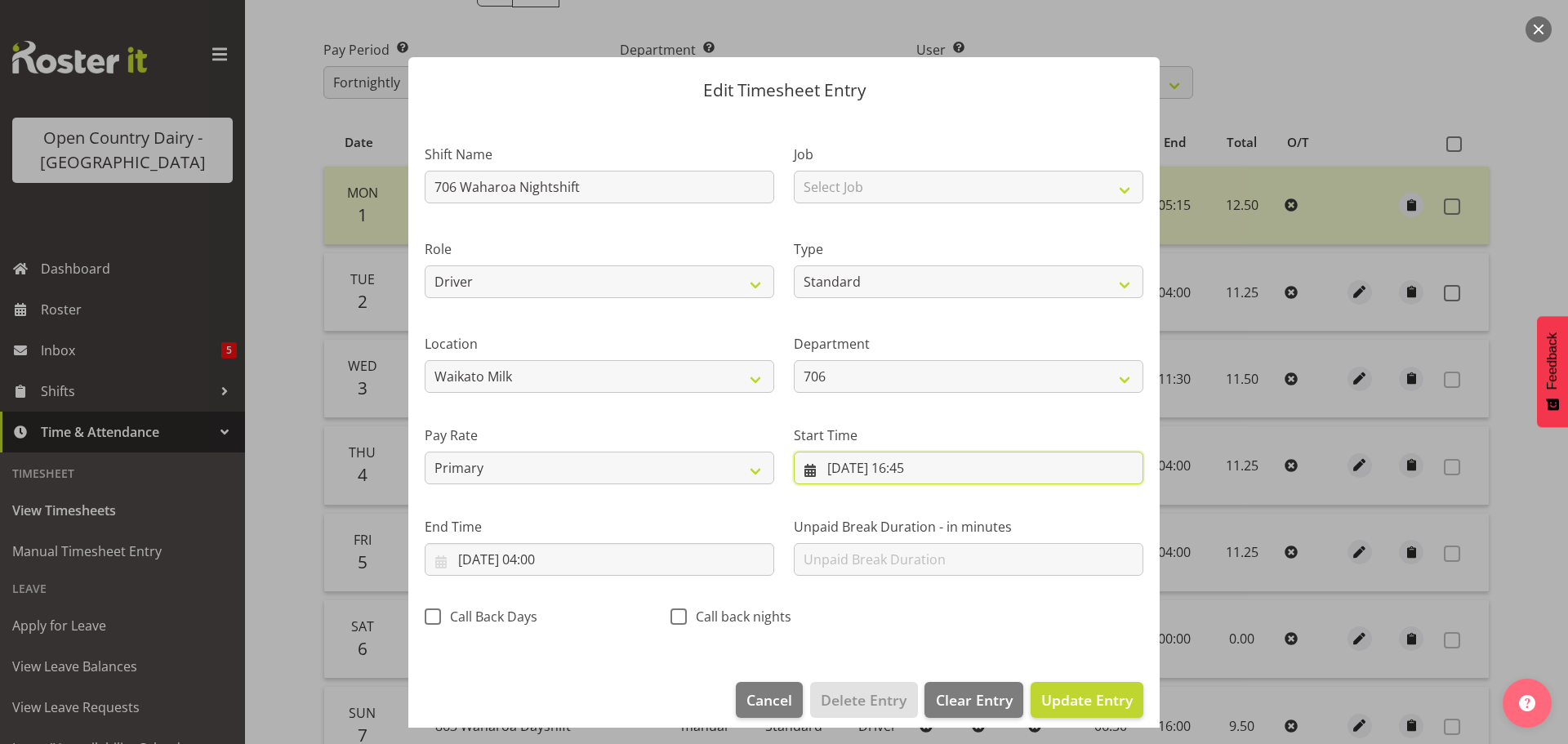
click at [908, 465] on input "[DATE] 16:45" at bounding box center [969, 468] width 350 height 33
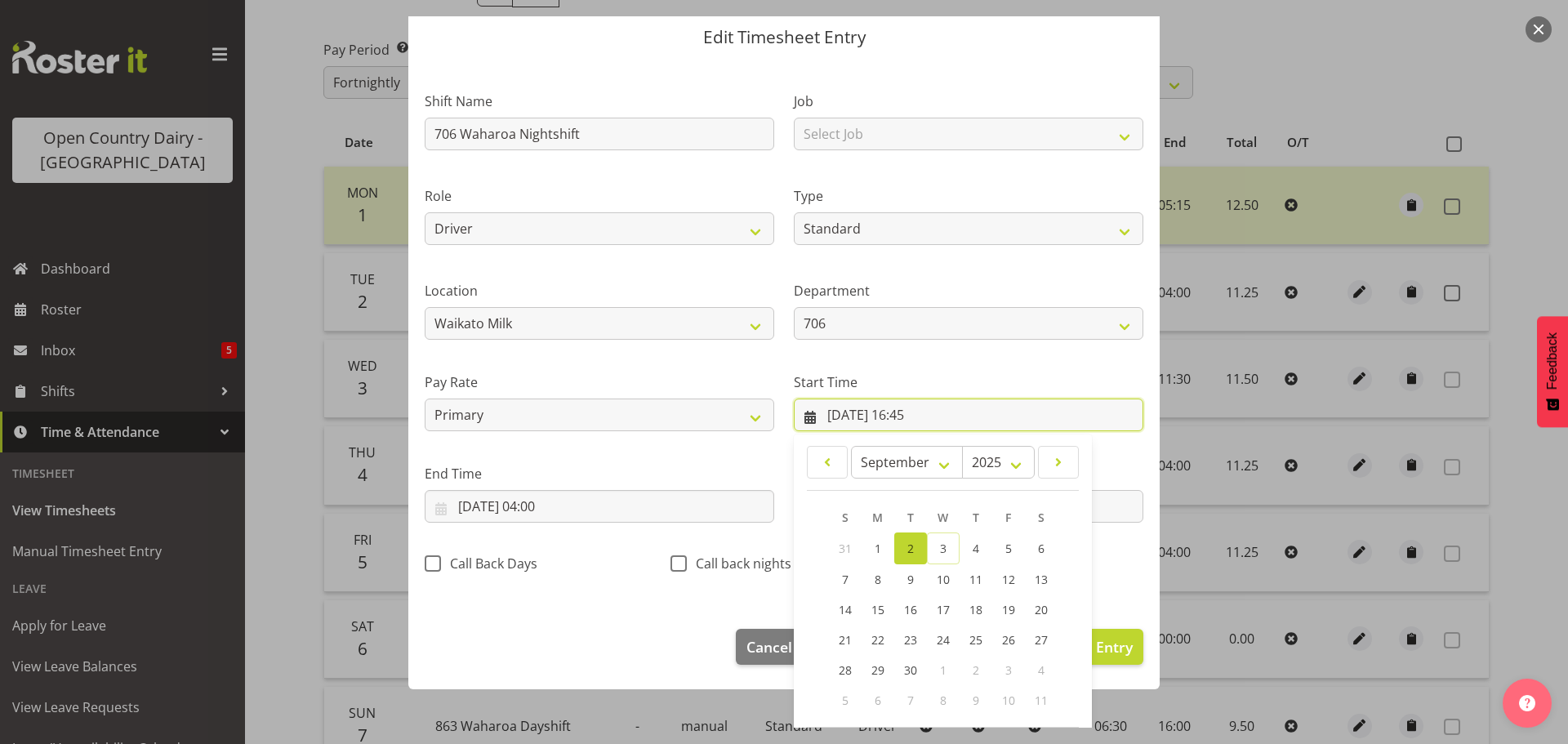
scroll to position [130, 0]
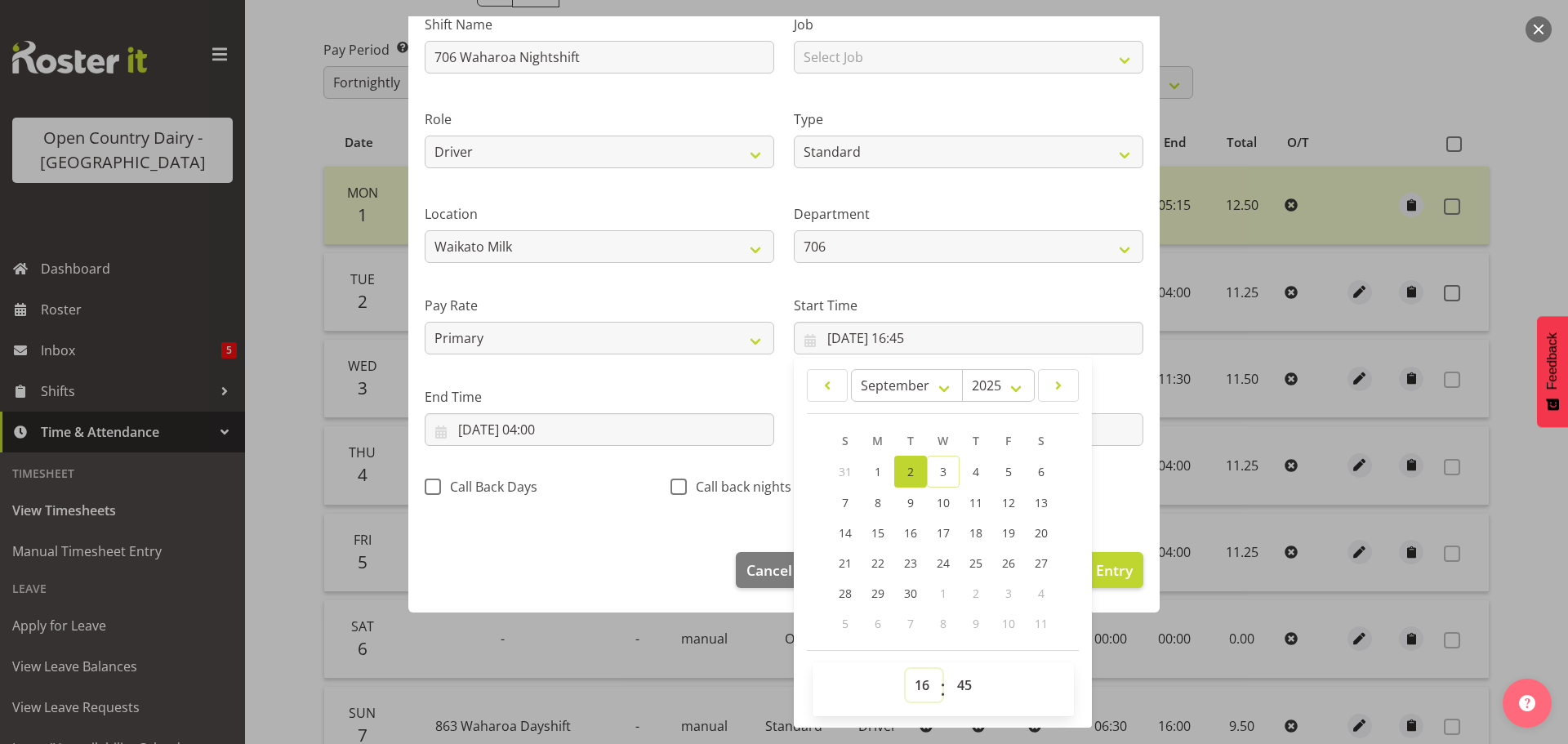
click at [910, 684] on select "00 01 02 03 04 05 06 07 08 09 10 11 12 13 14 15 16 17 18 19 20 21 22 23" at bounding box center [924, 685] width 37 height 33
select select "15"
click at [906, 669] on select "00 01 02 03 04 05 06 07 08 09 10 11 12 13 14 15 16 17 18 19 20 21 22 23" at bounding box center [924, 685] width 37 height 33
type input "[DATE] 15:45"
click at [545, 420] on input "[DATE] 04:00" at bounding box center [599, 430] width 350 height 33
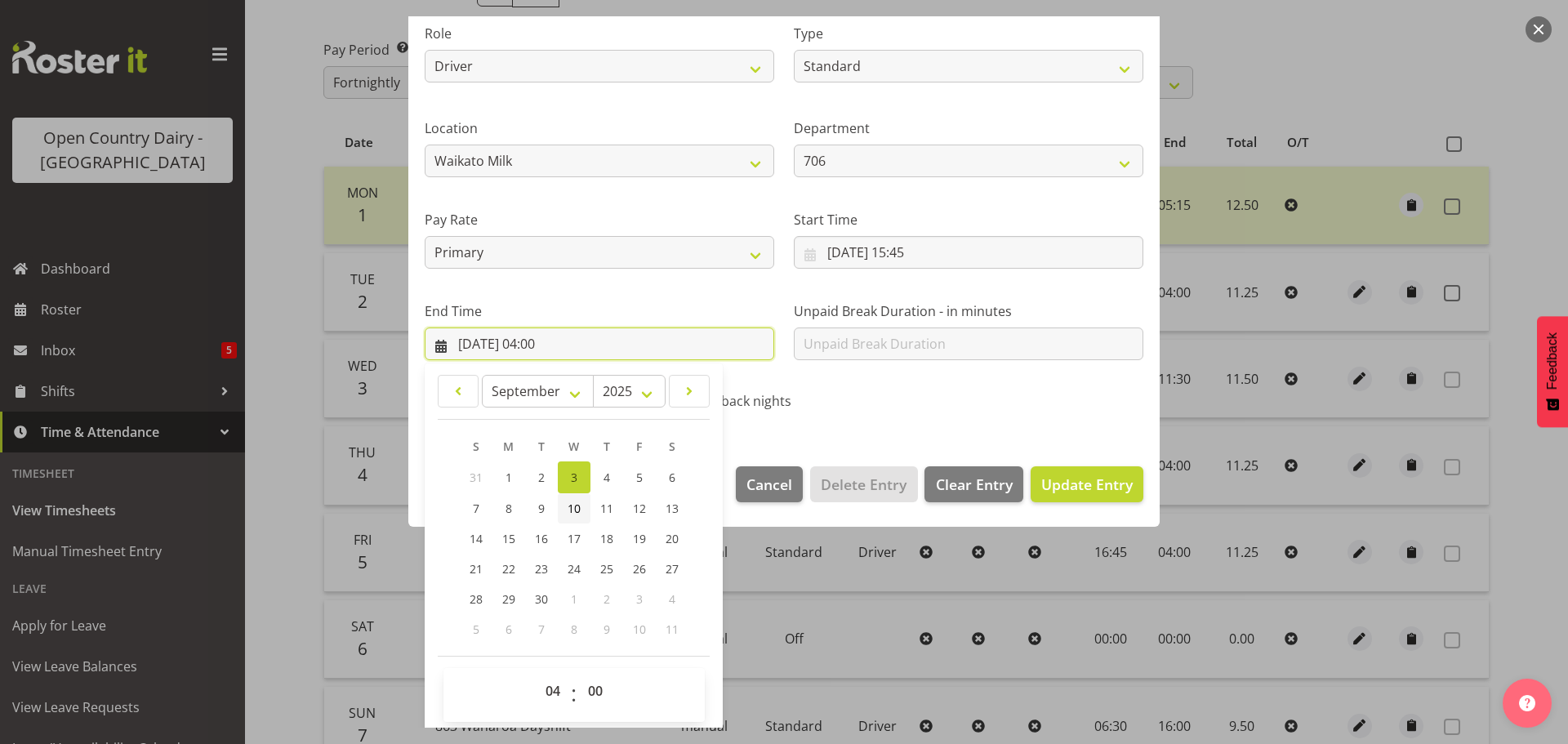
scroll to position [222, 0]
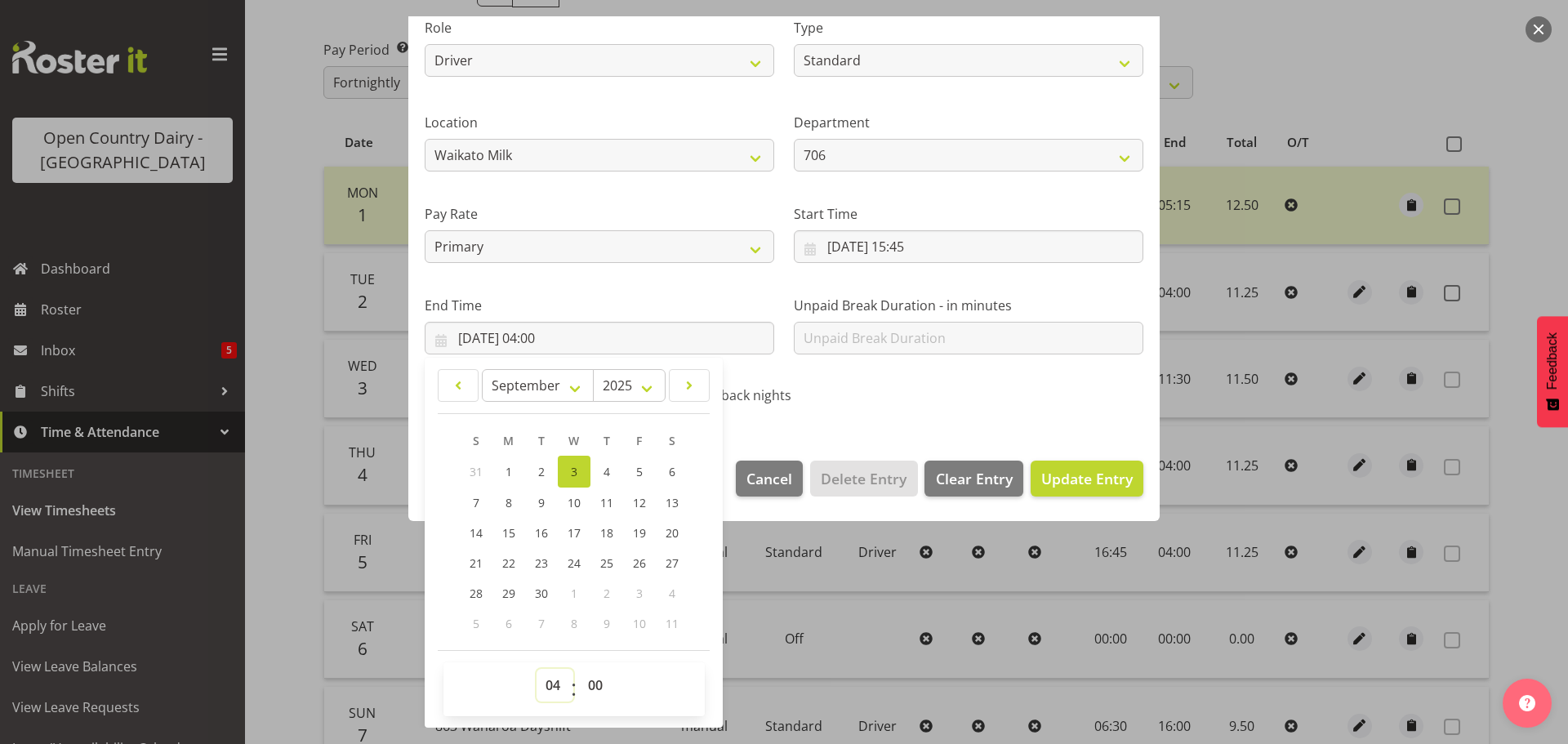
click at [545, 687] on select "00 01 02 03 04 05 06 07 08 09 10 11 12 13 14 15 16 17 18 19 20 21 22 23" at bounding box center [555, 685] width 37 height 33
select select "3"
click at [537, 669] on select "00 01 02 03 04 05 06 07 08 09 10 11 12 13 14 15 16 17 18 19 20 21 22 23" at bounding box center [555, 685] width 37 height 33
type input "[DATE] 03:00"
click at [596, 682] on select "00 01 02 03 04 05 06 07 08 09 10 11 12 13 14 15 16 17 18 19 20 21 22 23 24 25 2…" at bounding box center [598, 685] width 37 height 33
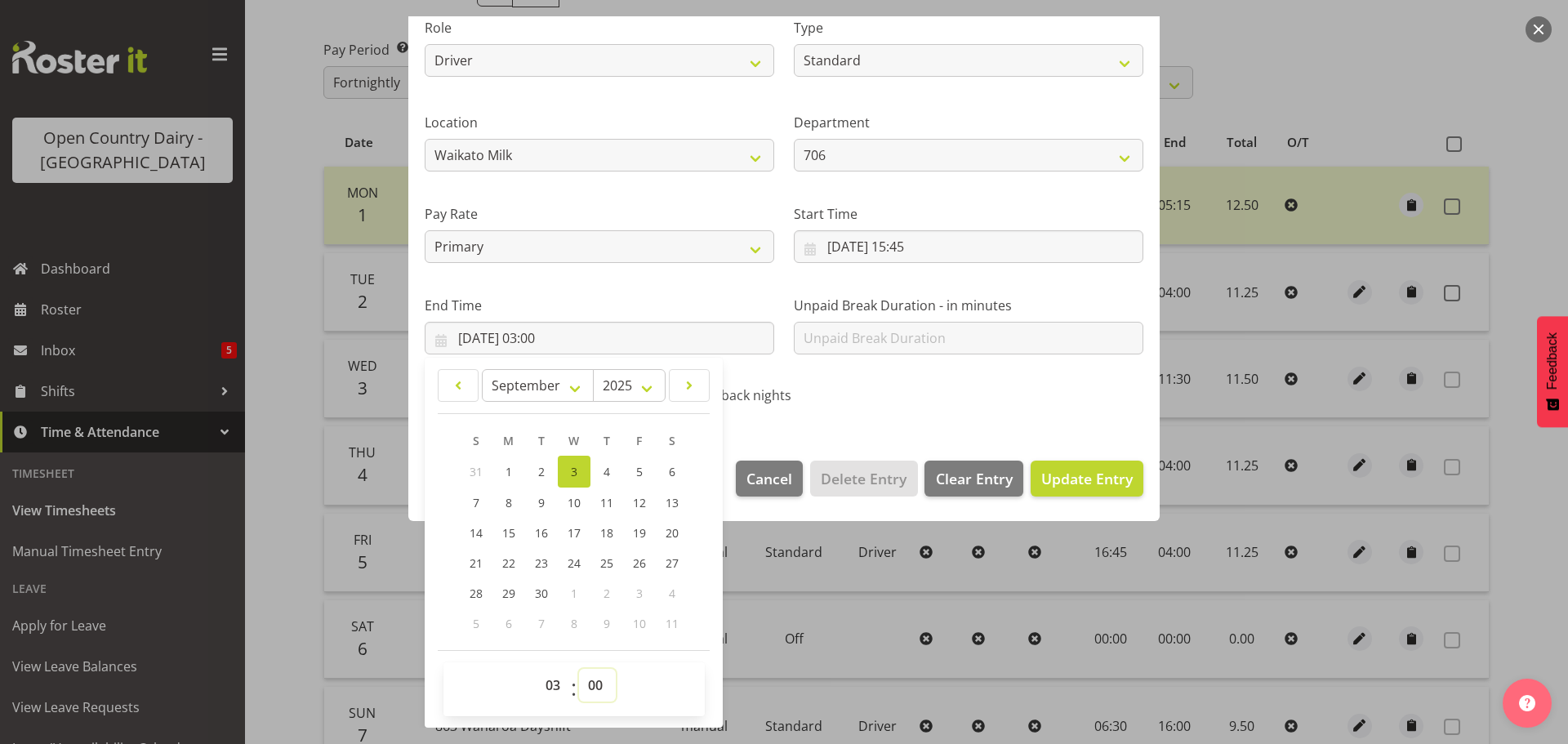
click at [590, 683] on select "00 01 02 03 04 05 06 07 08 09 10 11 12 13 14 15 16 17 18 19 20 21 22 23 24 25 2…" at bounding box center [598, 685] width 37 height 33
select select "45"
click at [579, 669] on select "00 01 02 03 04 05 06 07 08 09 10 11 12 13 14 15 16 17 18 19 20 21 22 23 24 25 2…" at bounding box center [598, 685] width 37 height 33
type input "[DATE] 03:45"
click at [1070, 475] on span "Update Entry" at bounding box center [1086, 478] width 92 height 19
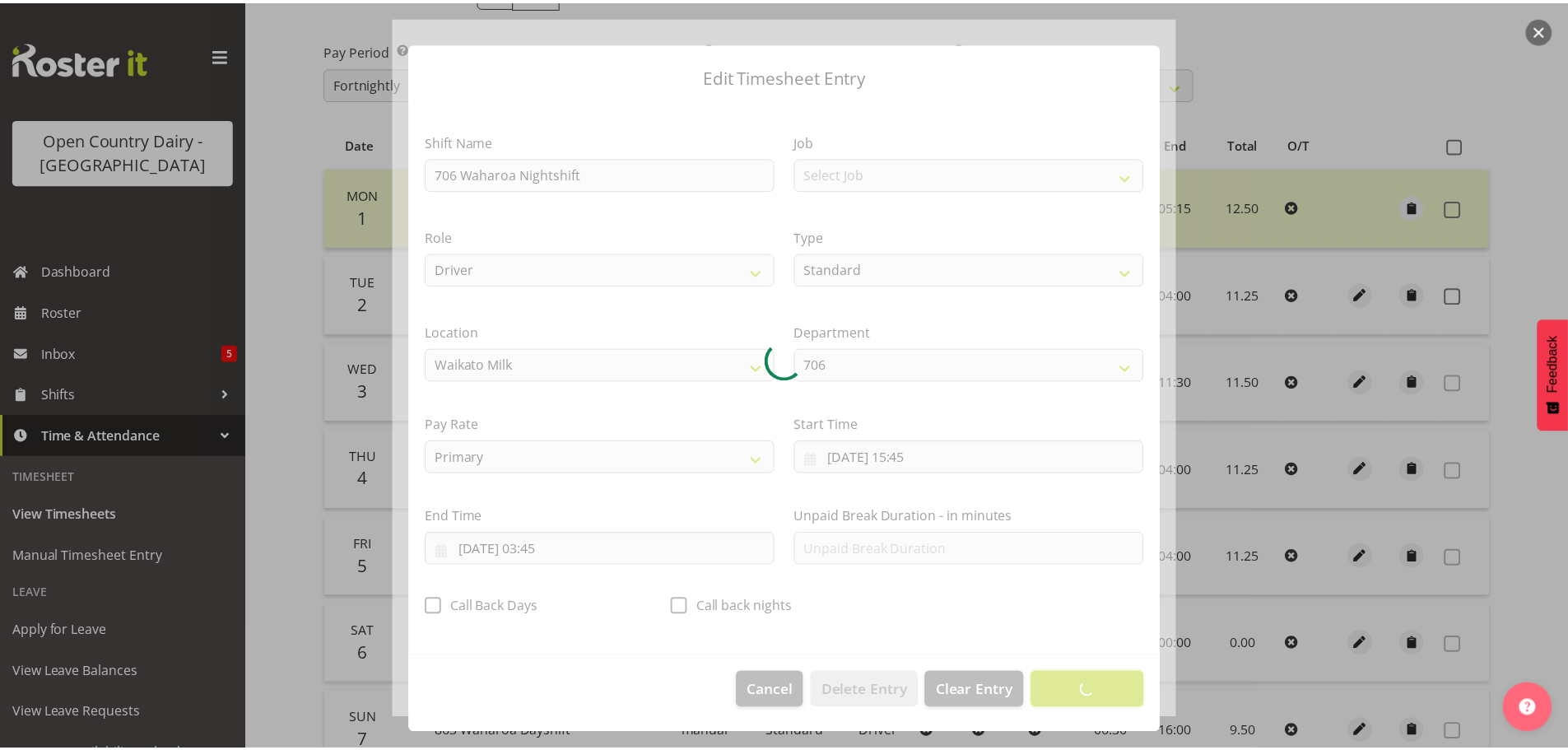
scroll to position [15, 0]
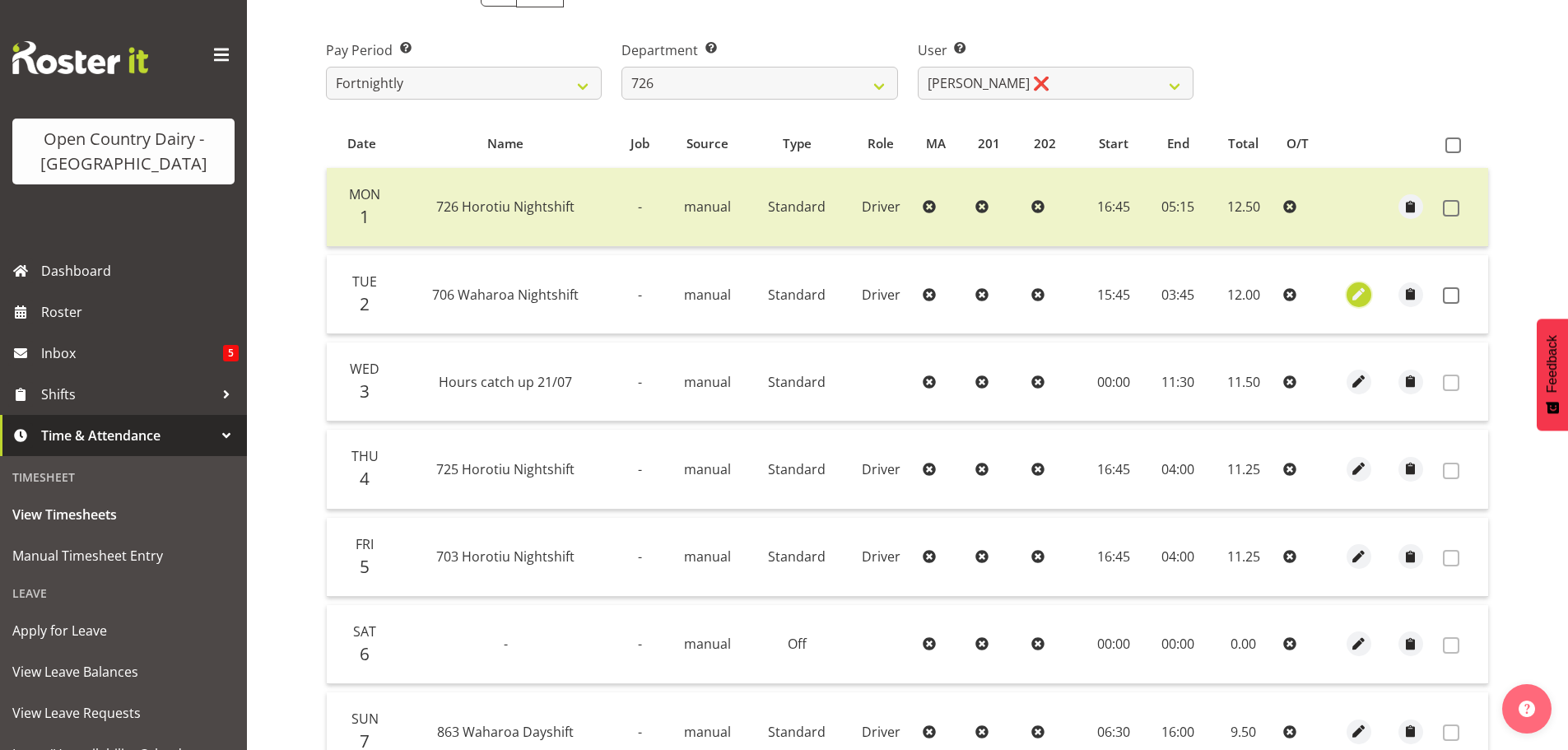
click at [1366, 295] on span "button" at bounding box center [1358, 293] width 18 height 18
select select "Standard"
select select "721"
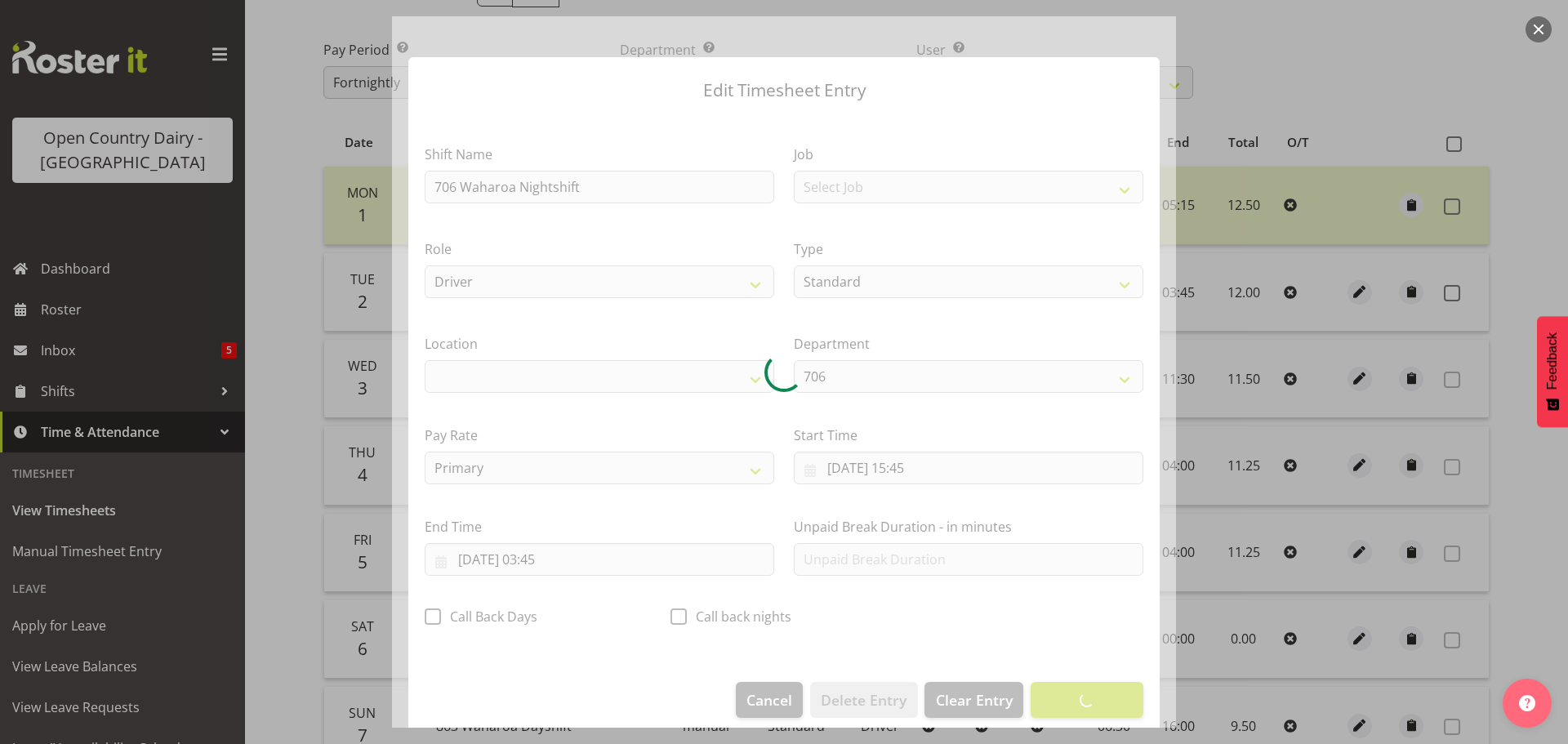
select select "1054"
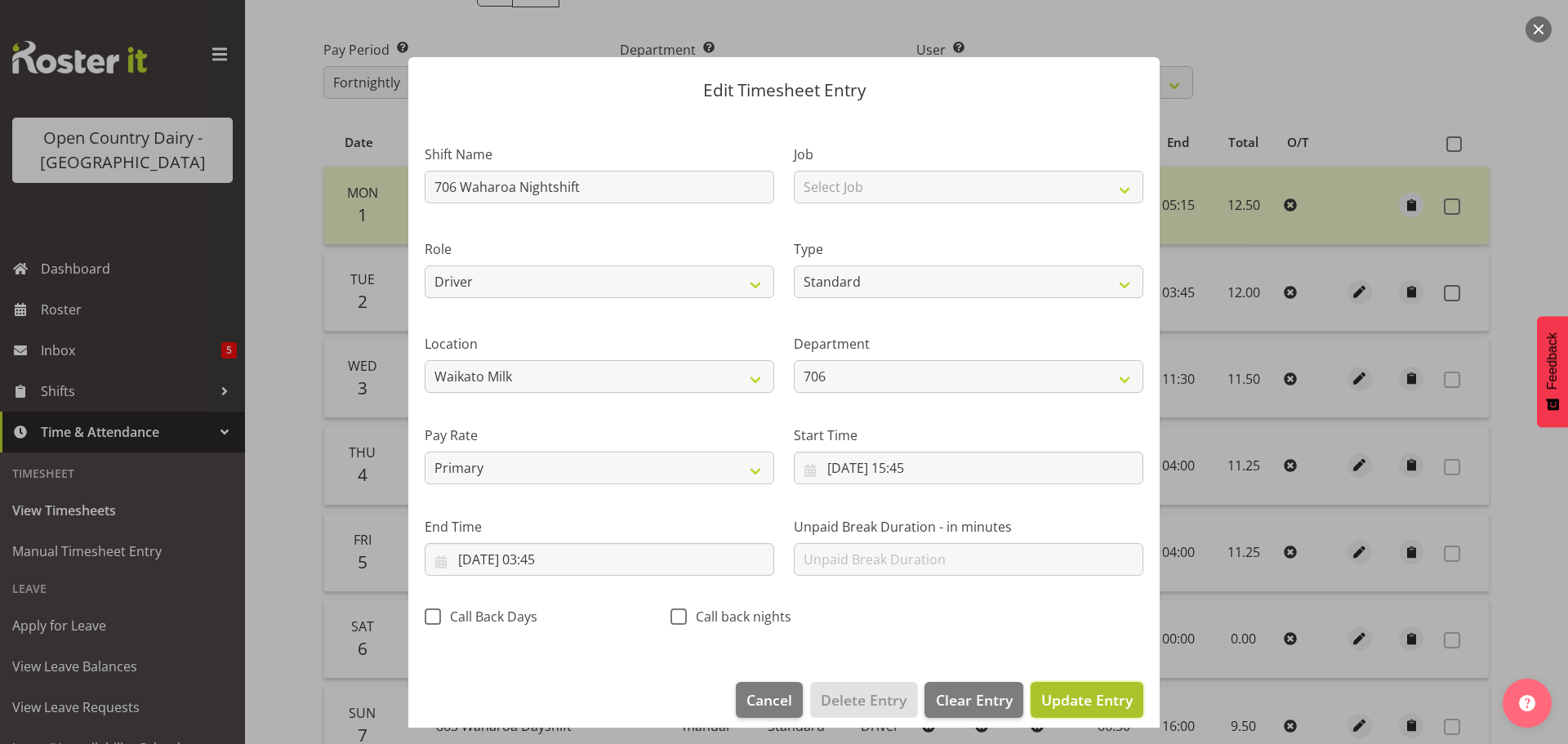
click at [1067, 696] on span "Update Entry" at bounding box center [1086, 700] width 92 height 19
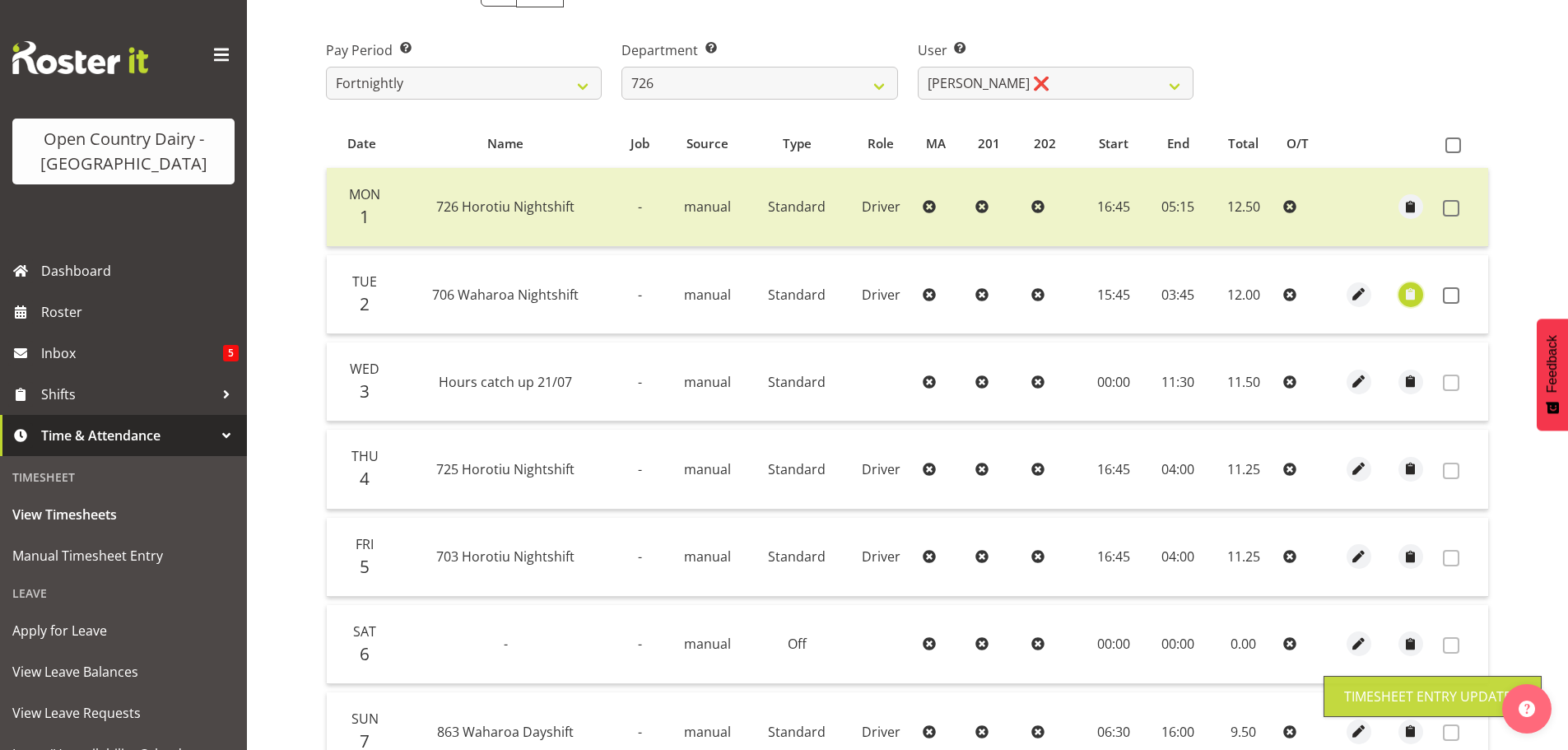
click at [1412, 292] on span "button" at bounding box center [1410, 293] width 18 height 18
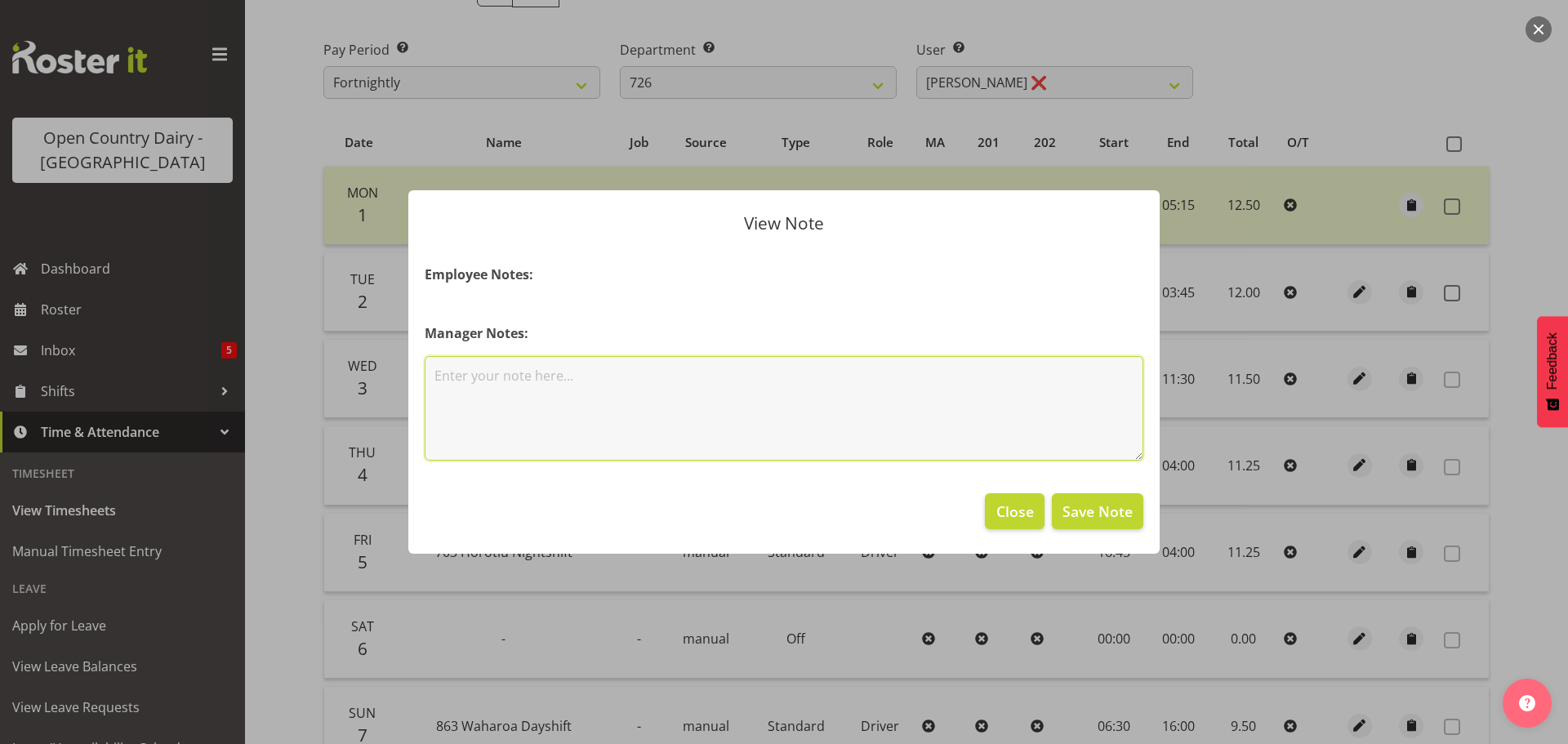
click at [521, 394] on textarea at bounding box center [784, 408] width 719 height 104
type textarea "130kms"
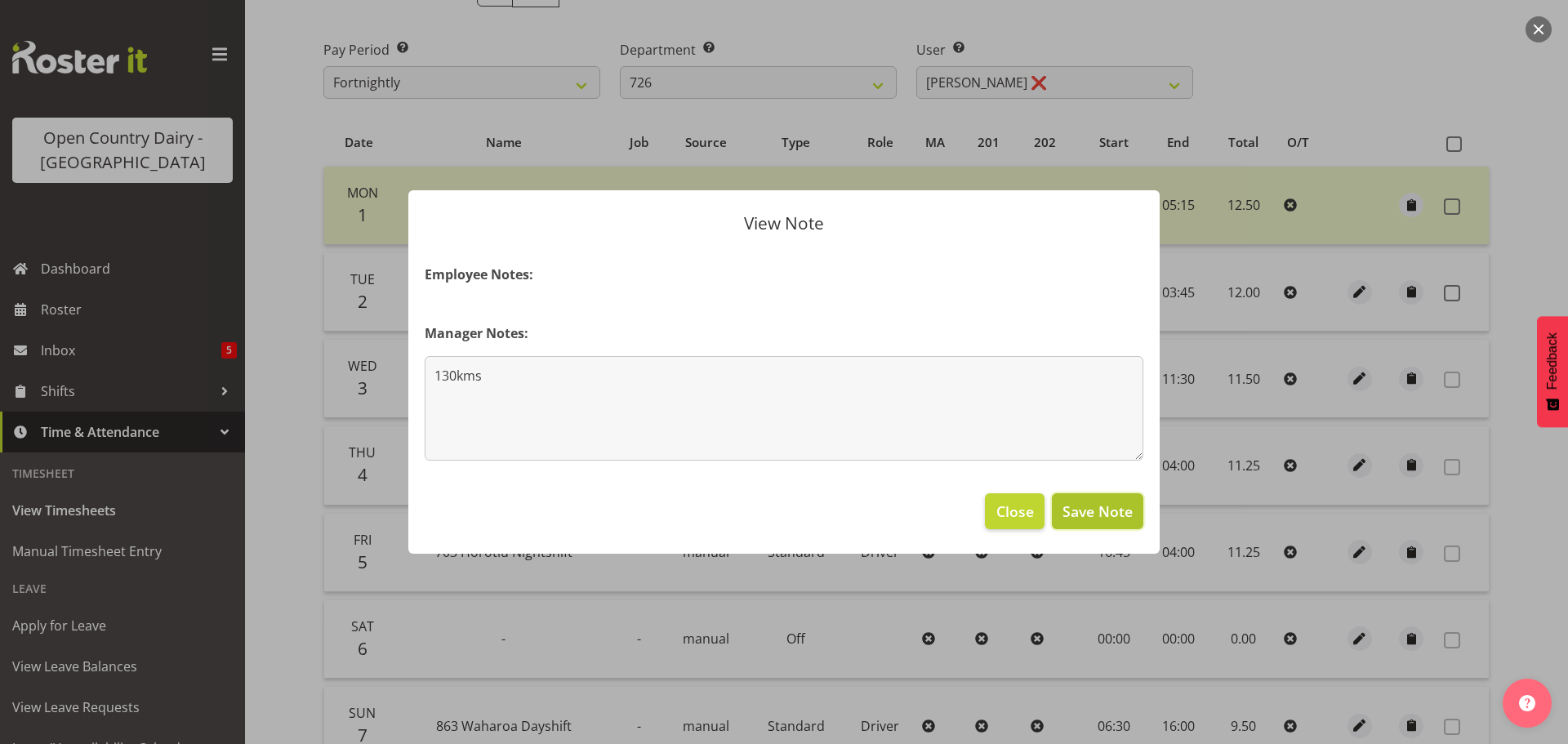
click at [1084, 502] on span "Save Note" at bounding box center [1097, 511] width 70 height 21
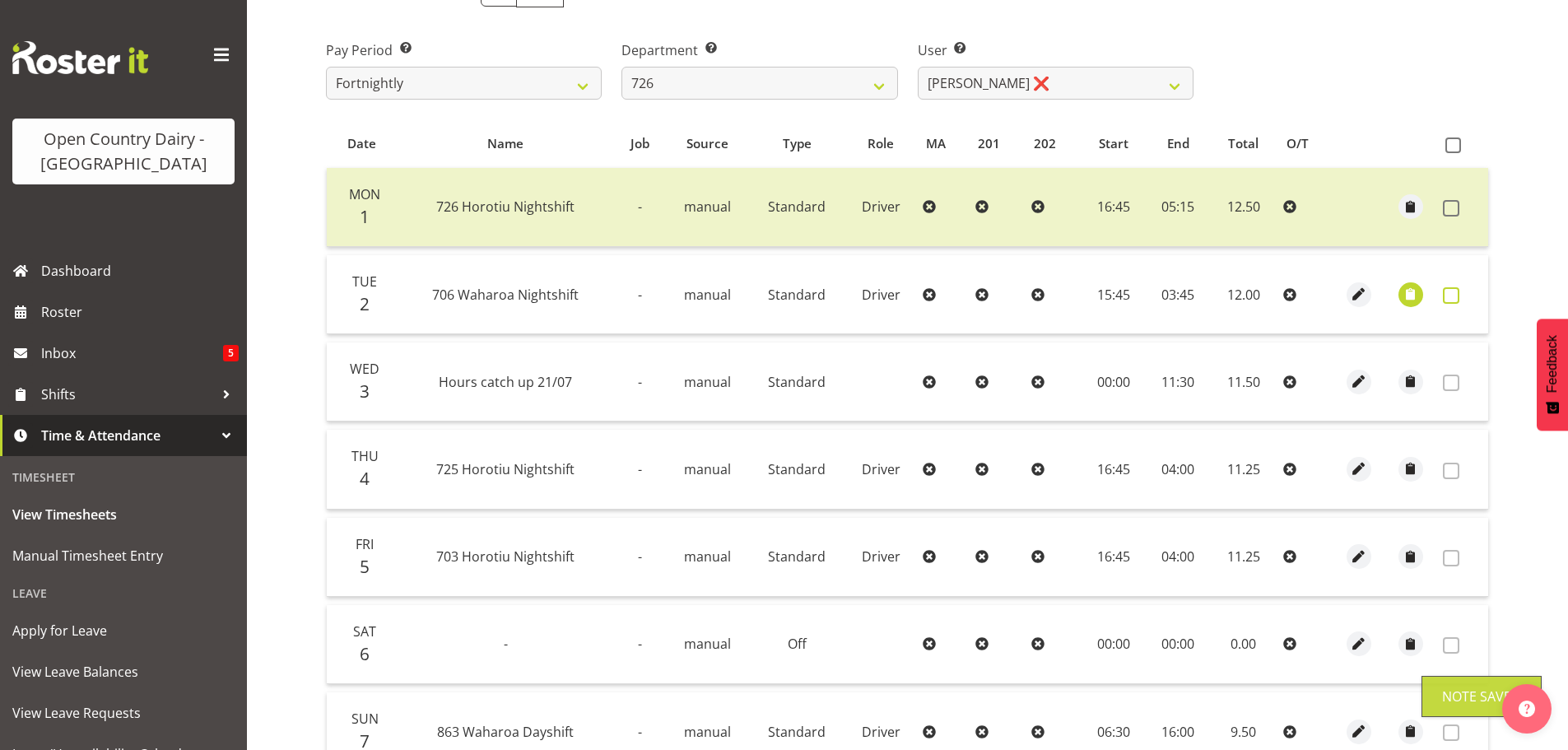
click at [1452, 290] on span at bounding box center [1450, 295] width 17 height 17
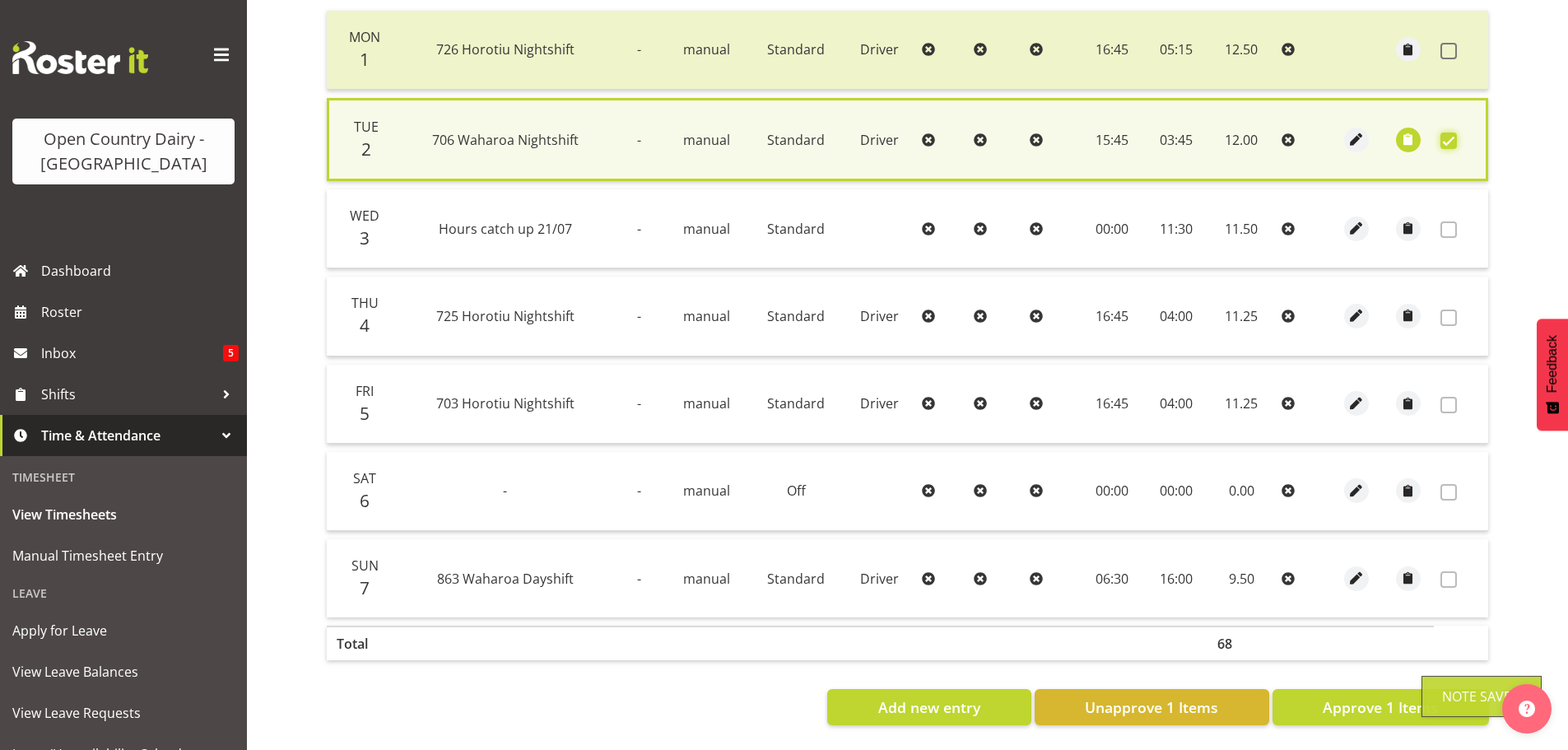
scroll to position [418, 0]
click at [1332, 697] on span "Approve 1 Items" at bounding box center [1381, 706] width 116 height 21
checkbox input "false"
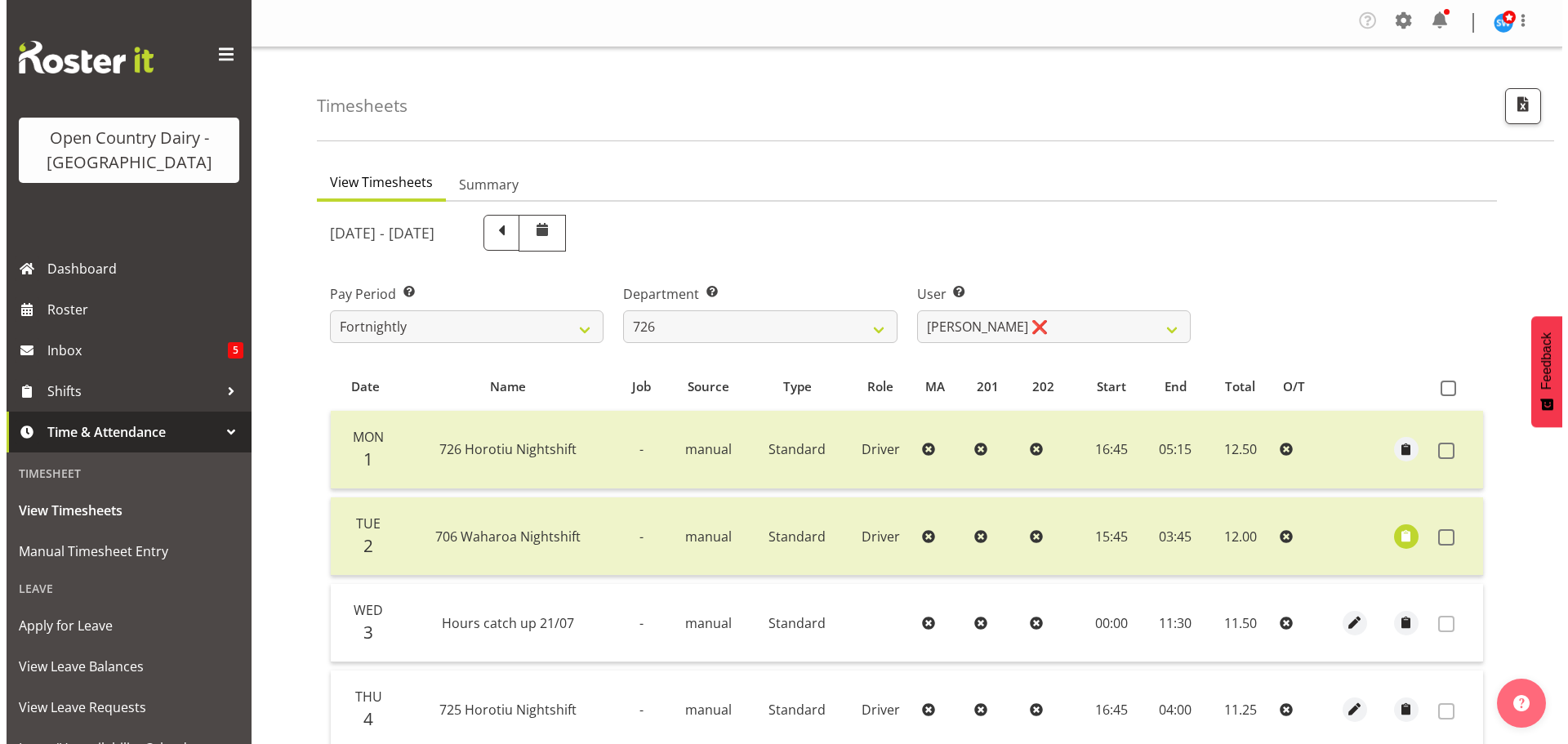
scroll to position [0, 0]
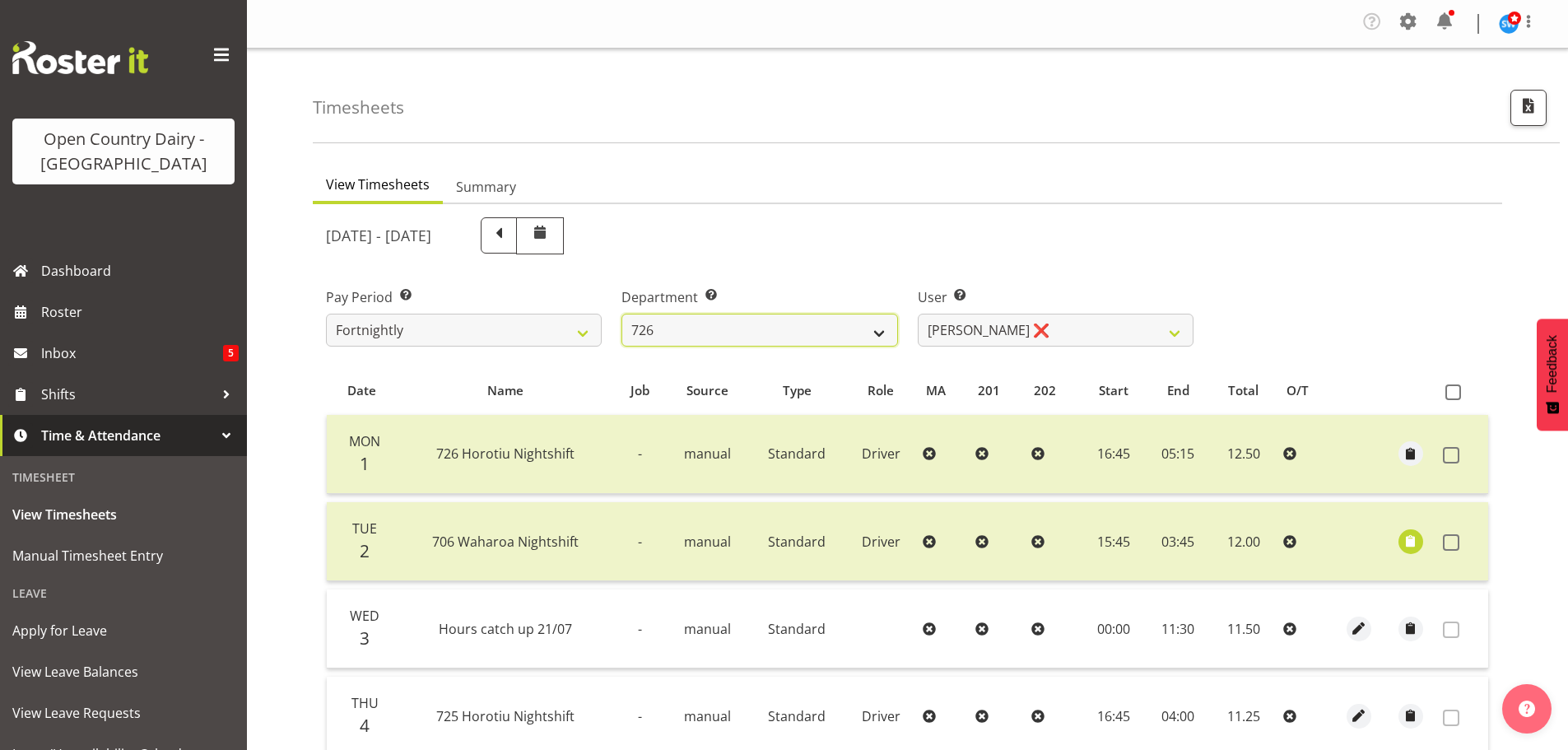
click at [786, 329] on select "701 702 703 704 705 706 707 708 709 710 711 712 713 714 715 716 717 718 719 720" at bounding box center [760, 330] width 276 height 33
click at [622, 314] on select "701 702 703 704 705 706 707 708 709 710 711 712 713 714 715 716 717 718 719 720" at bounding box center [760, 330] width 276 height 33
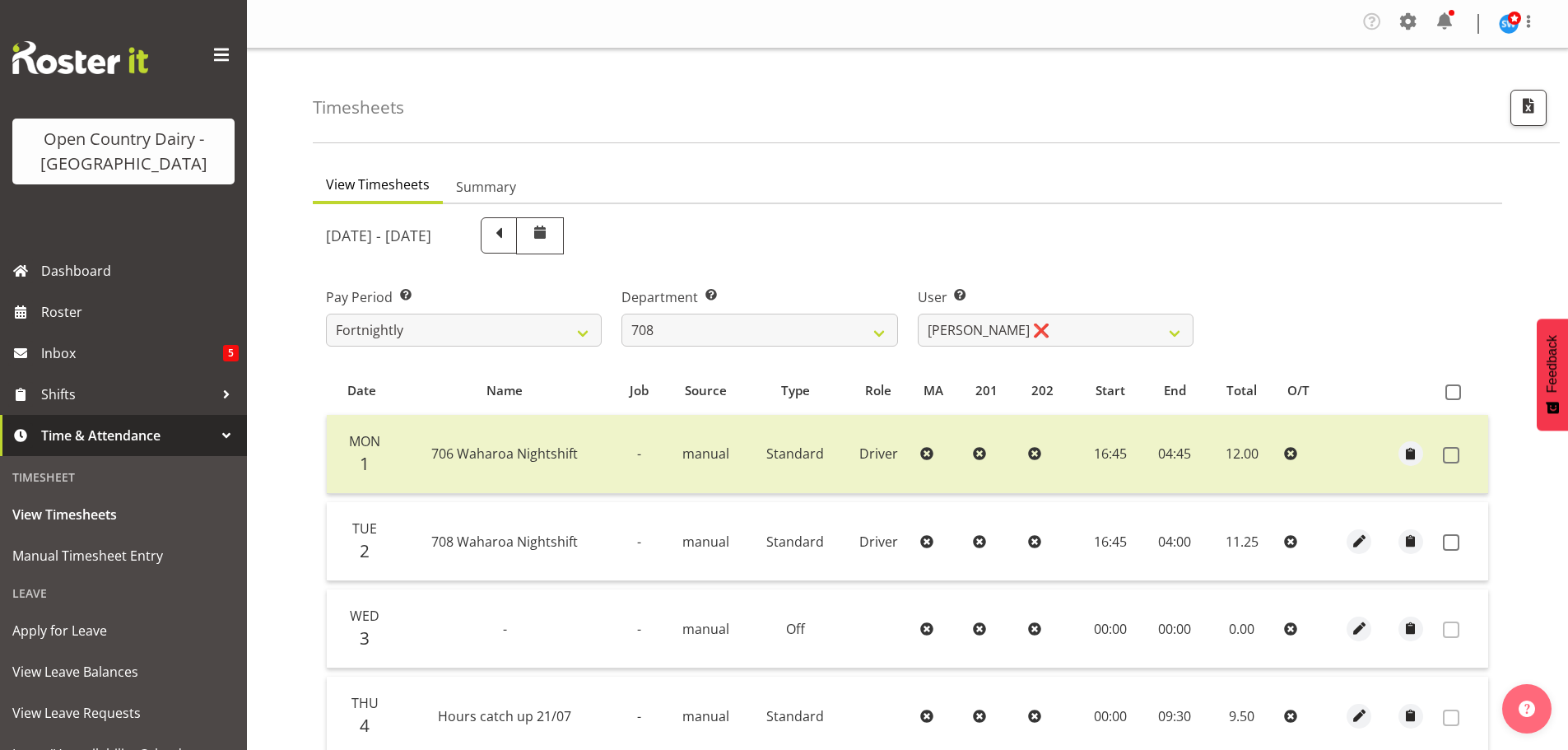
click at [837, 633] on td "Off" at bounding box center [795, 629] width 96 height 79
click at [697, 333] on select "701 702 703 704 705 706 707 708 709 710 711 712 713 714 715 716 717 718 719 720" at bounding box center [760, 330] width 276 height 33
select select "822"
click at [622, 314] on select "701 702 703 704 705 706 707 708 709 710 711 712 713 714 715 716 717 718 719 720" at bounding box center [760, 330] width 276 height 33
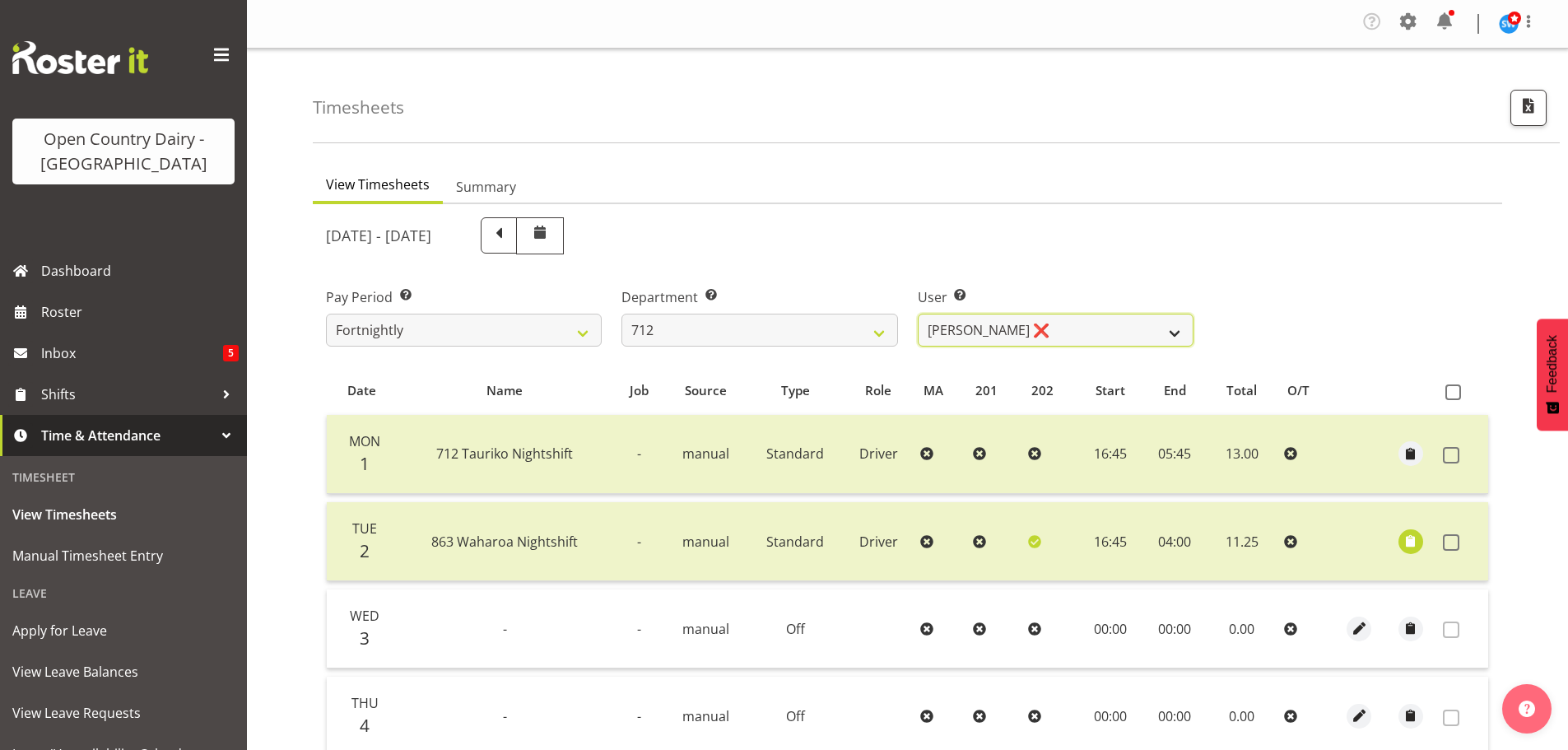
click at [1071, 326] on select "[PERSON_NAME] ❌ [PERSON_NAME] ❌ Lucky Kau Kau ❌" at bounding box center [1056, 330] width 276 height 33
select select "8250"
click at [918, 314] on select "[PERSON_NAME] ❌ [PERSON_NAME] ❌ Lucky Kau Kau ❌" at bounding box center [1056, 330] width 276 height 33
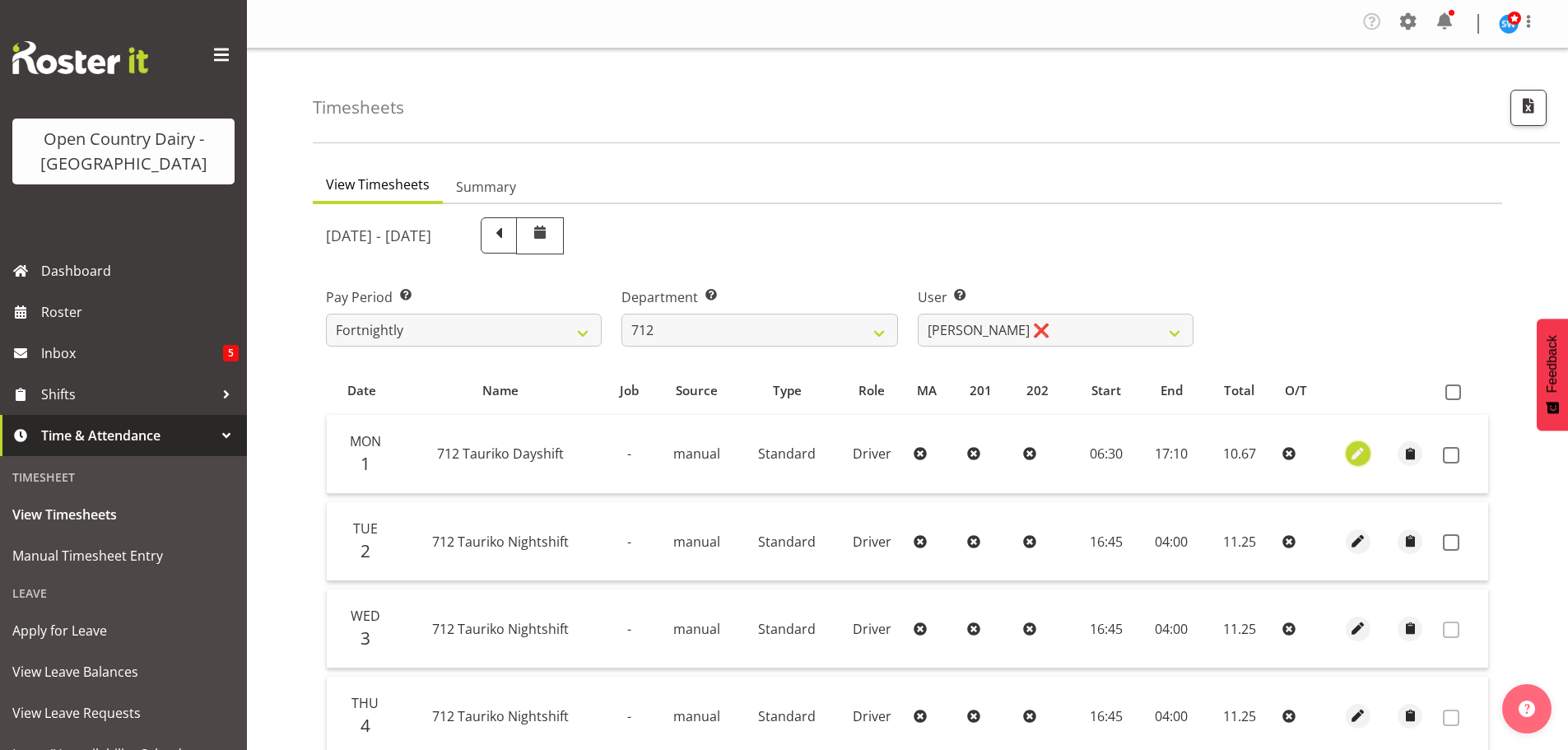
click at [1356, 451] on span "button" at bounding box center [1358, 454] width 18 height 18
select select "Standard"
select select "8"
select select "2025"
select select "17"
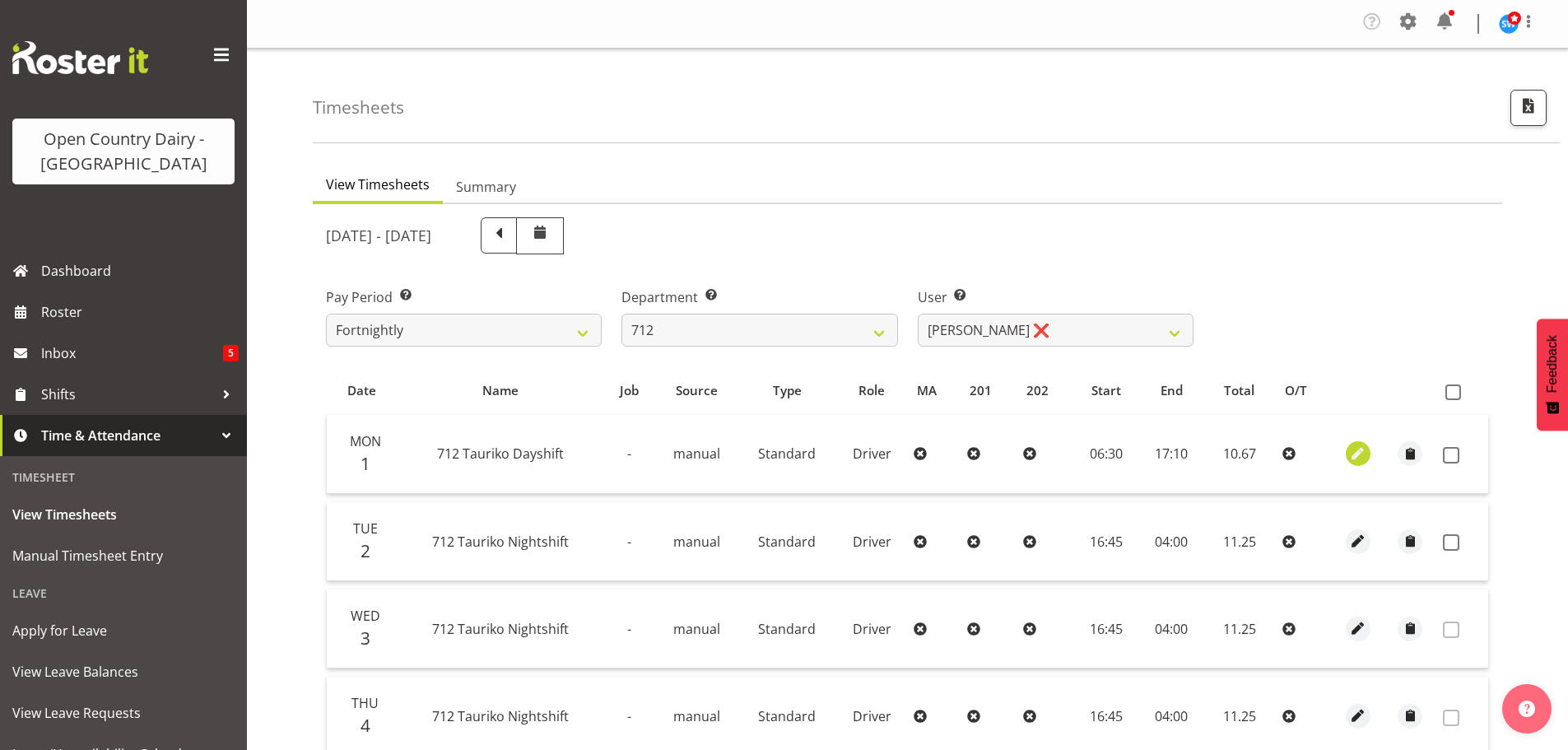
select select "10"
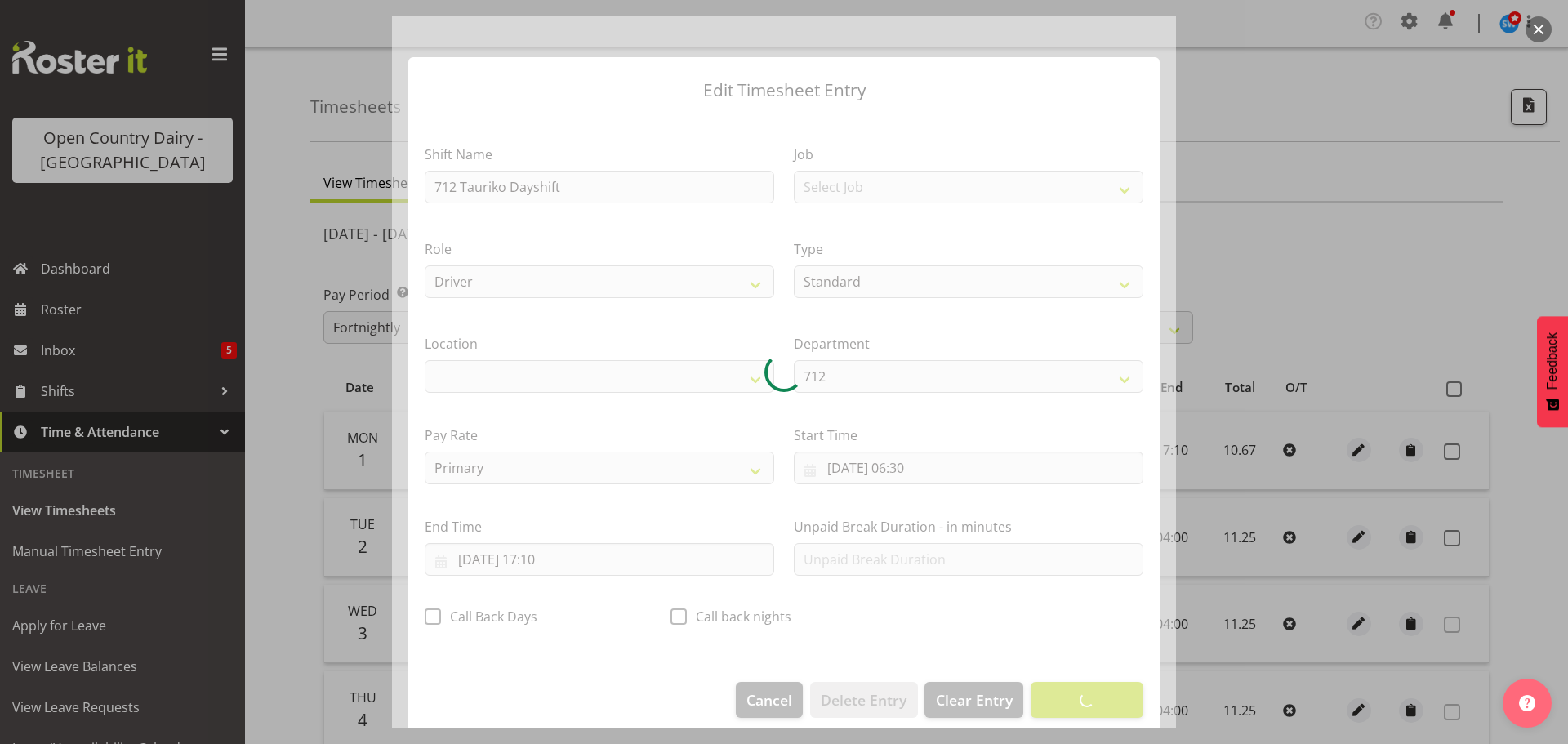
select select "1054"
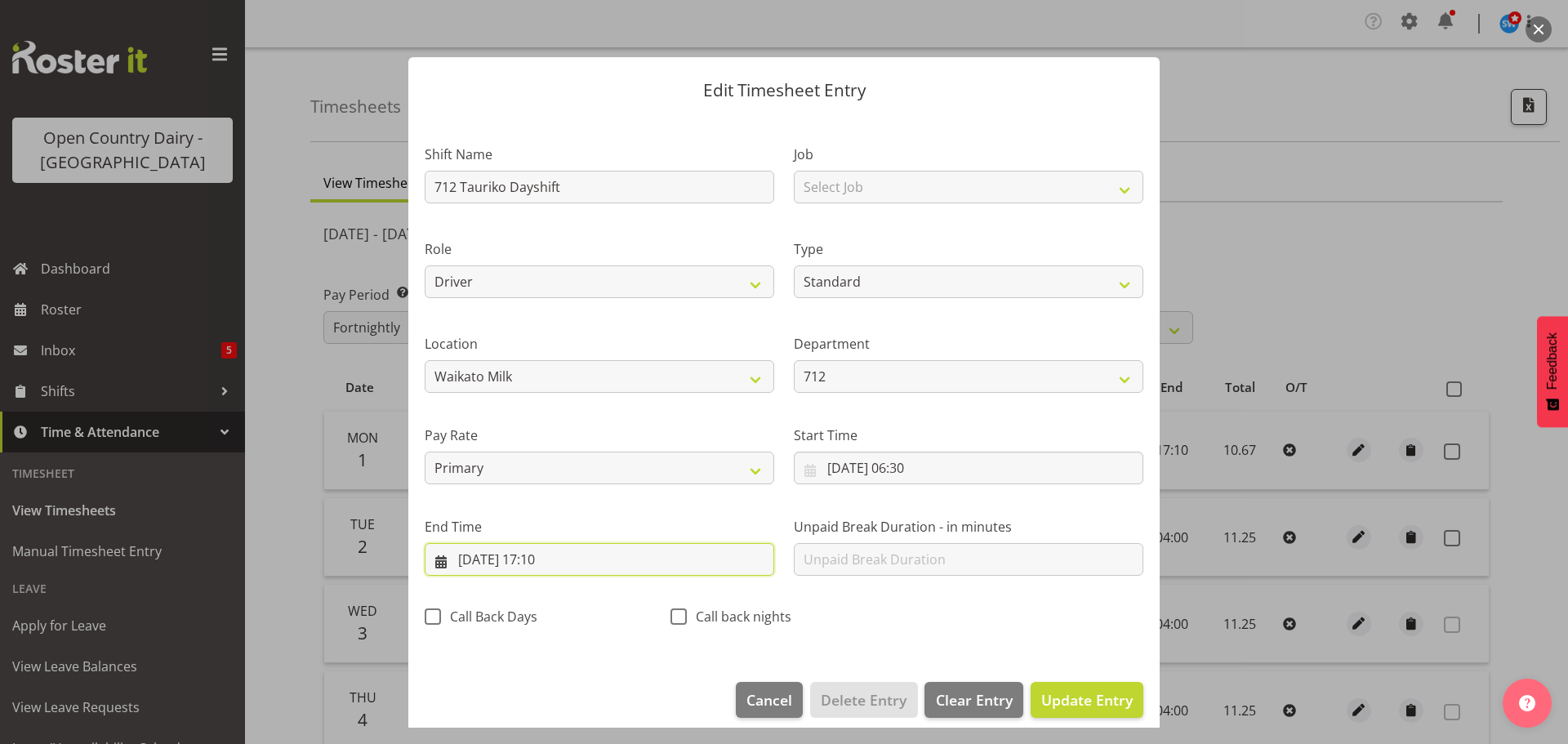
click at [560, 559] on input "[DATE] 17:10" at bounding box center [599, 560] width 350 height 33
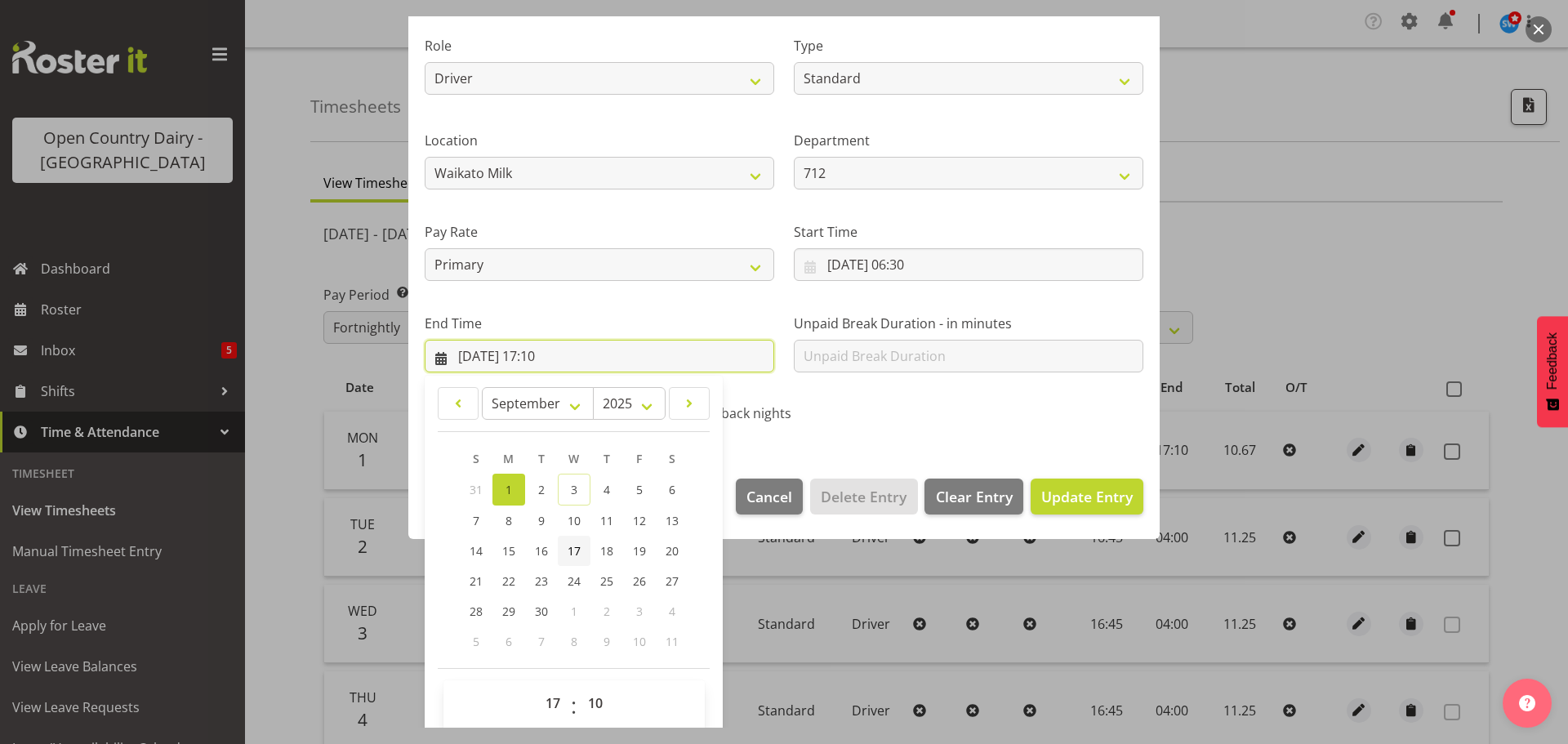
scroll to position [222, 0]
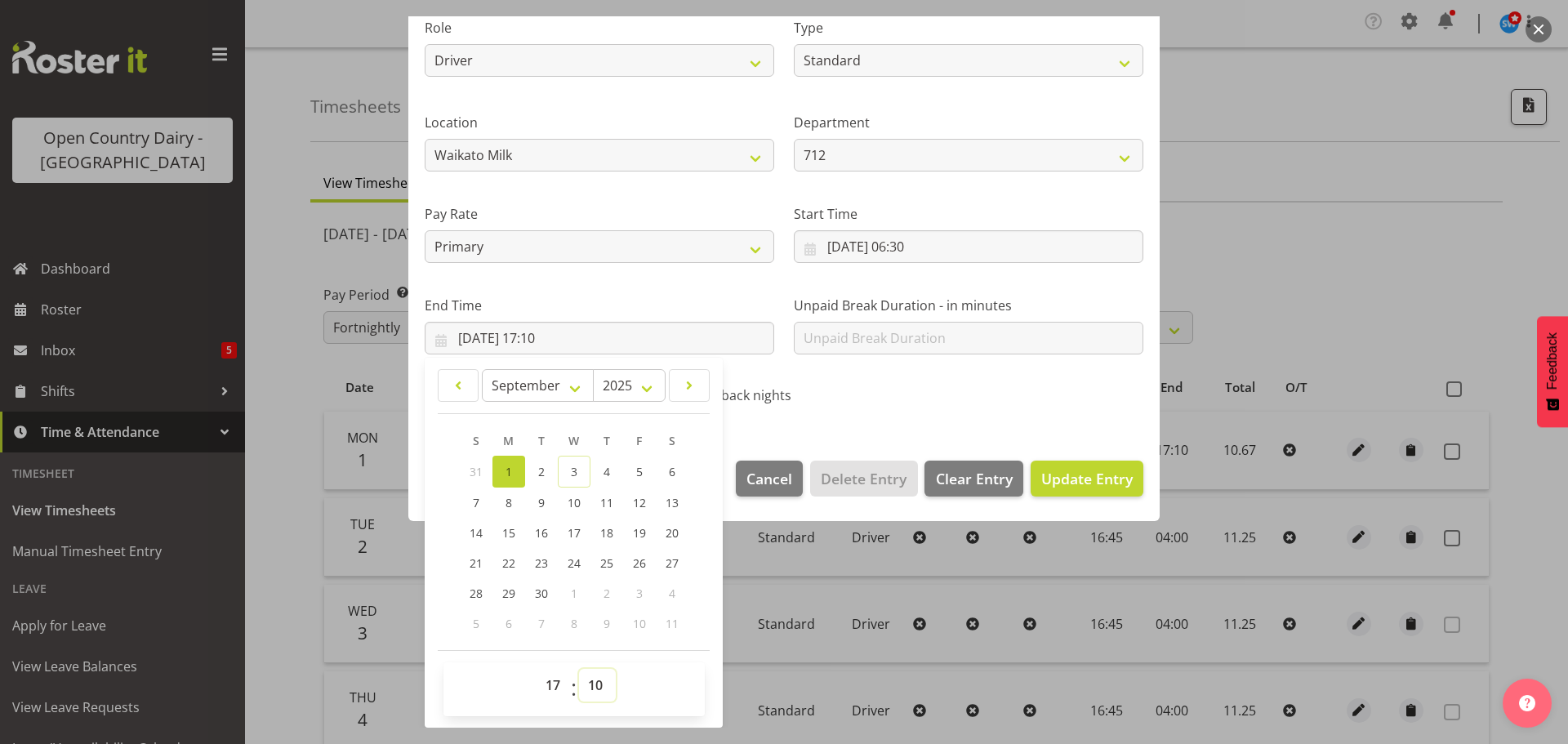
click at [593, 681] on select "00 01 02 03 04 05 06 07 08 09 10 11 12 13 14 15 16 17 18 19 20 21 22 23 24 25 2…" at bounding box center [598, 685] width 37 height 33
select select "15"
click at [579, 669] on select "00 01 02 03 04 05 06 07 08 09 10 11 12 13 14 15 16 17 18 19 20 21 22 23 24 25 2…" at bounding box center [598, 685] width 37 height 33
type input "[DATE] 17:15"
click at [1055, 484] on span "Update Entry" at bounding box center [1086, 478] width 92 height 19
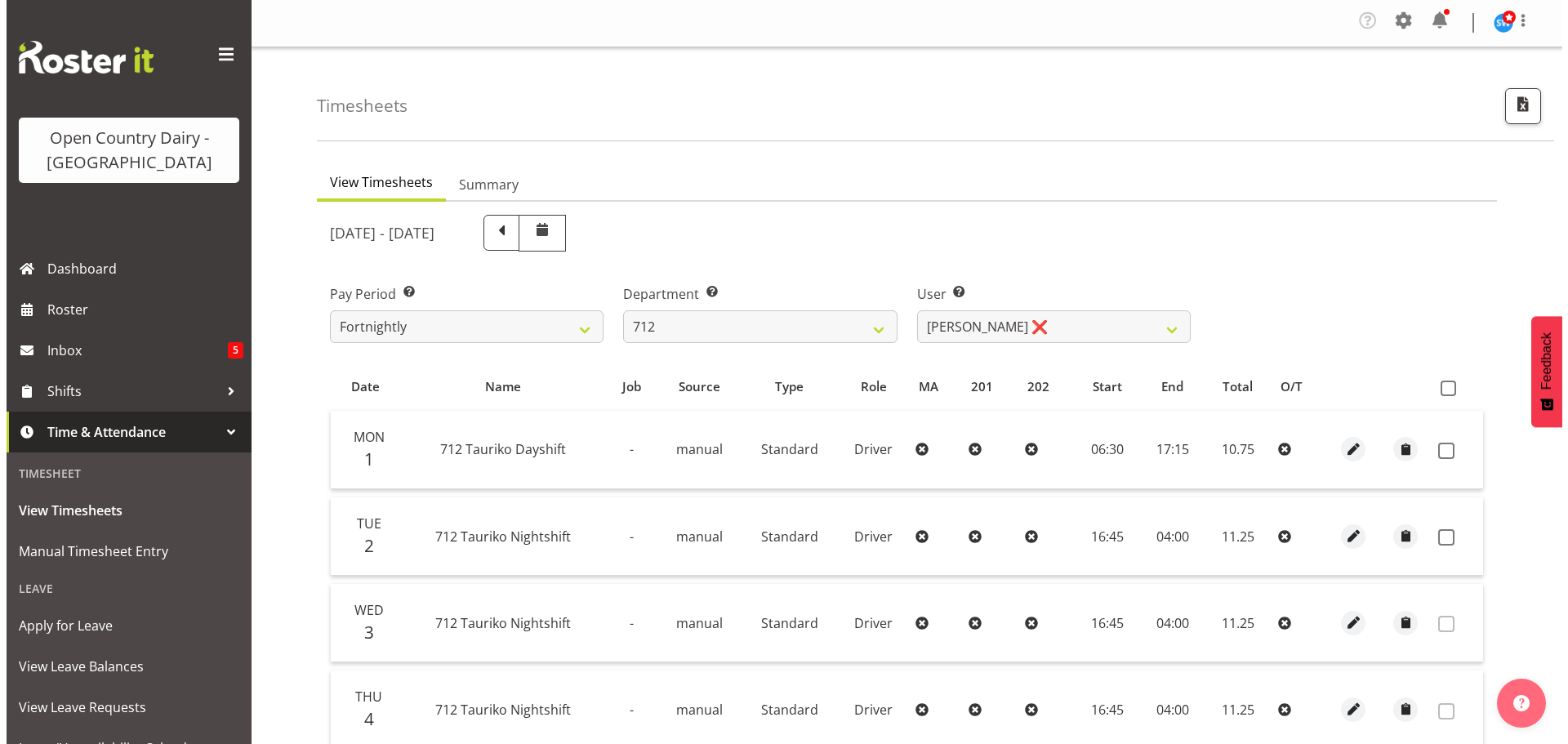
scroll to position [0, 0]
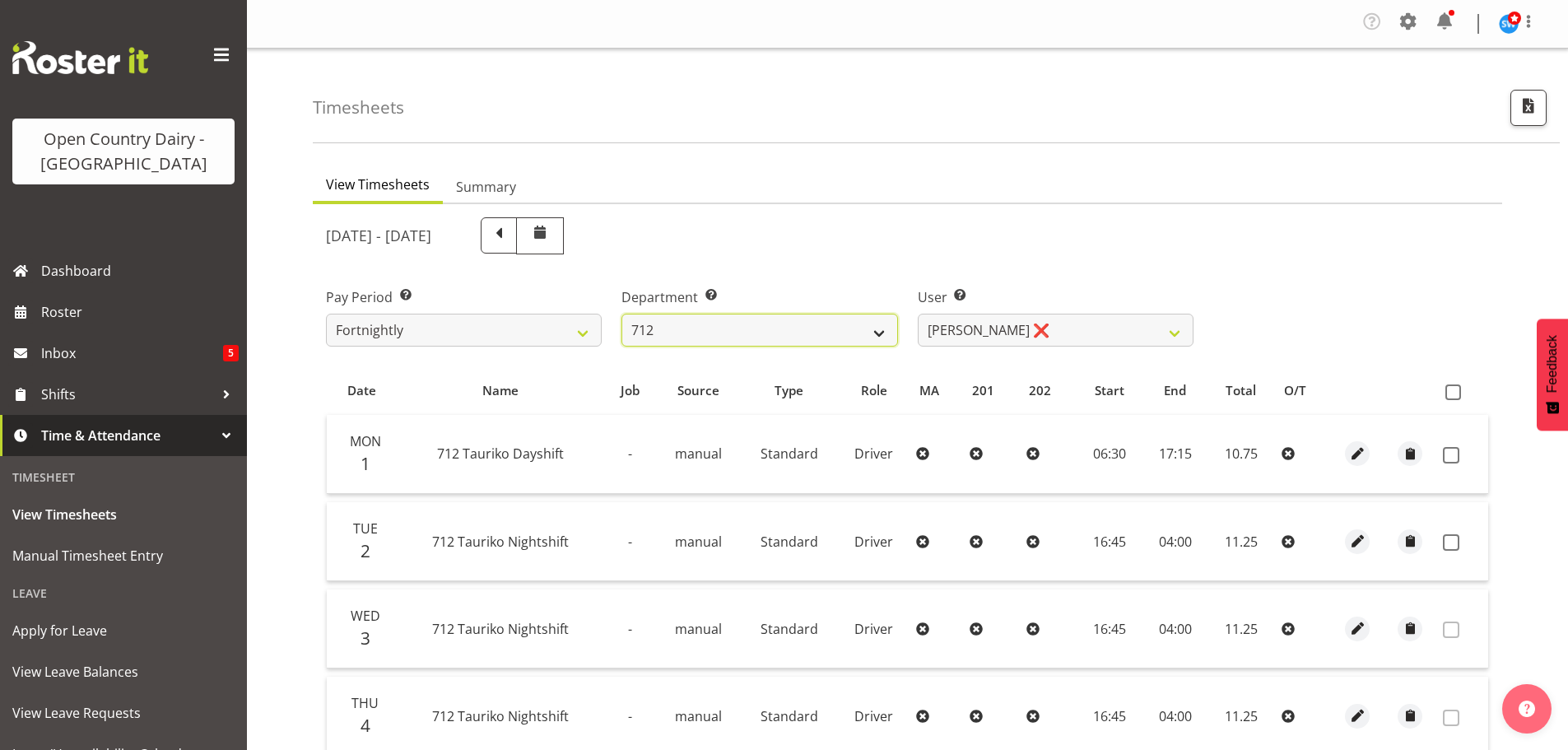
click at [757, 325] on select "701 702 703 704 705 706 707 708 709 710 711 712 713 714 715 716 717 718 719 720" at bounding box center [760, 330] width 276 height 33
select select "721"
click at [622, 314] on select "701 702 703 704 705 706 707 708 709 710 711 712 713 714 715 716 717 718 719 720" at bounding box center [760, 330] width 276 height 33
select select "11239"
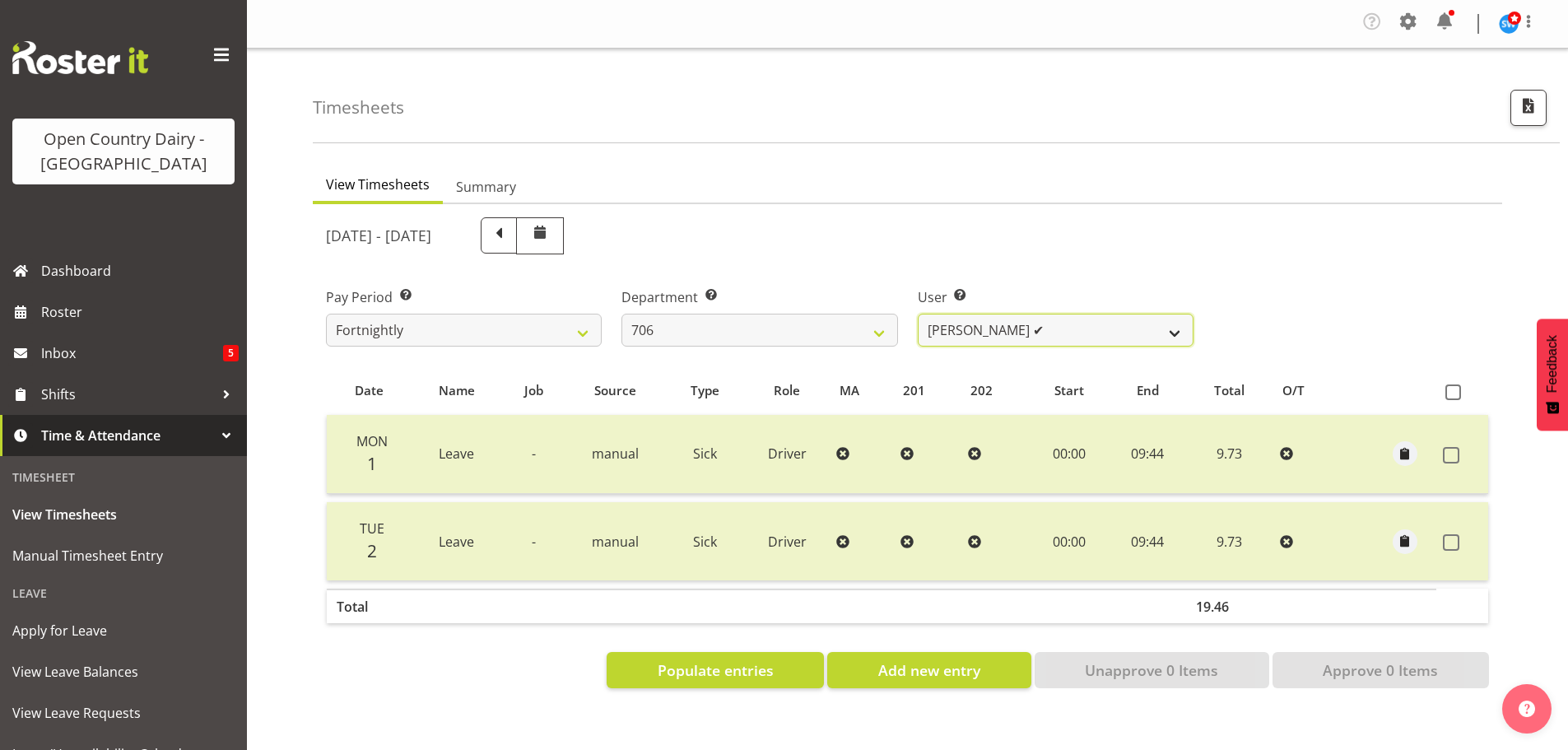
click at [1052, 325] on select "[PERSON_NAME] ✔ [PERSON_NAME] ❌ [PERSON_NAME] ❌ [PERSON_NAME] ❌" at bounding box center [1056, 330] width 276 height 33
click at [1054, 327] on select "[PERSON_NAME] ✔ [PERSON_NAME] ❌ [PERSON_NAME] ❌ [PERSON_NAME] ❌" at bounding box center [1056, 330] width 276 height 33
click at [735, 322] on select "701 702 703 704 705 706 707 708 709 710 711 712 713 714 715 716 717 718 719 720" at bounding box center [760, 330] width 276 height 33
select select "762"
click at [622, 314] on select "701 702 703 704 705 706 707 708 709 710 711 712 713 714 715 716 717 718 719 720" at bounding box center [760, 330] width 276 height 33
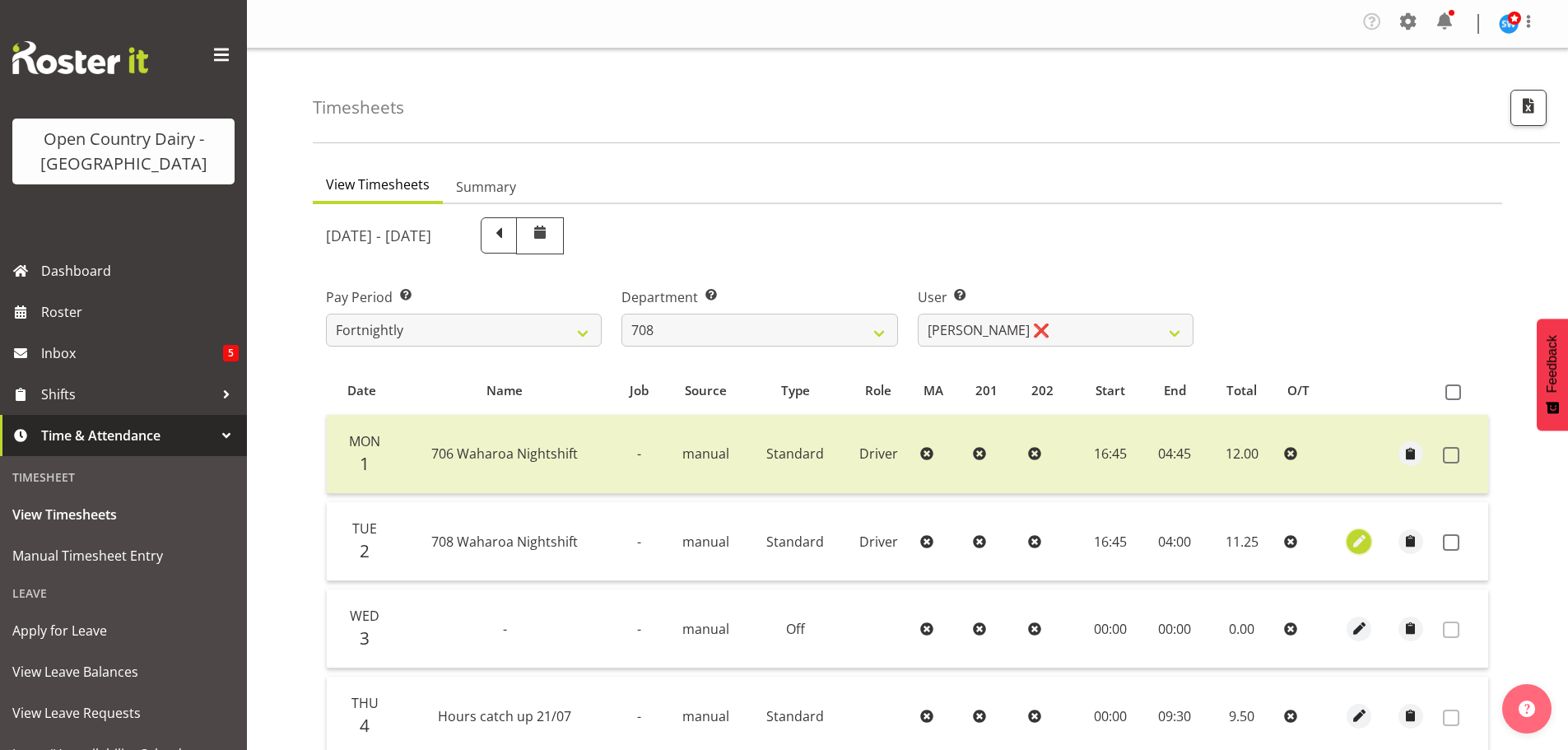
click at [1360, 539] on span "button" at bounding box center [1359, 540] width 18 height 18
select select "Standard"
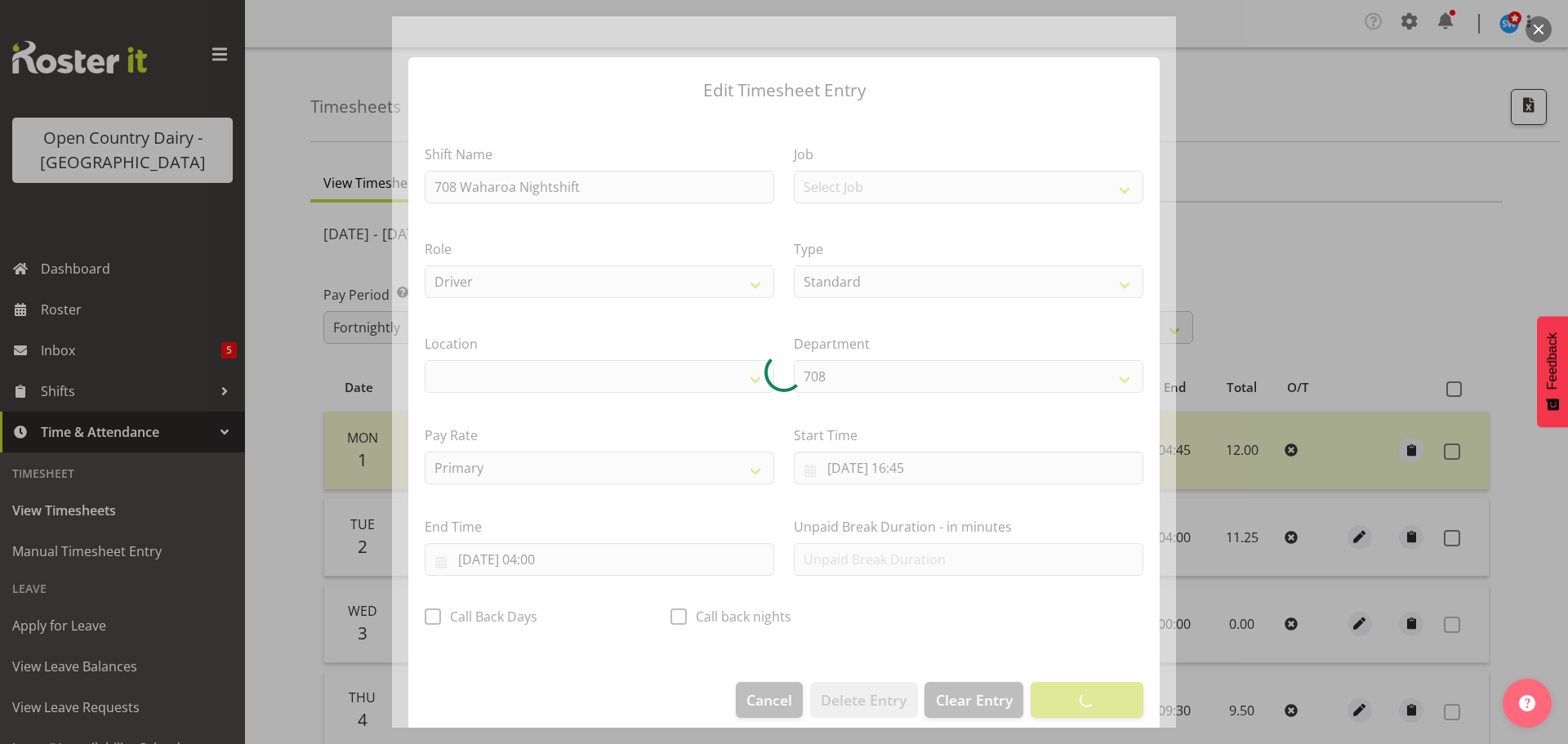
select select "1054"
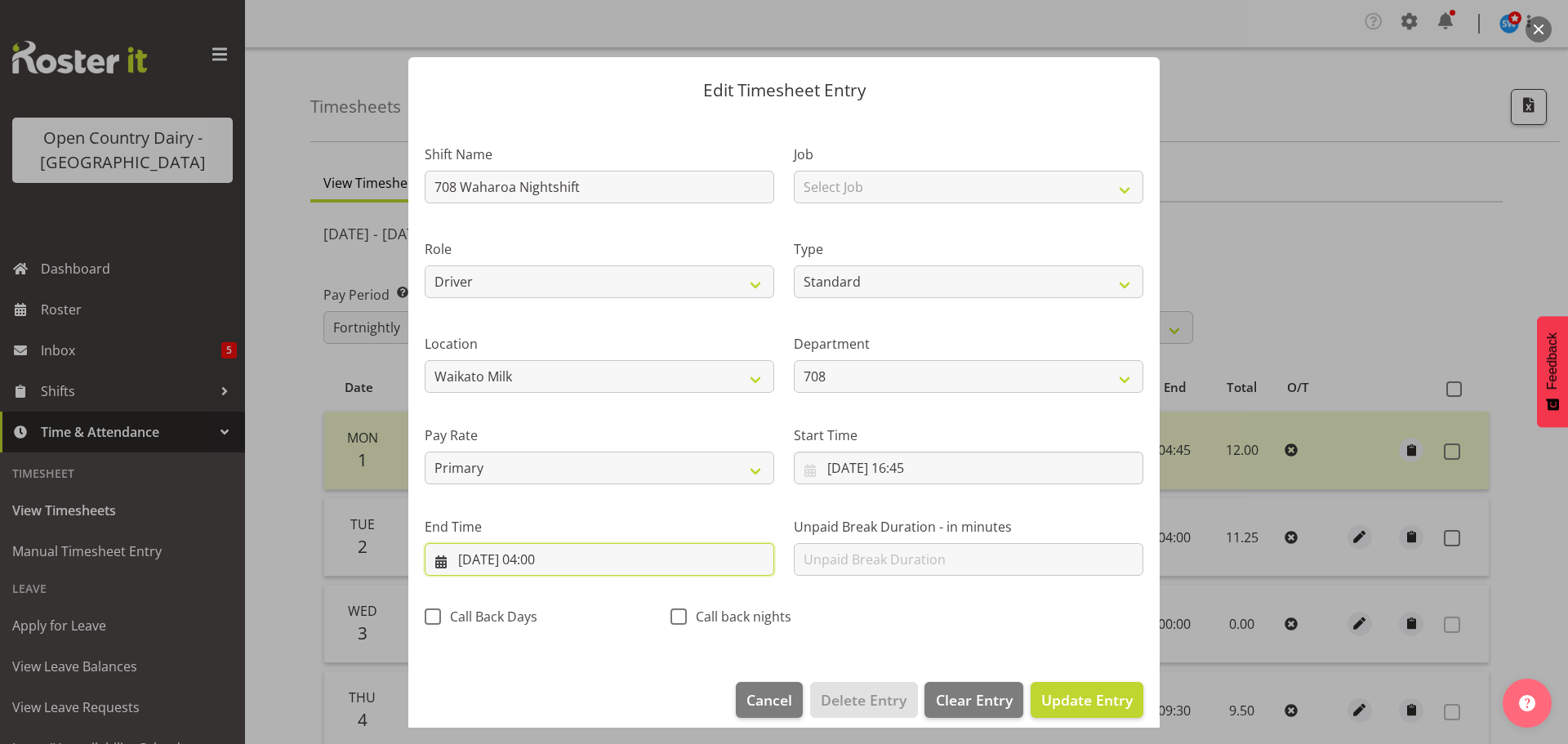
click at [565, 555] on input "[DATE] 04:00" at bounding box center [599, 560] width 350 height 33
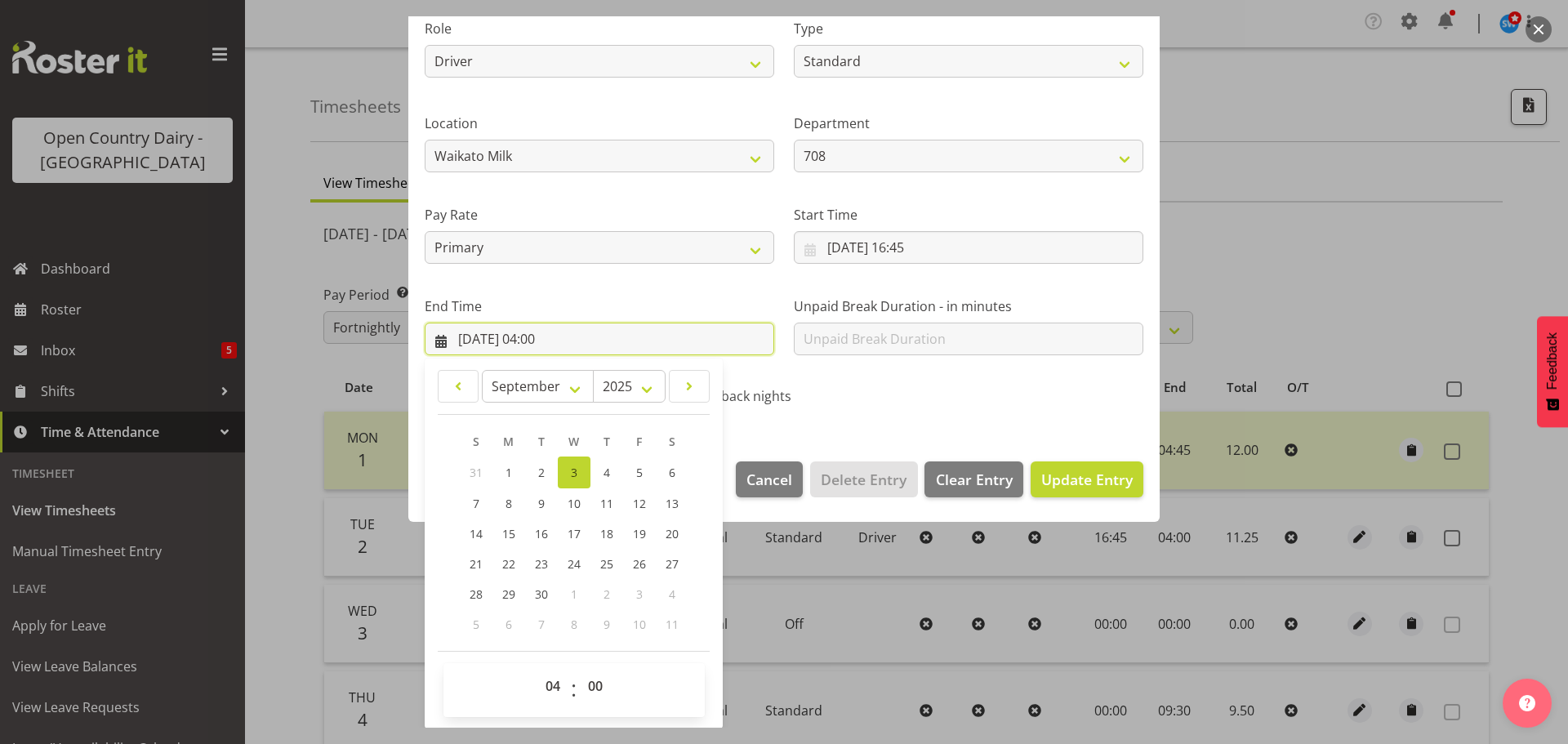
scroll to position [222, 0]
click at [589, 685] on select "00 01 02 03 04 05 06 07 08 09 10 11 12 13 14 15 16 17 18 19 20 21 22 23 24 25 2…" at bounding box center [598, 685] width 37 height 33
select select "16"
click at [579, 669] on select "00 01 02 03 04 05 06 07 08 09 10 11 12 13 14 15 16 17 18 19 20 21 22 23 24 25 2…" at bounding box center [598, 685] width 37 height 33
type input "[DATE] 04:16"
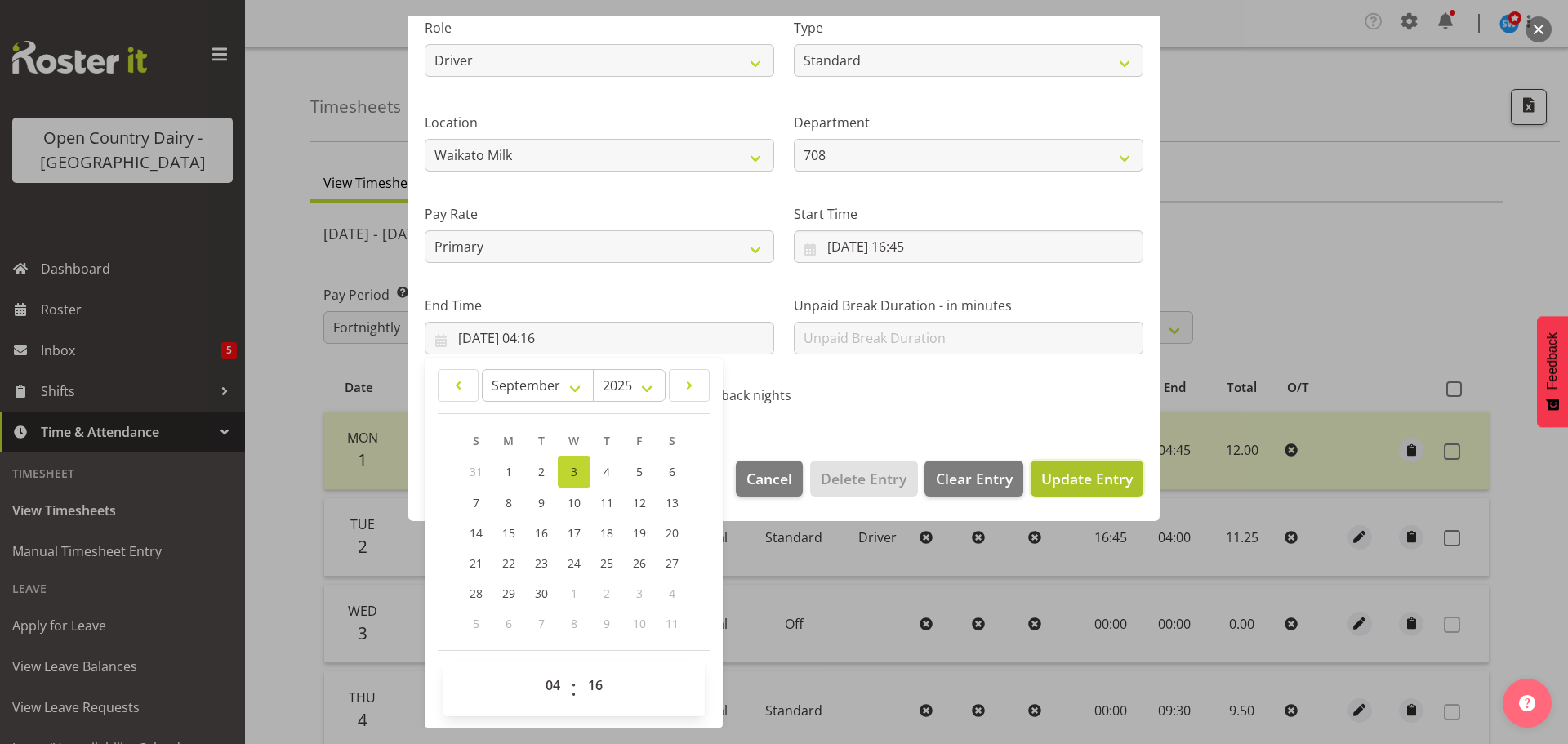
click at [1057, 477] on span "Update Entry" at bounding box center [1086, 478] width 92 height 19
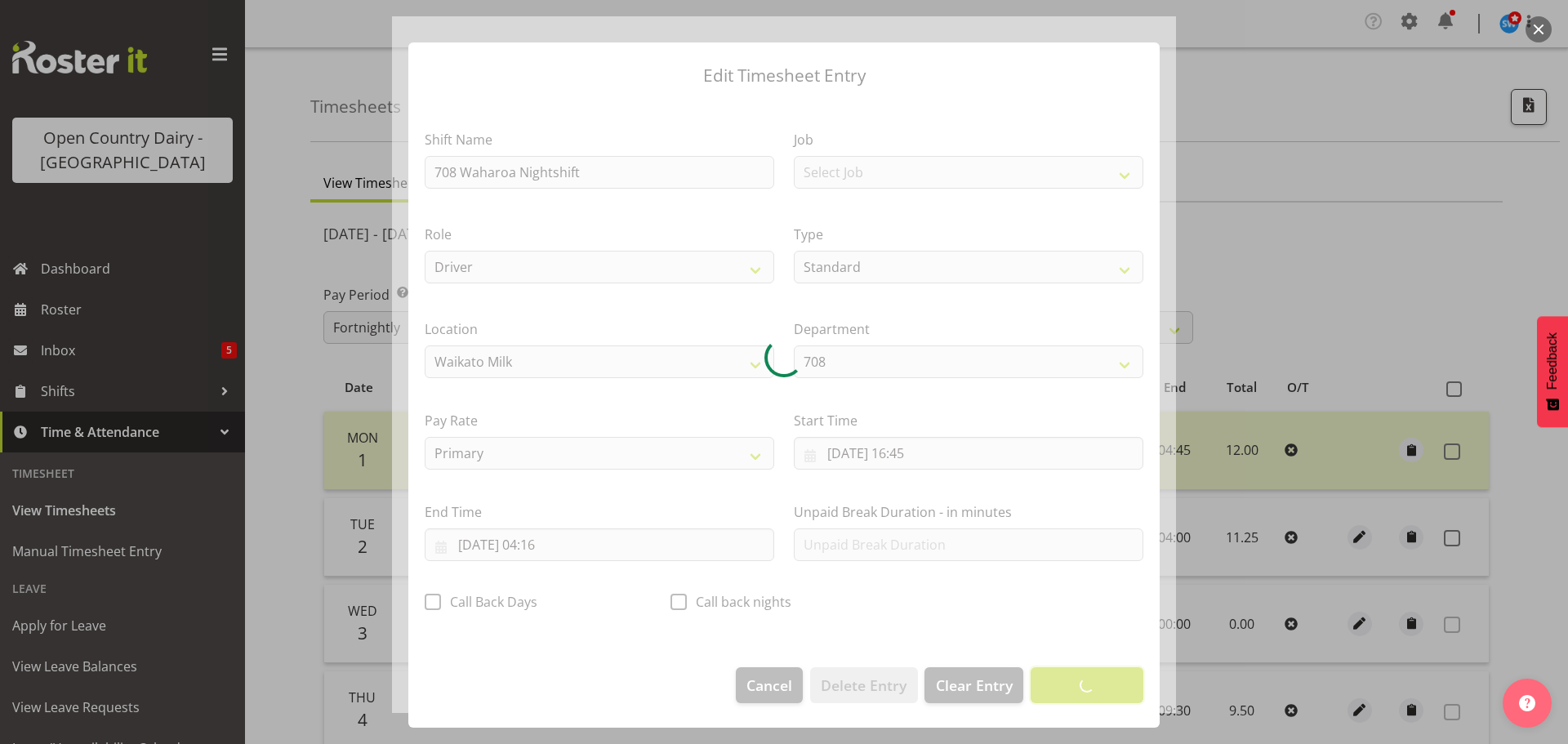
scroll to position [14, 0]
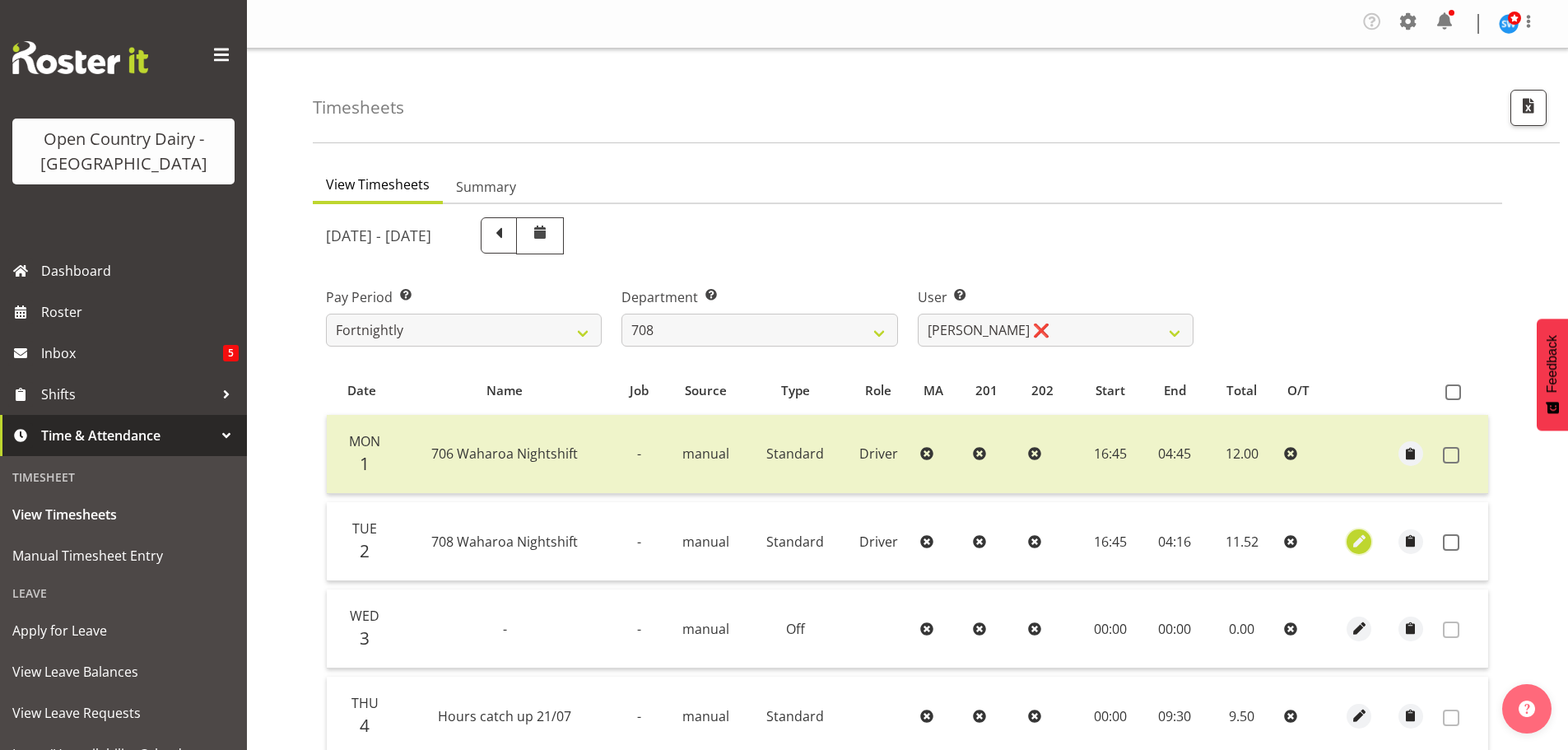
click at [1358, 537] on span "button" at bounding box center [1359, 540] width 18 height 18
select select "Standard"
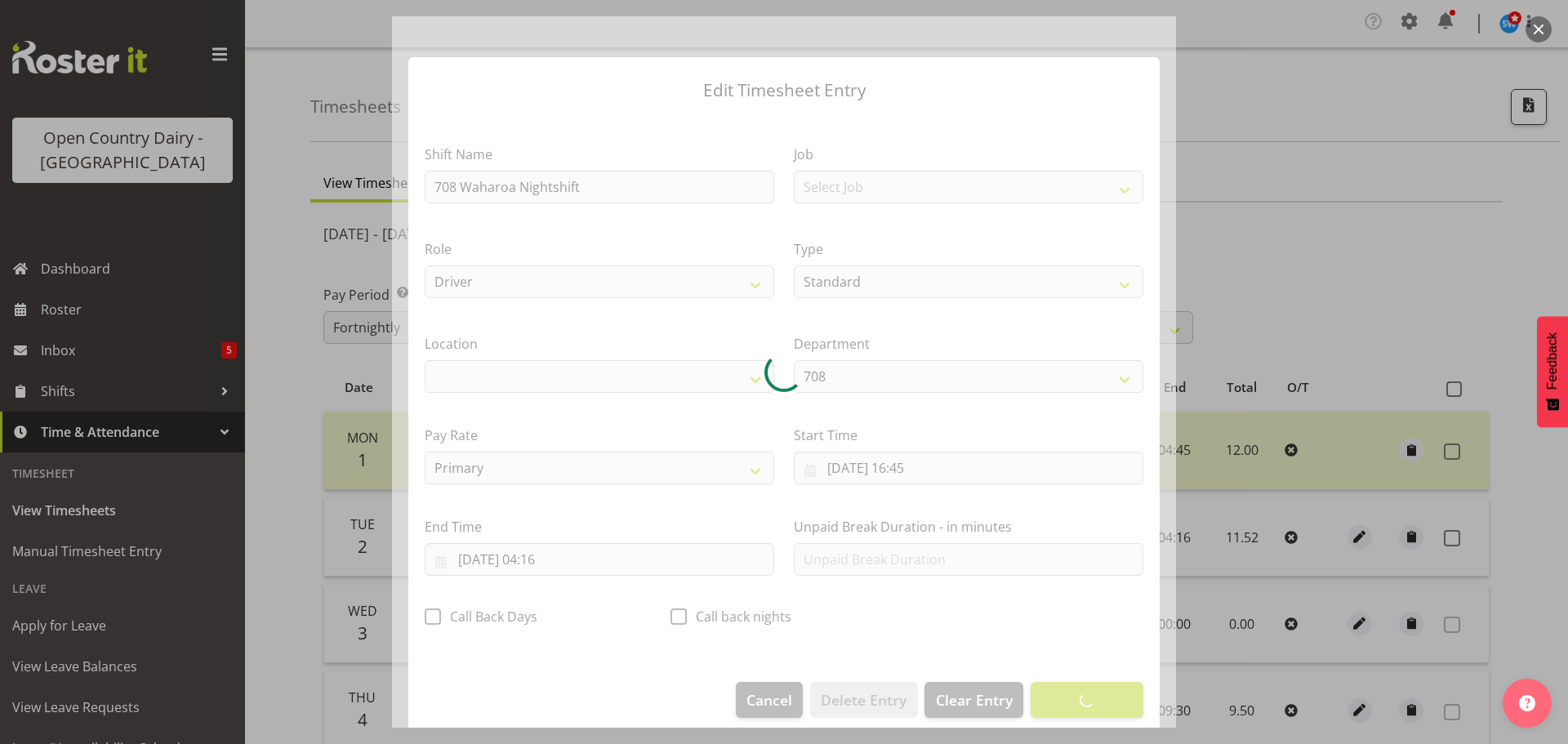
select select "1054"
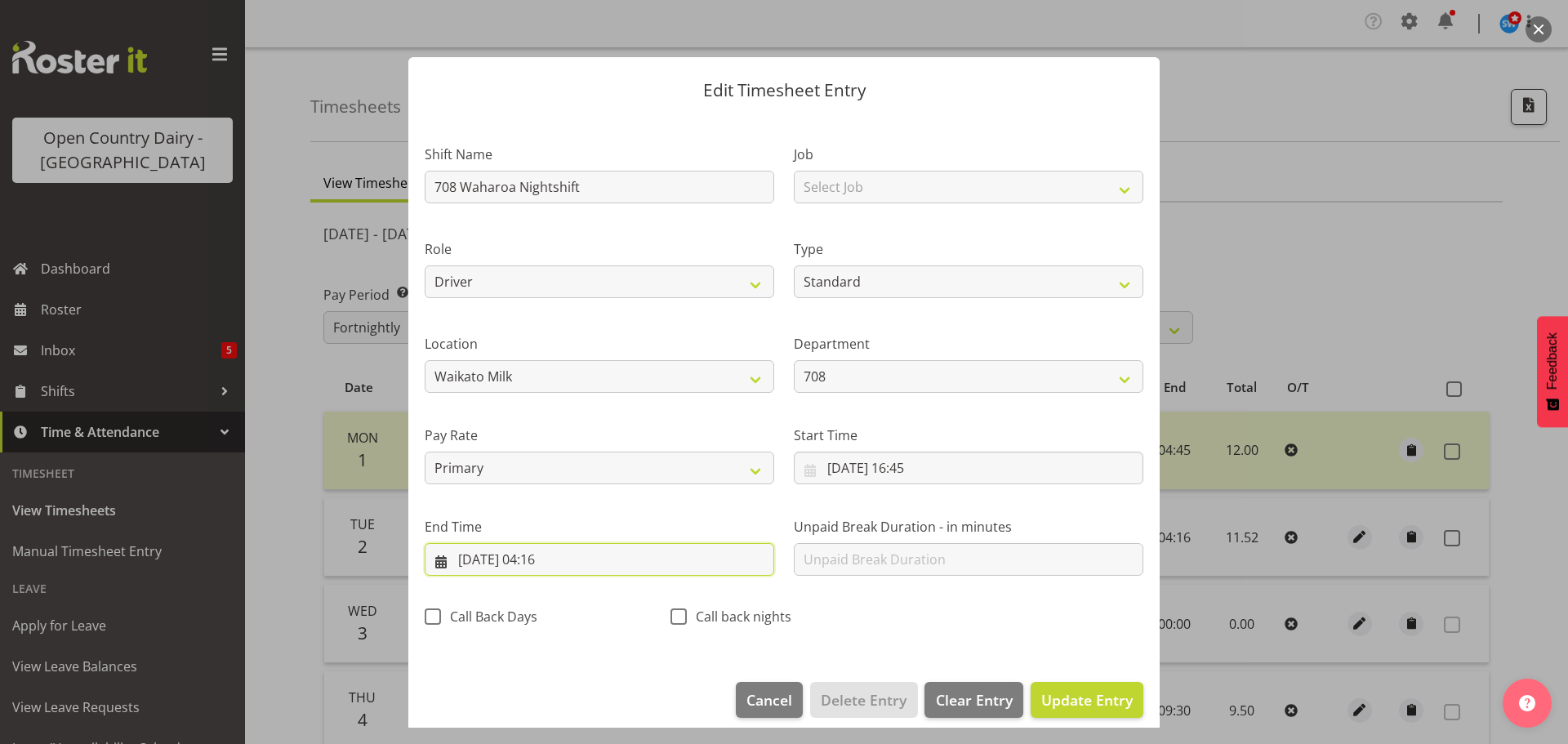
click at [560, 557] on input "[DATE] 04:16" at bounding box center [599, 560] width 350 height 33
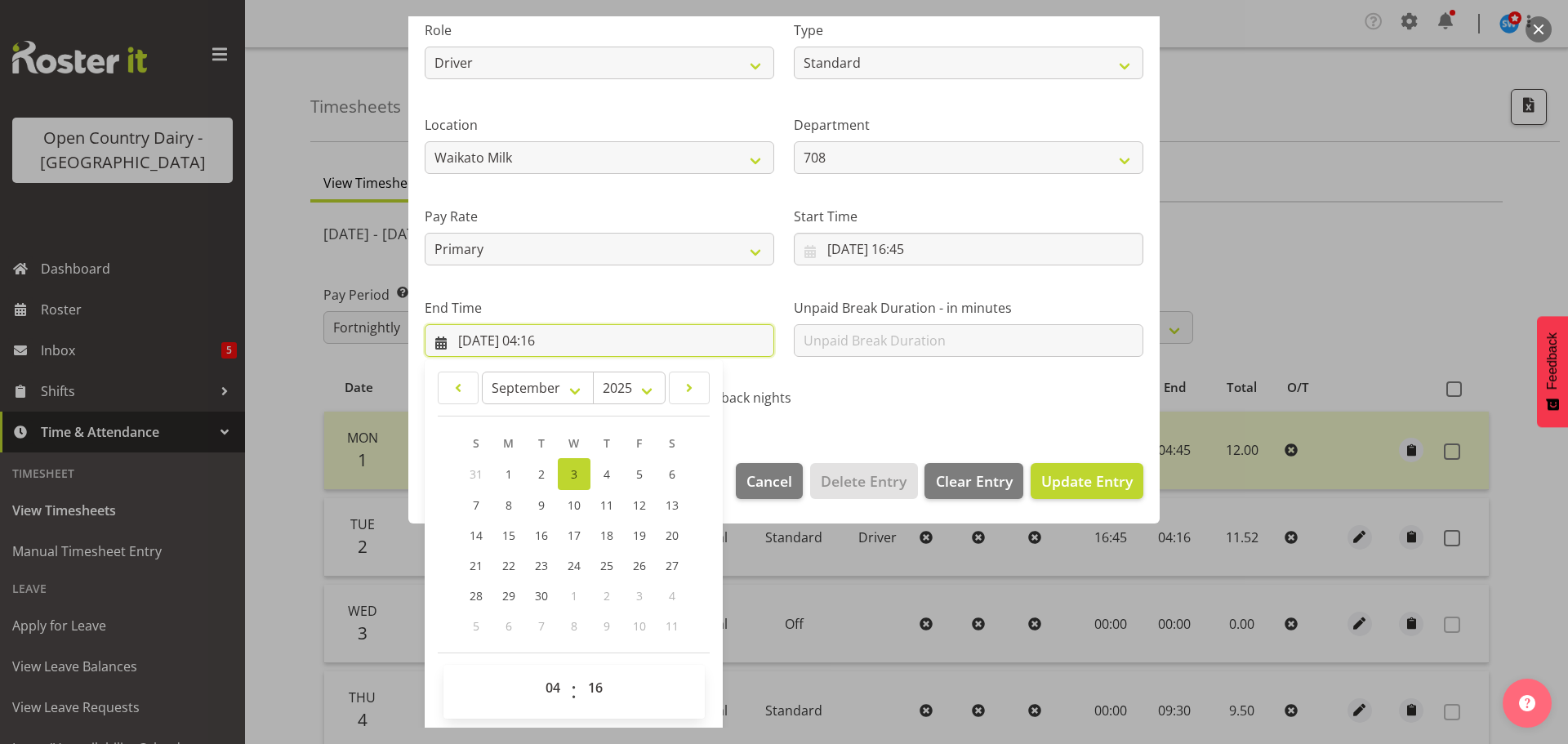
scroll to position [222, 0]
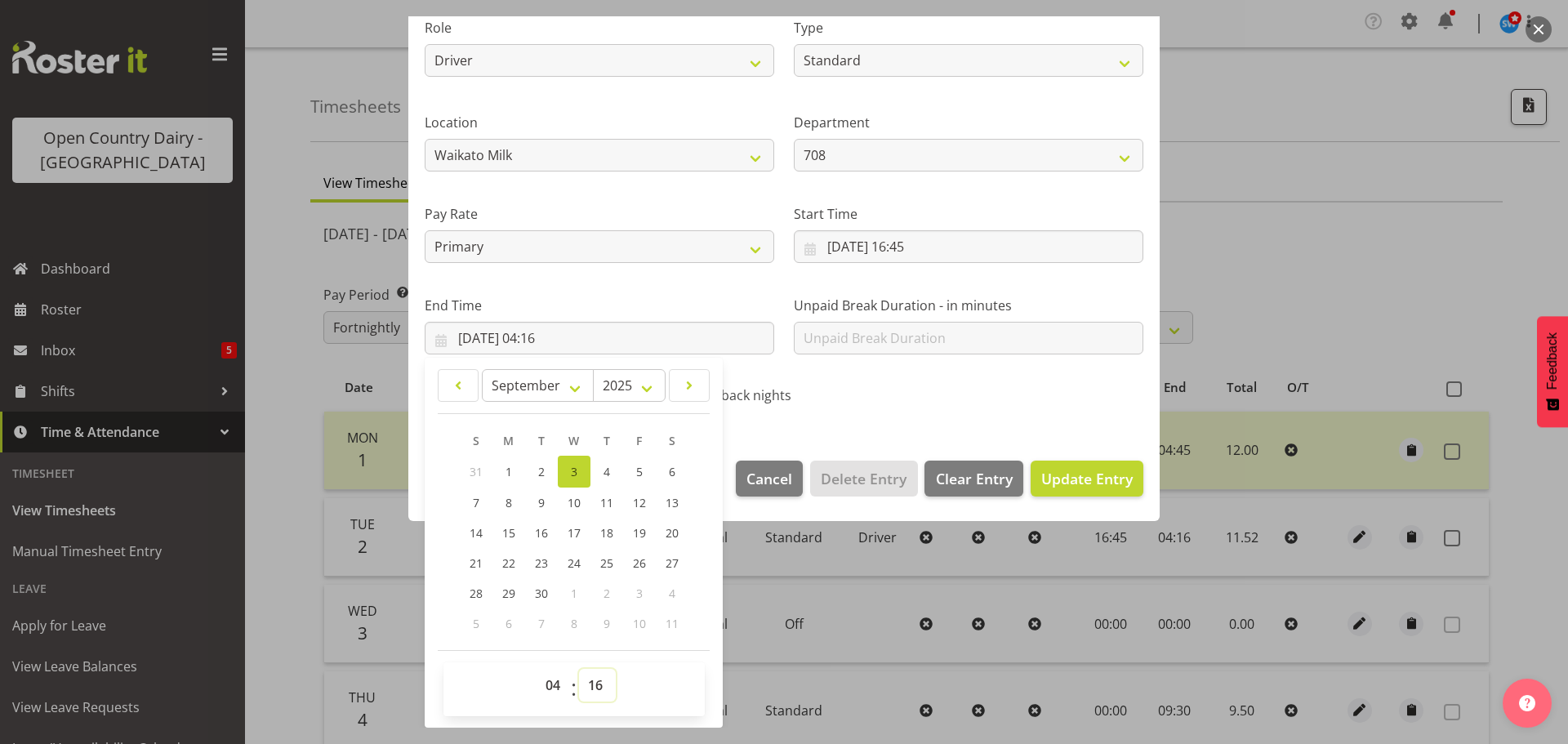
click at [595, 685] on select "00 01 02 03 04 05 06 07 08 09 10 11 12 13 14 15 16 17 18 19 20 21 22 23 24 25 2…" at bounding box center [598, 685] width 37 height 33
select select "15"
click at [579, 669] on select "00 01 02 03 04 05 06 07 08 09 10 11 12 13 14 15 16 17 18 19 20 21 22 23 24 25 2…" at bounding box center [598, 685] width 37 height 33
type input "[DATE] 04:15"
click at [1042, 473] on span "Update Entry" at bounding box center [1086, 478] width 92 height 19
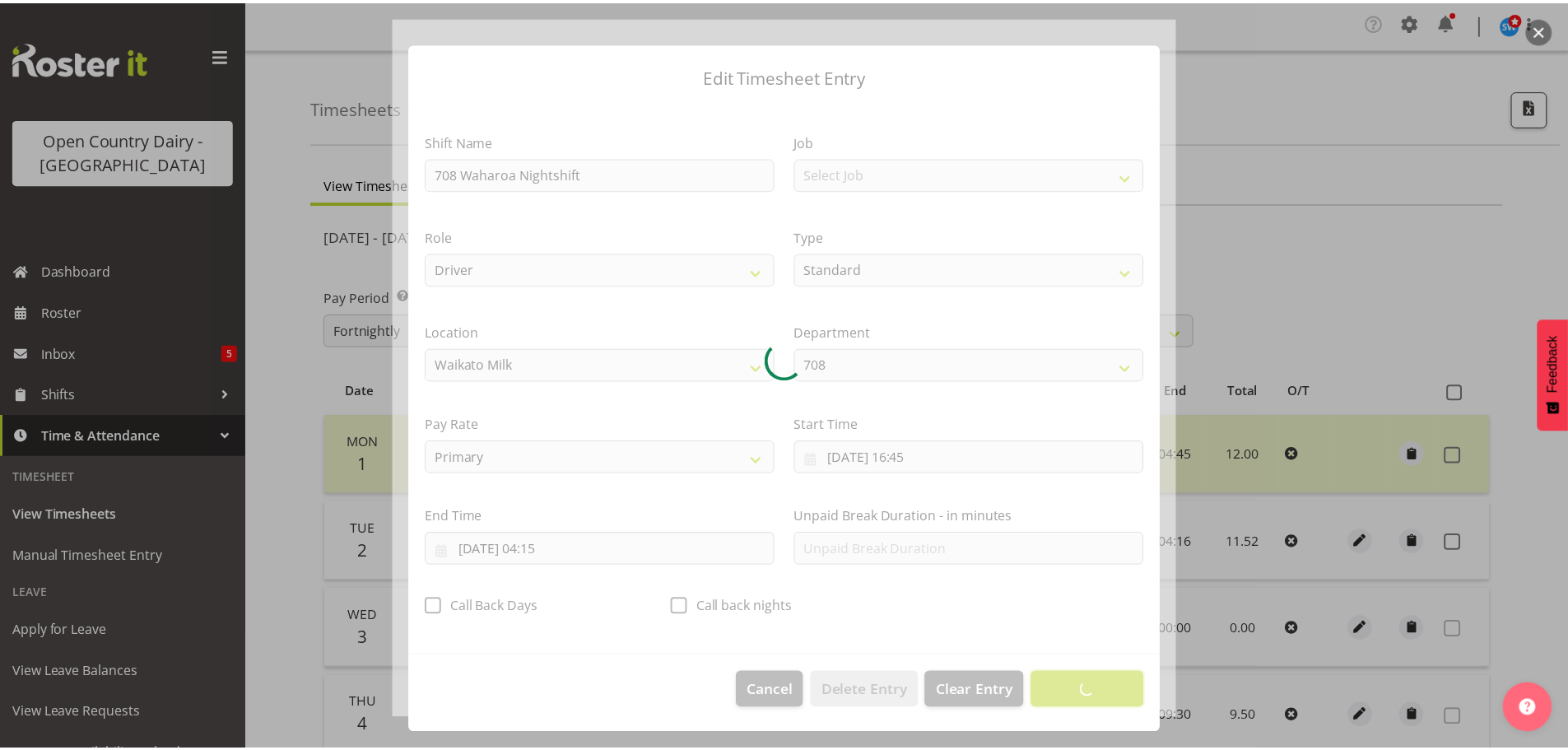
scroll to position [15, 0]
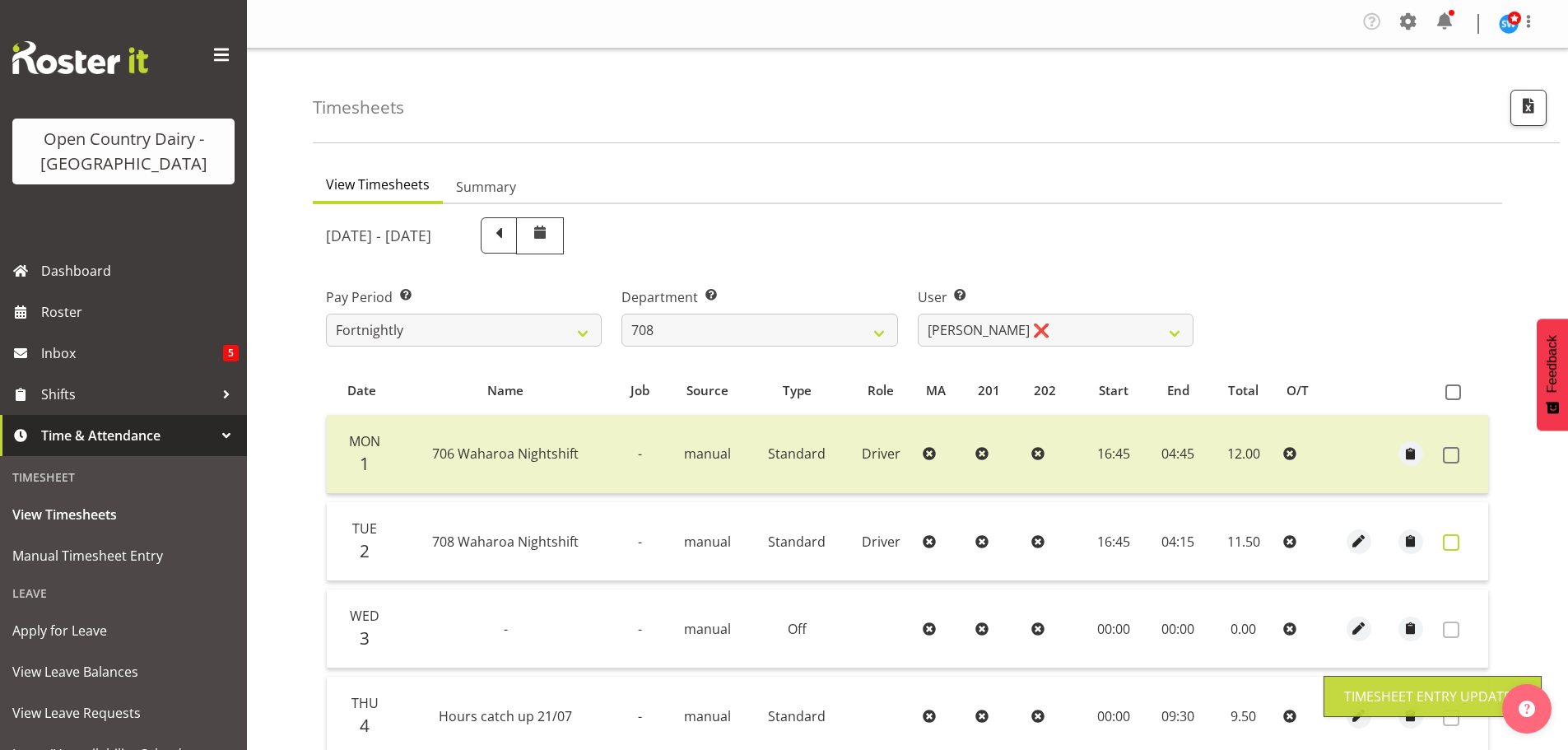
click at [1449, 545] on span at bounding box center [1450, 542] width 17 height 17
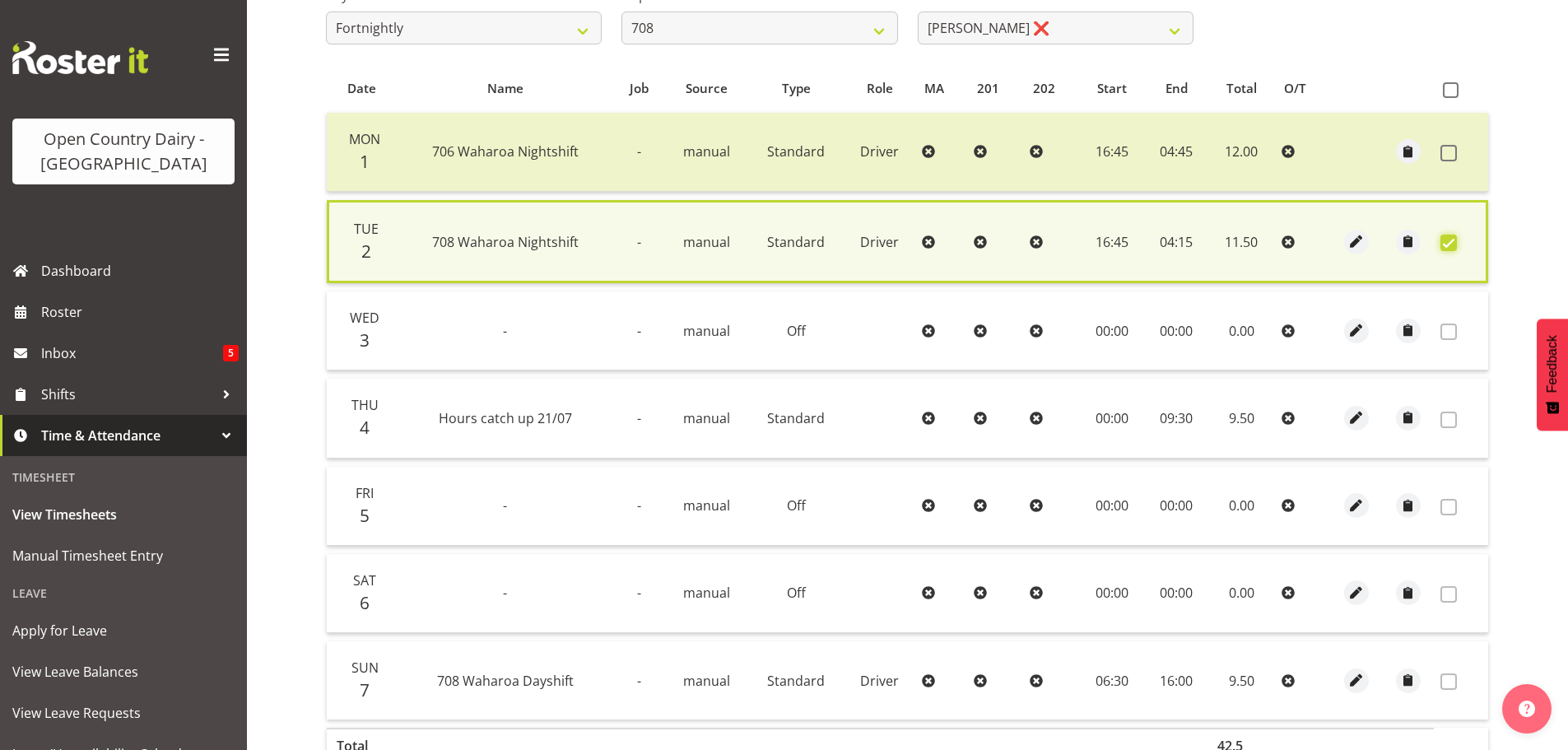
scroll to position [418, 0]
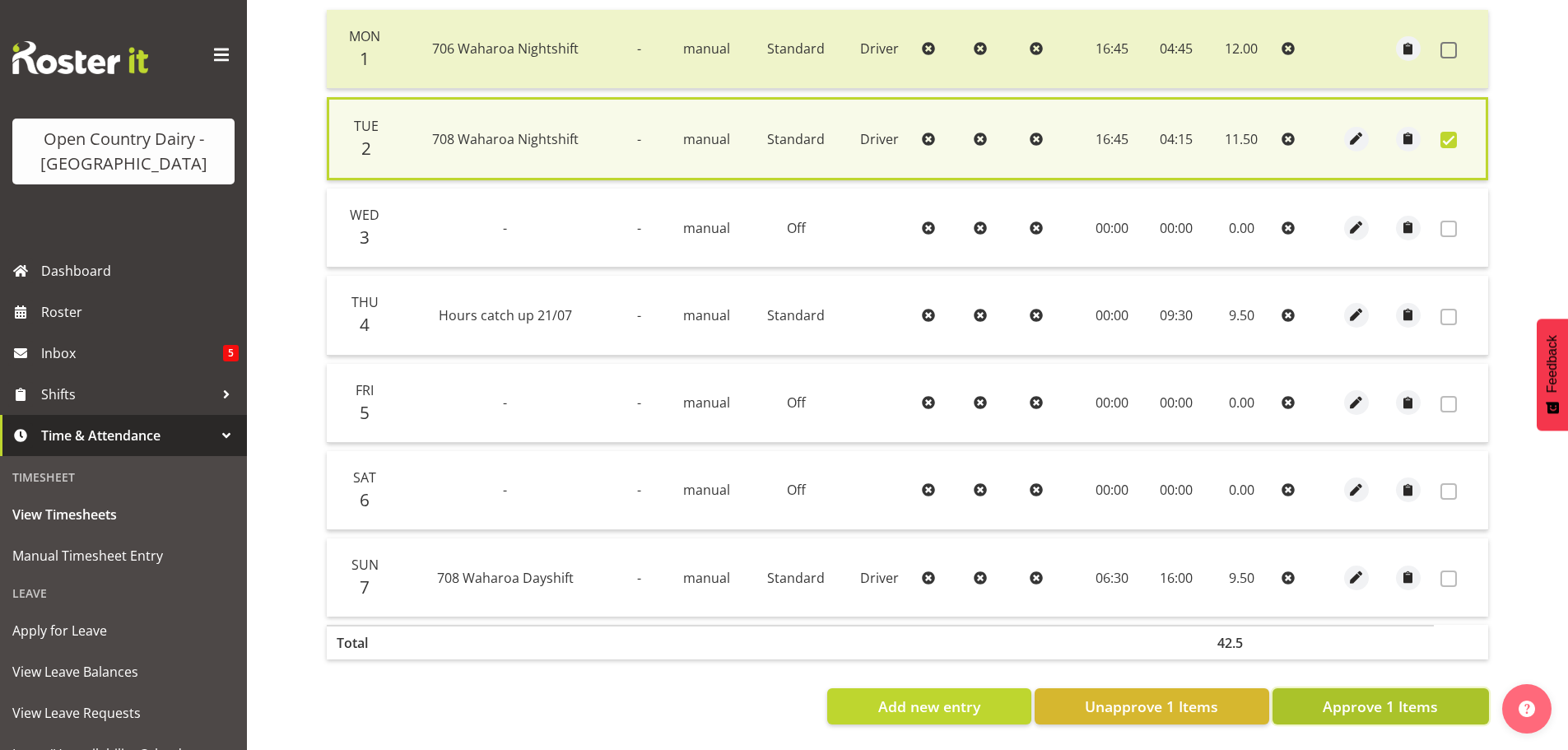
click at [1346, 696] on span "Approve 1 Items" at bounding box center [1381, 706] width 116 height 21
checkbox input "false"
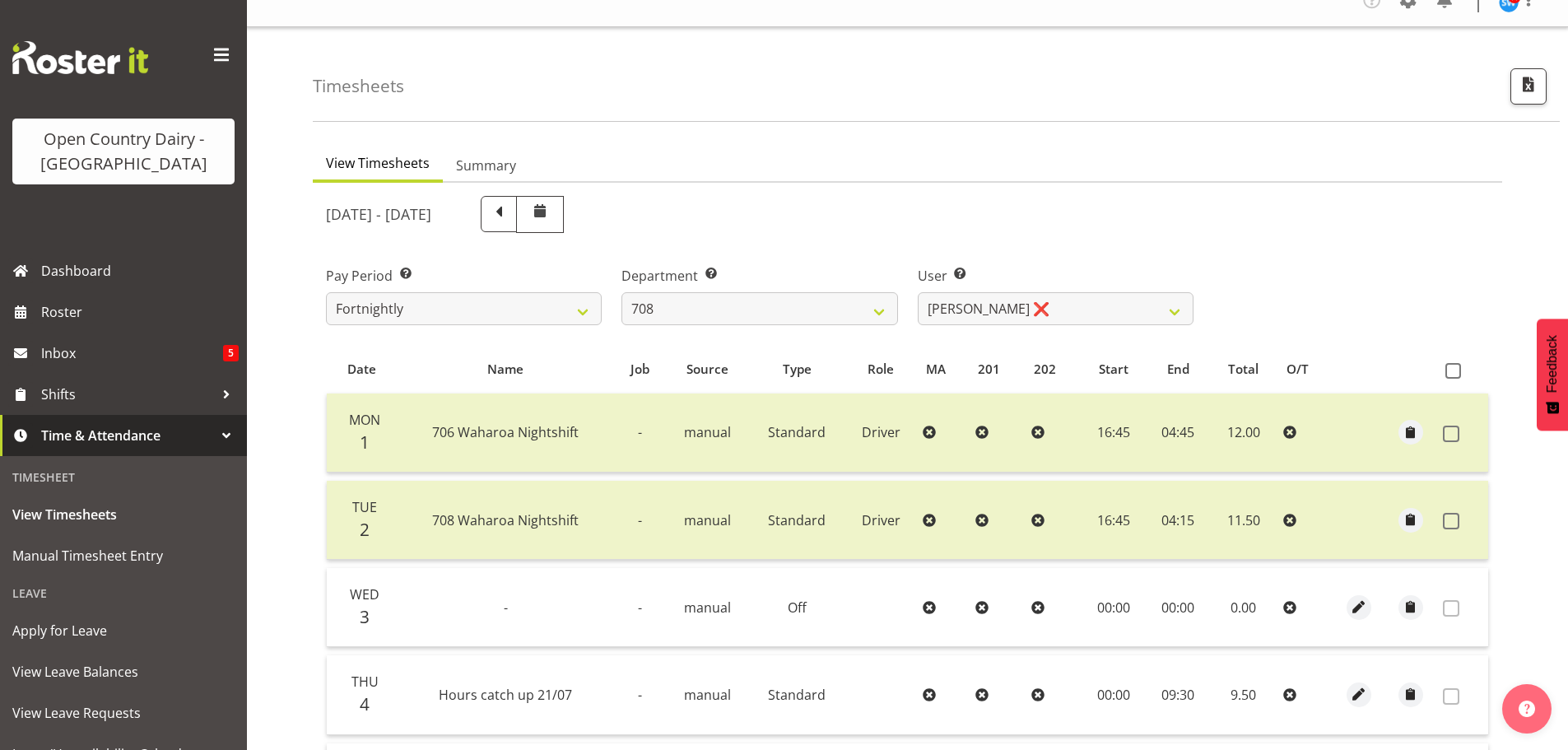
scroll to position [2, 0]
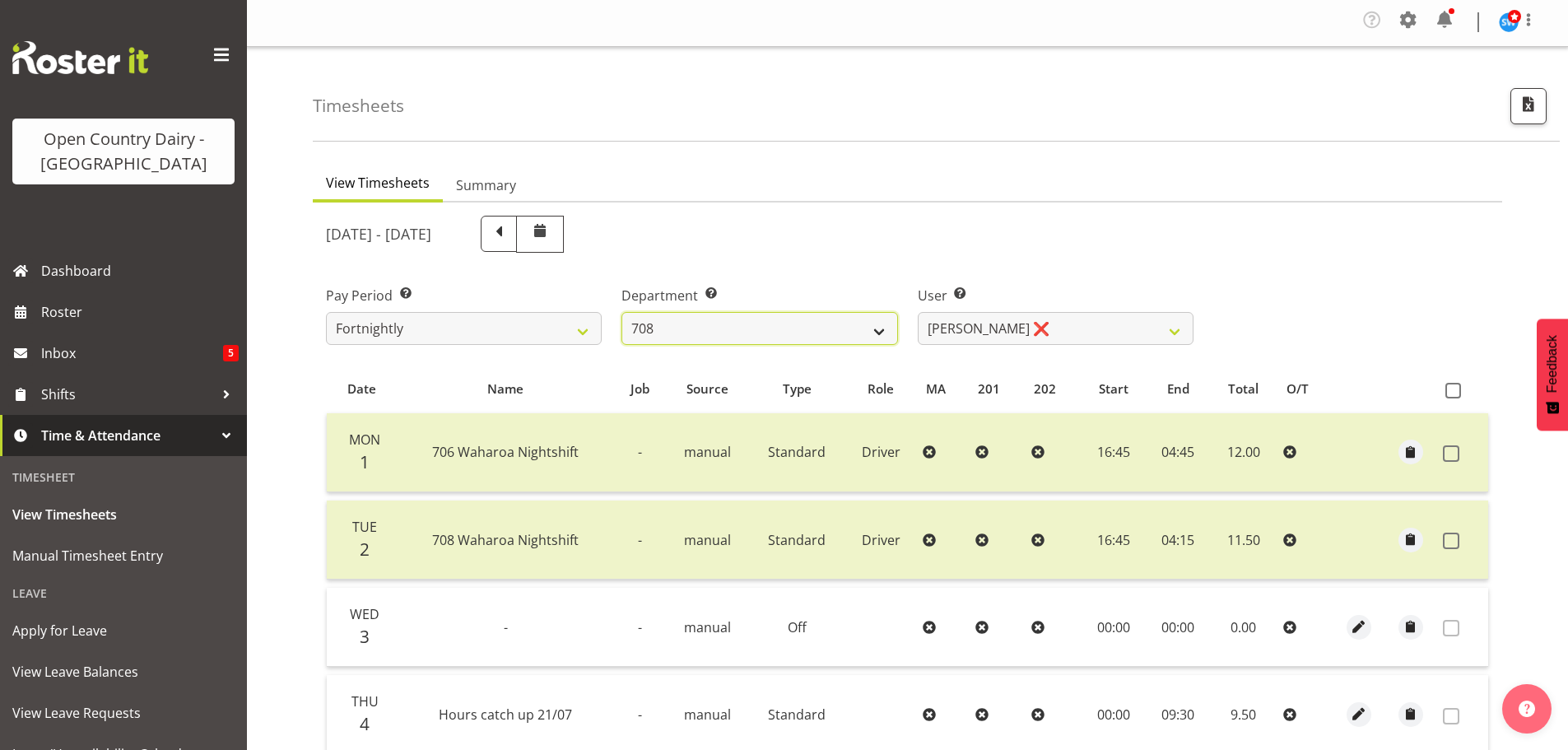
click at [716, 317] on select "701 702 703 704 705 706 707 708 709 710 711 712 713 714 715 716 717 718 719 720" at bounding box center [760, 328] width 276 height 33
select select "754"
click at [622, 312] on select "701 702 703 704 705 706 707 708 709 710 711 712 713 714 715 716 717 718 719 720" at bounding box center [760, 328] width 276 height 33
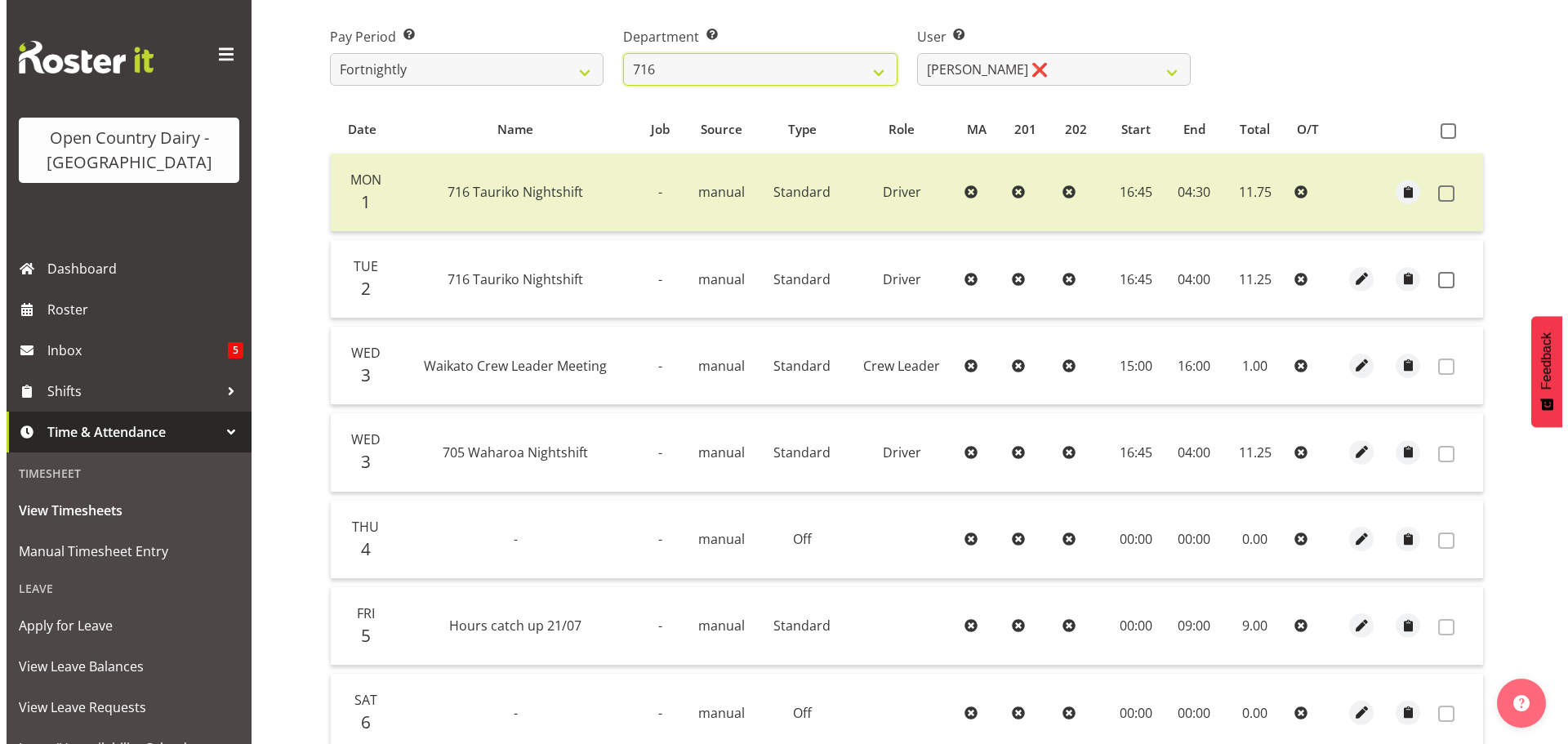
scroll to position [252, 0]
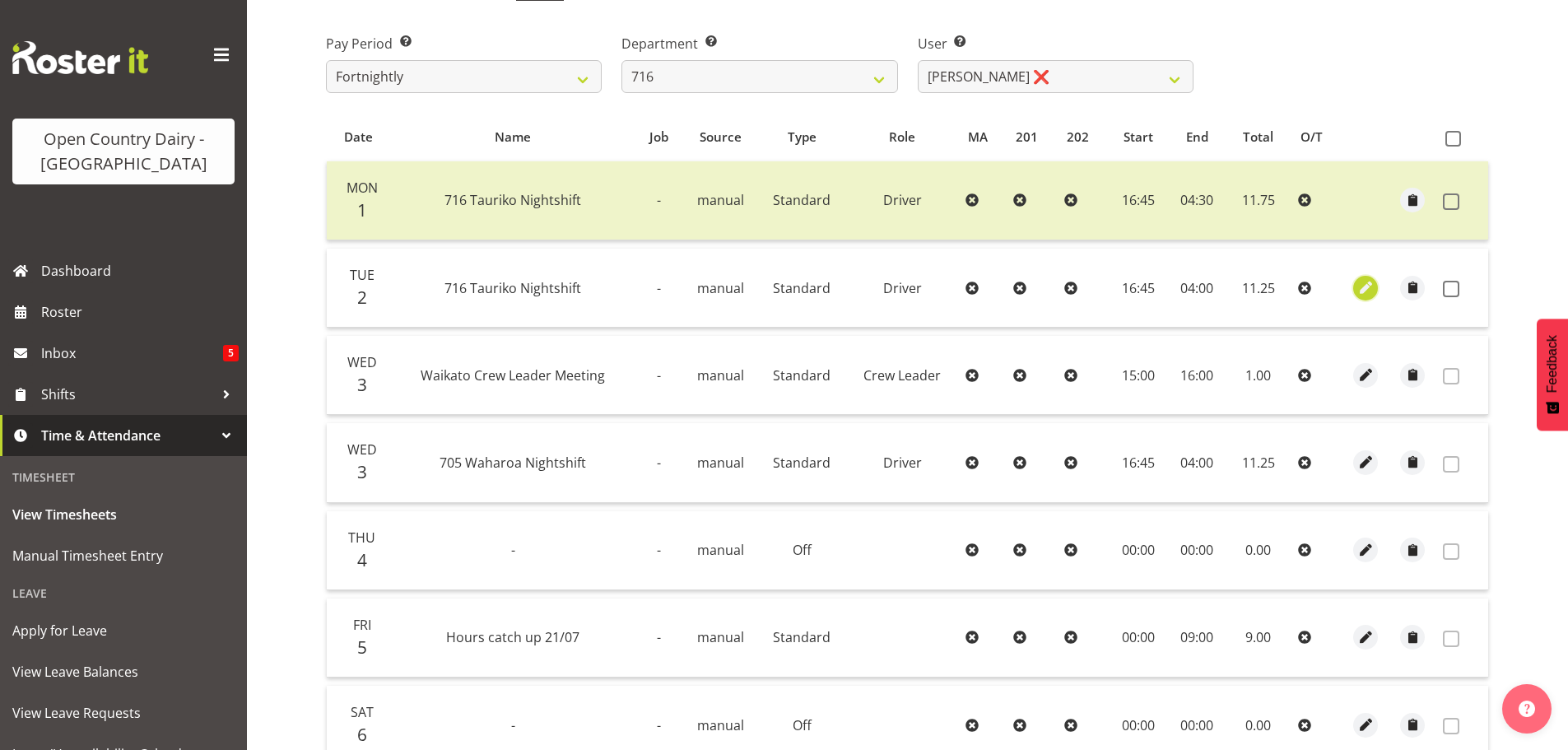
click at [1361, 285] on span "button" at bounding box center [1365, 287] width 18 height 18
select select "Standard"
select select "8"
select select "2025"
select select "4"
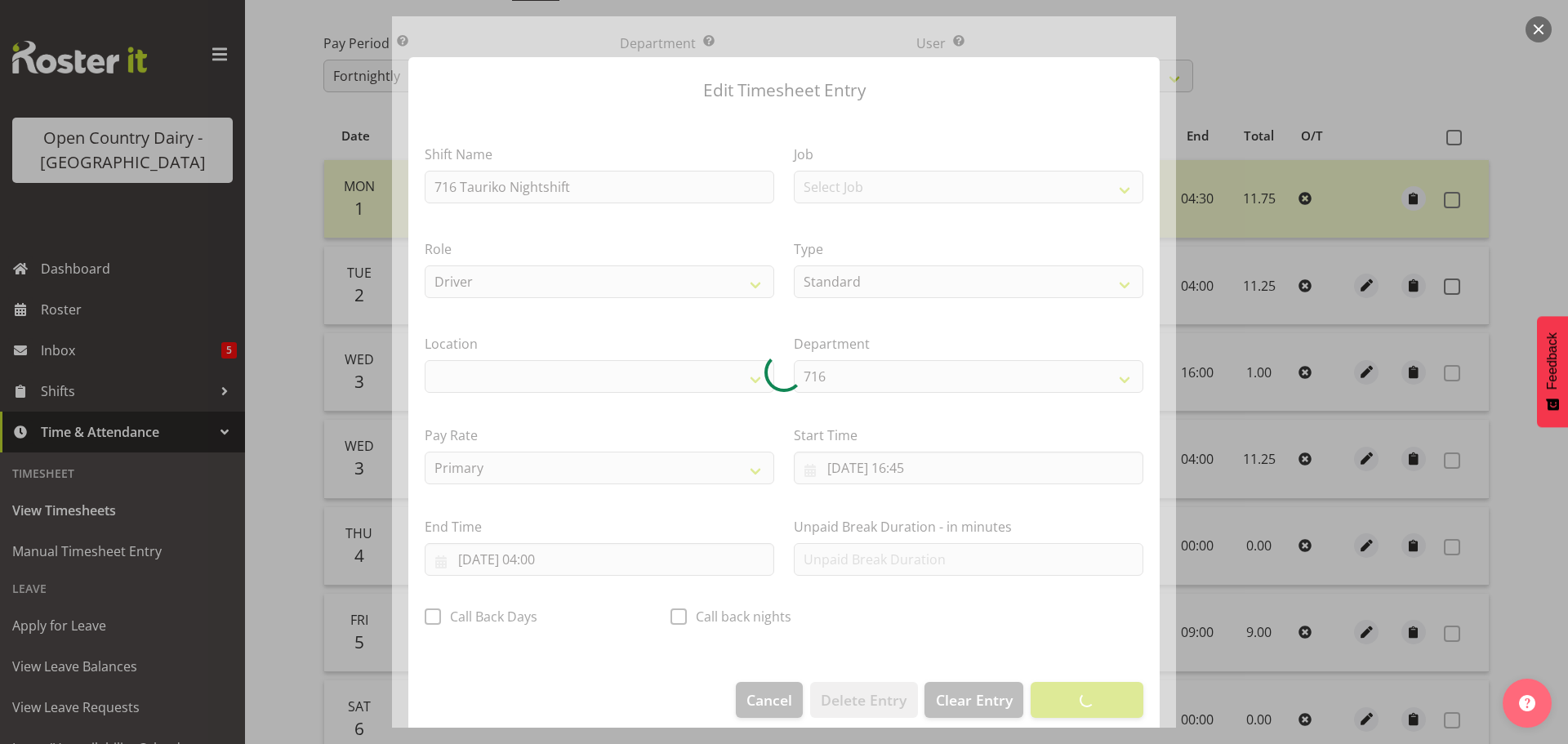
select select "1054"
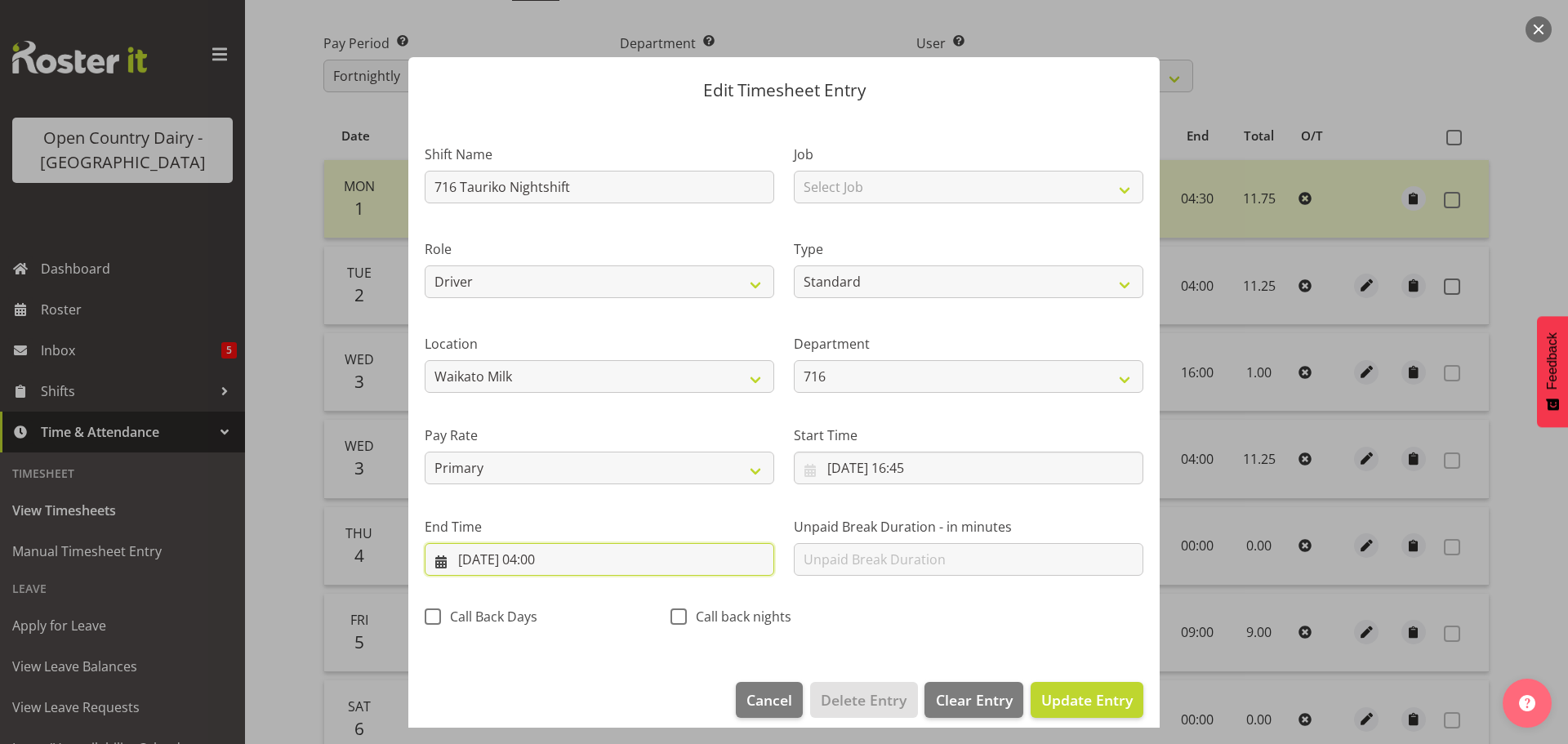
click at [558, 557] on input "[DATE] 04:00" at bounding box center [599, 560] width 350 height 33
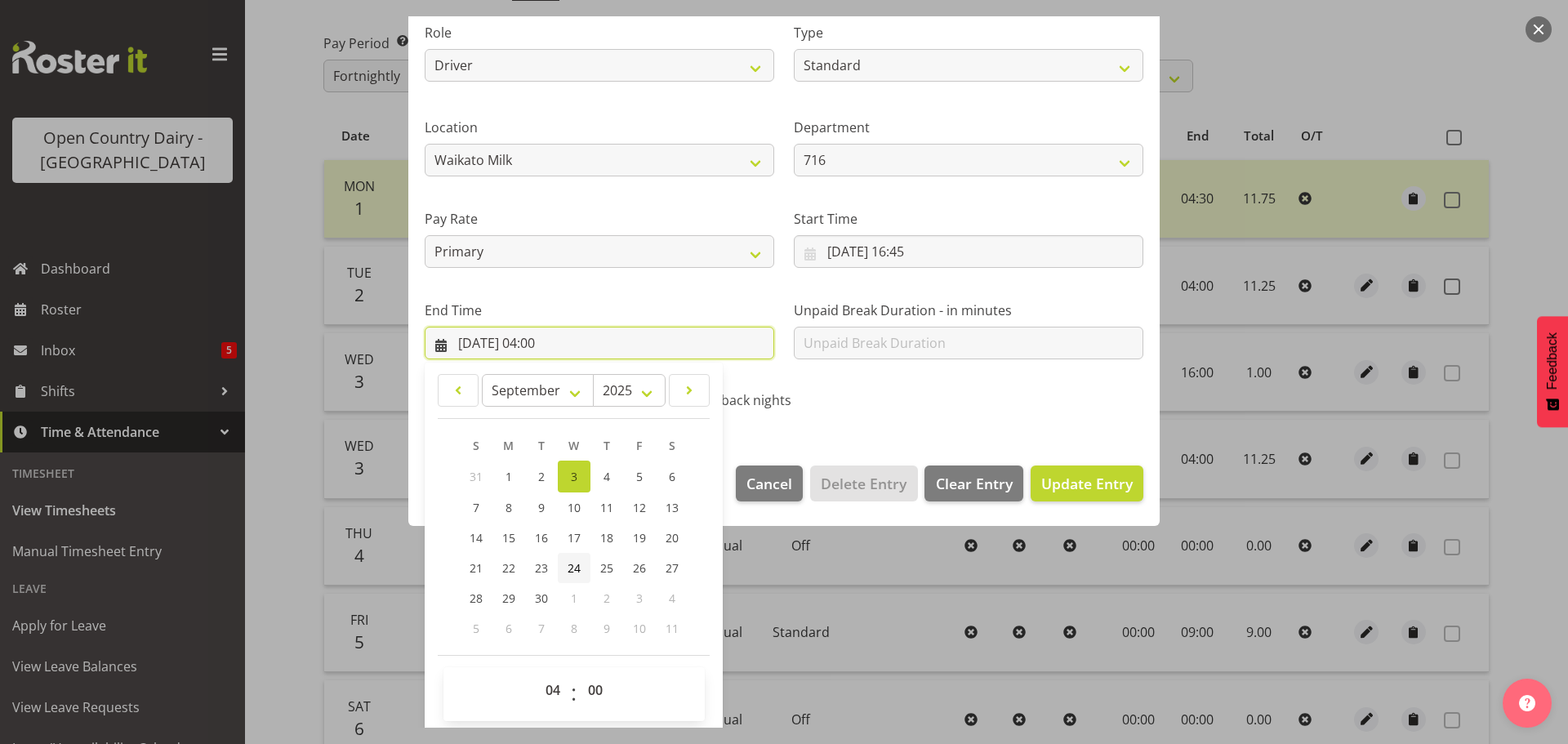
scroll to position [222, 0]
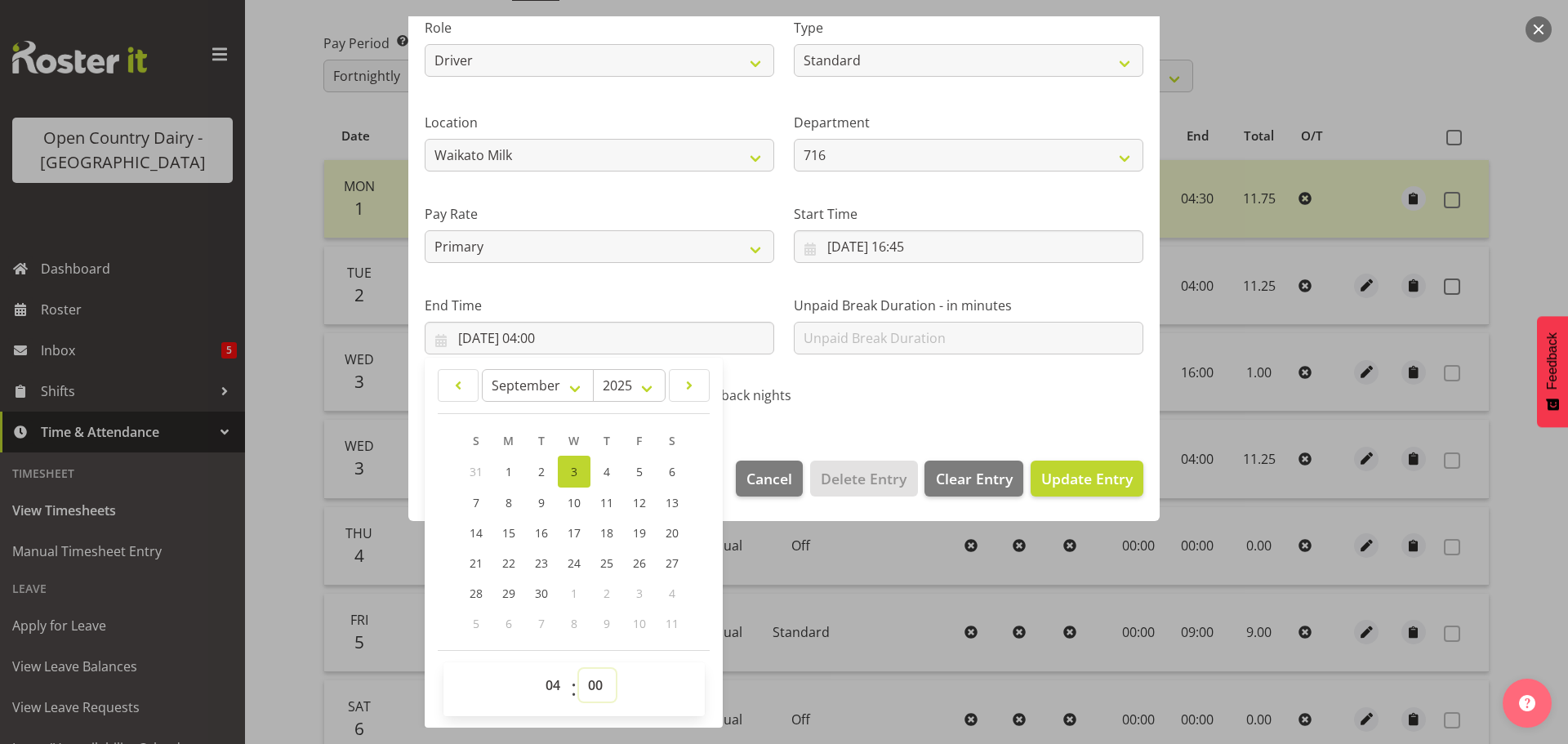
click at [595, 682] on select "00 01 02 03 04 05 06 07 08 09 10 11 12 13 14 15 16 17 18 19 20 21 22 23 24 25 2…" at bounding box center [598, 685] width 37 height 33
select select "30"
click at [579, 669] on select "00 01 02 03 04 05 06 07 08 09 10 11 12 13 14 15 16 17 18 19 20 21 22 23 24 25 2…" at bounding box center [598, 685] width 37 height 33
type input "[DATE] 04:30"
click at [1076, 479] on span "Update Entry" at bounding box center [1086, 478] width 92 height 19
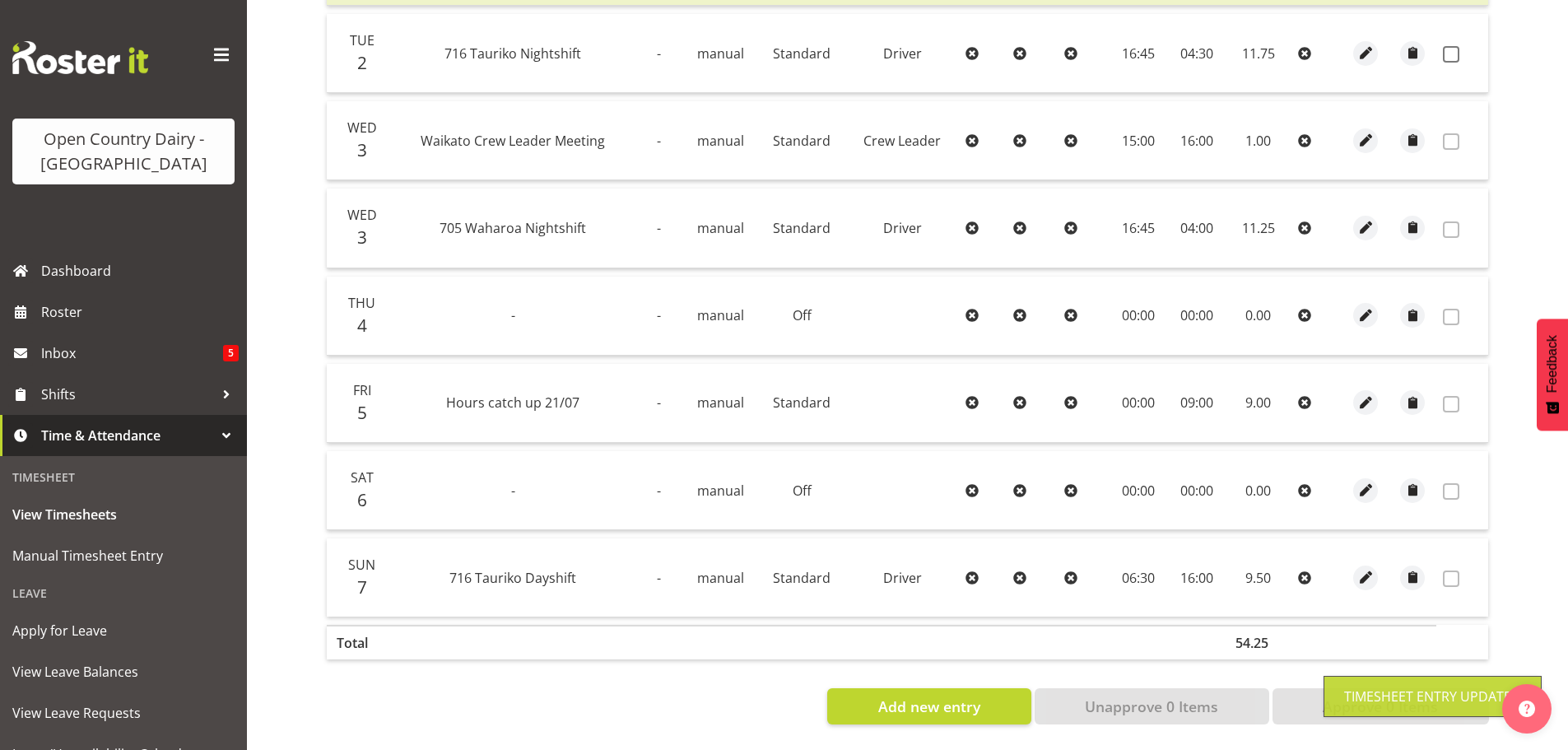
scroll to position [500, 0]
click at [1367, 393] on span "button" at bounding box center [1365, 402] width 18 height 18
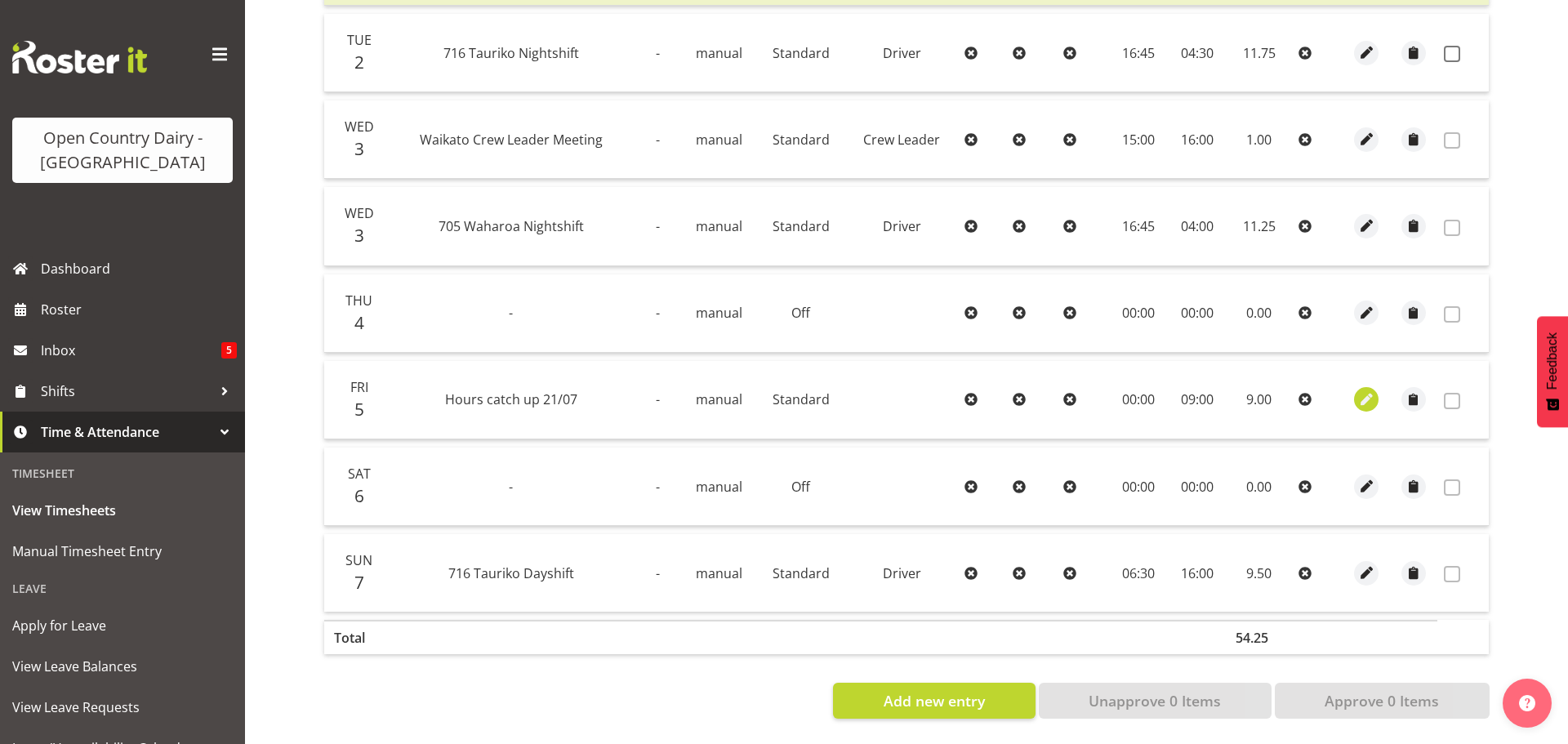
select select "Standard"
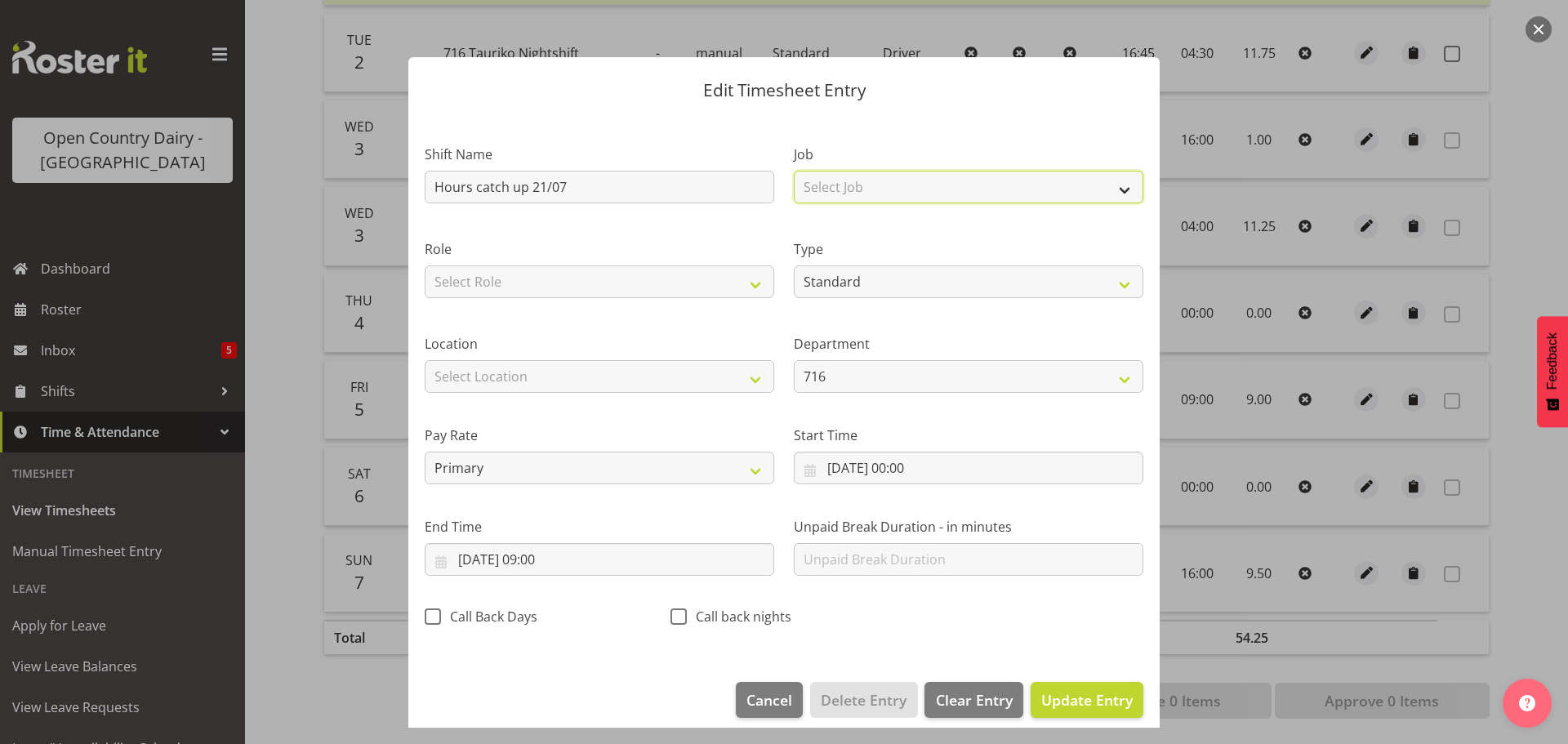
click at [890, 185] on select "Select Job Driver Driver supervisor Support" at bounding box center [969, 187] width 350 height 33
select select "9052"
click at [794, 171] on select "Select Job Driver Driver supervisor Support" at bounding box center [969, 187] width 350 height 33
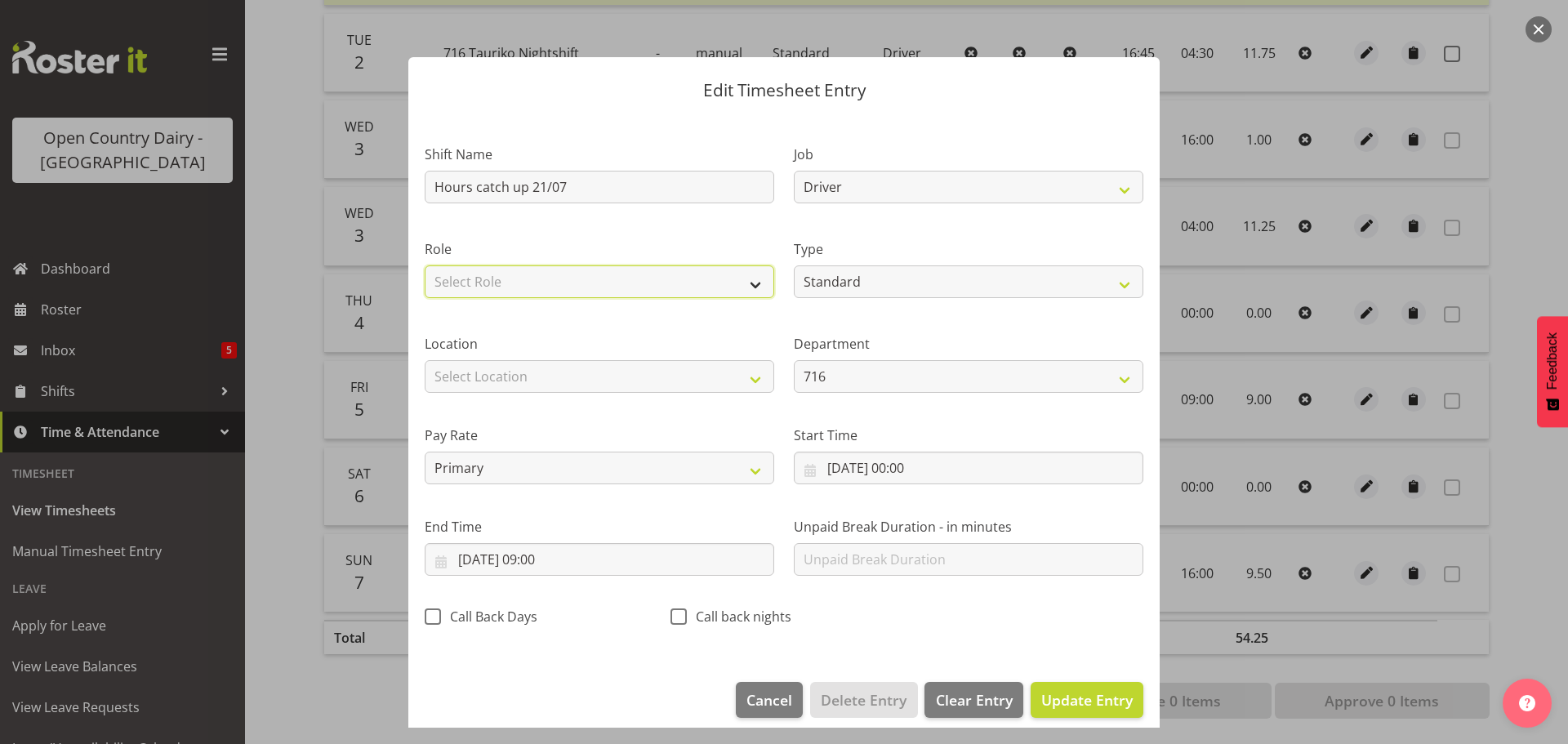
click at [607, 271] on select "Select Role Driver Crew Leader Shift Supervisor" at bounding box center [599, 281] width 350 height 33
select select "1166"
click at [425, 265] on select "Select Role Driver Crew Leader Shift Supervisor" at bounding box center [599, 281] width 350 height 33
click at [1054, 703] on span "Update Entry" at bounding box center [1086, 700] width 92 height 19
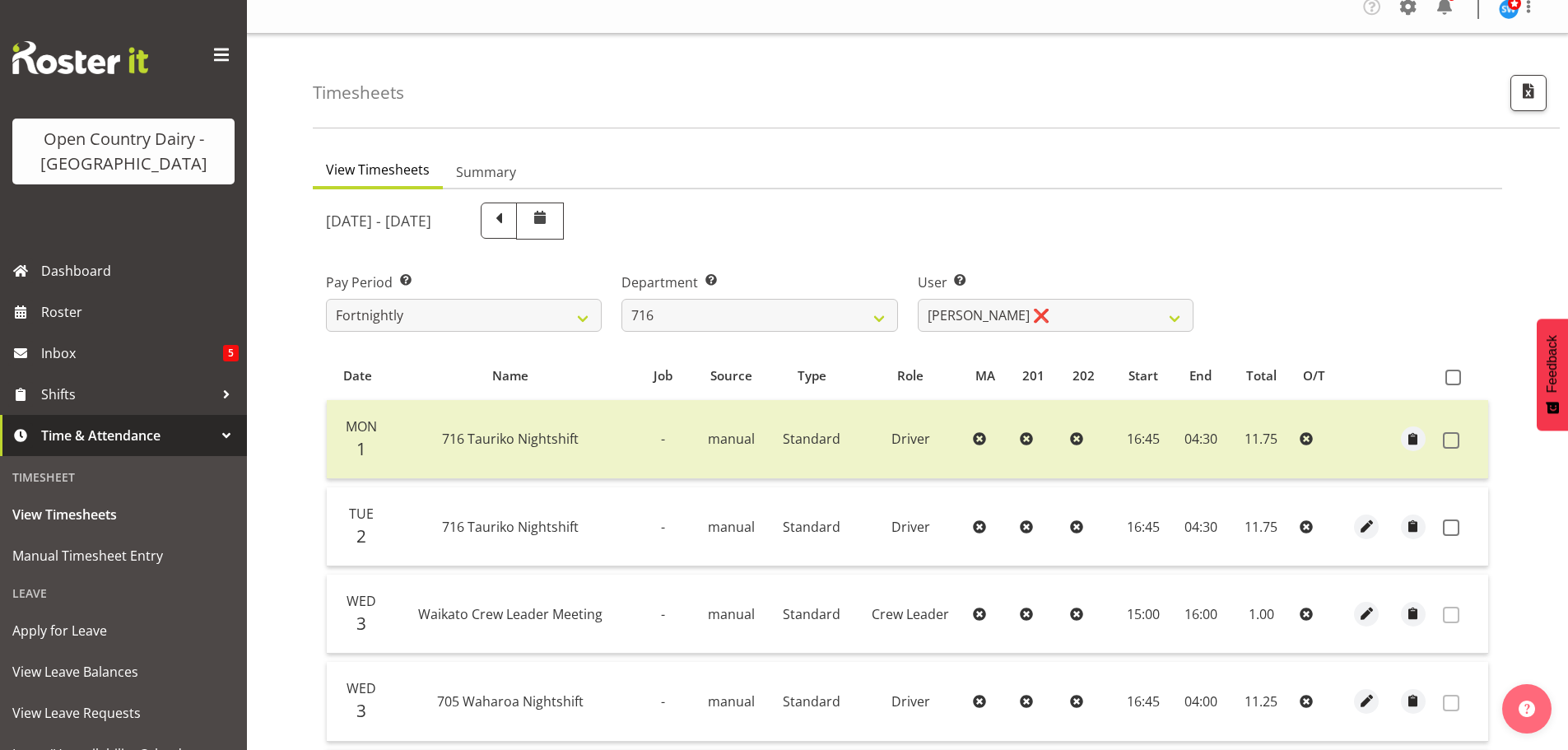
scroll to position [0, 0]
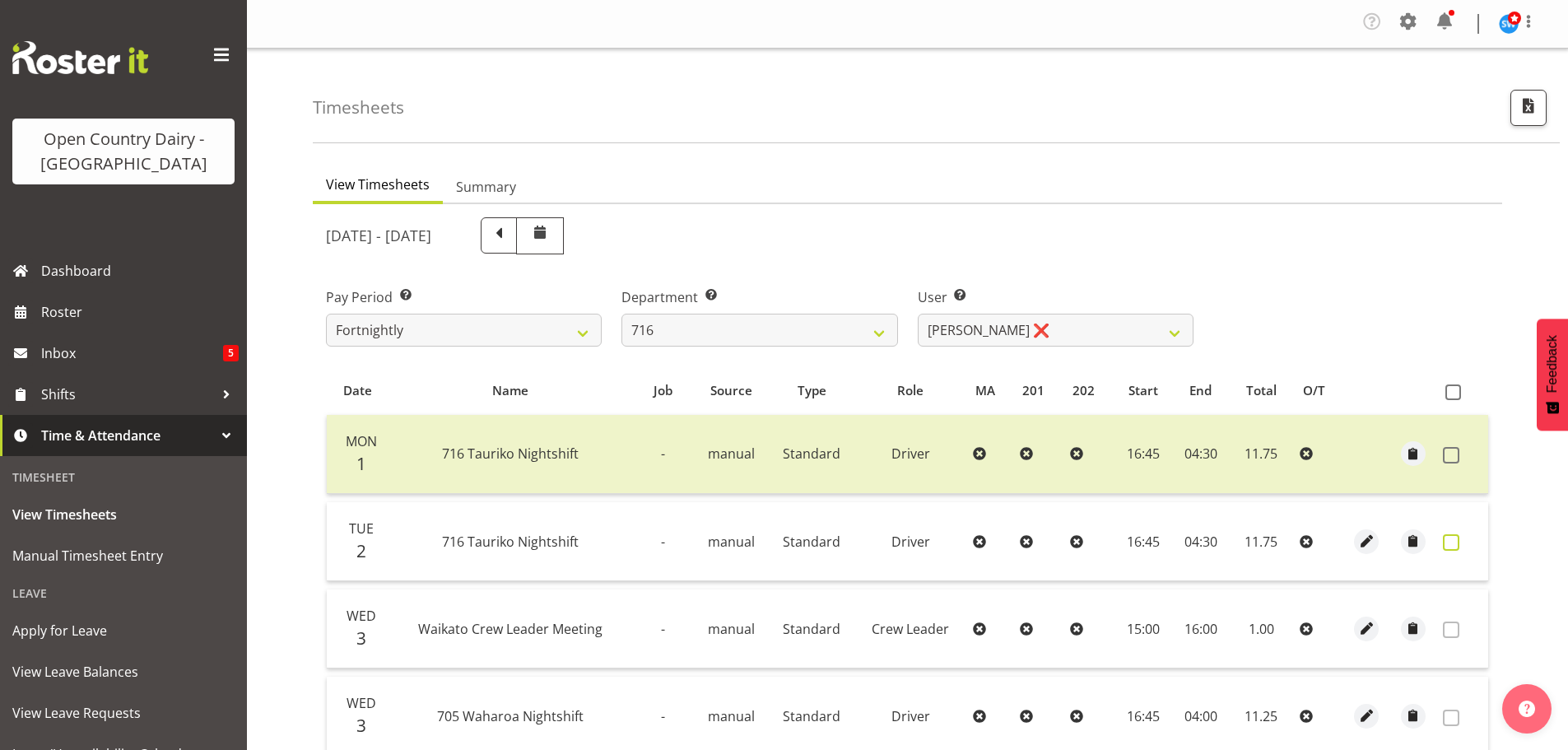
click at [1449, 541] on span at bounding box center [1450, 542] width 17 height 17
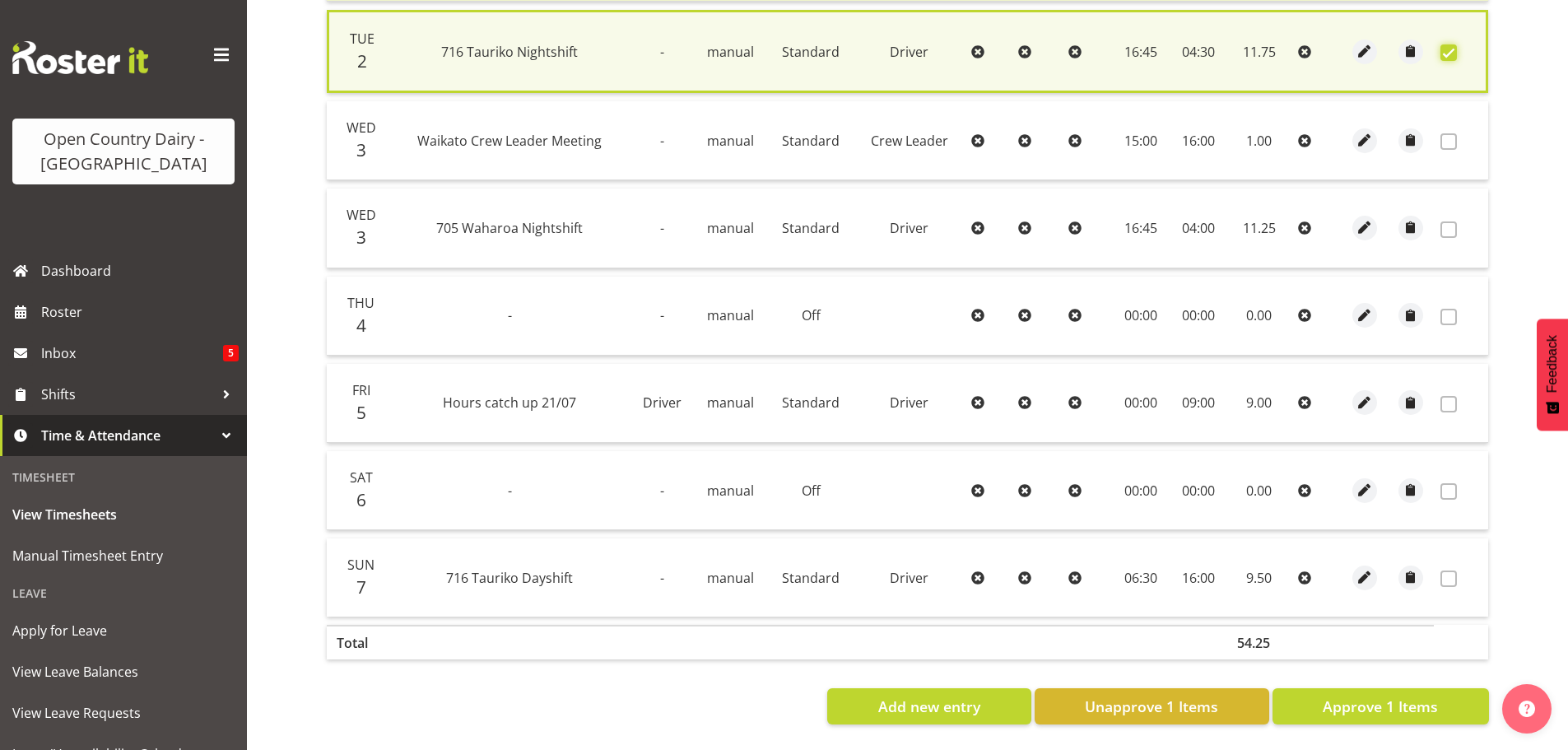
scroll to position [504, 0]
click at [1387, 696] on span "Approve 1 Items" at bounding box center [1381, 706] width 116 height 21
checkbox input "false"
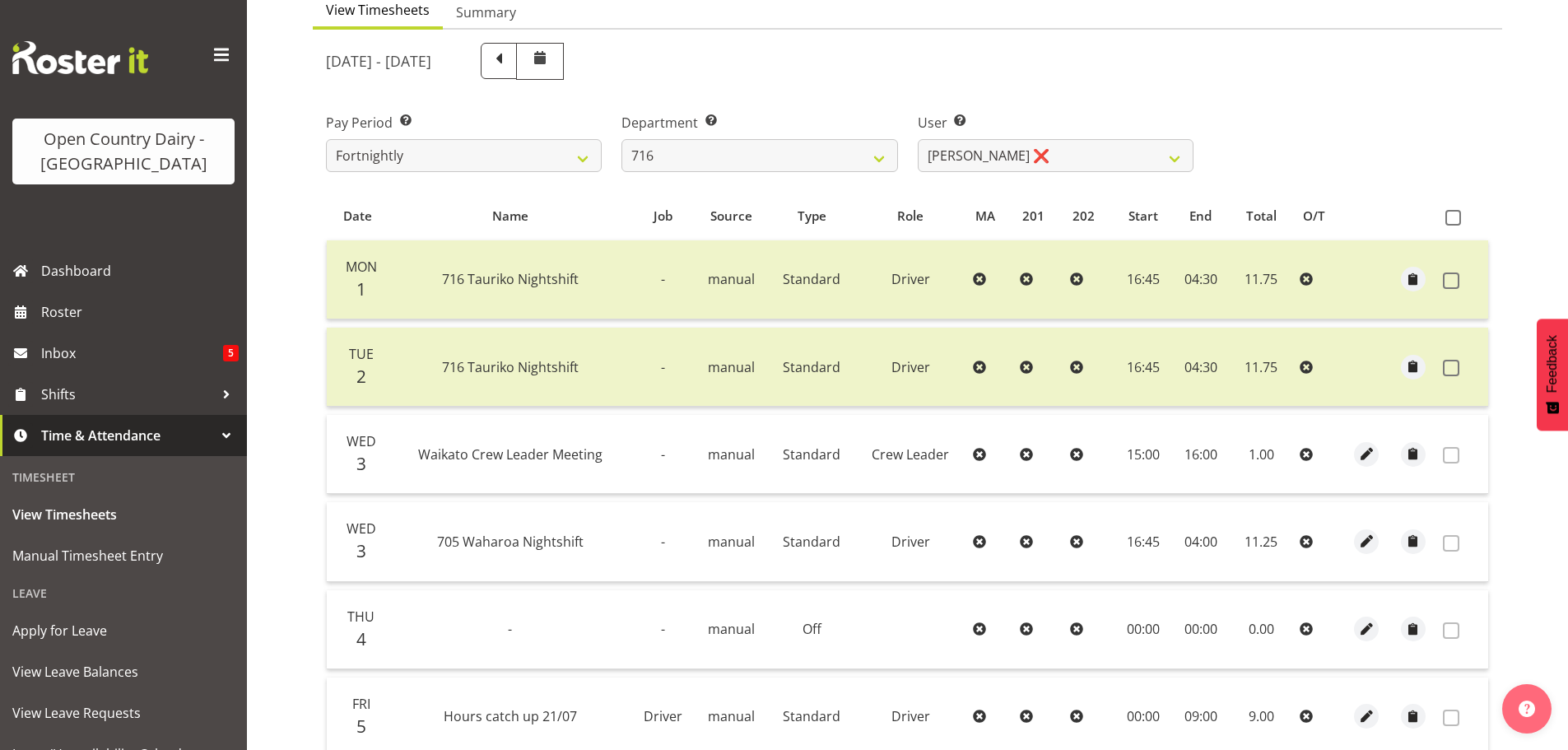
scroll to position [0, 0]
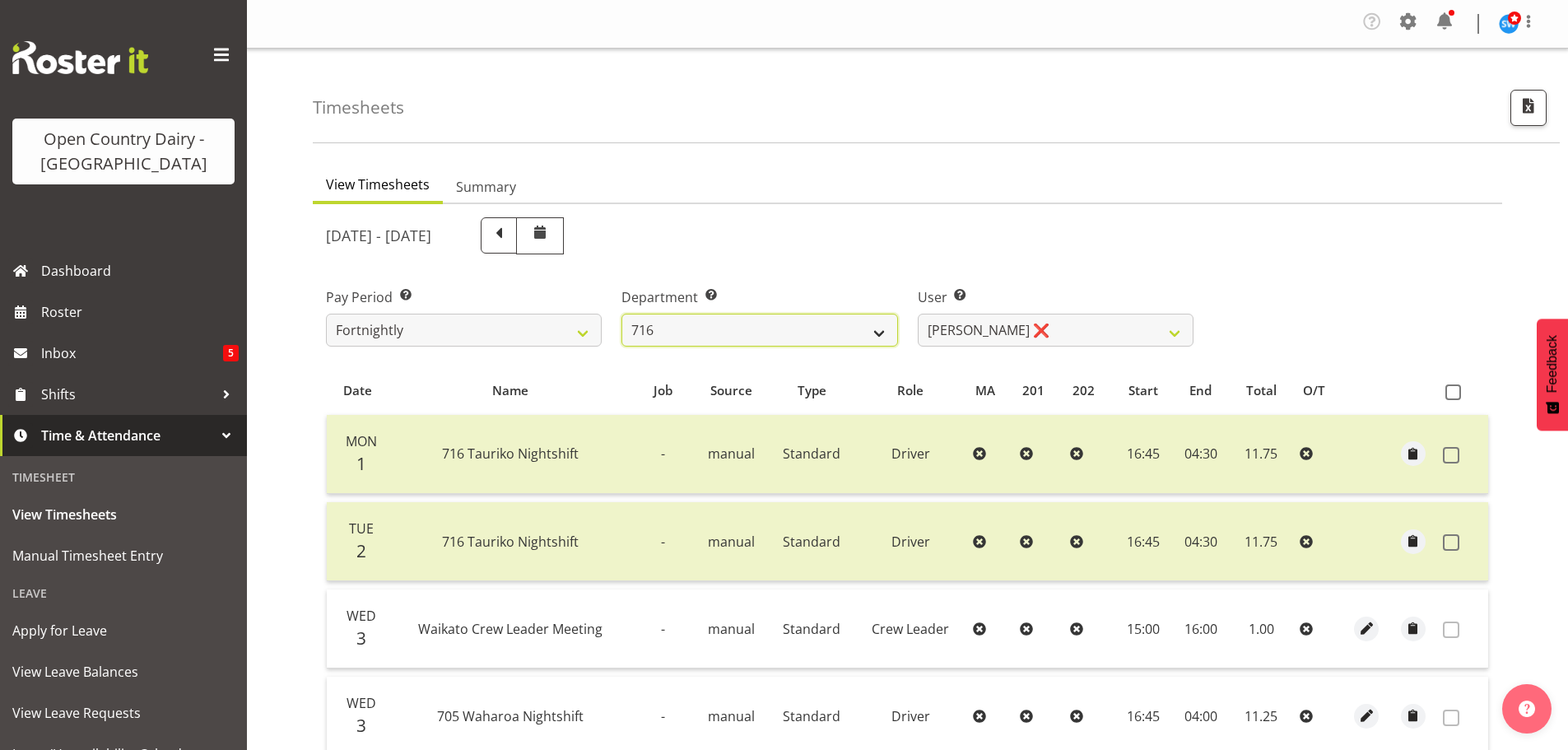
click at [714, 334] on select "701 702 703 704 705 706 707 708 709 710 711 712 713 714 715 716 717 718 719 720" at bounding box center [760, 330] width 276 height 33
select select "732"
click at [622, 314] on select "701 702 703 704 705 706 707 708 709 710 711 712 713 714 715 716 717 718 719 720" at bounding box center [760, 330] width 276 height 33
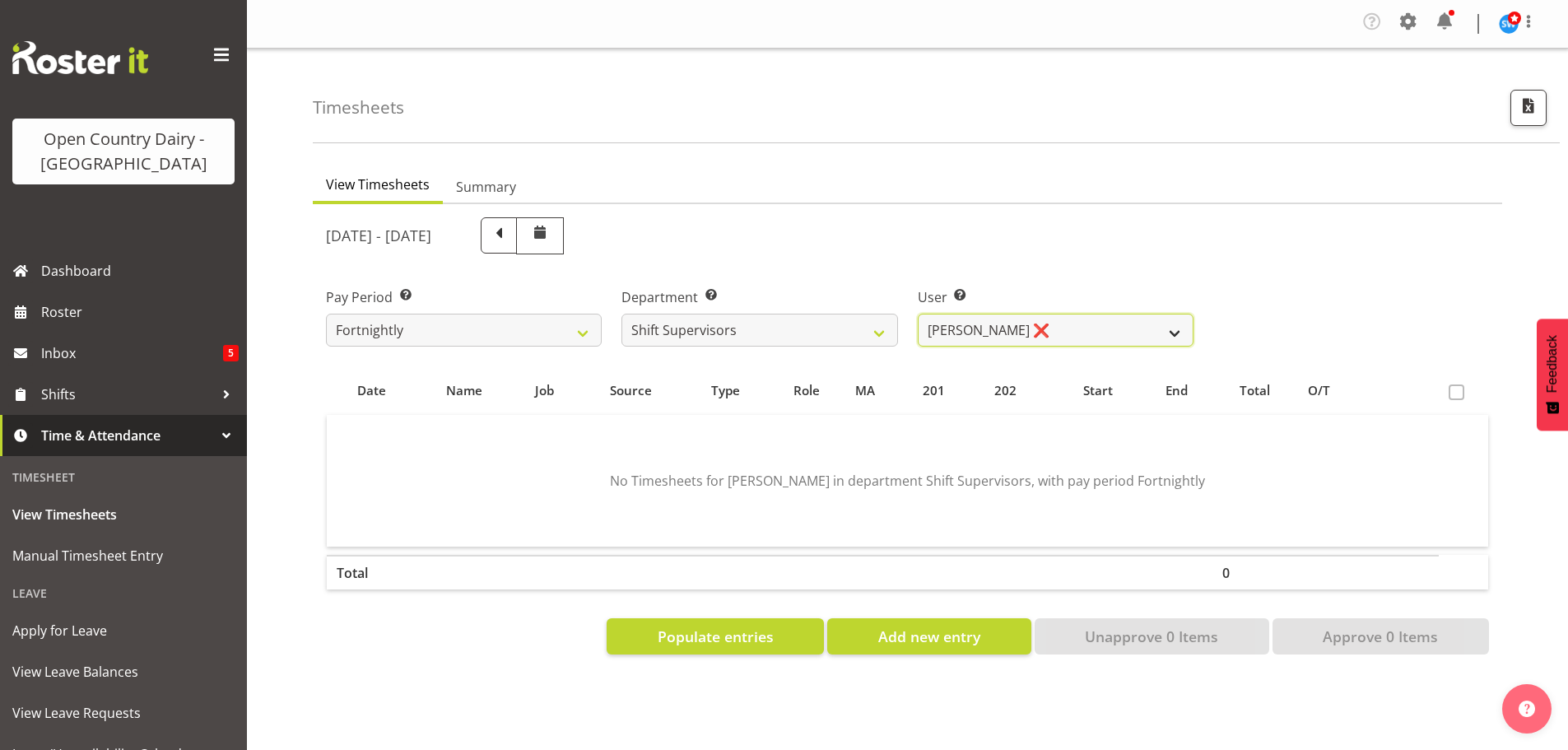
click at [1065, 335] on select "[PERSON_NAME] ❌ [PERSON_NAME] ❌ [PERSON_NAME] ❌ [PERSON_NAME] ❌" at bounding box center [1056, 330] width 276 height 33
select select "10217"
click at [918, 314] on select "[PERSON_NAME] ❌ [PERSON_NAME] ❌ [PERSON_NAME] ❌ [PERSON_NAME] ❌" at bounding box center [1056, 330] width 276 height 33
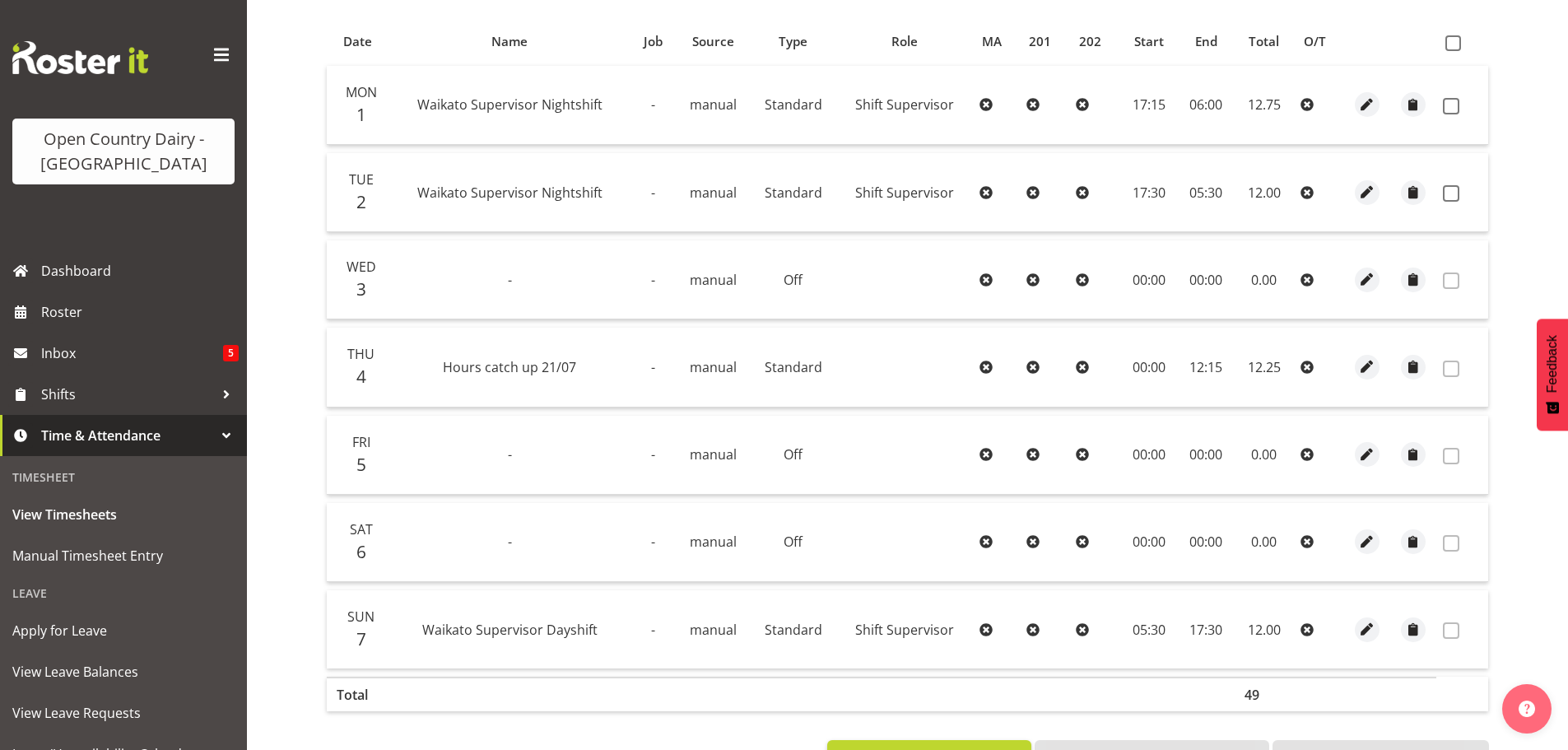
scroll to position [412, 0]
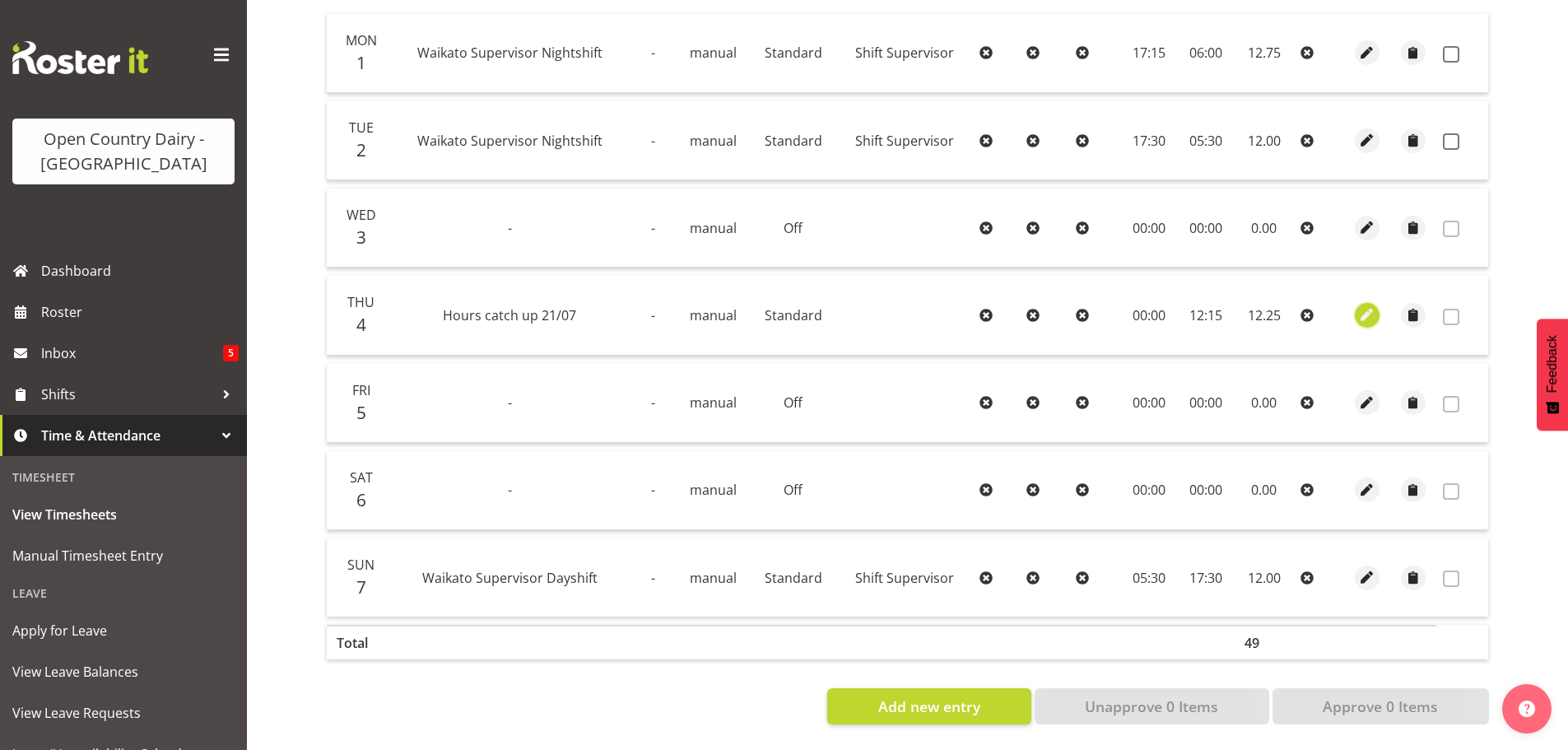
click at [1368, 305] on span "button" at bounding box center [1367, 314] width 18 height 18
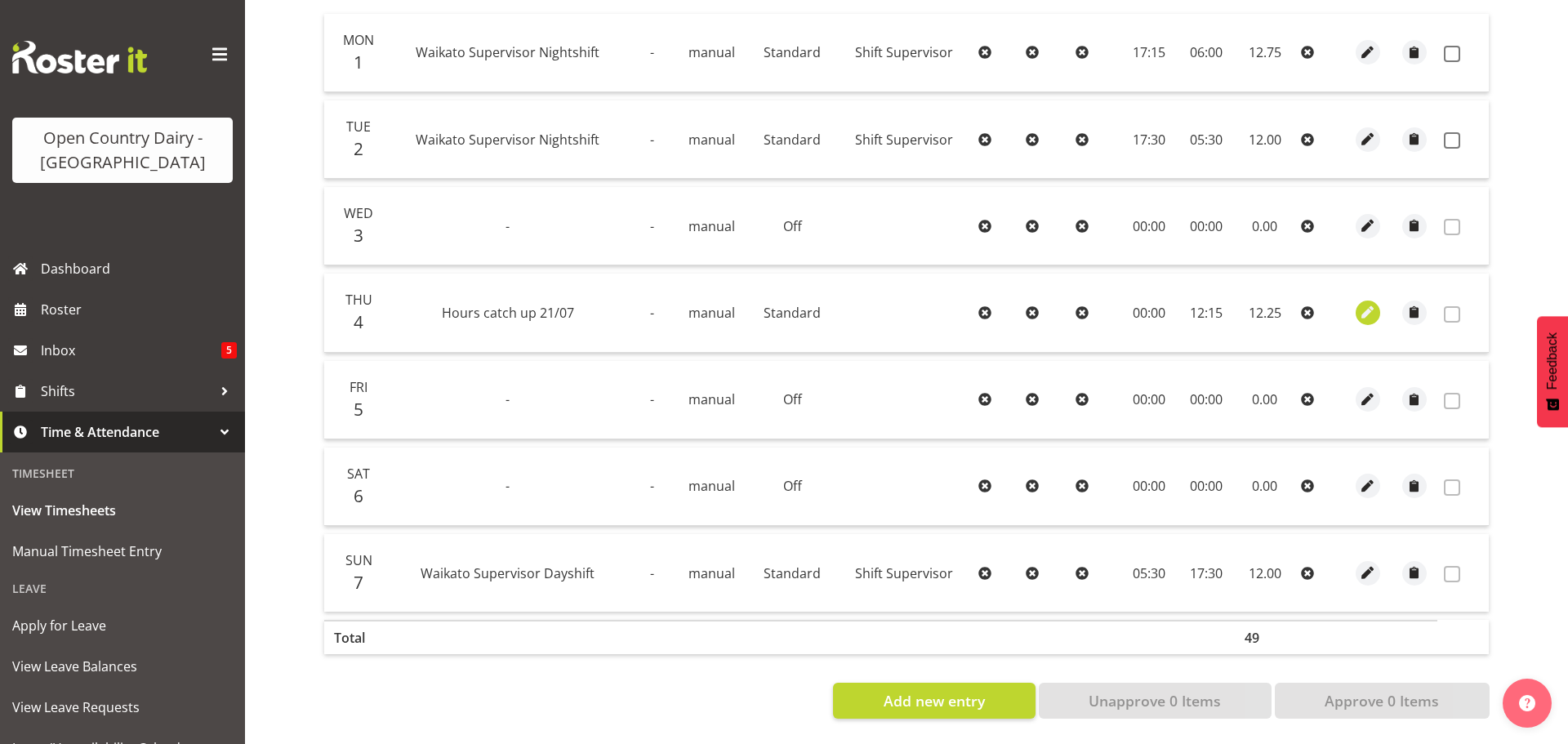
select select "Standard"
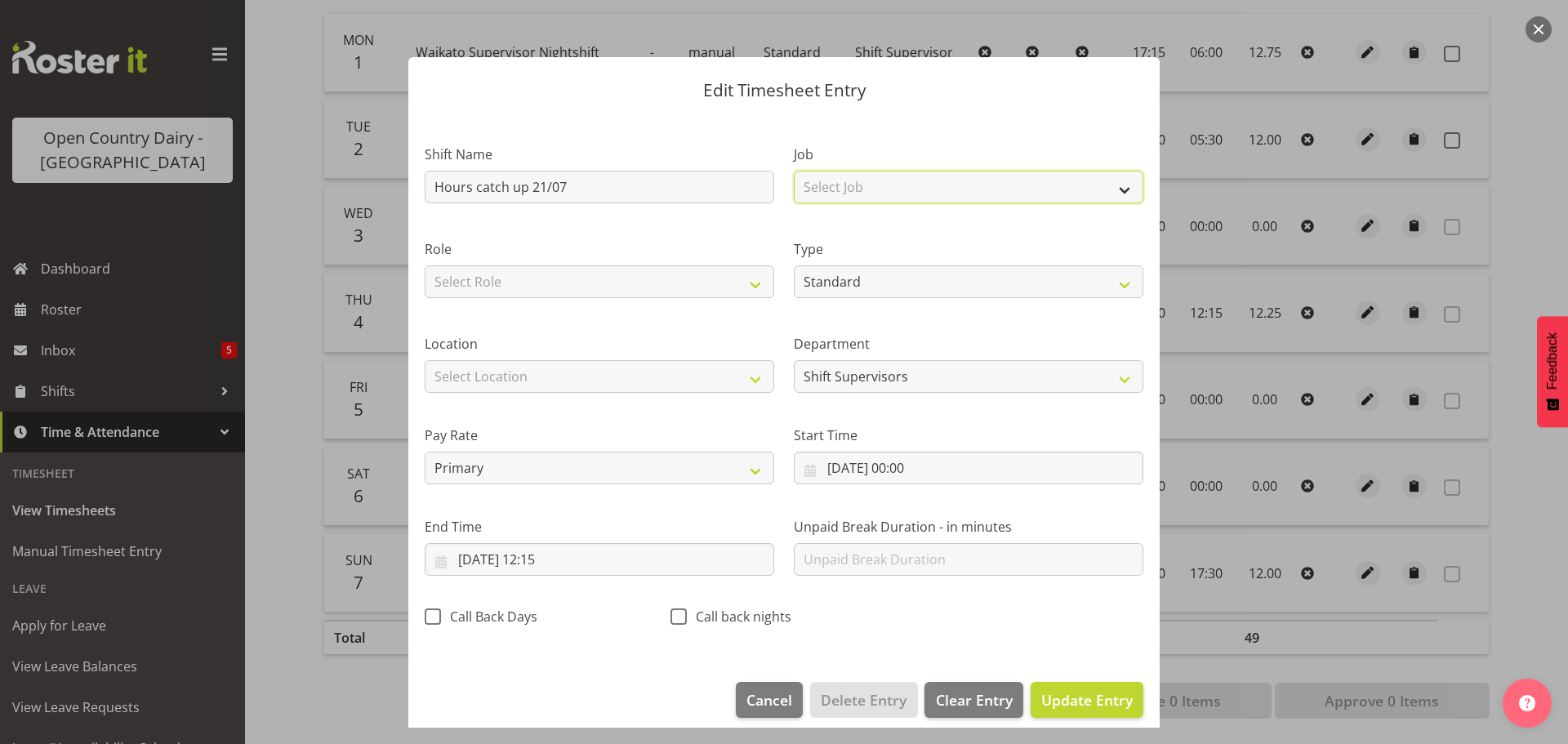
click at [864, 187] on select "Select Job Driver Driver supervisor Support" at bounding box center [969, 187] width 350 height 33
select select "9568"
click at [794, 171] on select "Select Job Driver Driver supervisor Support" at bounding box center [969, 187] width 350 height 33
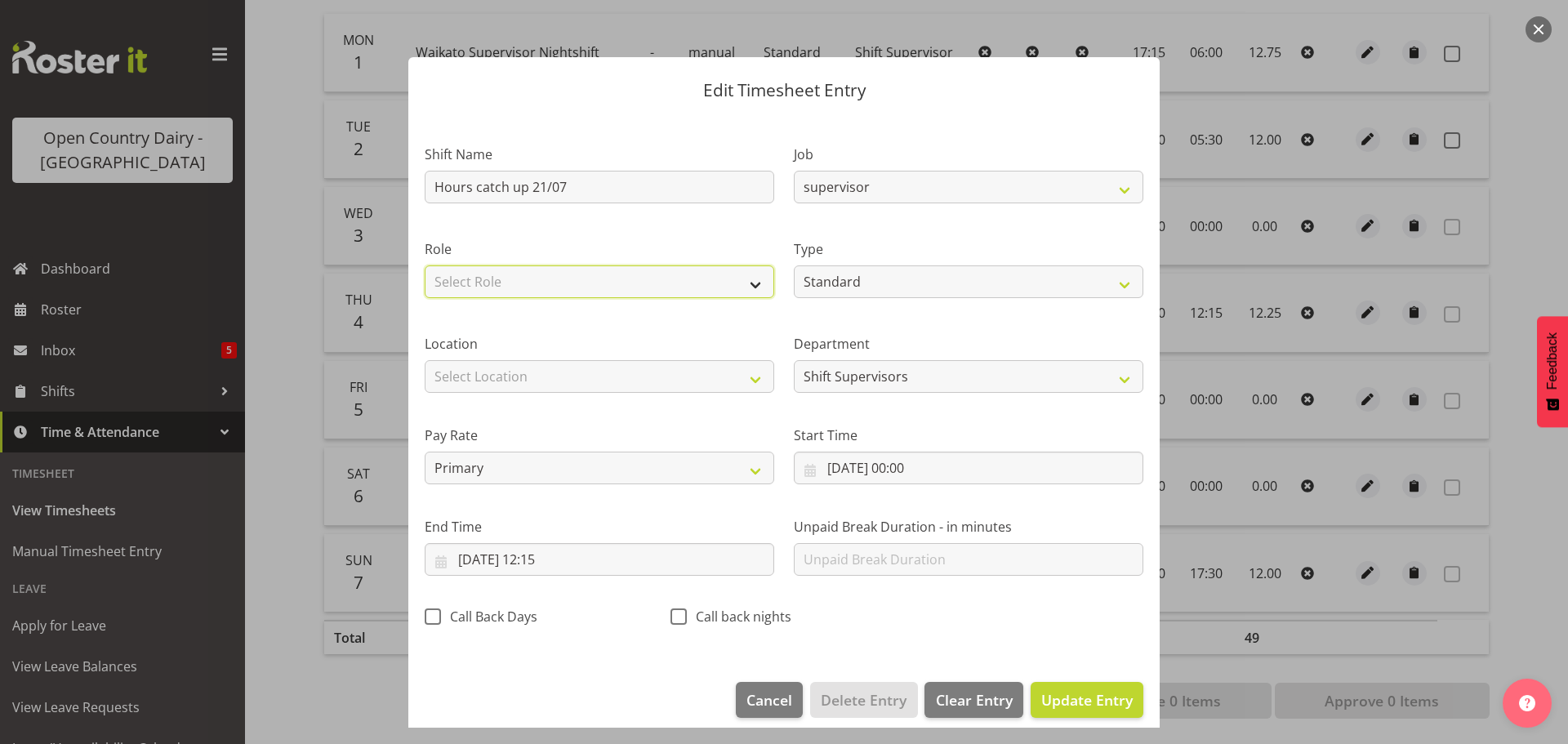
click at [571, 283] on select "Select Role Shift Supervisor" at bounding box center [599, 281] width 350 height 33
select select "1167"
click at [425, 265] on select "Select Role Shift Supervisor" at bounding box center [599, 281] width 350 height 33
click at [1078, 704] on span "Update Entry" at bounding box center [1086, 700] width 92 height 19
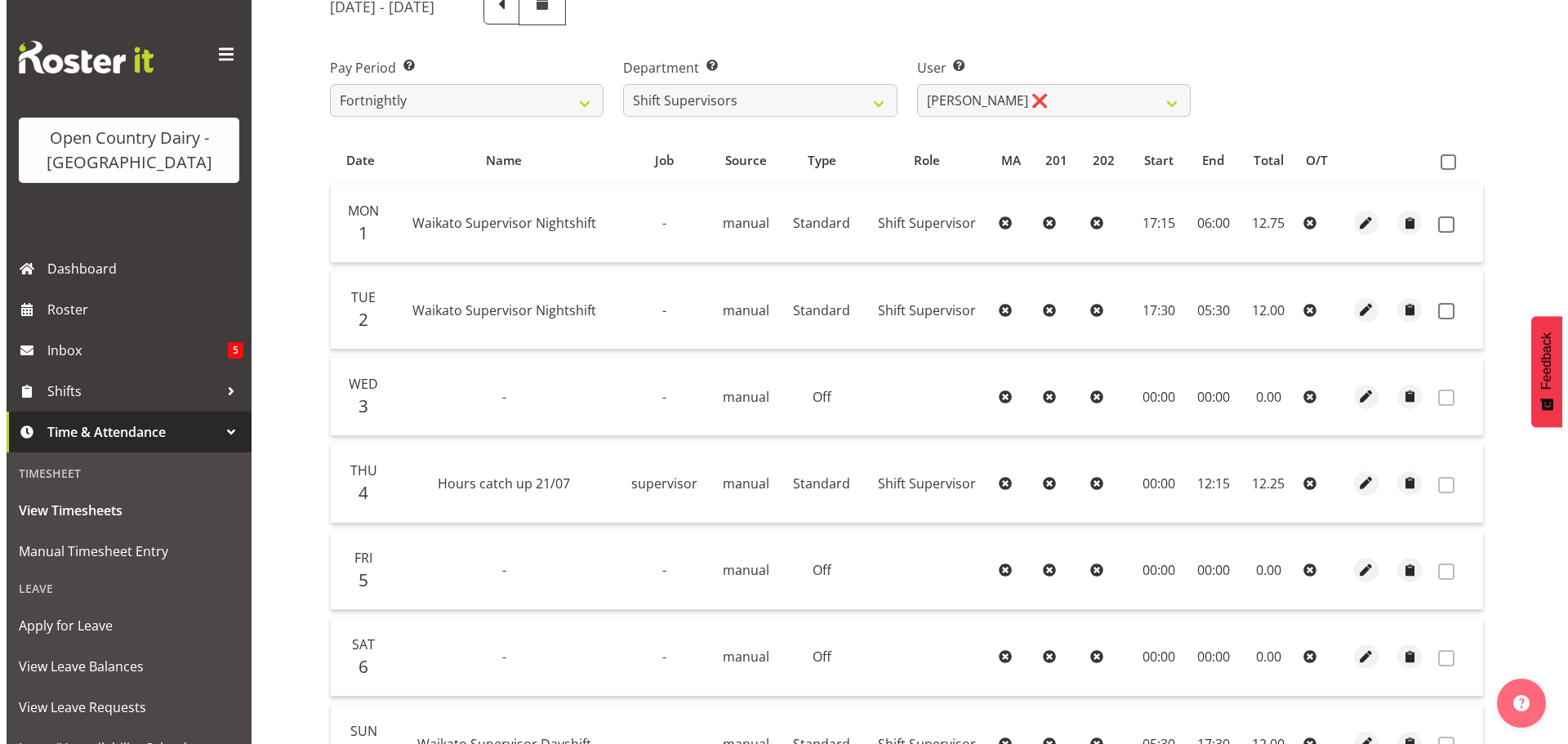
scroll to position [245, 0]
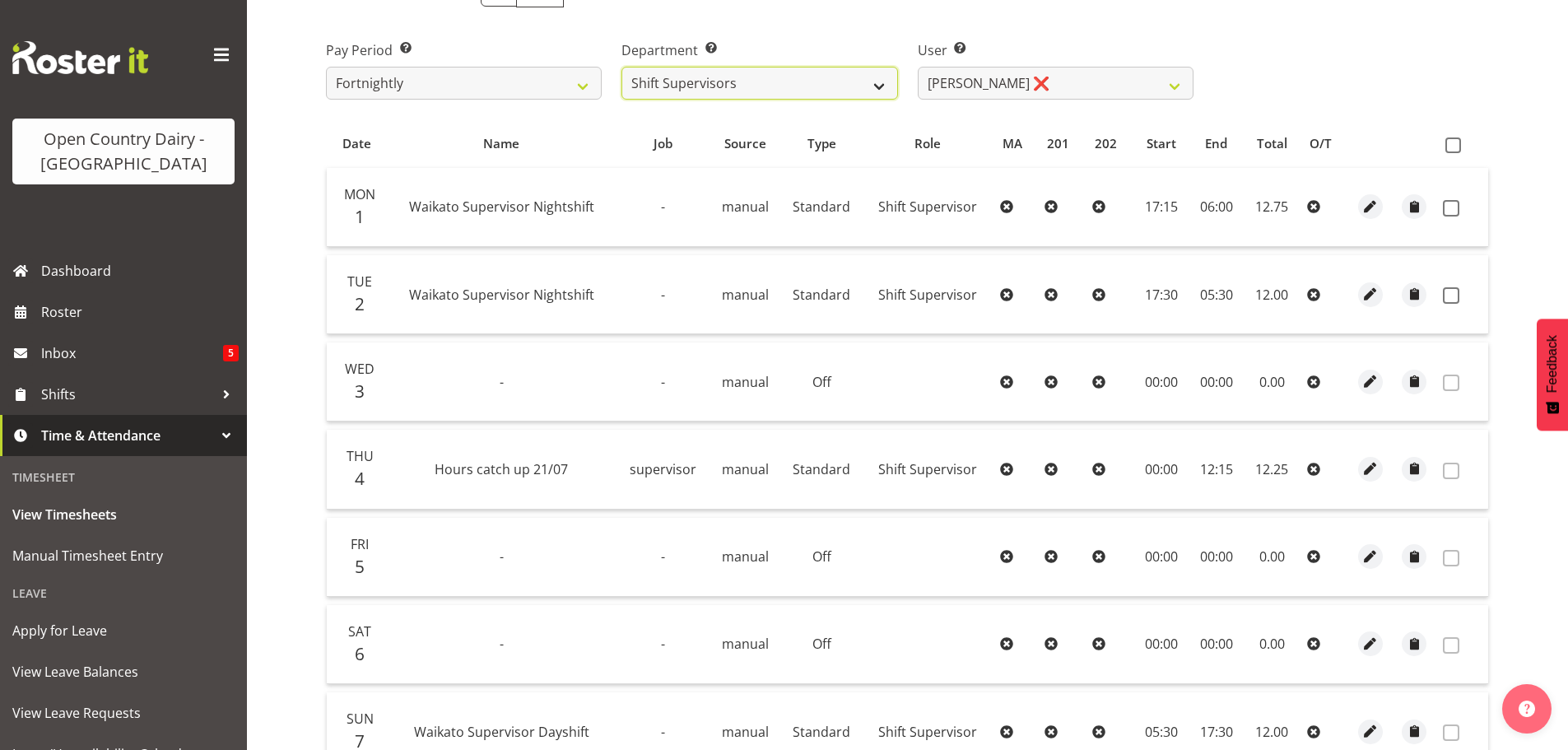
click at [751, 85] on select "701 702 703 704 705 706 707 708 709 710 711 712 713 714 715 716 717 718 719 720" at bounding box center [760, 84] width 276 height 33
select select "819"
click at [622, 67] on select "701 702 703 704 705 706 707 708 709 710 711 712 713 714 715 716 717 718 719 720" at bounding box center [760, 84] width 276 height 33
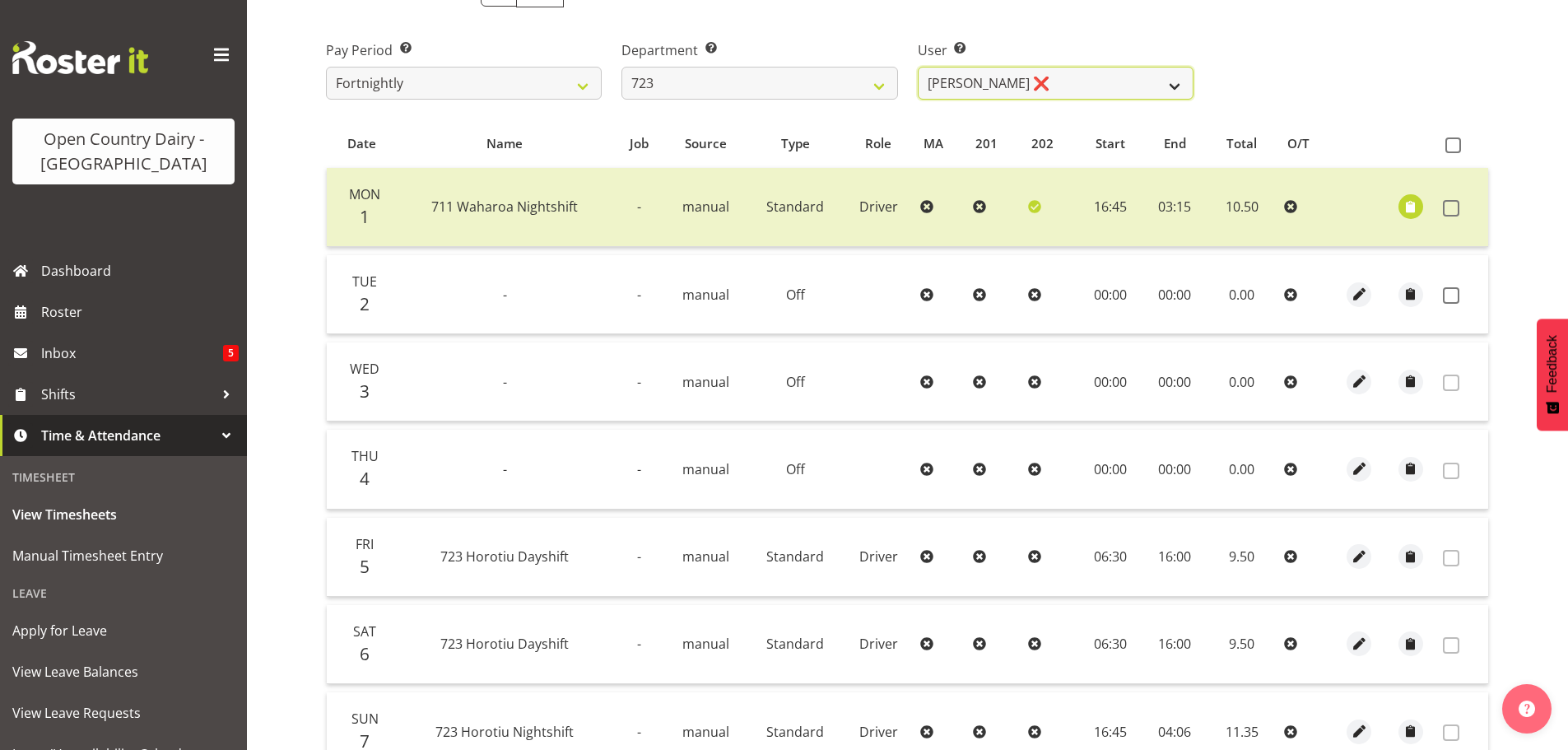
click at [1074, 88] on select "[PERSON_NAME] ❌ [PERSON_NAME] ❌ [PERSON_NAME] ❌ [PERSON_NAME] ❌" at bounding box center [1056, 84] width 276 height 33
select select "9511"
click at [918, 67] on select "[PERSON_NAME] ❌ [PERSON_NAME] ❌ [PERSON_NAME] ❌ [PERSON_NAME] ❌" at bounding box center [1056, 84] width 276 height 33
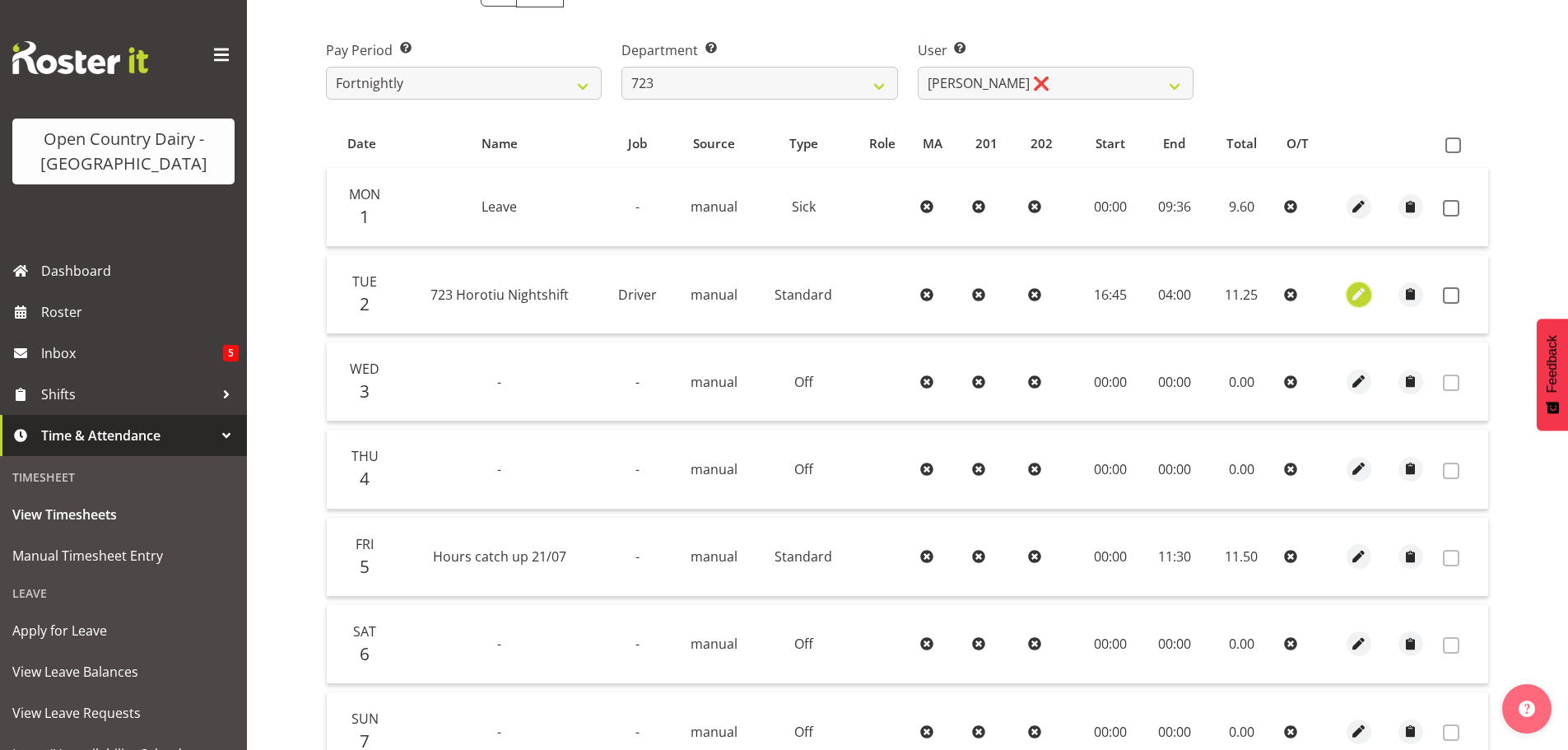
click at [1355, 294] on span "button" at bounding box center [1359, 293] width 18 height 18
select select "Standard"
select select "8"
select select "2025"
select select "4"
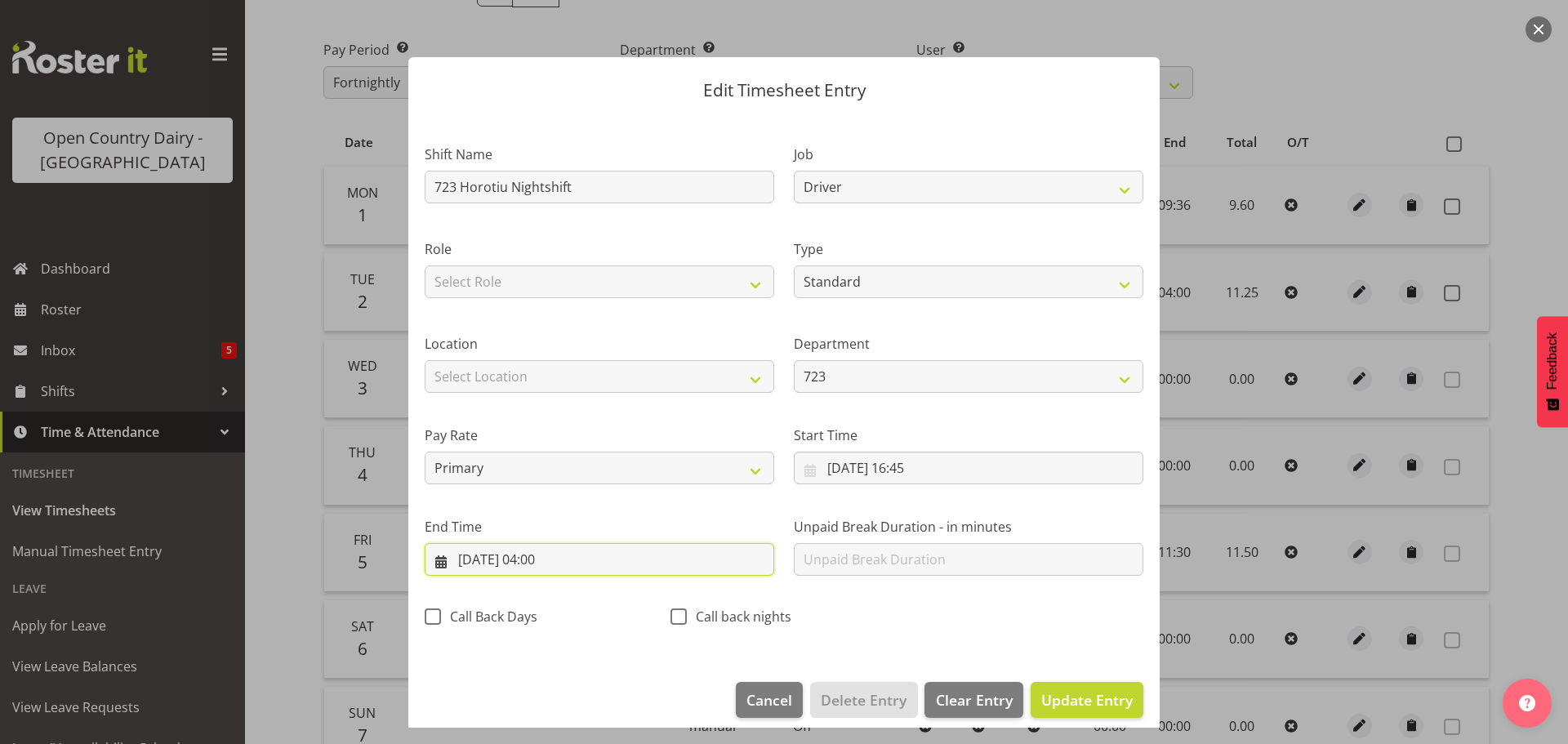
click at [565, 554] on input "[DATE] 04:00" at bounding box center [599, 560] width 350 height 33
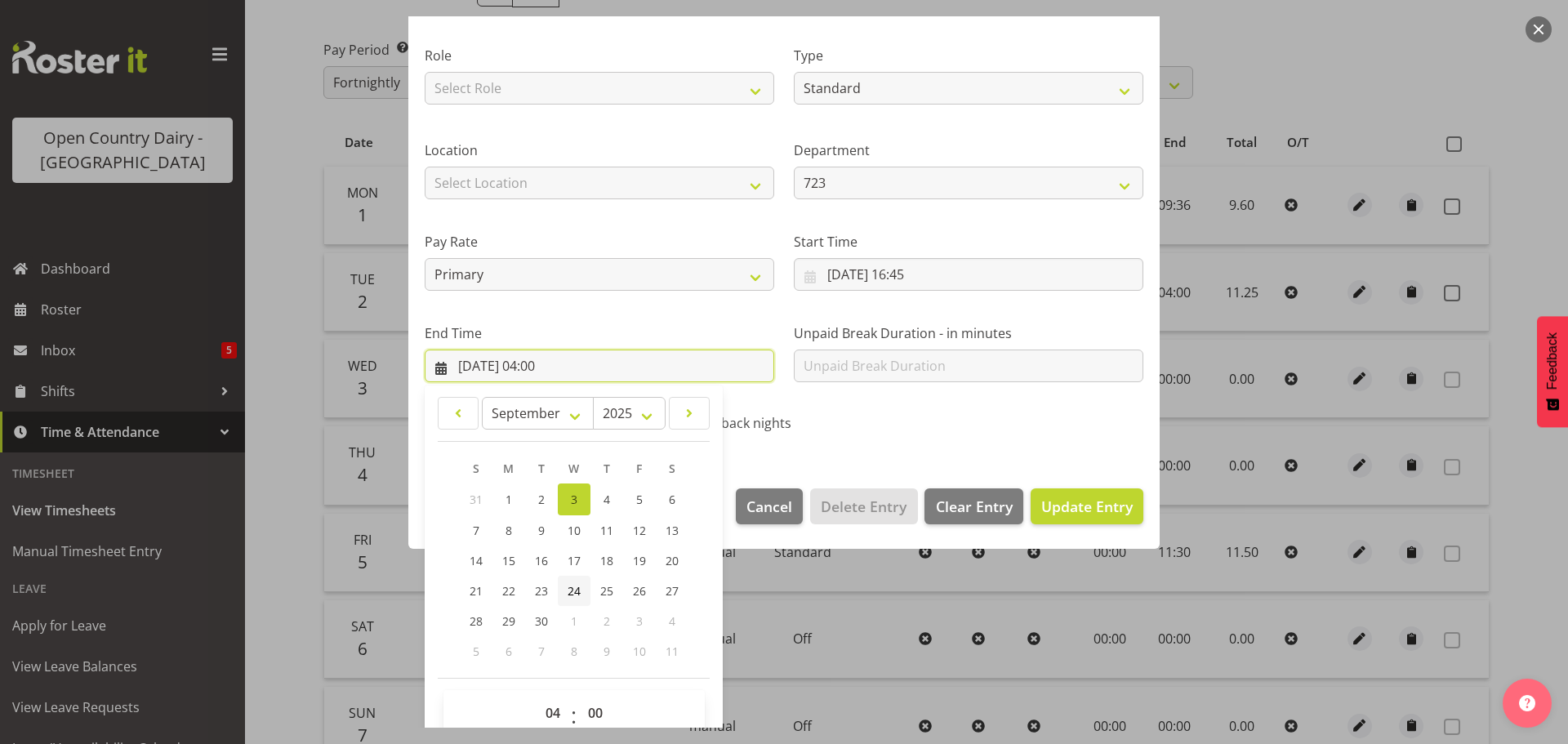
scroll to position [222, 0]
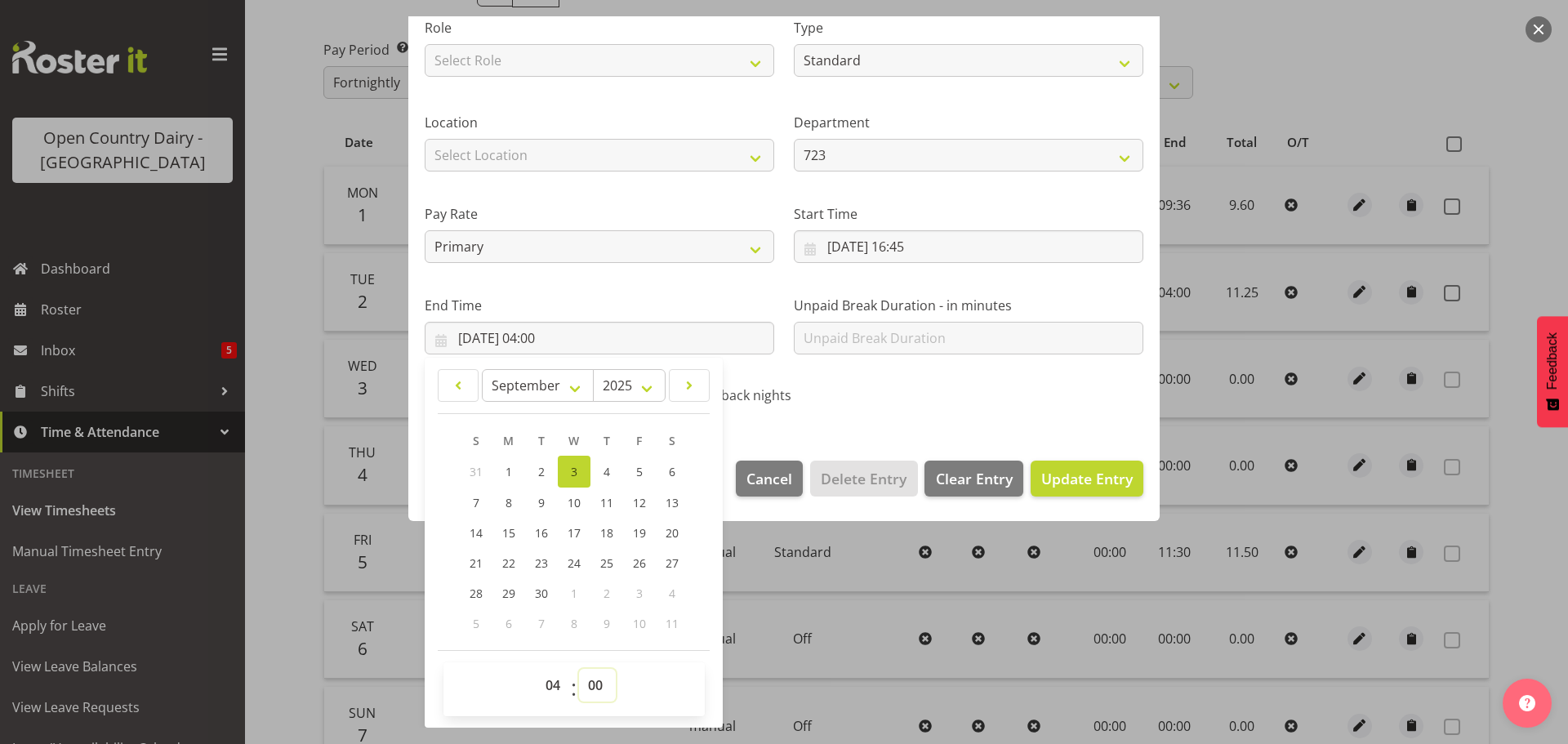
click at [598, 682] on select "00 01 02 03 04 05 06 07 08 09 10 11 12 13 14 15 16 17 18 19 20 21 22 23 24 25 2…" at bounding box center [598, 685] width 37 height 33
select select "30"
click at [579, 669] on select "00 01 02 03 04 05 06 07 08 09 10 11 12 13 14 15 16 17 18 19 20 21 22 23 24 25 2…" at bounding box center [598, 685] width 37 height 33
type input "[DATE] 04:30"
click at [1073, 482] on span "Update Entry" at bounding box center [1086, 478] width 92 height 19
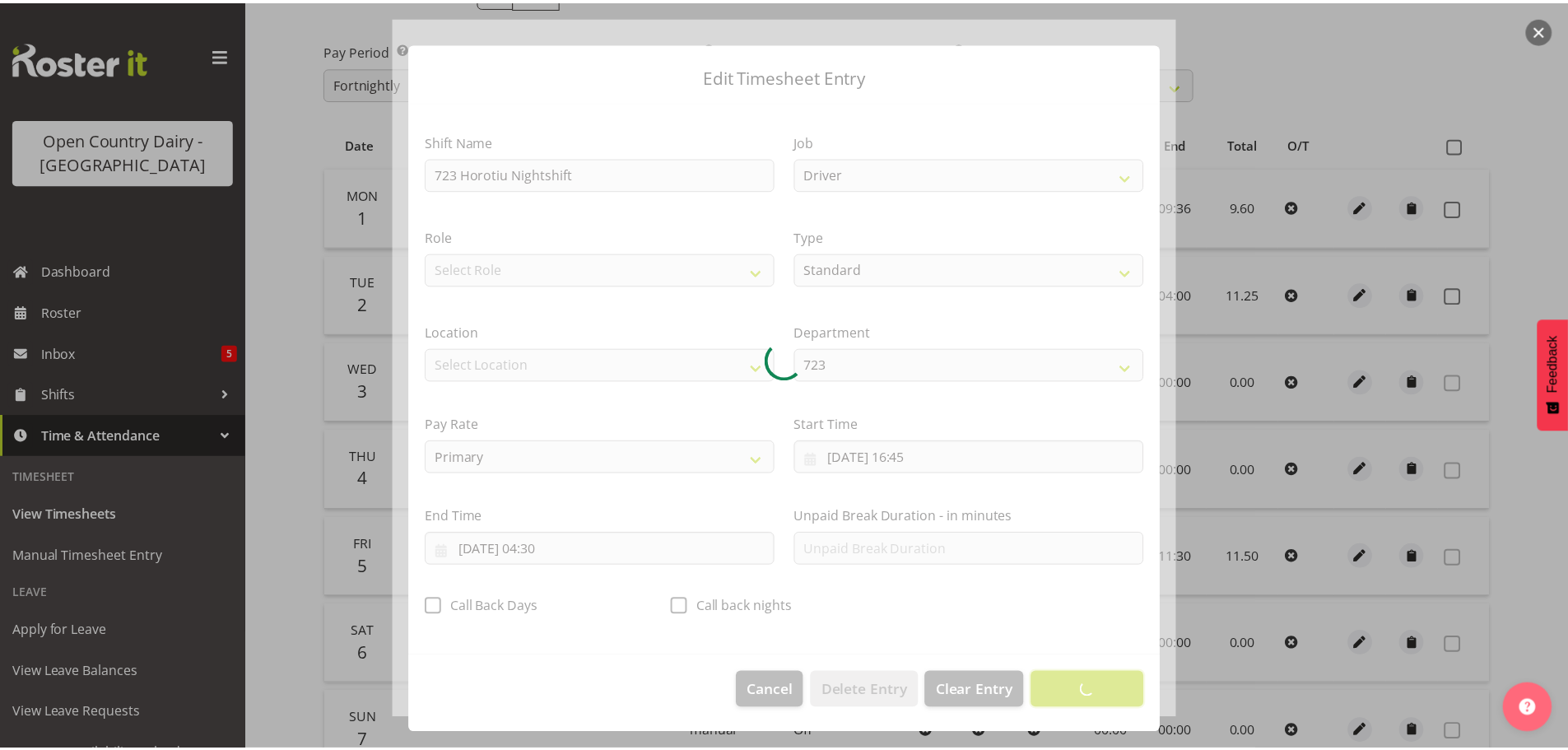
scroll to position [15, 0]
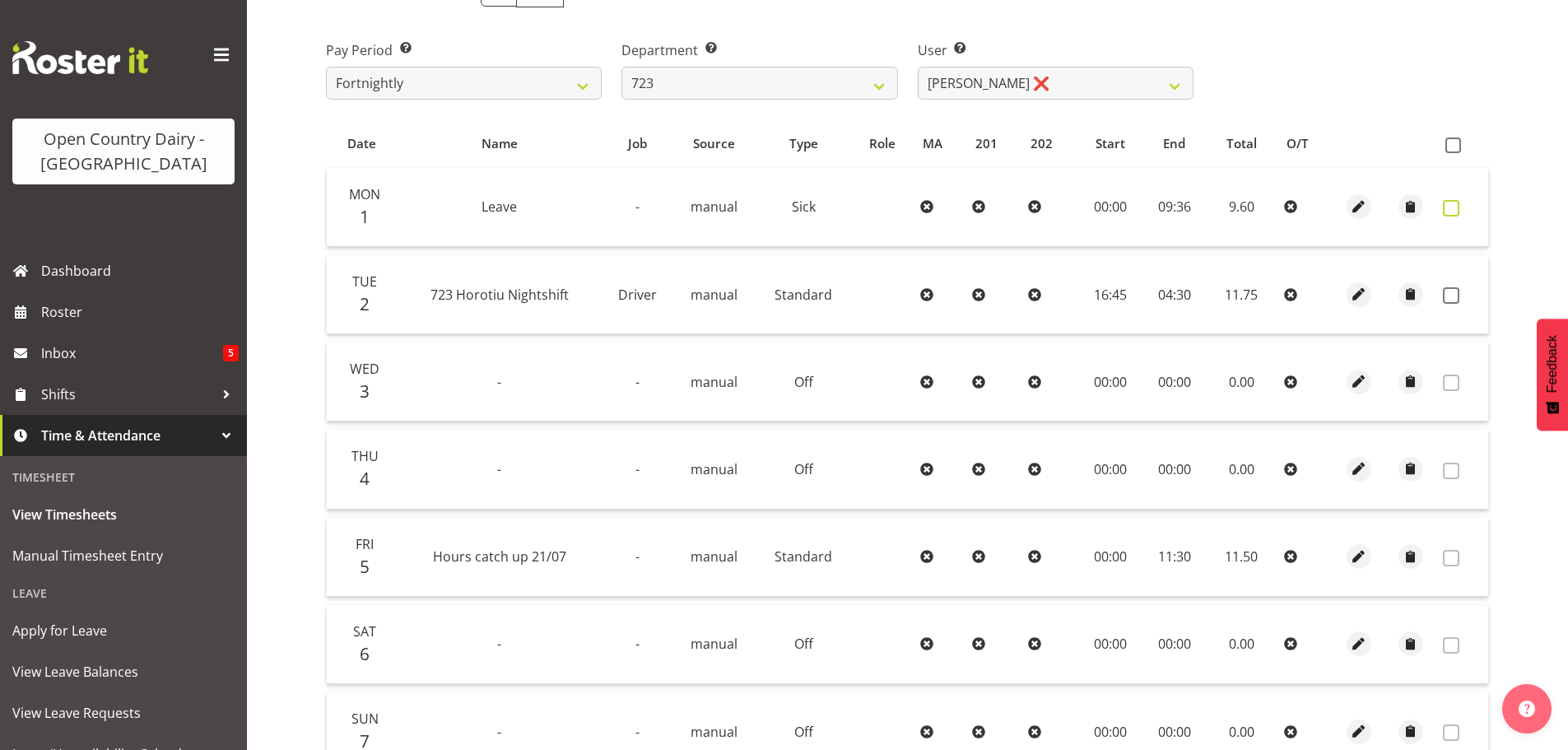
click at [1448, 206] on span at bounding box center [1450, 208] width 17 height 17
checkbox input "true"
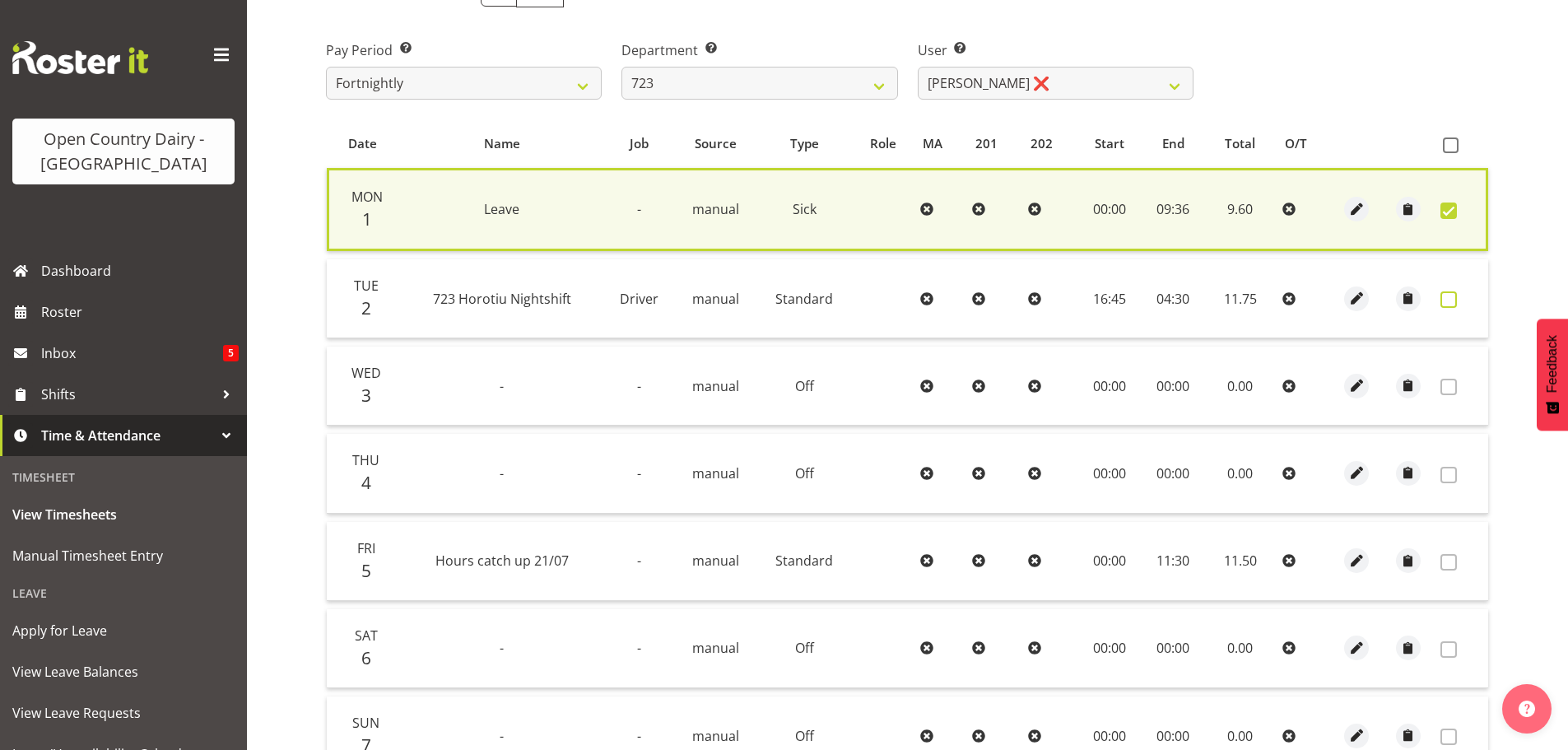
click at [1445, 299] on span at bounding box center [1449, 299] width 17 height 17
checkbox input "true"
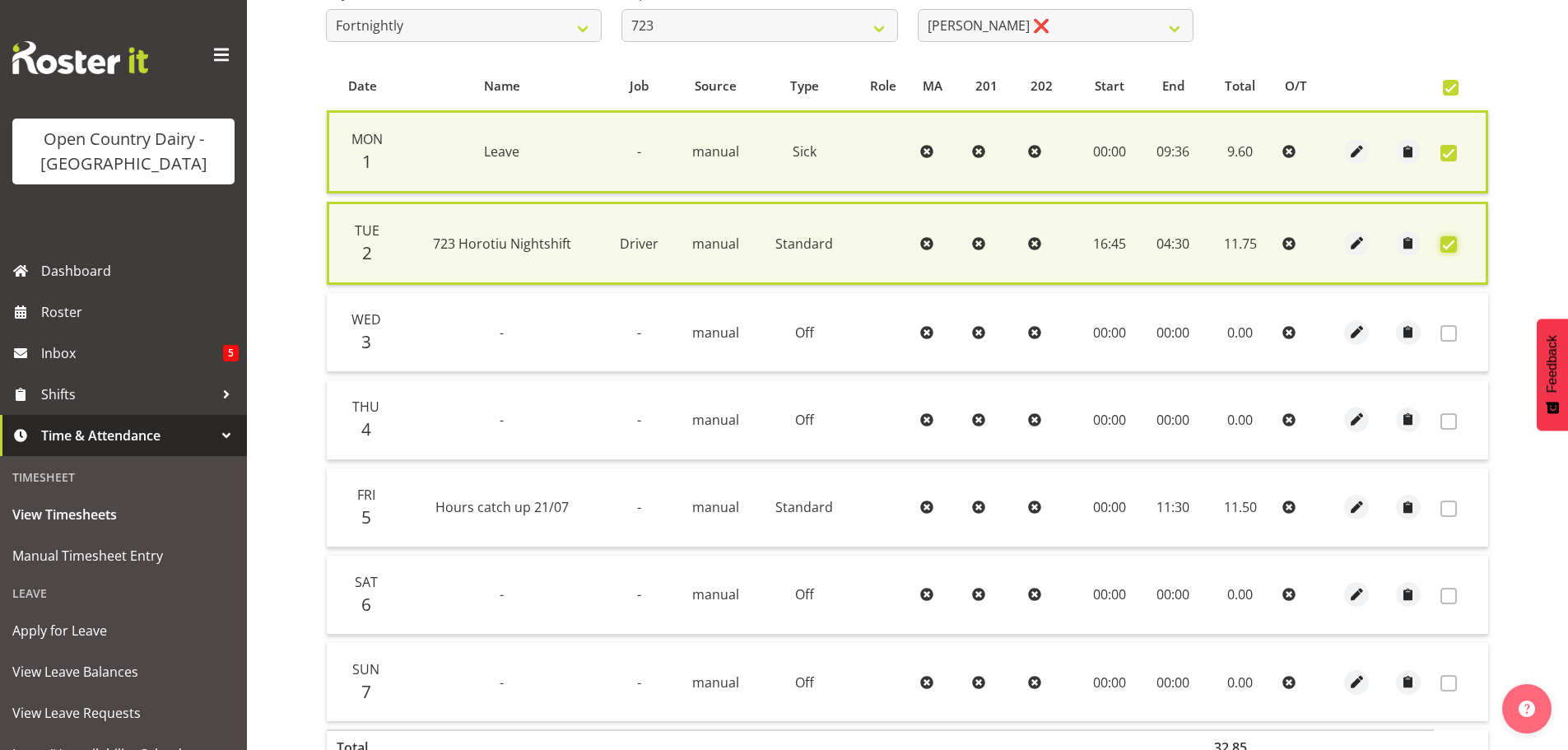
scroll to position [422, 0]
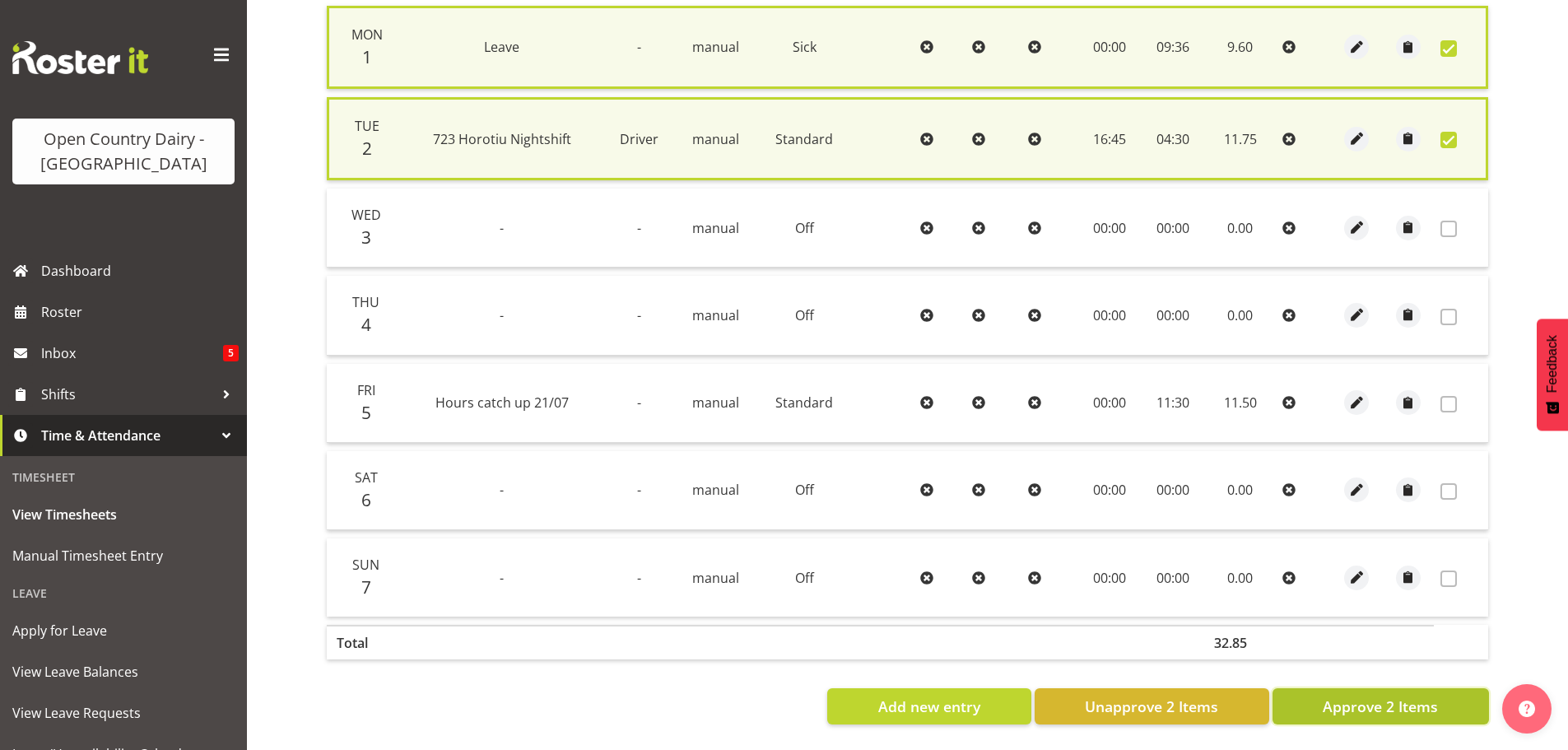
click at [1387, 696] on span "Approve 2 Items" at bounding box center [1381, 706] width 116 height 21
checkbox input "false"
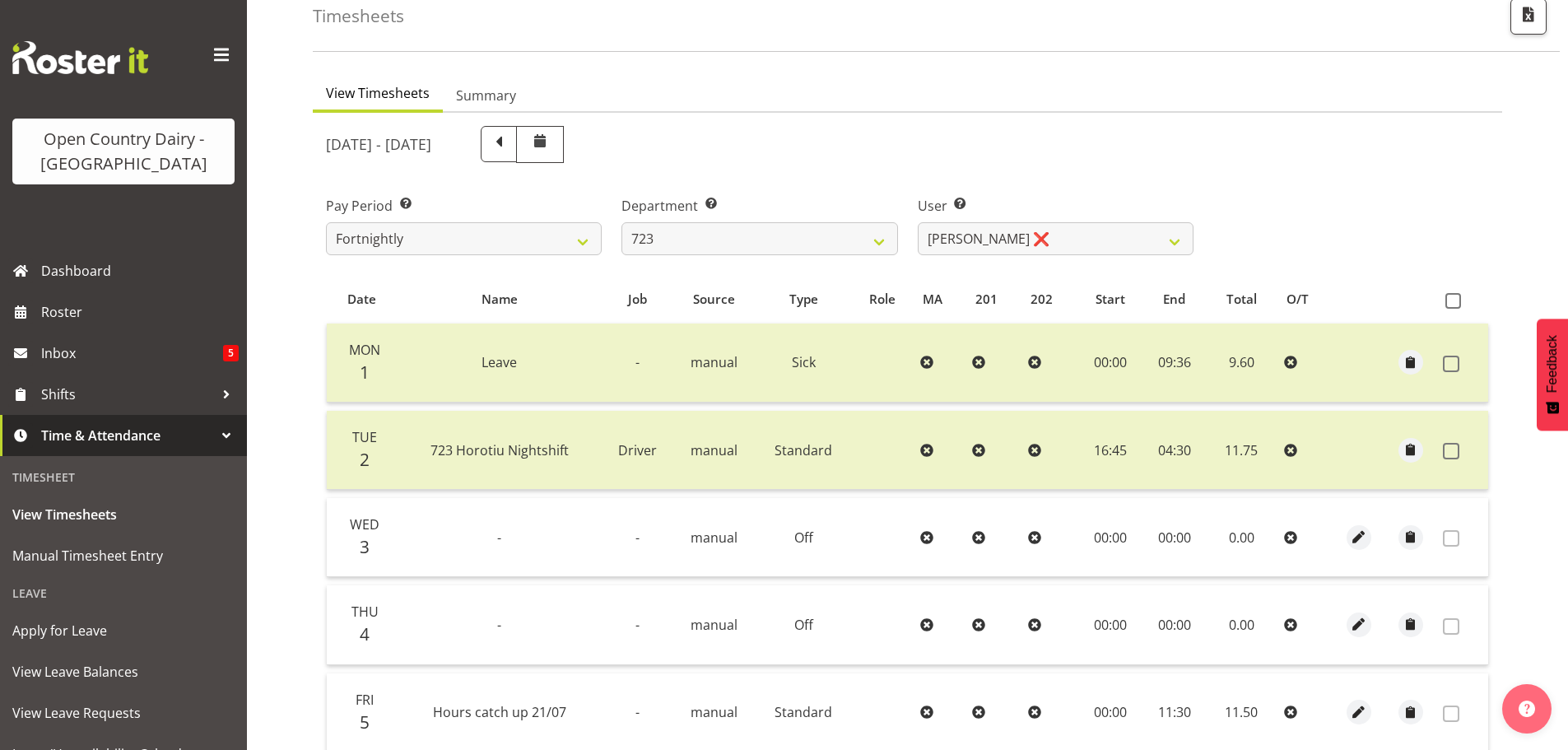
scroll to position [84, 0]
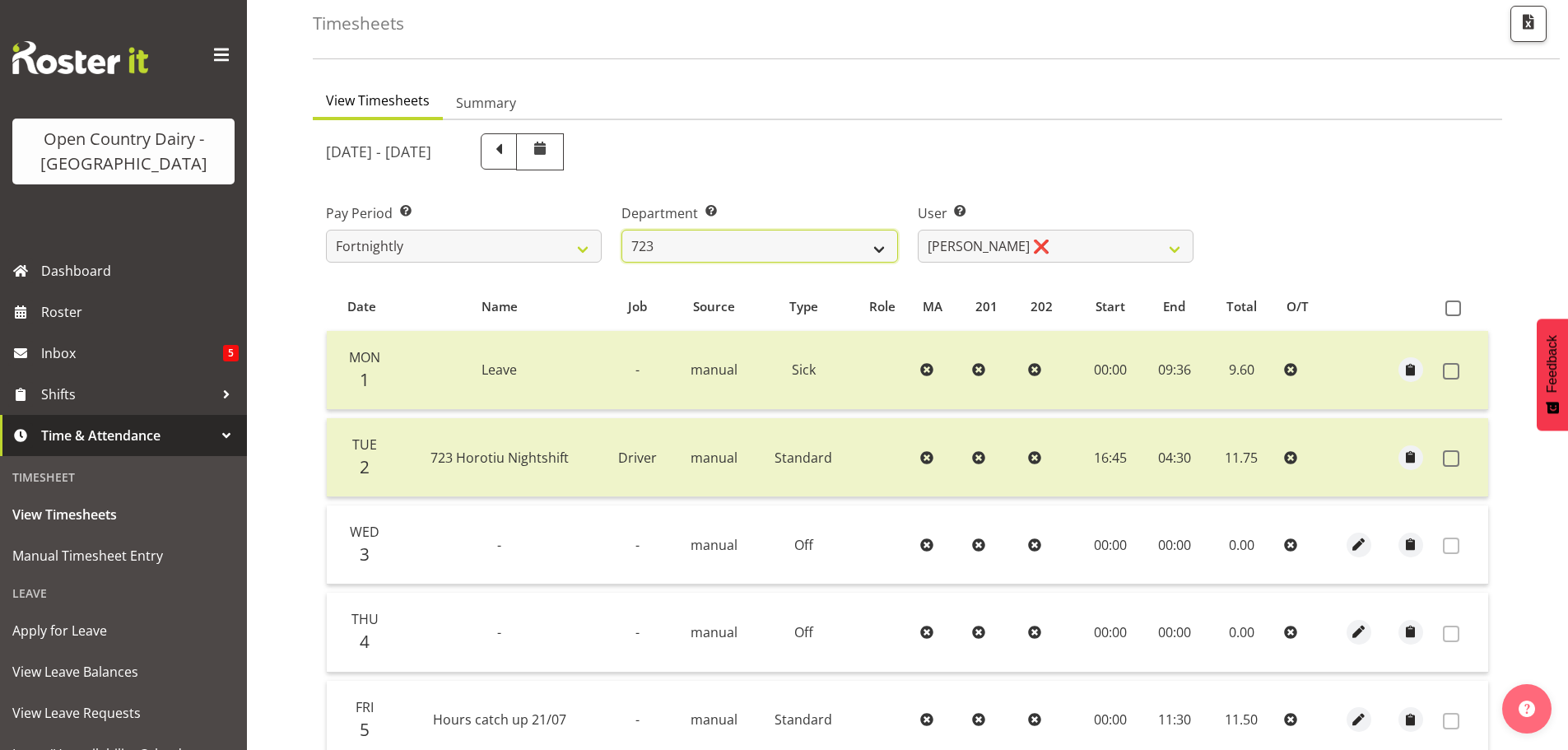
click at [713, 255] on select "701 702 703 704 705 706 707 708 709 710 711 712 713 714 715 716 717 718 719 720" at bounding box center [760, 246] width 276 height 33
select select "832"
click at [622, 229] on select "701 702 703 704 705 706 707 708 709 710 711 712 713 714 715 716 717 718 719 720" at bounding box center [760, 246] width 276 height 33
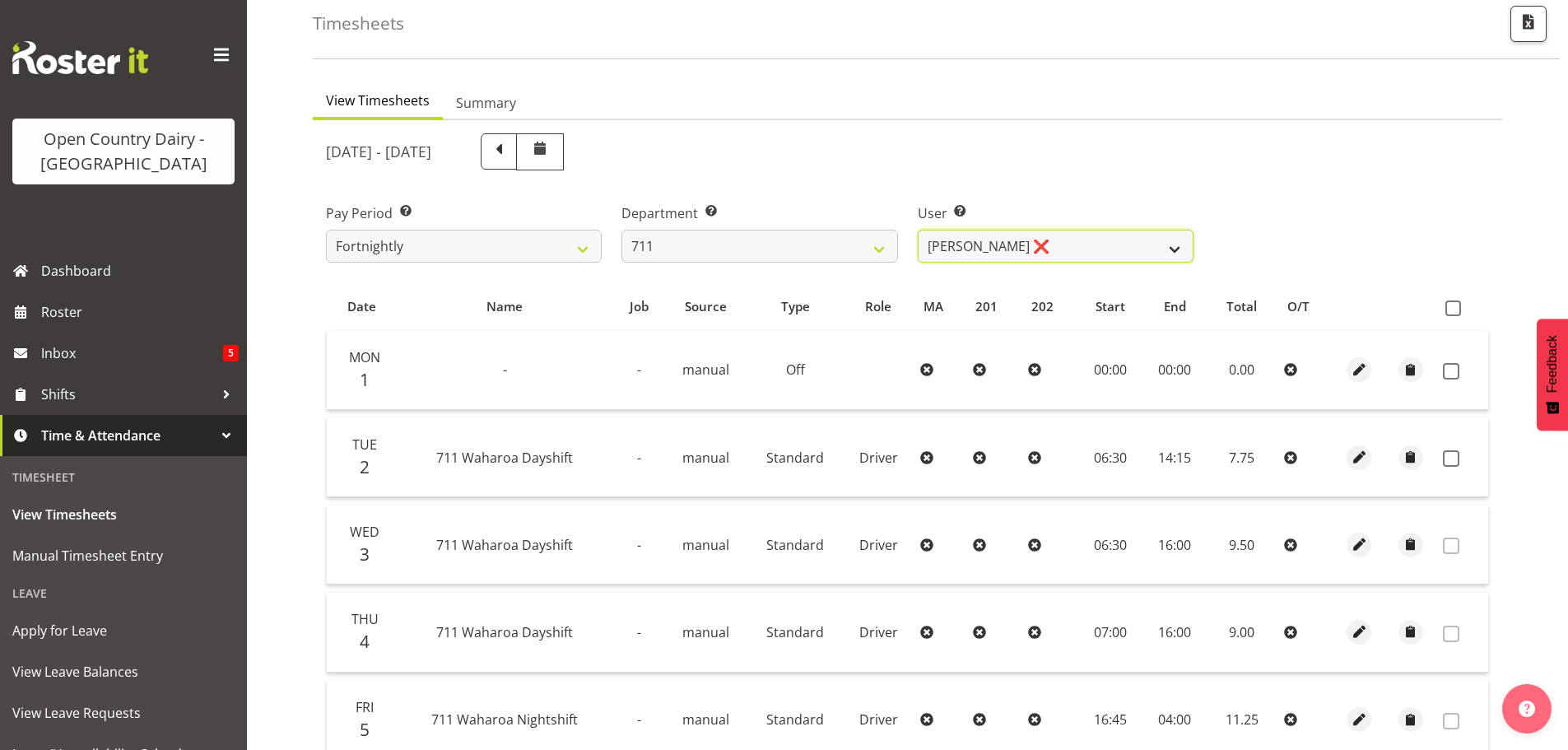
click at [1076, 243] on select "[PERSON_NAME] ❌ [PERSON_NAME] ❌ [PERSON_NAME] ❌" at bounding box center [1056, 246] width 276 height 33
select select "8181"
click at [918, 229] on select "[PERSON_NAME] ❌ [PERSON_NAME] ❌ [PERSON_NAME] ❌" at bounding box center [1056, 246] width 276 height 33
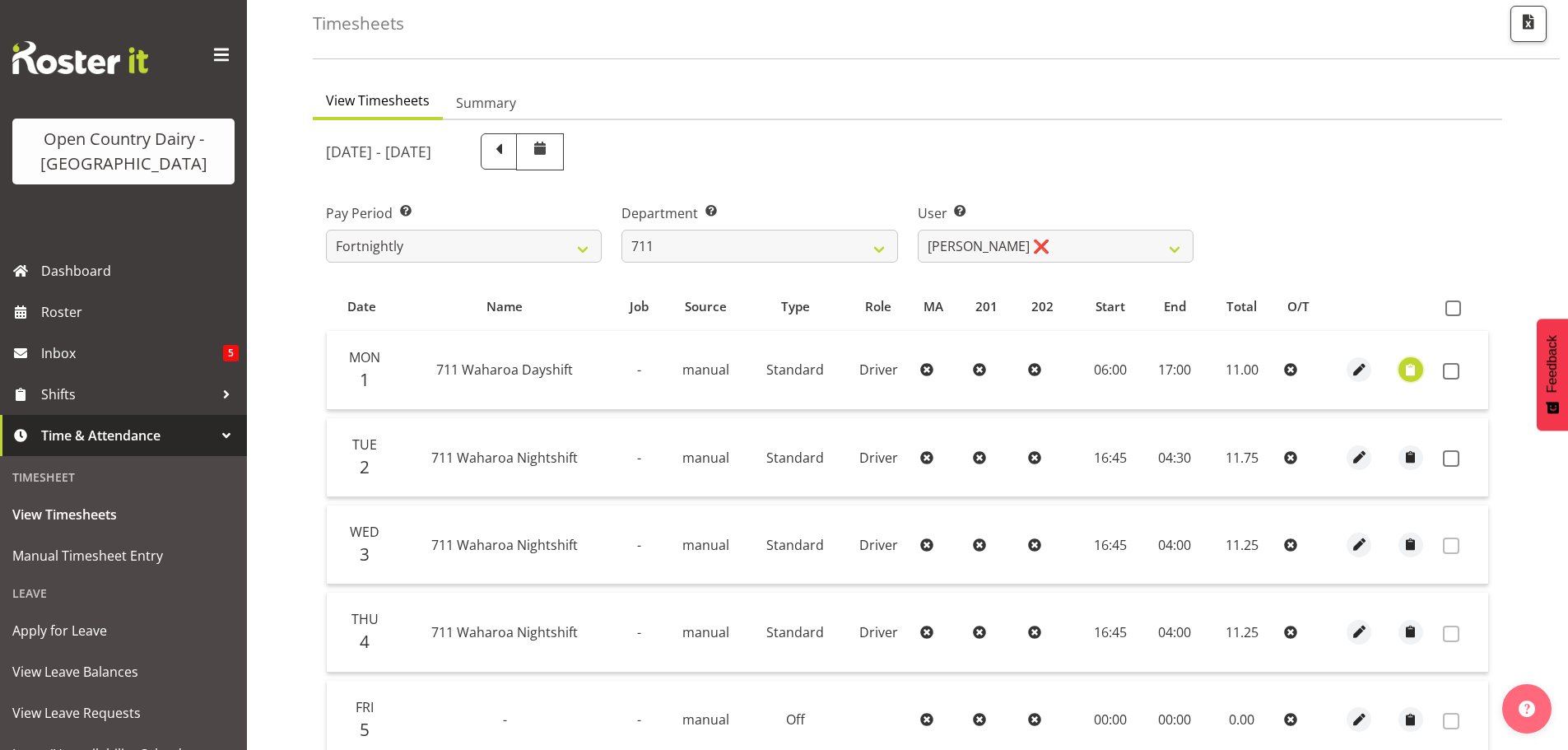
click at [1407, 364] on span "button" at bounding box center [1410, 369] width 18 height 18
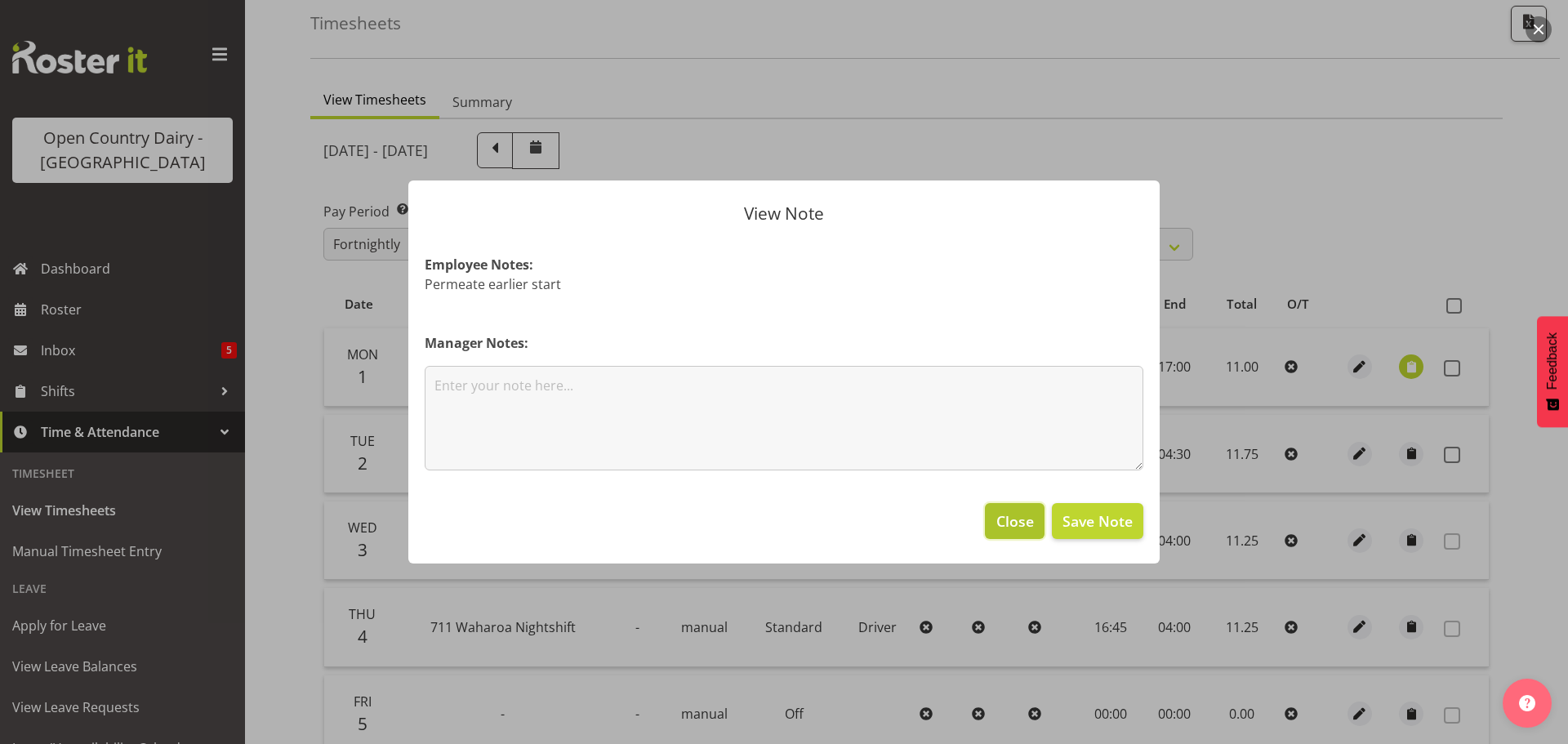
click at [1010, 518] on span "Close" at bounding box center [1015, 521] width 38 height 21
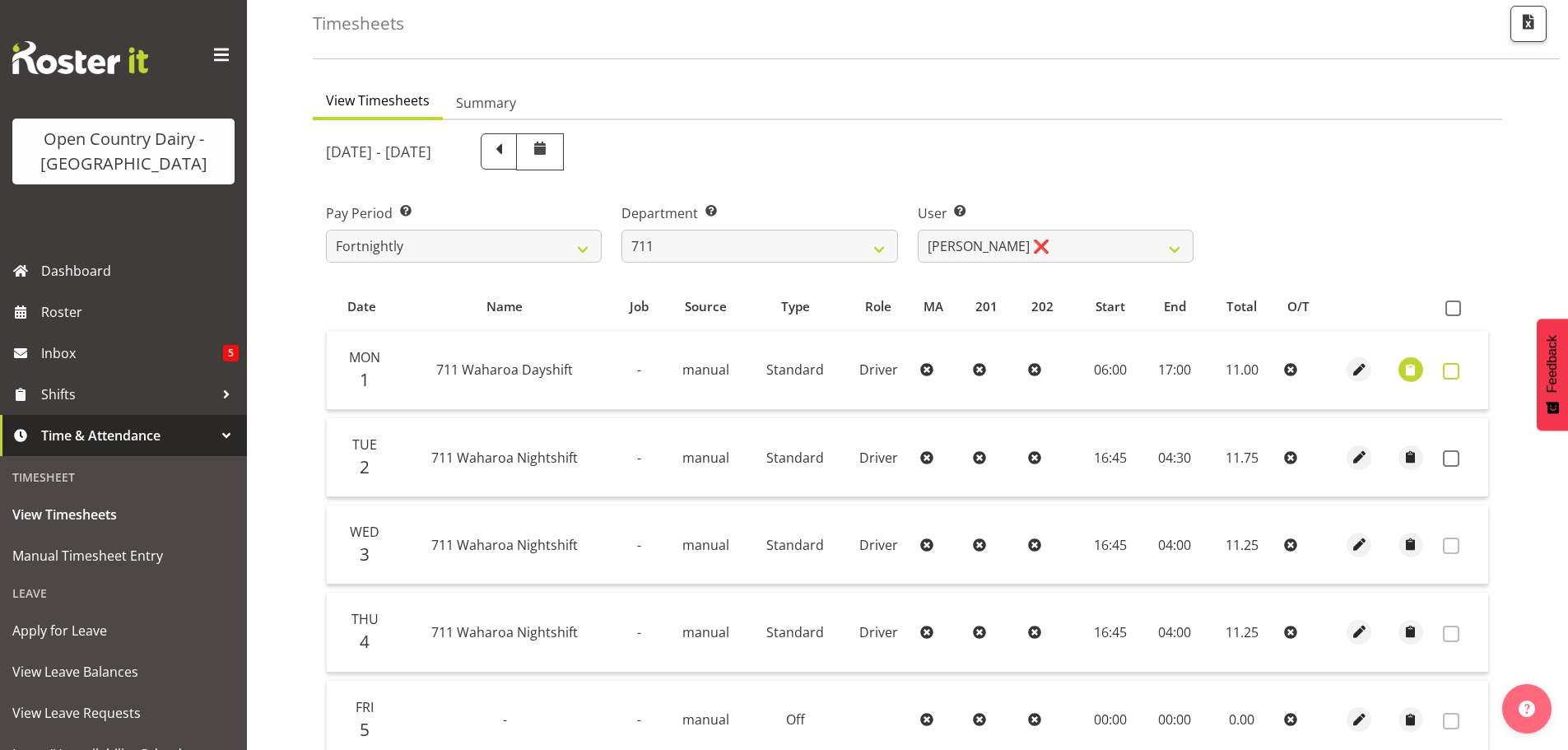
click at [1453, 374] on span at bounding box center [1450, 371] width 17 height 17
checkbox input "true"
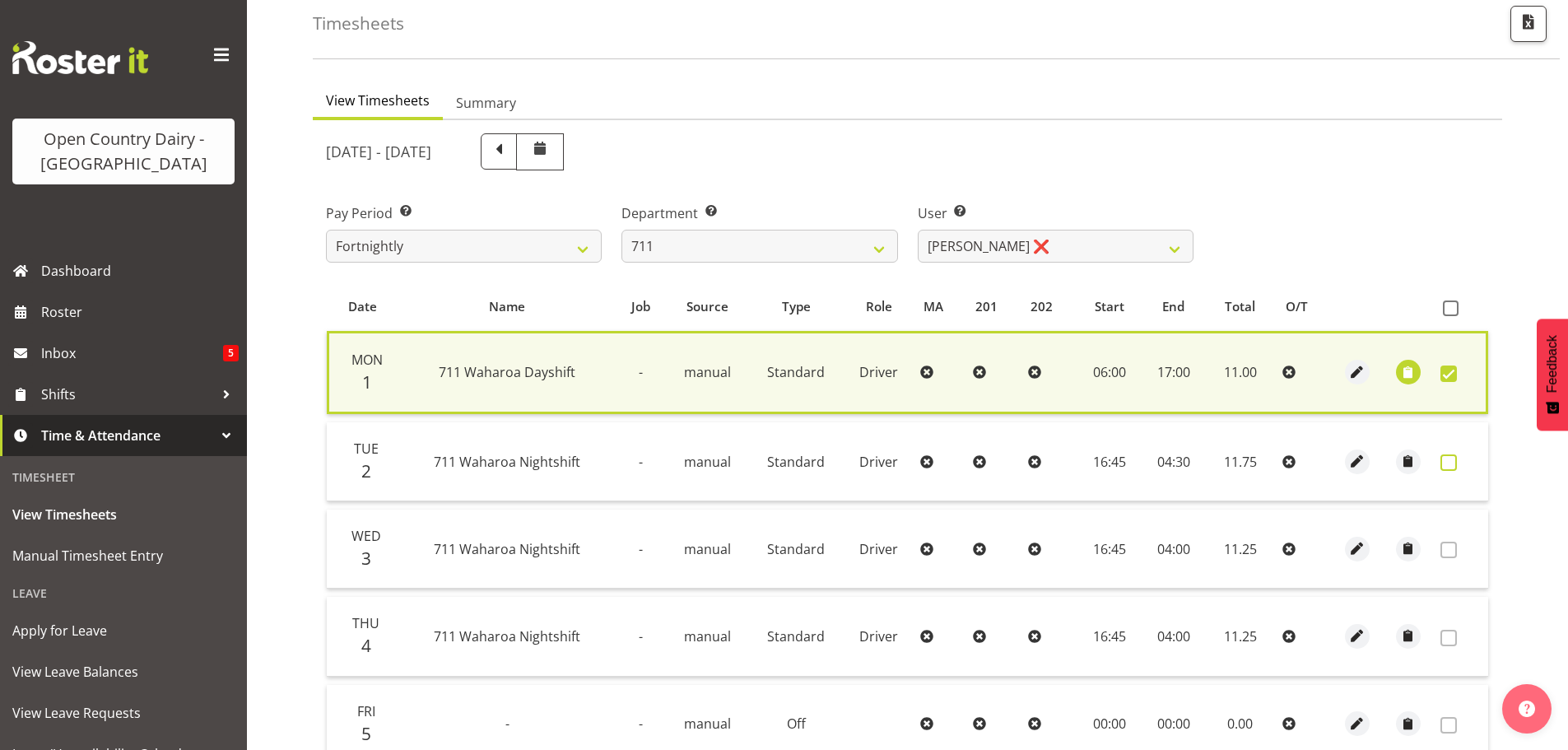
click at [1454, 461] on span at bounding box center [1449, 462] width 17 height 17
checkbox input "true"
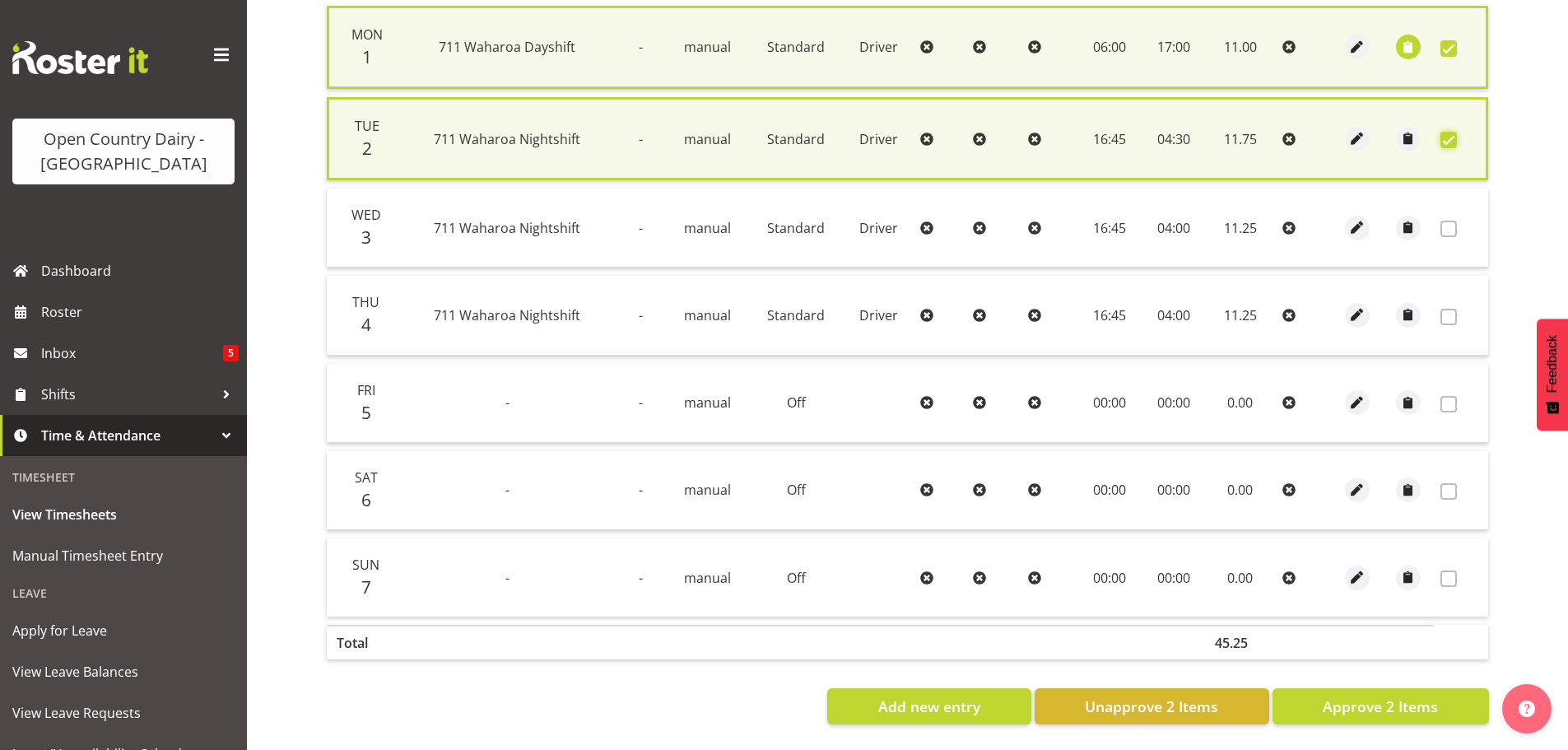
scroll to position [422, 0]
click at [1347, 696] on span "Approve 2 Items" at bounding box center [1381, 706] width 116 height 21
checkbox input "false"
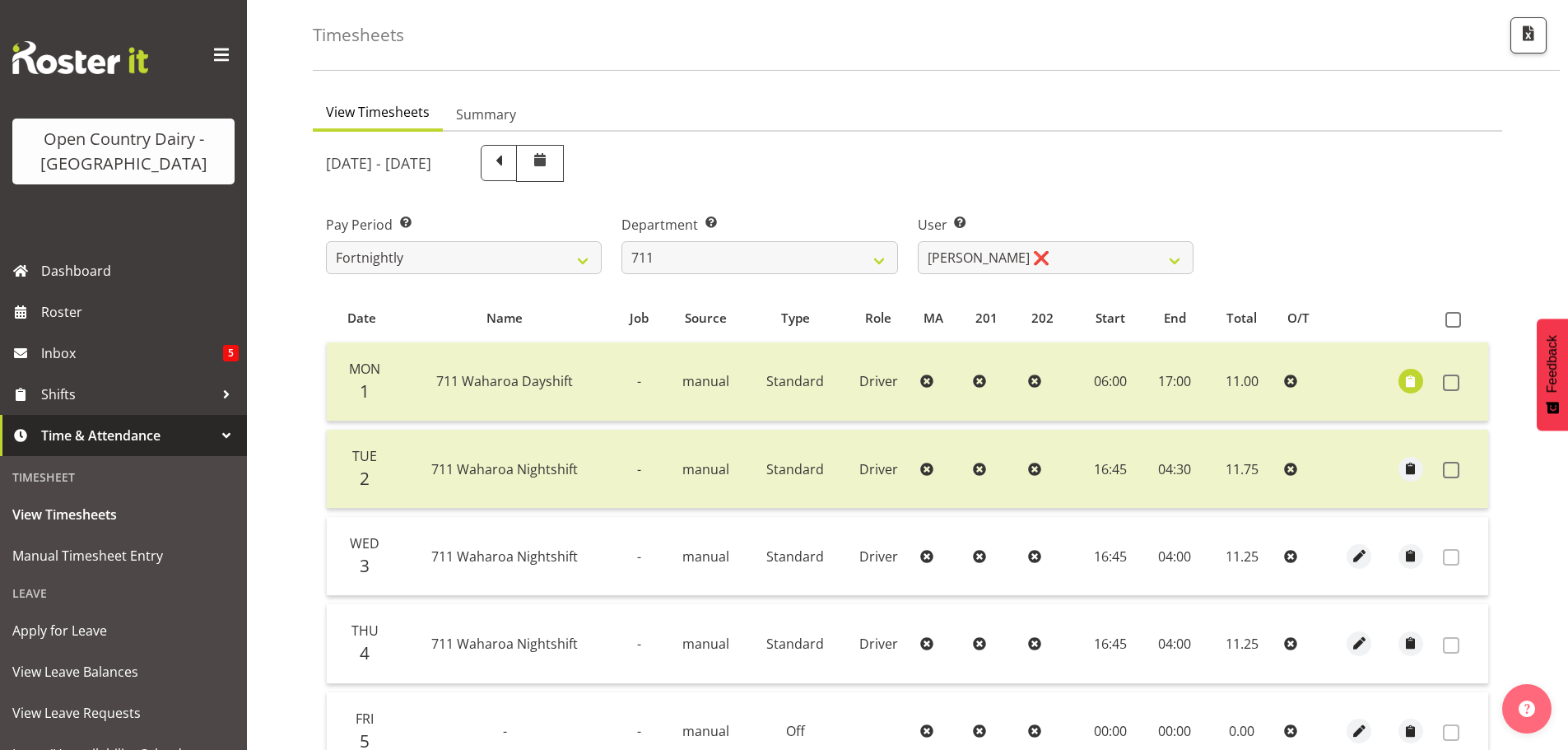
scroll to position [2, 0]
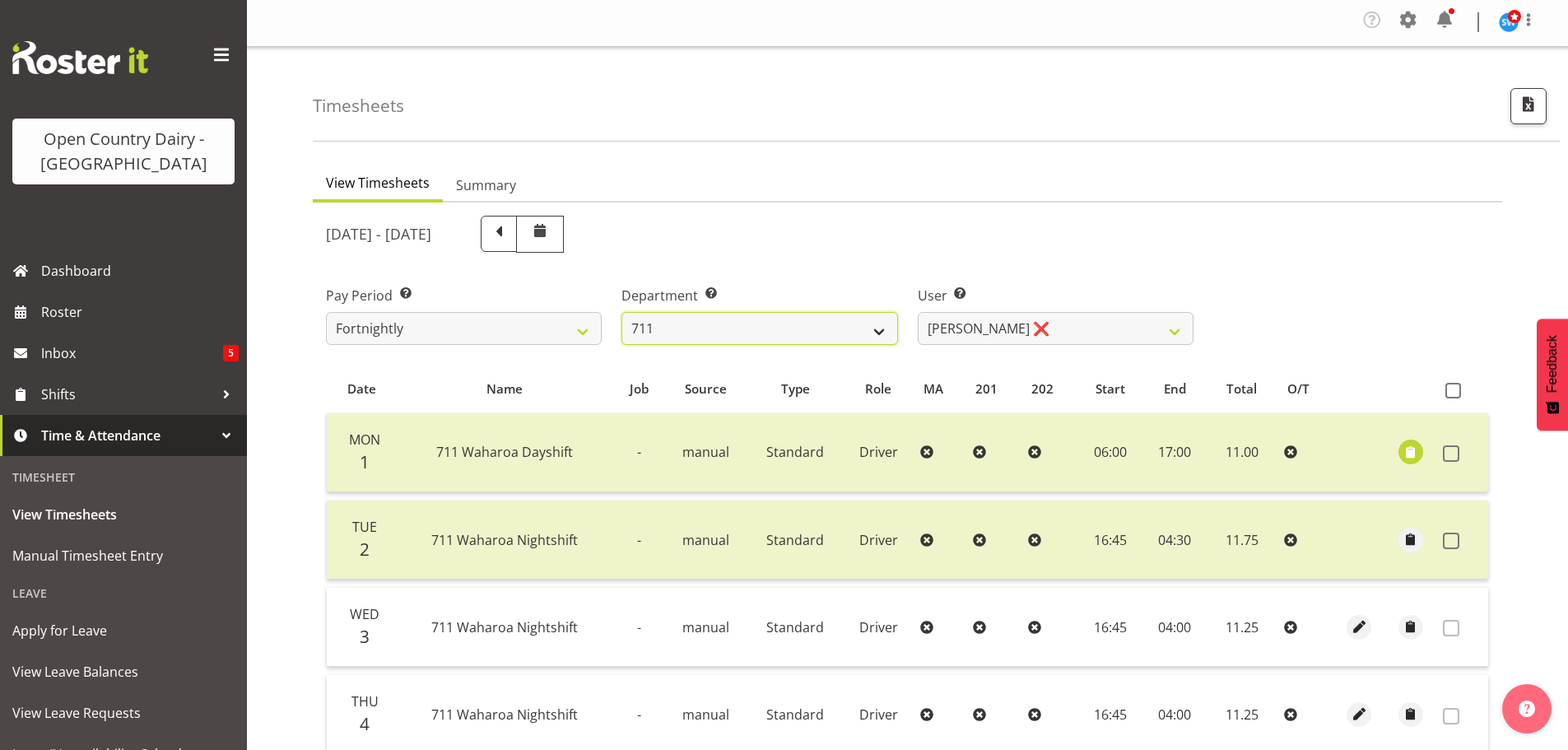
click at [725, 323] on select "701 702 703 704 705 706 707 708 709 710 711 712 713 714 715 716 717 718 719 720" at bounding box center [760, 328] width 276 height 33
select select "822"
click at [622, 312] on select "701 702 703 704 705 706 707 708 709 710 711 712 713 714 715 716 717 718 719 720" at bounding box center [760, 328] width 276 height 33
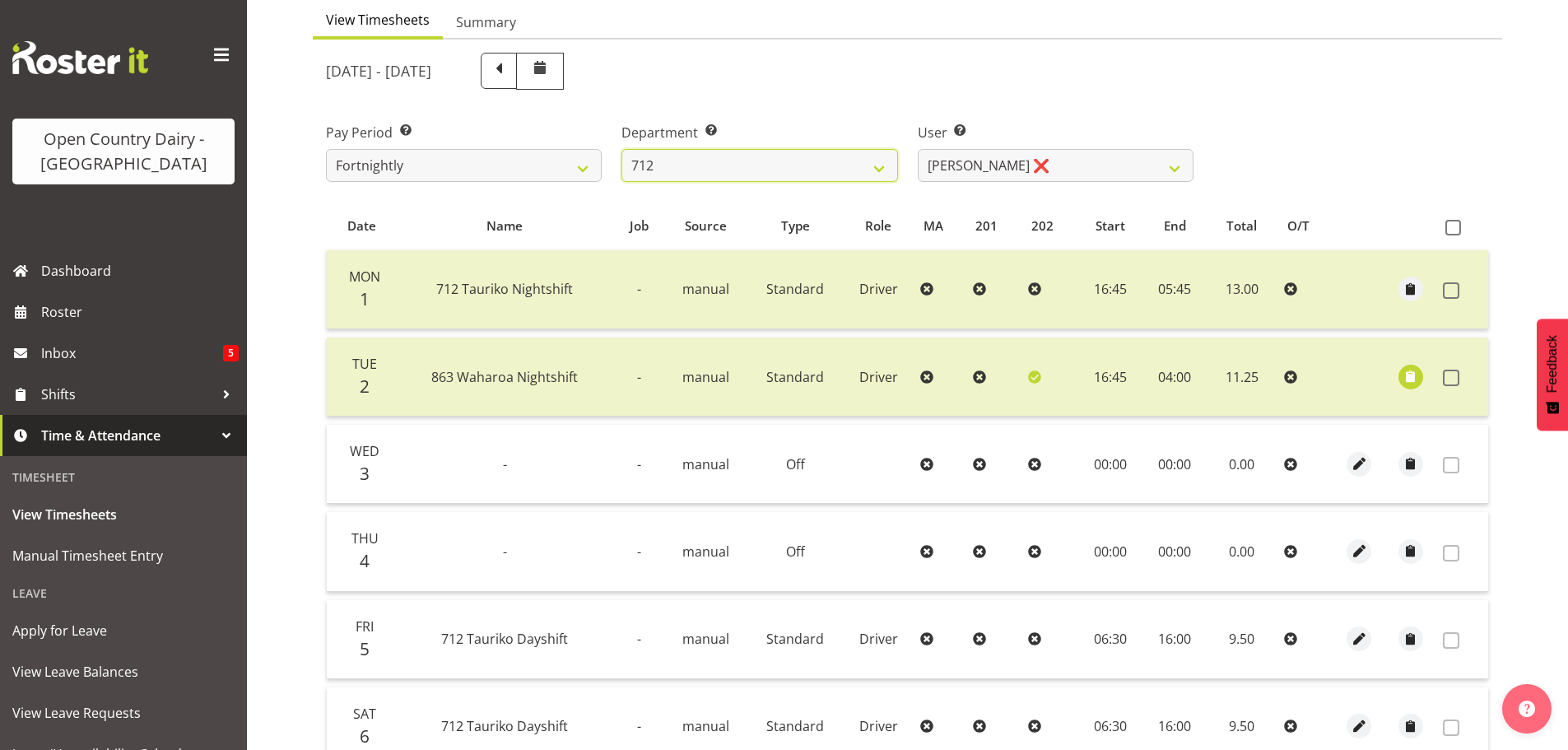
scroll to position [166, 0]
click at [1055, 157] on select "[PERSON_NAME] ❌ [PERSON_NAME] ❌ Lucky Kau Kau ❌" at bounding box center [1056, 164] width 276 height 33
select select "8250"
click at [918, 148] on select "[PERSON_NAME] ❌ [PERSON_NAME] ❌ Lucky Kau Kau ❌" at bounding box center [1056, 164] width 276 height 33
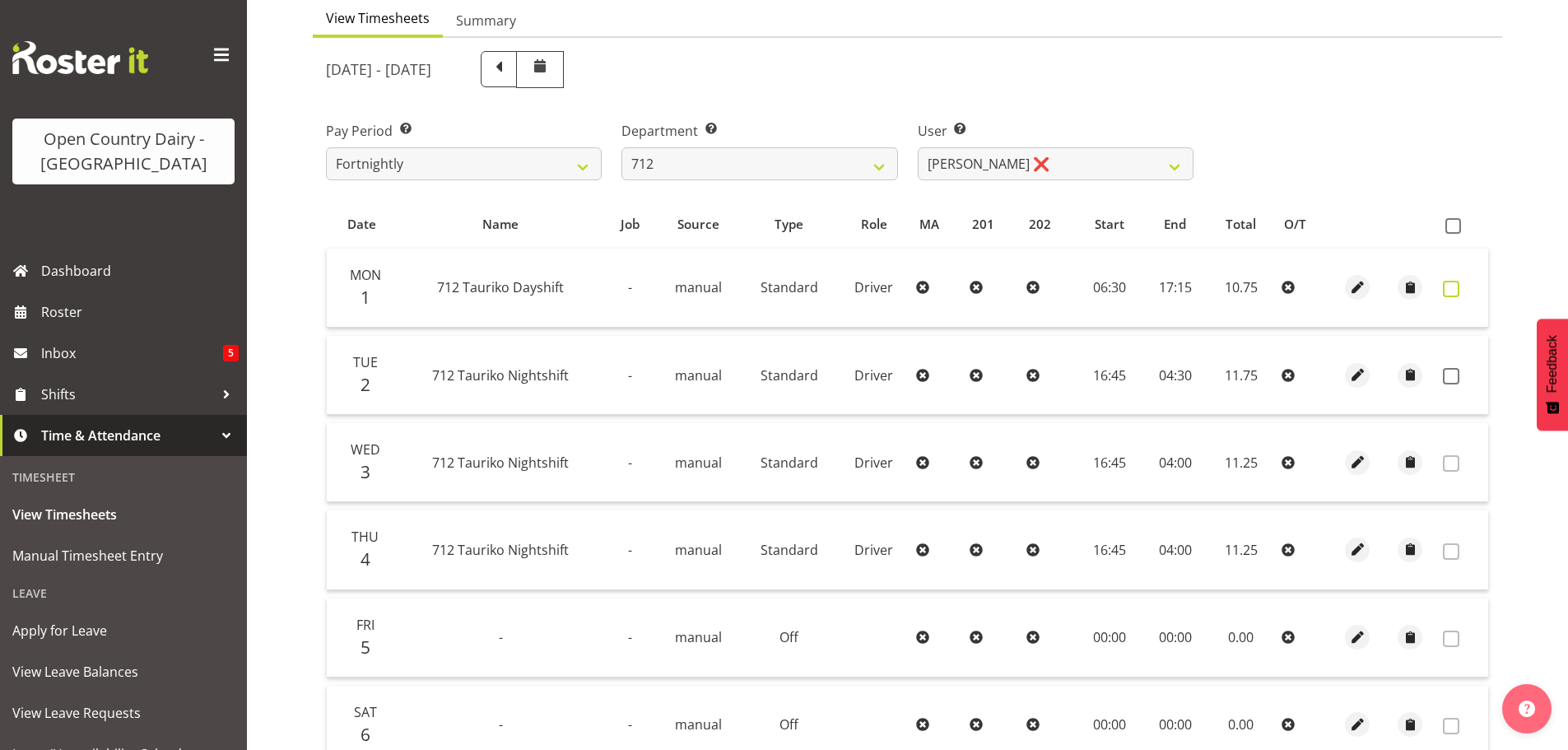
click at [1447, 291] on span at bounding box center [1450, 289] width 17 height 17
checkbox input "true"
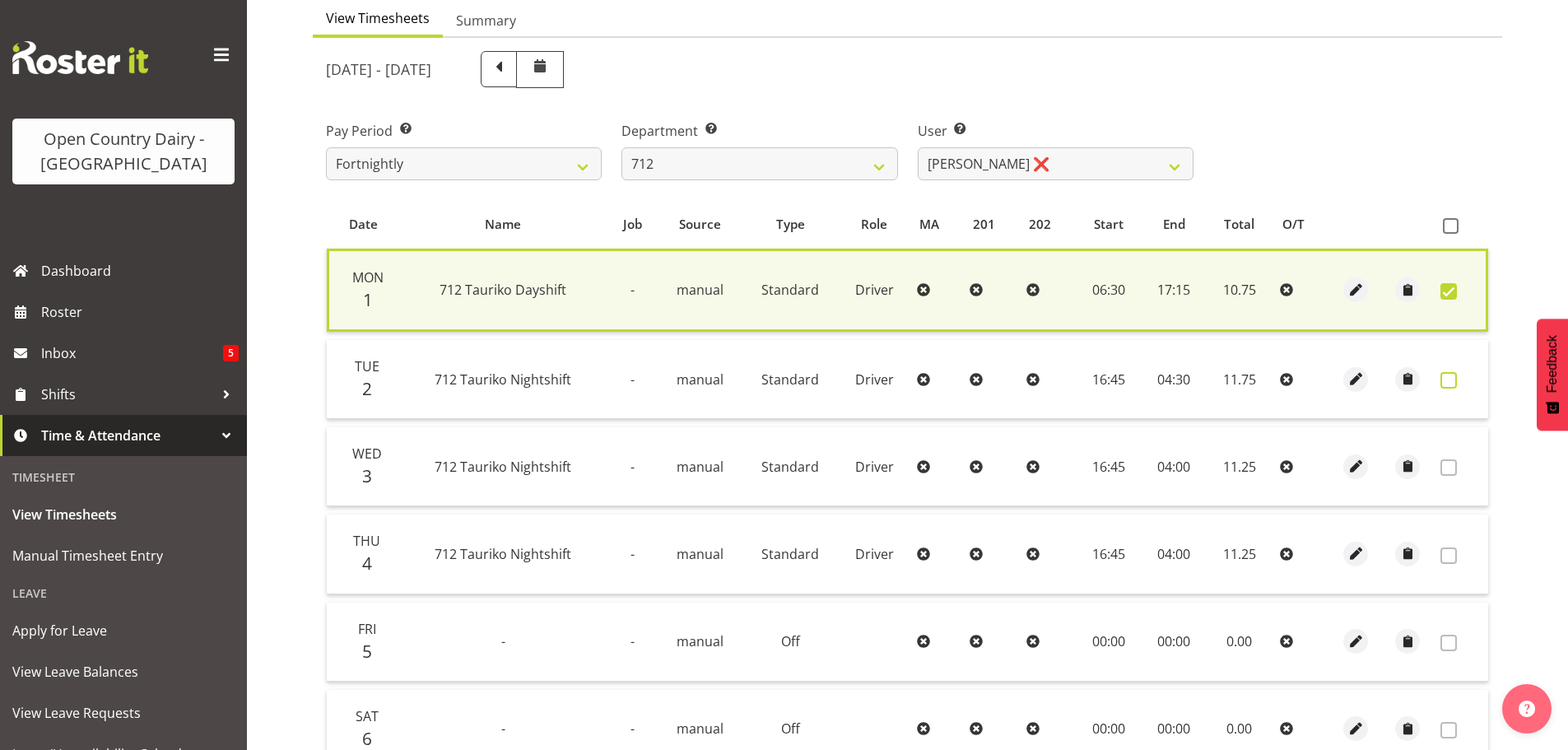
click at [1447, 380] on span at bounding box center [1449, 380] width 17 height 17
checkbox input "true"
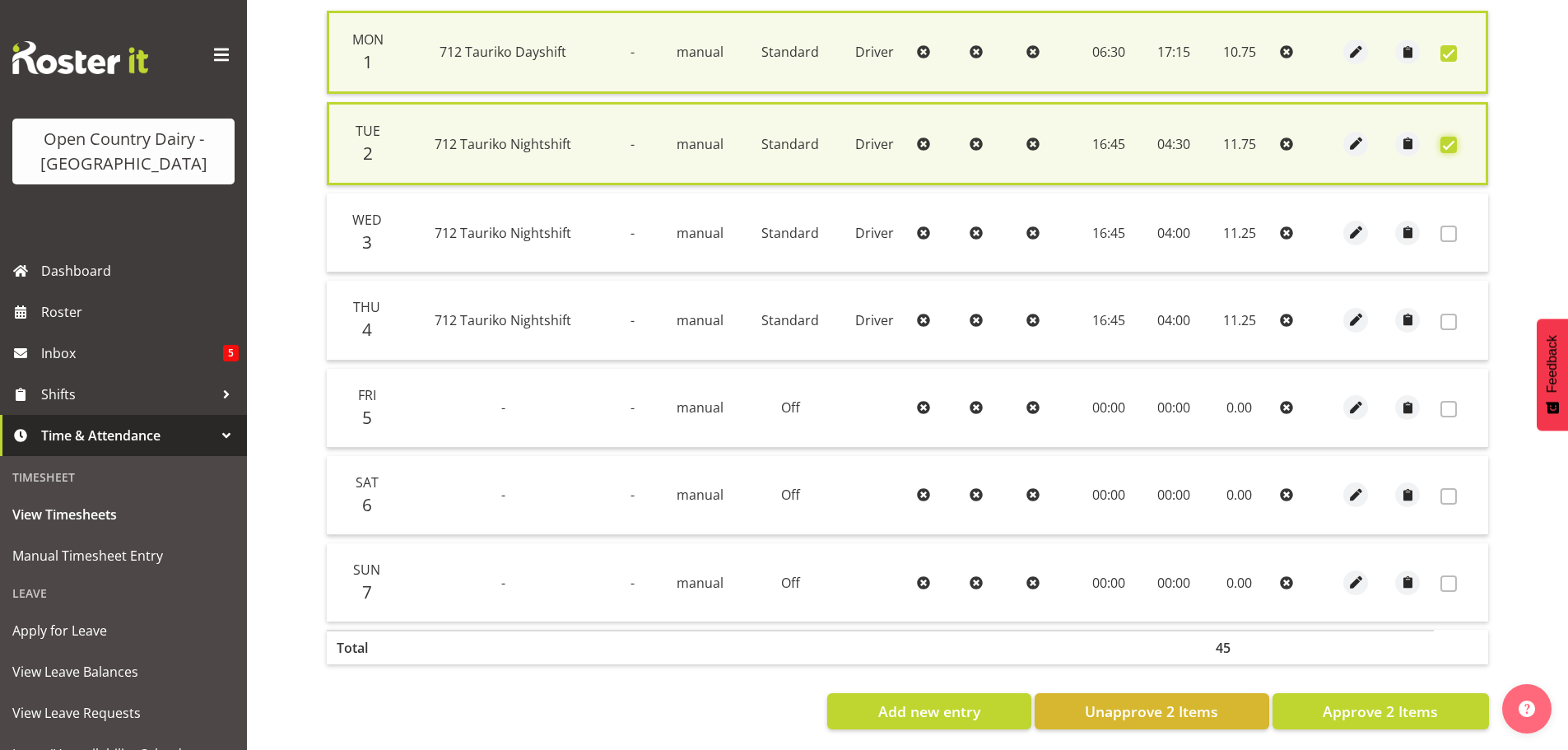
scroll to position [422, 0]
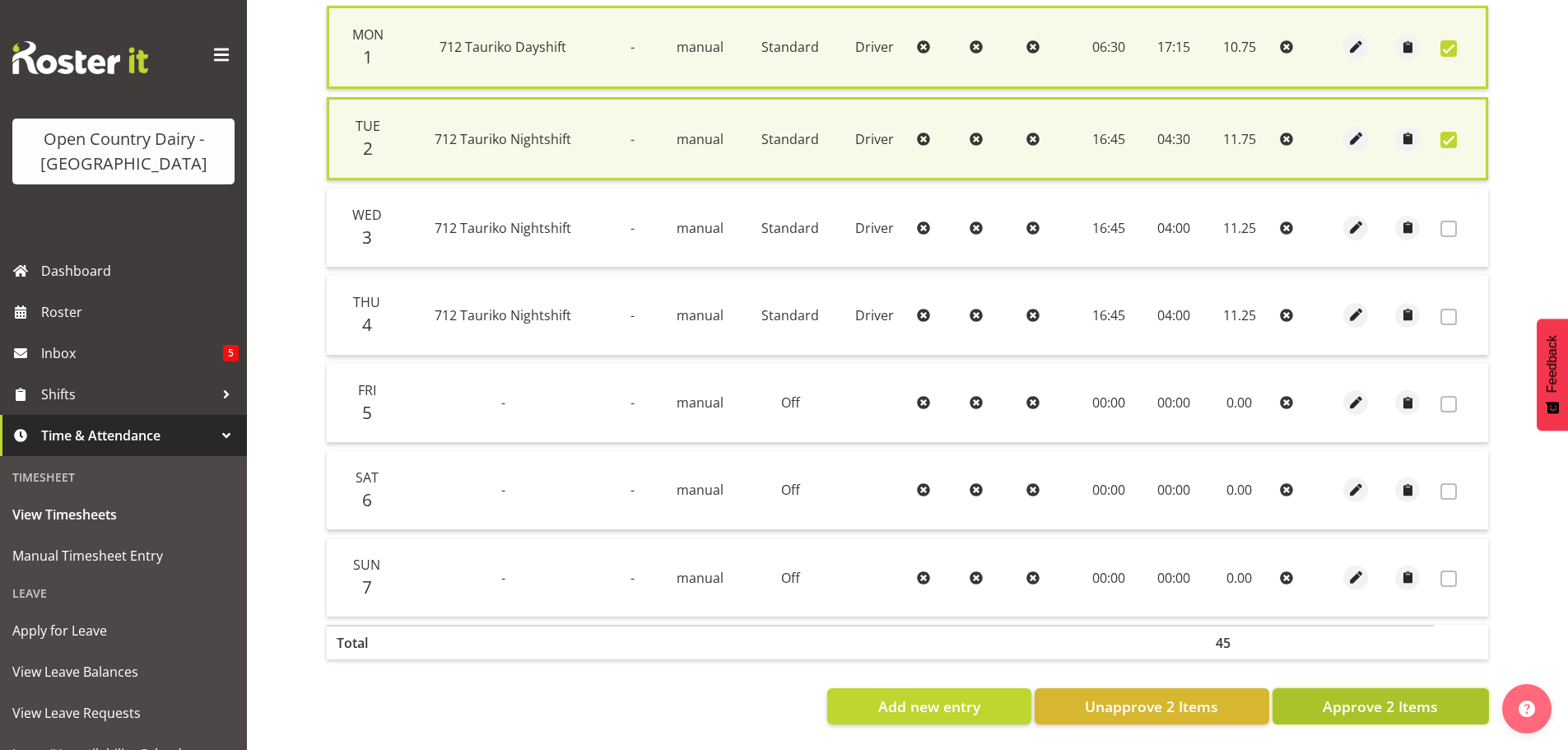
click at [1326, 698] on span "Approve 2 Items" at bounding box center [1381, 706] width 116 height 21
checkbox input "false"
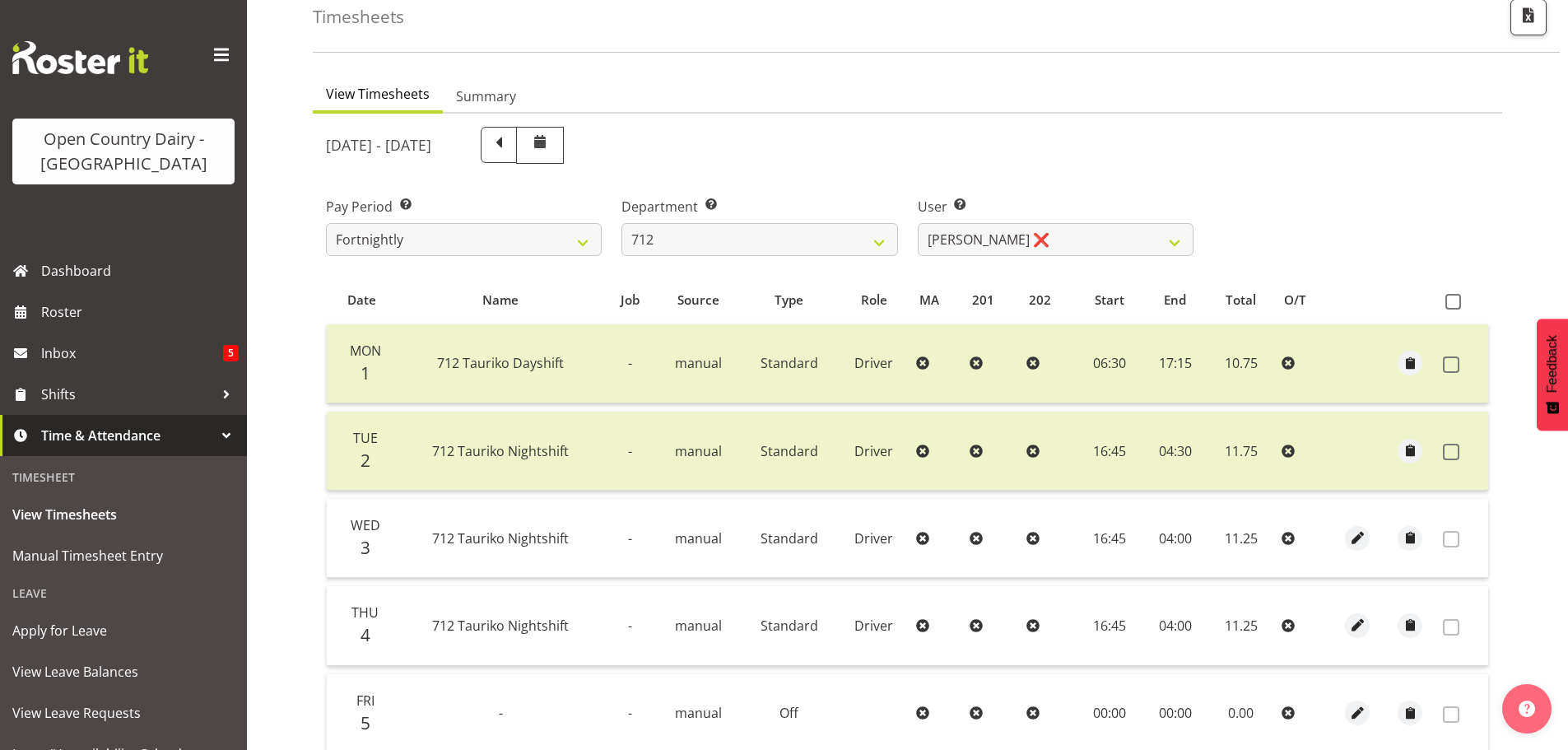
scroll to position [84, 0]
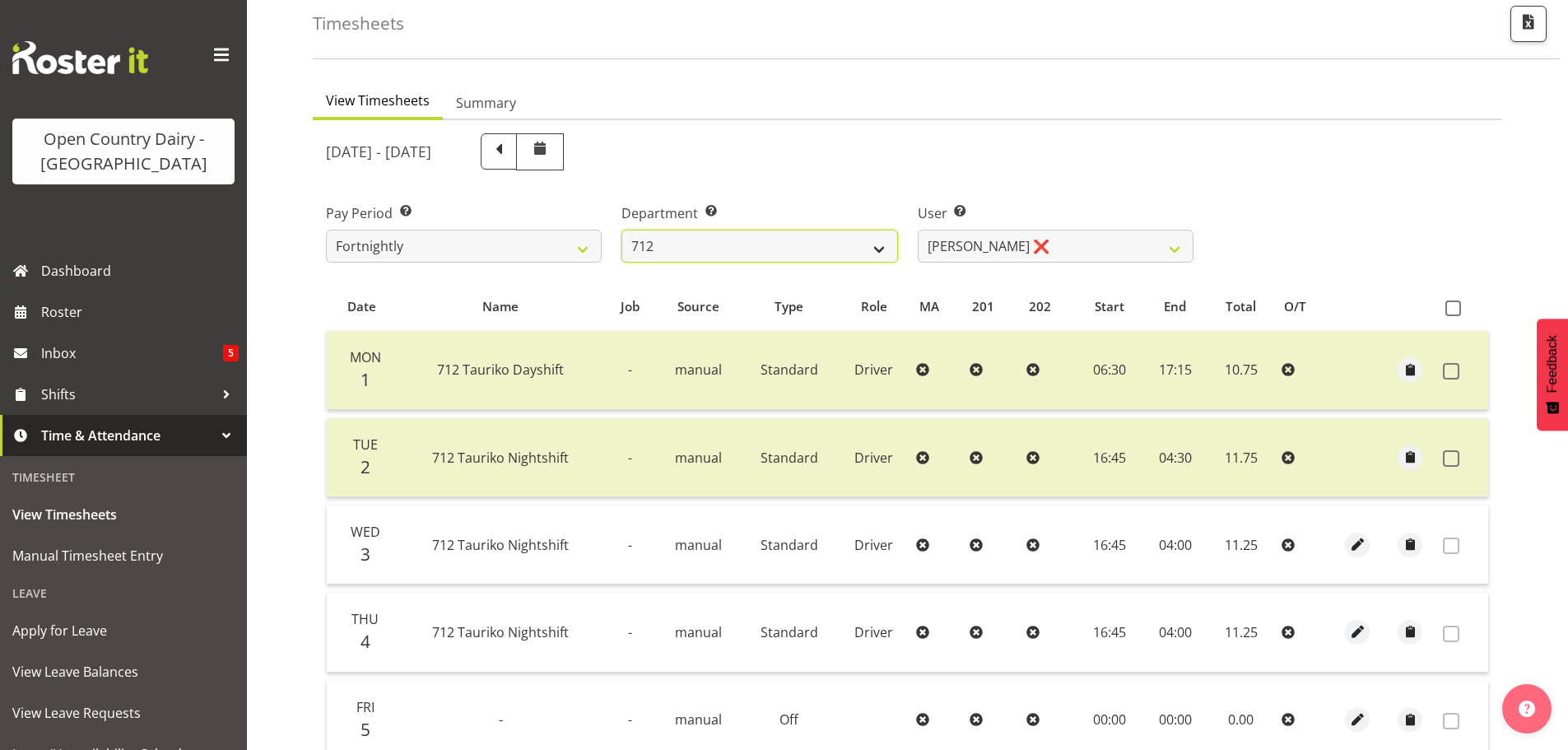
click at [758, 240] on select "701 702 703 704 705 706 707 708 709 710 711 712 713 714 715 716 717 718 719 720" at bounding box center [760, 246] width 276 height 33
select select "733"
click at [622, 229] on select "701 702 703 704 705 706 707 708 709 710 711 712 713 714 715 716 717 718 719 720" at bounding box center [760, 246] width 276 height 33
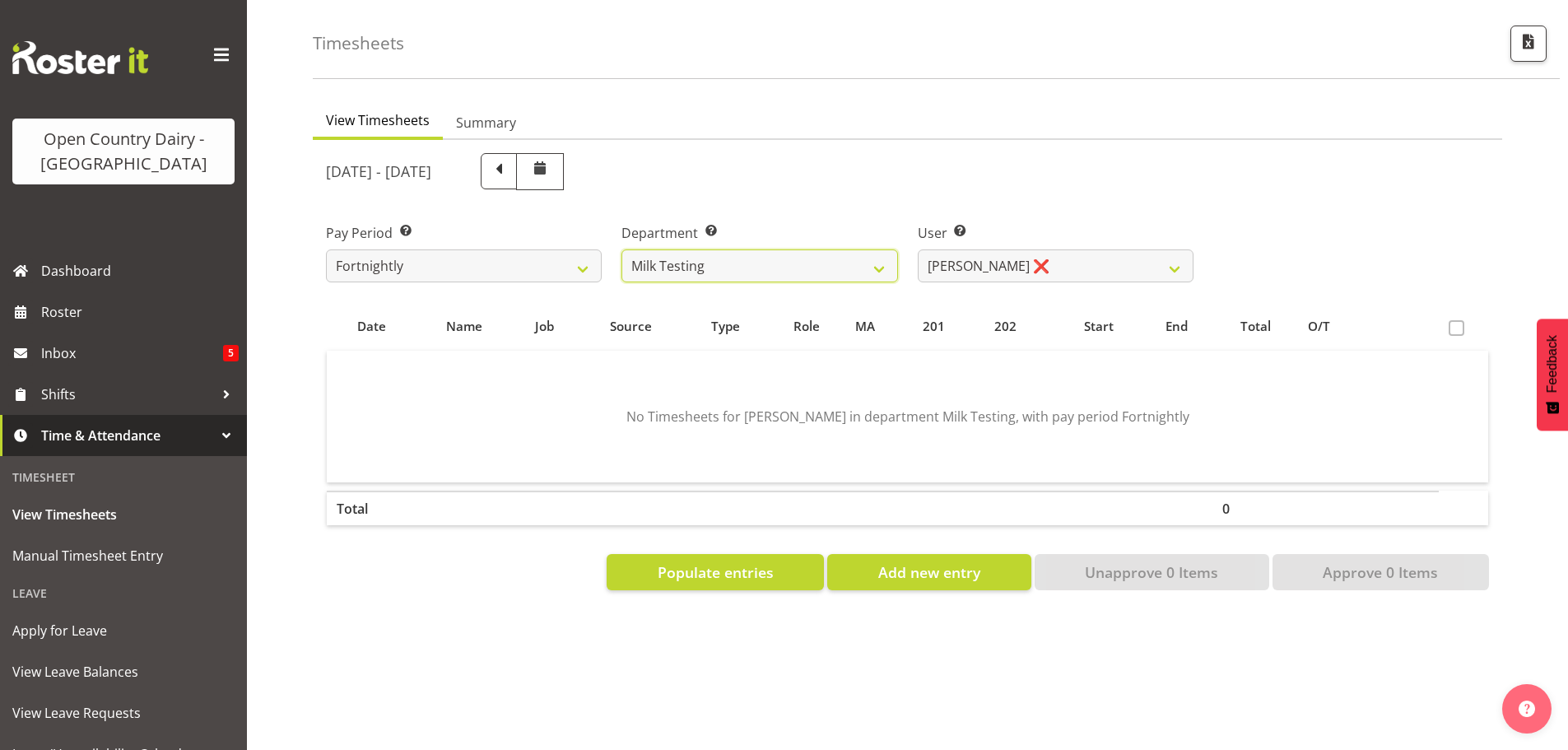
scroll to position [77, 0]
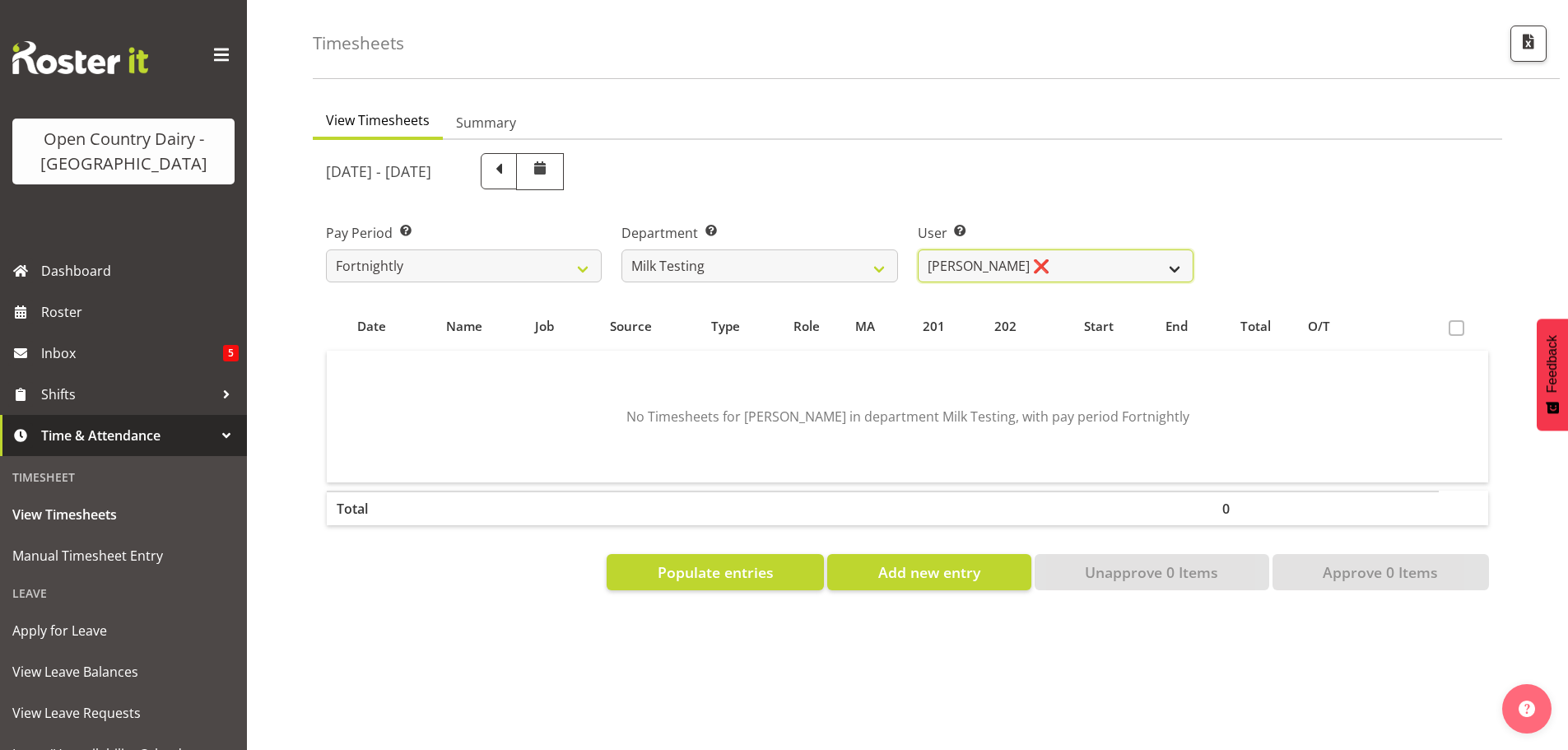
click at [1071, 256] on select "[PERSON_NAME] ❌ [PERSON_NAME] ❌ [PERSON_NAME] ❌ [PERSON_NAME] ❌ [PERSON_NAME] ❌…" at bounding box center [1056, 266] width 276 height 33
select select "7379"
click at [918, 250] on select "[PERSON_NAME] ❌ [PERSON_NAME] ❌ [PERSON_NAME] ❌ [PERSON_NAME] ❌ [PERSON_NAME] ❌…" at bounding box center [1056, 266] width 276 height 33
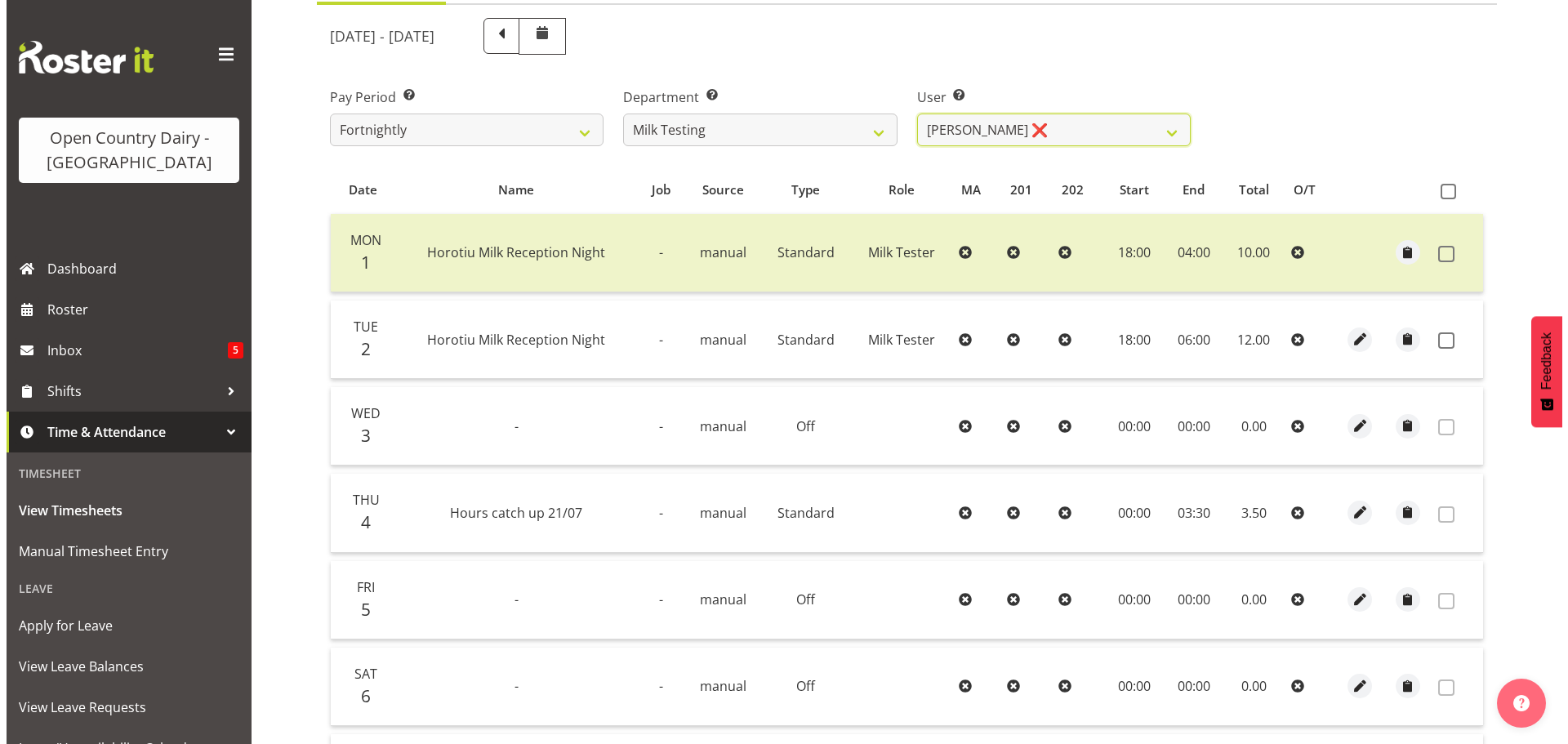
scroll to position [239, 0]
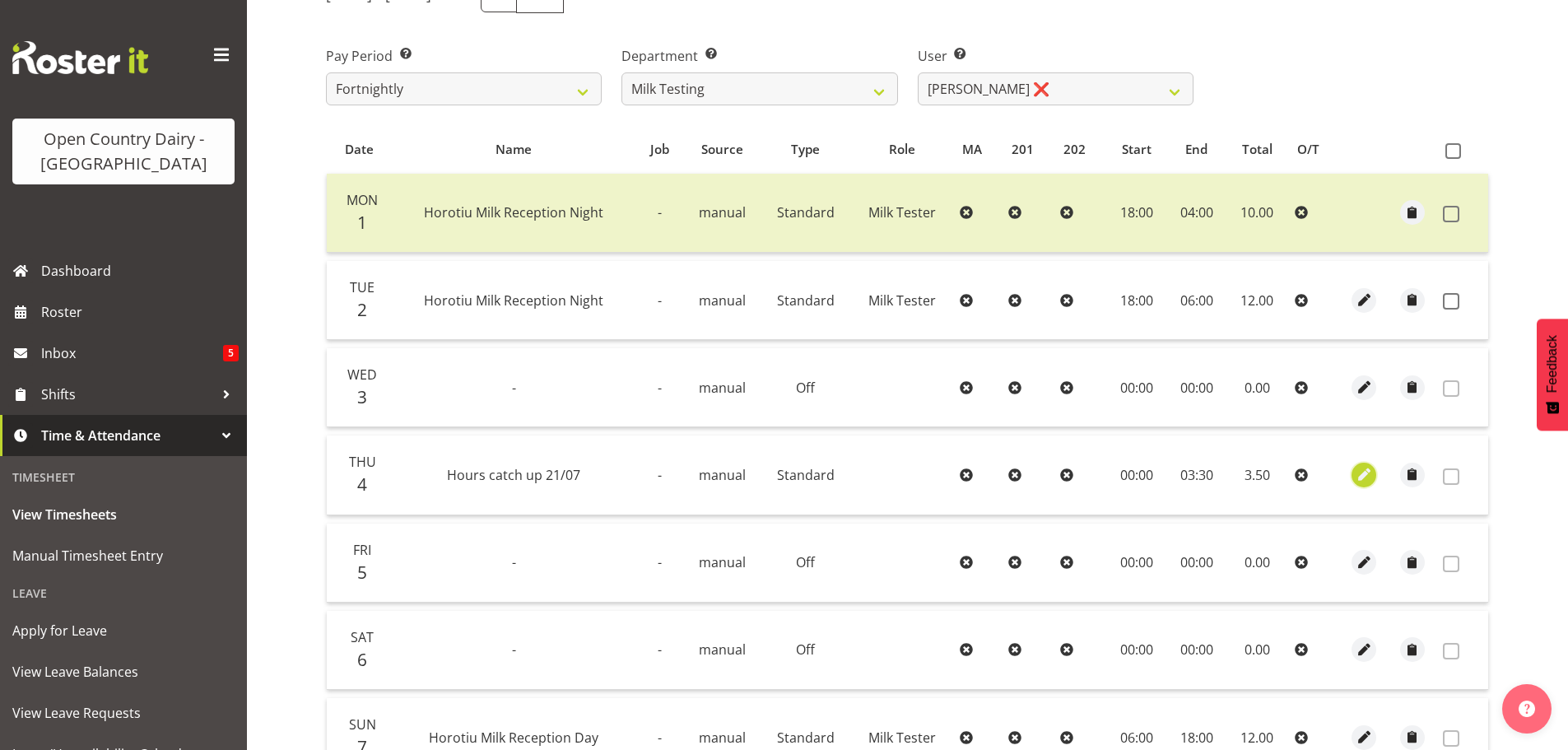
click at [1369, 477] on span "button" at bounding box center [1364, 474] width 18 height 18
select select "Standard"
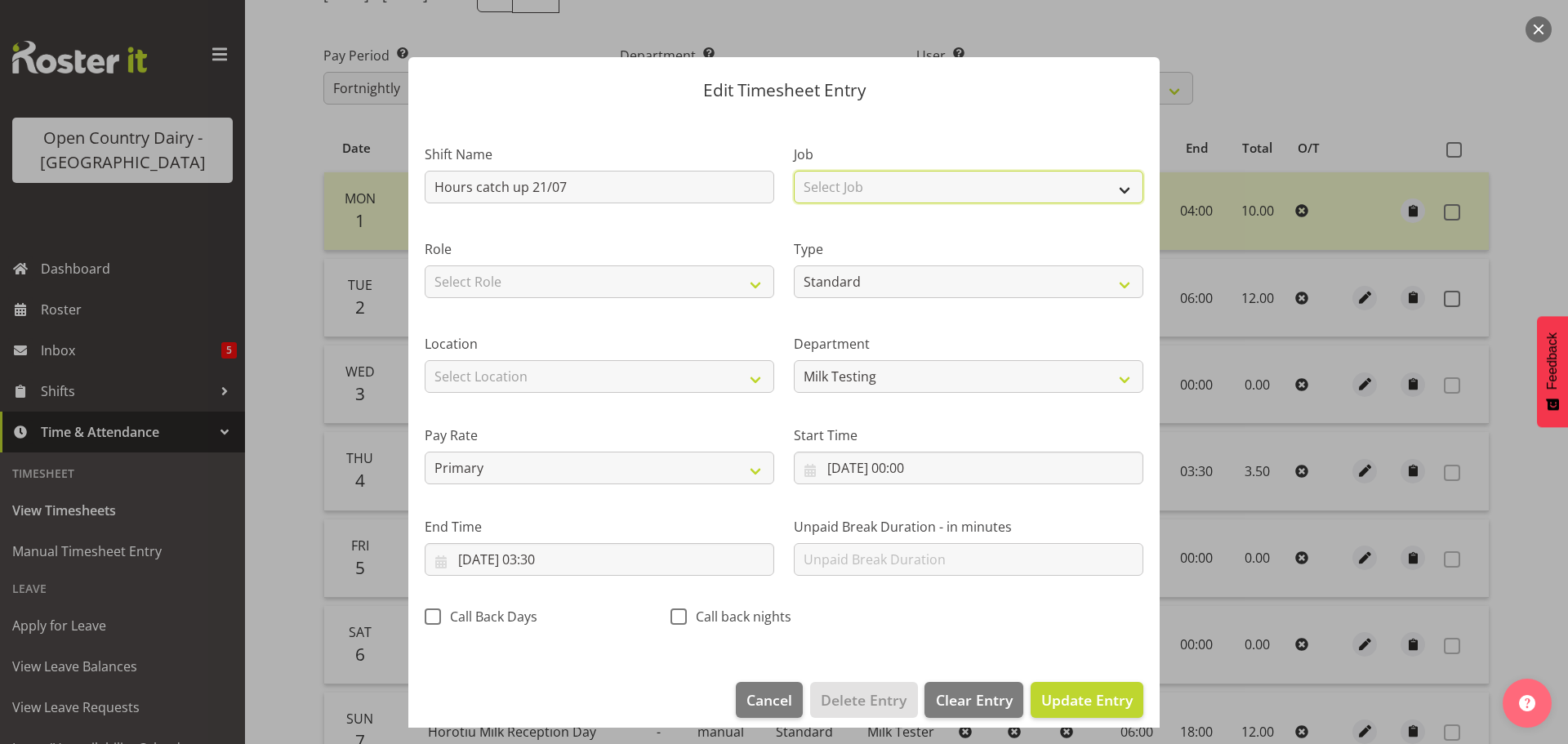
click at [875, 179] on select "Select Job Driver Driver supervisor Support" at bounding box center [969, 187] width 350 height 33
select select "9241"
click at [794, 171] on select "Select Job Driver Driver supervisor Support" at bounding box center [969, 187] width 350 height 33
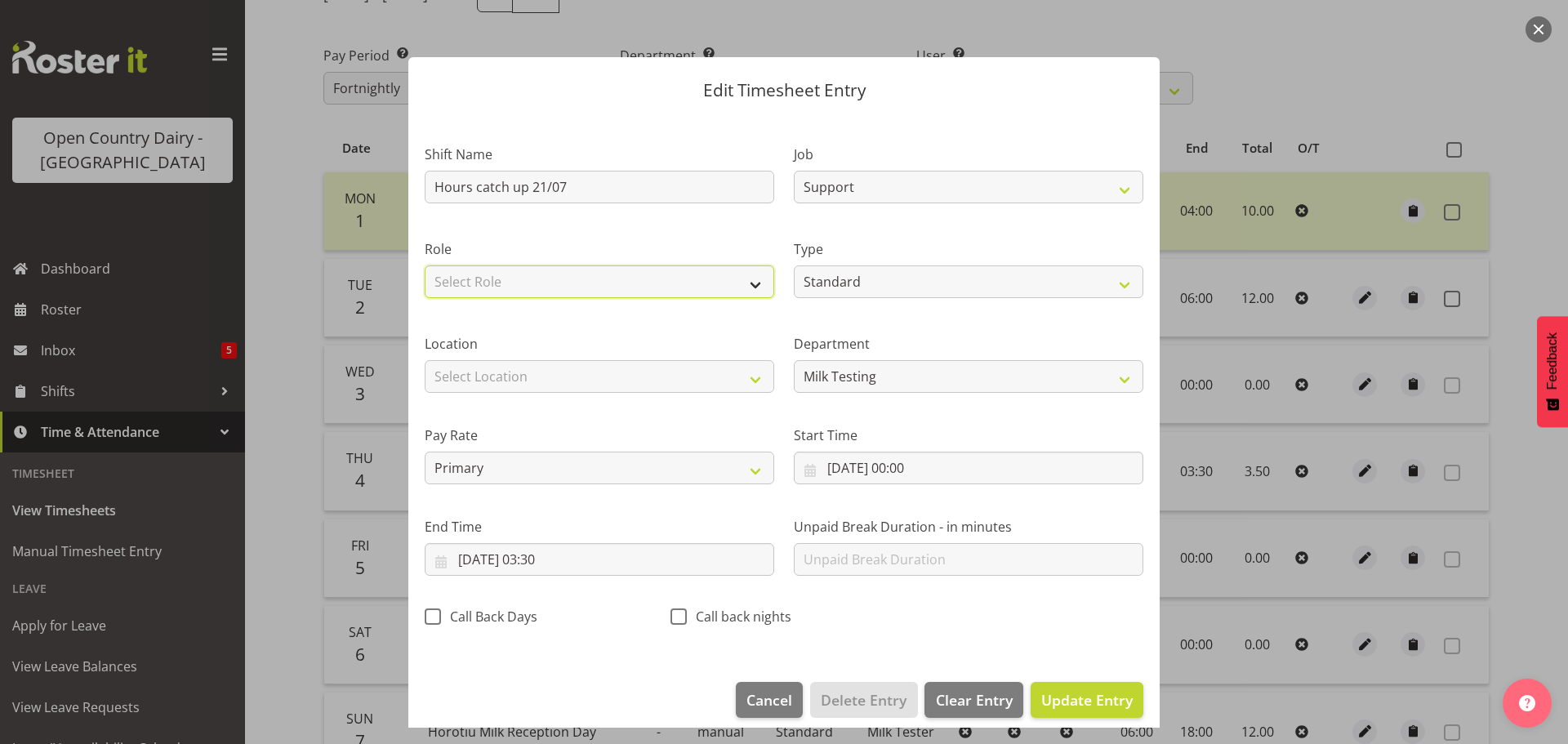
click at [619, 284] on select "Select Role Milk Tester" at bounding box center [599, 281] width 350 height 33
select select "1168"
click at [425, 265] on select "Select Role Milk Tester" at bounding box center [599, 281] width 350 height 33
click at [1062, 696] on span "Update Entry" at bounding box center [1086, 700] width 92 height 19
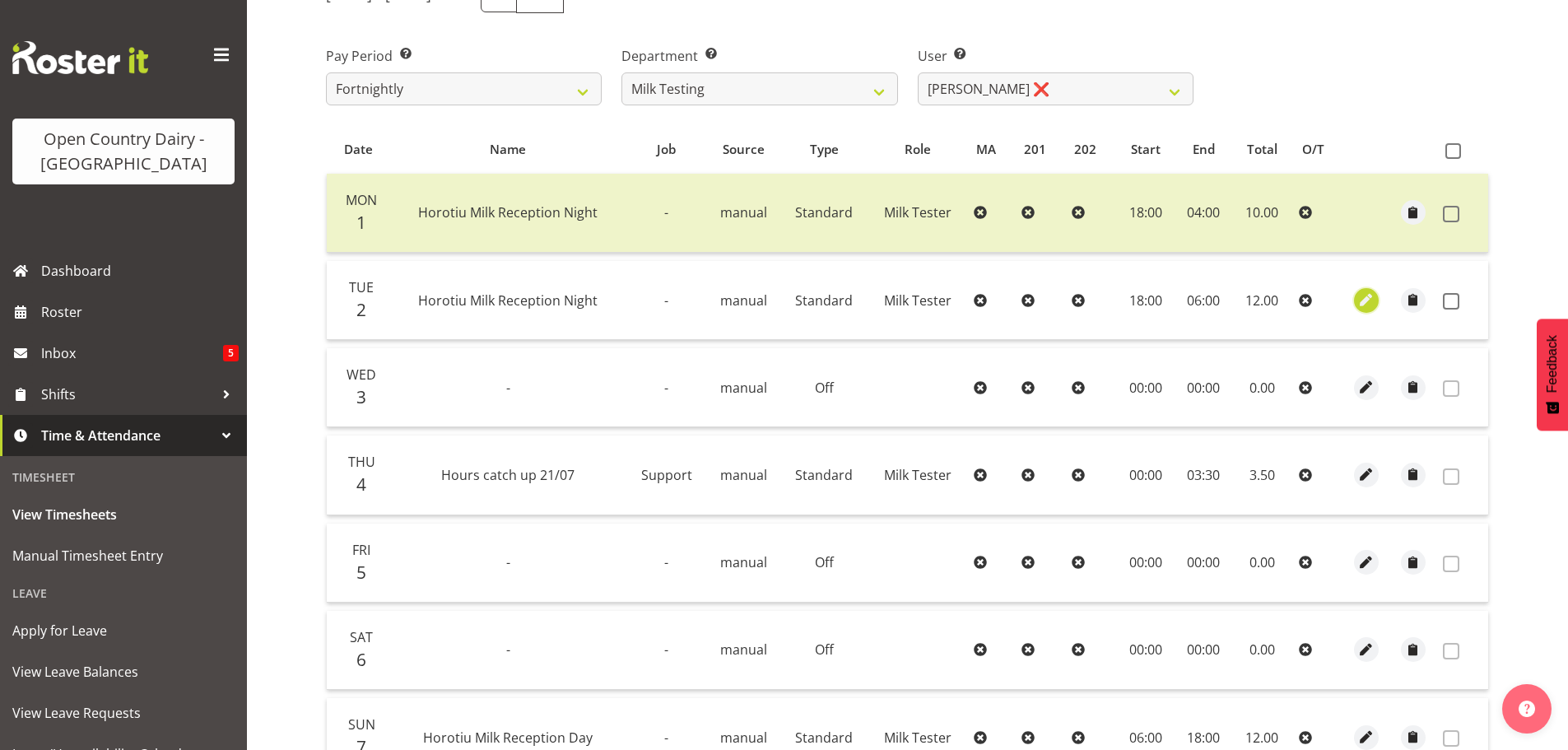
click at [1367, 297] on span "button" at bounding box center [1366, 299] width 18 height 18
select select "Standard"
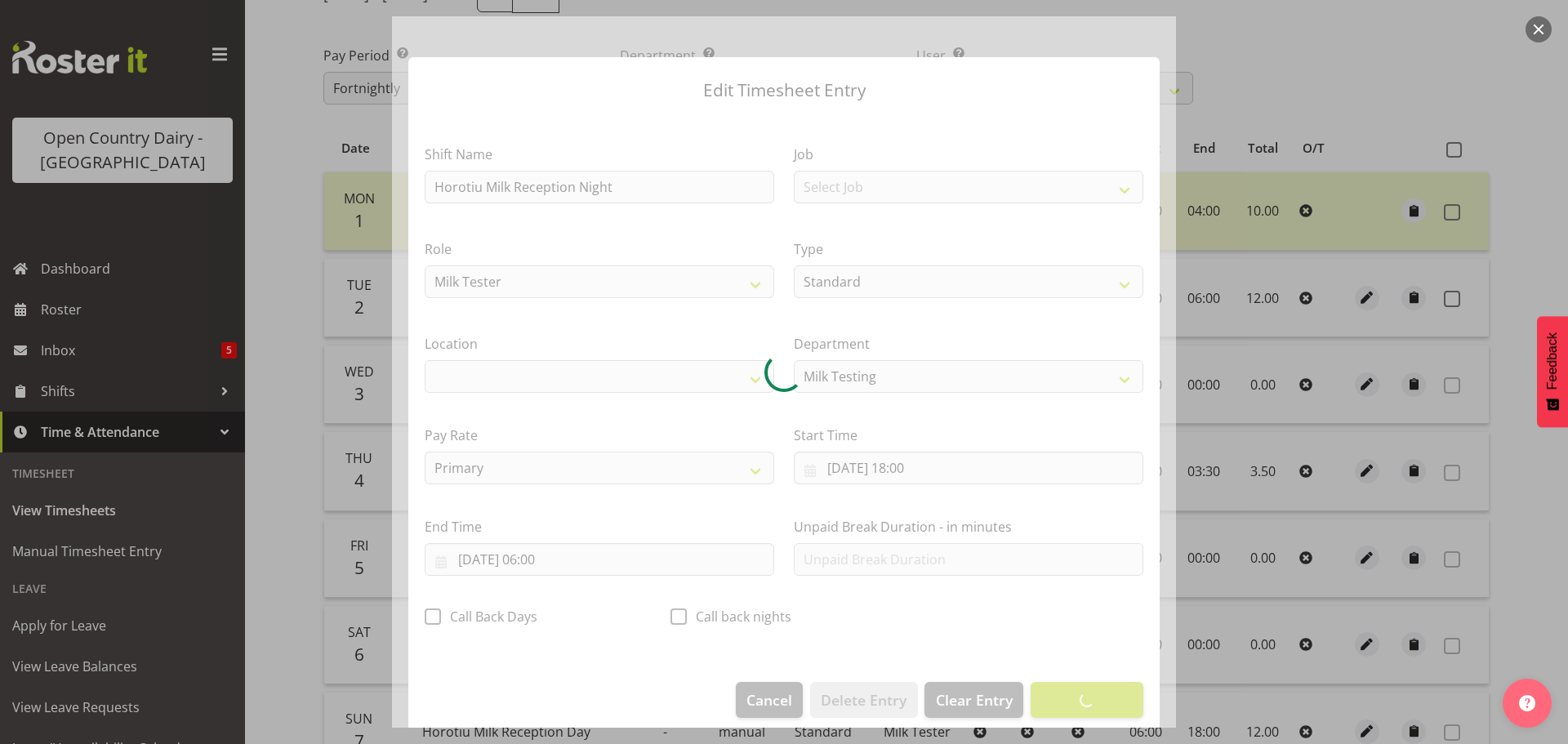
select select "1054"
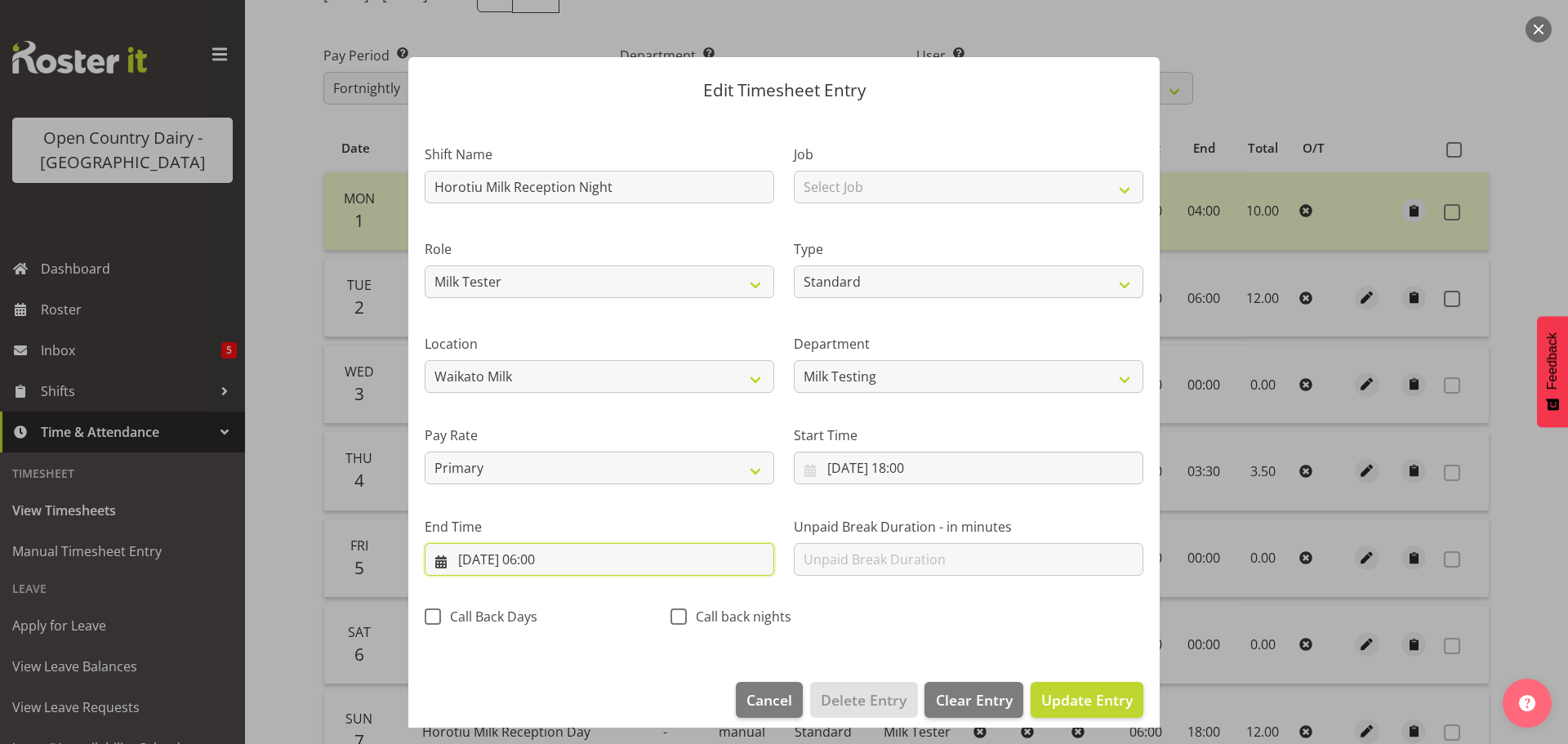
click at [549, 558] on input "[DATE] 06:00" at bounding box center [599, 560] width 350 height 33
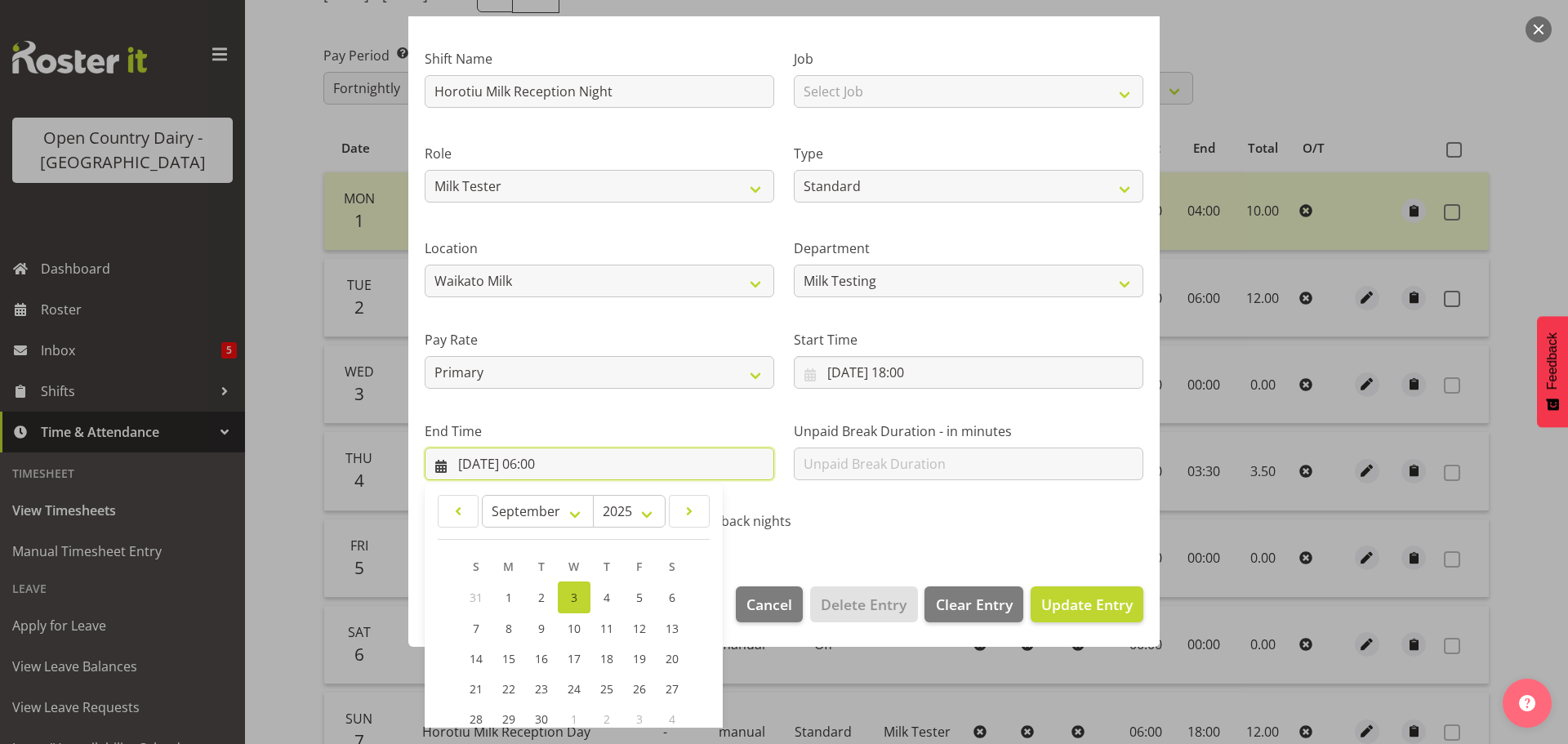
scroll to position [222, 0]
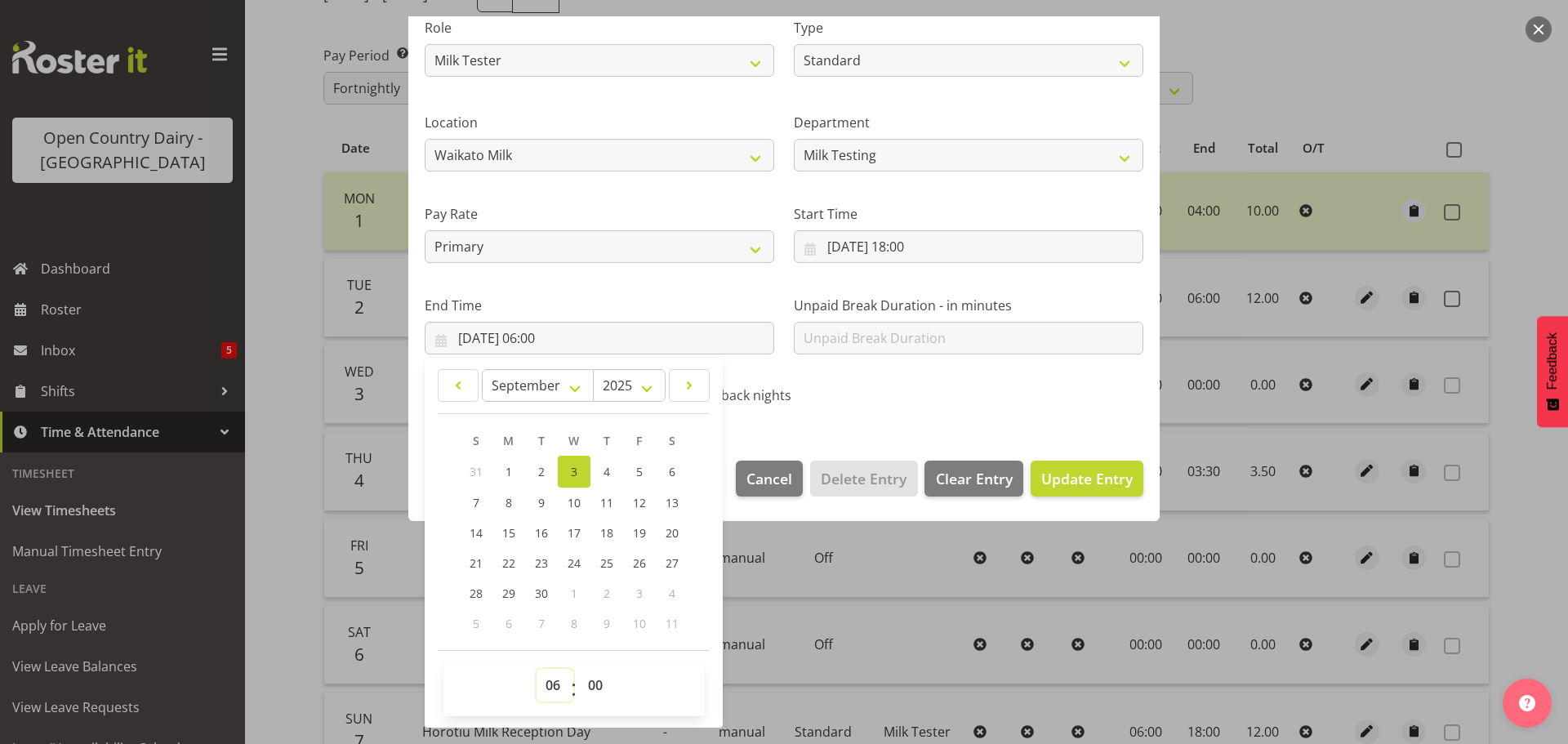
click at [557, 686] on select "00 01 02 03 04 05 06 07 08 09 10 11 12 13 14 15 16 17 18 19 20 21 22 23" at bounding box center [555, 685] width 37 height 33
select select "4"
click at [537, 669] on select "00 01 02 03 04 05 06 07 08 09 10 11 12 13 14 15 16 17 18 19 20 21 22 23" at bounding box center [555, 685] width 37 height 33
type input "[DATE] 04:00"
click at [594, 682] on select "00 01 02 03 04 05 06 07 08 09 10 11 12 13 14 15 16 17 18 19 20 21 22 23 24 25 2…" at bounding box center [598, 685] width 37 height 33
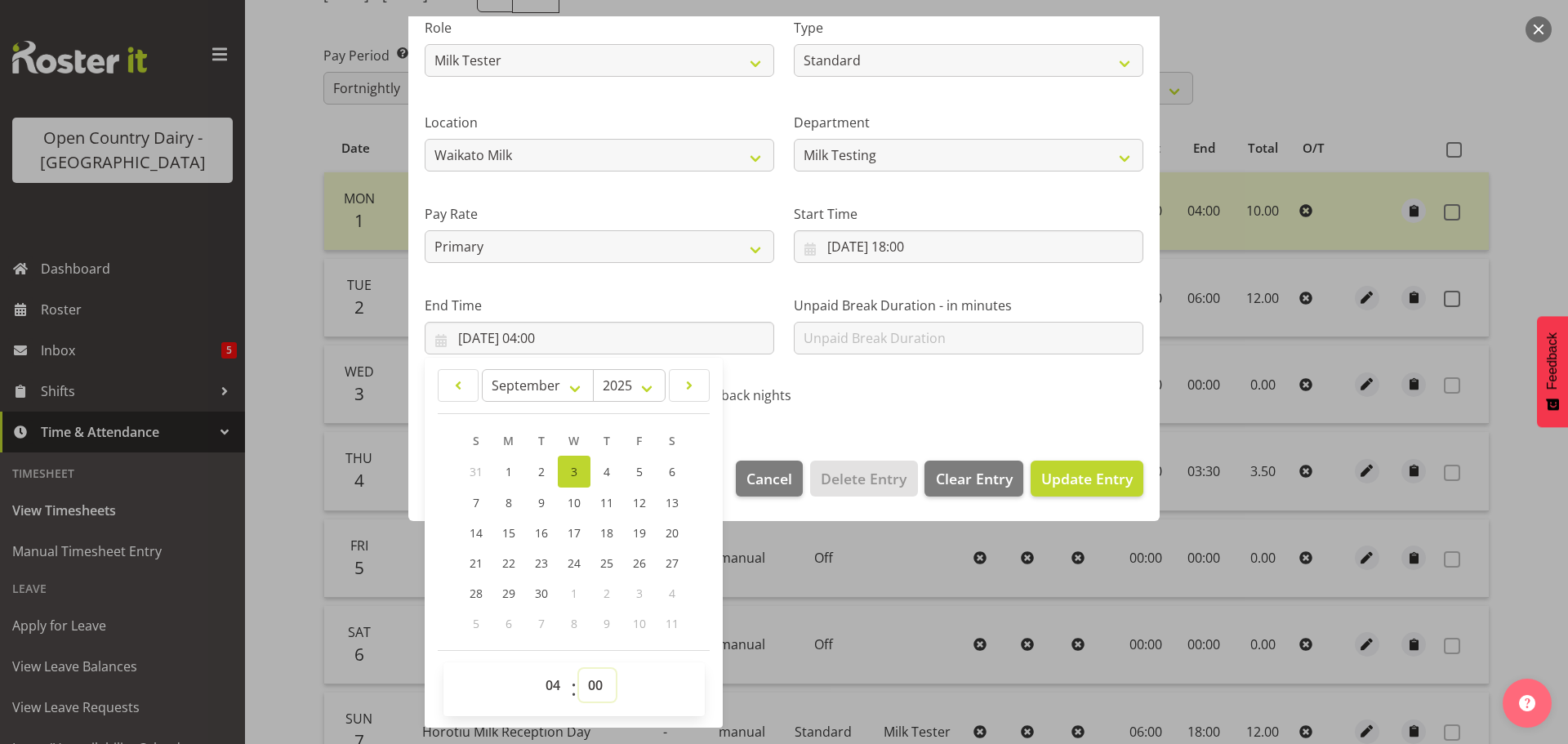
select select "45"
click at [579, 669] on select "00 01 02 03 04 05 06 07 08 09 10 11 12 13 14 15 16 17 18 19 20 21 22 23 24 25 2…" at bounding box center [598, 685] width 37 height 33
type input "[DATE] 04:45"
click at [1091, 482] on span "Update Entry" at bounding box center [1086, 478] width 92 height 19
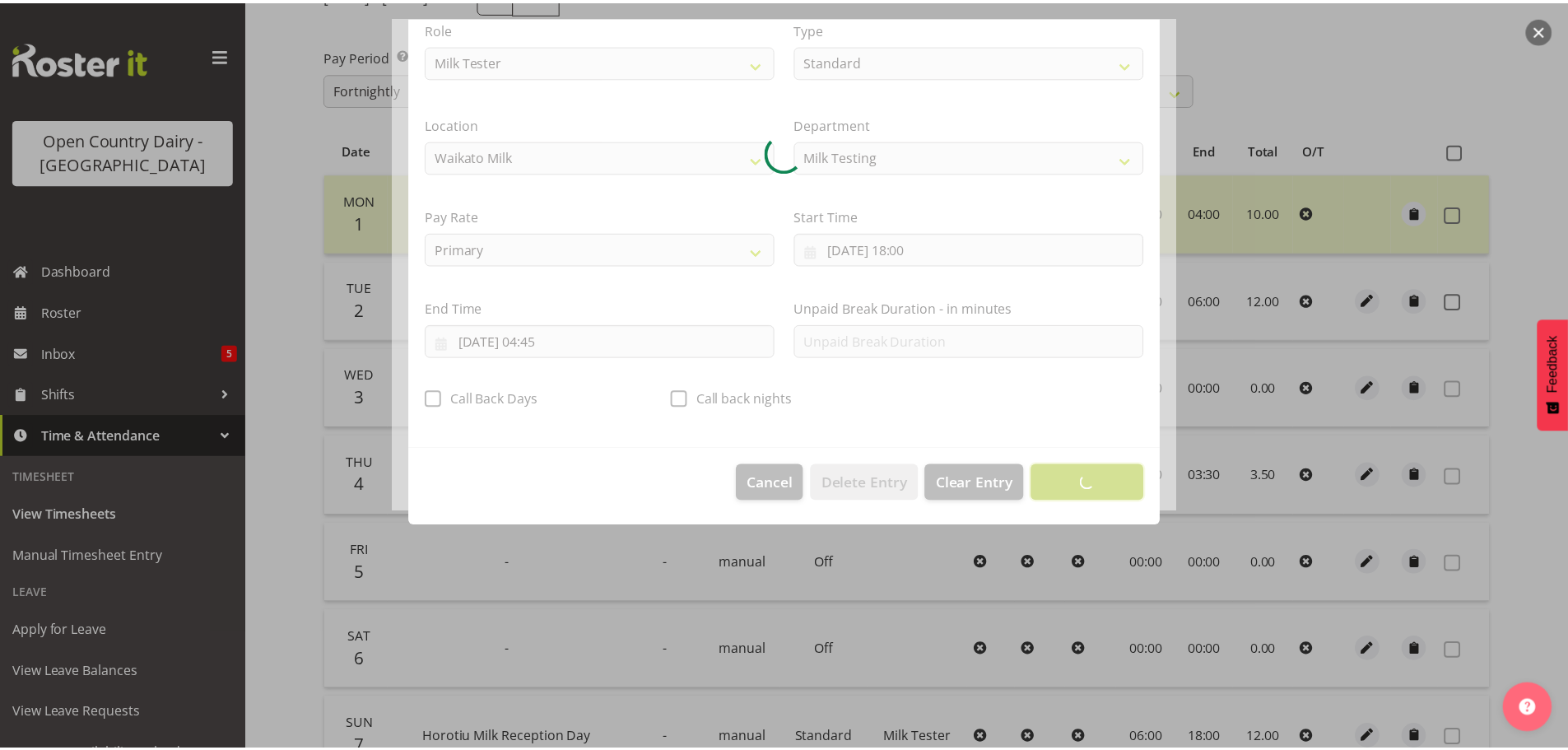
scroll to position [15, 0]
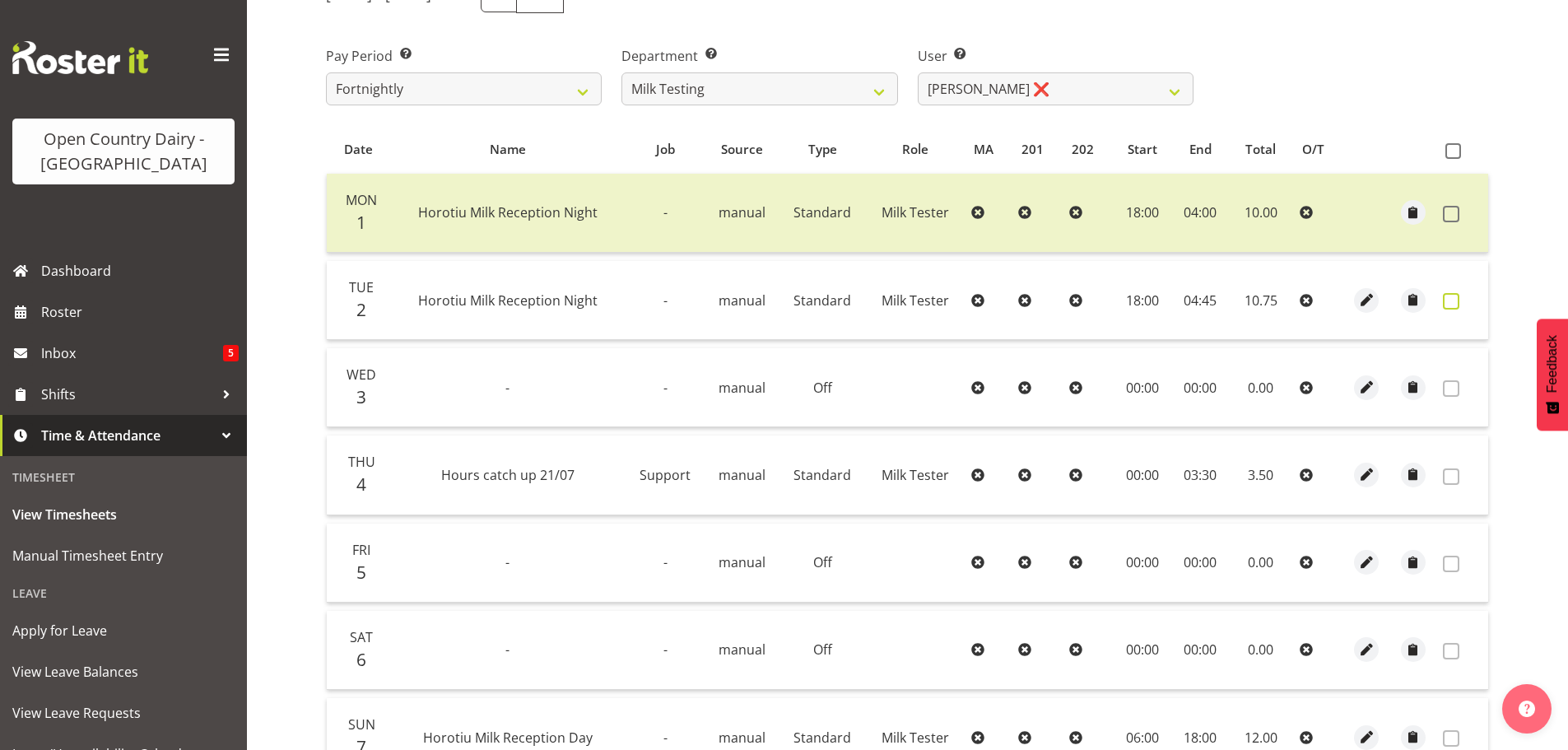
click at [1448, 296] on span at bounding box center [1450, 301] width 17 height 17
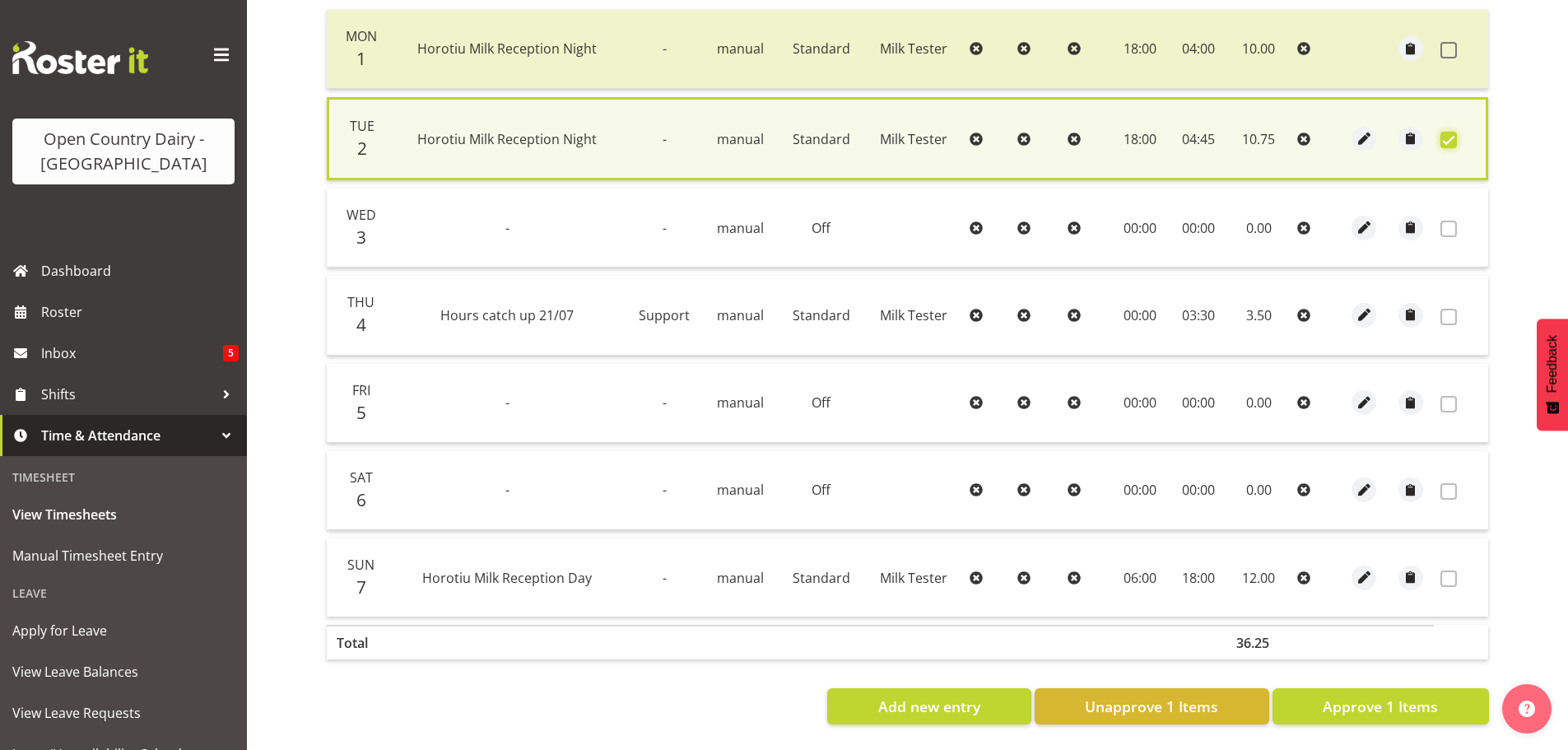
scroll to position [418, 0]
click at [1393, 696] on span "Approve 1 Items" at bounding box center [1381, 706] width 116 height 21
checkbox input "false"
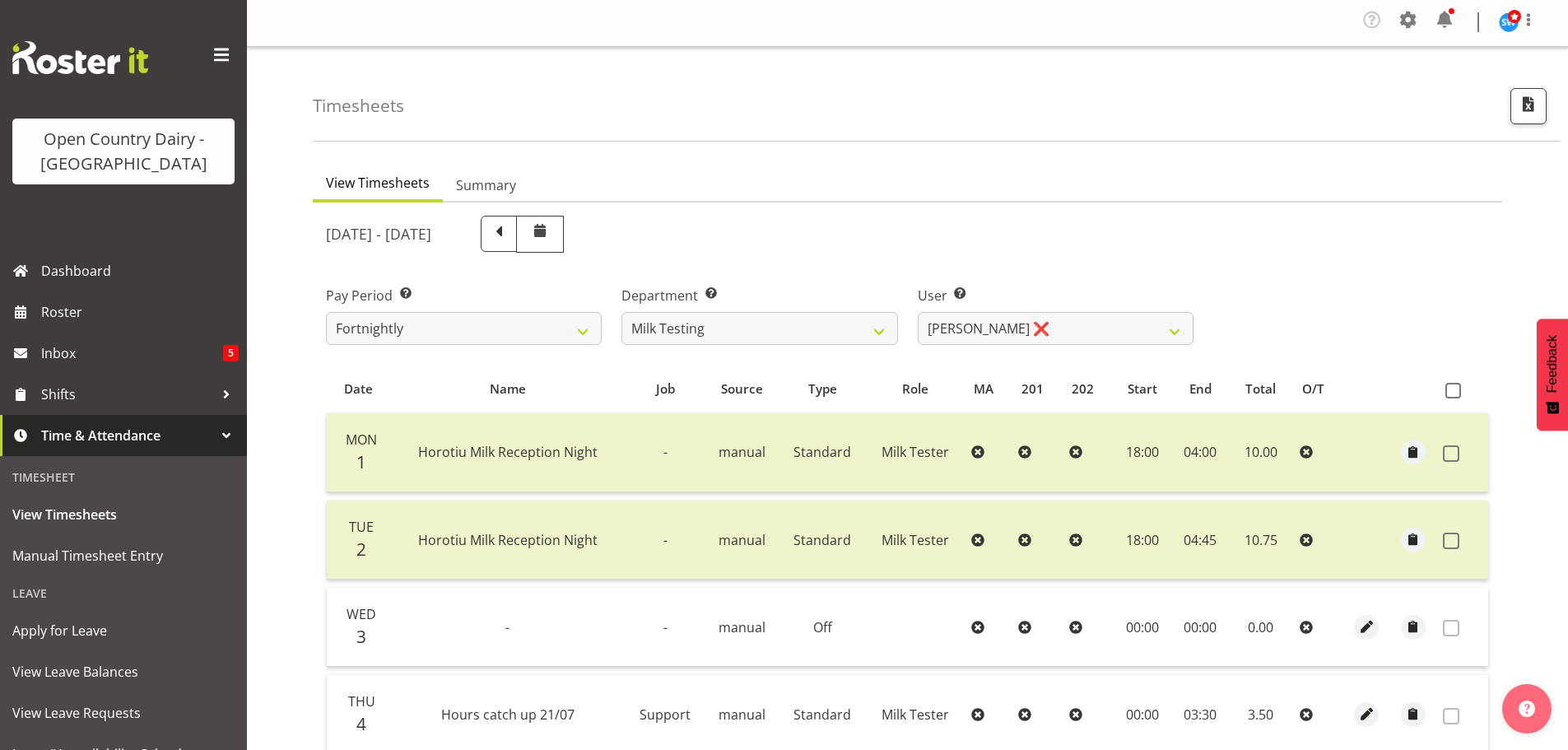
scroll to position [0, 0]
click at [764, 326] on select "701 702 703 704 705 706 707 708 709 710 711 712 713 714 715 716 717 718 719 720" at bounding box center [760, 330] width 276 height 33
select select "874"
click at [622, 314] on select "701 702 703 704 705 706 707 708 709 710 711 712 713 714 715 716 717 718 719 720" at bounding box center [760, 330] width 276 height 33
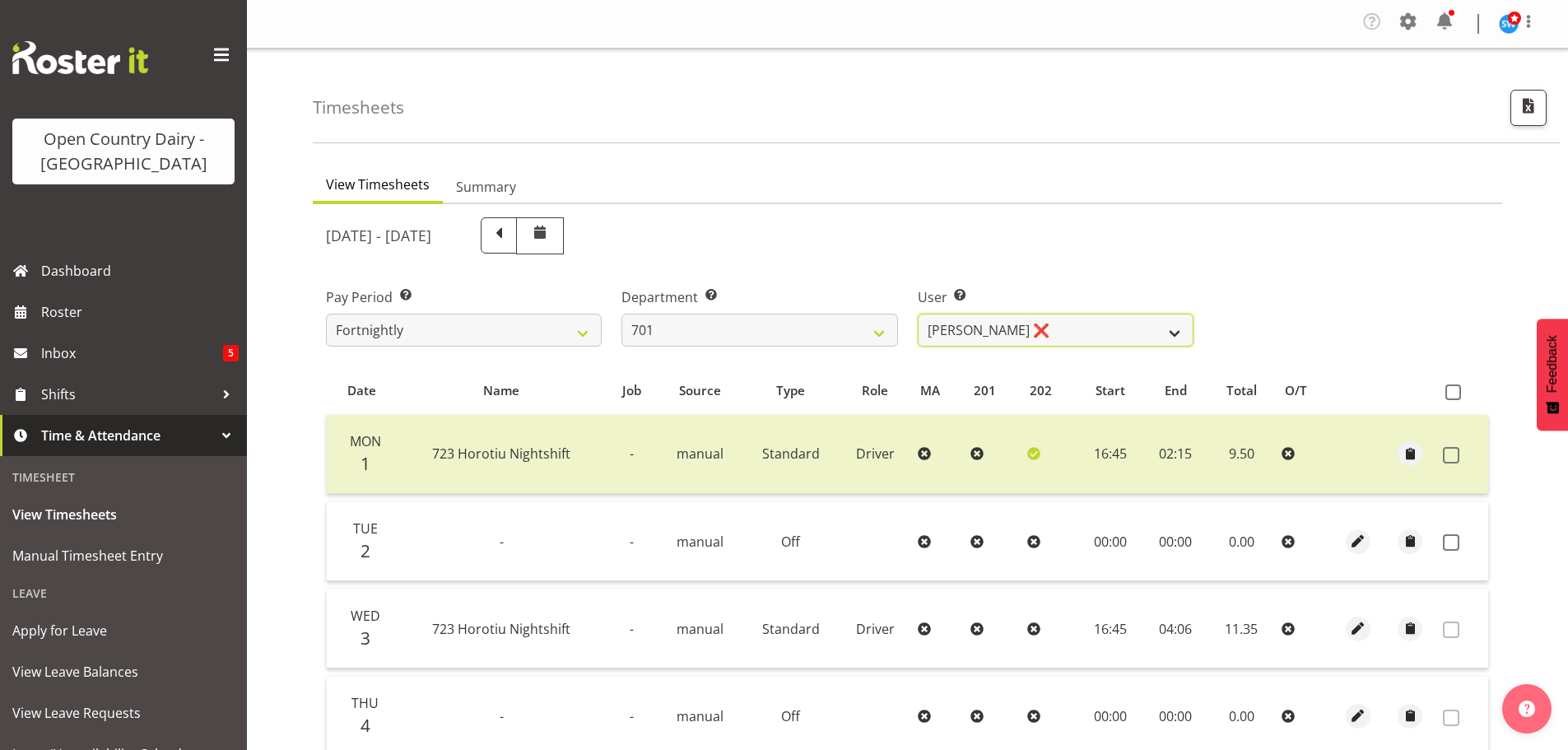
click at [1052, 335] on select "[PERSON_NAME] ❌ [PERSON_NAME] ❌ [PERSON_NAME] ❌ [PERSON_NAME] ❌" at bounding box center [1056, 330] width 276 height 33
select select "8383"
click at [918, 314] on select "[PERSON_NAME] ❌ [PERSON_NAME] ❌ [PERSON_NAME] ❌ [PERSON_NAME] ❌" at bounding box center [1056, 330] width 276 height 33
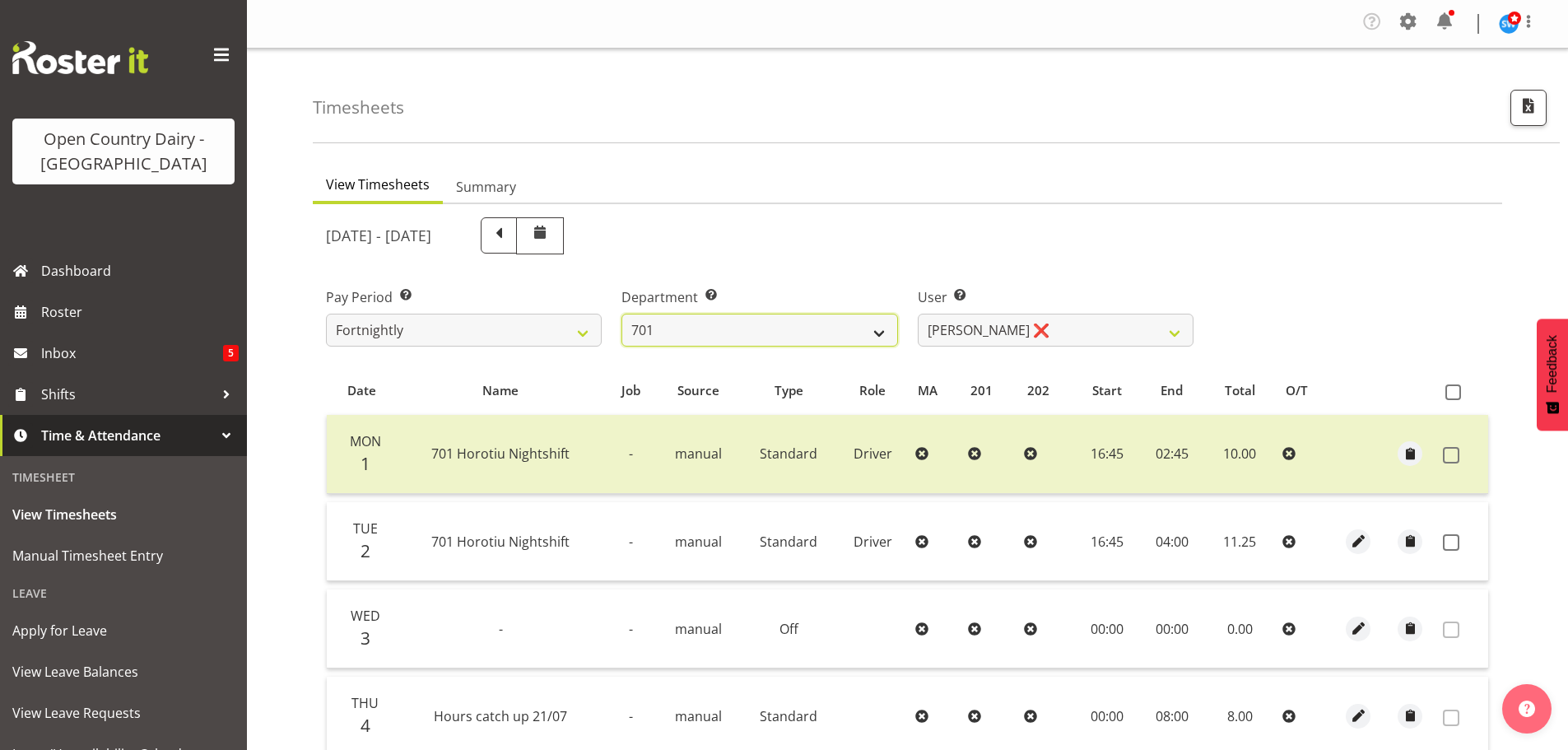
click at [741, 326] on select "701 702 703 704 705 706 707 708 709 710 711 712 713 714 715 716 717 718 719 720" at bounding box center [760, 330] width 276 height 33
select select "759"
click at [622, 314] on select "701 702 703 704 705 706 707 708 709 710 711 712 713 714 715 716 717 718 719 720" at bounding box center [760, 330] width 276 height 33
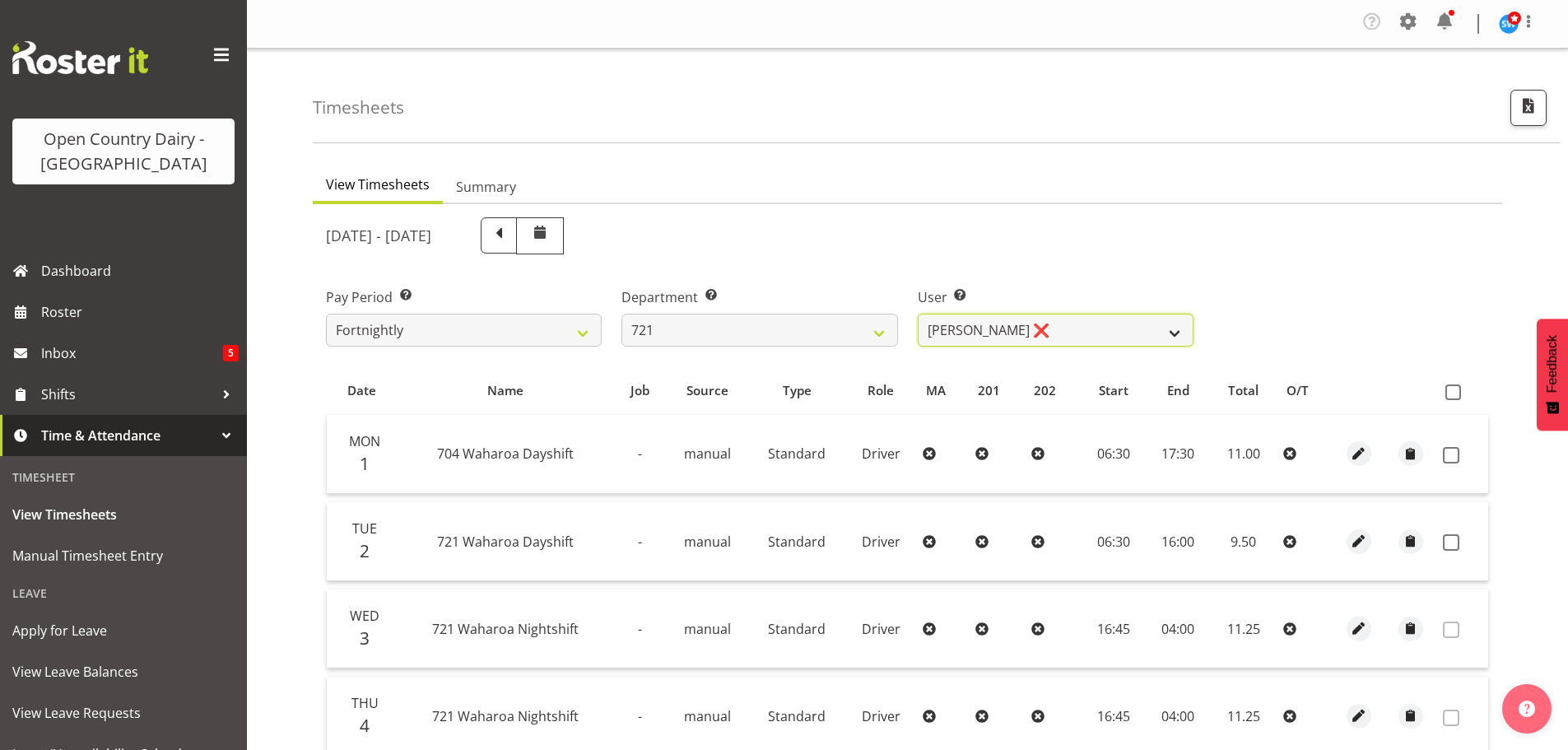
click at [1071, 329] on select "[PERSON_NAME] ❌ [PERSON_NAME] ❌ [PERSON_NAME] ❌" at bounding box center [1056, 330] width 276 height 33
select select "11708"
click at [918, 314] on select "[PERSON_NAME] ❌ [PERSON_NAME] ❌ [PERSON_NAME] ❌" at bounding box center [1056, 330] width 276 height 33
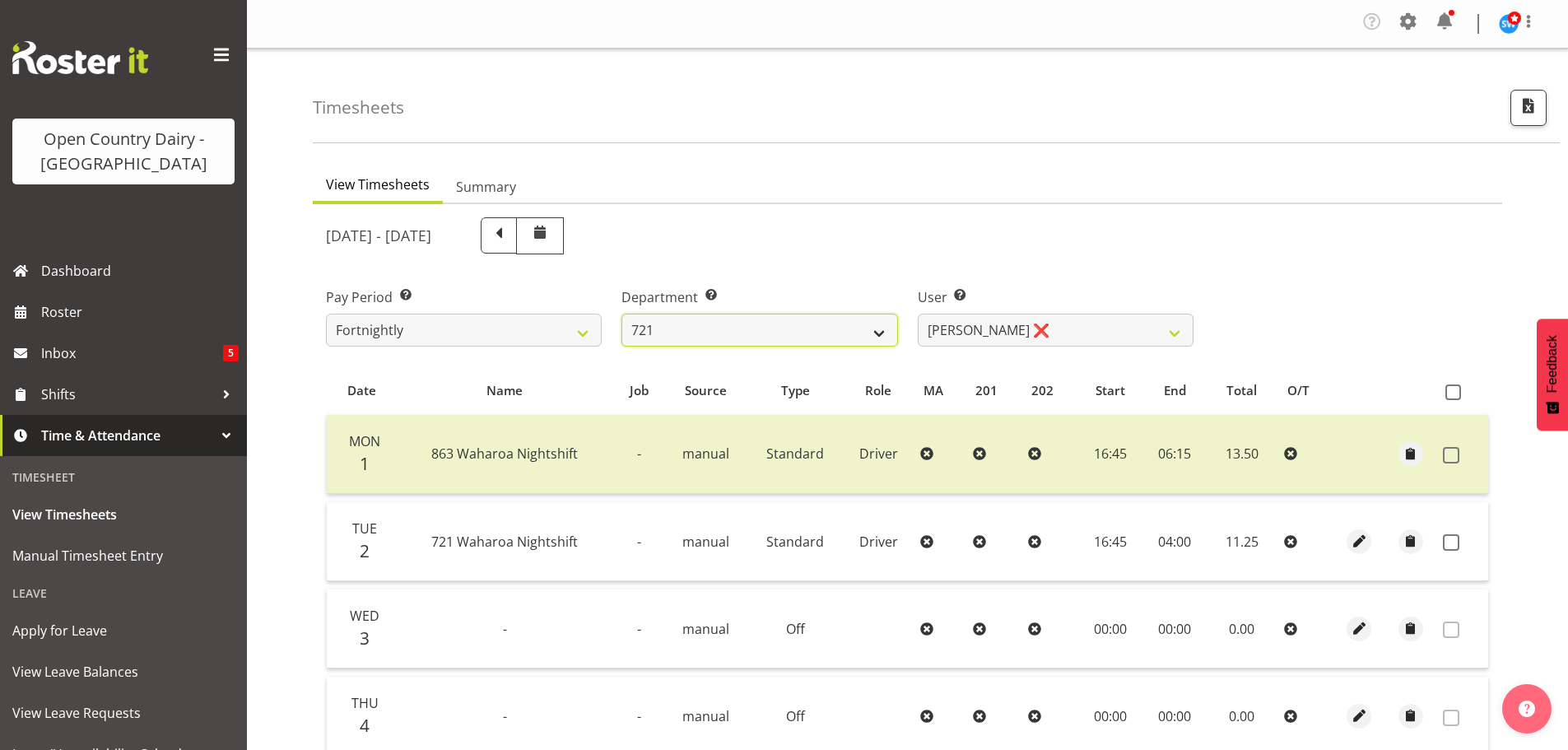
click at [729, 331] on select "701 702 703 704 705 706 707 708 709 710 711 712 713 714 715 716 717 718 719 720" at bounding box center [760, 330] width 276 height 33
select select "823"
click at [622, 314] on select "701 702 703 704 705 706 707 708 709 710 711 712 713 714 715 716 717 718 719 720" at bounding box center [760, 330] width 276 height 33
select select "10099"
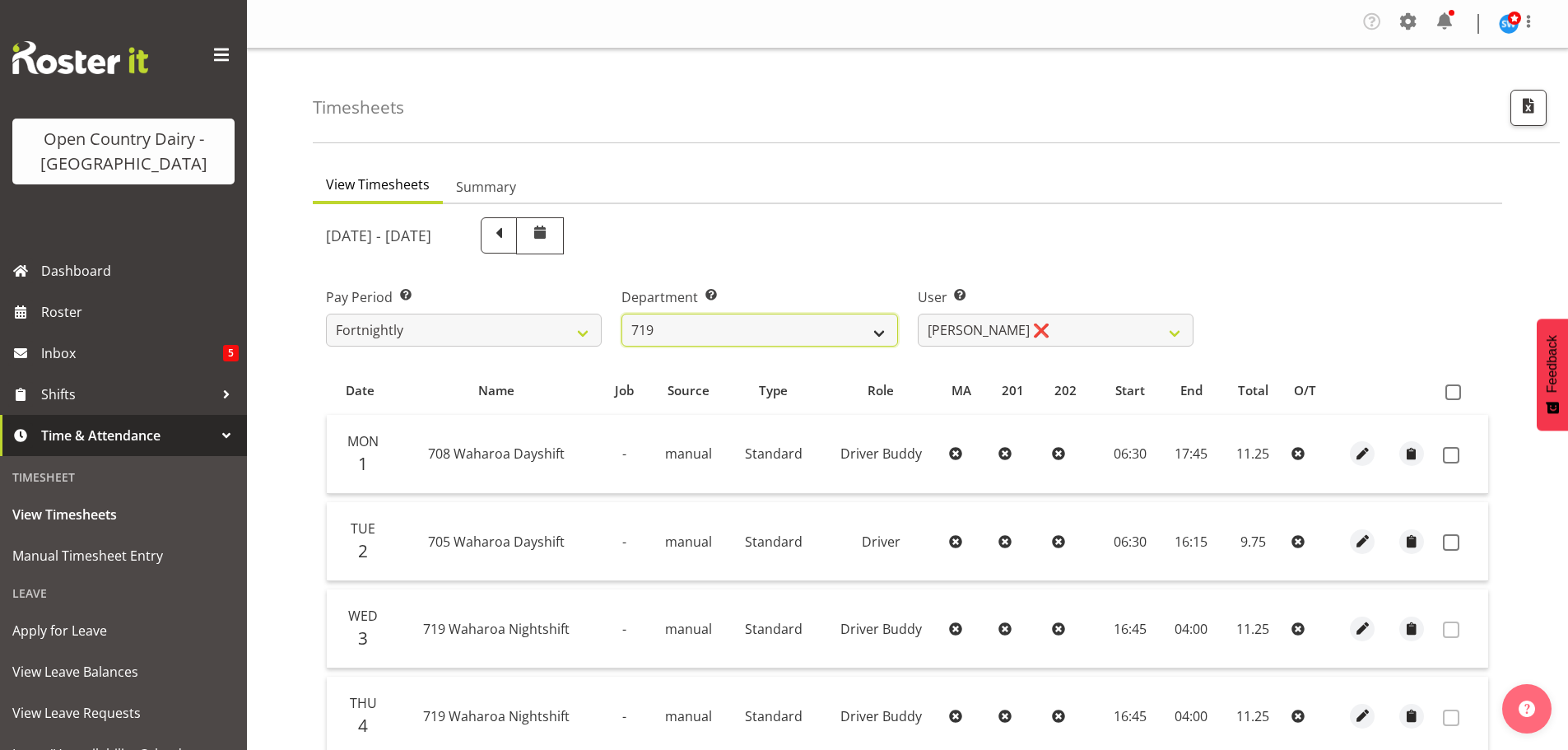
click at [743, 335] on select "701 702 703 704 705 706 707 708 709 710 711 712 713 714 715 716 717 718 719 720" at bounding box center [760, 330] width 276 height 33
select select "759"
click at [622, 314] on select "701 702 703 704 705 706 707 708 709 710 711 712 713 714 715 716 717 718 719 720" at bounding box center [760, 330] width 276 height 33
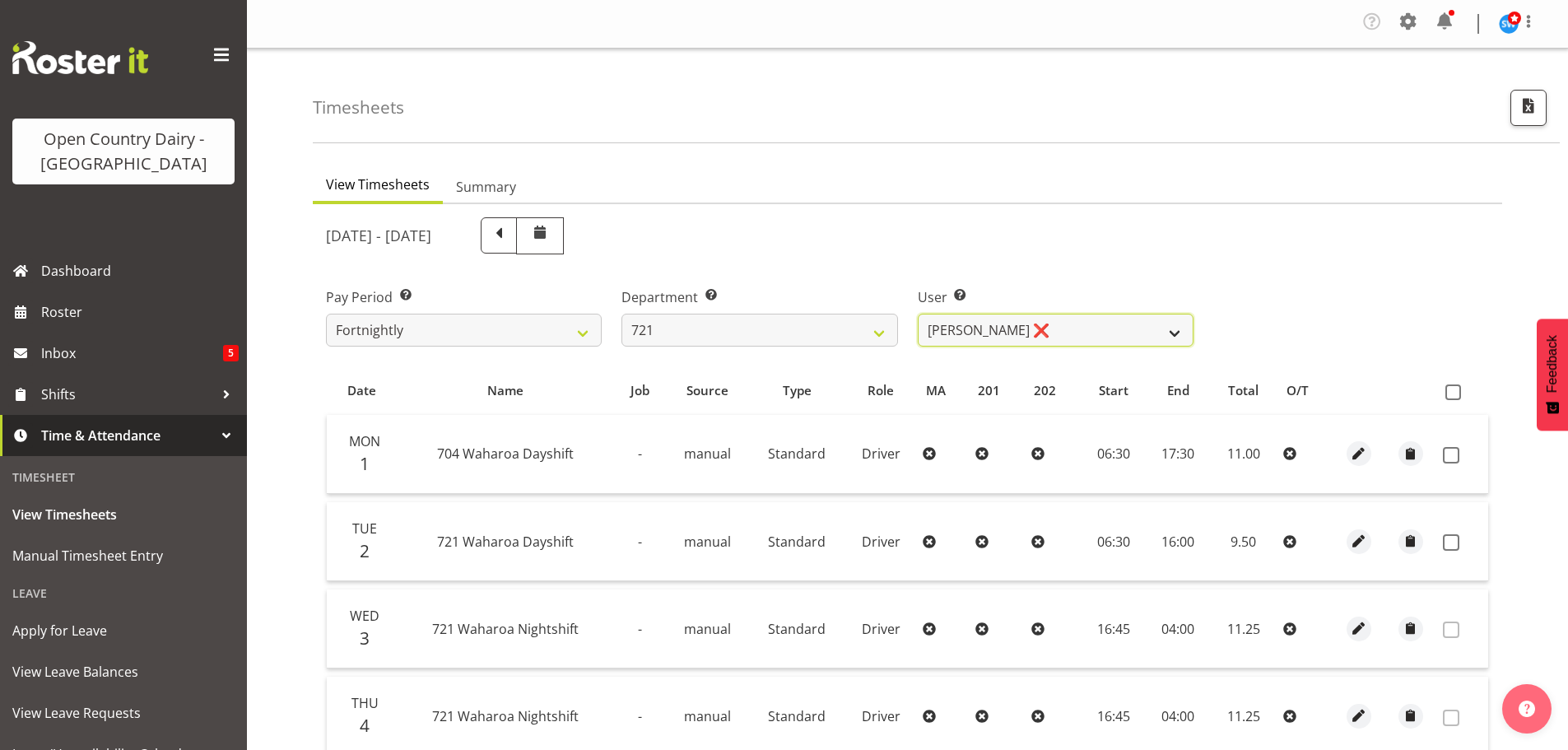
click at [1112, 337] on select "[PERSON_NAME] ❌ [PERSON_NAME] ❌ [PERSON_NAME] ❌" at bounding box center [1056, 330] width 276 height 33
select select "11708"
click at [918, 314] on select "[PERSON_NAME] ❌ [PERSON_NAME] ❌ [PERSON_NAME] ❌" at bounding box center [1056, 330] width 276 height 33
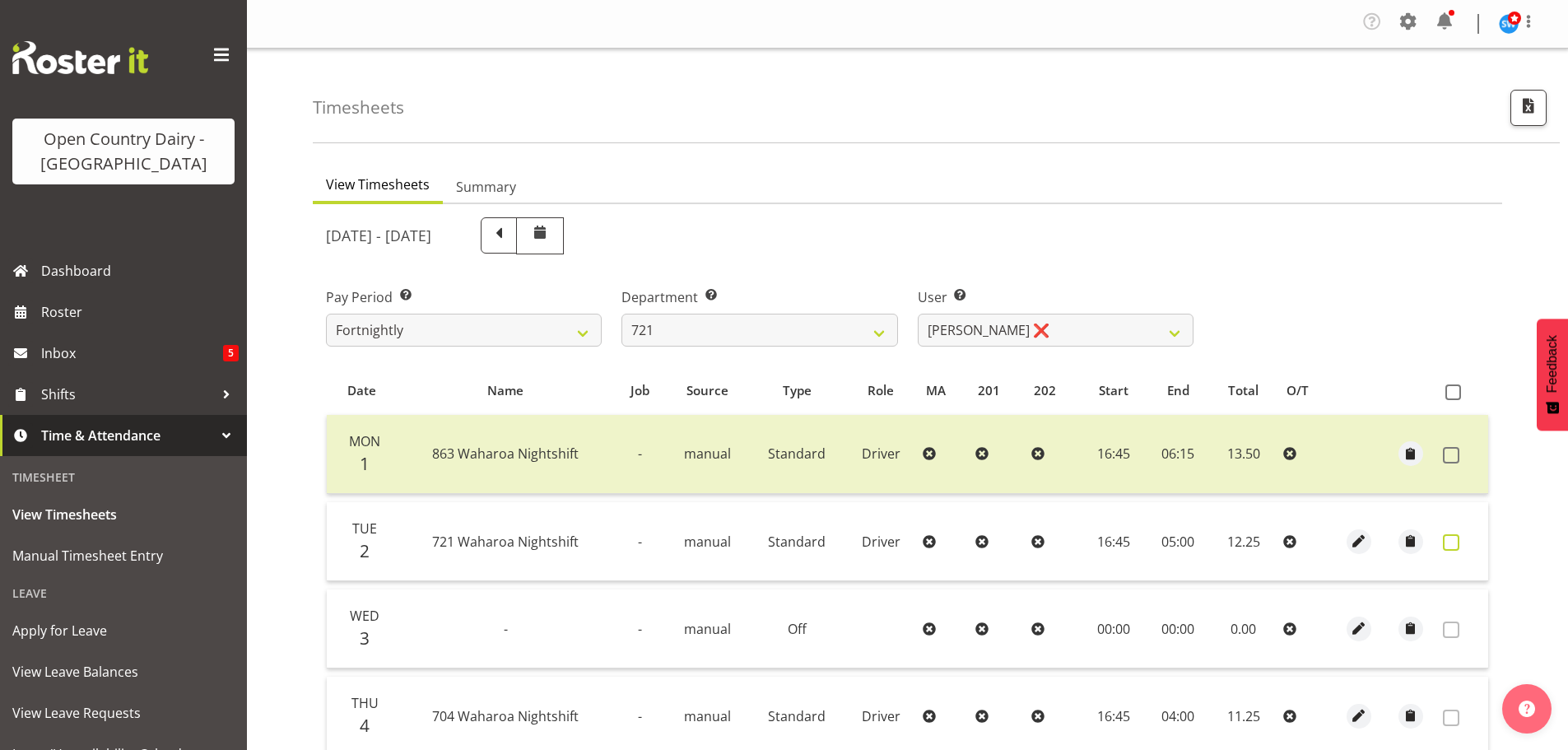
click at [1452, 546] on span at bounding box center [1450, 542] width 17 height 17
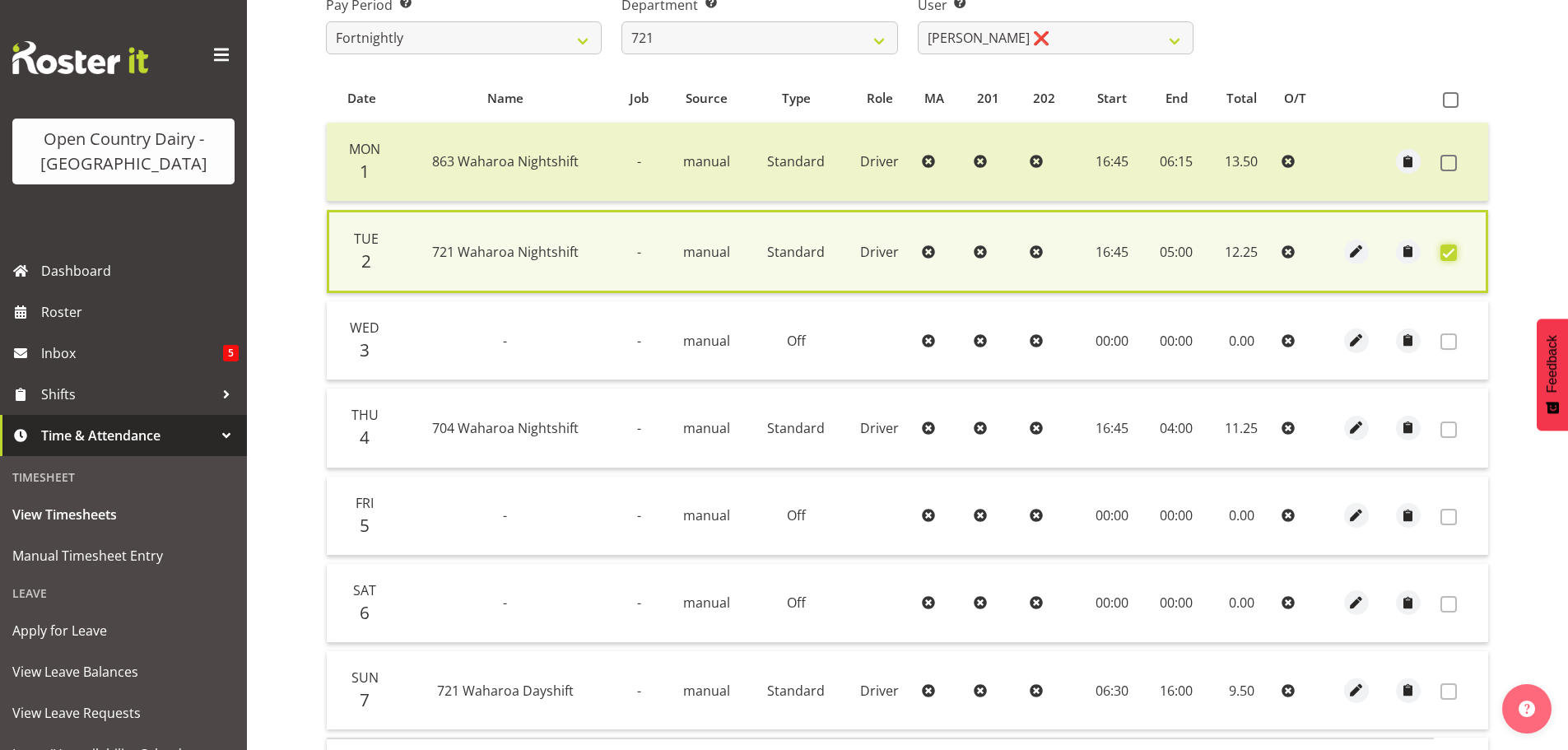
scroll to position [412, 0]
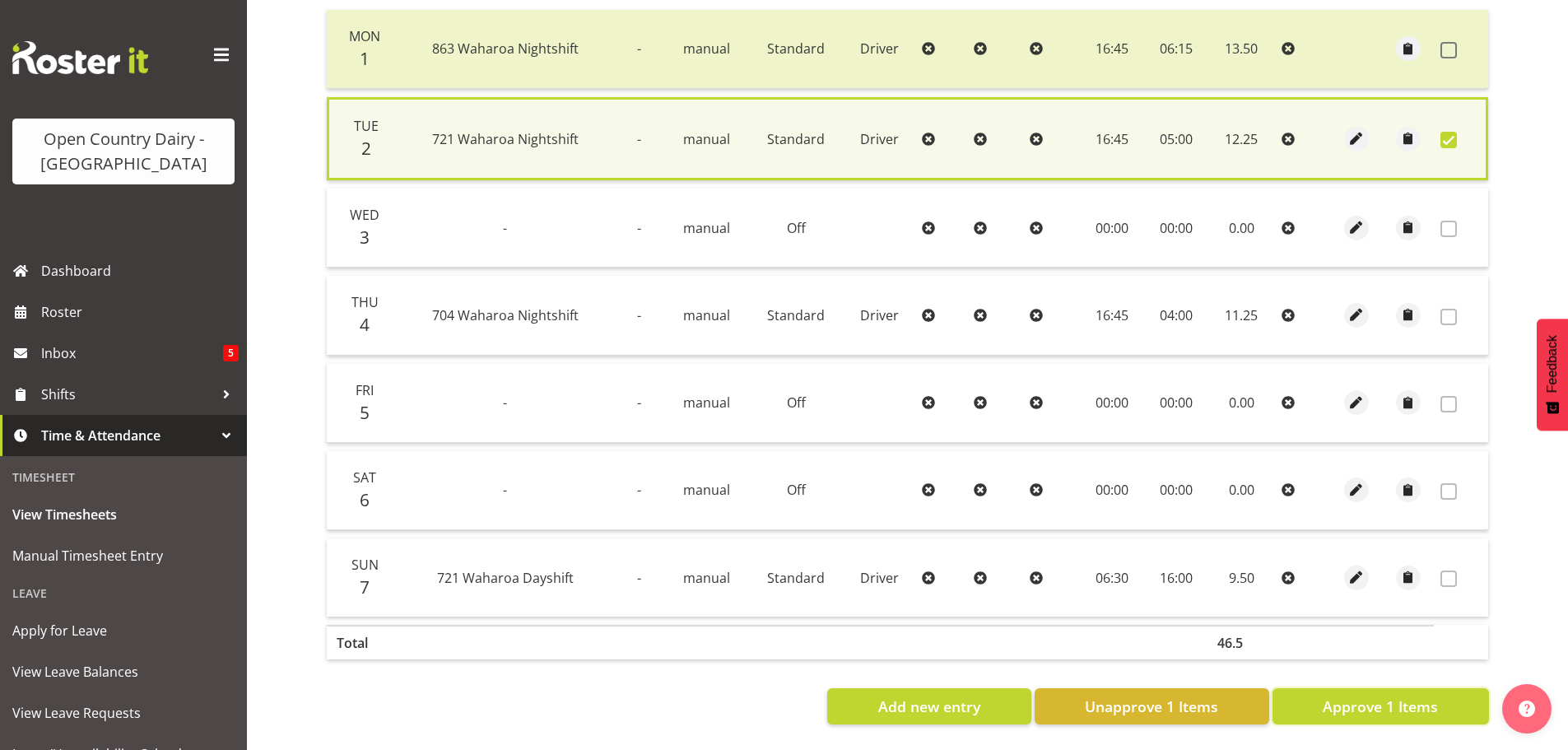
click at [1392, 696] on span "Approve 1 Items" at bounding box center [1381, 706] width 116 height 21
checkbox input "false"
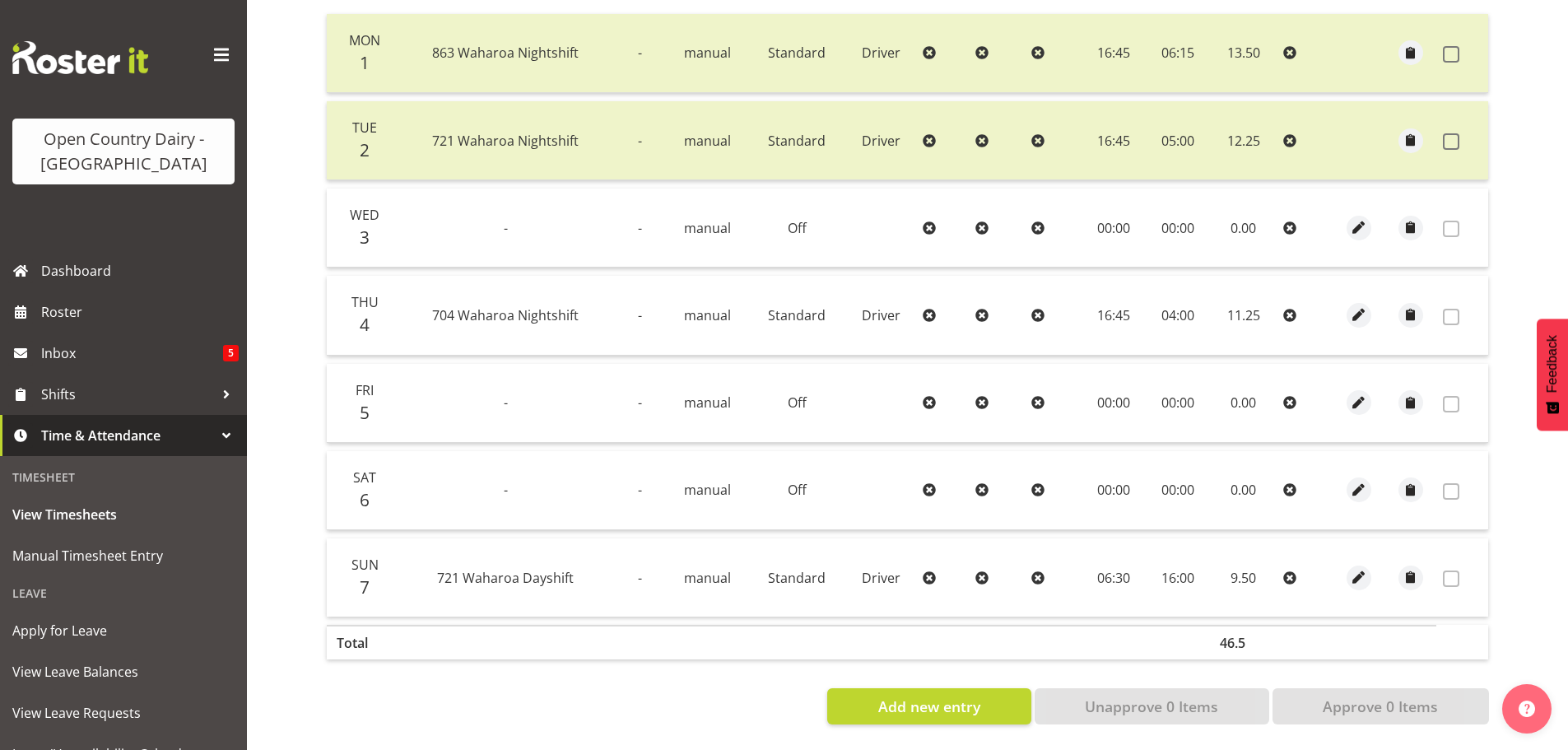
scroll to position [83, 0]
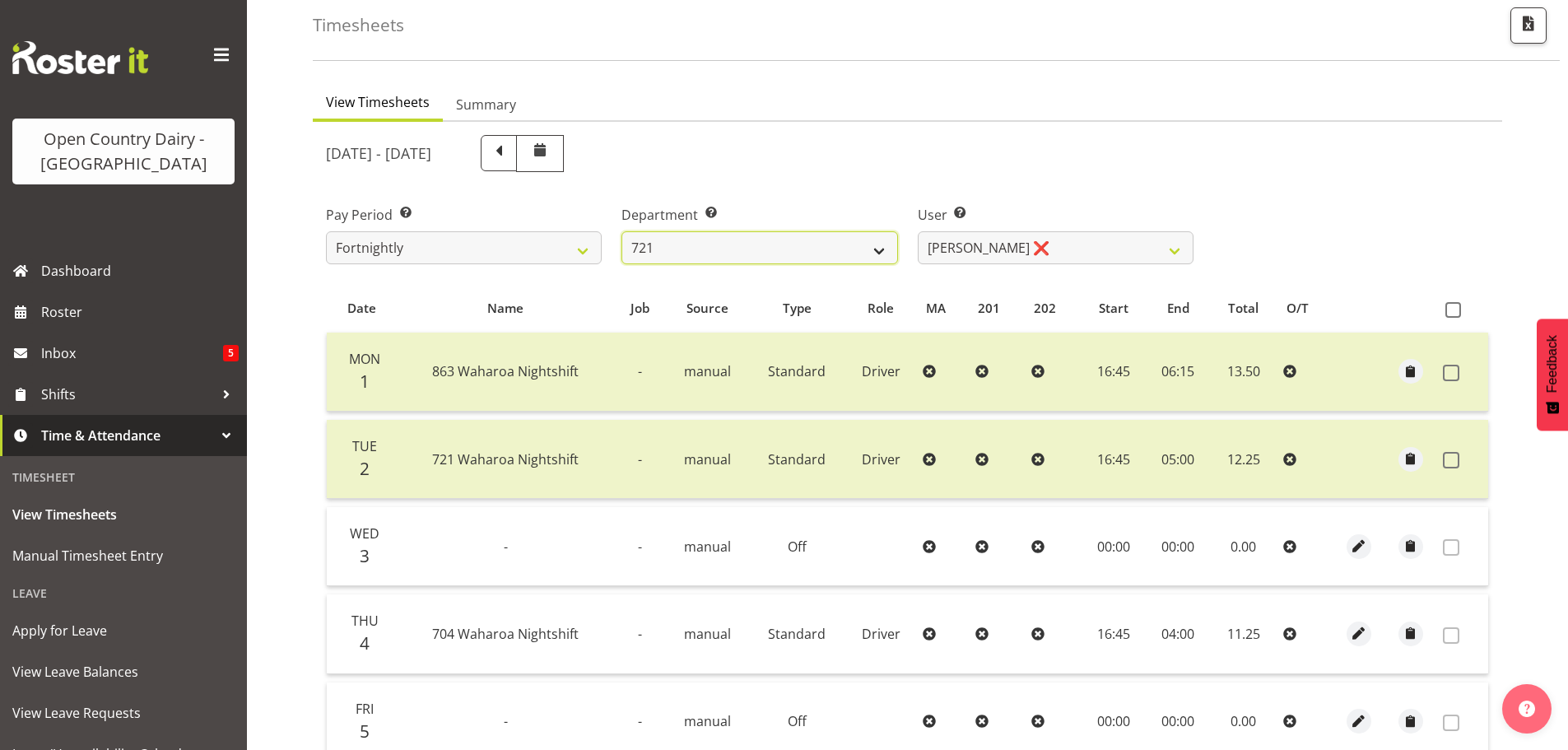
click at [720, 244] on select "701 702 703 704 705 706 707 708 709 710 711 712 713 714 715 716 717 718 719 720" at bounding box center [760, 248] width 276 height 33
select select "874"
click at [622, 231] on select "701 702 703 704 705 706 707 708 709 710 711 712 713 714 715 716 717 718 719 720" at bounding box center [760, 248] width 276 height 33
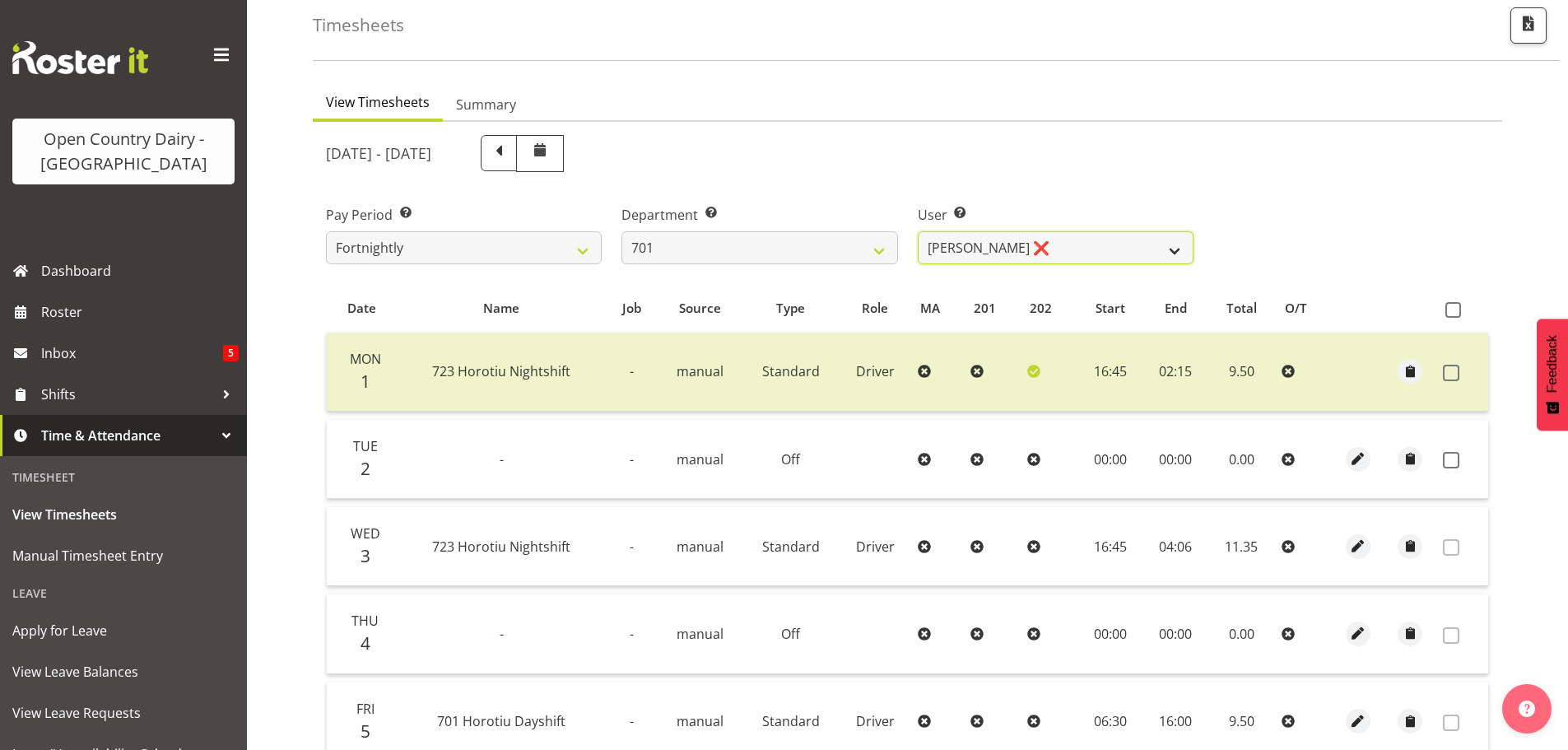
click at [1061, 248] on select "[PERSON_NAME] ❌ [PERSON_NAME] ❌ [PERSON_NAME] ❌ [PERSON_NAME] ❌" at bounding box center [1056, 248] width 276 height 33
select select "8383"
click at [918, 231] on select "[PERSON_NAME] ❌ [PERSON_NAME] ❌ [PERSON_NAME] ❌ [PERSON_NAME] ❌" at bounding box center [1056, 248] width 276 height 33
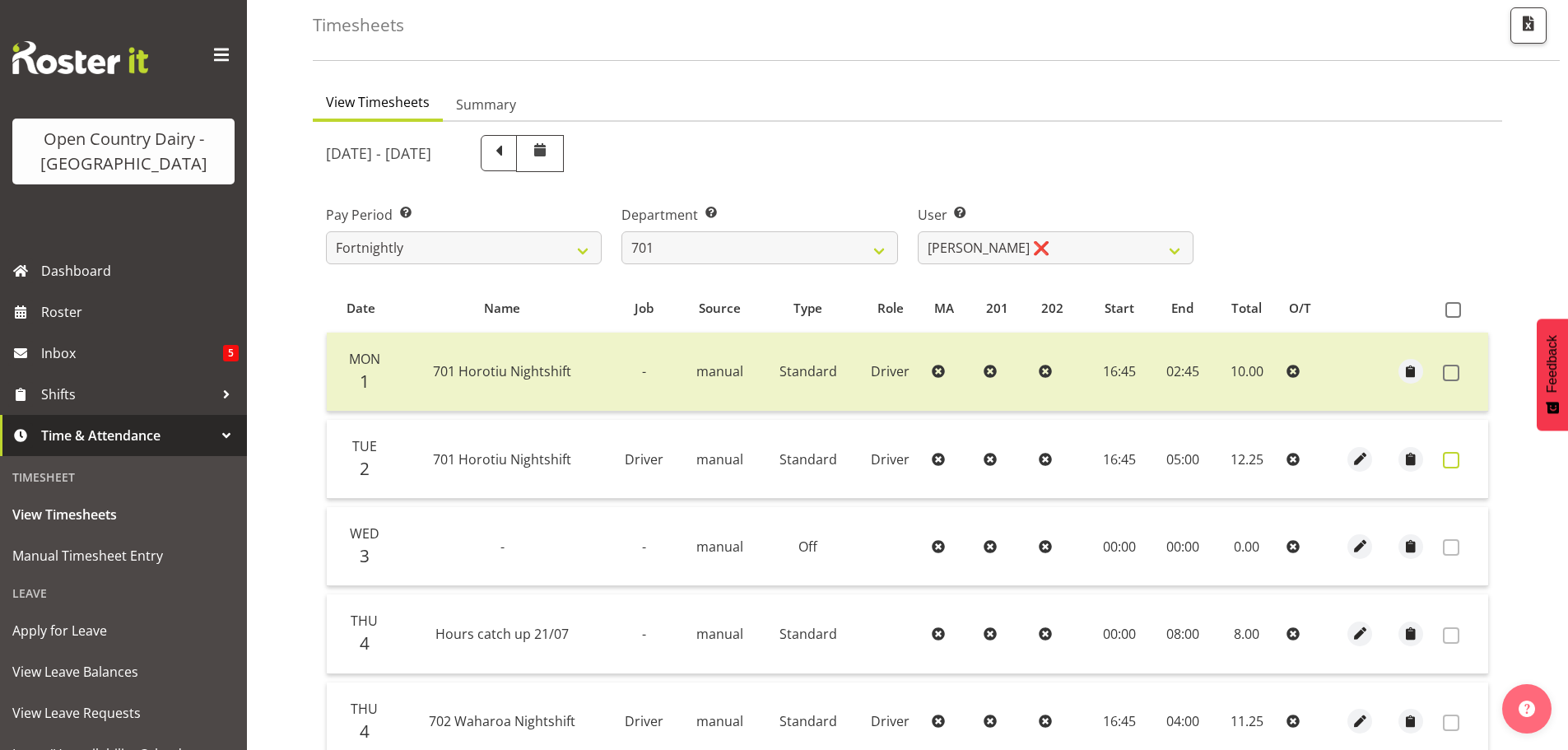
click at [1450, 461] on span at bounding box center [1450, 460] width 17 height 17
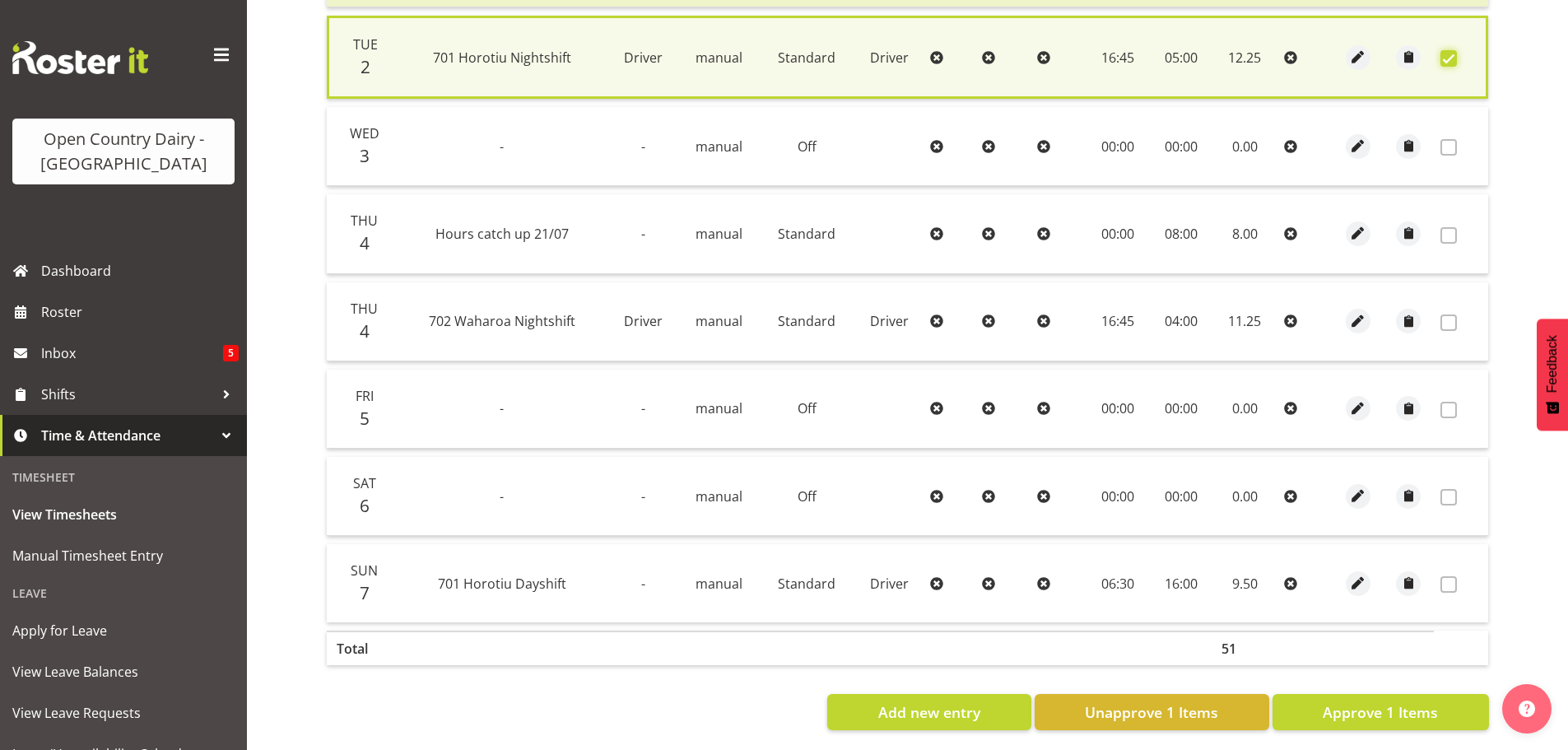
scroll to position [504, 0]
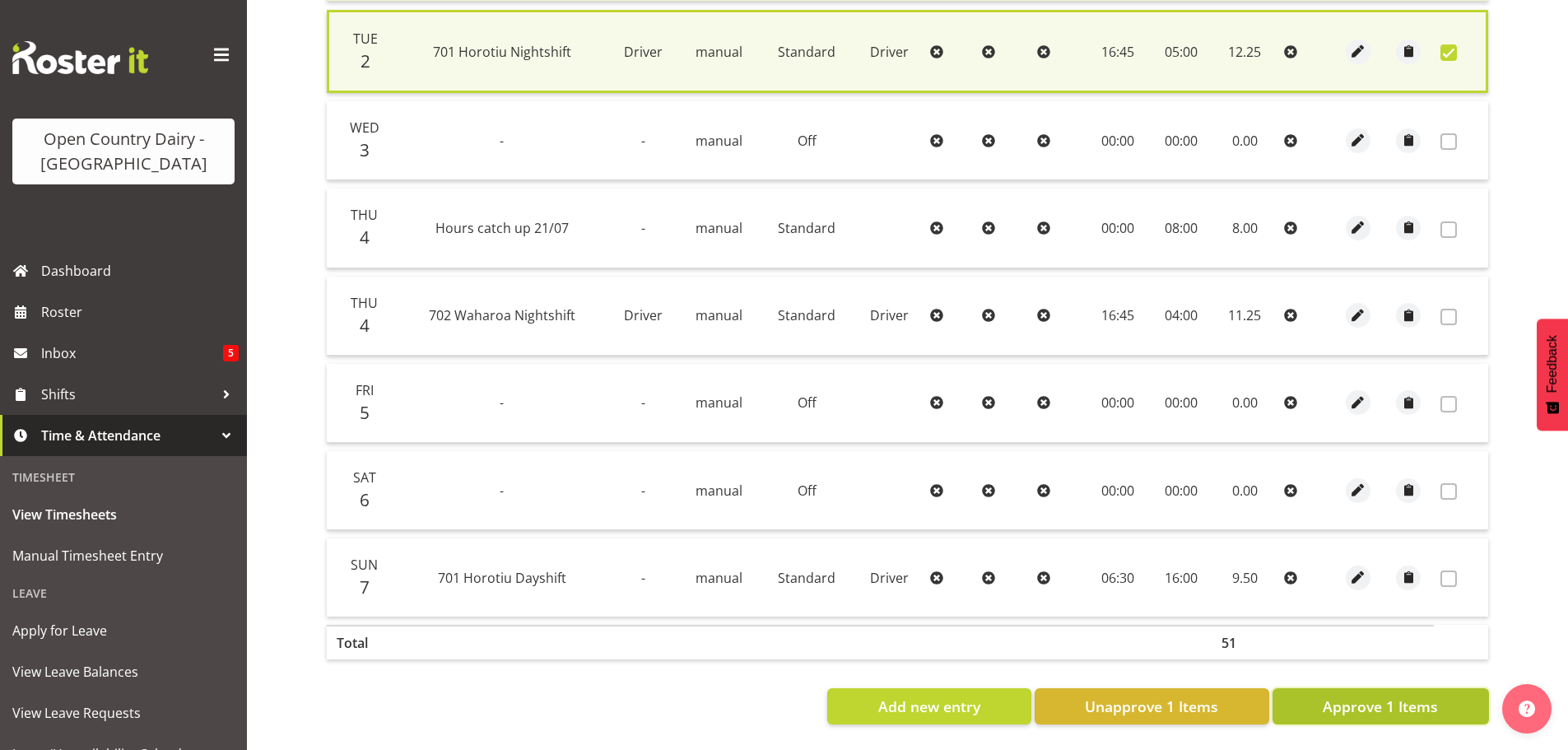
click at [1411, 696] on span "Approve 1 Items" at bounding box center [1381, 706] width 116 height 21
checkbox input "false"
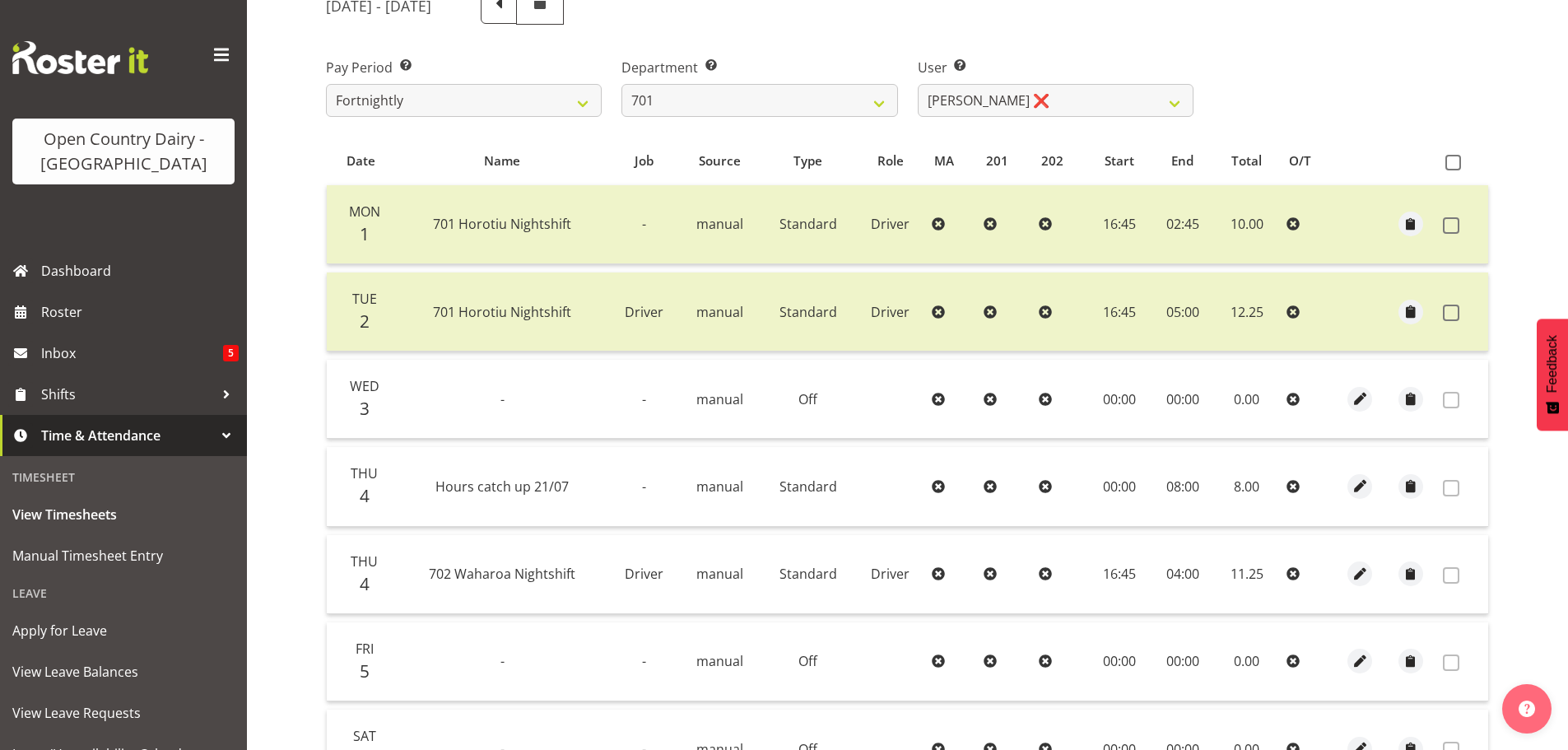
scroll to position [89, 0]
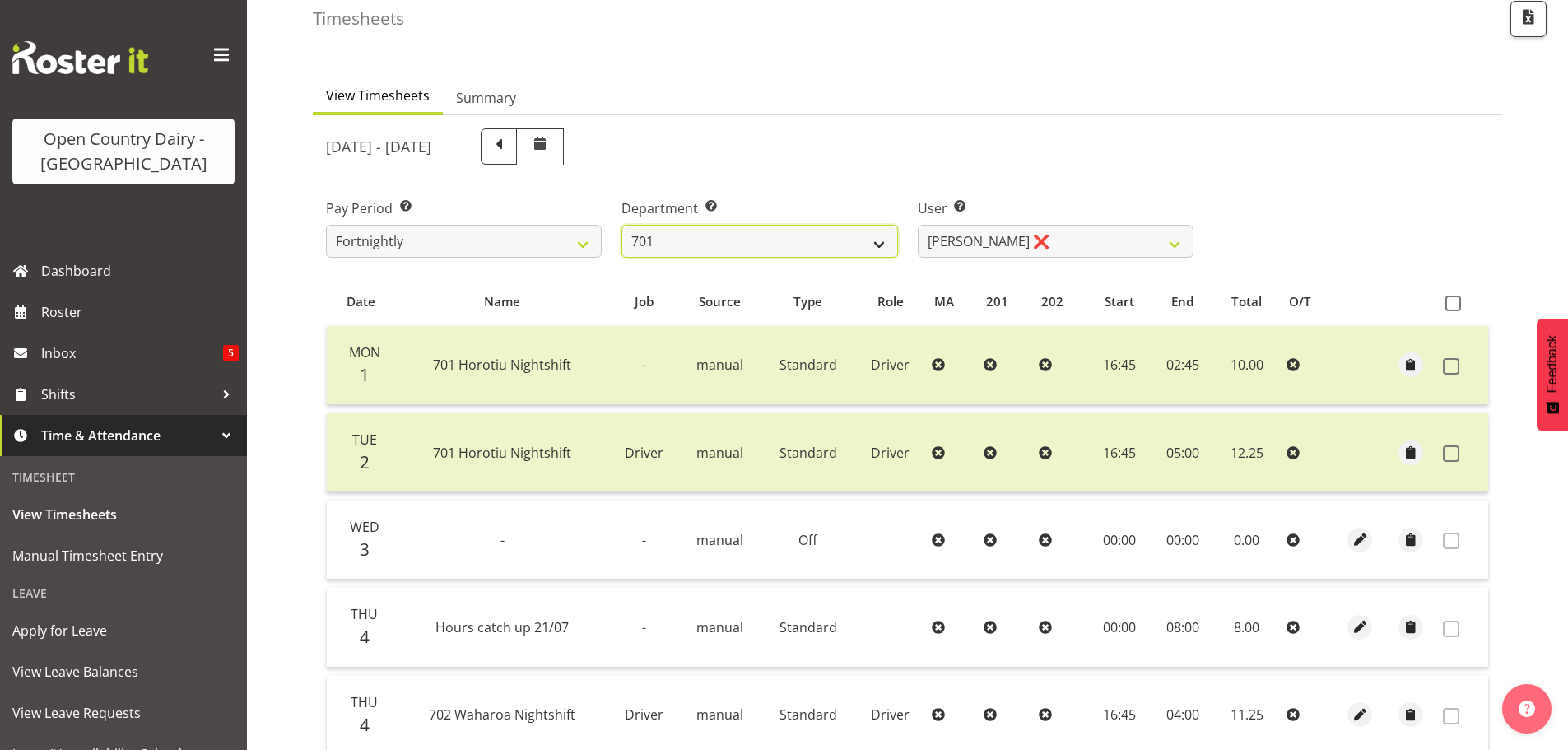
click at [755, 244] on select "701 702 703 704 705 706 707 708 709 710 711 712 713 714 715 716 717 718 719 720" at bounding box center [760, 241] width 276 height 33
select select "880"
click at [622, 224] on select "701 702 703 704 705 706 707 708 709 710 711 712 713 714 715 716 717 718 719 720" at bounding box center [760, 241] width 276 height 33
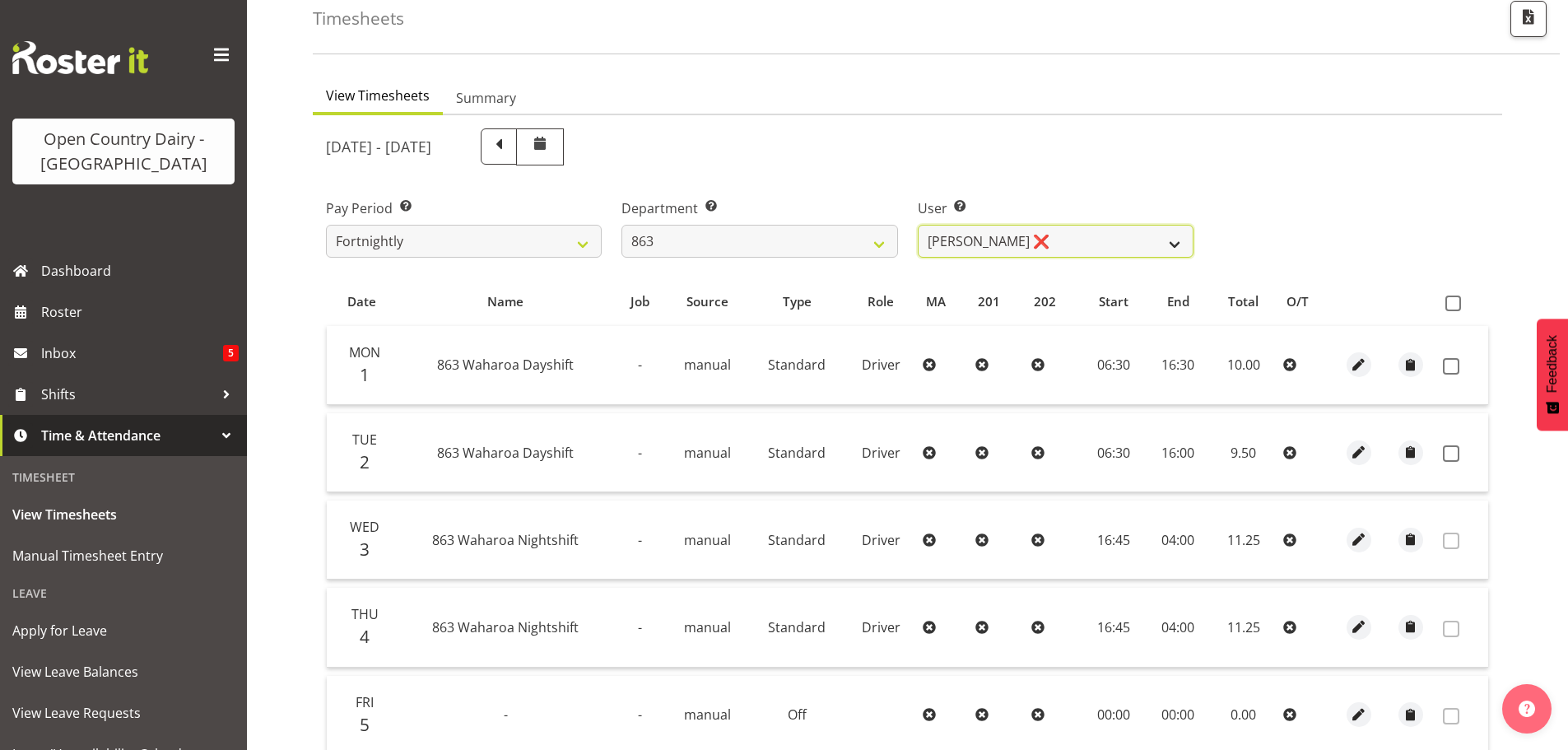
click at [1094, 245] on select "[PERSON_NAME] ❌ [PERSON_NAME] ❌ [PERSON_NAME] ❌ [PERSON_NAME] ❌" at bounding box center [1056, 241] width 276 height 33
select select "11251"
click at [918, 224] on select "[PERSON_NAME] ❌ [PERSON_NAME] ❌ [PERSON_NAME] ❌ [PERSON_NAME] ❌" at bounding box center [1056, 241] width 276 height 33
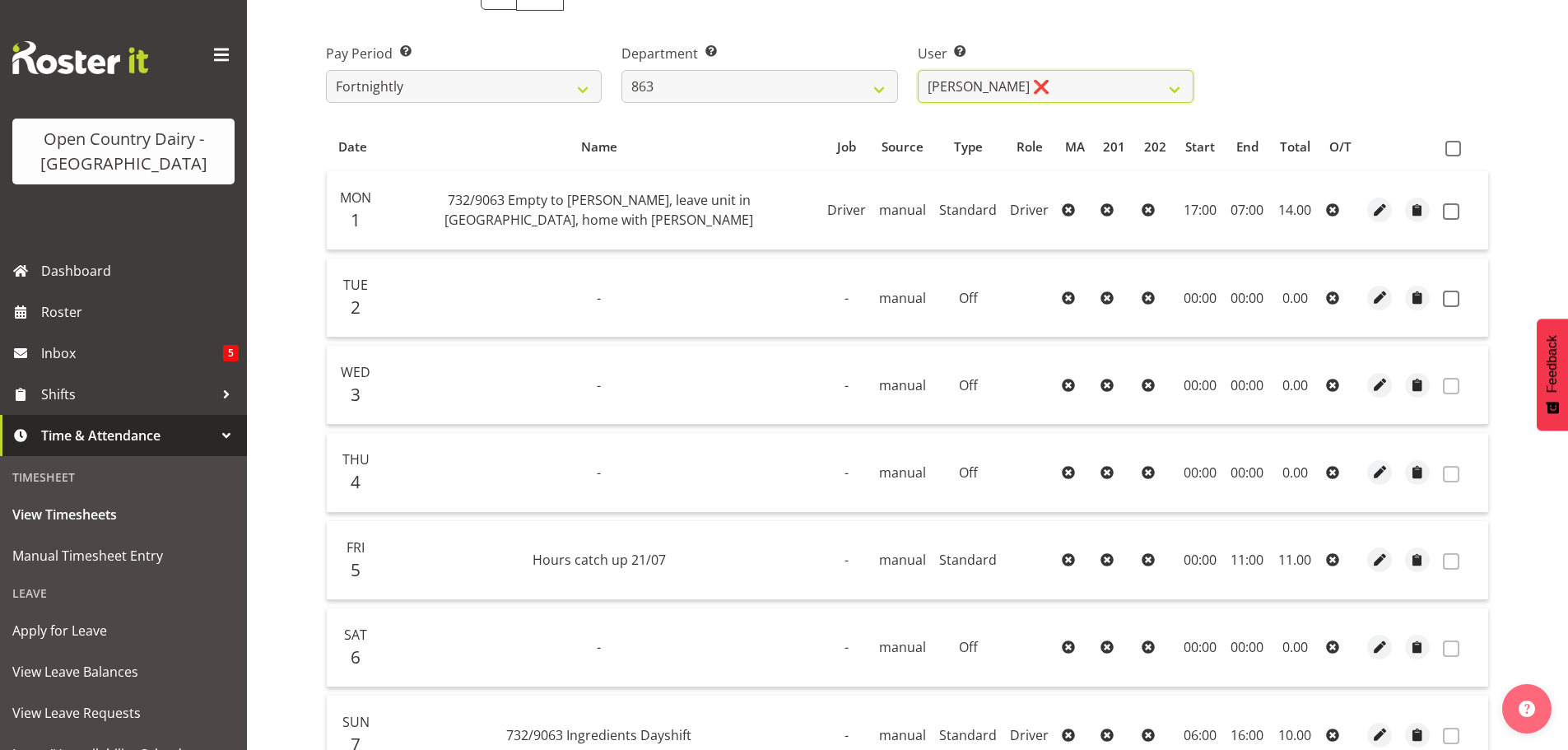
scroll to position [84, 0]
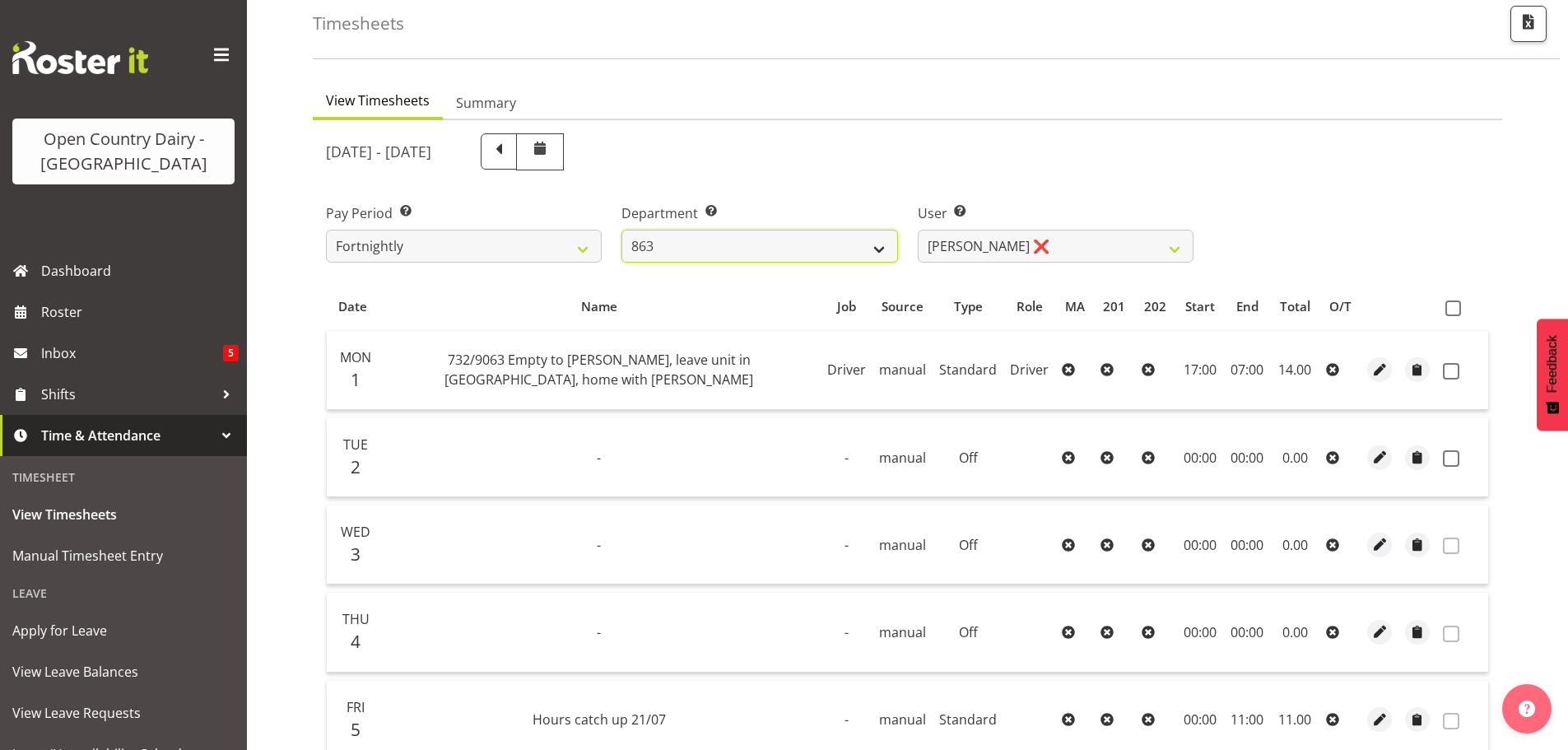
click at [701, 240] on select "701 702 703 704 705 706 707 708 709 710 711 712 713 714 715 716 717 718 719 720" at bounding box center [760, 246] width 276 height 33
select select "805"
click at [622, 229] on select "701 702 703 704 705 706 707 708 709 710 711 712 713 714 715 716 717 718 719 720" at bounding box center [760, 246] width 276 height 33
select select "10244"
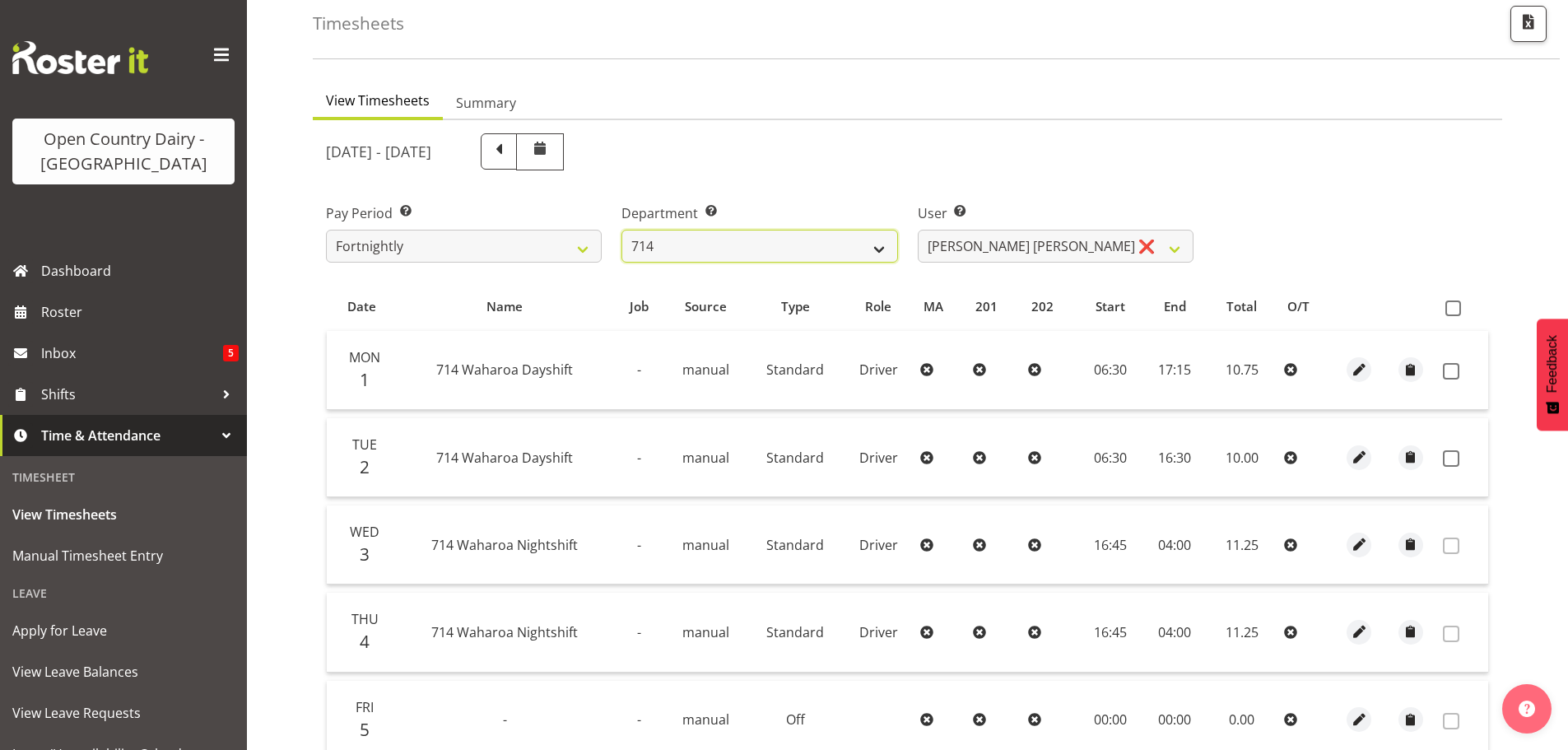
click at [729, 248] on select "701 702 703 704 705 706 707 708 709 710 711 712 713 714 715 716 717 718 719 720" at bounding box center [760, 246] width 276 height 33
select select "880"
click at [622, 229] on select "701 702 703 704 705 706 707 708 709 710 711 712 713 714 715 716 717 718 719 720" at bounding box center [760, 246] width 276 height 33
click at [1001, 238] on select "[PERSON_NAME] ❌ [PERSON_NAME] ❌ [PERSON_NAME] ❌ [PERSON_NAME] ❌" at bounding box center [1056, 246] width 276 height 33
click at [918, 229] on select "[PERSON_NAME] ❌ [PERSON_NAME] ❌ [PERSON_NAME] ❌ [PERSON_NAME] ❌" at bounding box center [1056, 246] width 276 height 33
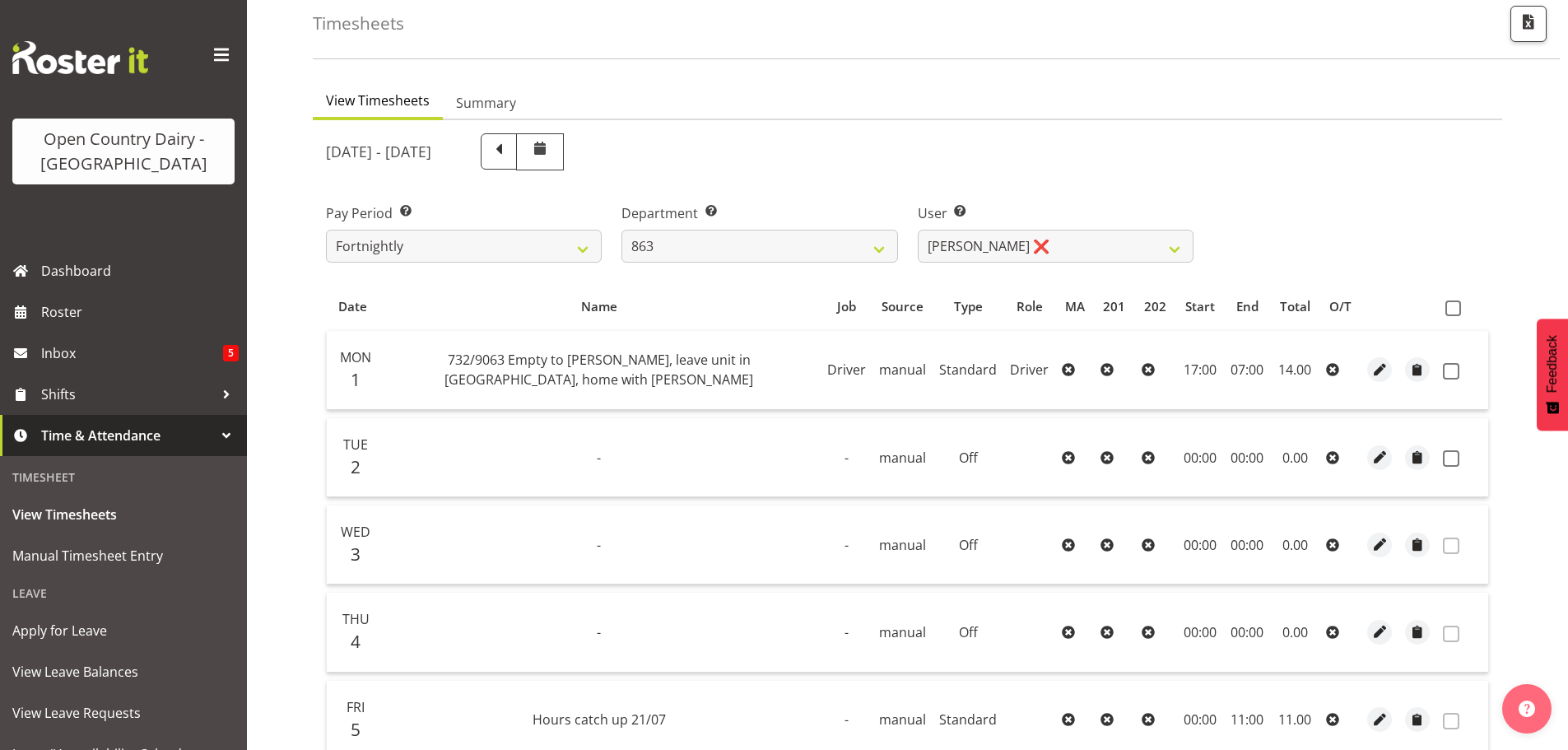
click at [711, 549] on td "-" at bounding box center [599, 544] width 443 height 79
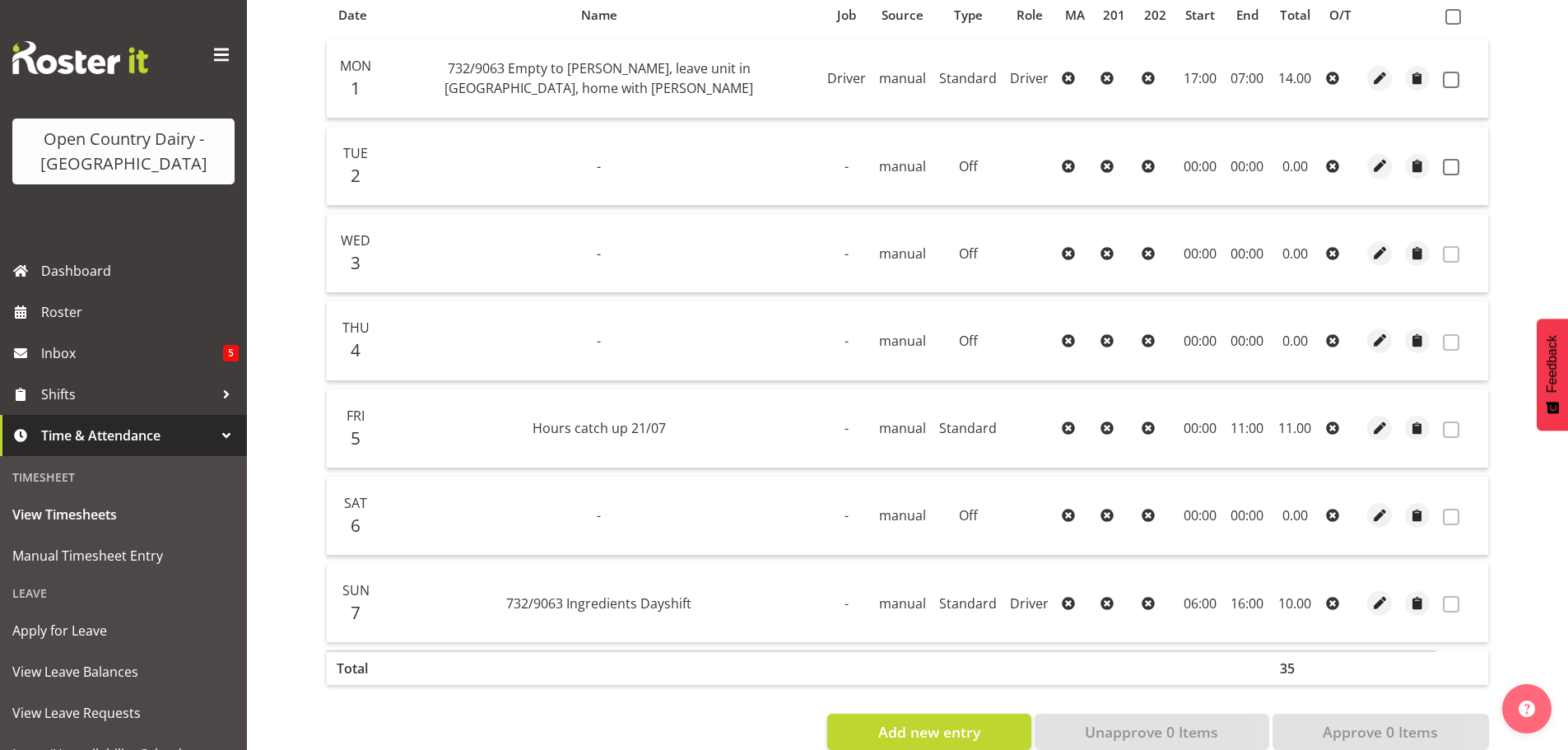
scroll to position [413, 0]
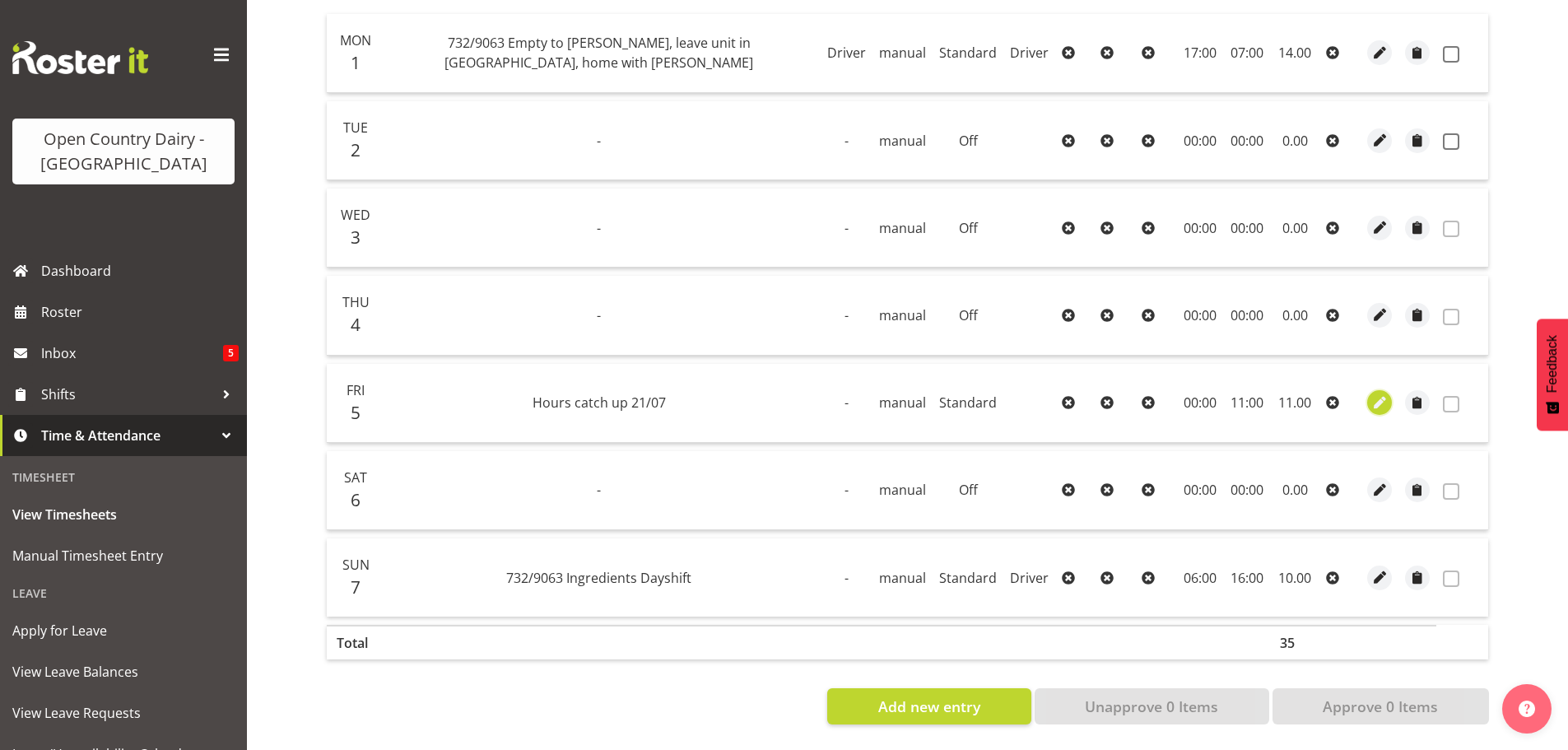
click at [1382, 393] on span "button" at bounding box center [1380, 402] width 18 height 18
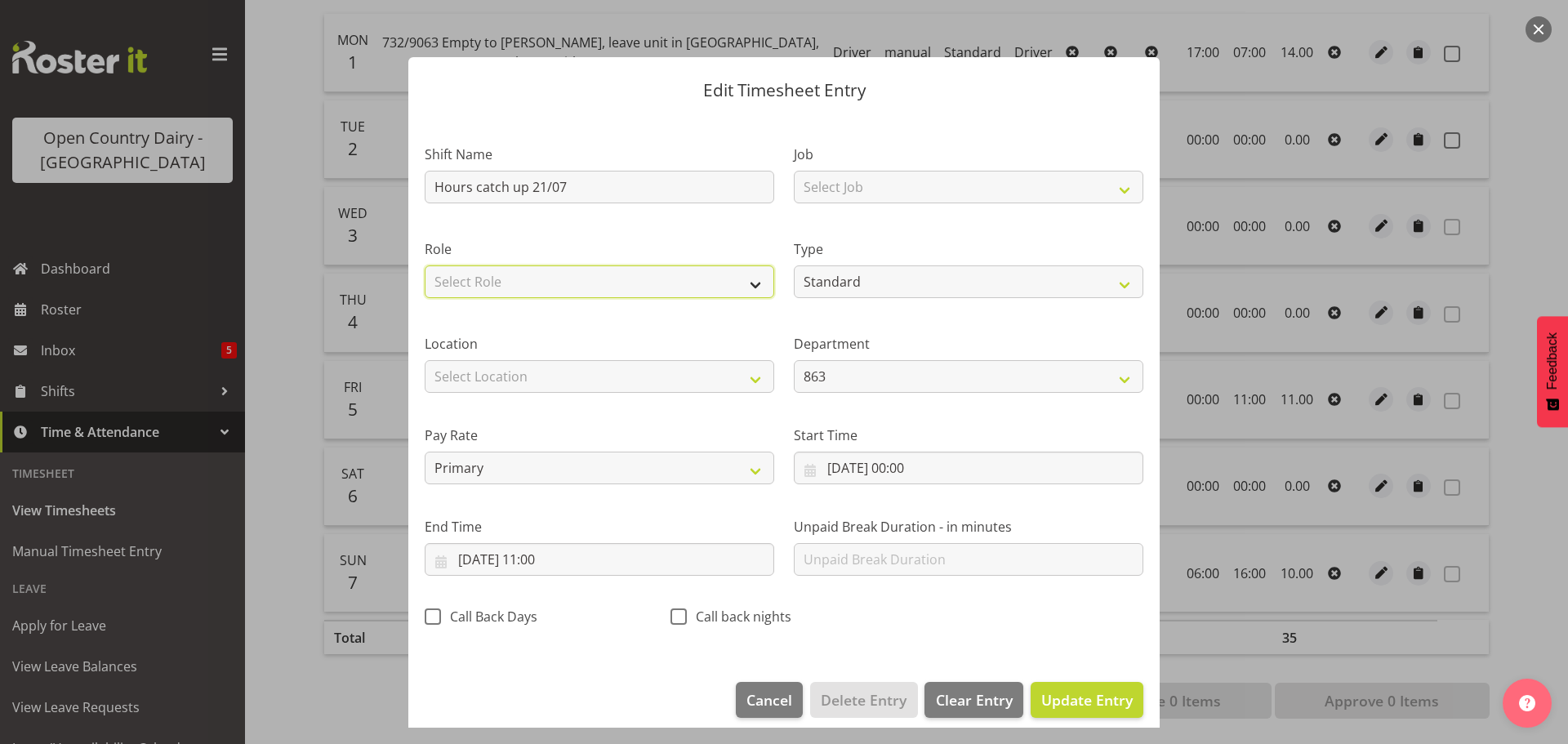
click at [555, 286] on select "Select Role Driver" at bounding box center [599, 281] width 350 height 33
click at [425, 265] on select "Select Role Driver" at bounding box center [599, 281] width 350 height 33
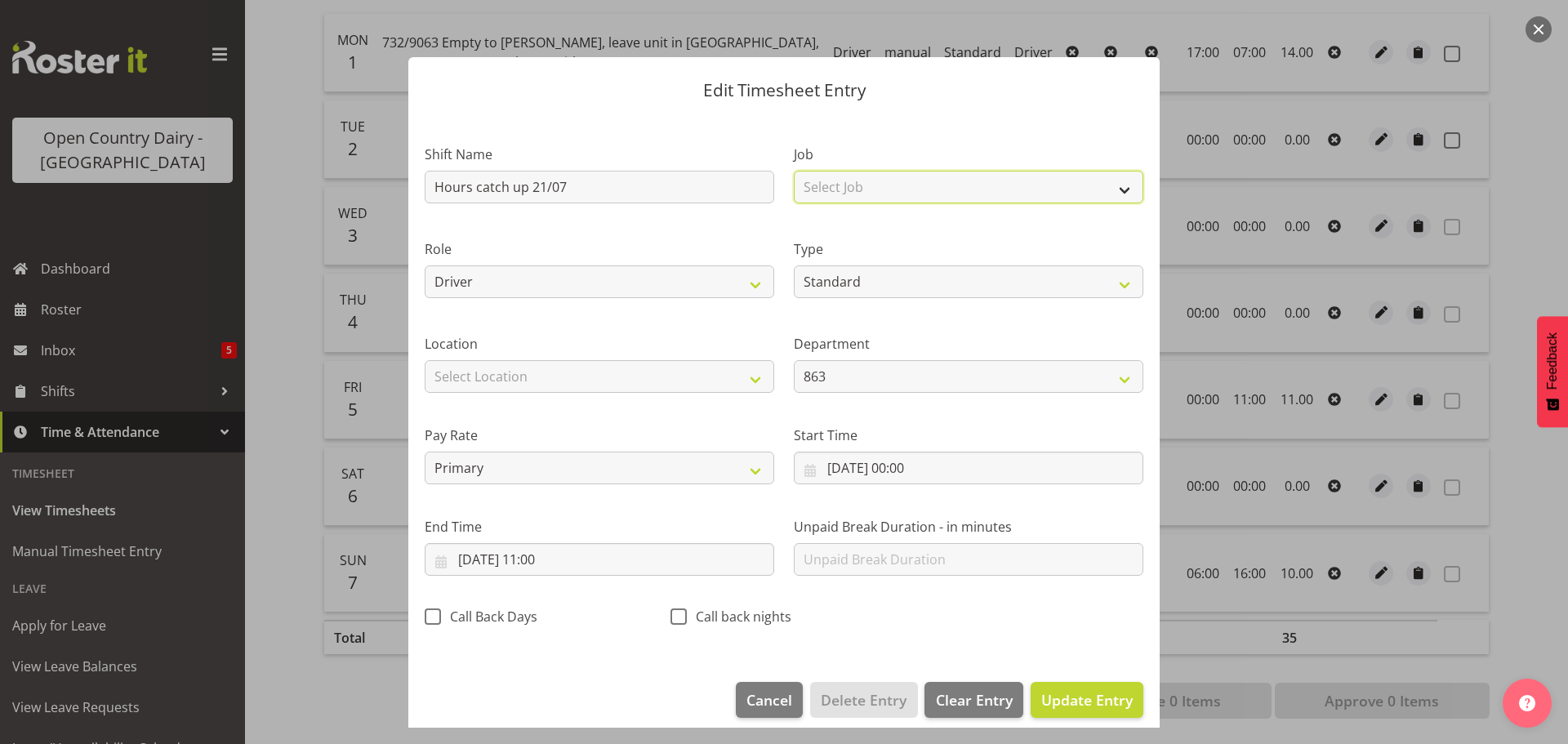
click at [878, 179] on select "Select Job Driver Driver supervisor Support" at bounding box center [969, 187] width 350 height 33
click at [794, 171] on select "Select Job Driver Driver supervisor Support" at bounding box center [969, 187] width 350 height 33
click at [1081, 698] on span "Update Entry" at bounding box center [1086, 700] width 92 height 19
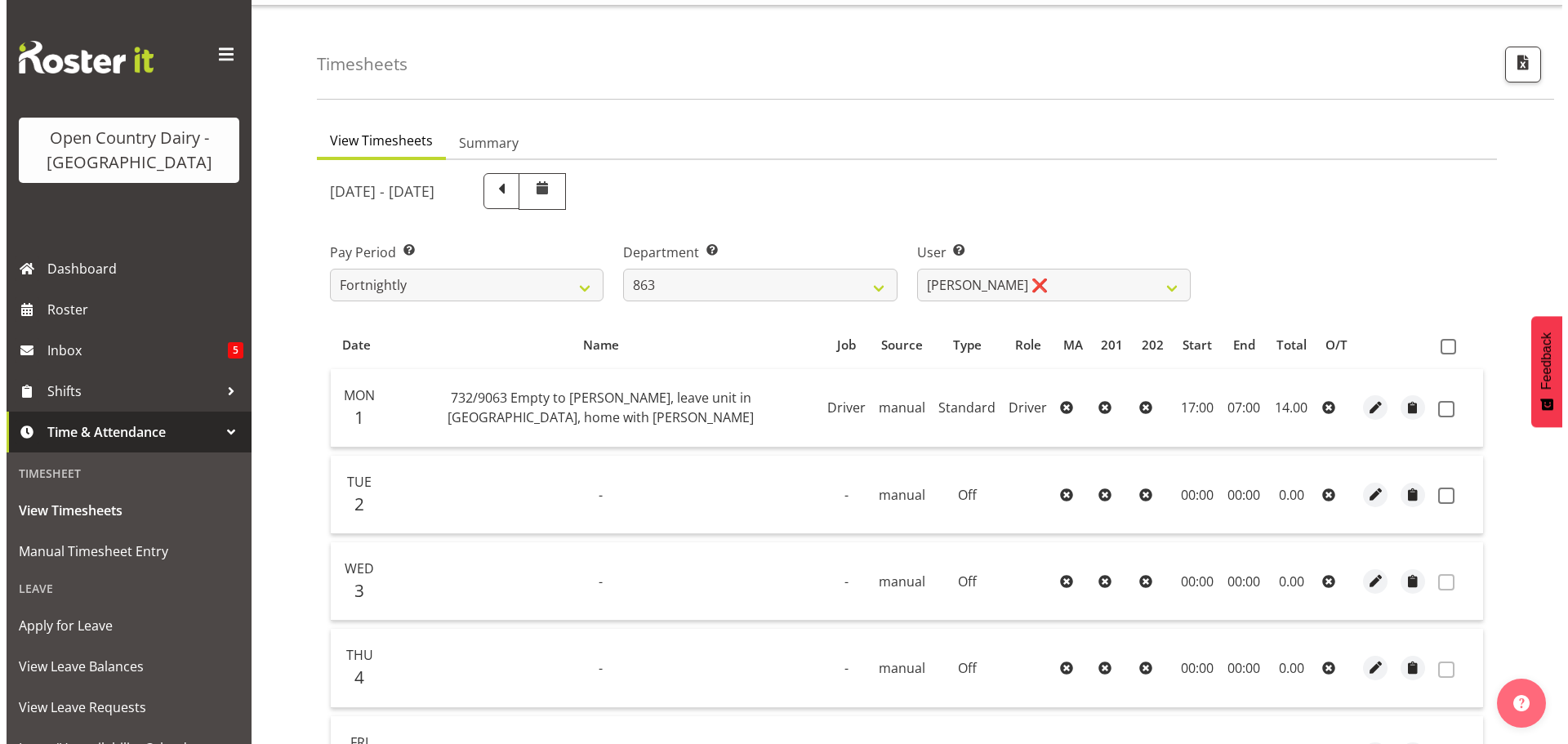
scroll to position [2, 0]
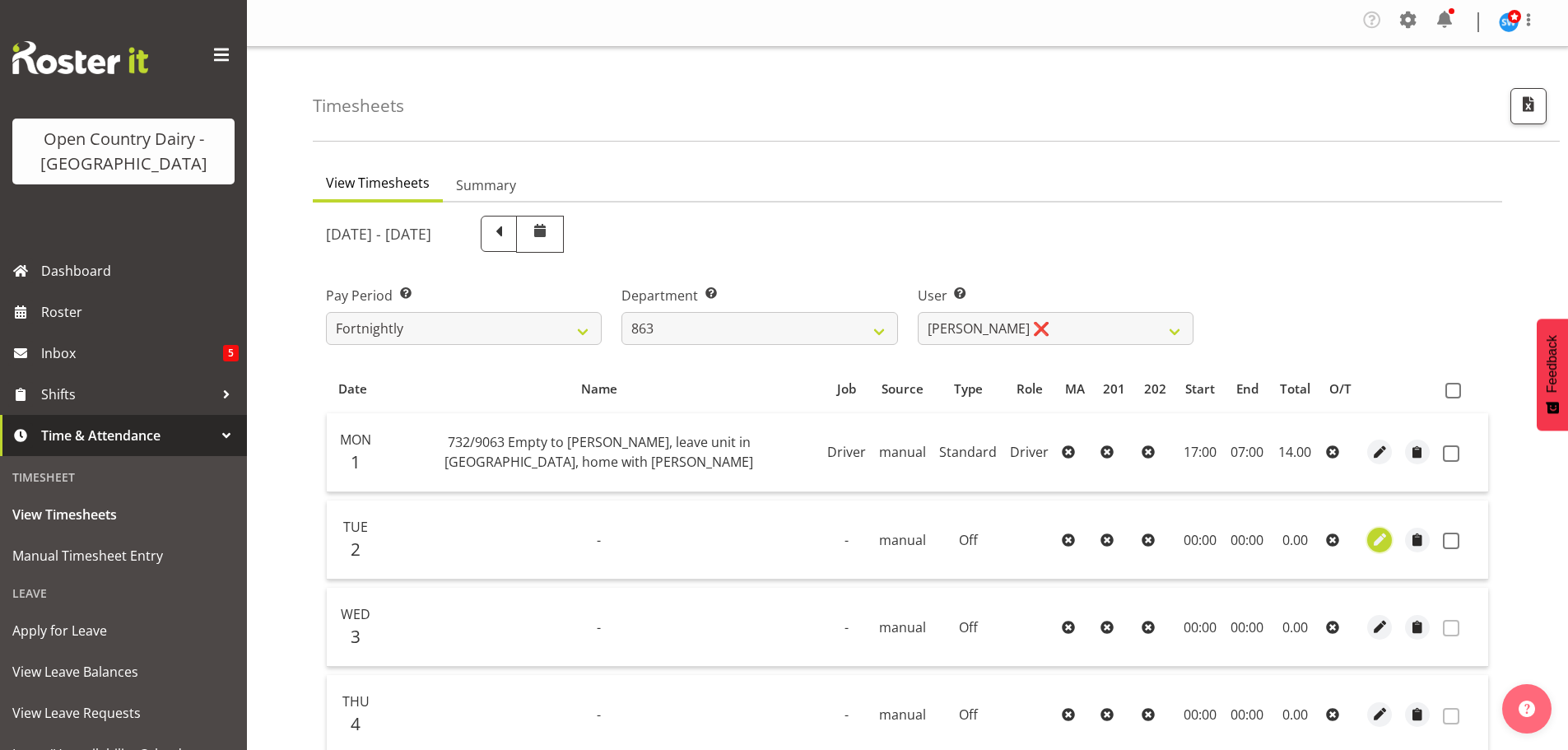
click at [1384, 538] on span "button" at bounding box center [1380, 539] width 18 height 18
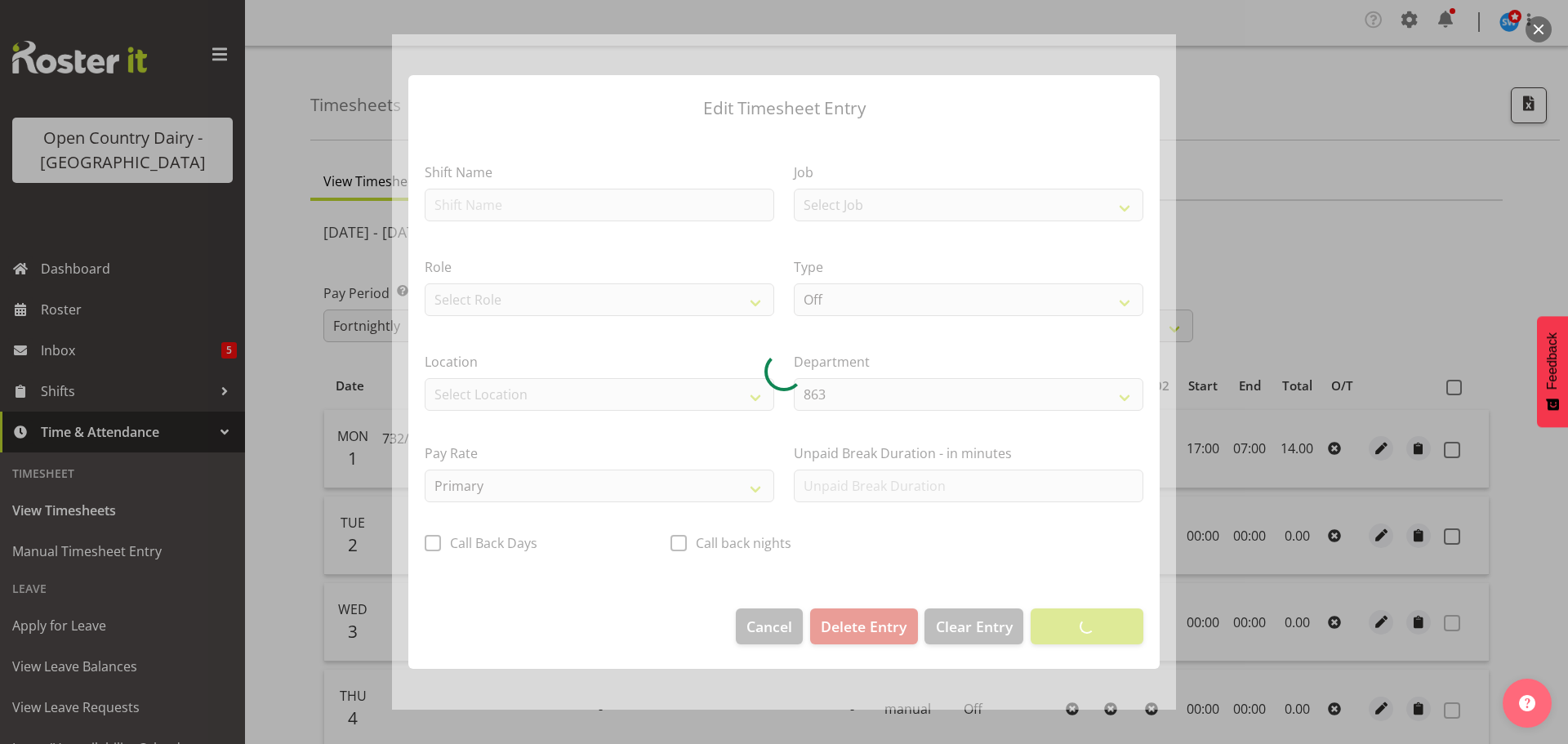
click at [510, 205] on div at bounding box center [784, 372] width 784 height 676
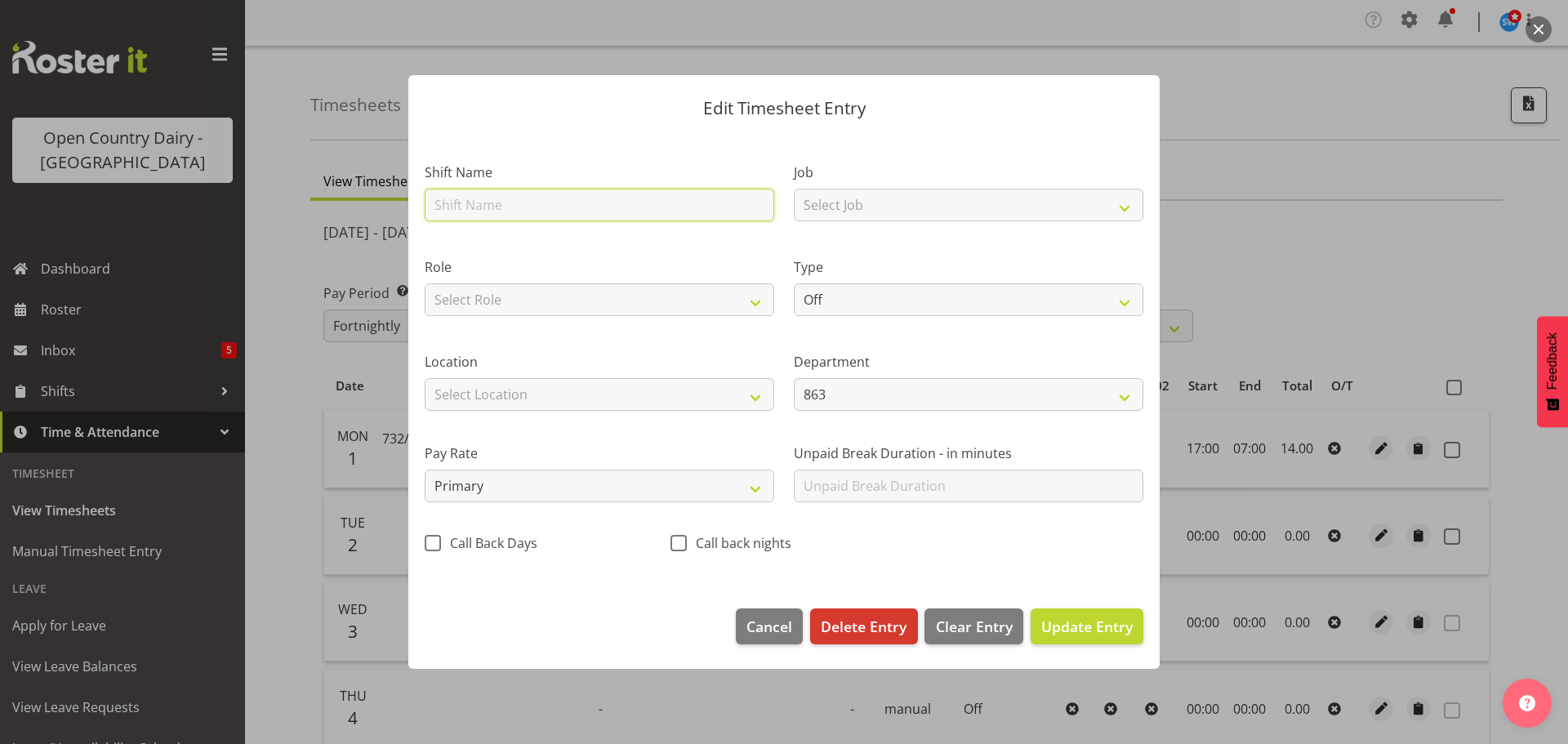
click at [510, 205] on input "text" at bounding box center [599, 205] width 350 height 33
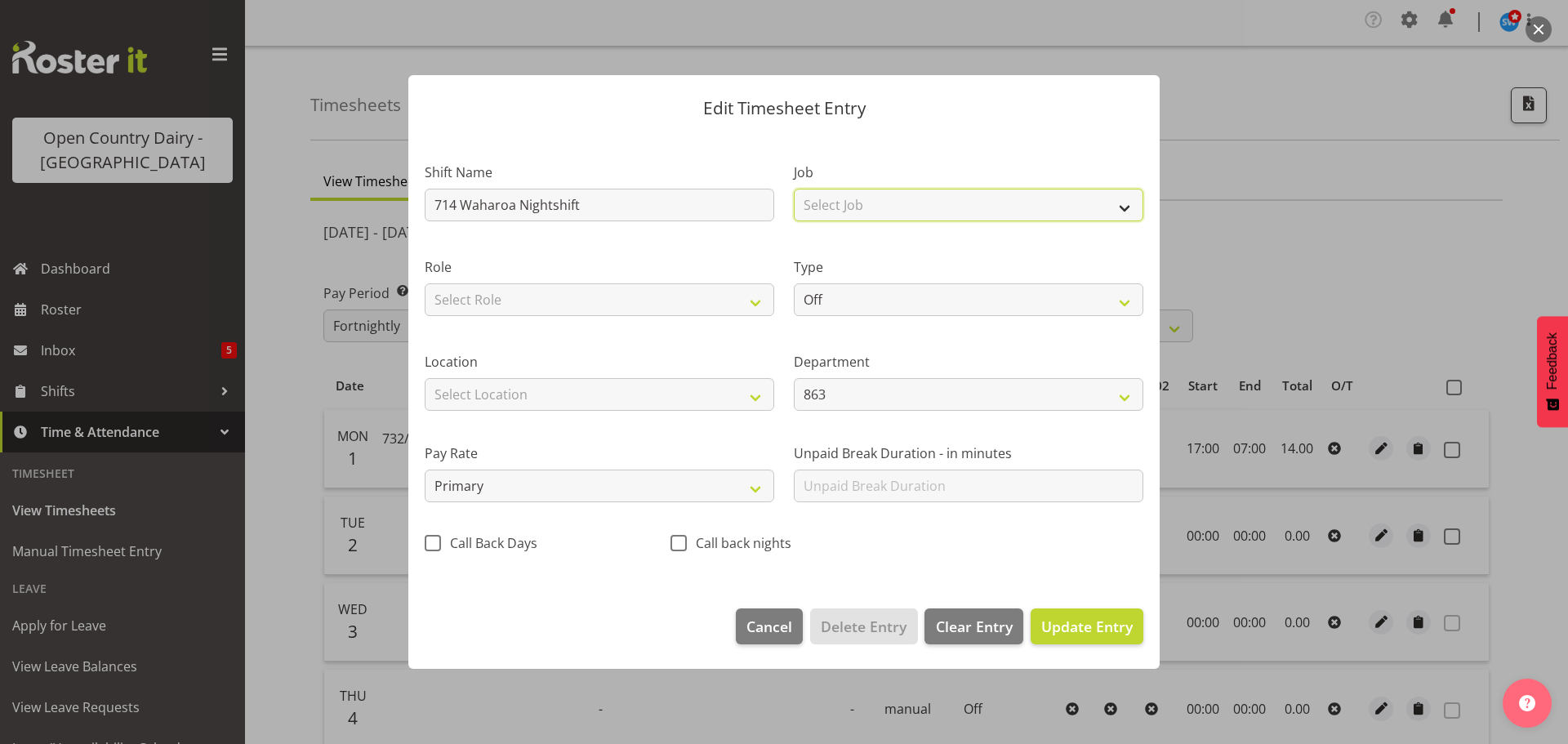
click at [890, 201] on select "Select Job Driver Driver supervisor Support" at bounding box center [969, 205] width 350 height 33
click at [794, 189] on select "Select Job Driver Driver supervisor Support" at bounding box center [969, 205] width 350 height 33
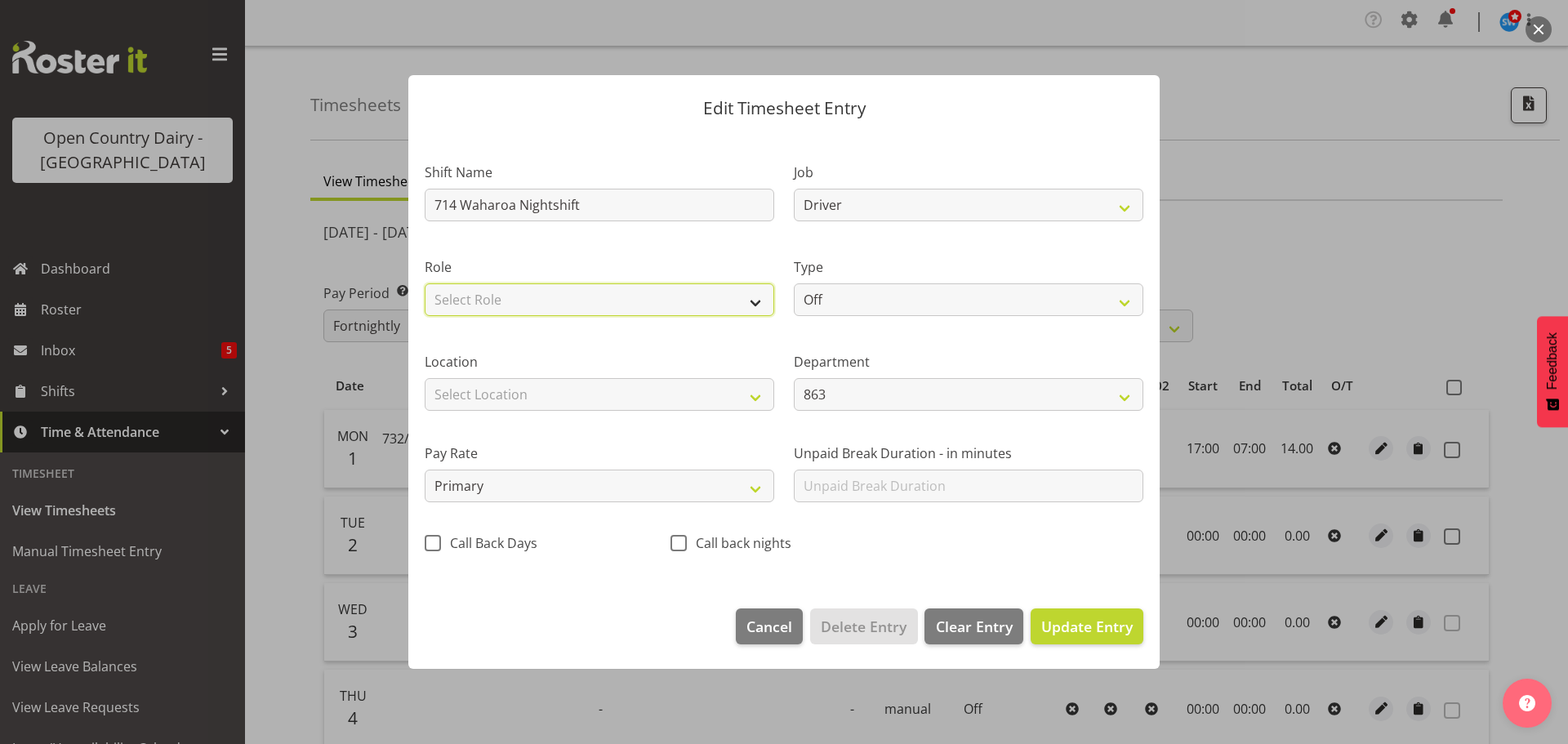
click at [554, 303] on select "Select Role Driver" at bounding box center [599, 300] width 350 height 33
click at [425, 283] on select "Select Role Driver" at bounding box center [599, 300] width 350 height 33
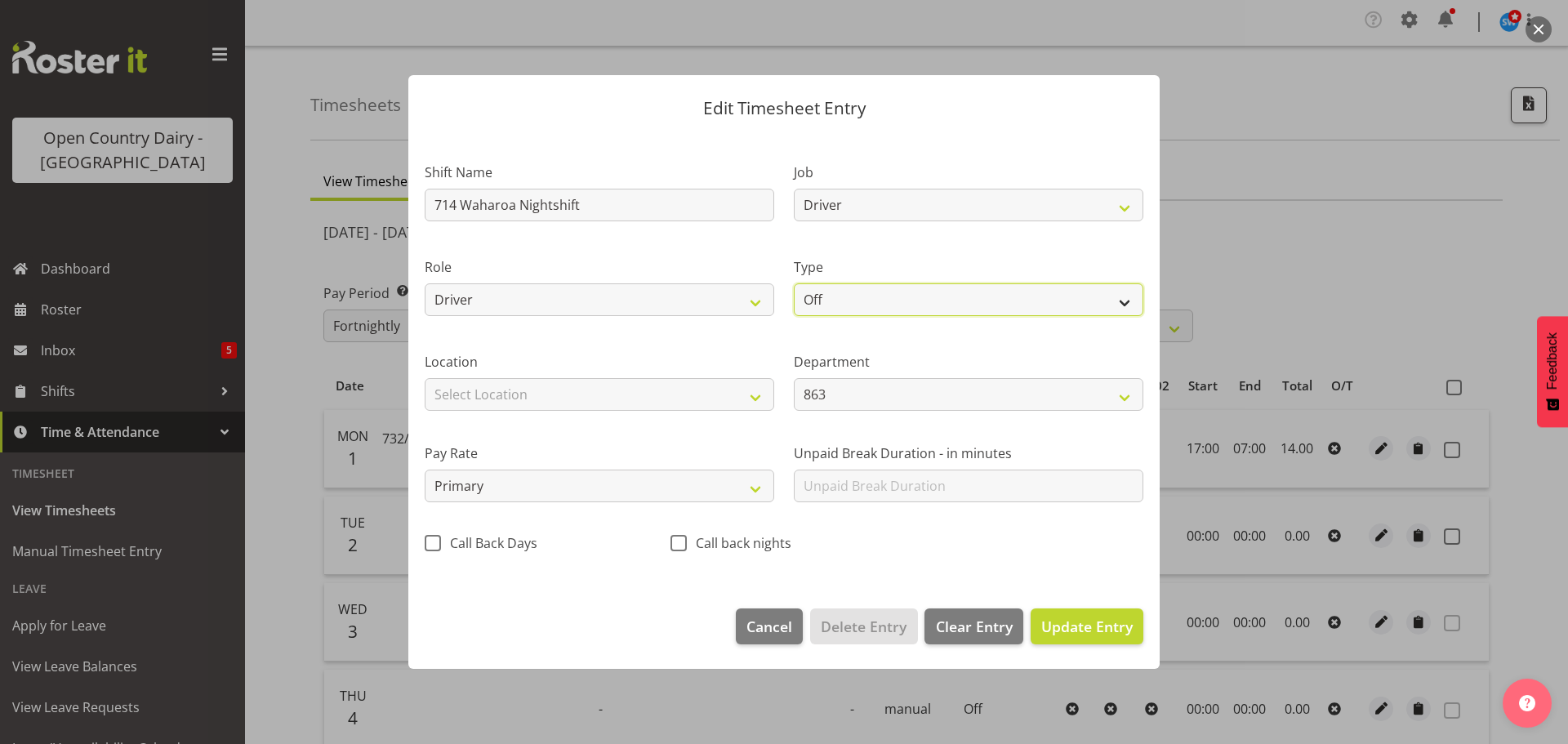
click at [893, 297] on select "Off Standard Public Holiday Public Holiday (Worked) Day In Lieu Annual Leave Si…" at bounding box center [969, 300] width 350 height 33
click at [794, 283] on select "Off Standard Public Holiday Public Holiday (Worked) Day In Lieu Annual Leave Si…" at bounding box center [969, 300] width 350 height 33
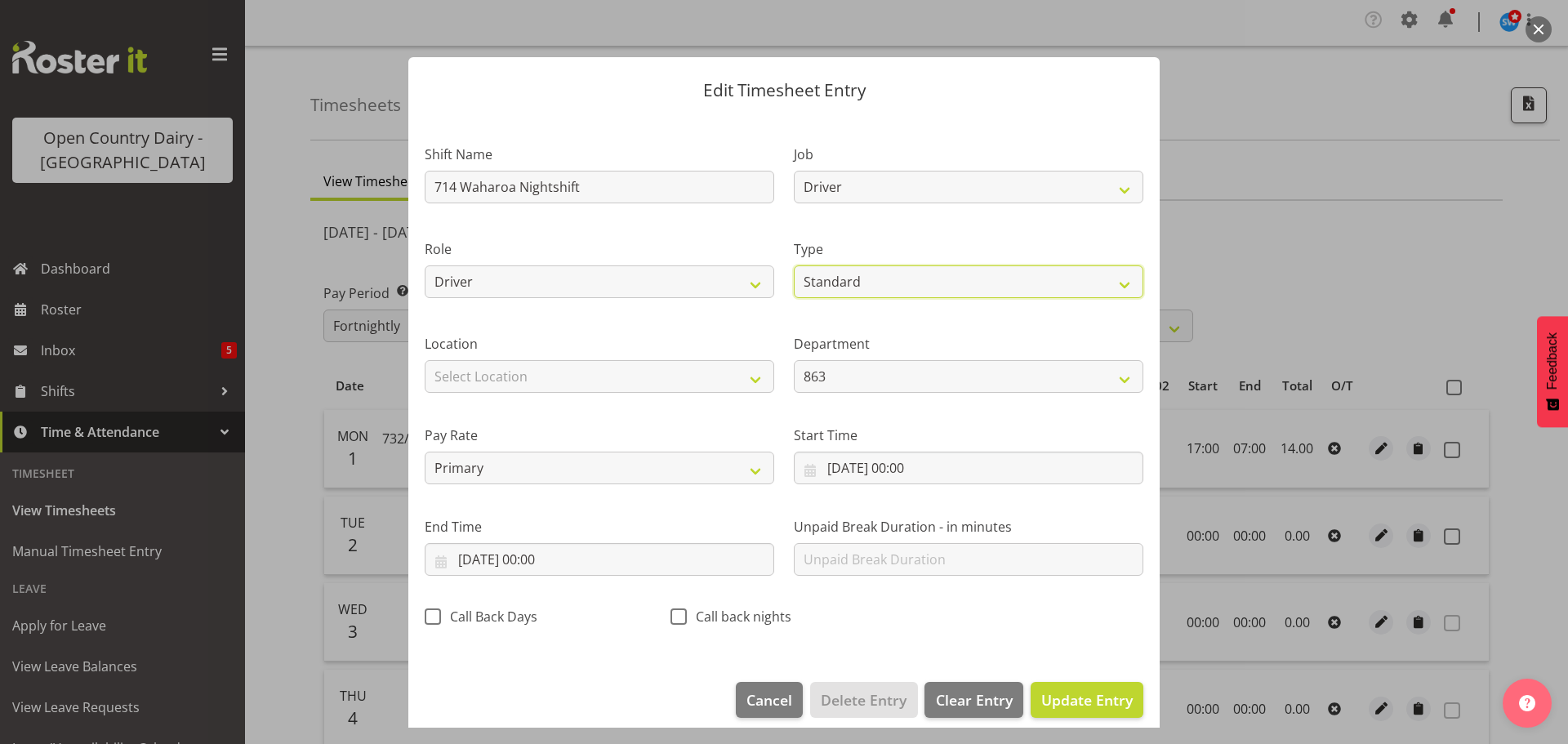
scroll to position [14, 0]
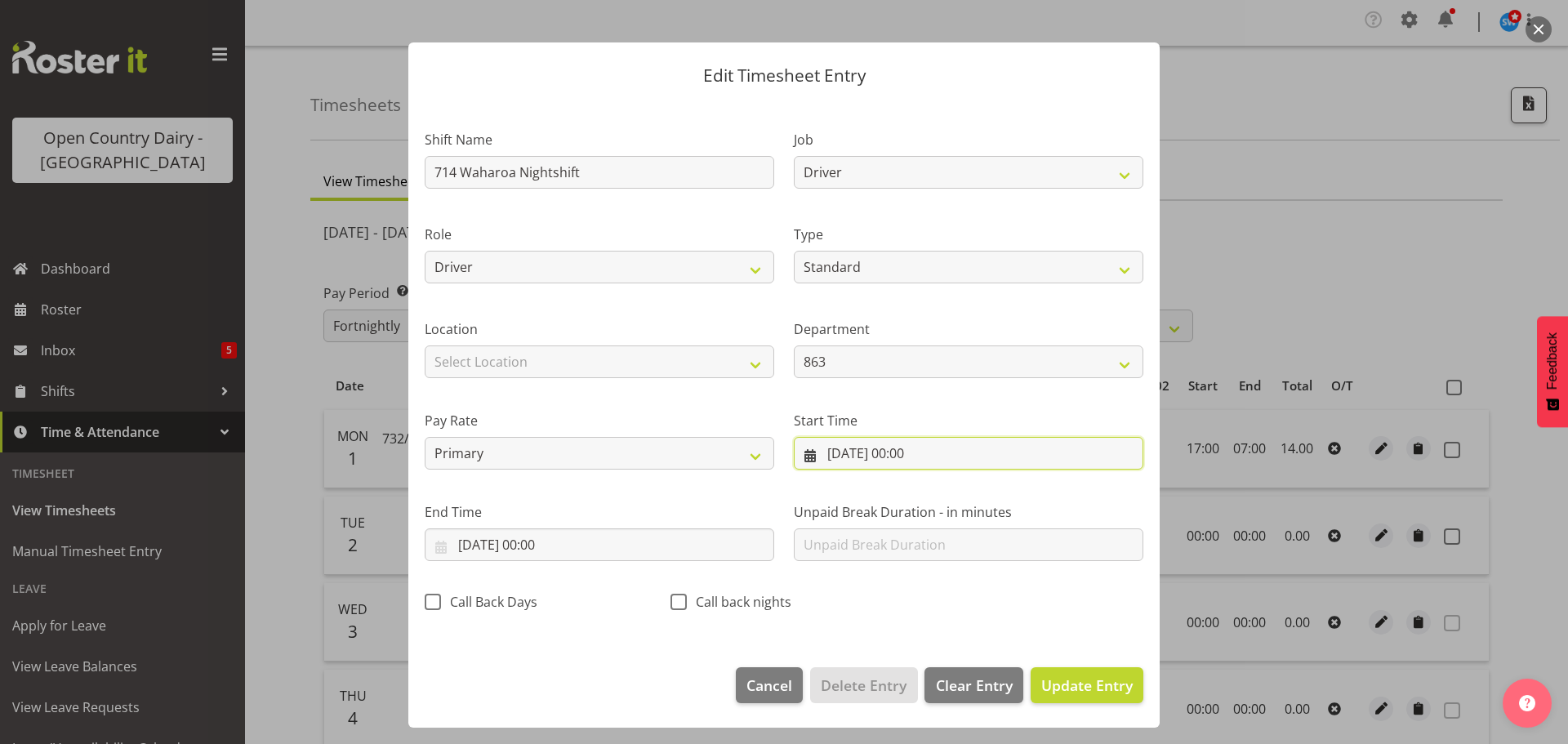
click at [918, 447] on input "[DATE] 00:00" at bounding box center [969, 453] width 350 height 33
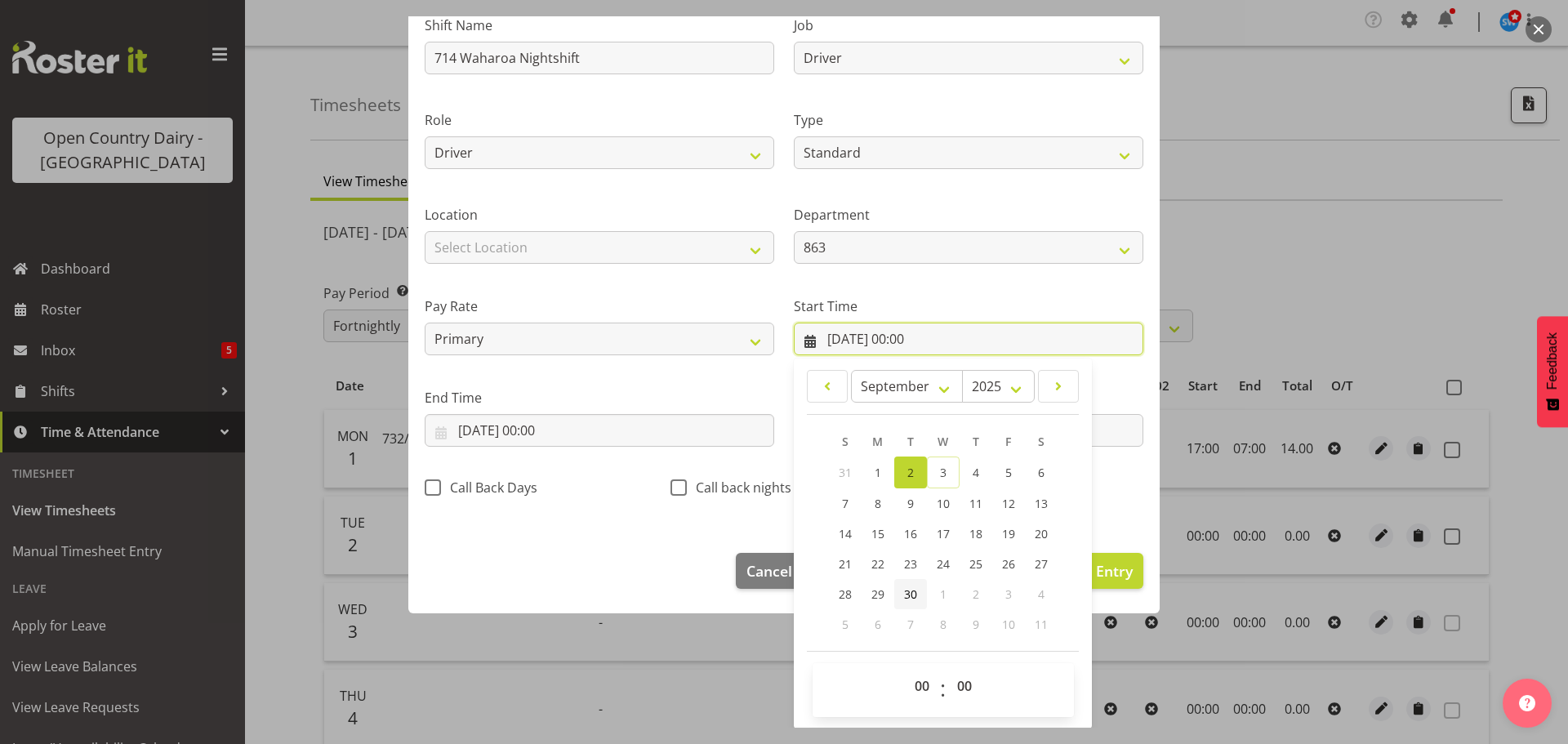
scroll to position [130, 0]
click at [914, 674] on select "00 01 02 03 04 05 06 07 08 09 10 11 12 13 14 15 16 17 18 19 20 21 22 23" at bounding box center [924, 685] width 37 height 33
click at [906, 669] on select "00 01 02 03 04 05 06 07 08 09 10 11 12 13 14 15 16 17 18 19 20 21 22 23" at bounding box center [924, 685] width 37 height 33
click at [959, 673] on select "00 01 02 03 04 05 06 07 08 09 10 11 12 13 14 15 16 17 18 19 20 21 22 23 24 25 2…" at bounding box center [967, 685] width 37 height 33
click at [948, 669] on select "00 01 02 03 04 05 06 07 08 09 10 11 12 13 14 15 16 17 18 19 20 21 22 23 24 25 2…" at bounding box center [967, 685] width 37 height 33
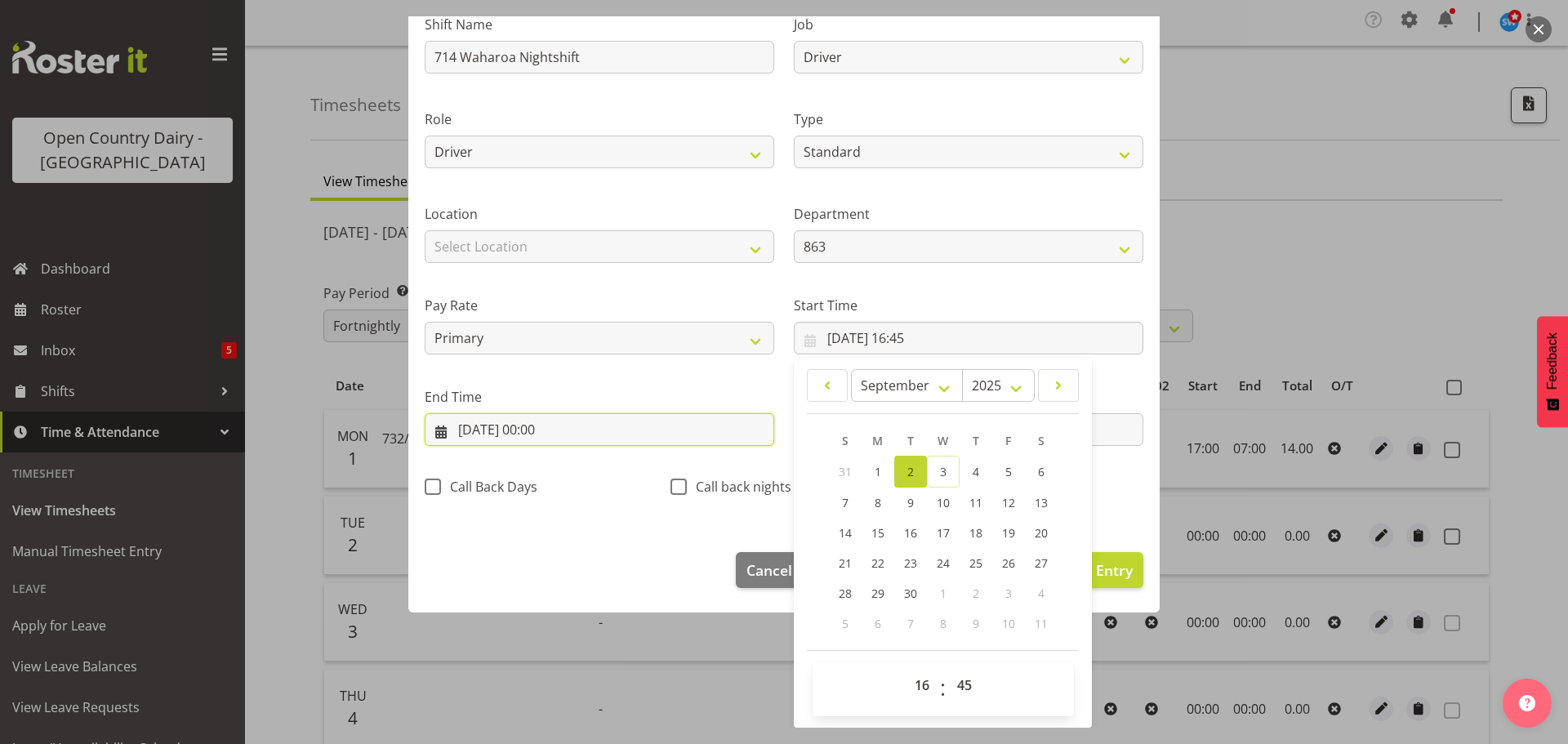
click at [554, 426] on input "[DATE] 00:00" at bounding box center [599, 430] width 350 height 33
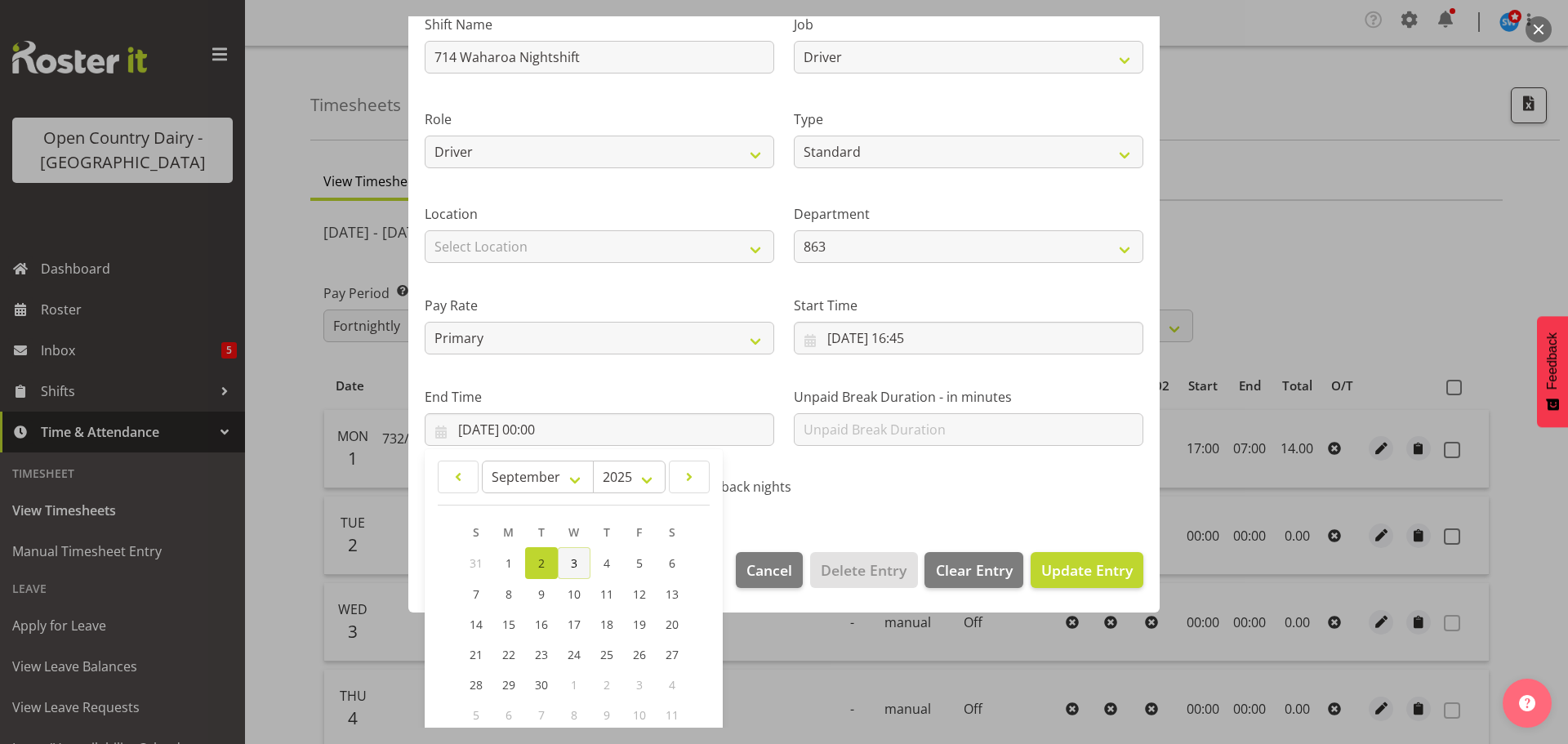
click at [568, 557] on link "3" at bounding box center [574, 563] width 33 height 32
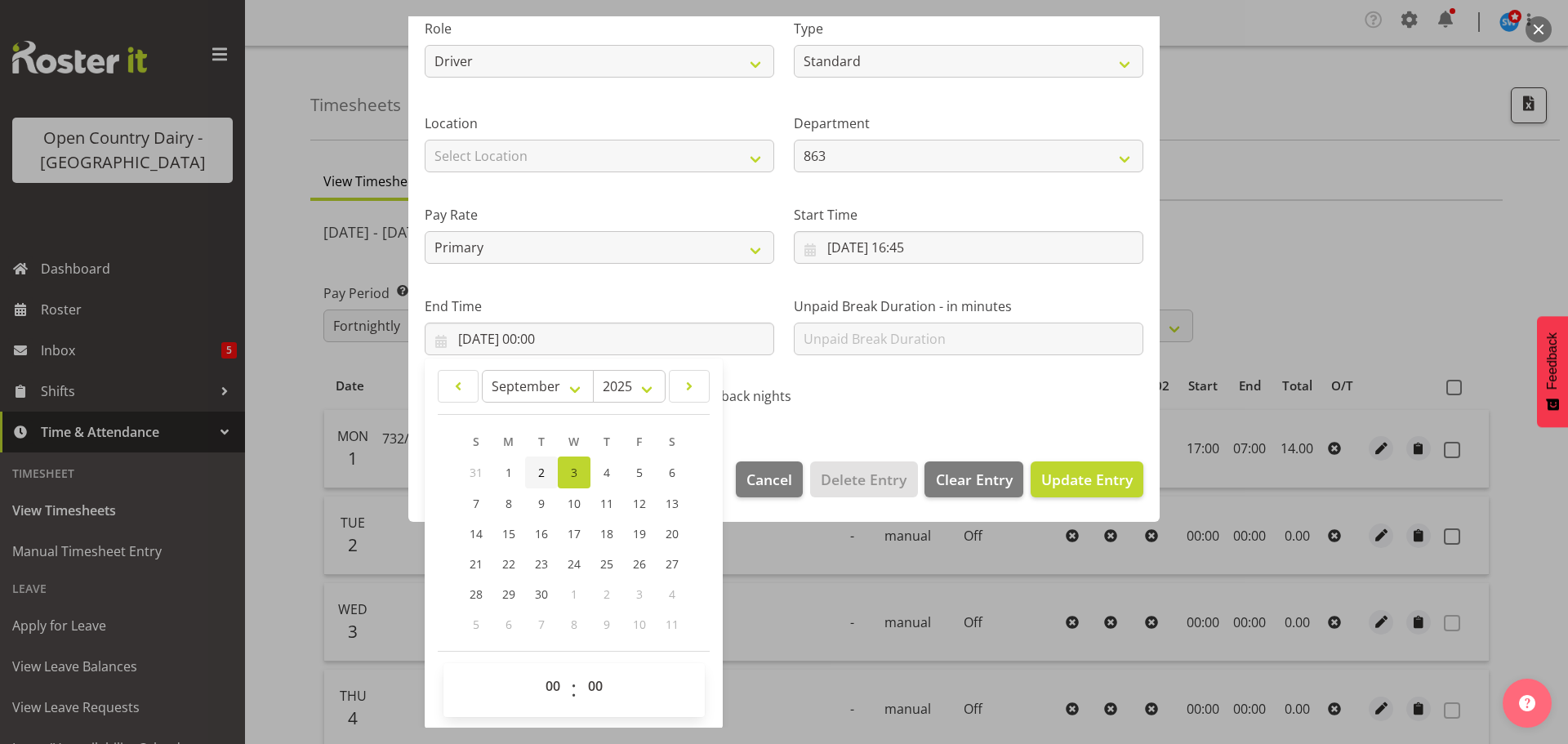
scroll to position [222, 0]
click at [553, 690] on select "00 01 02 03 04 05 06 07 08 09 10 11 12 13 14 15 16 17 18 19 20 21 22 23" at bounding box center [555, 685] width 37 height 33
click at [537, 669] on select "00 01 02 03 04 05 06 07 08 09 10 11 12 13 14 15 16 17 18 19 20 21 22 23" at bounding box center [555, 685] width 37 height 33
click at [589, 678] on select "00 01 02 03 04 05 06 07 08 09 10 11 12 13 14 15 16 17 18 19 20 21 22 23 24 25 2…" at bounding box center [598, 685] width 37 height 33
click at [579, 669] on select "00 01 02 03 04 05 06 07 08 09 10 11 12 13 14 15 16 17 18 19 20 21 22 23 24 25 2…" at bounding box center [598, 685] width 37 height 33
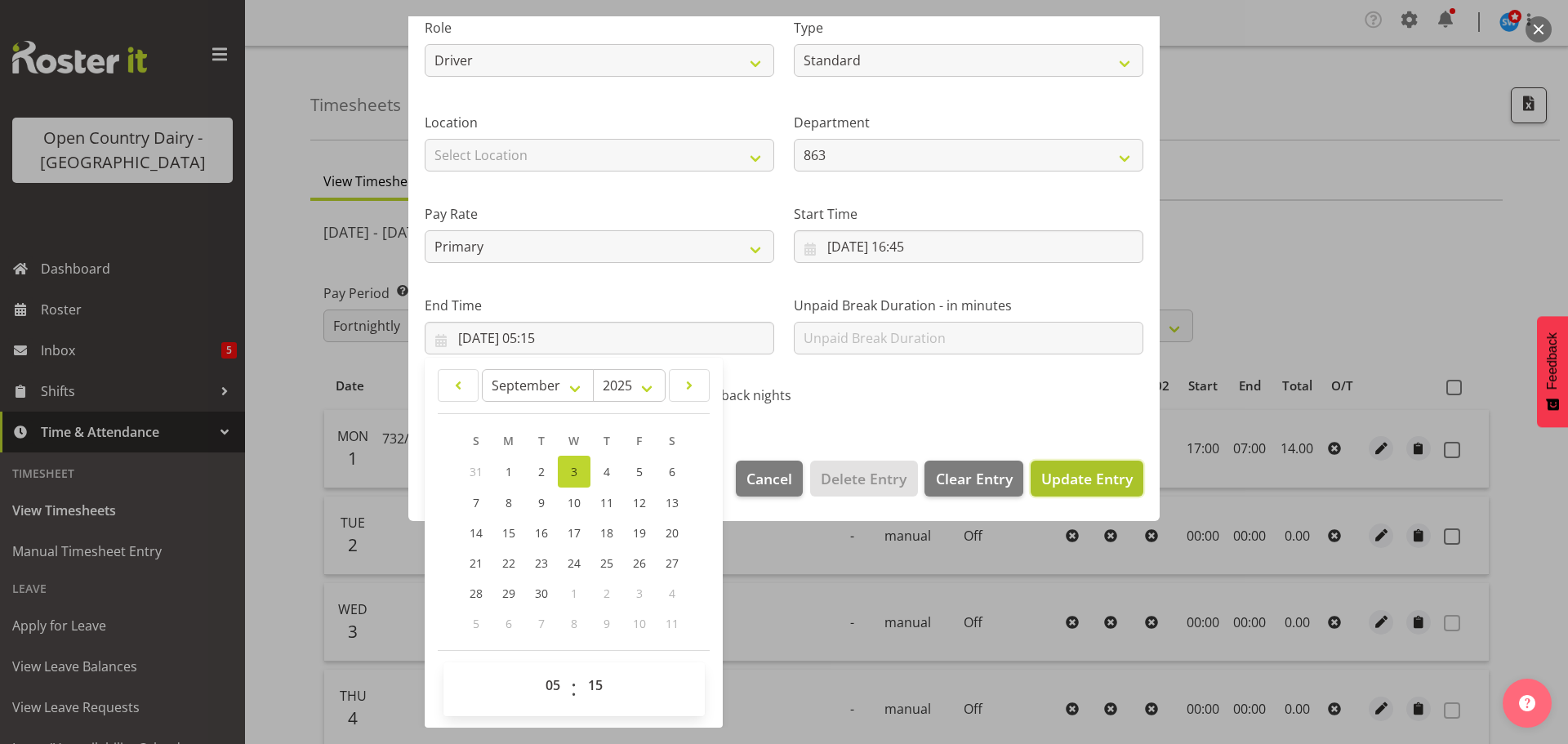
click at [1082, 485] on span "Update Entry" at bounding box center [1086, 478] width 92 height 19
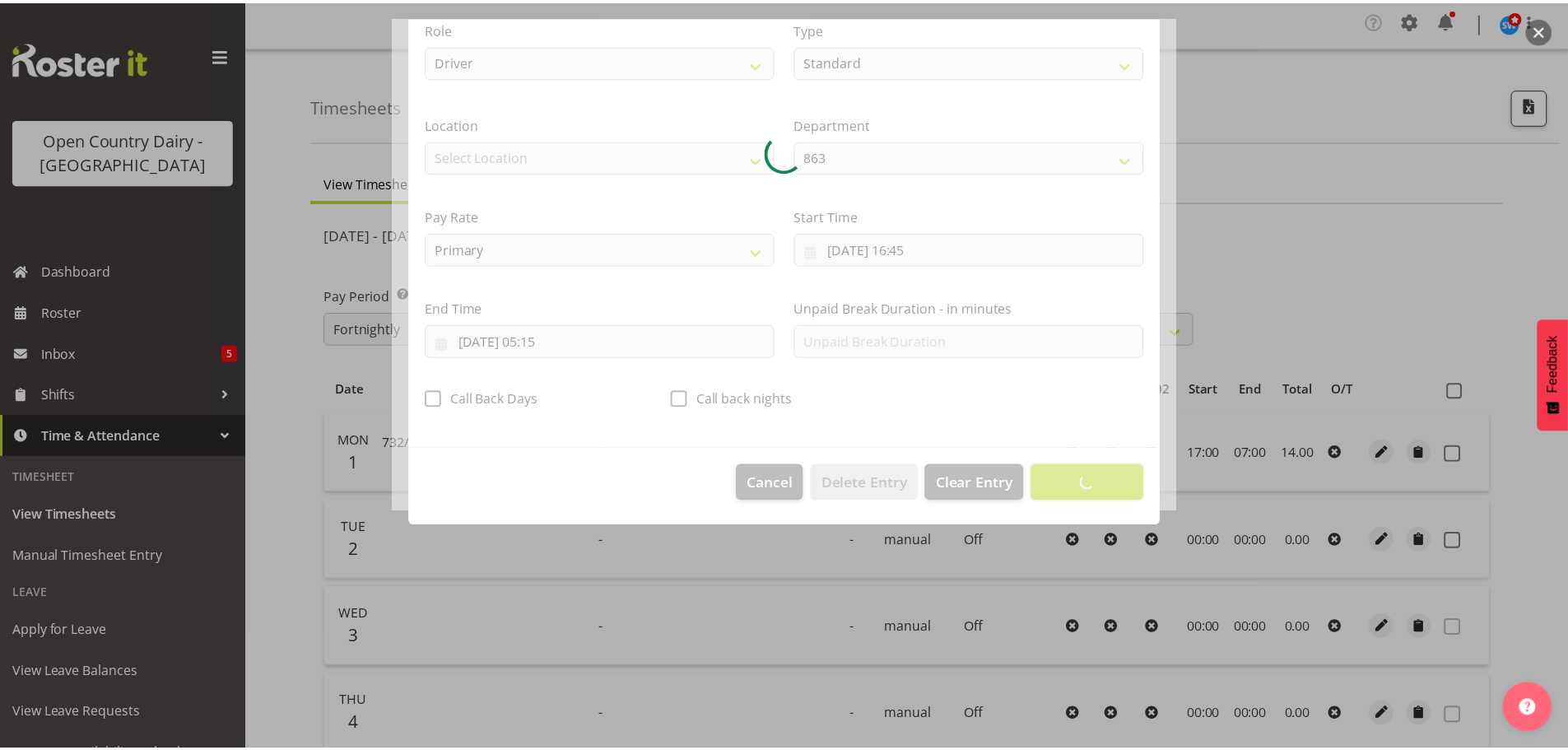
scroll to position [15, 0]
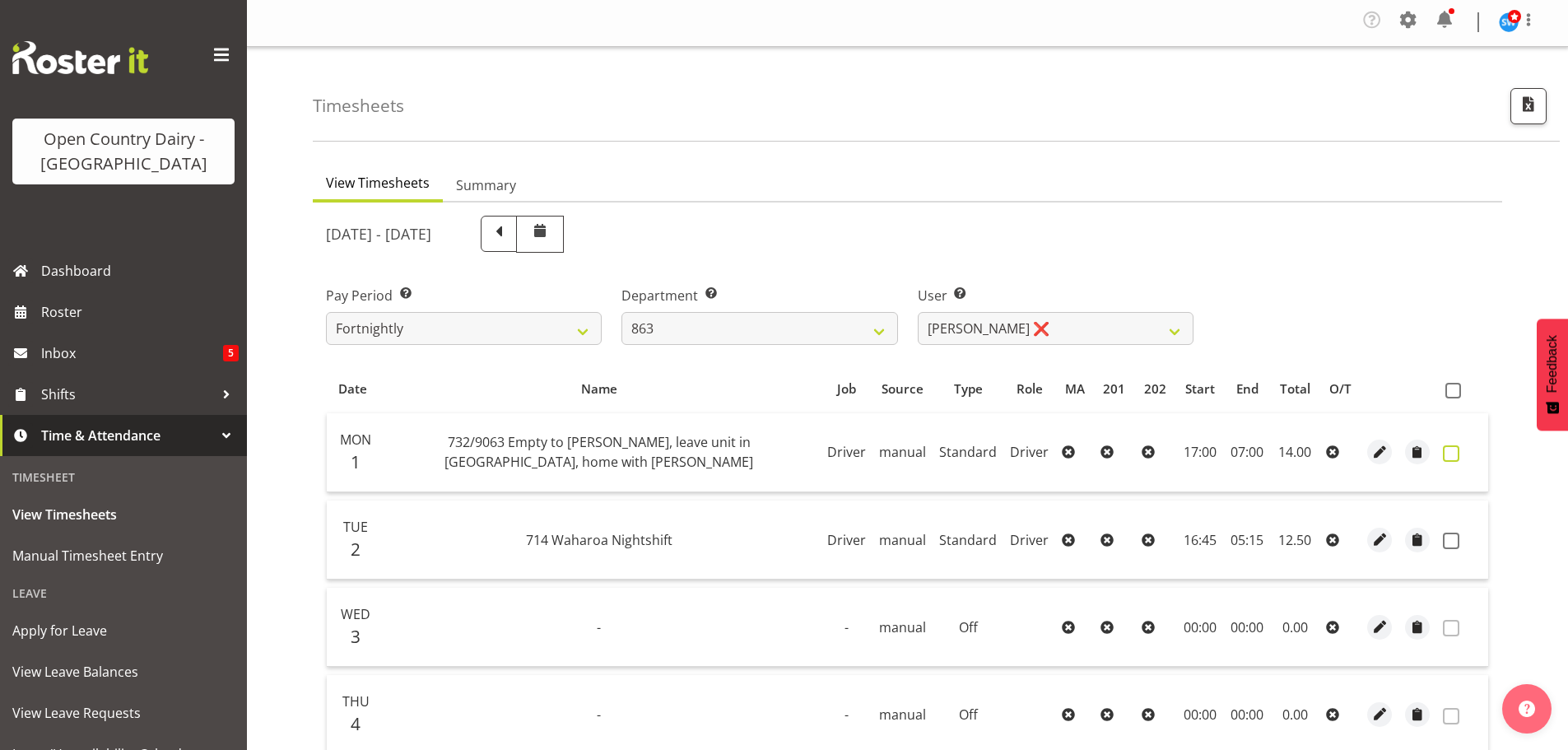
click at [1451, 450] on span at bounding box center [1450, 453] width 17 height 17
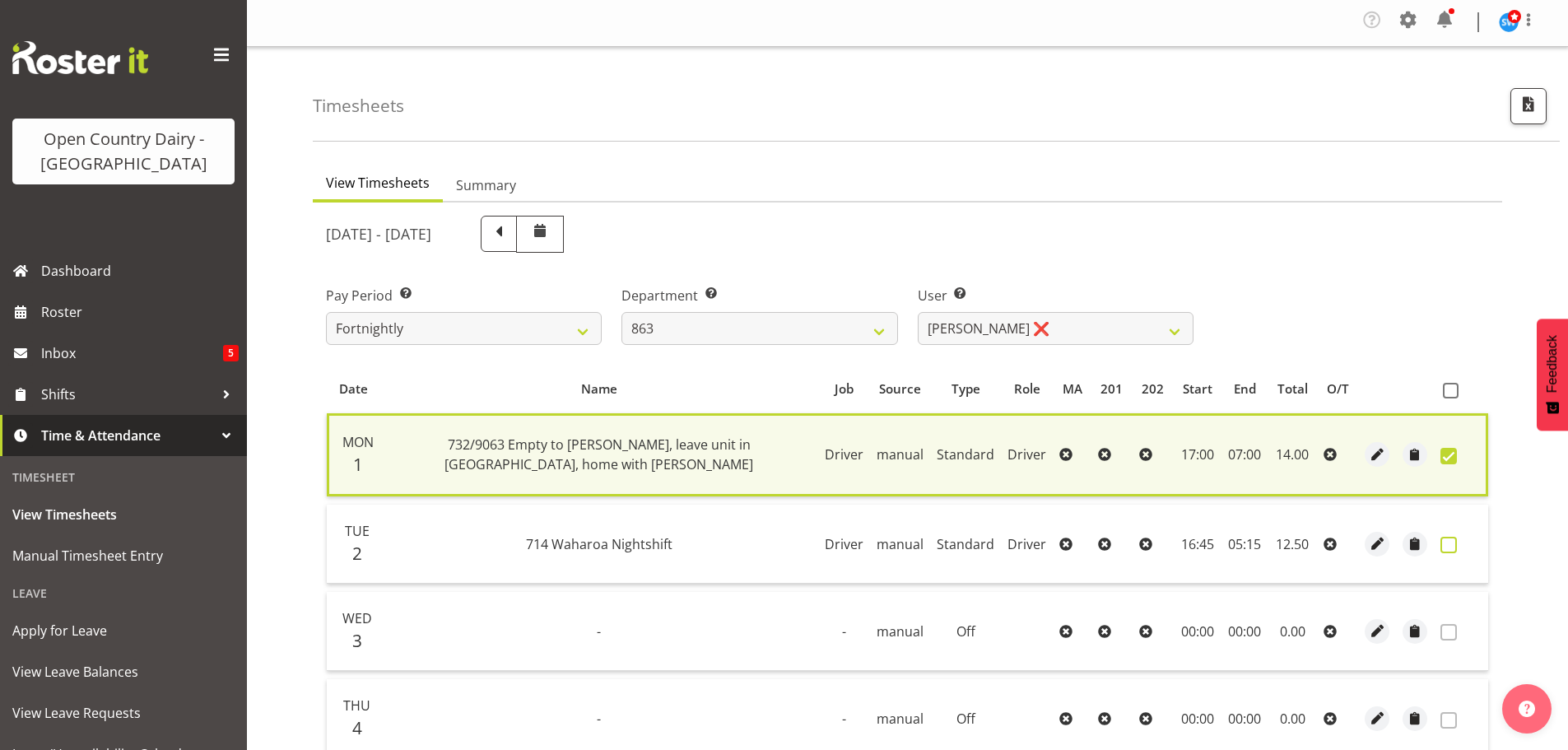
click at [1452, 539] on span at bounding box center [1449, 544] width 17 height 17
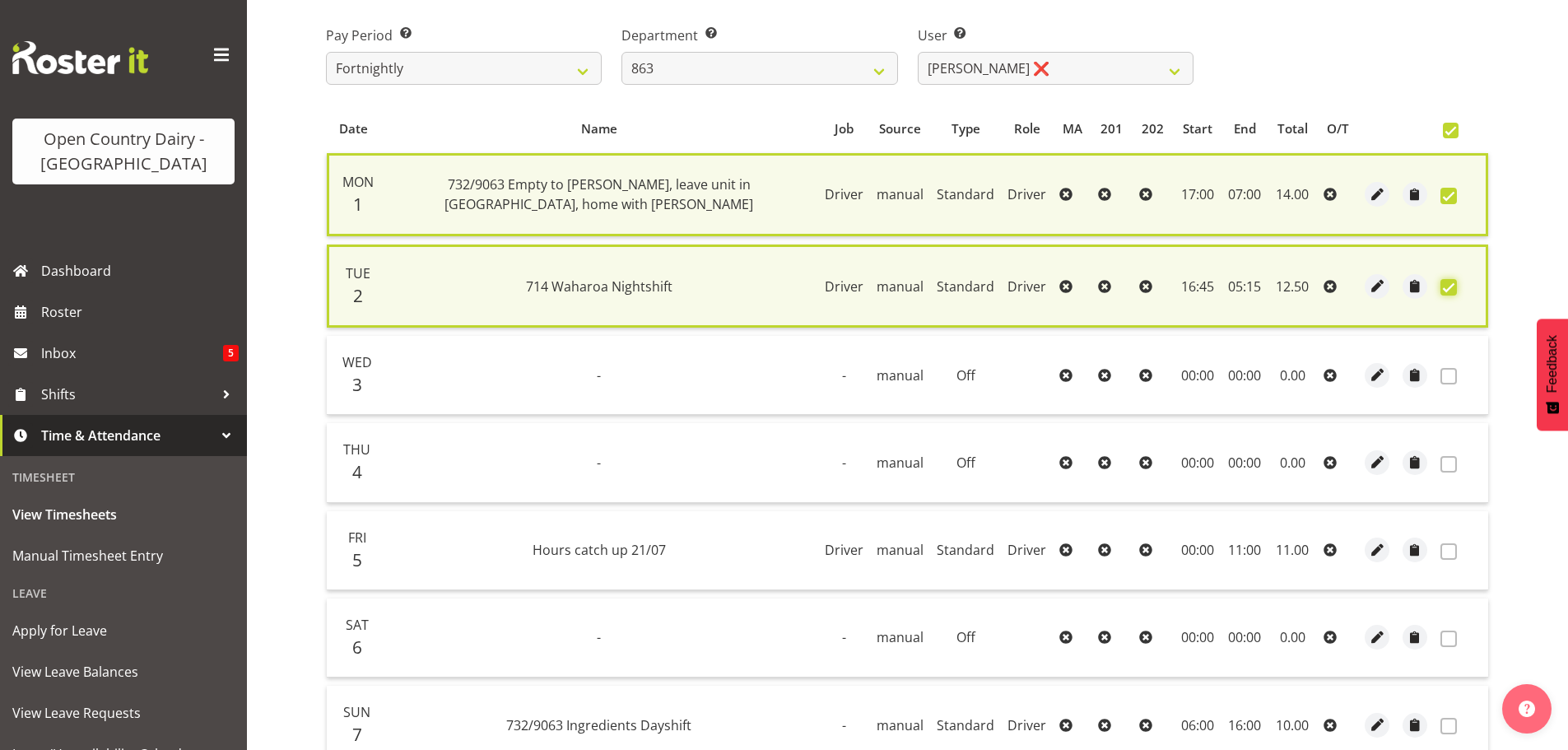
scroll to position [413, 0]
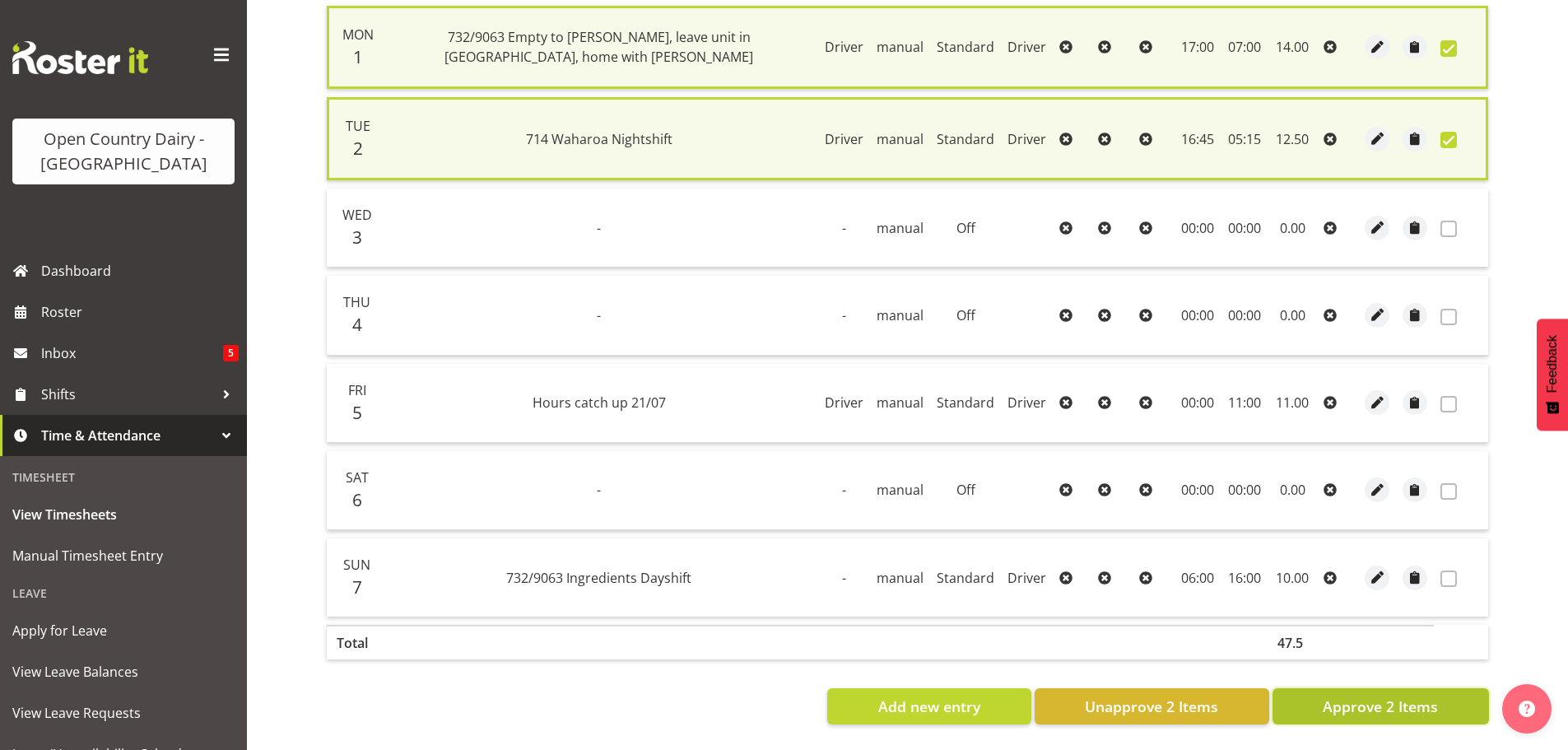
click at [1374, 704] on span "Approve 2 Items" at bounding box center [1381, 706] width 116 height 21
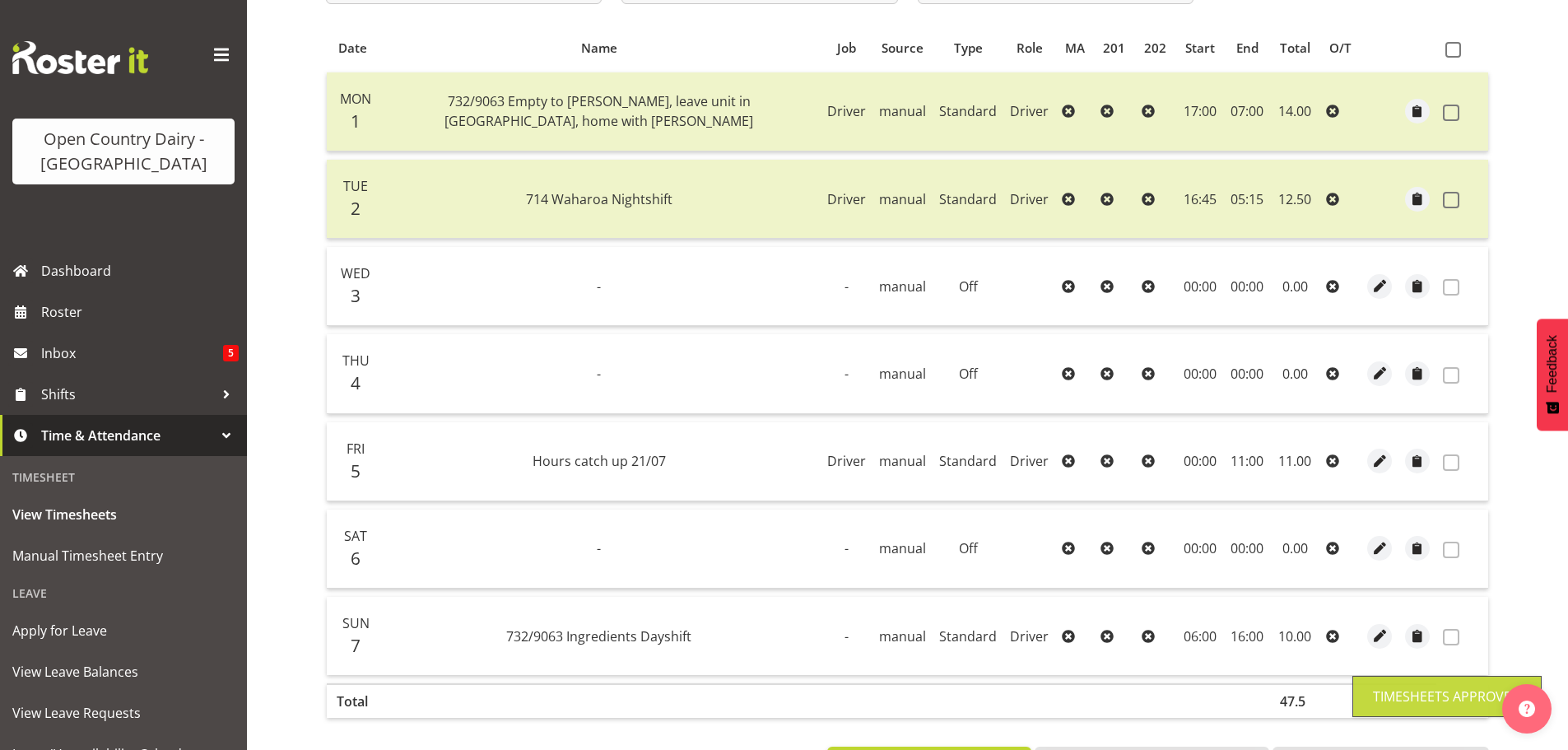
scroll to position [2, 0]
